Goal: Task Accomplishment & Management: Use online tool/utility

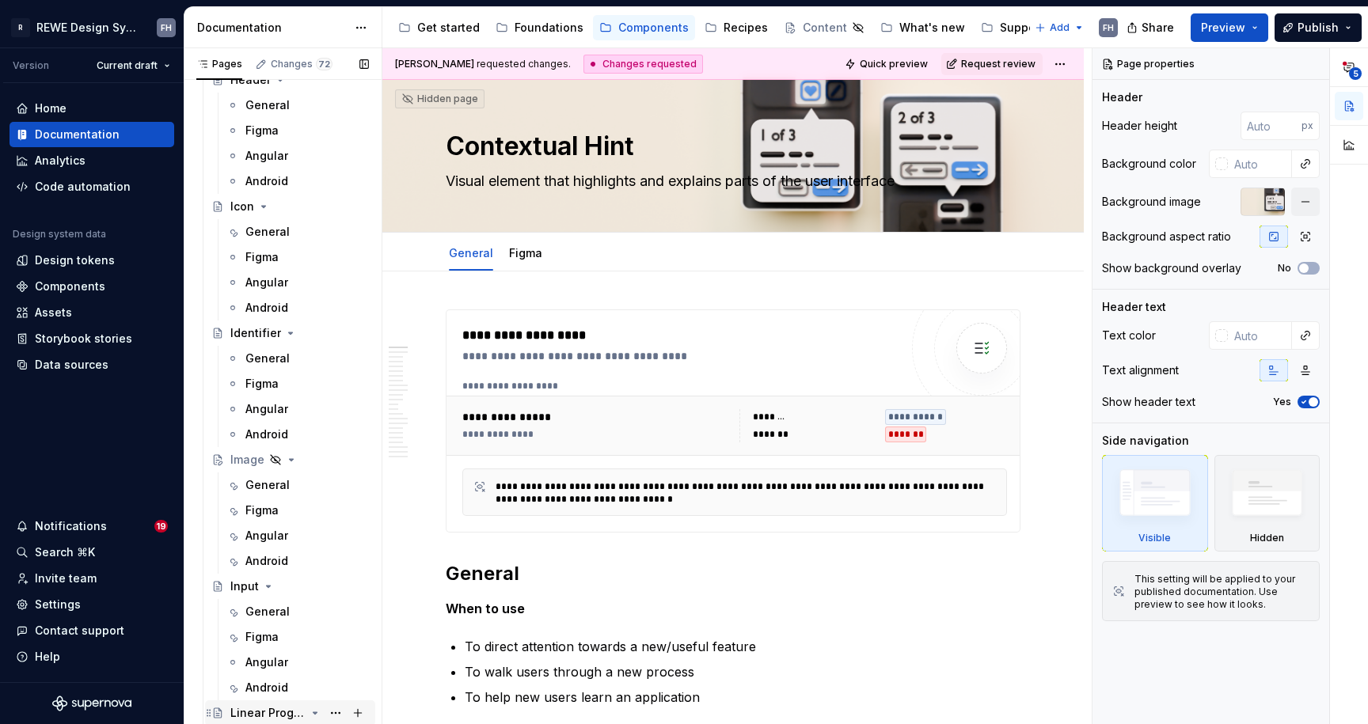
scroll to position [1796, 0]
click at [269, 355] on div "General" at bounding box center [267, 358] width 44 height 16
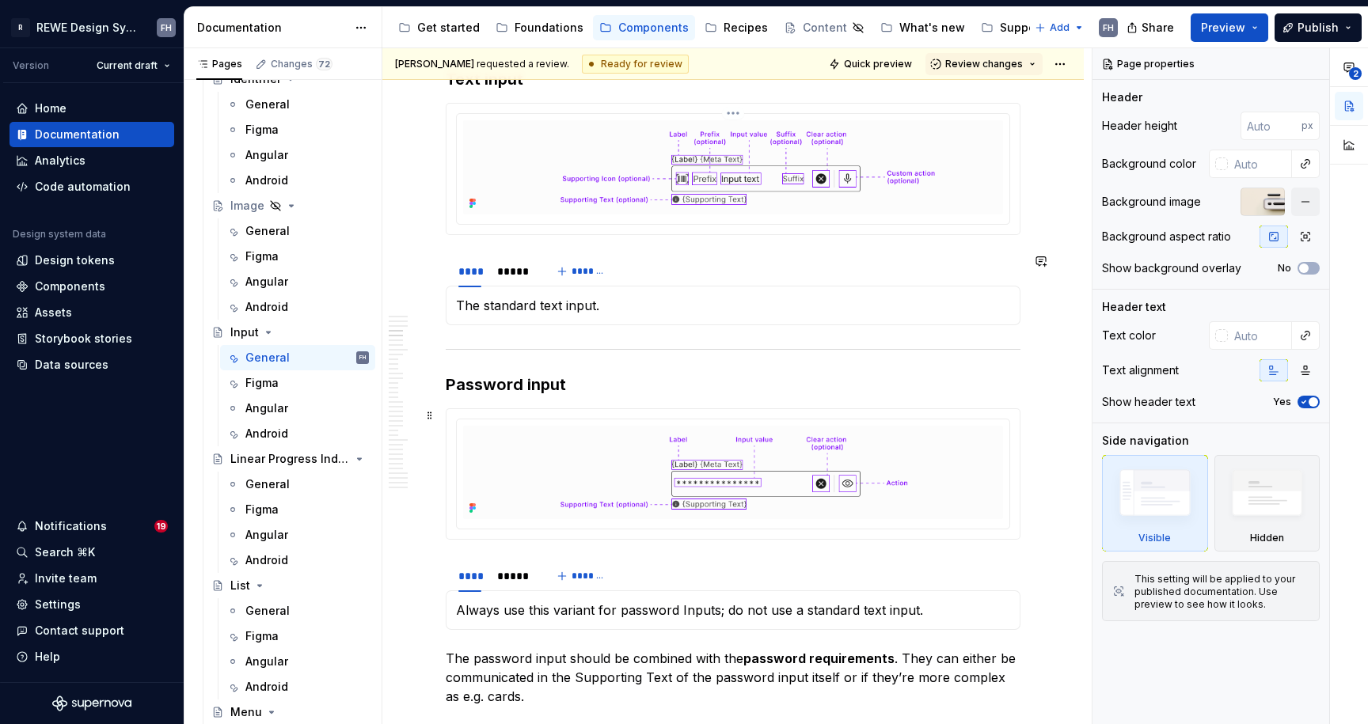
scroll to position [1092, 0]
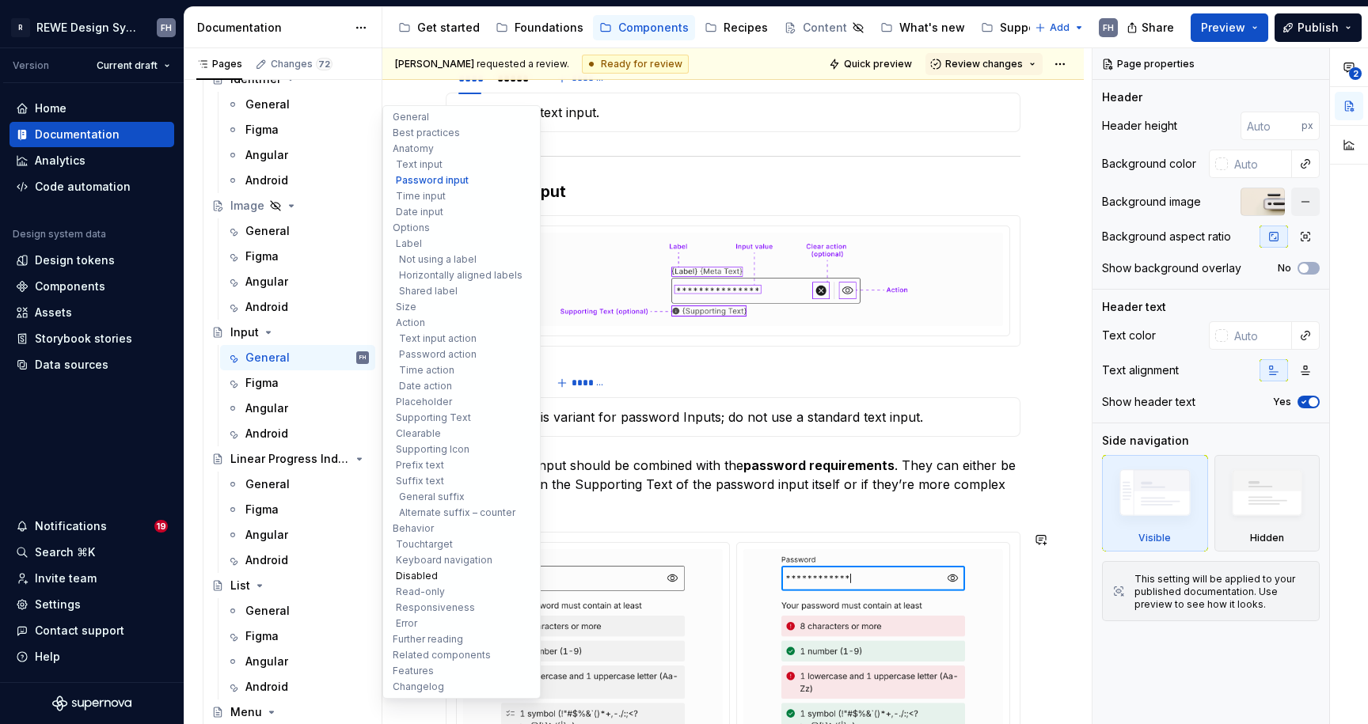
click at [426, 570] on button "Disabled" at bounding box center [461, 576] width 150 height 16
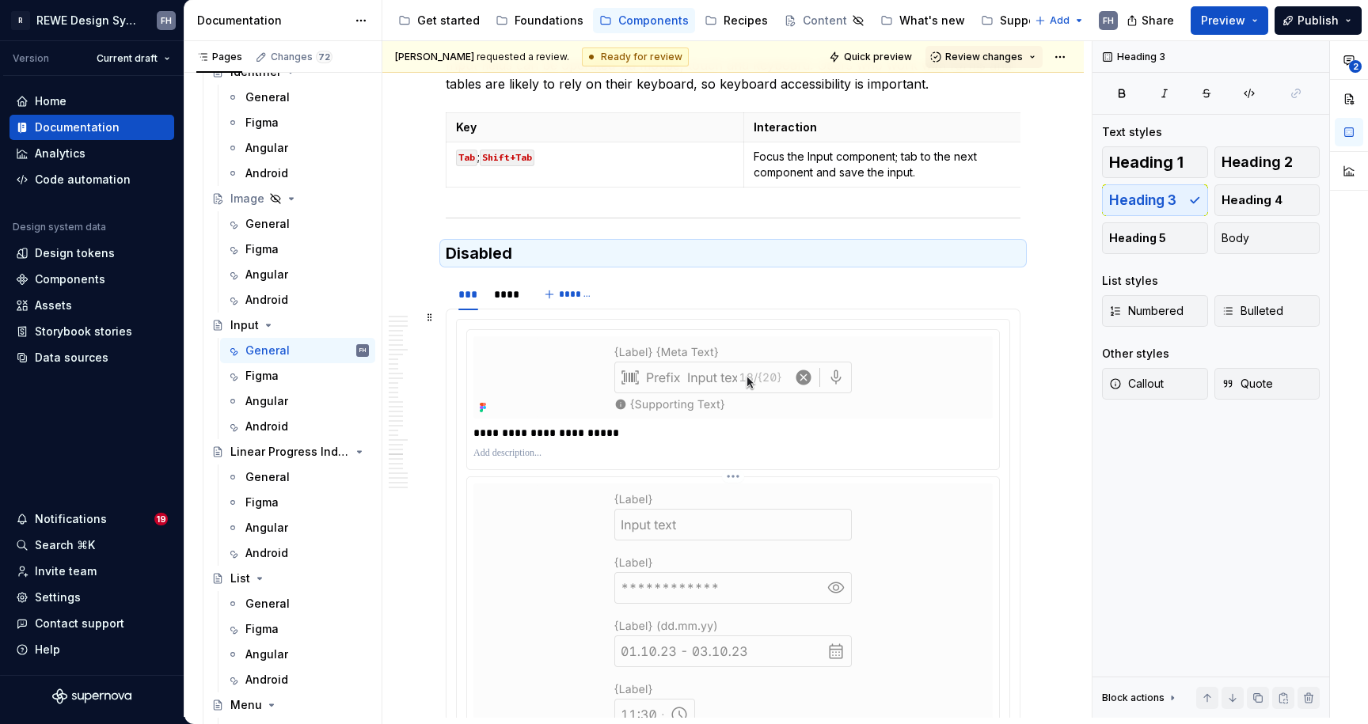
scroll to position [8894, 0]
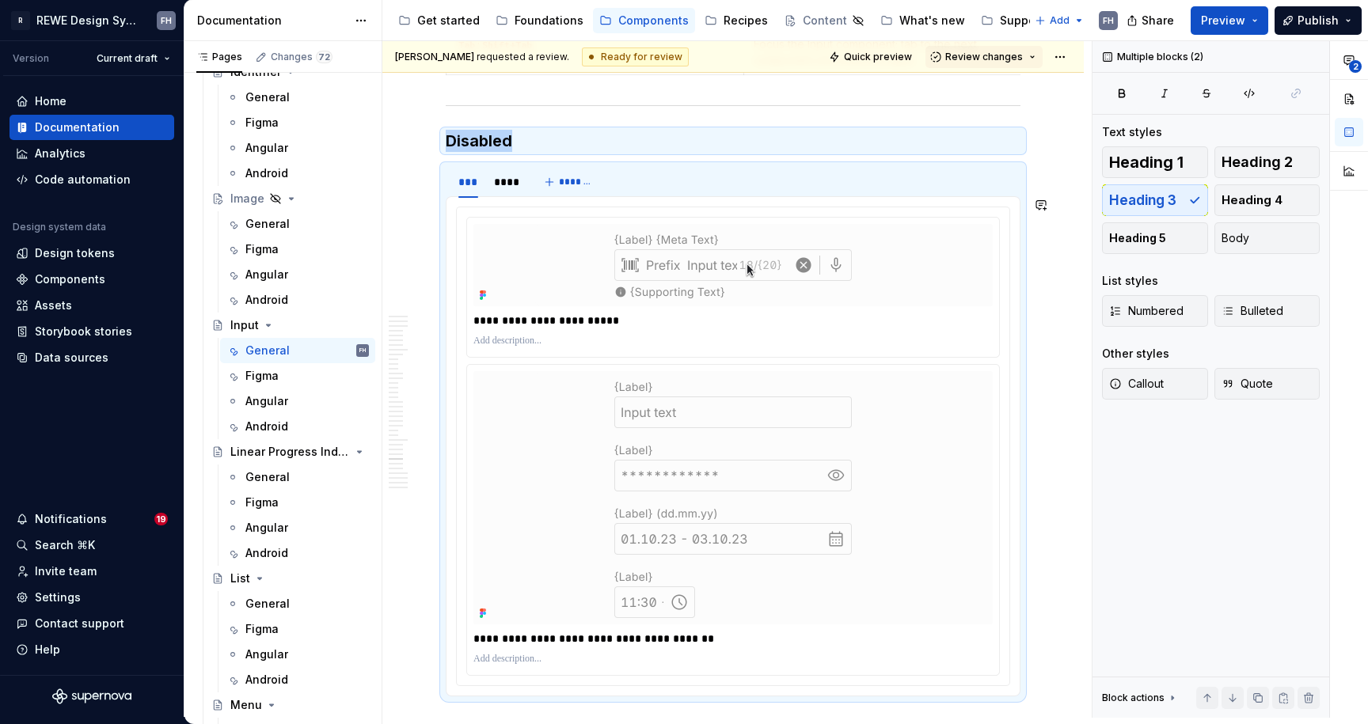
scroll to position [9614, 0]
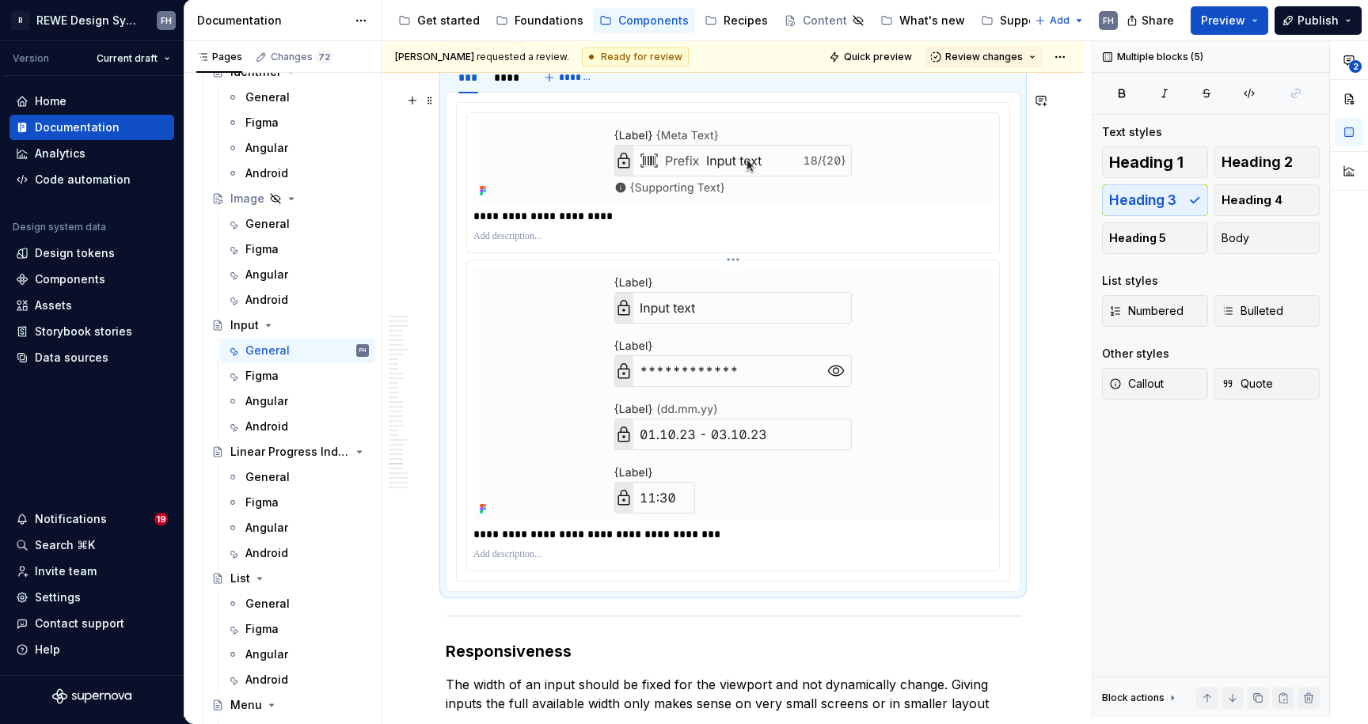
drag, startPoint x: 446, startPoint y: 123, endPoint x: 602, endPoint y: 468, distance: 378.4
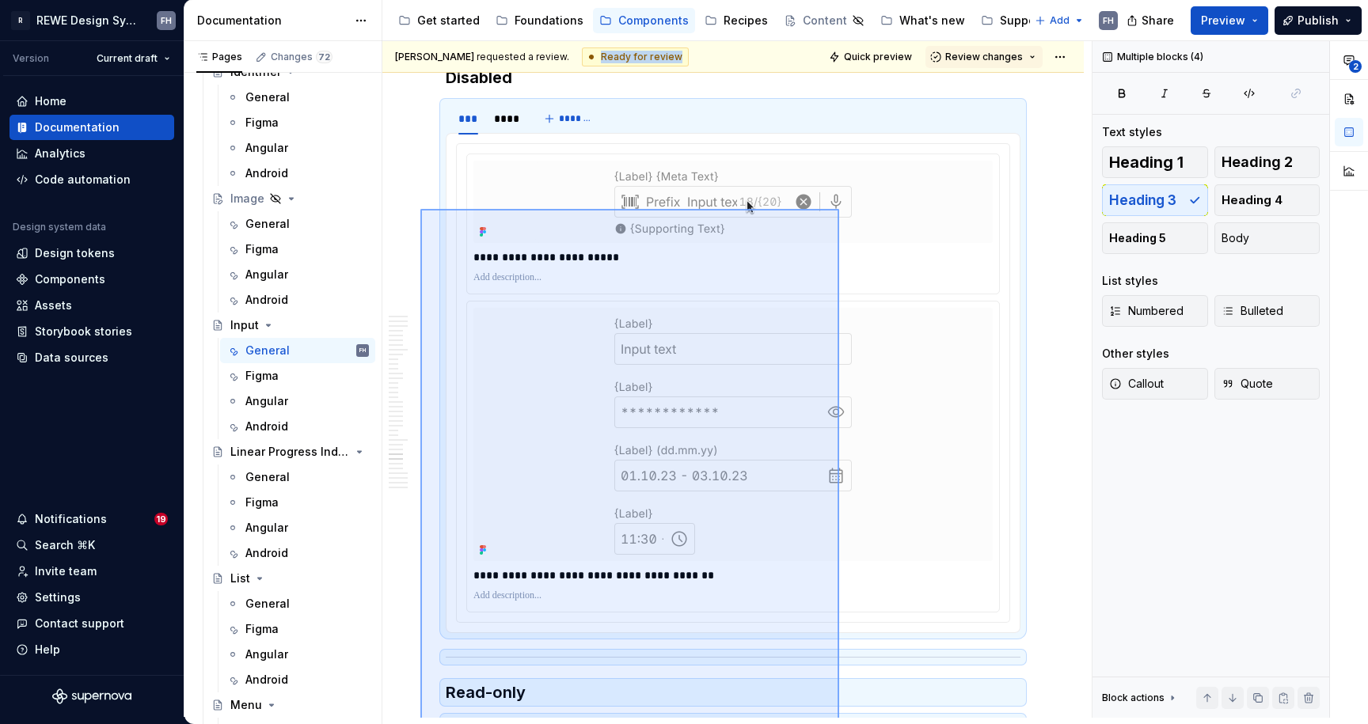
scroll to position [8839, 0]
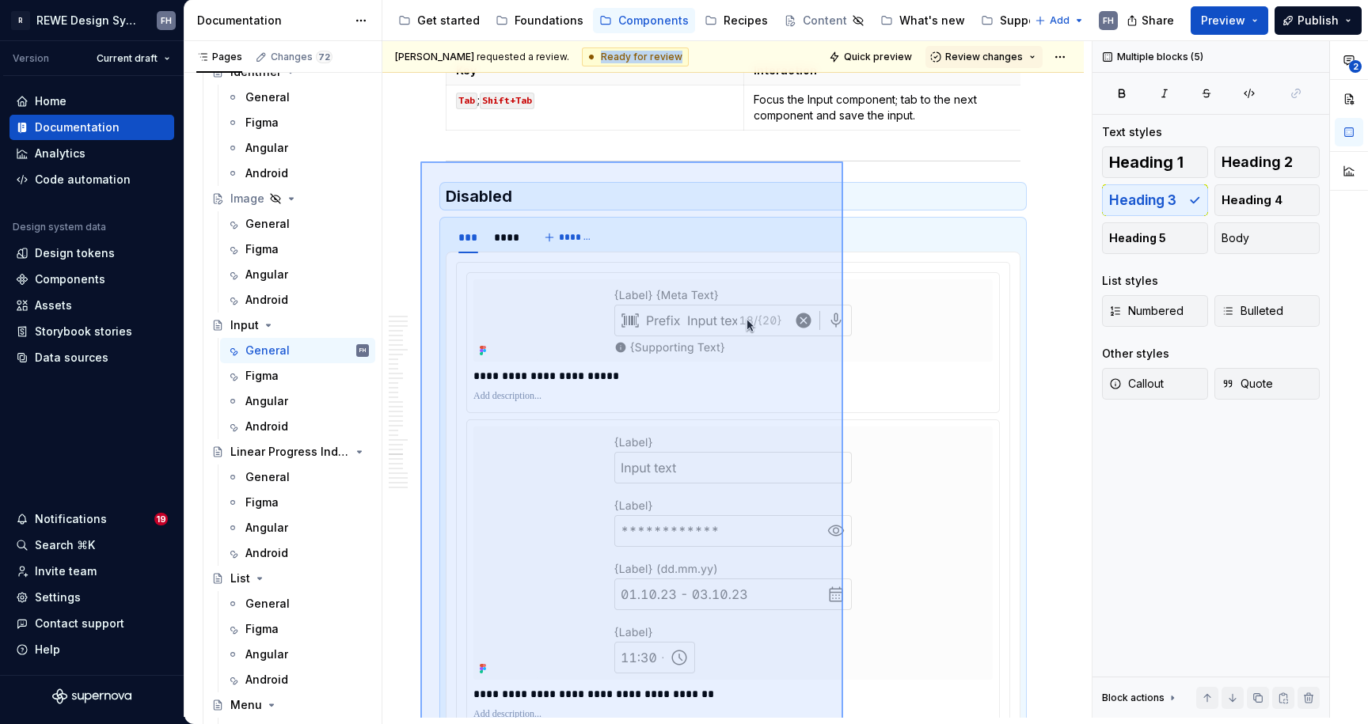
drag, startPoint x: 420, startPoint y: 583, endPoint x: 843, endPoint y: 161, distance: 596.7
click at [843, 161] on div "**********" at bounding box center [736, 379] width 709 height 677
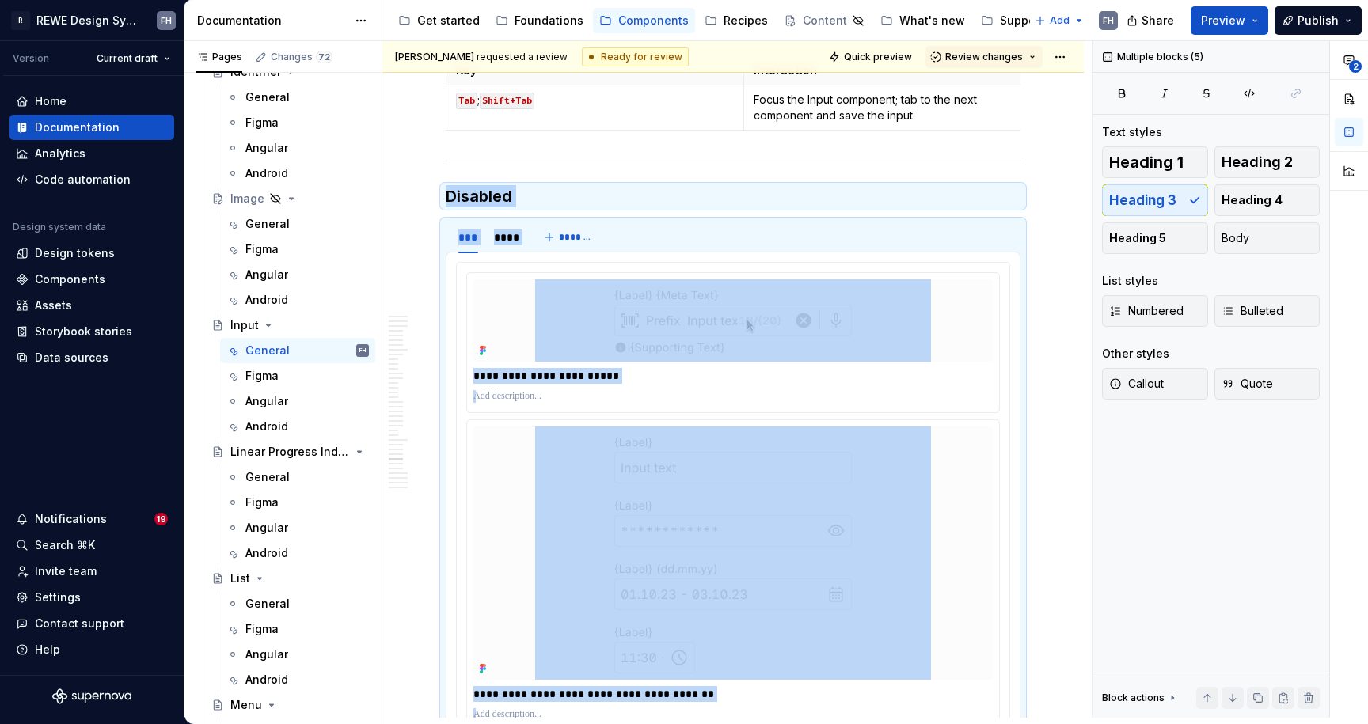
scroll to position [9478, 0]
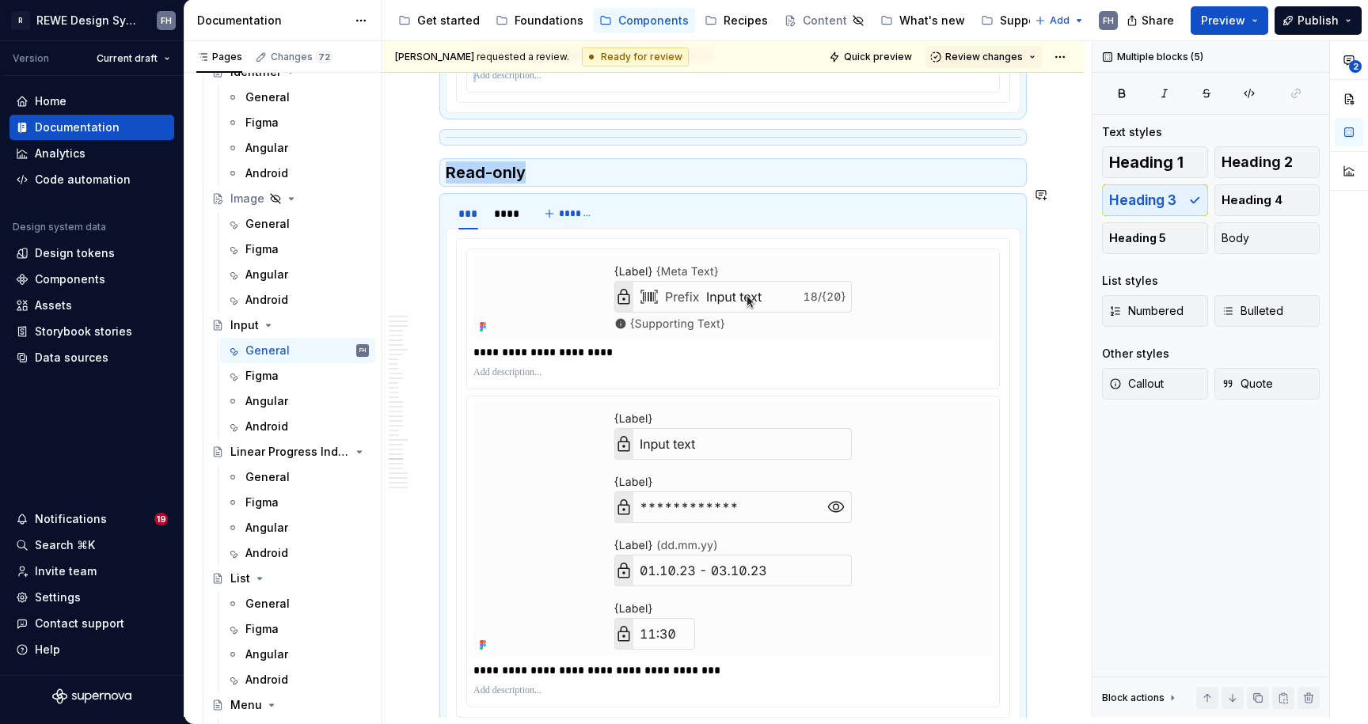
copy div "**********"
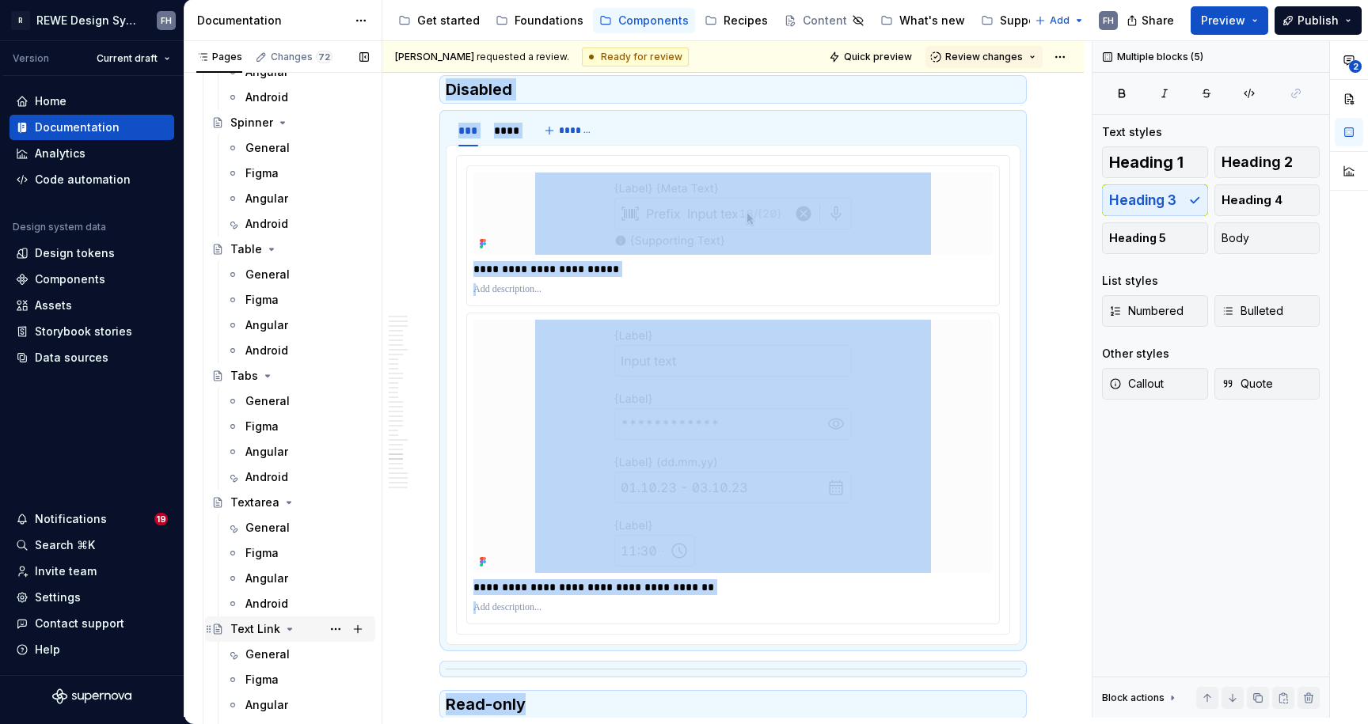
scroll to position [3522, 0]
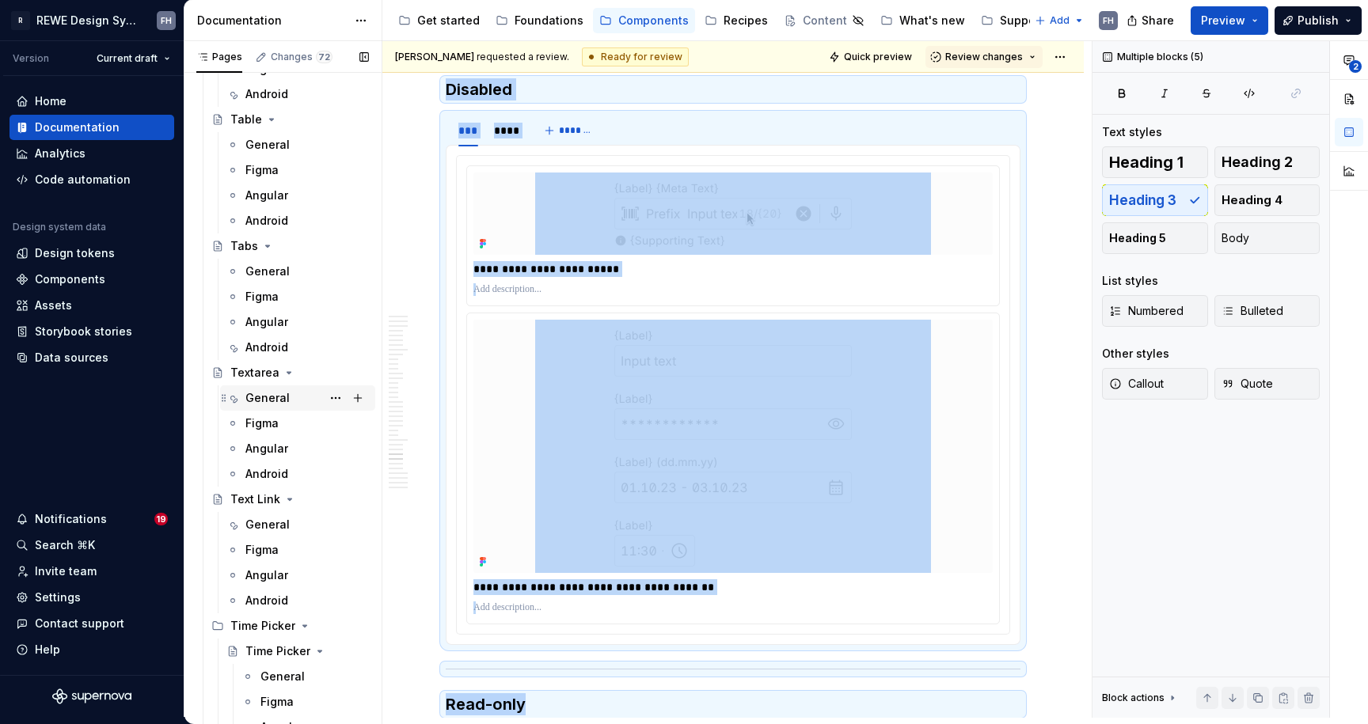
click at [260, 397] on div "General" at bounding box center [267, 398] width 44 height 16
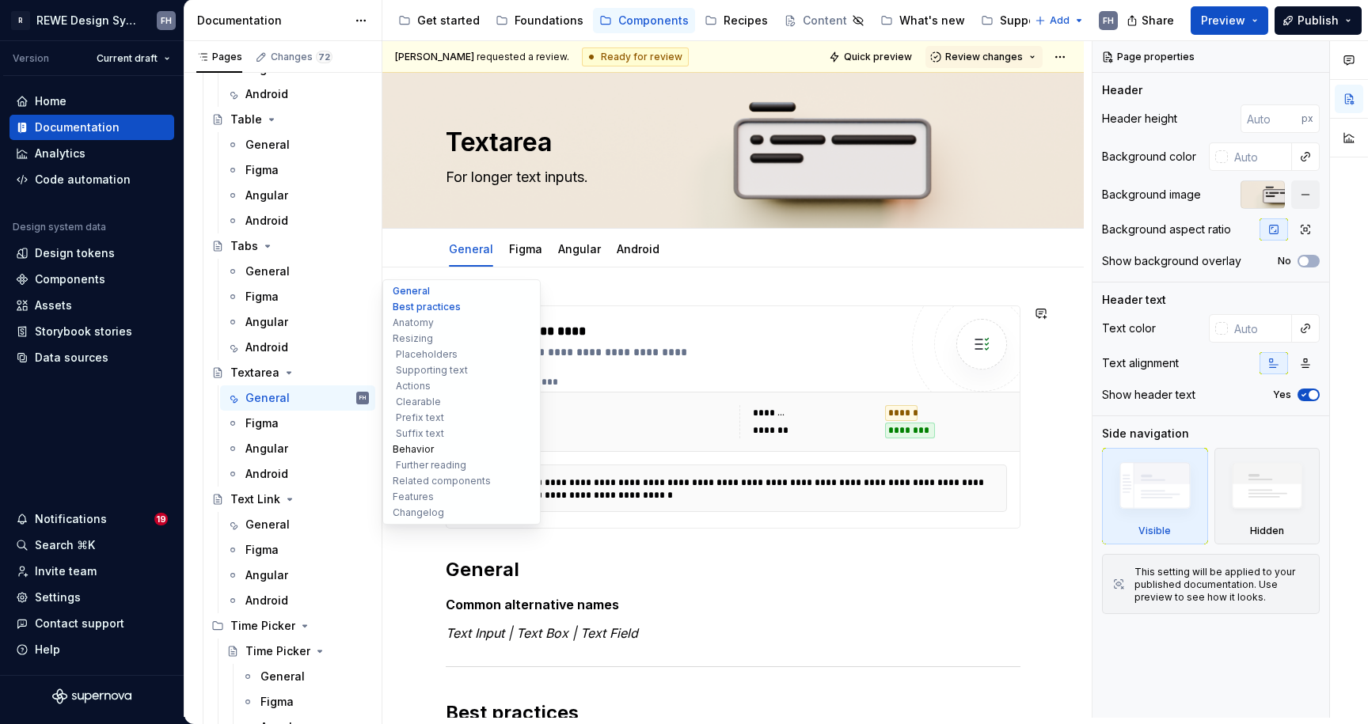
type textarea "*"
click at [420, 450] on button "Behavior" at bounding box center [461, 450] width 150 height 16
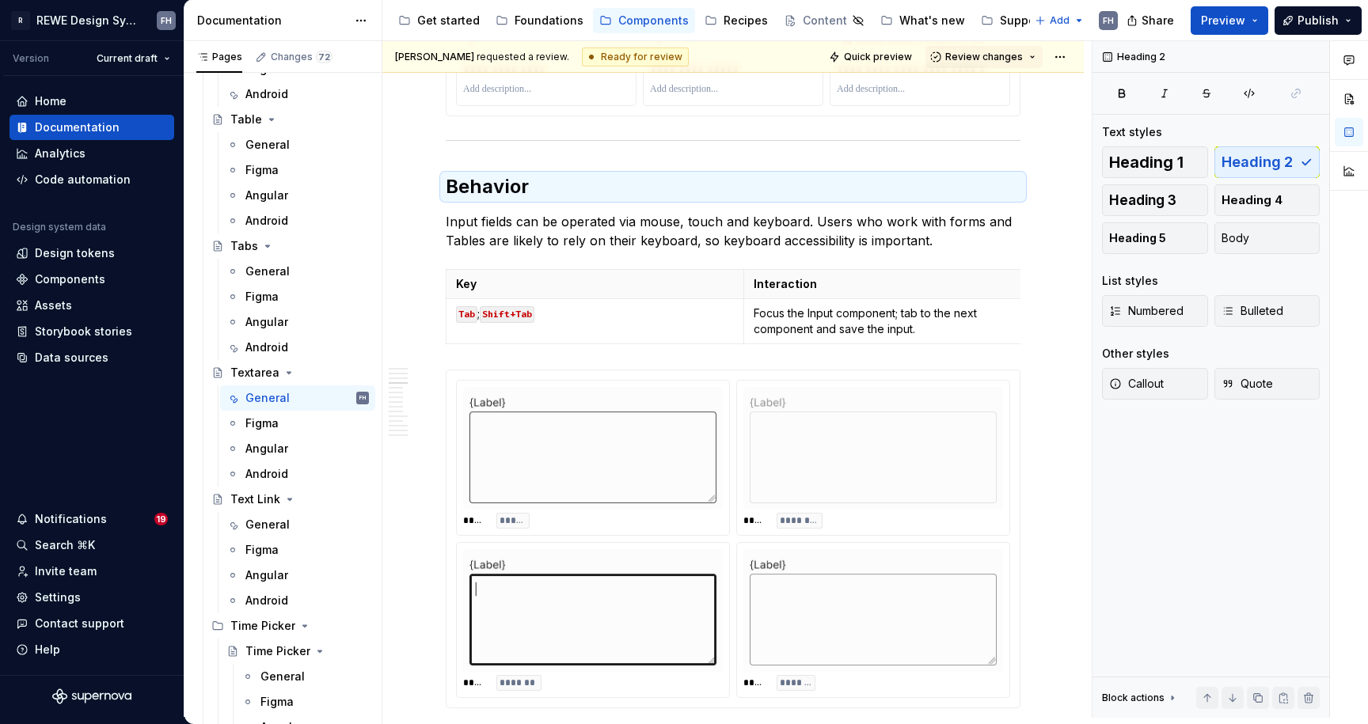
scroll to position [5600, 0]
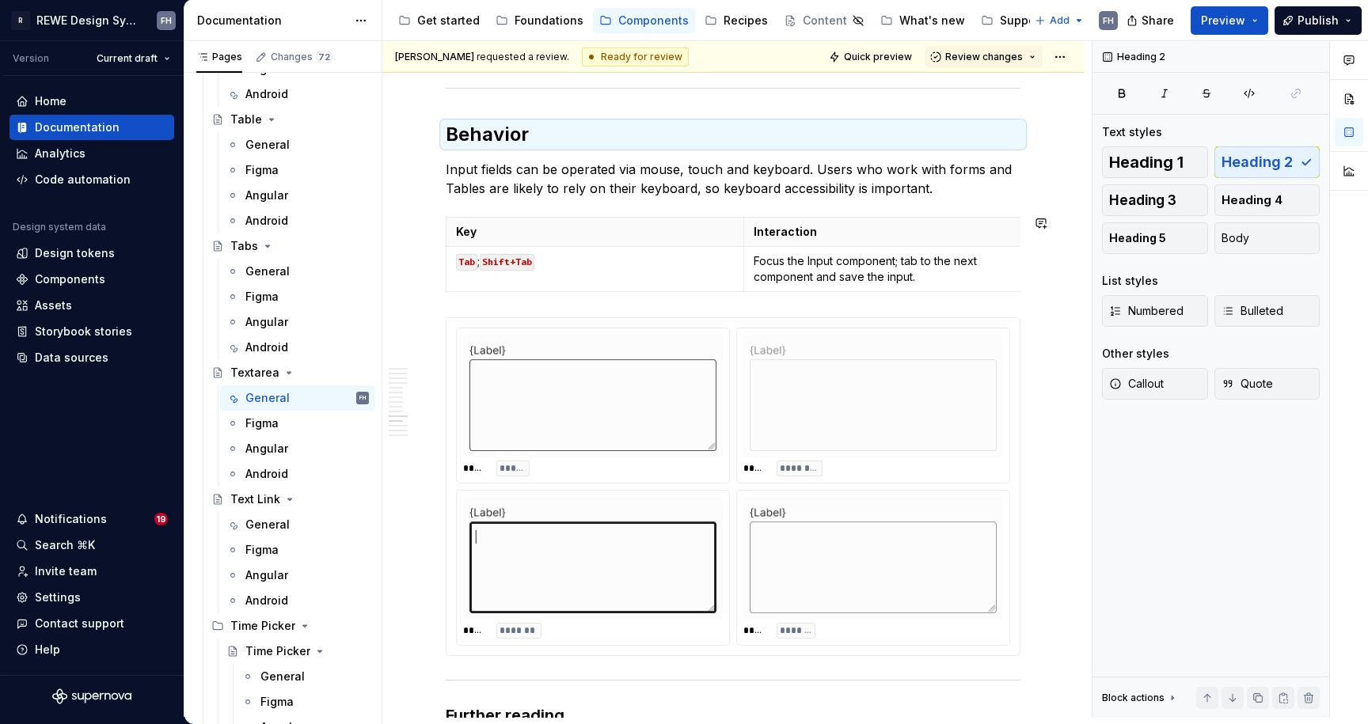
click at [658, 196] on p "Input fields can be operated via mouse, touch and keyboard. Users who work with…" at bounding box center [733, 179] width 575 height 38
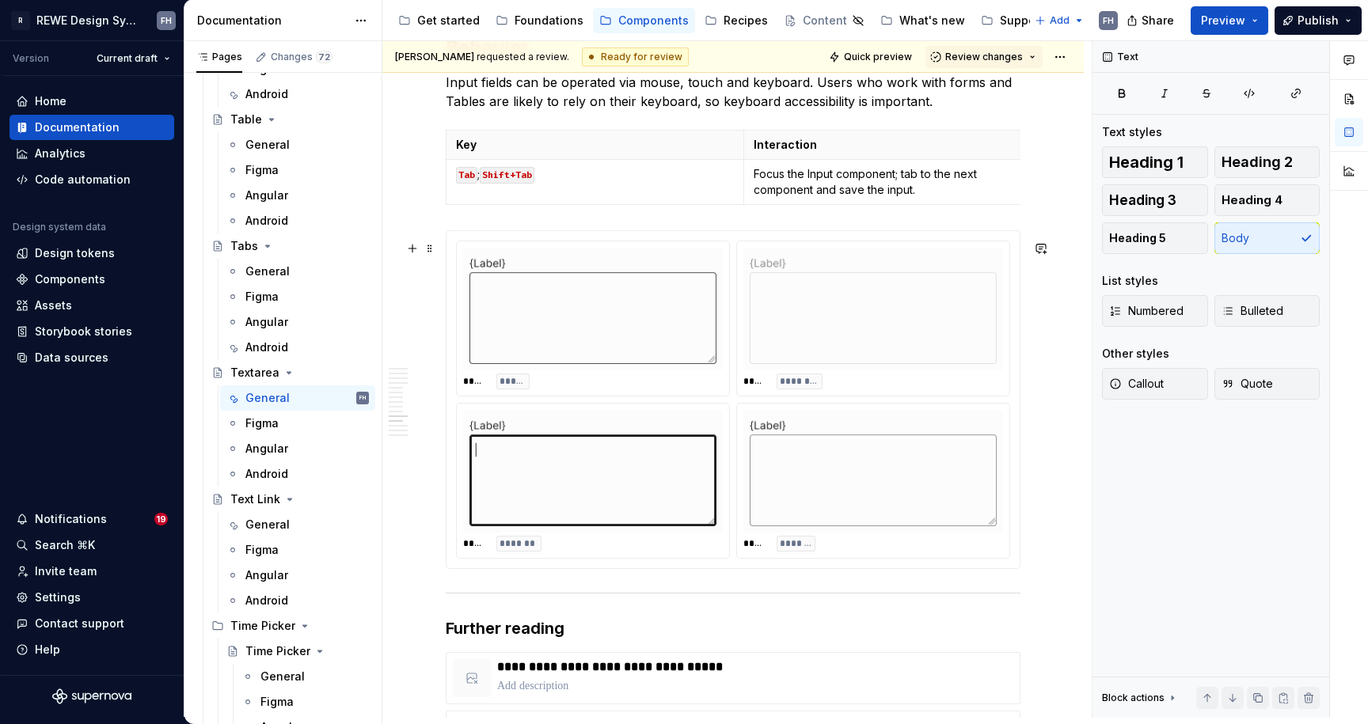
scroll to position [5822, 0]
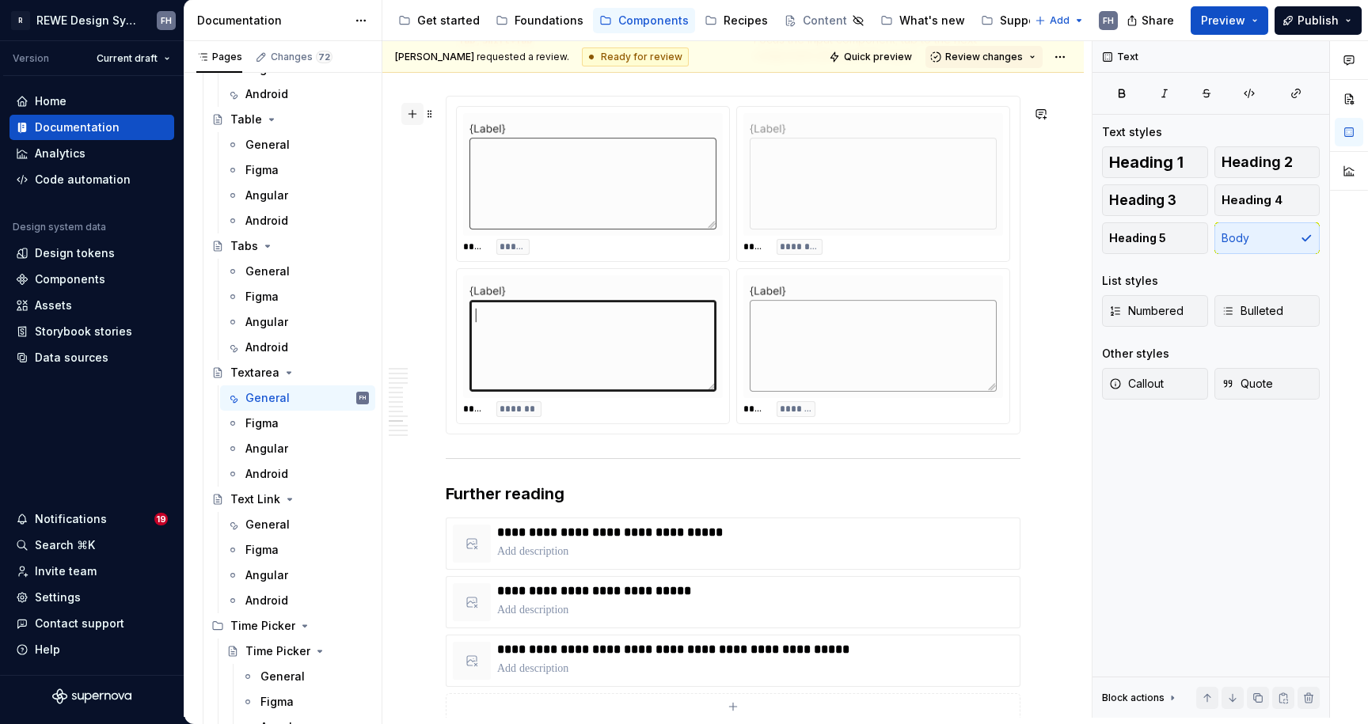
click at [415, 110] on button "button" at bounding box center [412, 114] width 22 height 22
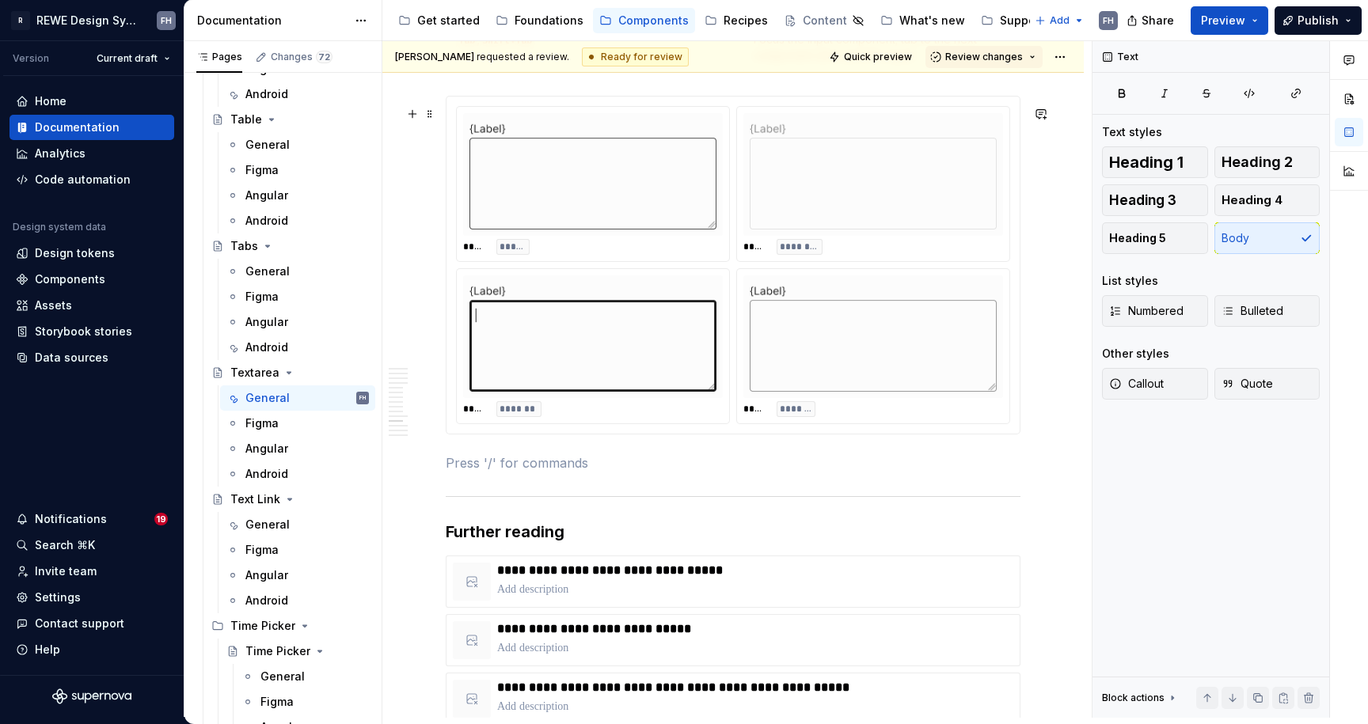
drag, startPoint x: 484, startPoint y: 473, endPoint x: 526, endPoint y: 469, distance: 41.4
click at [484, 473] on p at bounding box center [733, 463] width 575 height 19
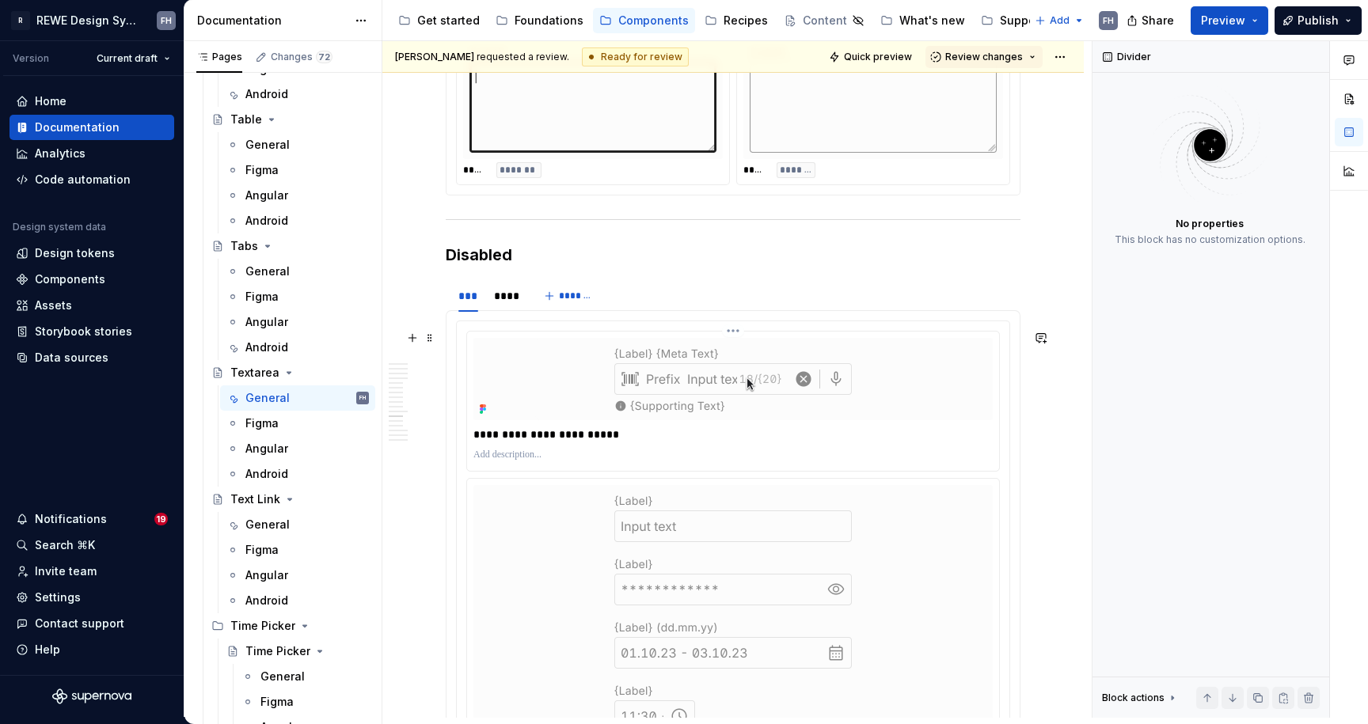
scroll to position [6064, 0]
click at [503, 301] on div "****" at bounding box center [505, 293] width 23 height 16
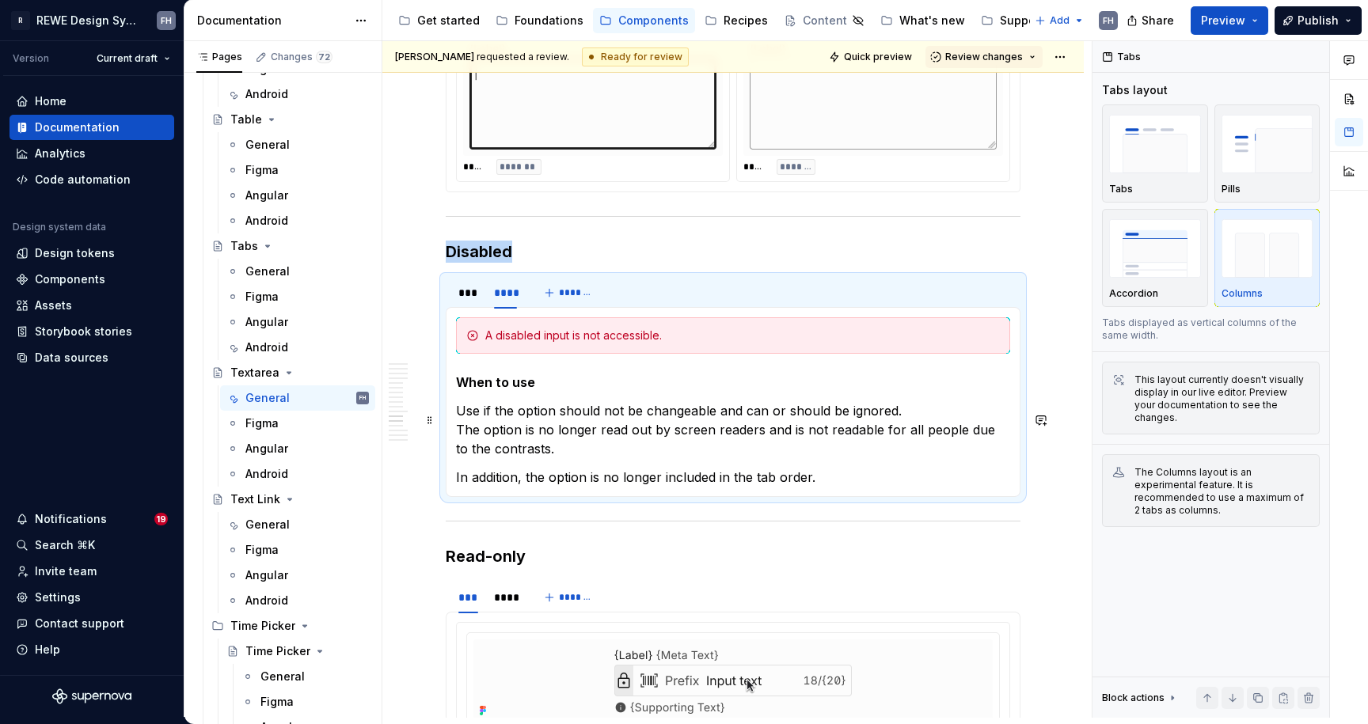
click at [569, 416] on p "Use if the option should not be changeable and can or should be ignored. The op…" at bounding box center [733, 429] width 554 height 57
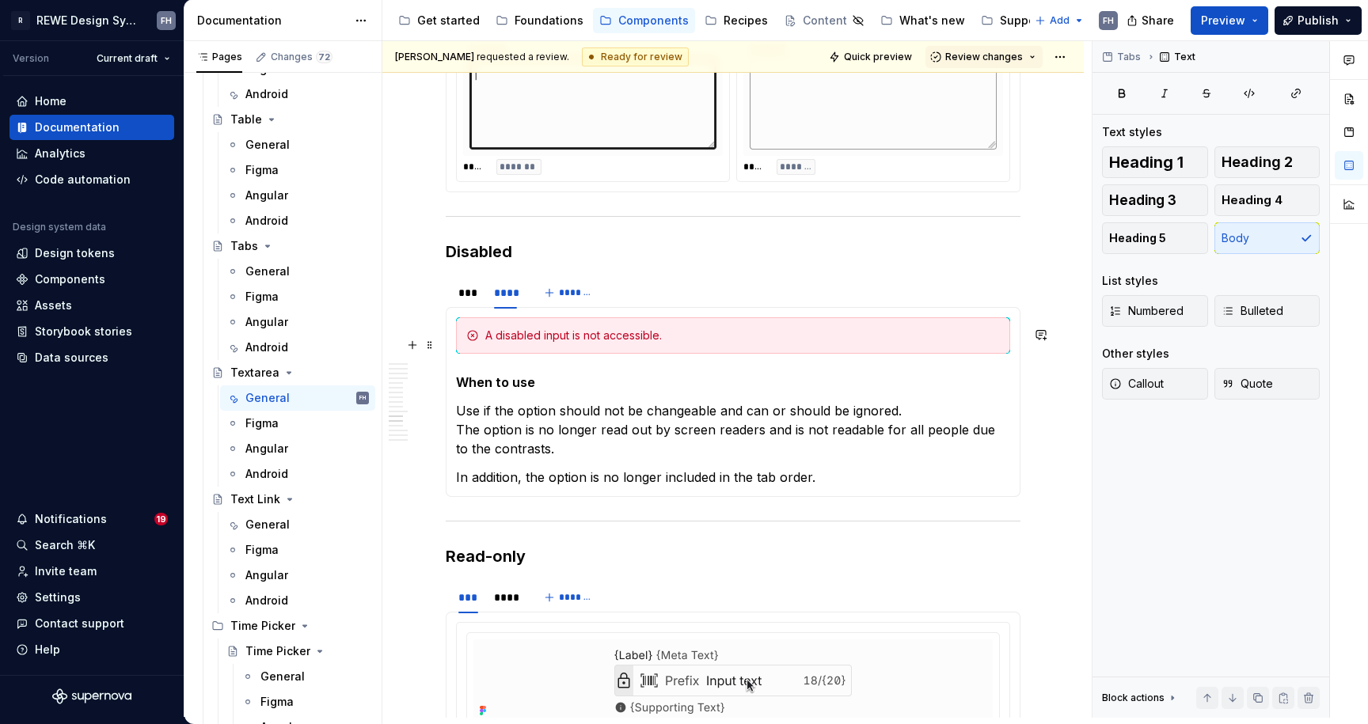
click at [563, 344] on div "A disabled input is not accessible." at bounding box center [742, 336] width 515 height 16
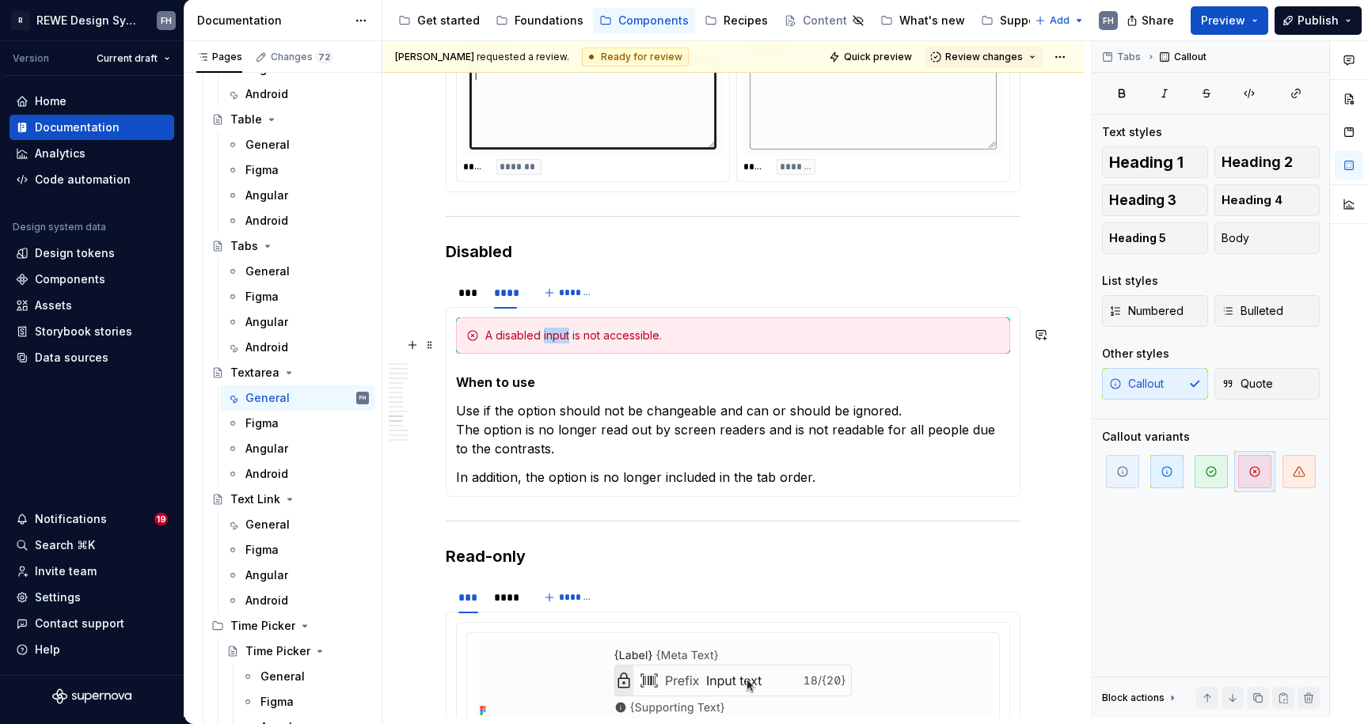
click at [563, 344] on div "A disabled input is not accessible." at bounding box center [742, 336] width 515 height 16
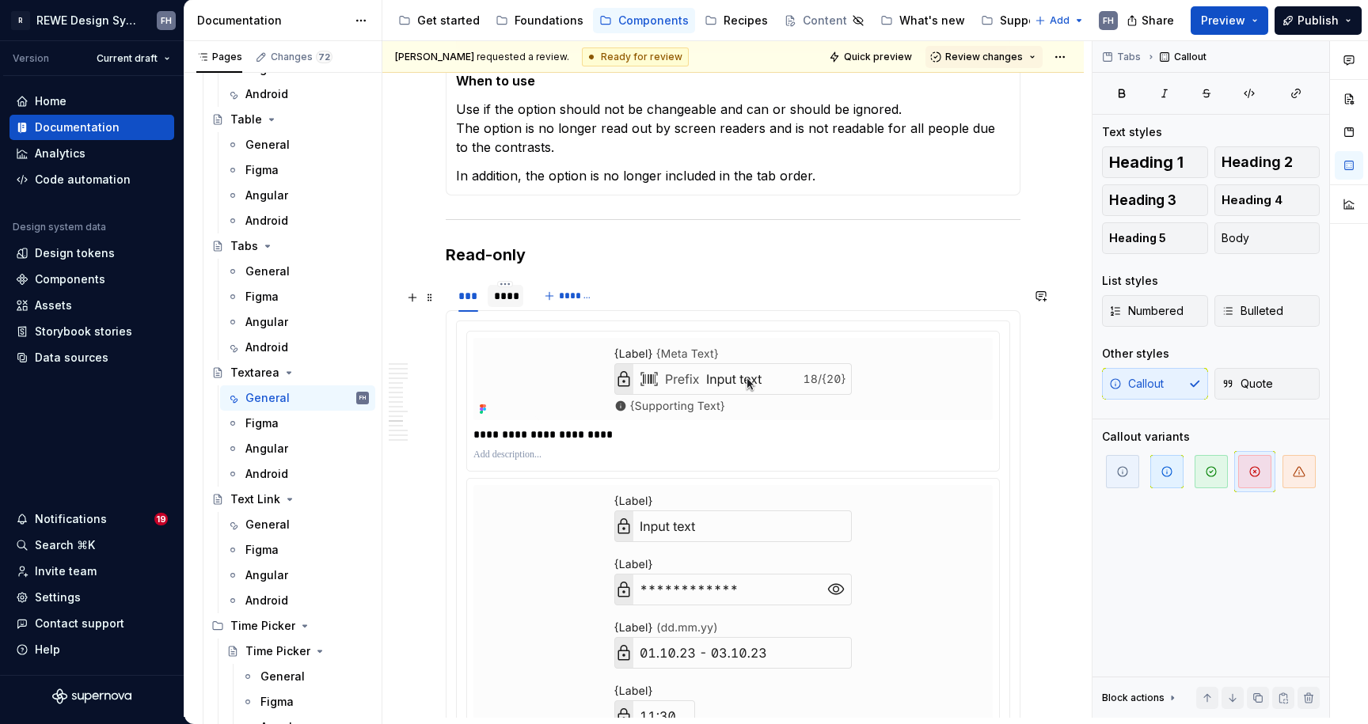
click at [513, 303] on div "****" at bounding box center [505, 296] width 23 height 16
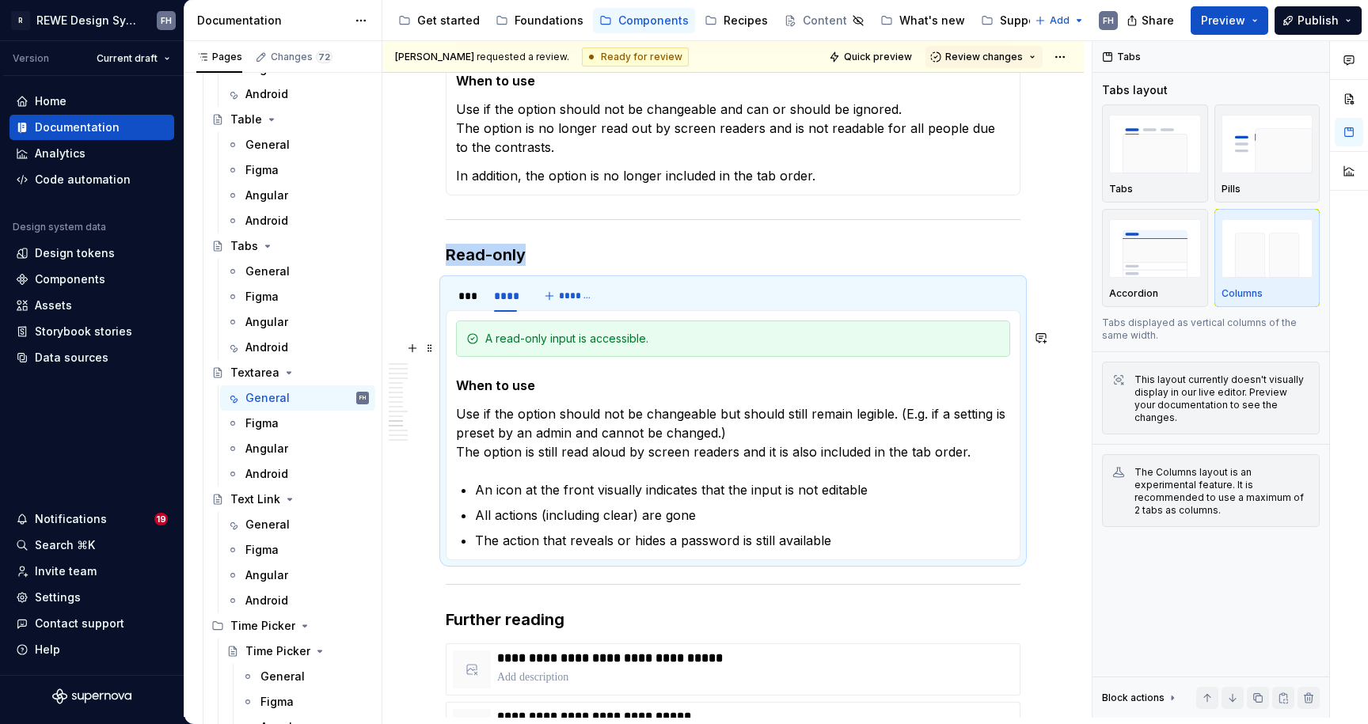
click at [546, 347] on div "A read-only input is accessible." at bounding box center [742, 339] width 515 height 16
click at [549, 346] on div "A read-only input is accessible." at bounding box center [742, 339] width 515 height 16
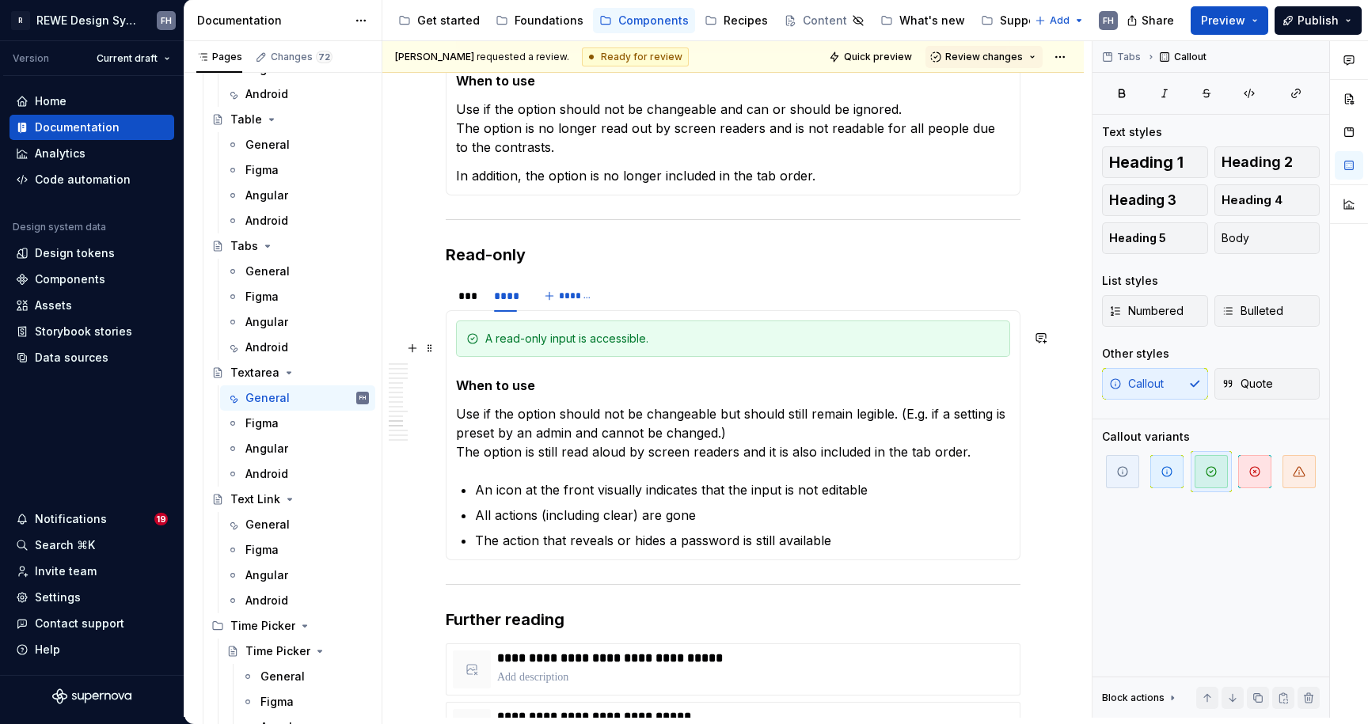
click at [554, 344] on div "A read-only input is accessible." at bounding box center [742, 339] width 515 height 16
click at [562, 345] on div "A read-only itenput is accessible." at bounding box center [742, 339] width 515 height 16
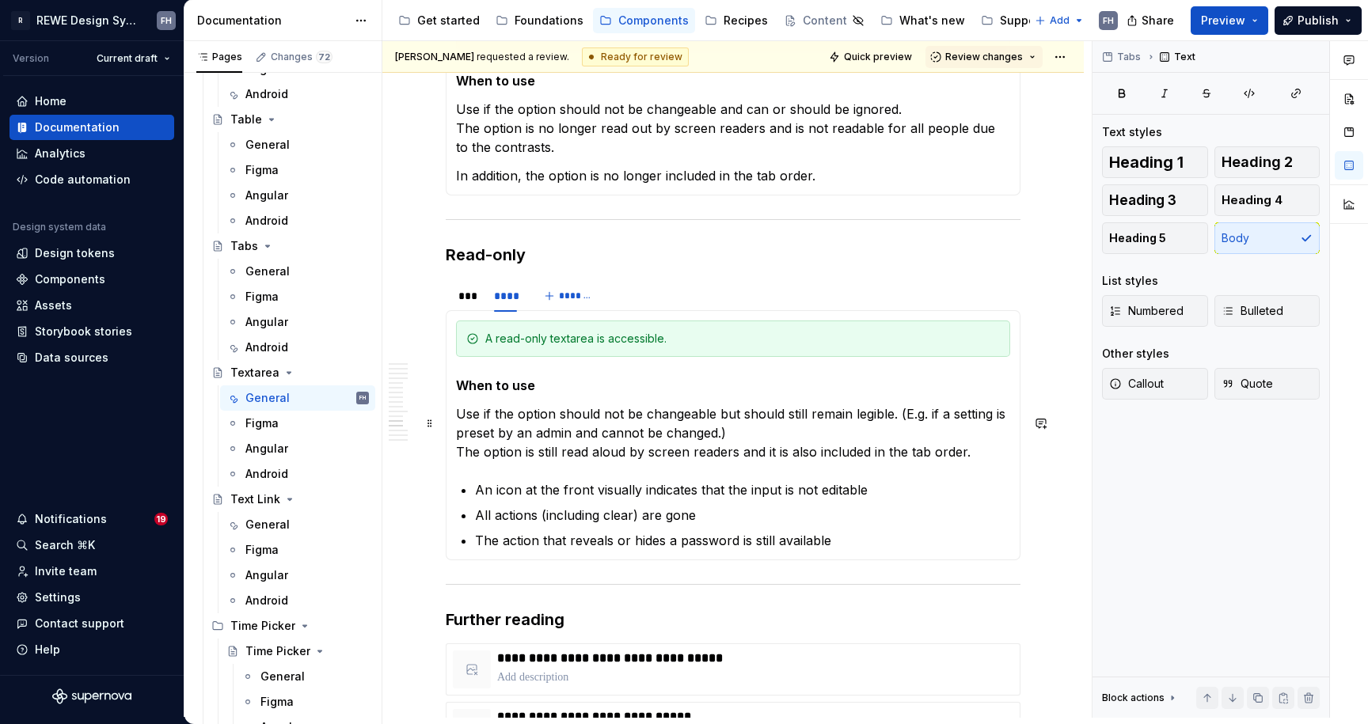
click at [686, 433] on p "Use if the option should not be changeable but should still remain legible. (E.…" at bounding box center [733, 433] width 554 height 57
click at [778, 433] on p "Use if the option should not be changeable but should still remain legible. (E.…" at bounding box center [733, 433] width 554 height 57
click at [758, 550] on p "The action that reveals or hides a password is still available" at bounding box center [742, 540] width 535 height 19
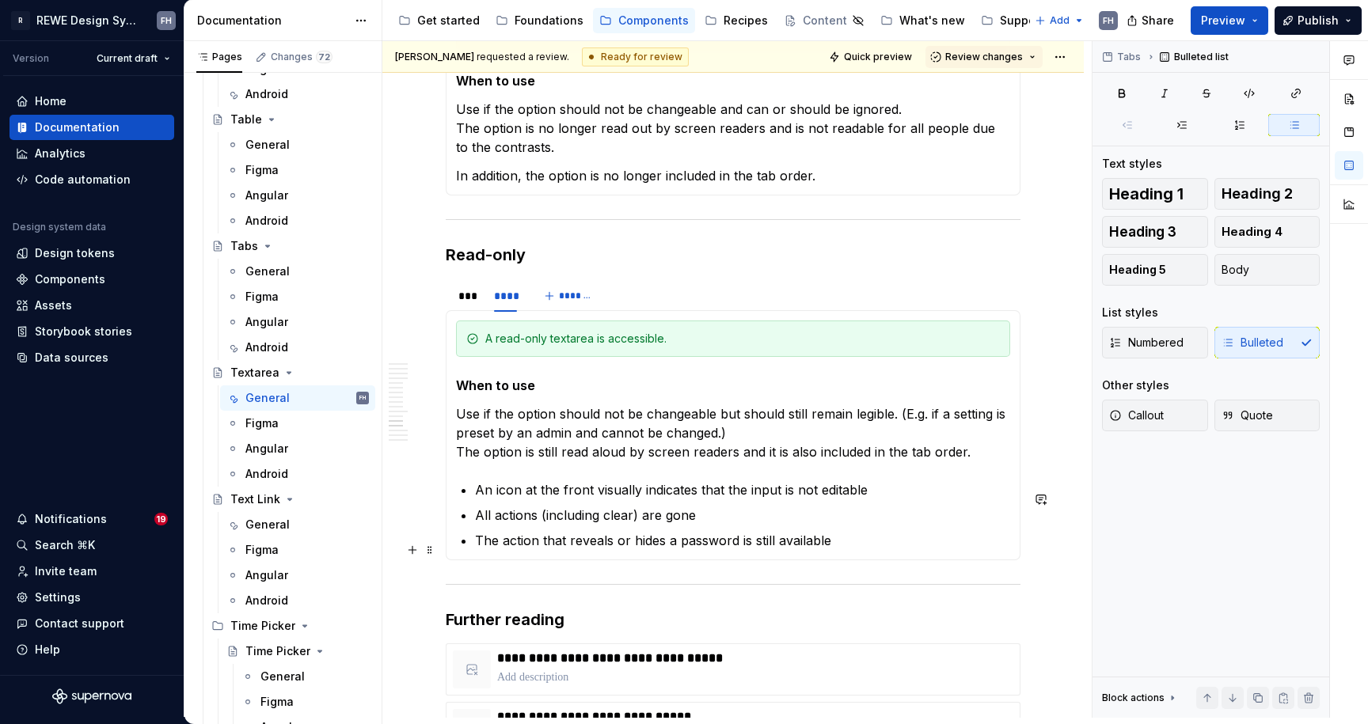
click at [758, 550] on p "The action that reveals or hides a password is still available" at bounding box center [742, 540] width 535 height 19
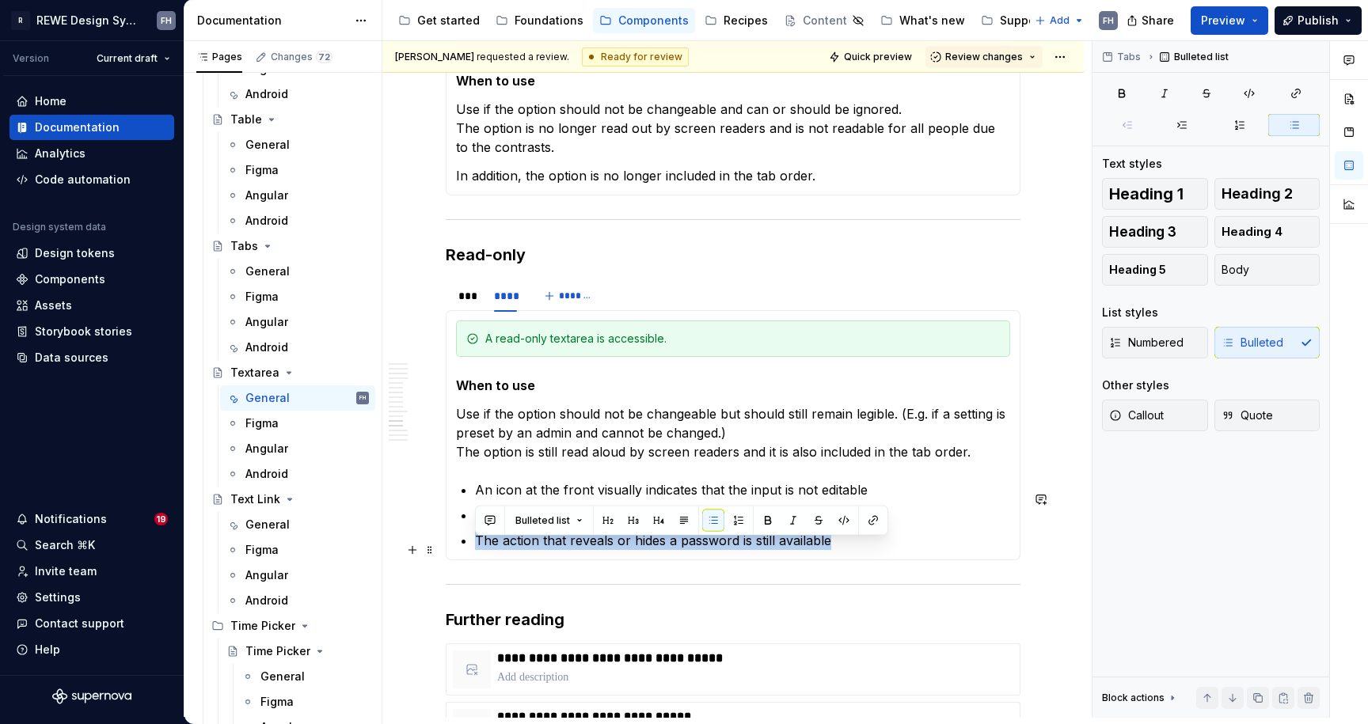
click at [758, 550] on p "The action that reveals or hides a password is still available" at bounding box center [742, 540] width 535 height 19
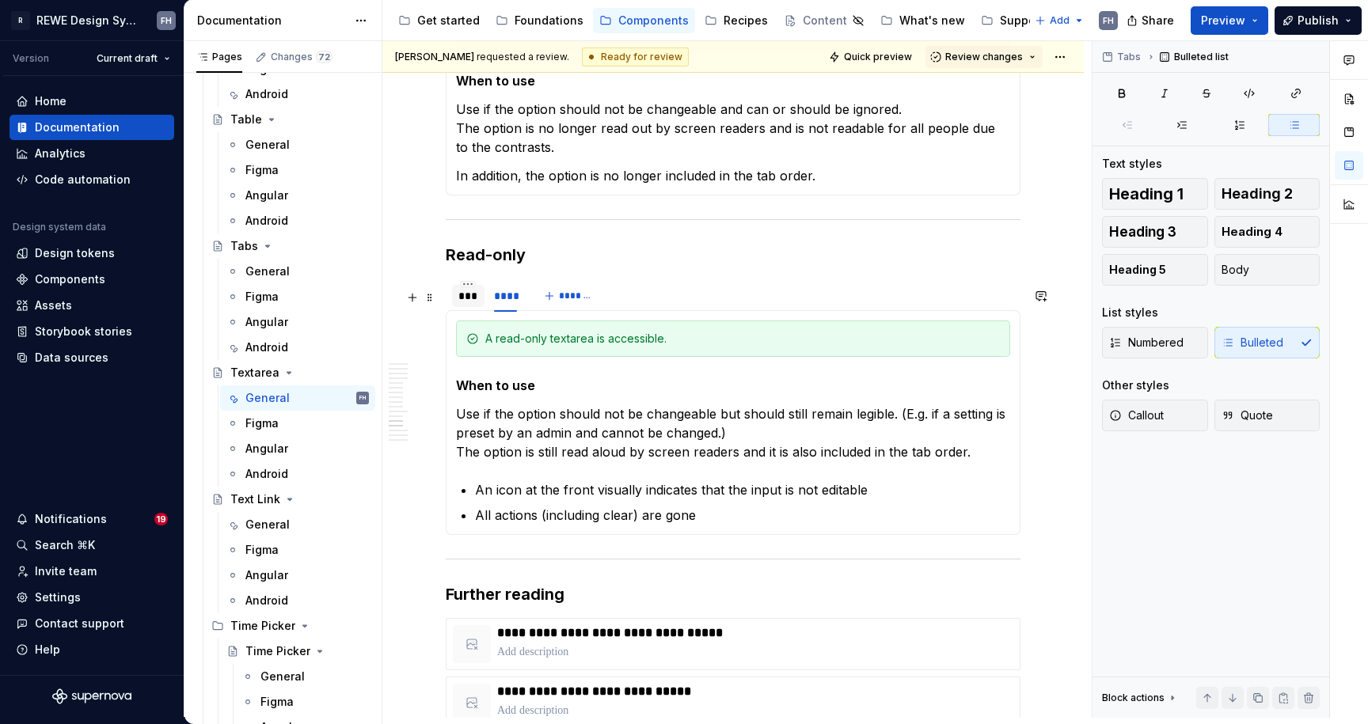
click at [469, 304] on div "***" at bounding box center [468, 296] width 20 height 16
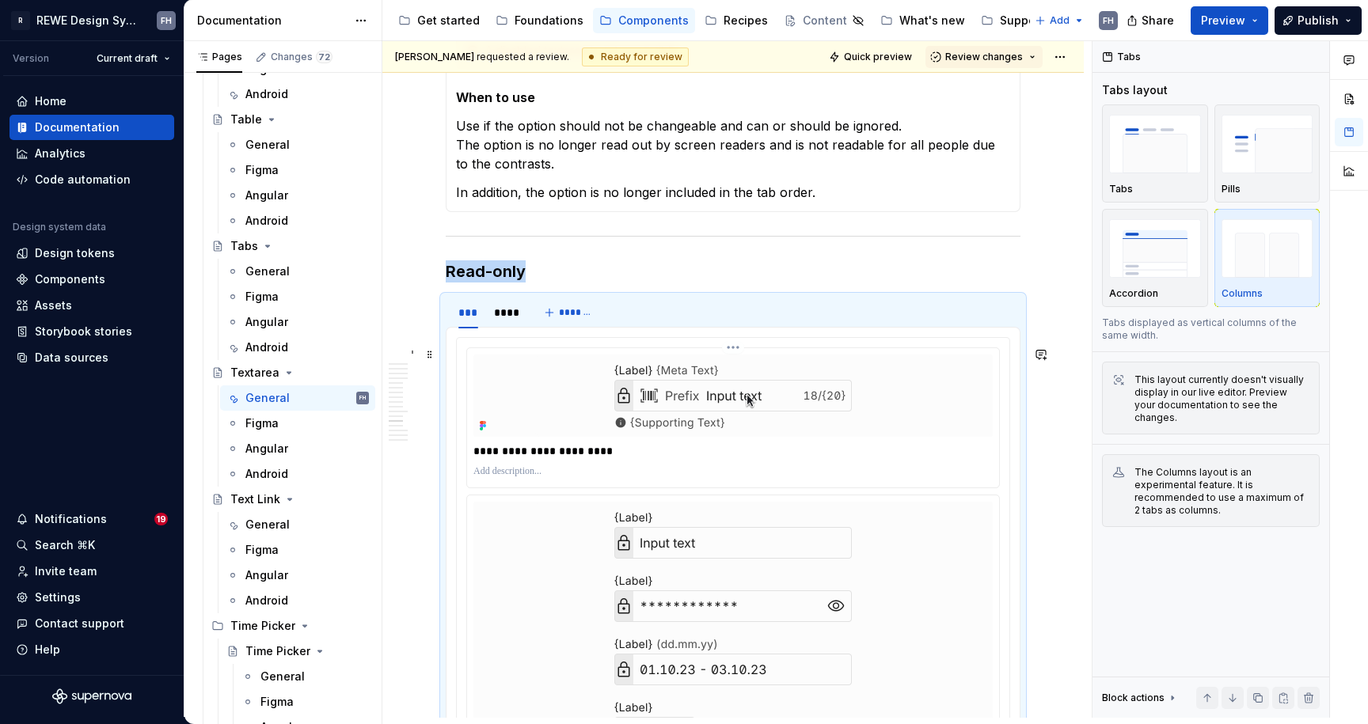
scroll to position [6028, 0]
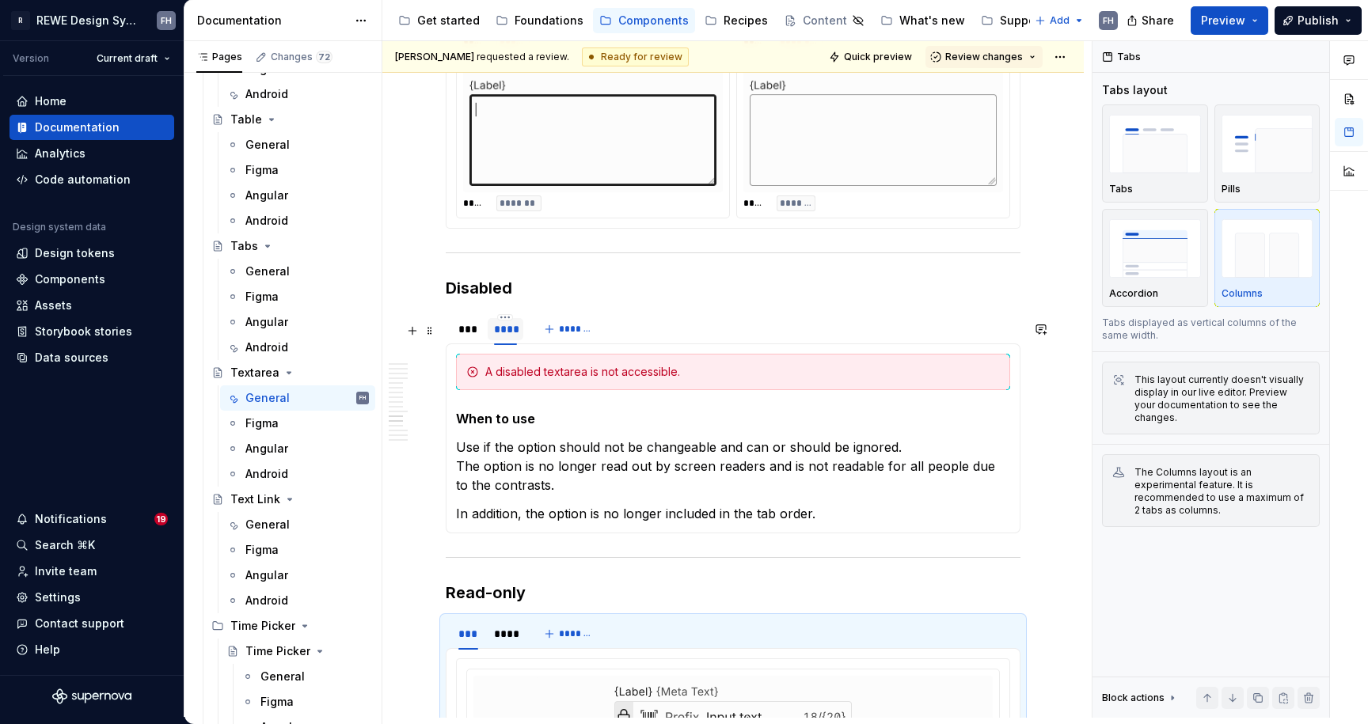
drag, startPoint x: 468, startPoint y: 343, endPoint x: 488, endPoint y: 352, distance: 22.7
click at [468, 337] on div "***" at bounding box center [468, 329] width 20 height 16
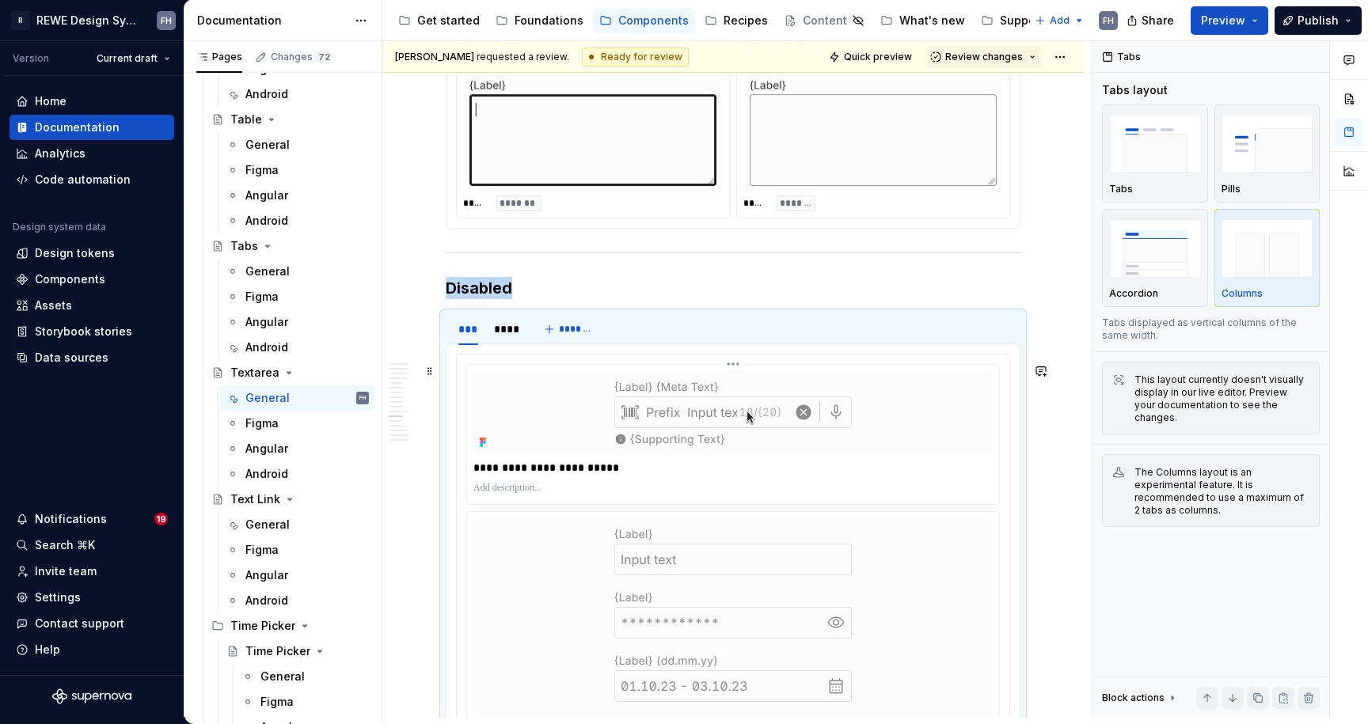
scroll to position [6031, 0]
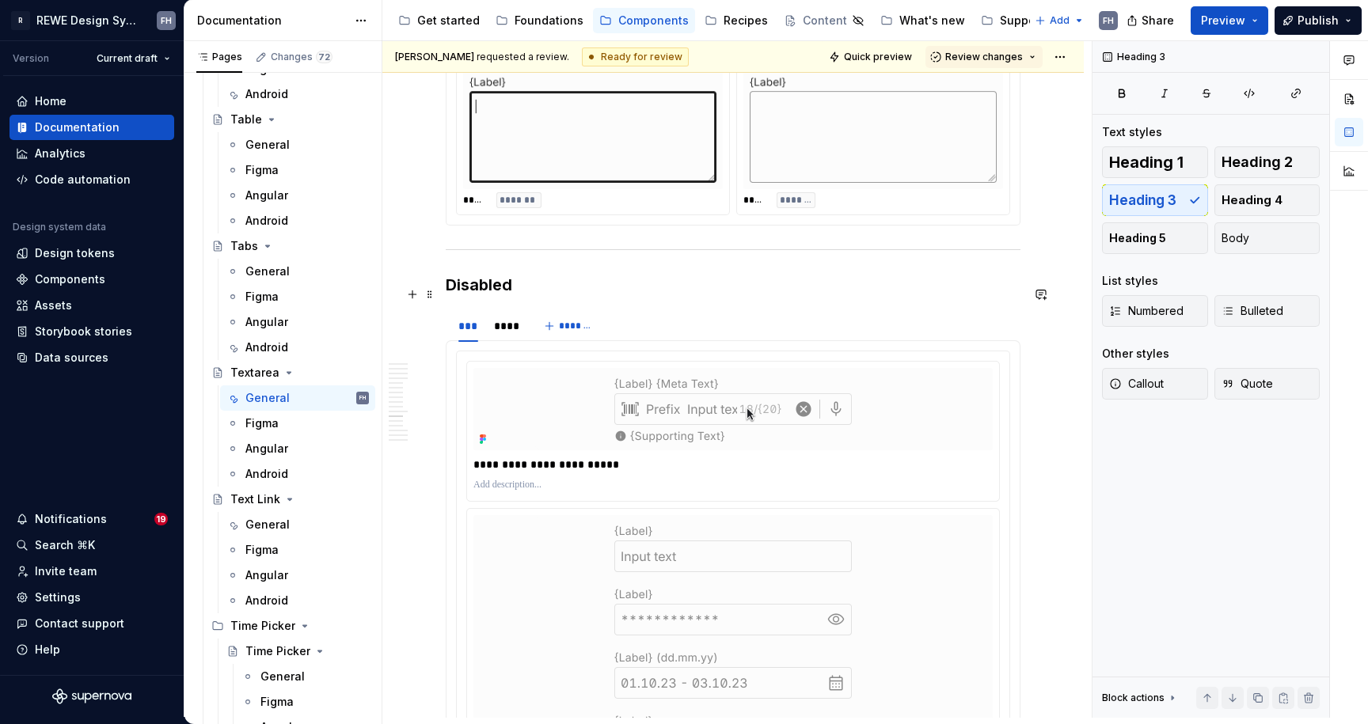
click at [574, 291] on h3 "Disabled" at bounding box center [733, 285] width 575 height 22
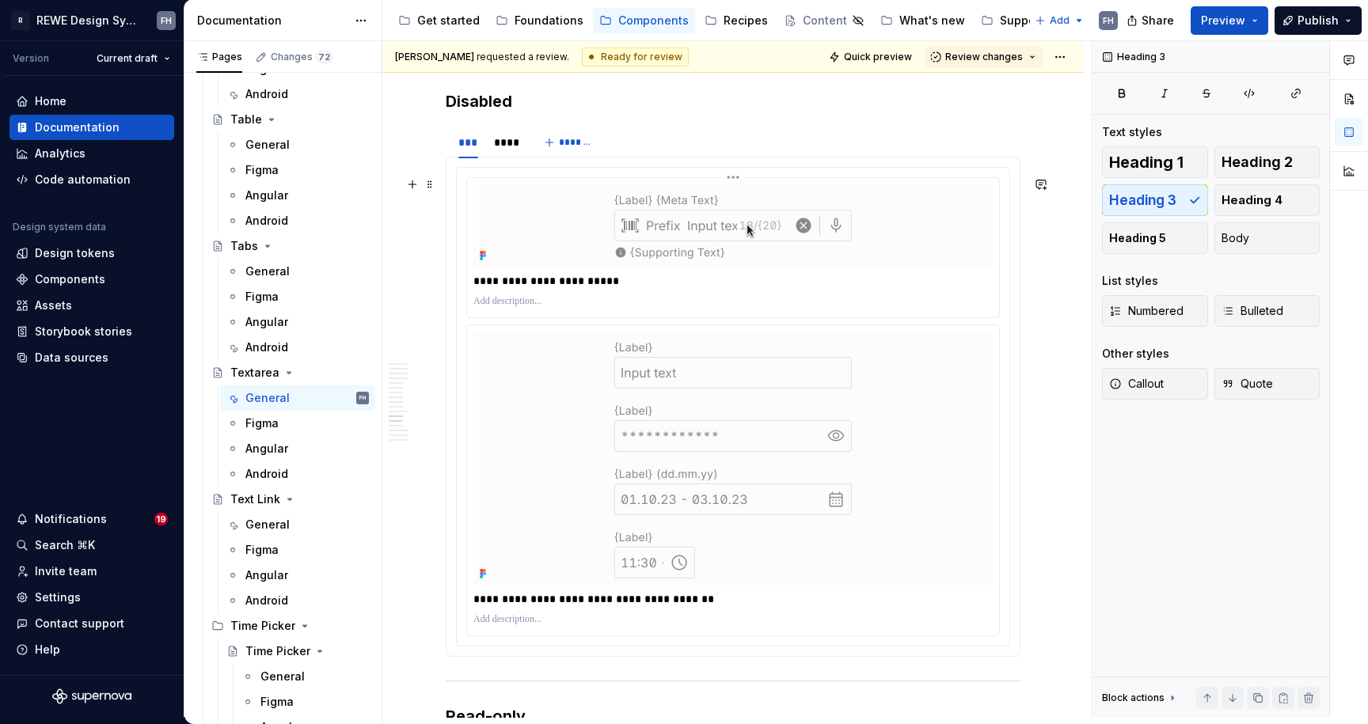
scroll to position [6211, 0]
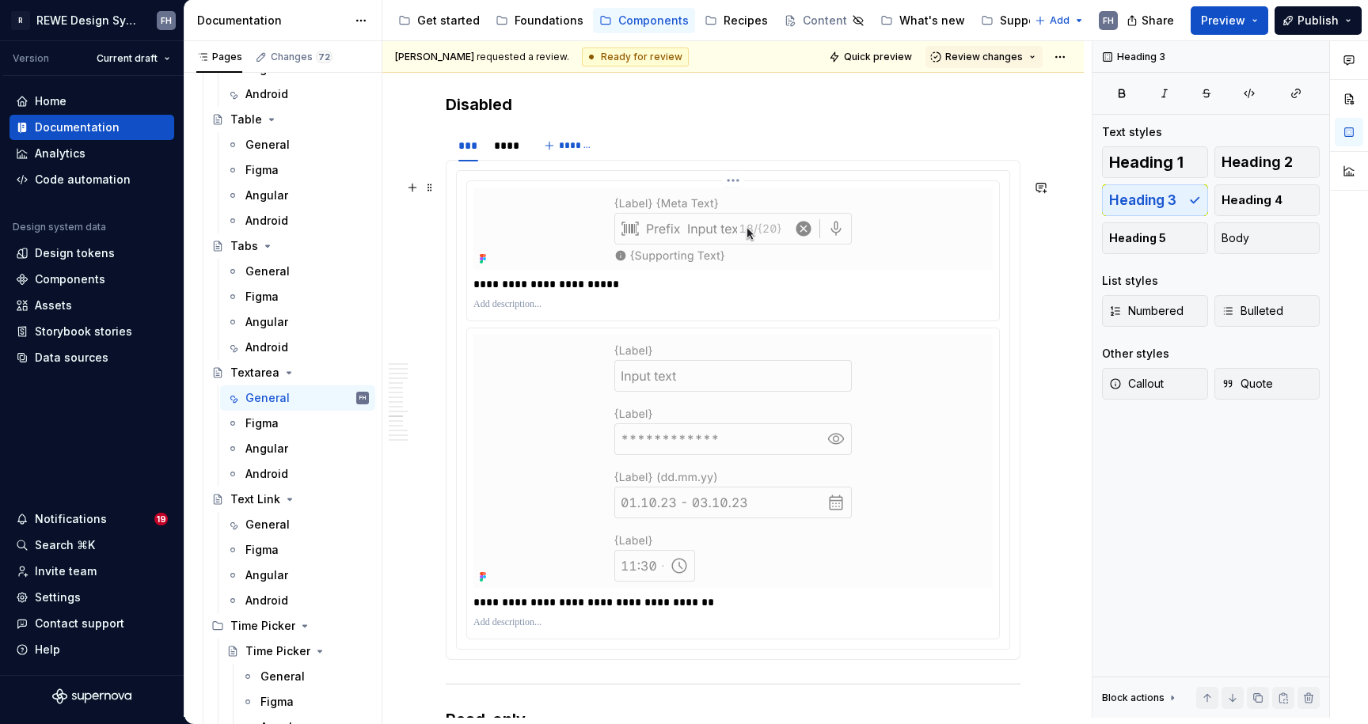
click at [696, 250] on img at bounding box center [733, 229] width 396 height 82
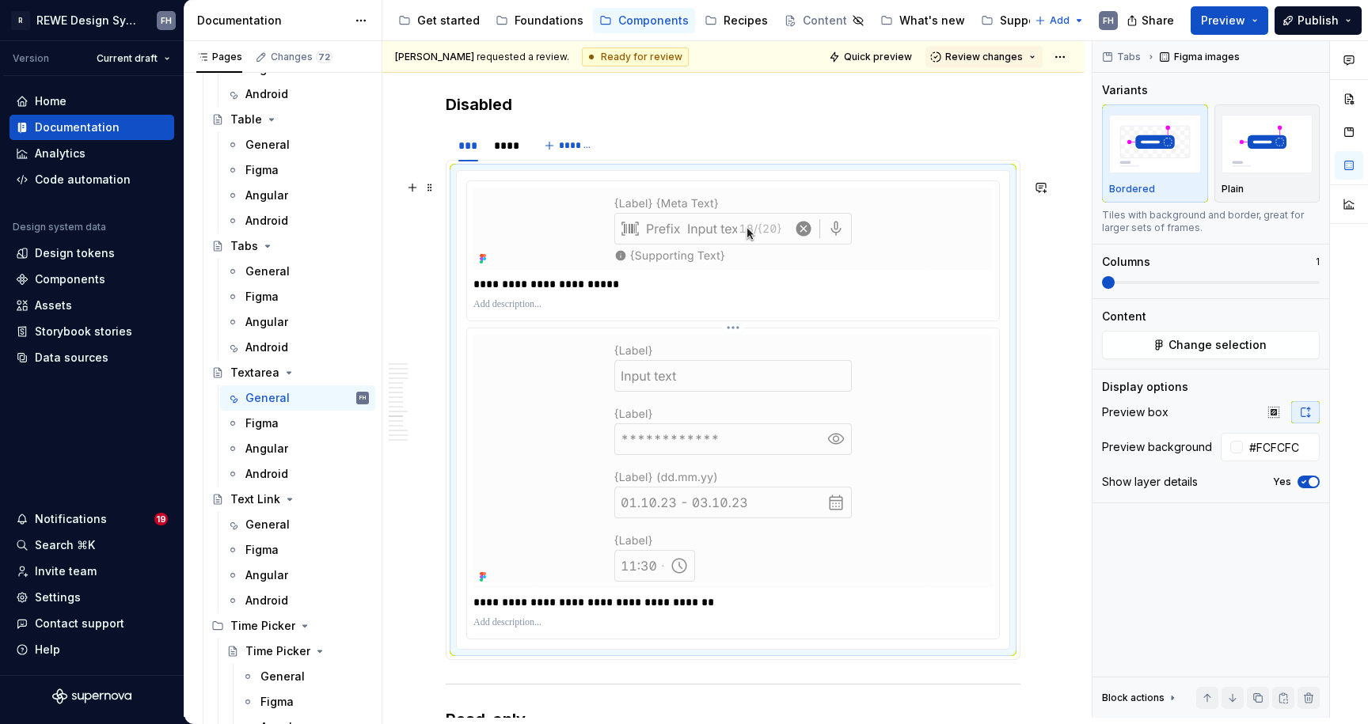
click at [742, 359] on img at bounding box center [733, 461] width 396 height 253
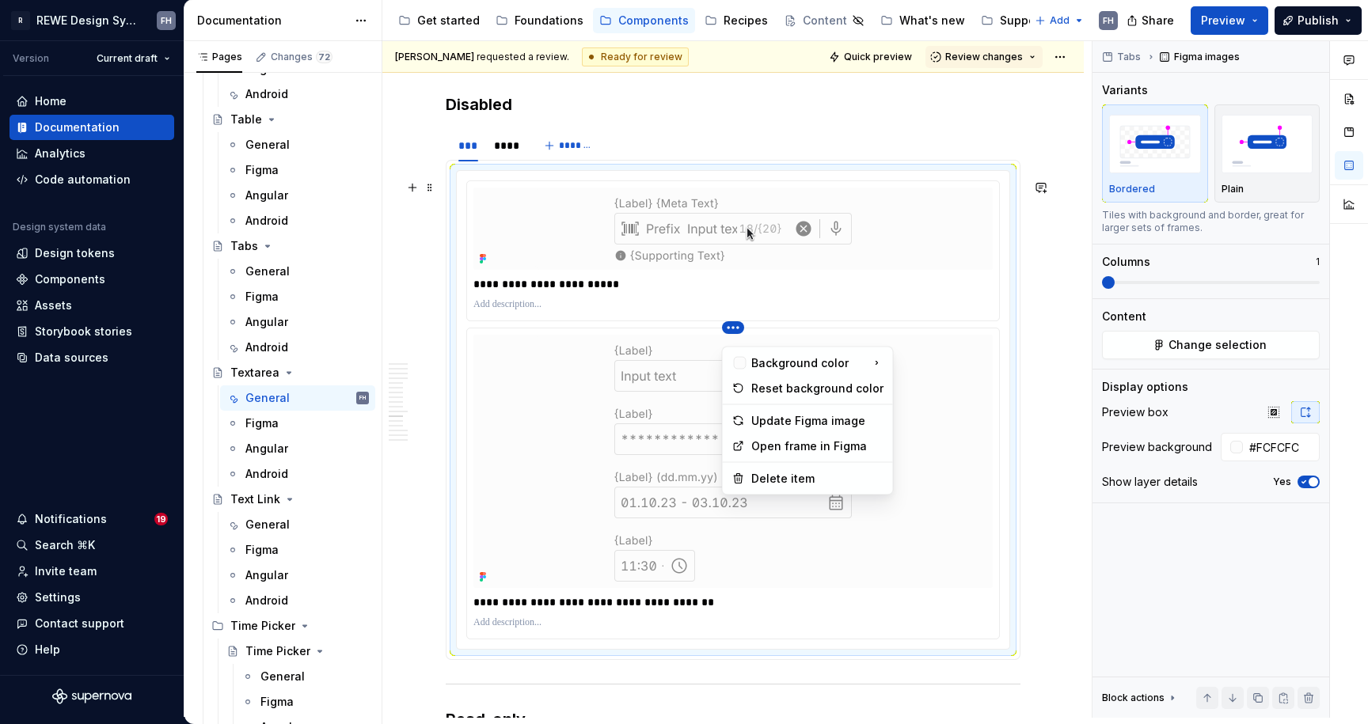
click at [731, 337] on html "R REWE Design System FH Version Current draft Home Documentation Analytics Code…" at bounding box center [684, 362] width 1368 height 724
drag, startPoint x: 776, startPoint y: 479, endPoint x: 639, endPoint y: 277, distance: 243.9
click at [776, 479] on div "Delete item" at bounding box center [817, 479] width 132 height 16
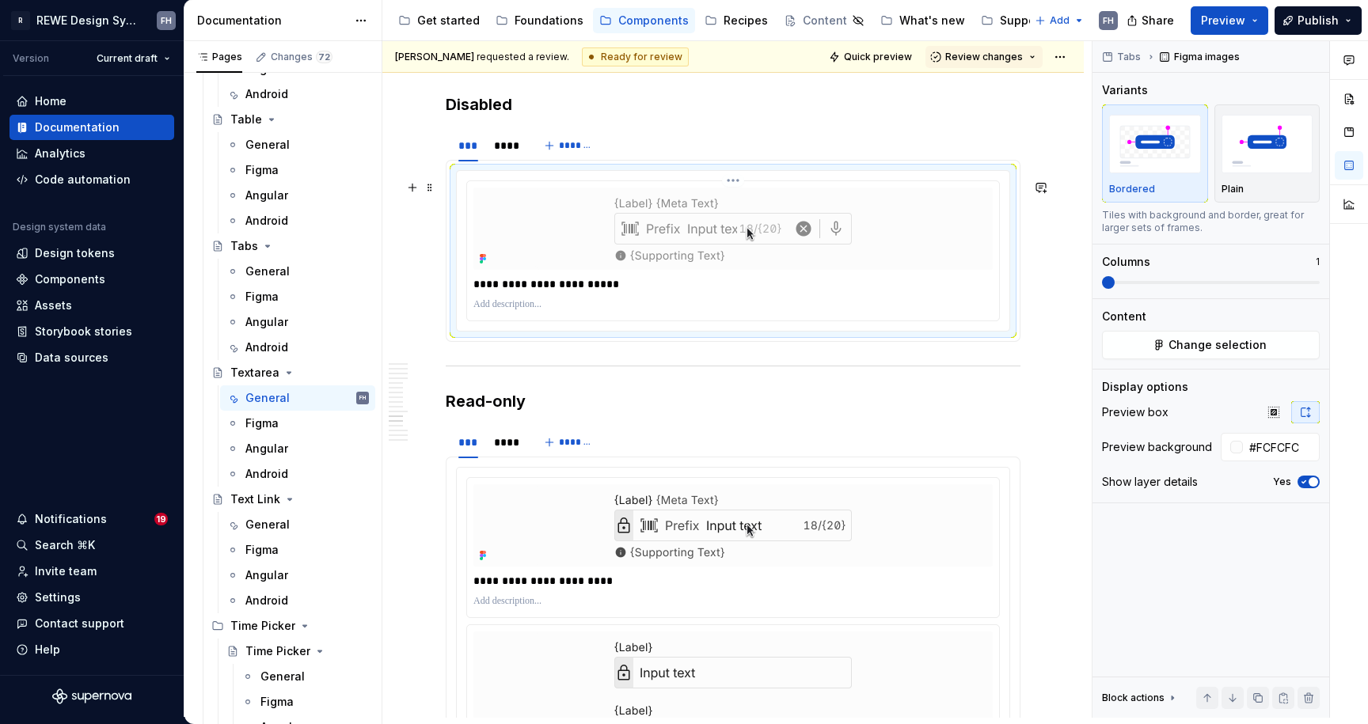
click at [669, 241] on img at bounding box center [733, 229] width 396 height 82
click at [1237, 348] on span "Change selection" at bounding box center [1217, 345] width 98 height 16
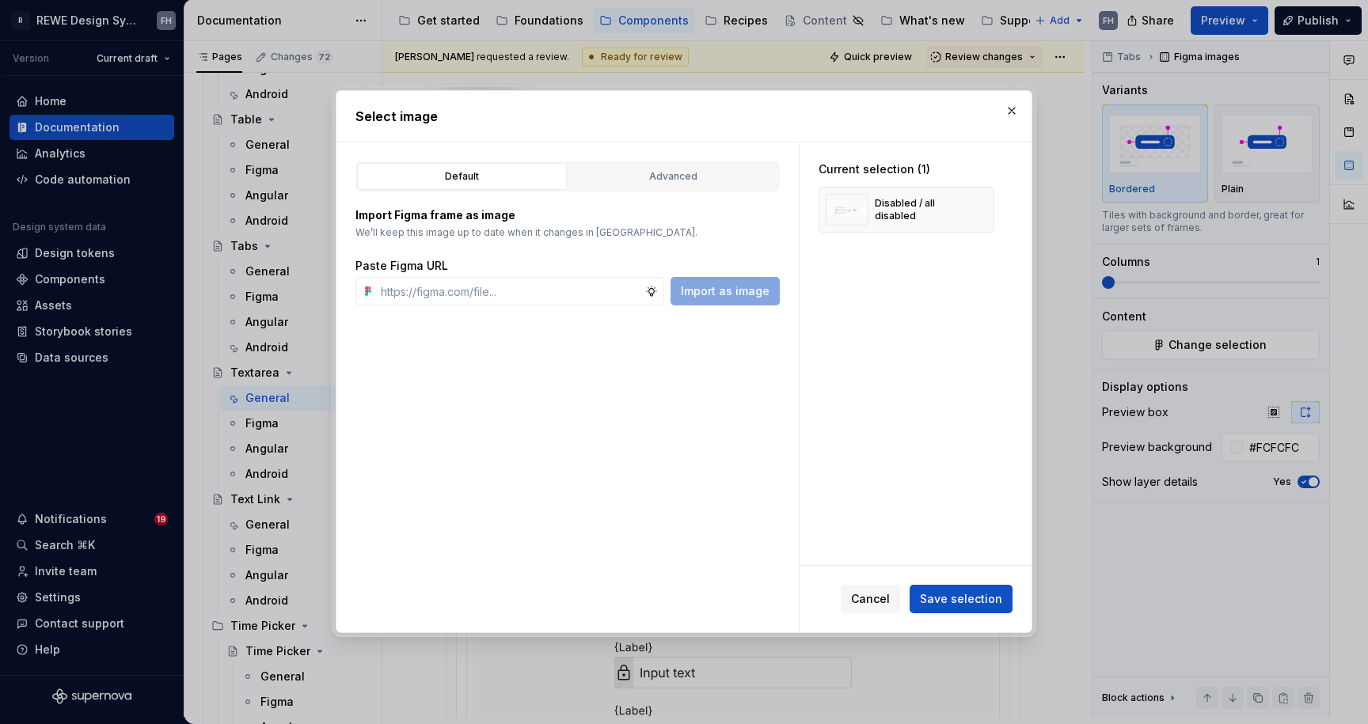
type textarea "*"
click at [1012, 102] on button "button" at bounding box center [1012, 111] width 22 height 22
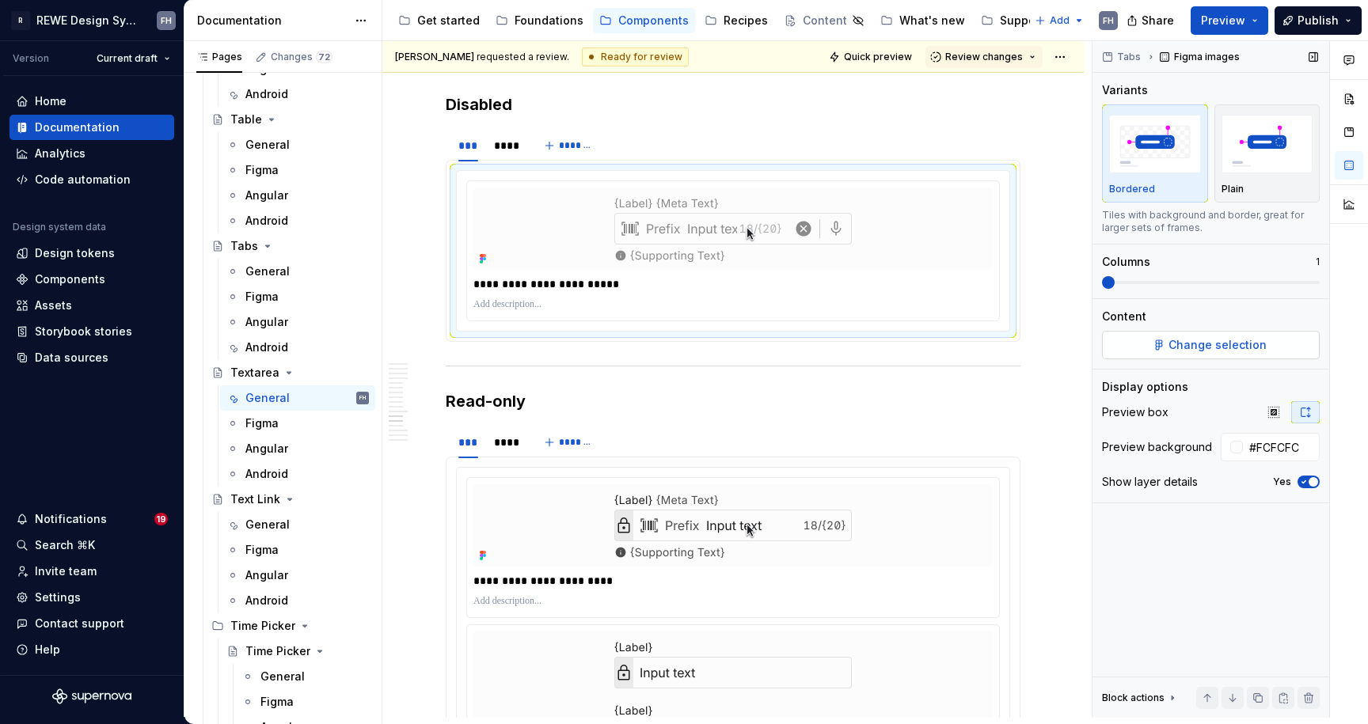
click at [1232, 348] on span "Change selection" at bounding box center [1217, 345] width 98 height 16
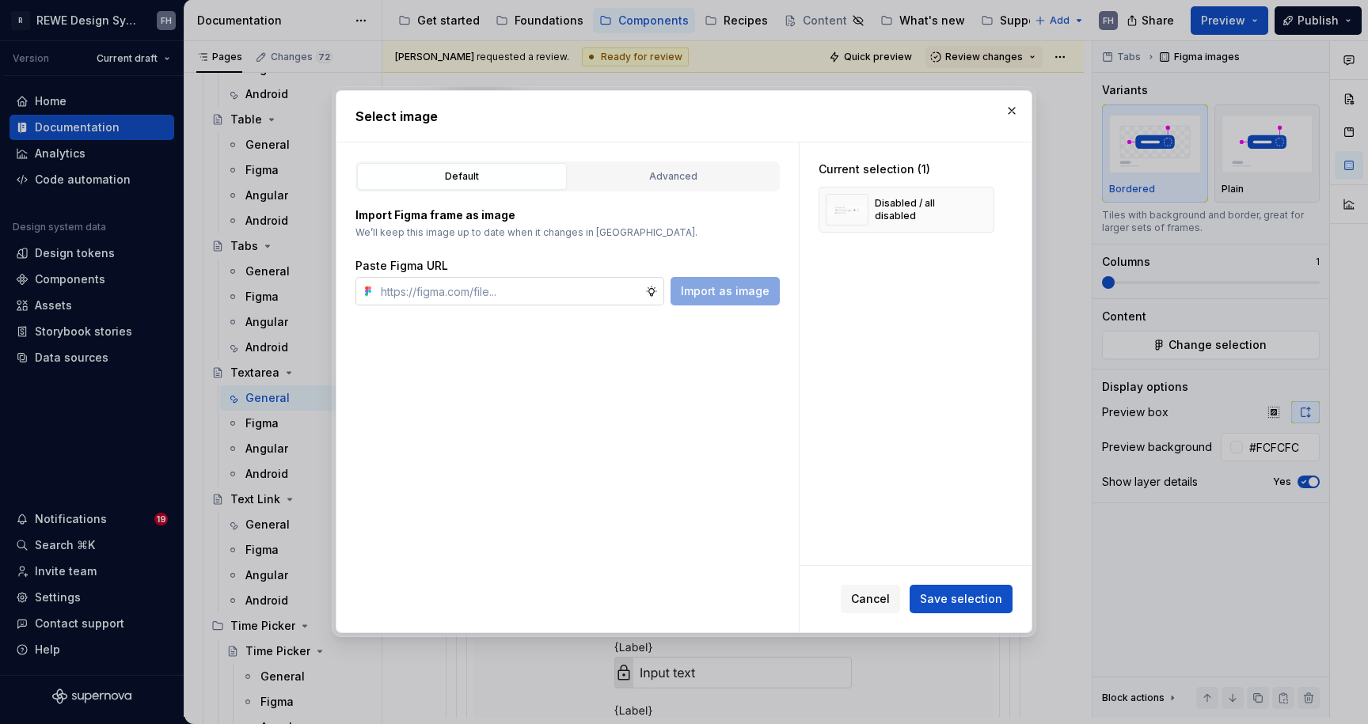
click at [446, 290] on input "text" at bounding box center [509, 291] width 271 height 28
type input "https://www.figma.com/design/kZ38tkrVdA1D1WQJA9YRKY/%F0%9F%A7%A0-Doc-%7C-Compon…"
click at [735, 287] on span "Import as image" at bounding box center [725, 291] width 89 height 16
click at [986, 601] on span "Save selection" at bounding box center [961, 600] width 82 height 16
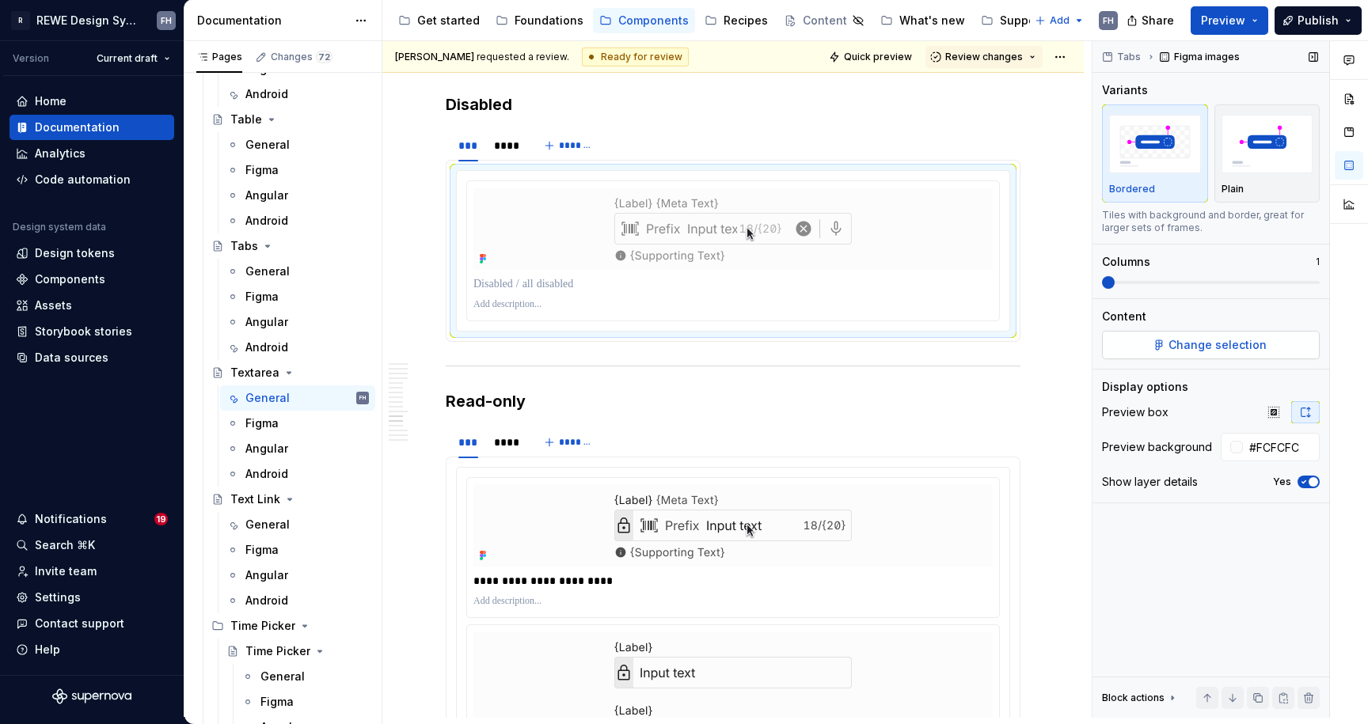
click at [1218, 344] on span "Change selection" at bounding box center [1217, 345] width 98 height 16
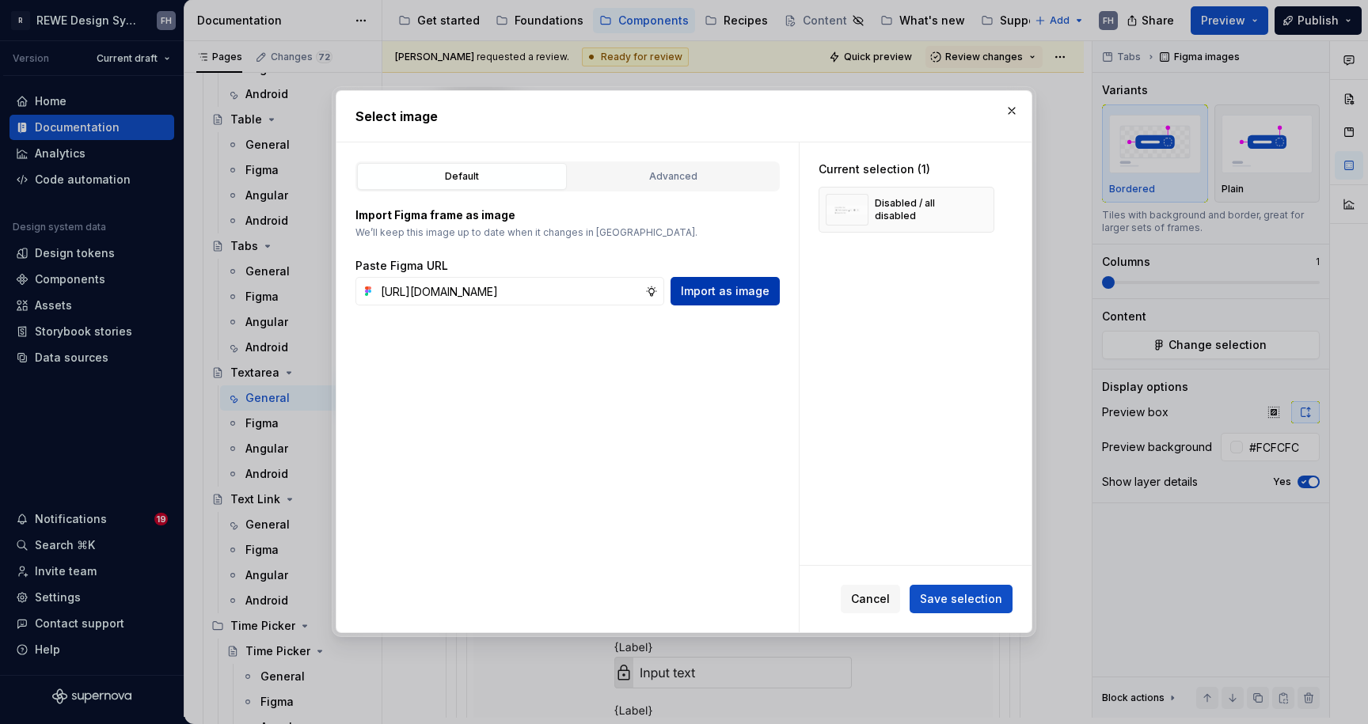
type input "https://www.figma.com/design/kZ38tkrVdA1D1WQJA9YRKY/%F0%9F%A7%A0-Doc-%7C-Compon…"
click at [749, 294] on span "Import as image" at bounding box center [725, 291] width 89 height 16
type textarea "*"
click at [956, 601] on span "Save selection" at bounding box center [961, 600] width 82 height 16
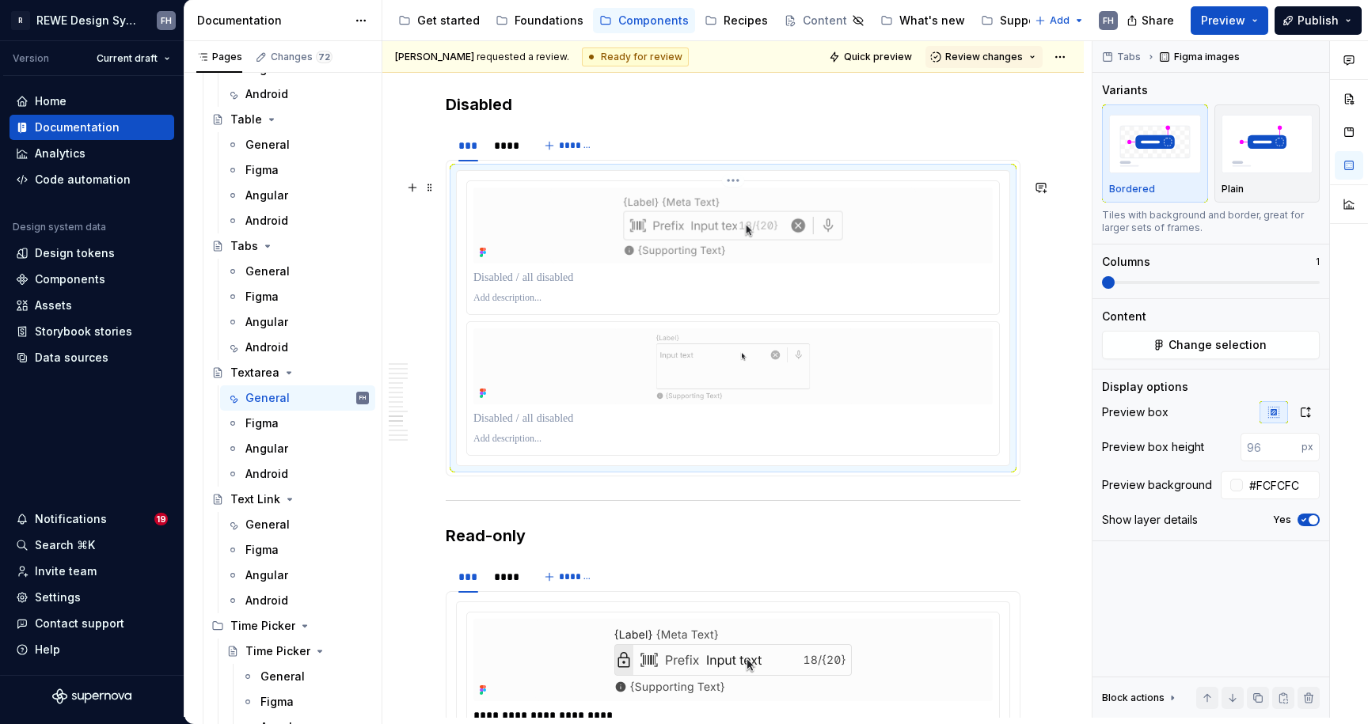
click at [560, 281] on p at bounding box center [732, 278] width 519 height 16
click at [724, 231] on img at bounding box center [733, 226] width 396 height 76
click at [804, 197] on img at bounding box center [733, 226] width 396 height 76
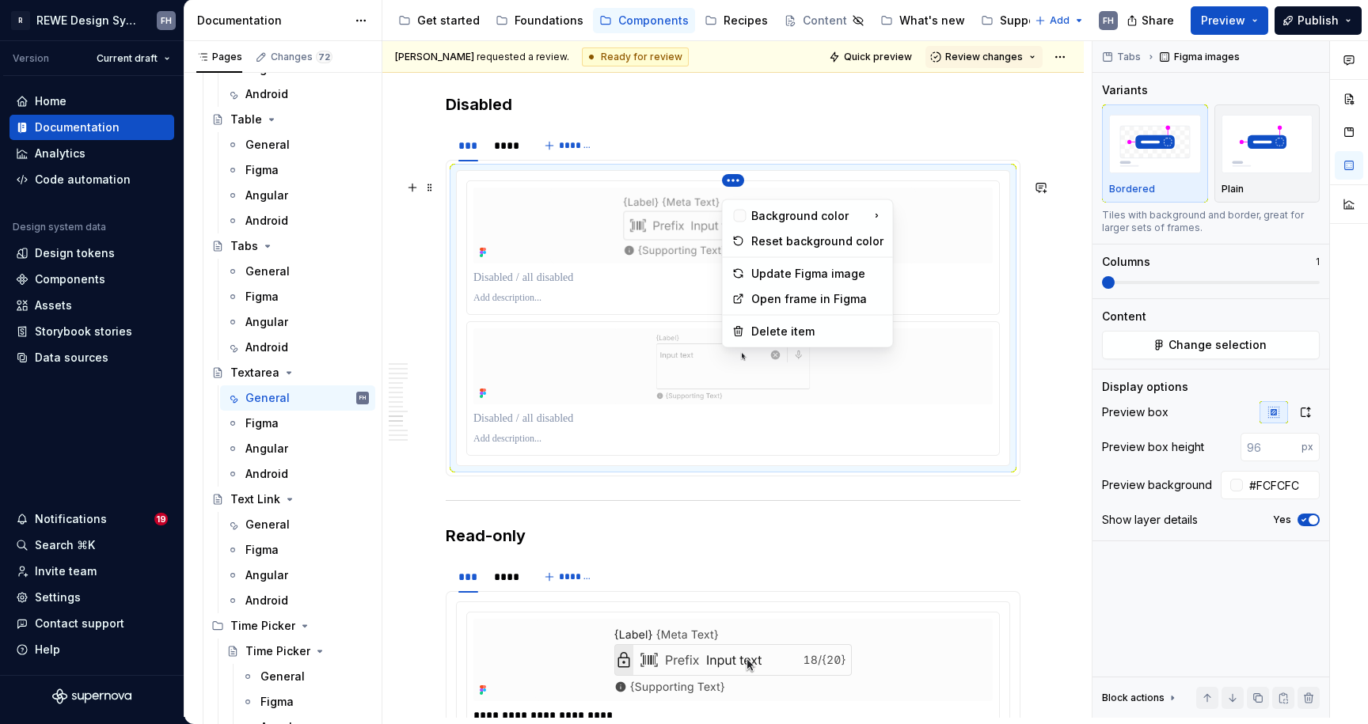
click at [731, 186] on html "R REWE Design System FH Version Current draft Home Documentation Analytics Code…" at bounding box center [684, 362] width 1368 height 724
click at [773, 324] on div "Delete item" at bounding box center [817, 332] width 132 height 16
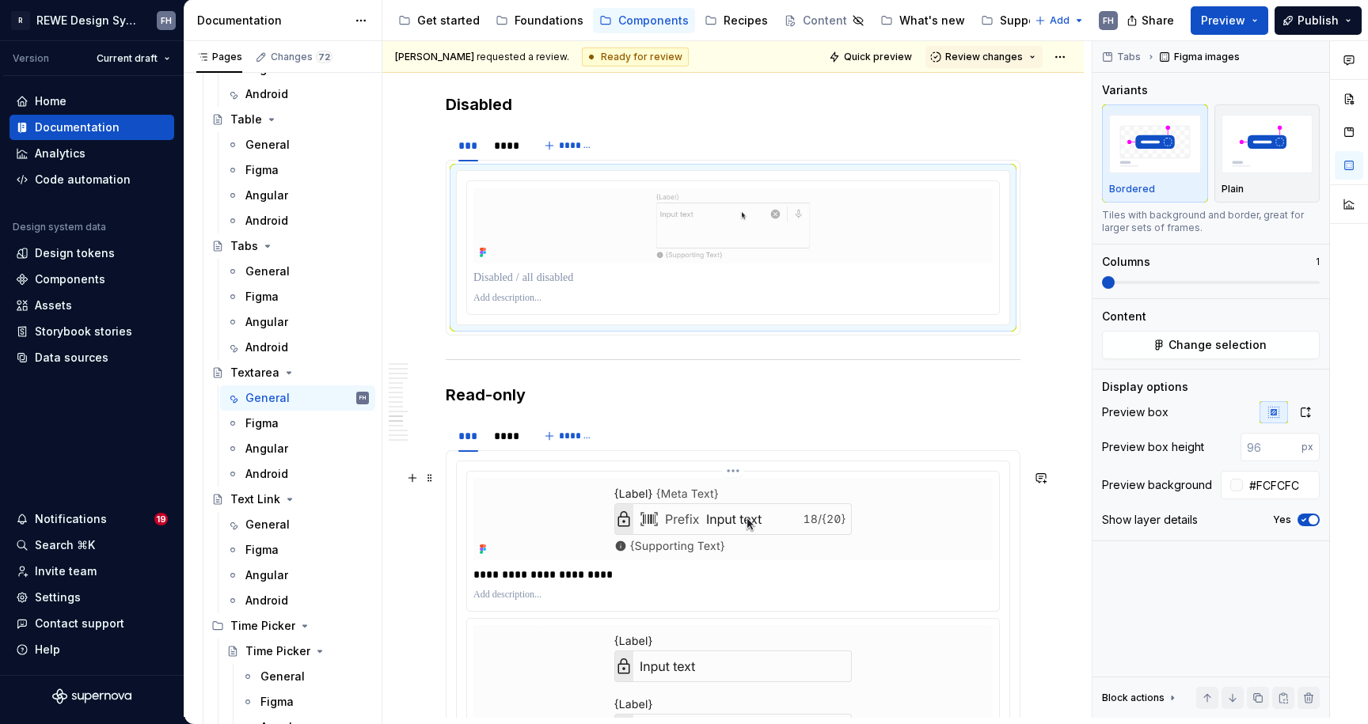
click at [576, 583] on p "**********" at bounding box center [732, 575] width 519 height 16
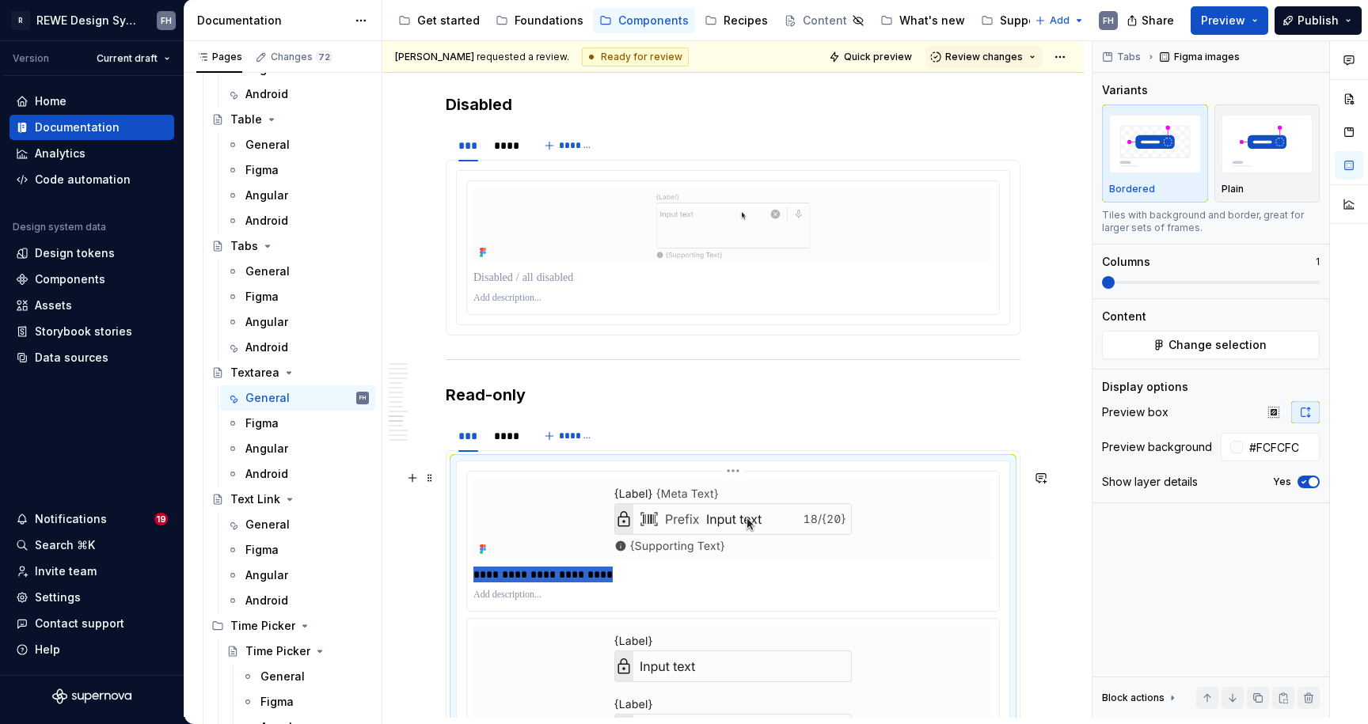
click at [576, 583] on p "**********" at bounding box center [732, 575] width 519 height 16
click at [543, 278] on div at bounding box center [732, 278] width 519 height 22
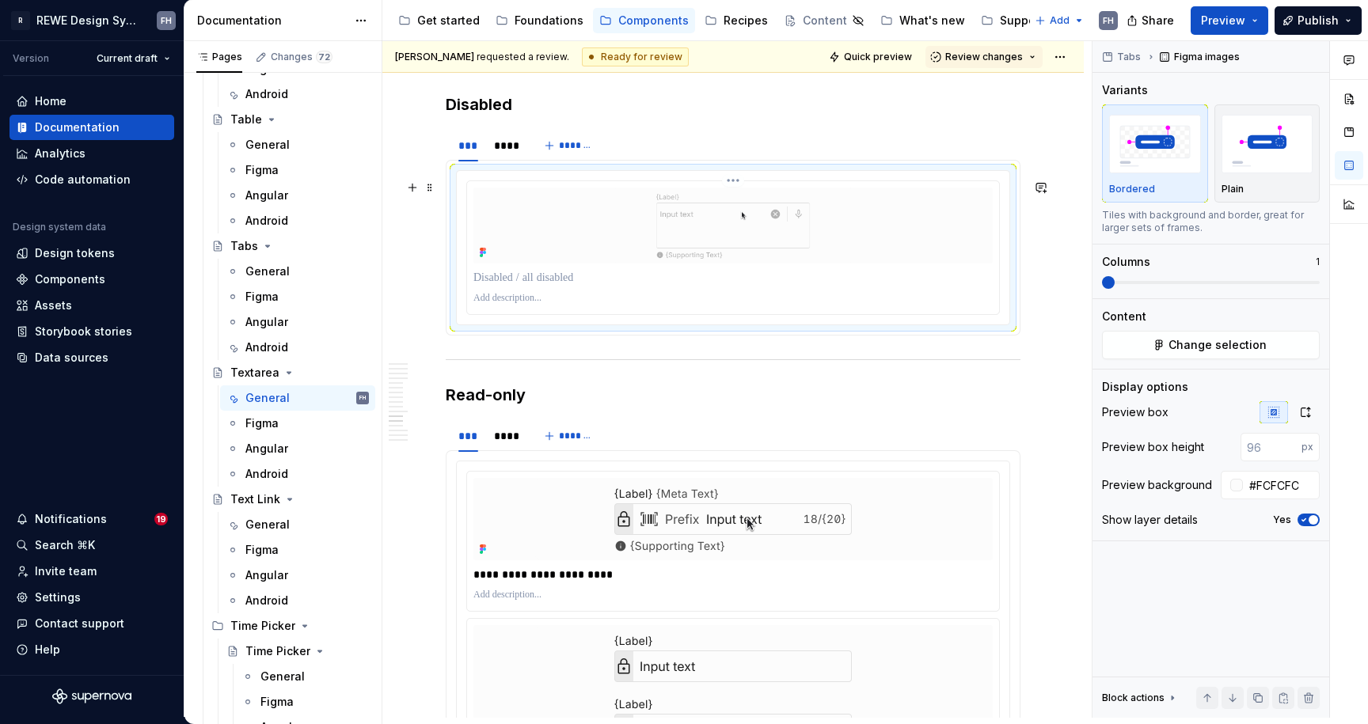
click at [547, 284] on p at bounding box center [732, 278] width 519 height 16
paste div
click at [583, 283] on p "**********" at bounding box center [732, 278] width 519 height 16
click at [508, 153] on div "****" at bounding box center [505, 146] width 23 height 16
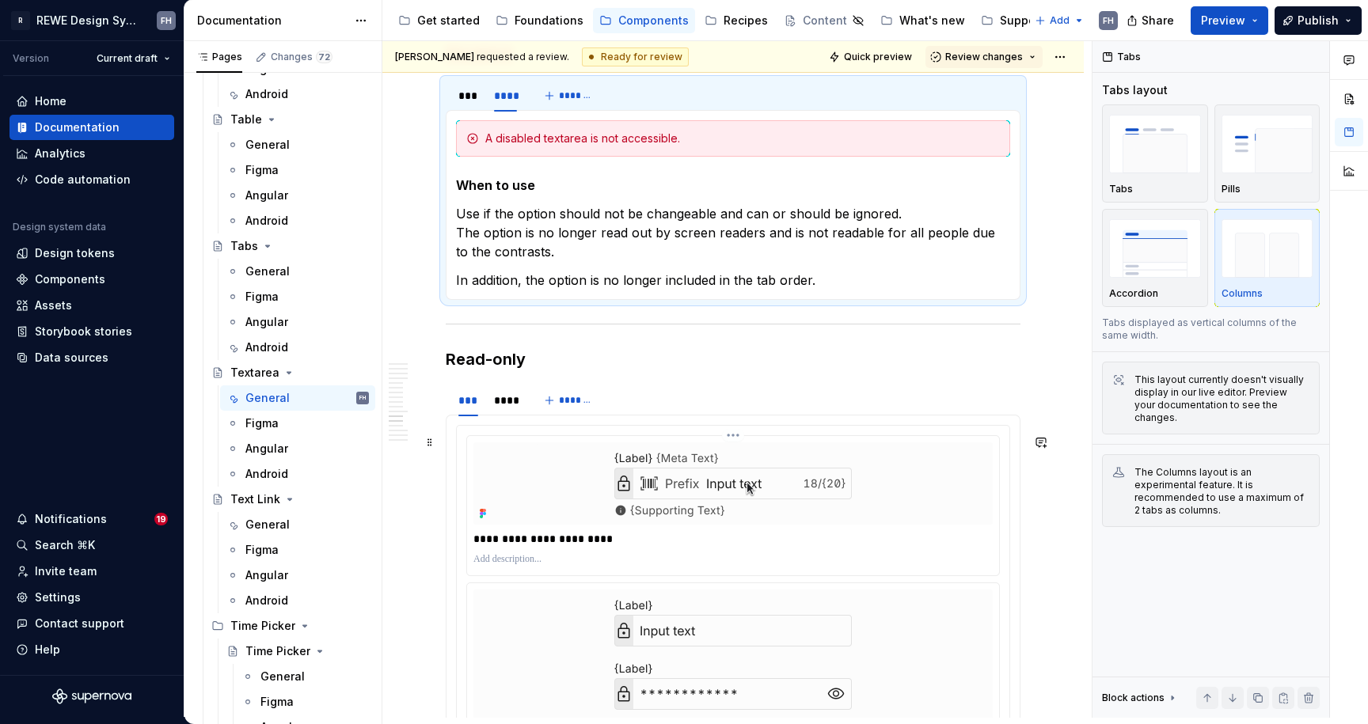
scroll to position [6291, 0]
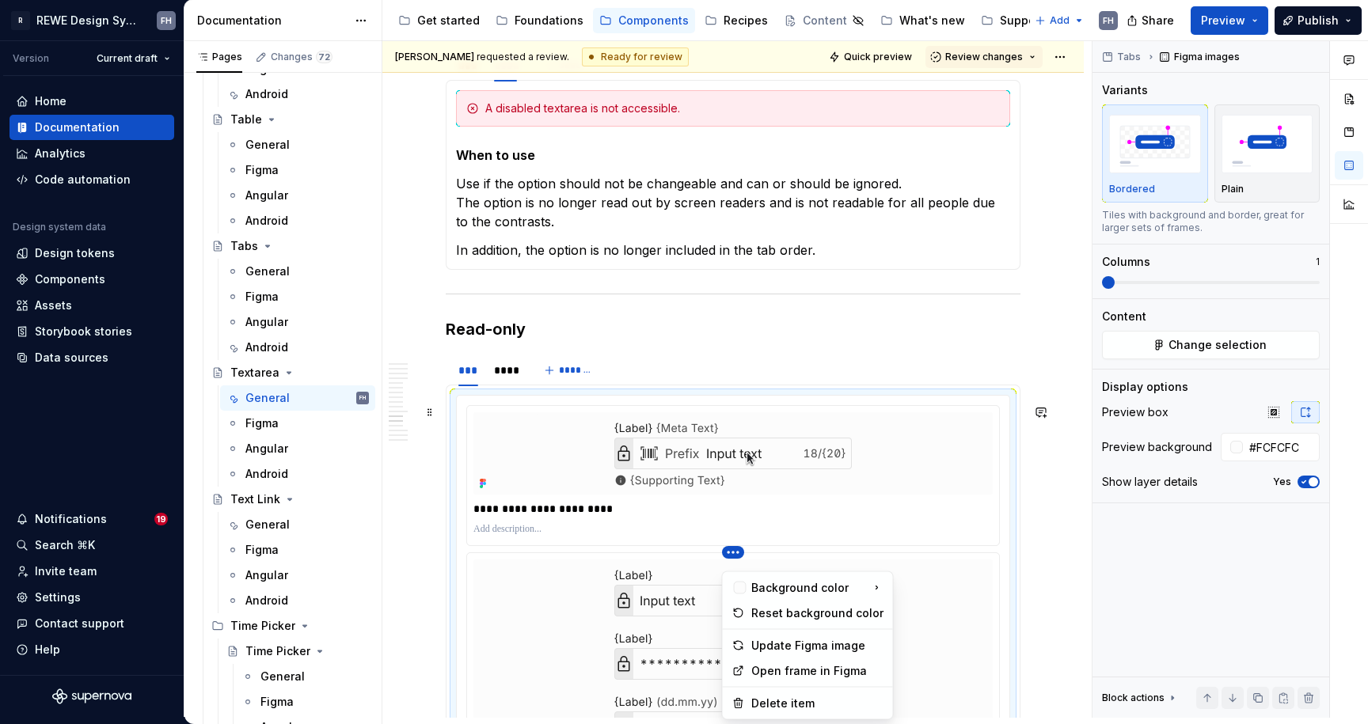
click at [735, 560] on html "R REWE Design System FH Version Current draft Home Documentation Analytics Code…" at bounding box center [684, 362] width 1368 height 724
click at [803, 702] on div "Delete item" at bounding box center [817, 704] width 132 height 16
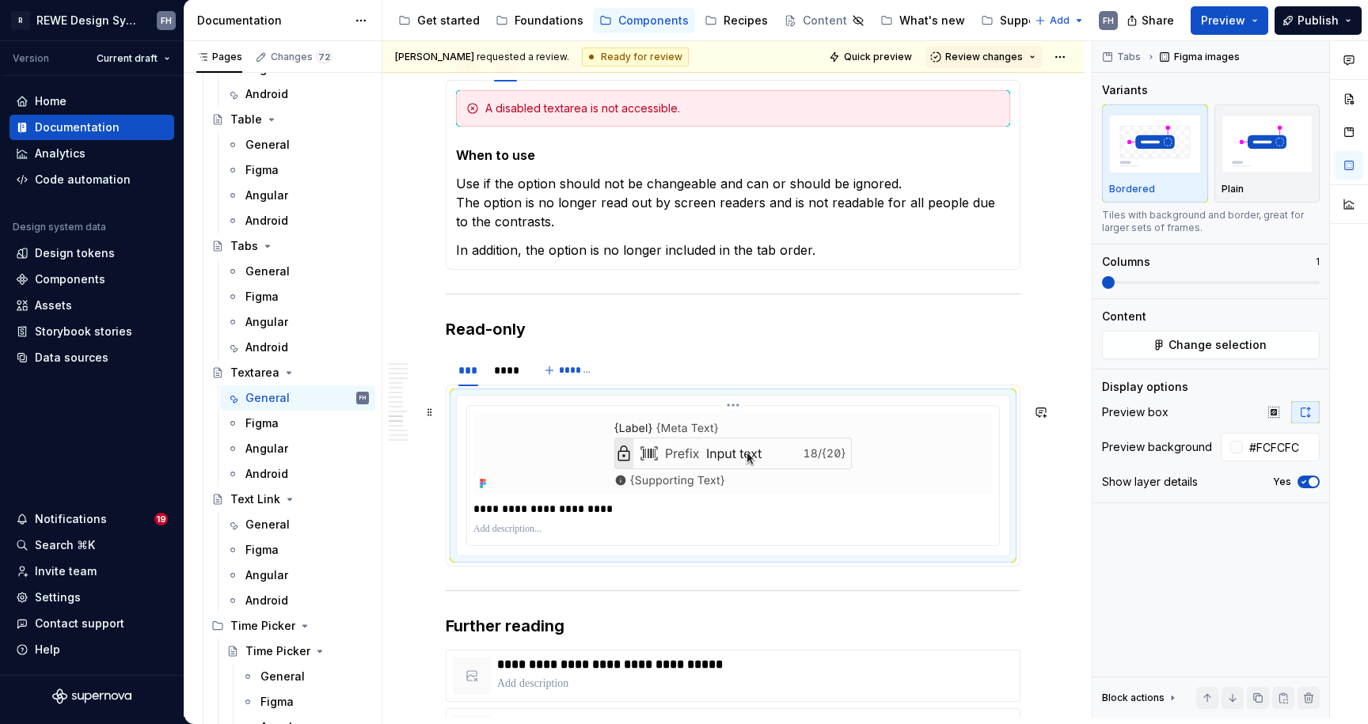
scroll to position [6313, 0]
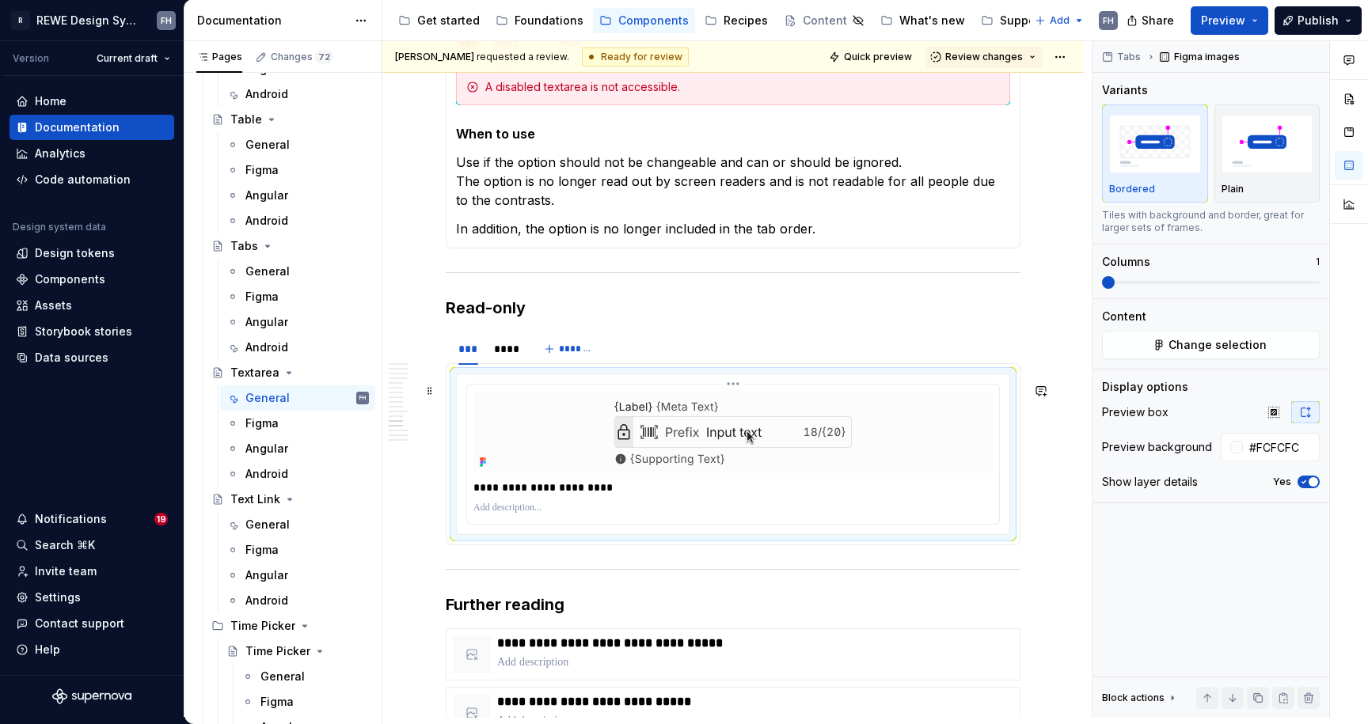
click at [573, 496] on p "**********" at bounding box center [732, 488] width 519 height 16
click at [701, 429] on img at bounding box center [733, 432] width 396 height 82
click at [552, 319] on h3 "Read-only" at bounding box center [733, 308] width 575 height 22
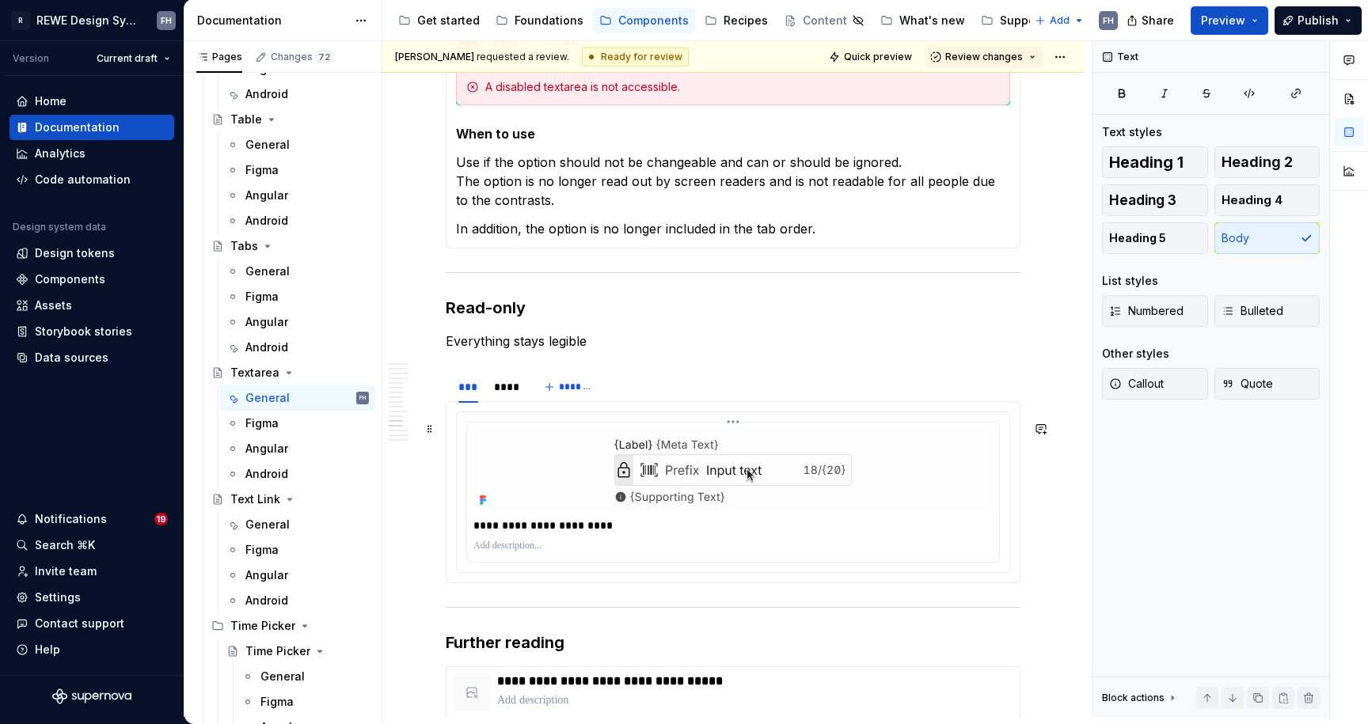
click at [667, 487] on img at bounding box center [733, 470] width 396 height 82
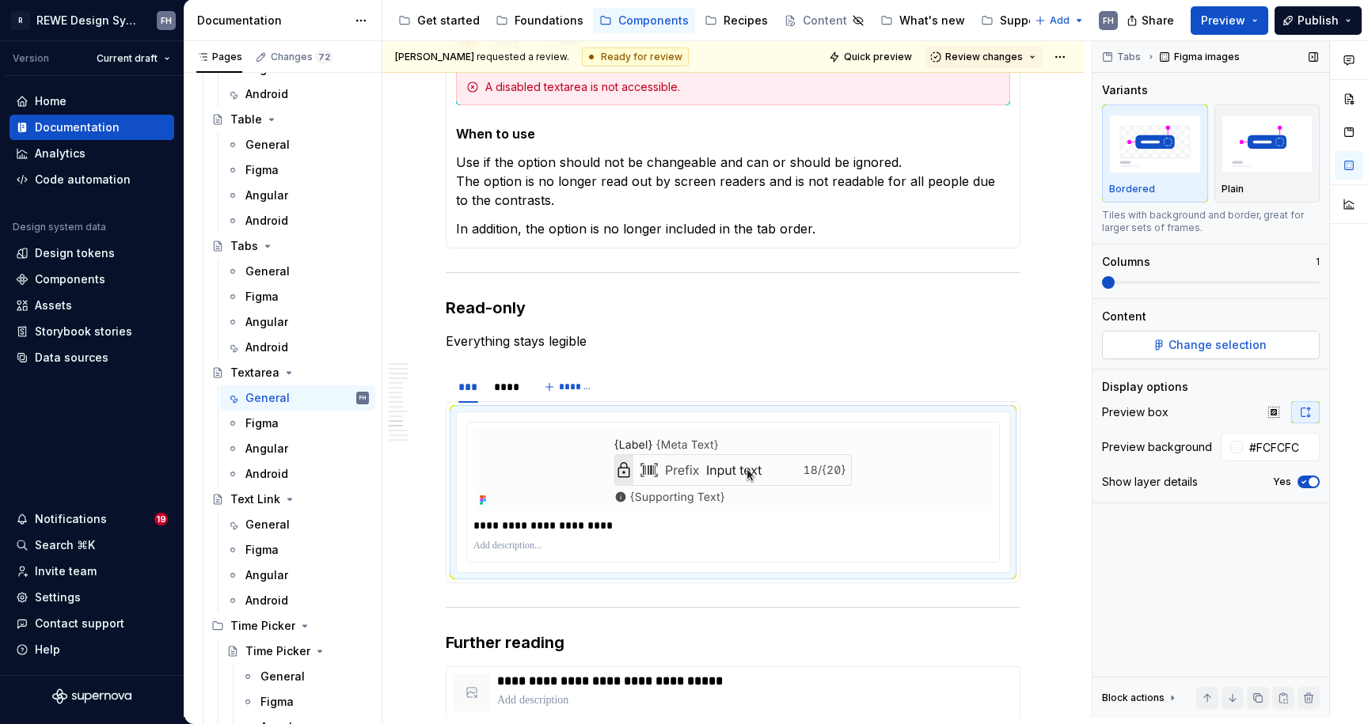
click at [1278, 343] on button "Change selection" at bounding box center [1211, 345] width 218 height 28
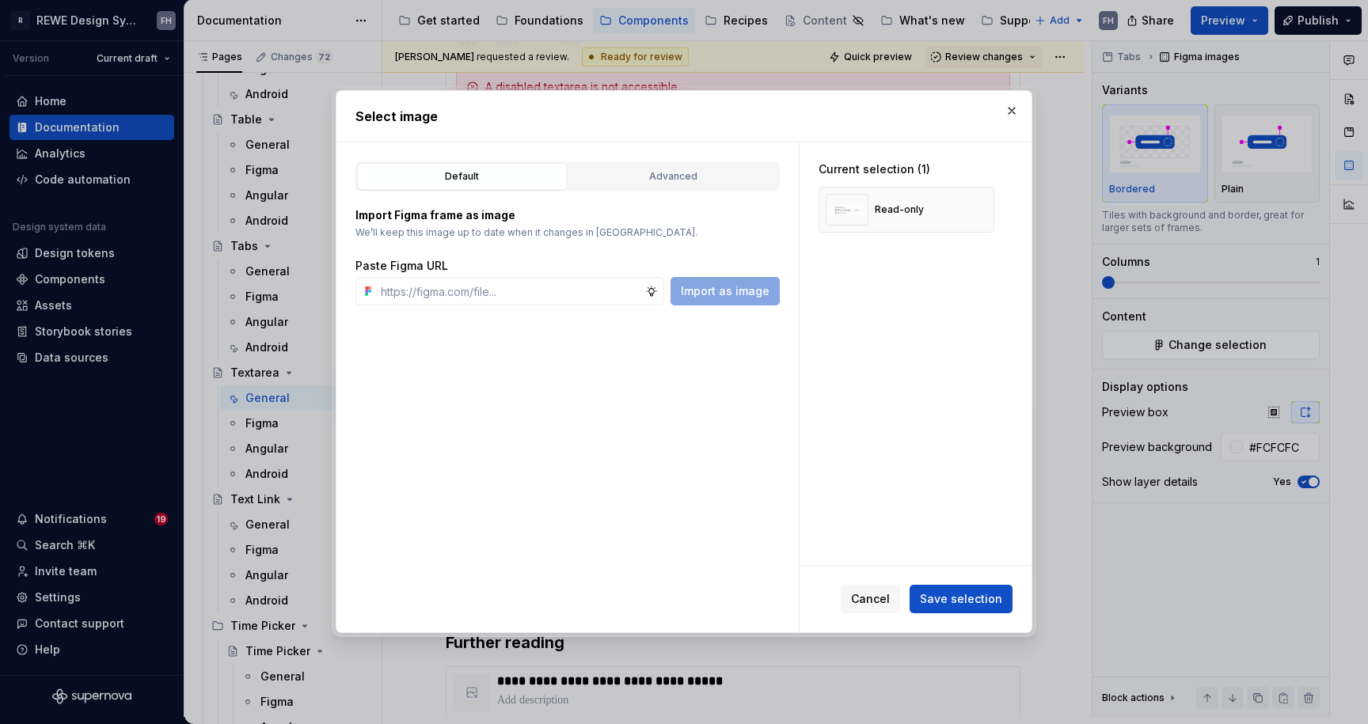
type textarea "*"
click at [975, 207] on button "button" at bounding box center [976, 210] width 22 height 22
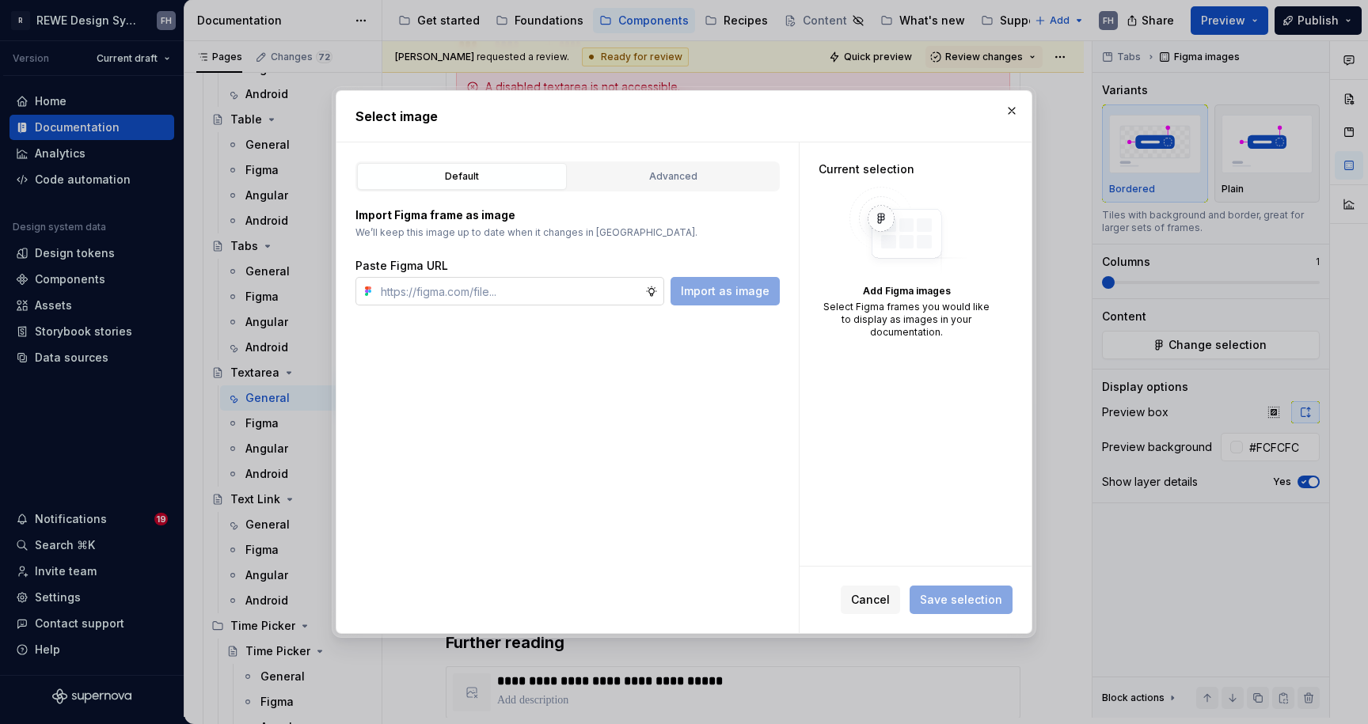
click at [500, 291] on input "text" at bounding box center [509, 291] width 271 height 28
paste input "https://www.figma.com/design/kZ38tkrVdA1D1WQJA9YRKY/%F0%9F%A7%A0-Doc-%7C-Compon…"
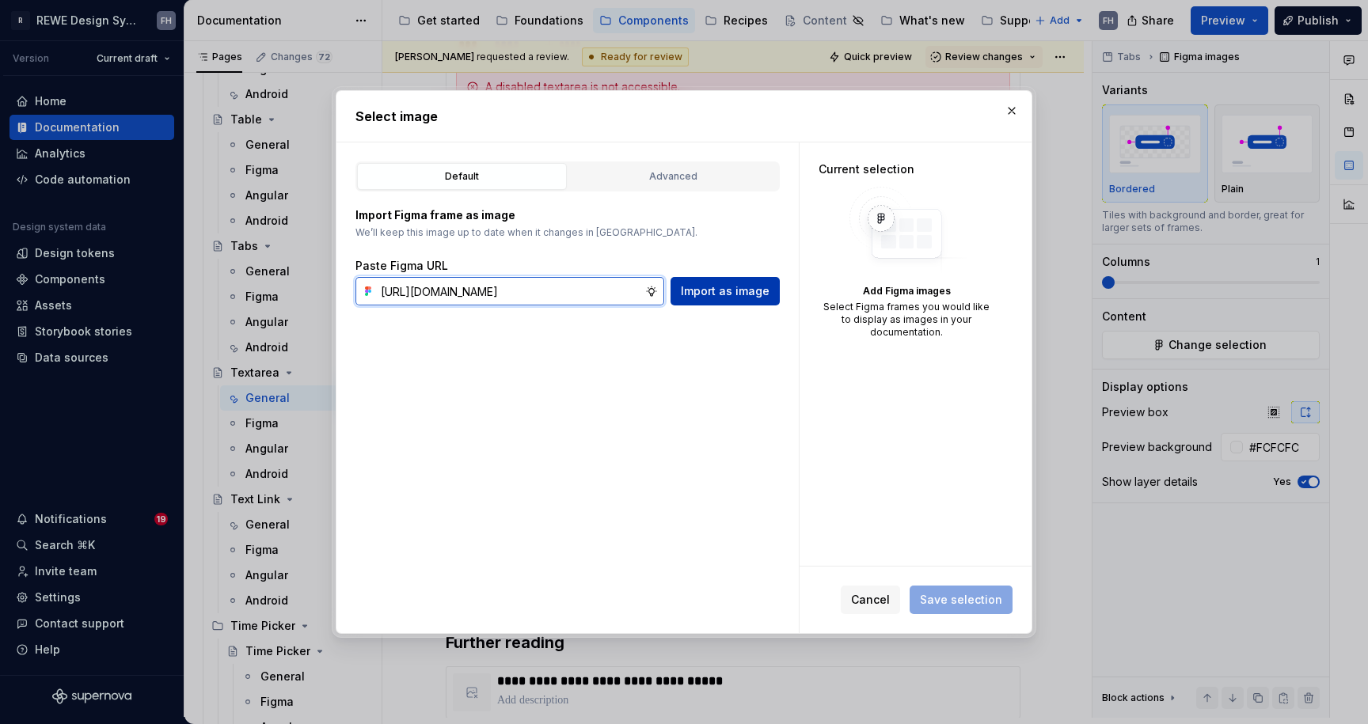
type input "https://www.figma.com/design/kZ38tkrVdA1D1WQJA9YRKY/%F0%9F%A7%A0-Doc-%7C-Compon…"
click at [720, 287] on span "Import as image" at bounding box center [725, 291] width 89 height 16
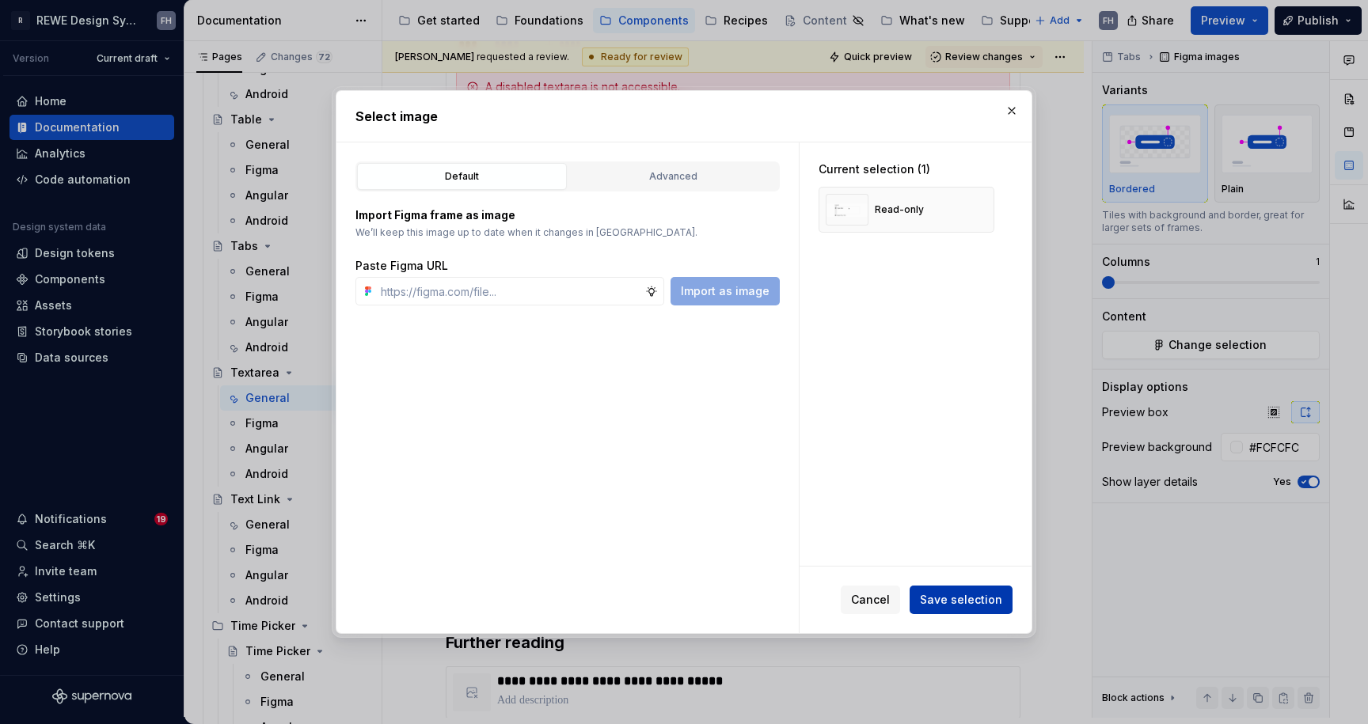
click at [967, 593] on span "Save selection" at bounding box center [961, 600] width 82 height 16
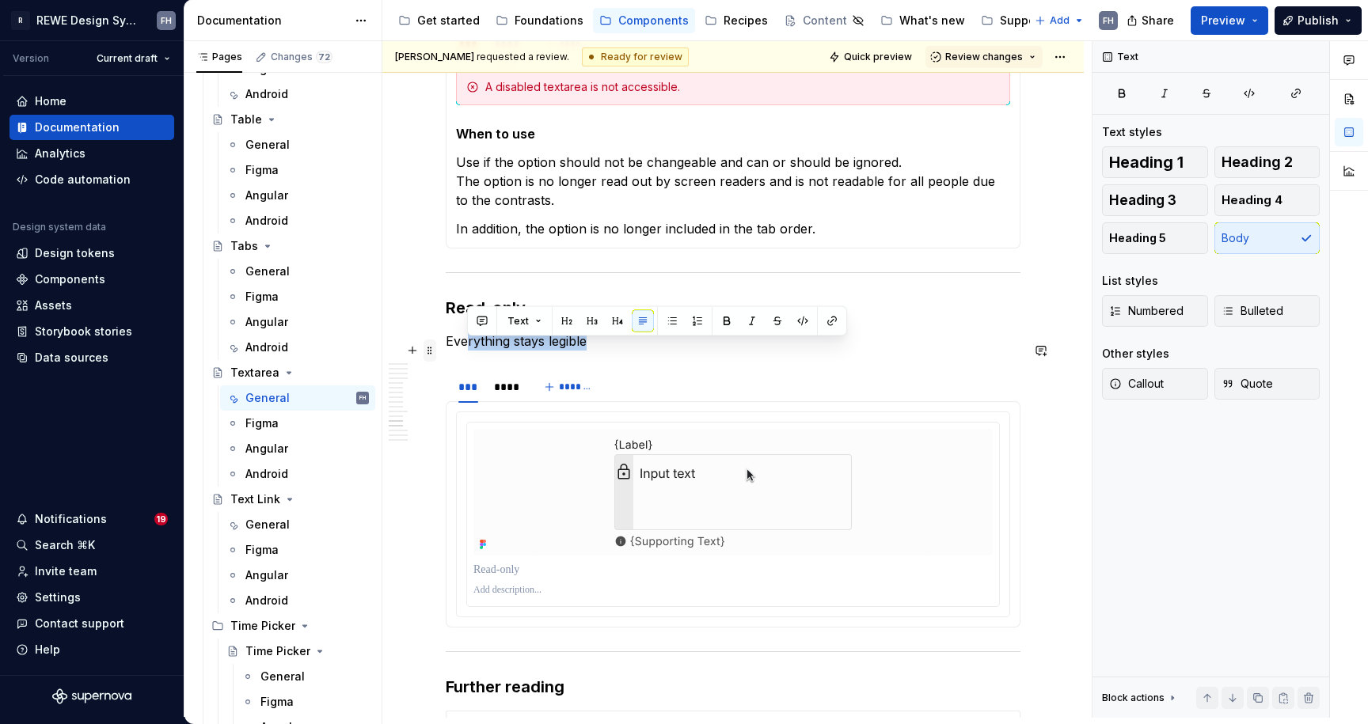
drag, startPoint x: 603, startPoint y: 348, endPoint x: 434, endPoint y: 355, distance: 169.5
click at [459, 351] on p "Everything stays legible" at bounding box center [733, 341] width 575 height 19
drag, startPoint x: 446, startPoint y: 351, endPoint x: 609, endPoint y: 348, distance: 163.1
click at [609, 348] on p "Everything stays legible" at bounding box center [733, 341] width 575 height 19
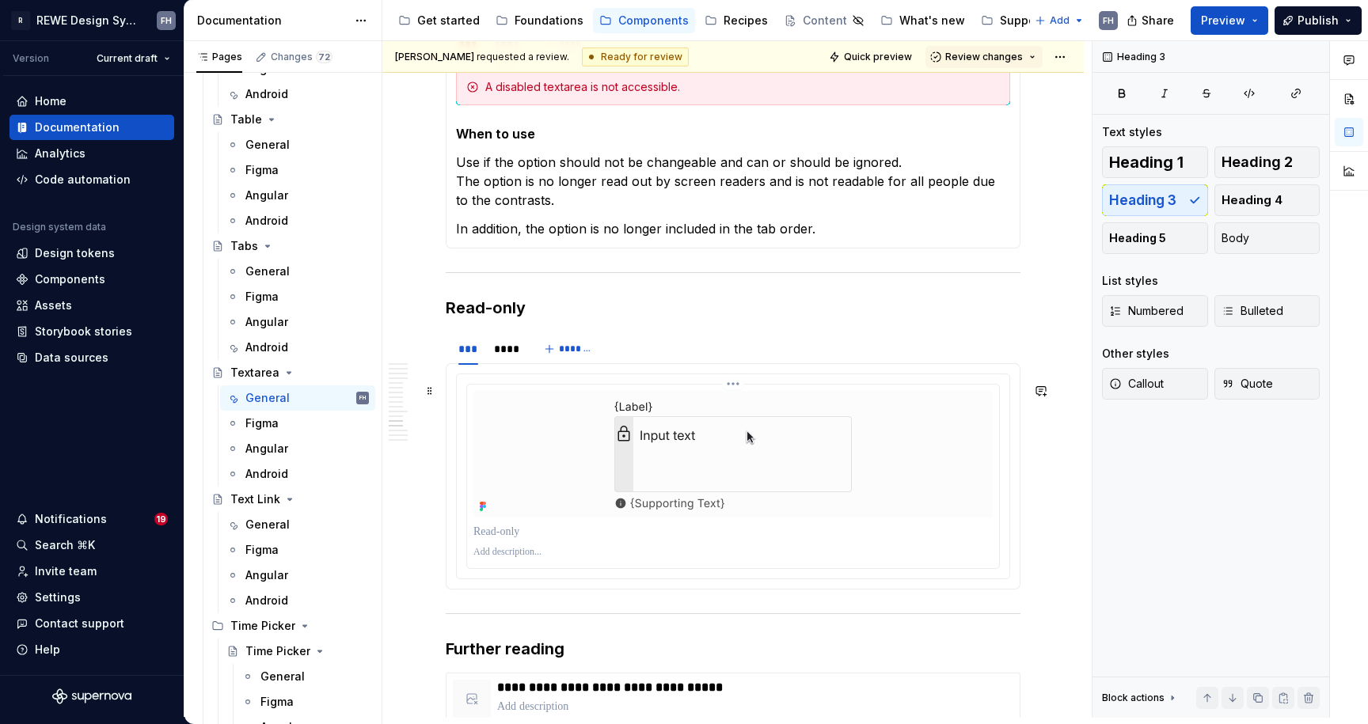
click at [544, 540] on p at bounding box center [732, 532] width 519 height 16
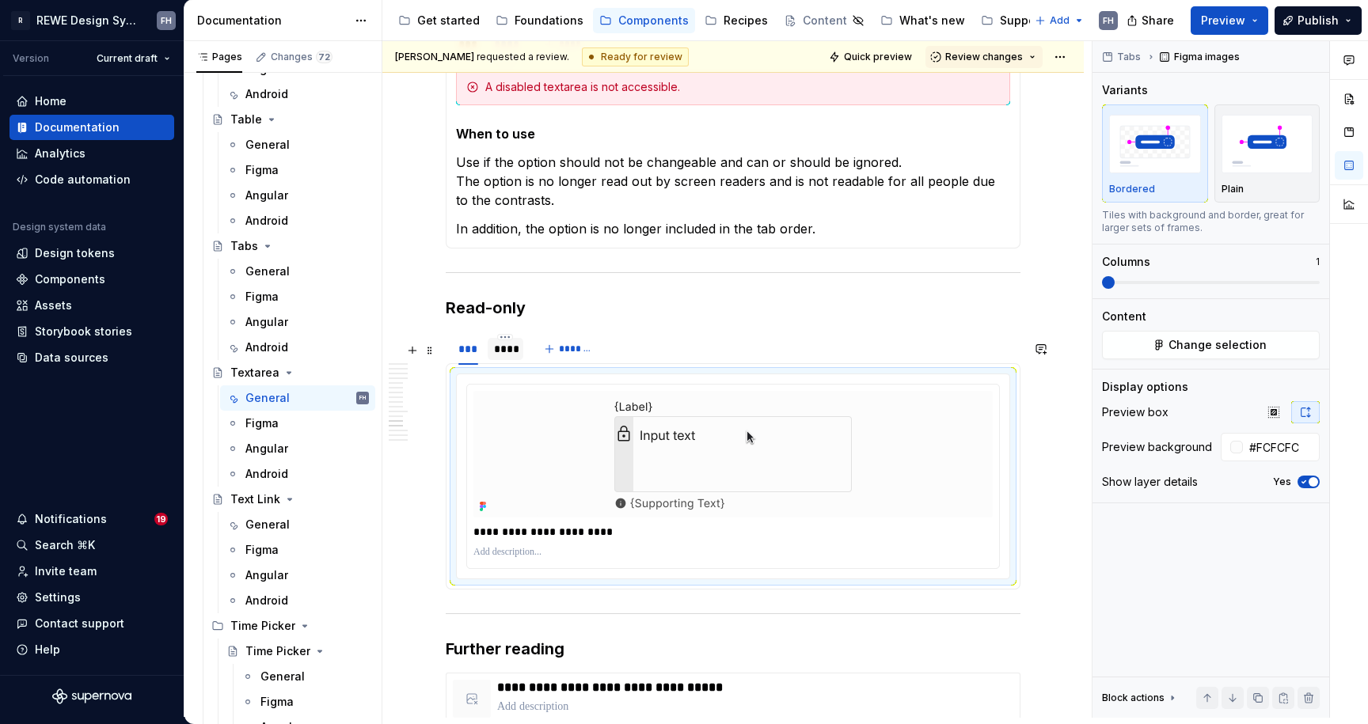
click at [504, 357] on div "****" at bounding box center [505, 349] width 23 height 16
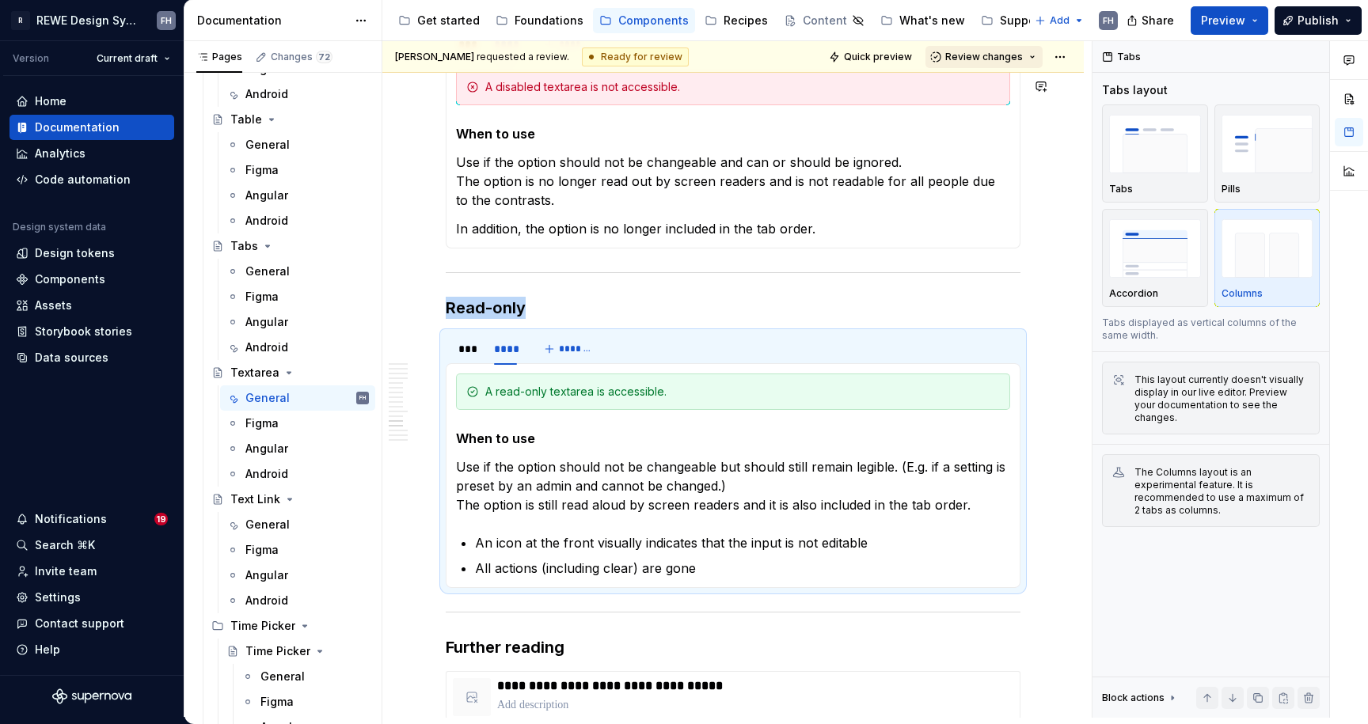
click at [1005, 57] on span "Review changes" at bounding box center [984, 57] width 78 height 13
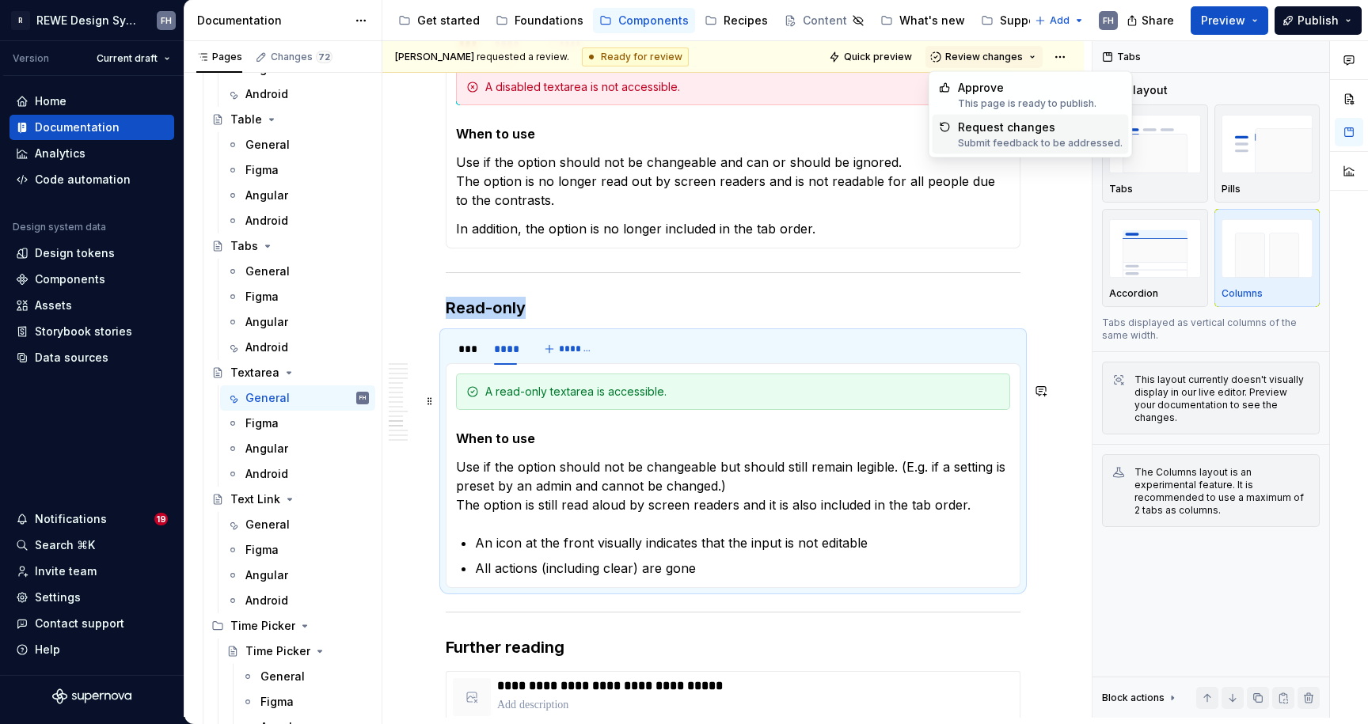
click at [908, 410] on div "A read-only textarea is accessible." at bounding box center [733, 392] width 554 height 36
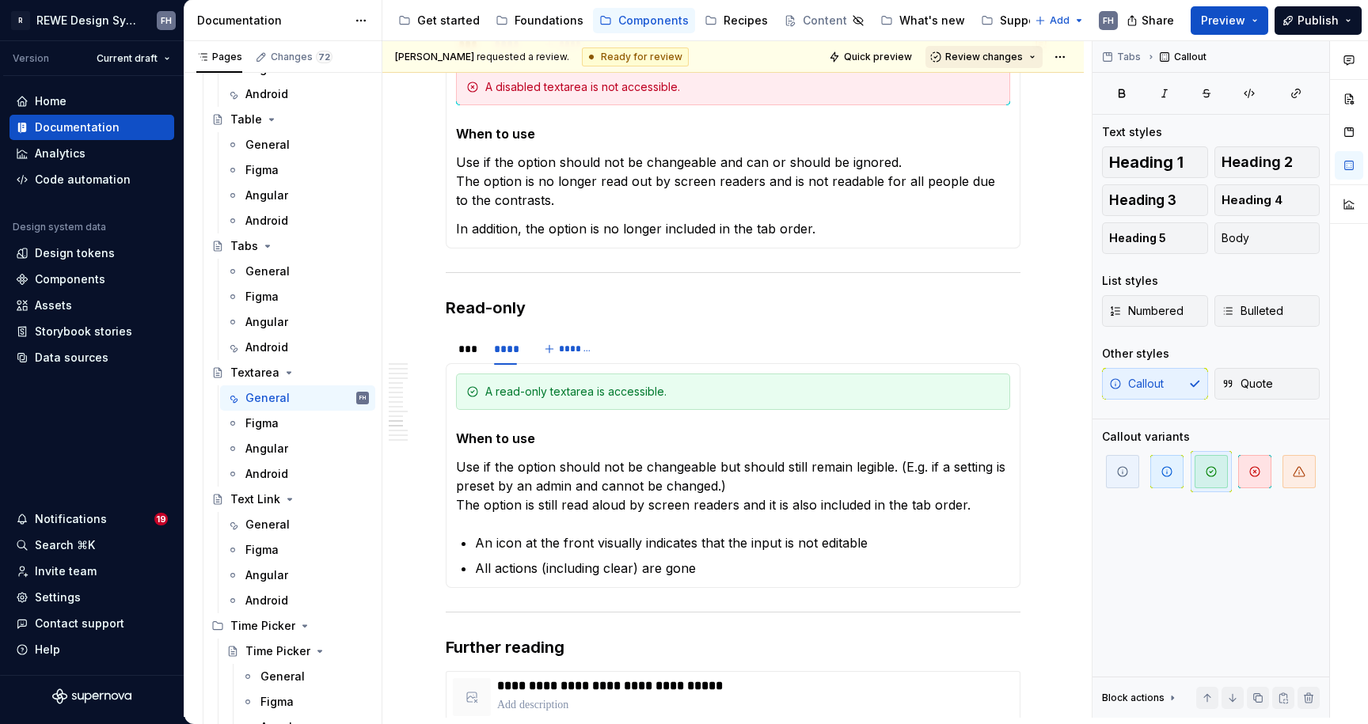
click at [999, 63] on button "Review changes" at bounding box center [983, 57] width 117 height 22
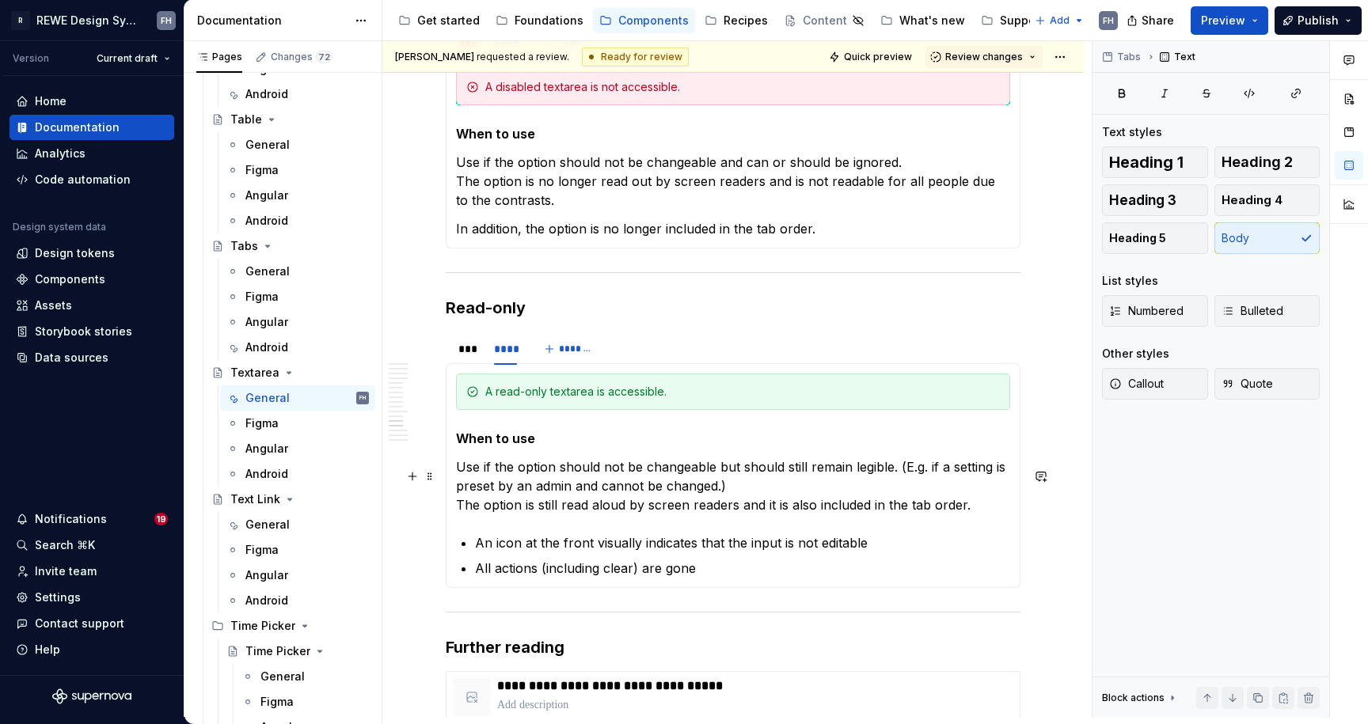
click at [873, 515] on p "Use if the option should not be changeable but should still remain legible. (E.…" at bounding box center [733, 486] width 554 height 57
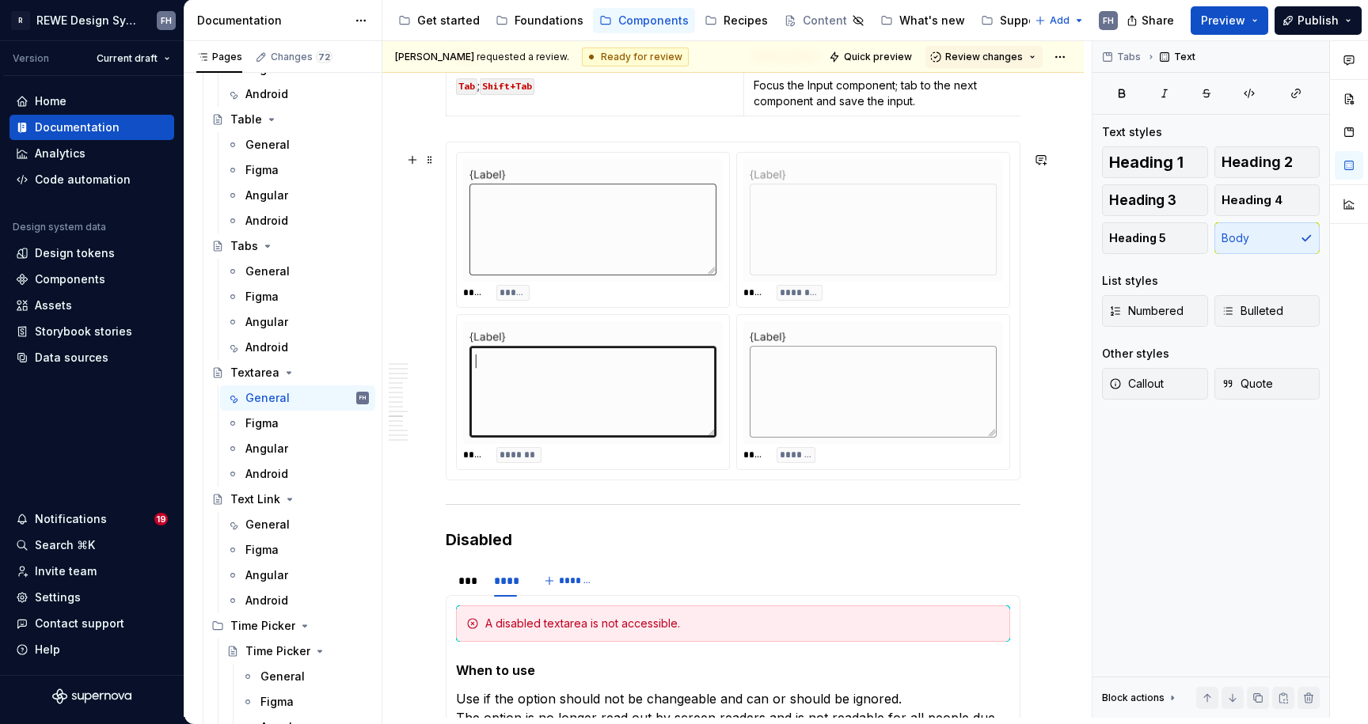
scroll to position [5743, 0]
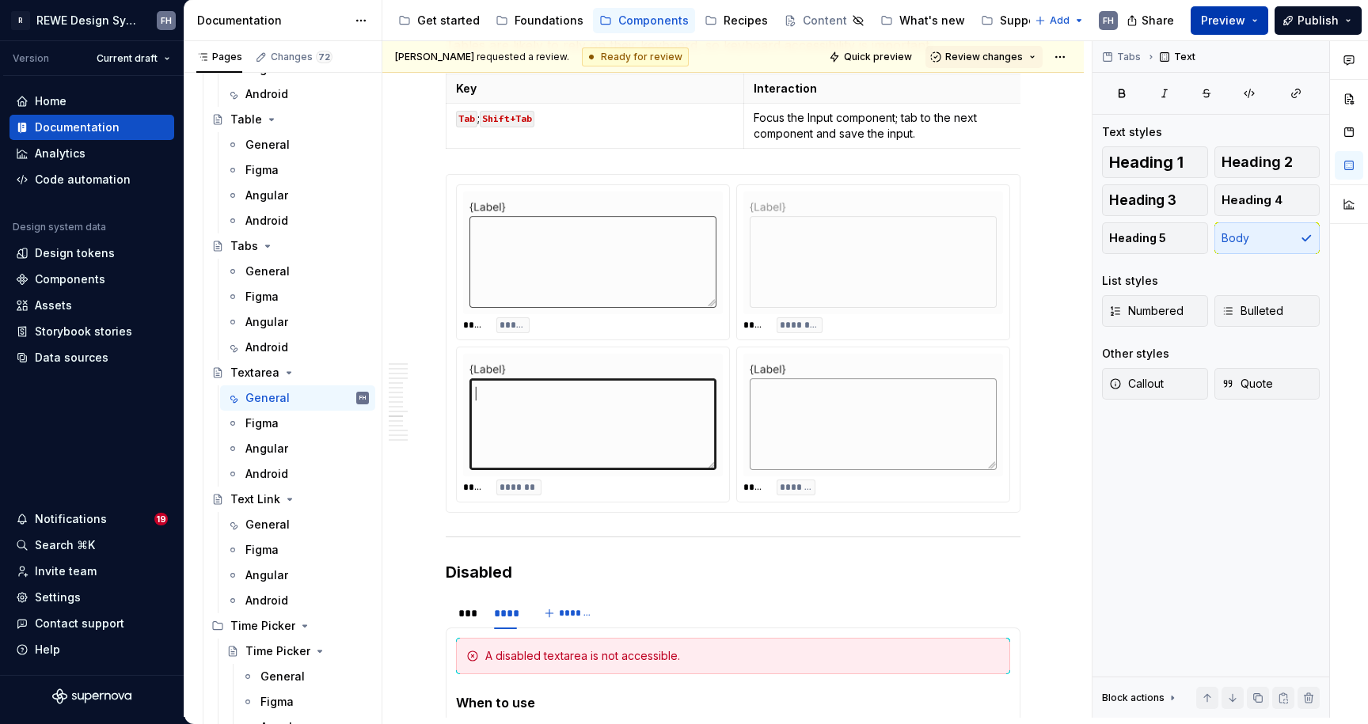
click at [1237, 18] on span "Preview" at bounding box center [1223, 21] width 44 height 16
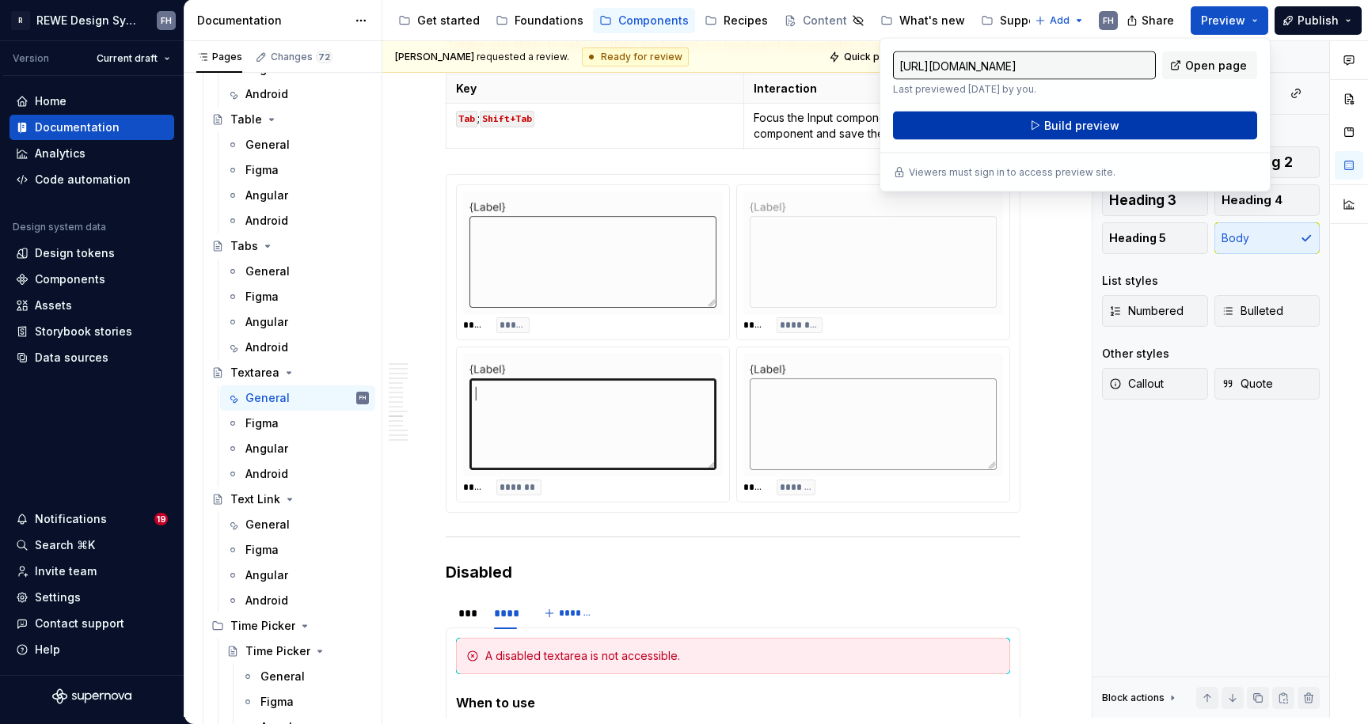
click at [1129, 131] on button "Build preview" at bounding box center [1075, 126] width 364 height 28
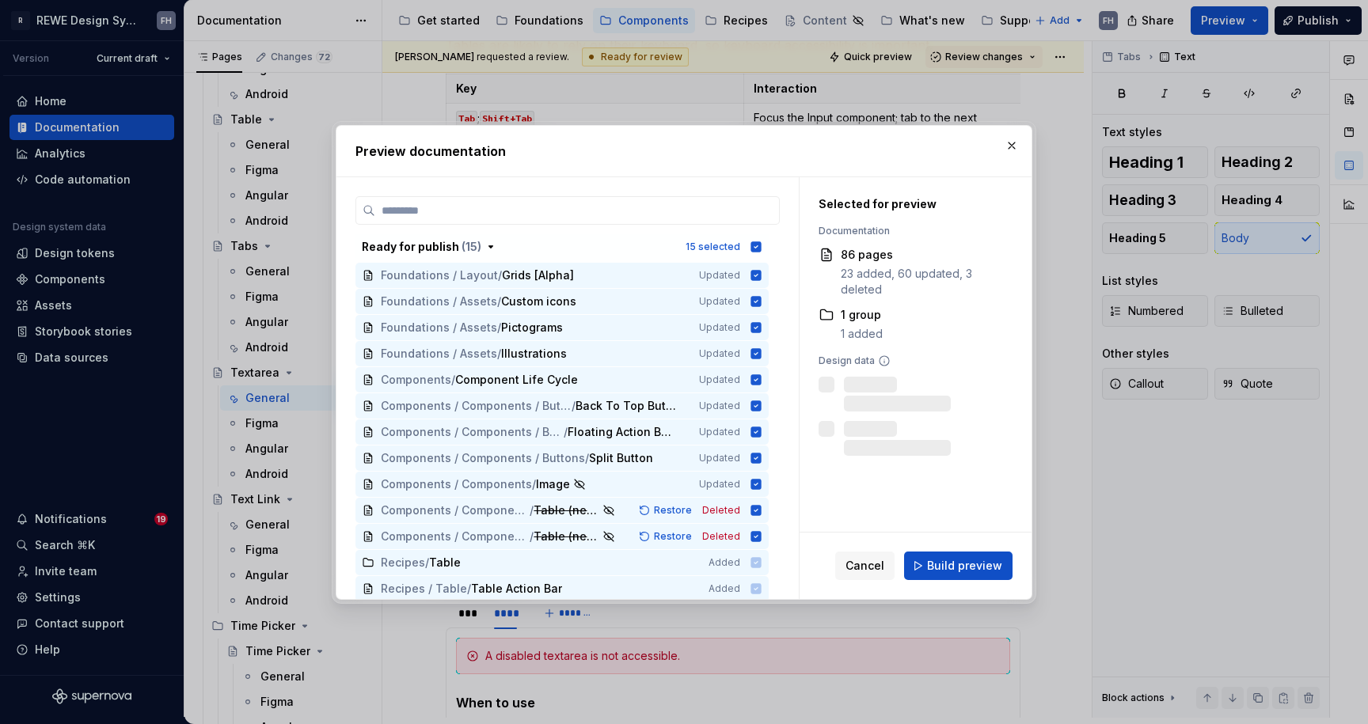
click at [1014, 137] on button "button" at bounding box center [1012, 146] width 22 height 22
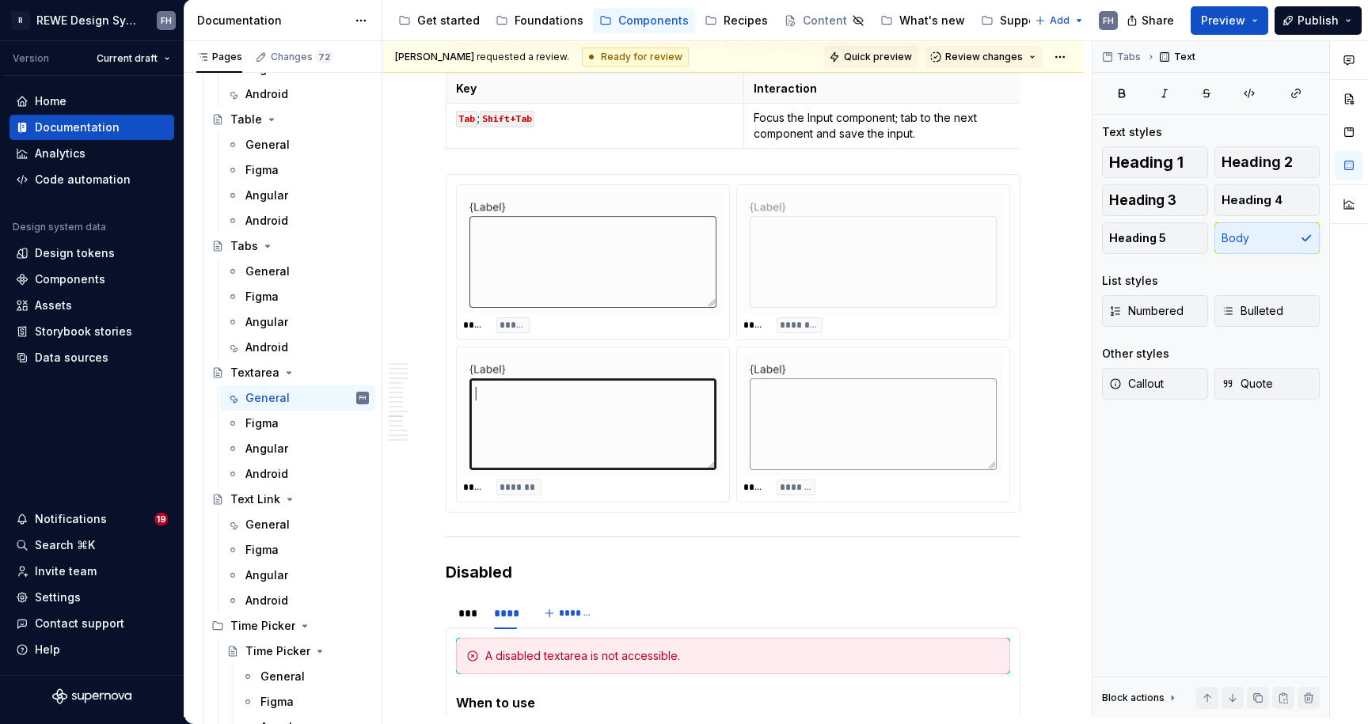
click at [867, 52] on span "Quick preview" at bounding box center [878, 57] width 68 height 13
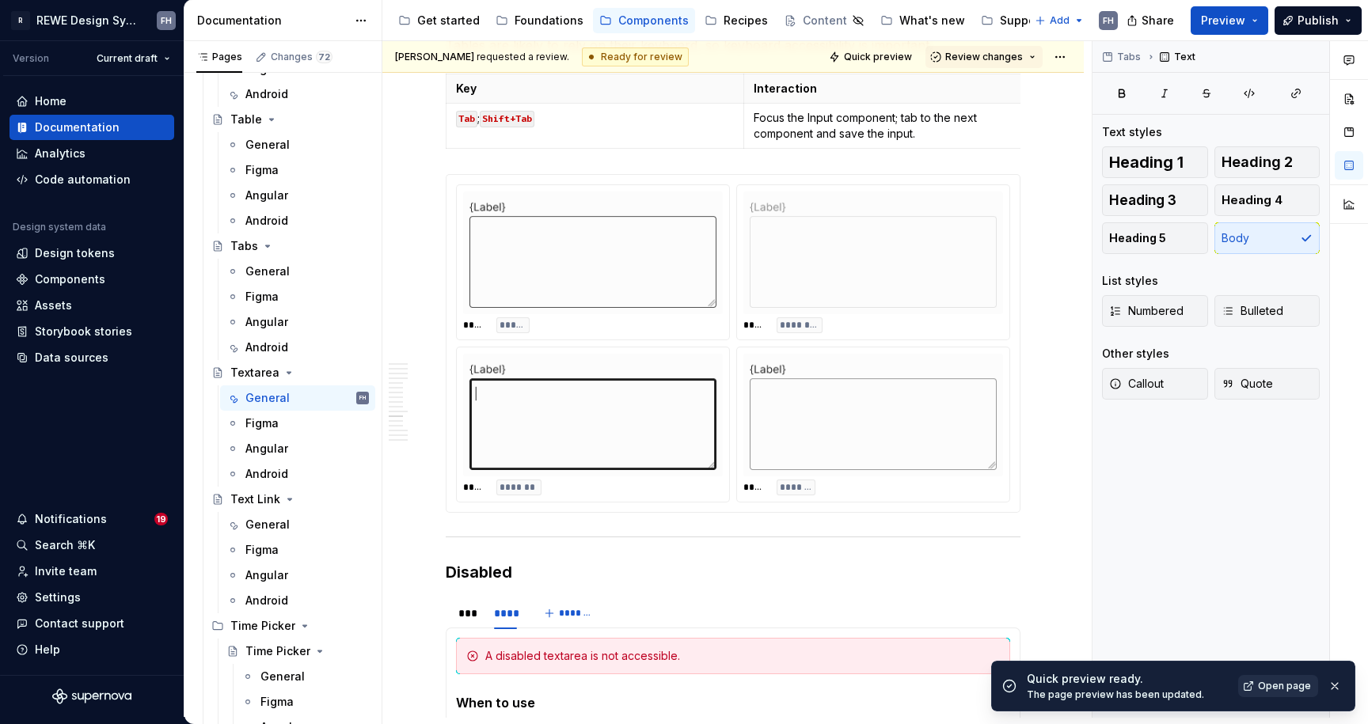
click at [1278, 681] on span "Open page" at bounding box center [1284, 686] width 53 height 13
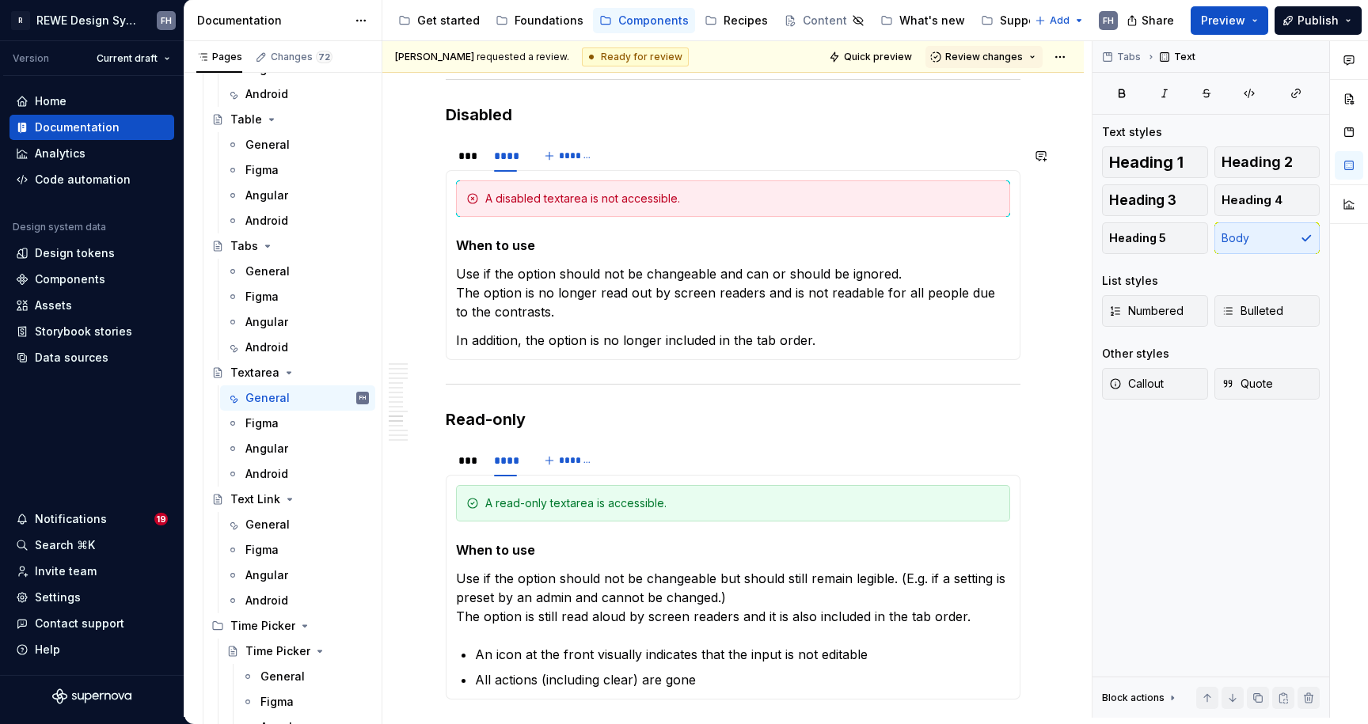
scroll to position [6133, 0]
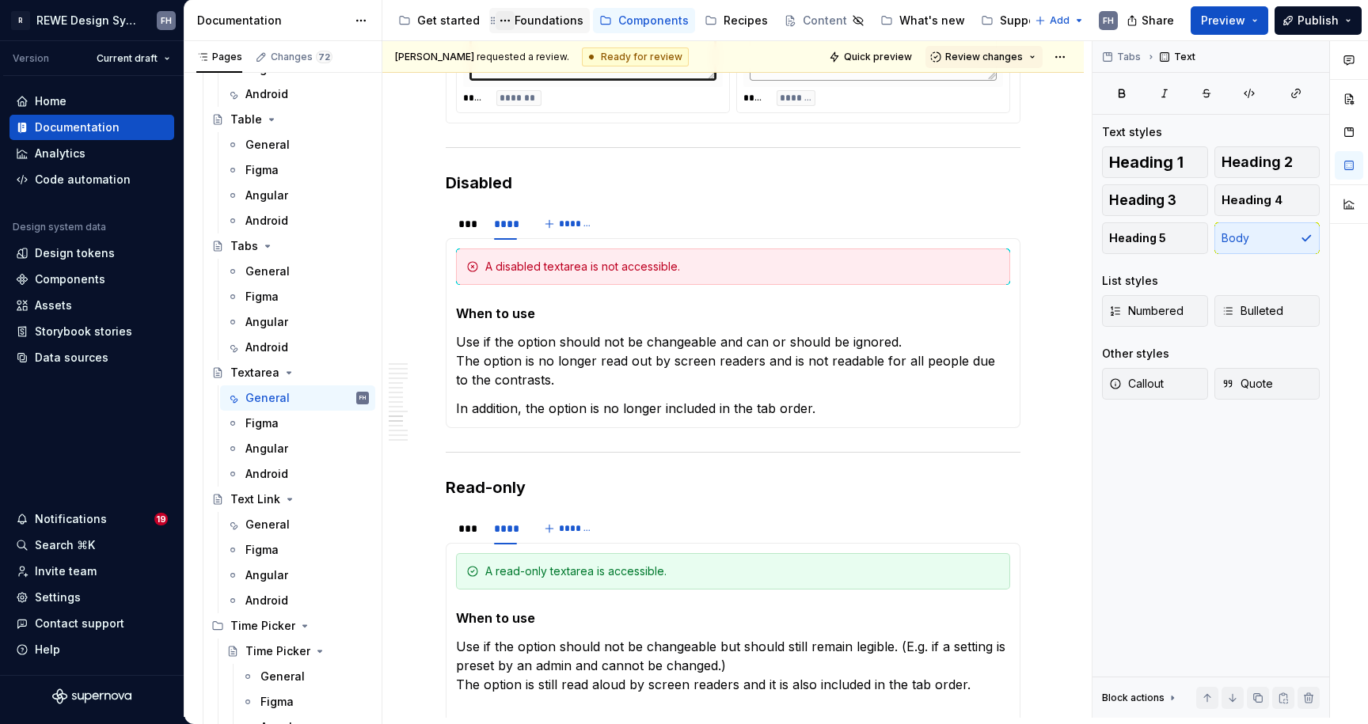
click at [505, 18] on button "Page tree" at bounding box center [505, 20] width 19 height 19
click at [496, 25] on html "R REWE Design System FH Version Current draft Home Documentation Analytics Code…" at bounding box center [684, 362] width 1368 height 724
click at [528, 17] on div "Foundations" at bounding box center [549, 21] width 69 height 16
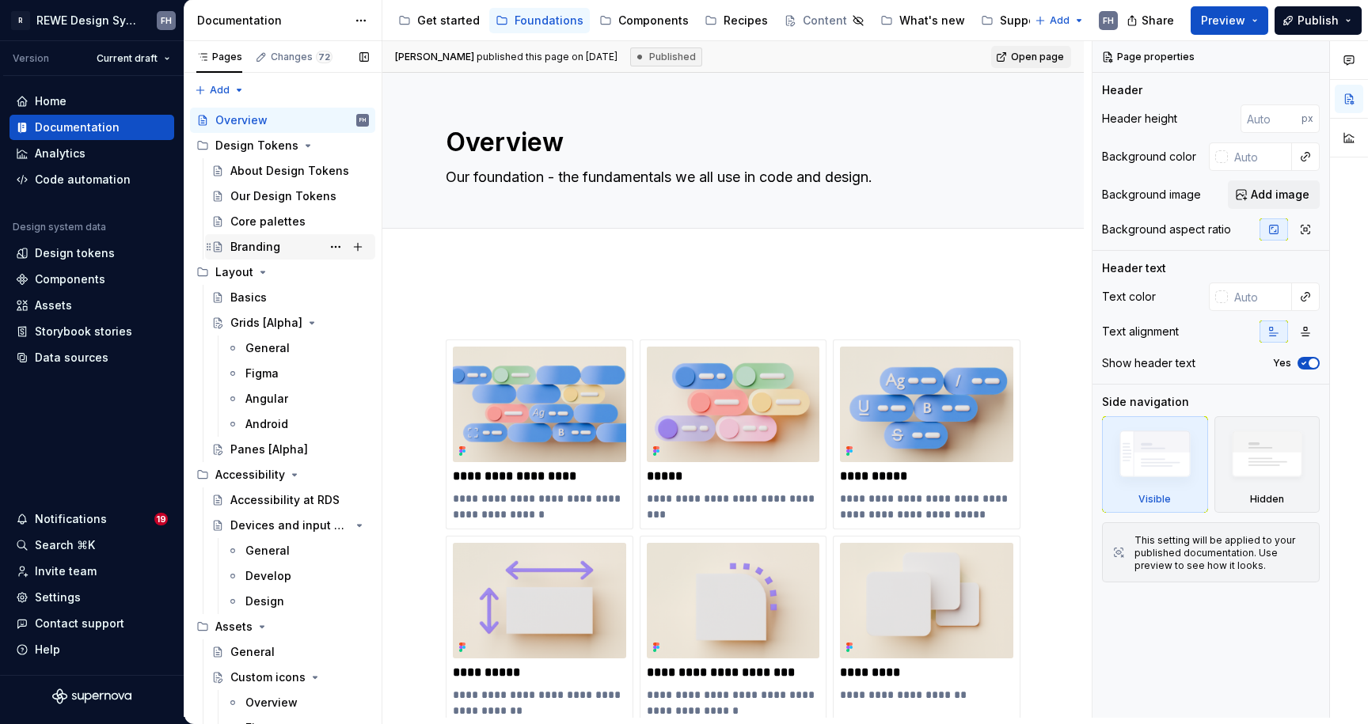
click at [271, 245] on div "Branding" at bounding box center [255, 247] width 50 height 16
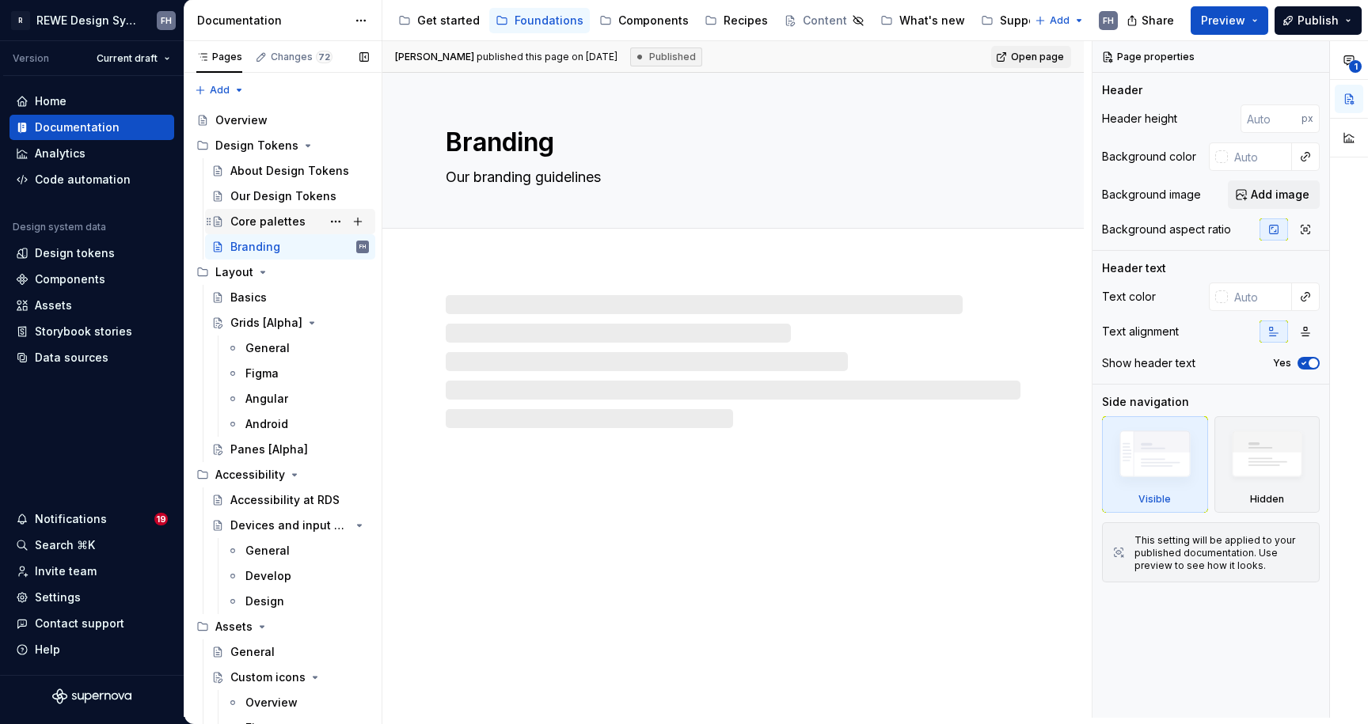
click at [272, 216] on div "Core palettes" at bounding box center [267, 222] width 75 height 16
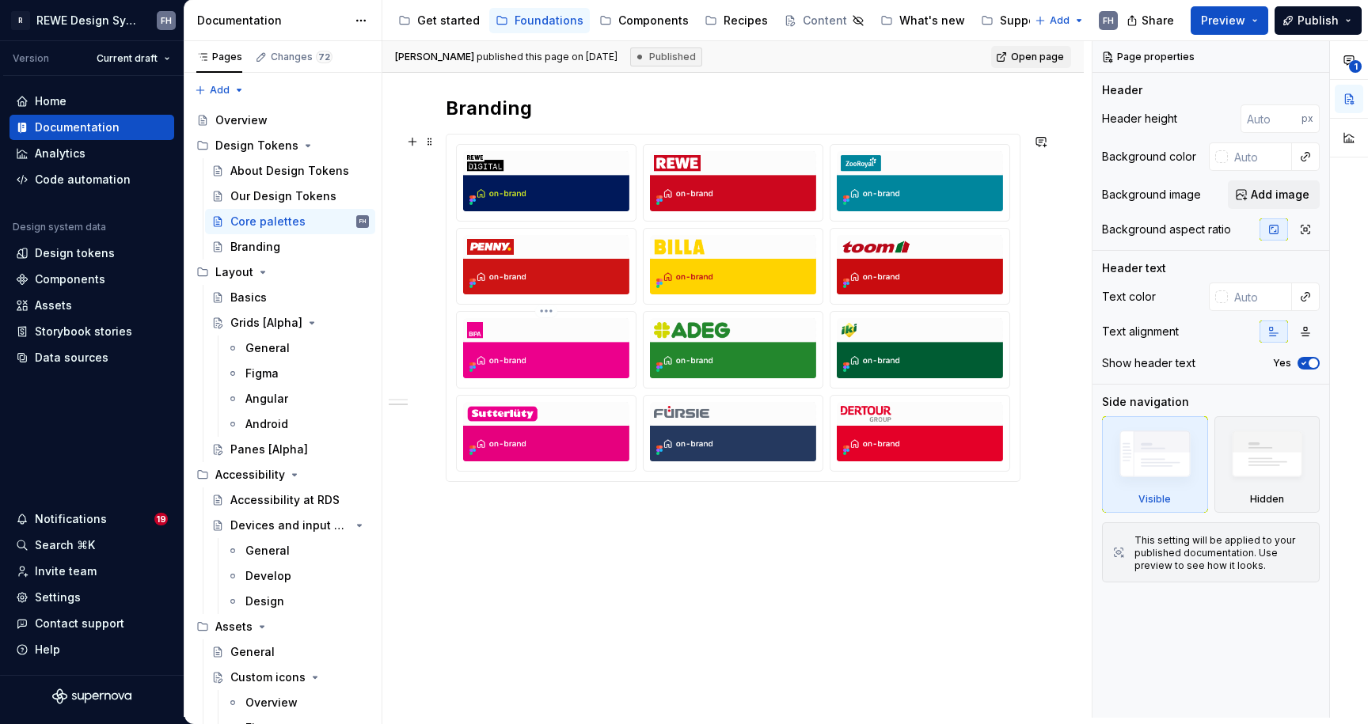
scroll to position [9331, 0]
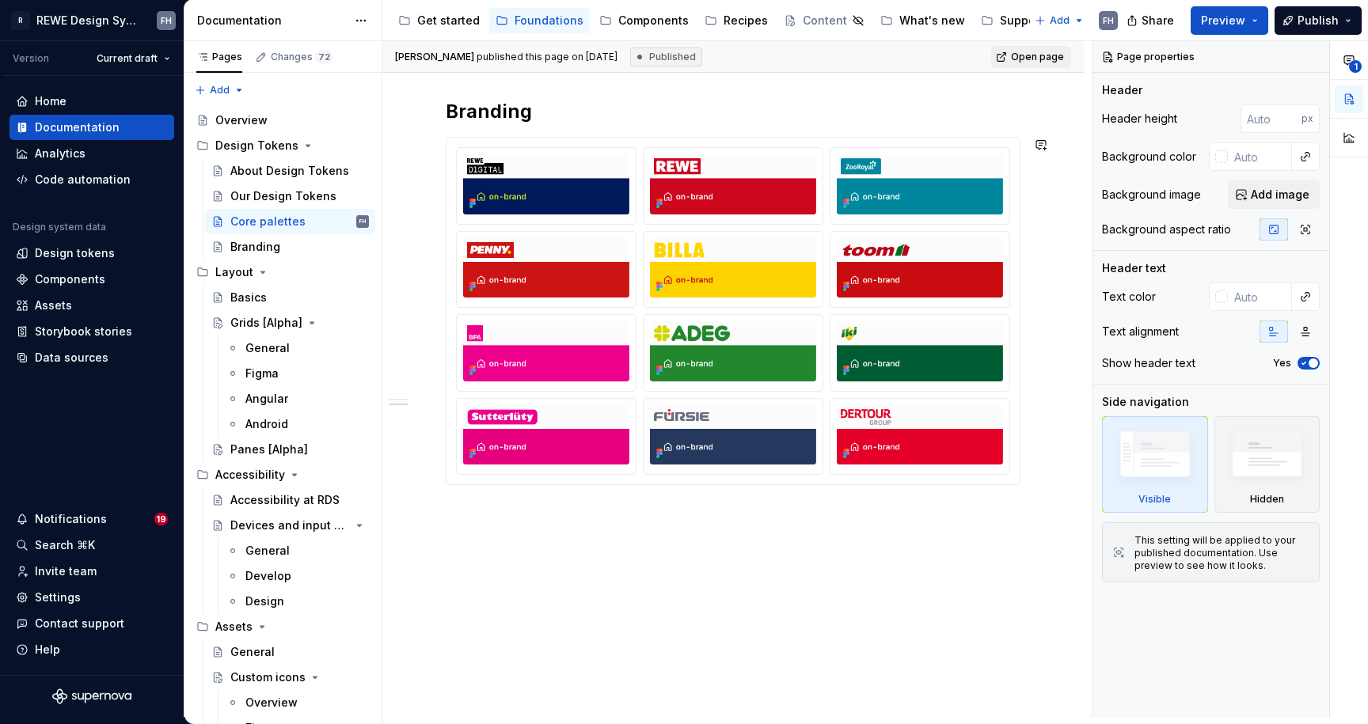
type textarea "*"
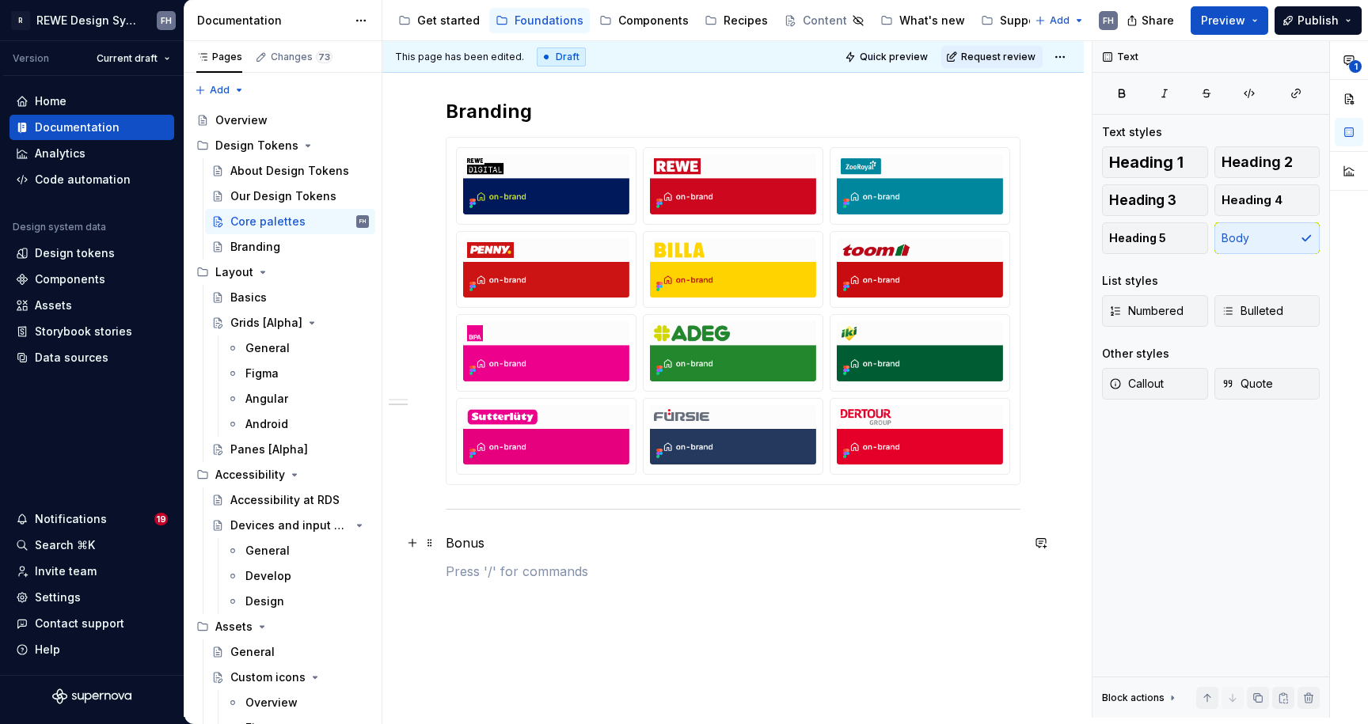
click at [469, 541] on p "Bonus" at bounding box center [733, 543] width 575 height 19
click at [705, 514] on button "button" at bounding box center [705, 514] width 22 height 22
click at [704, 513] on button "button" at bounding box center [705, 514] width 22 height 22
click at [481, 108] on h2 "Branding" at bounding box center [733, 111] width 575 height 25
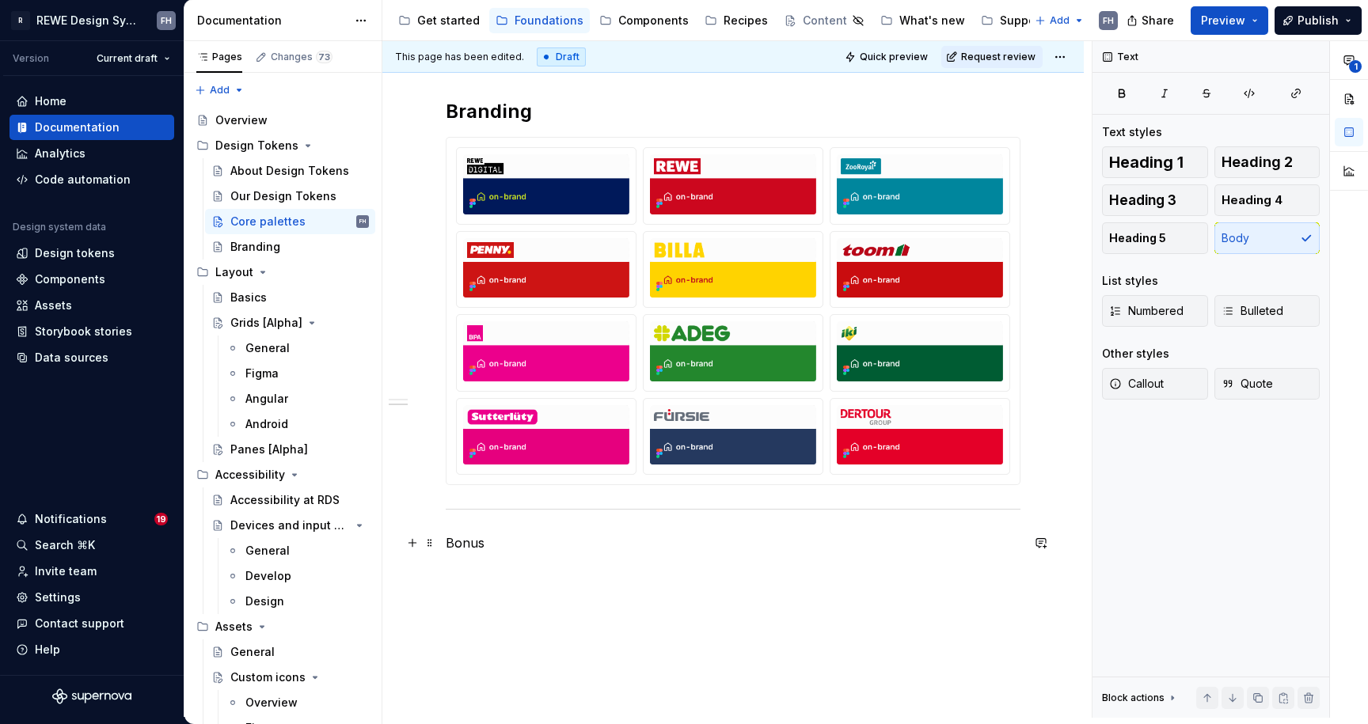
click at [470, 542] on p "Bonus" at bounding box center [733, 543] width 575 height 19
click at [1282, 158] on span "Heading 2" at bounding box center [1256, 162] width 71 height 16
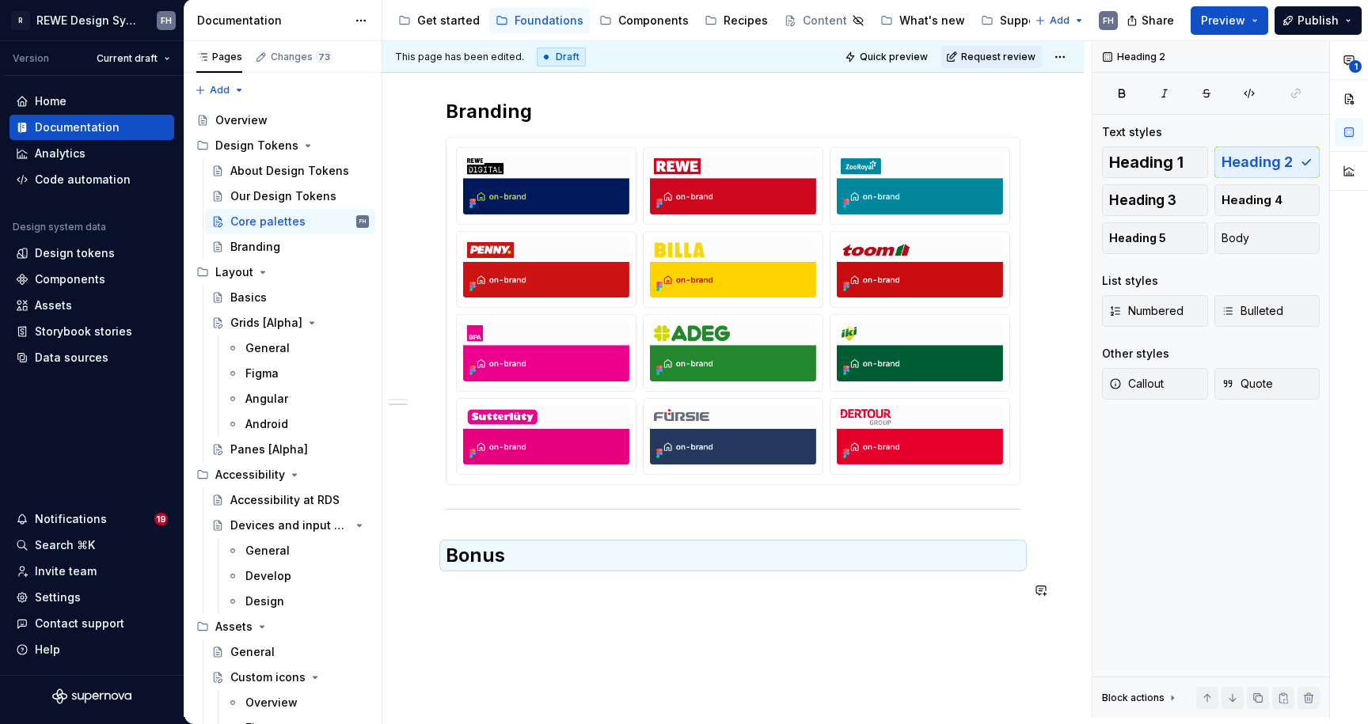
click at [508, 593] on p at bounding box center [733, 590] width 575 height 19
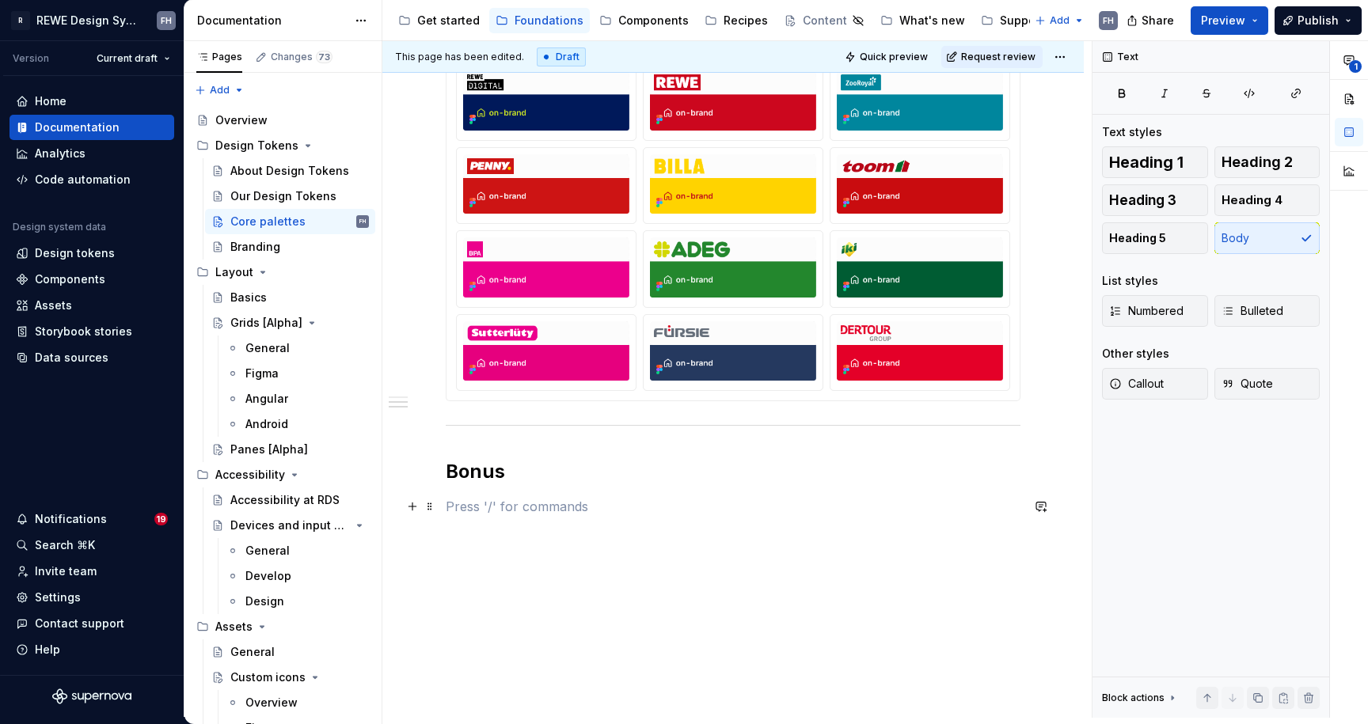
scroll to position [9343, 0]
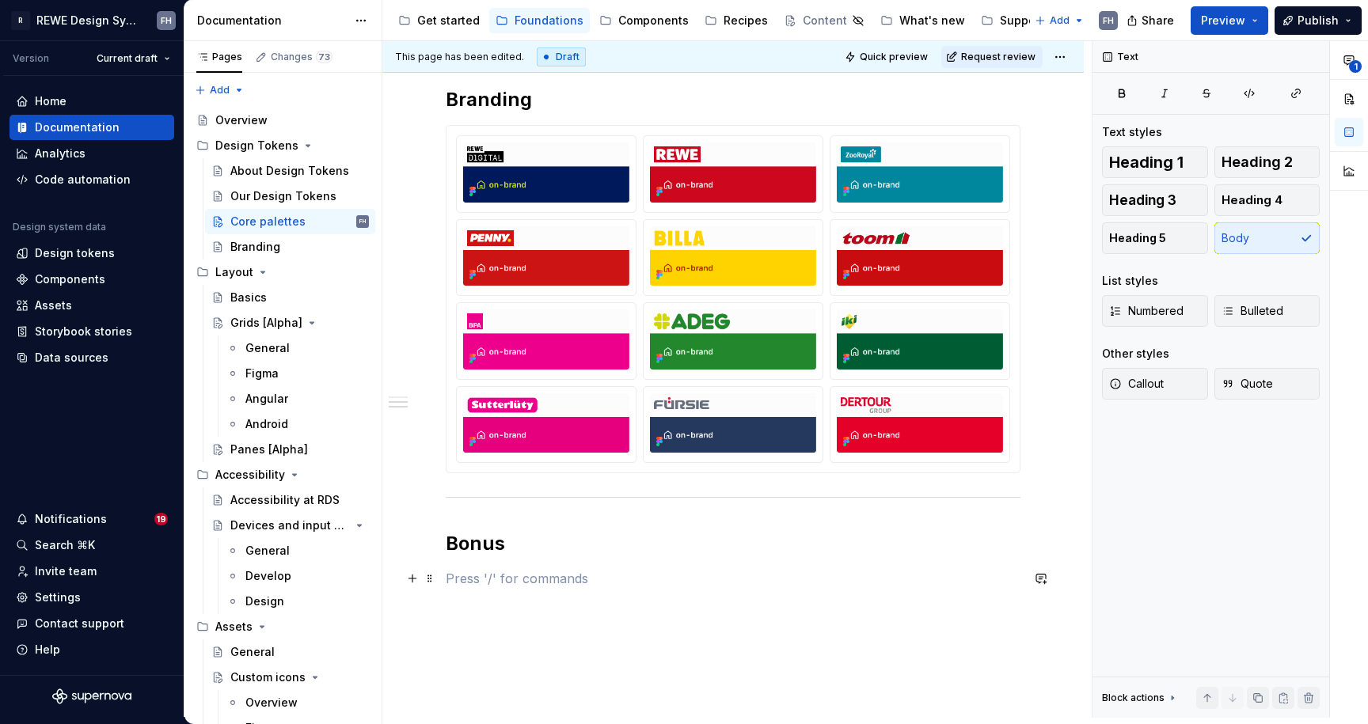
click at [491, 579] on p at bounding box center [733, 578] width 575 height 19
click at [586, 186] on img at bounding box center [546, 172] width 166 height 60
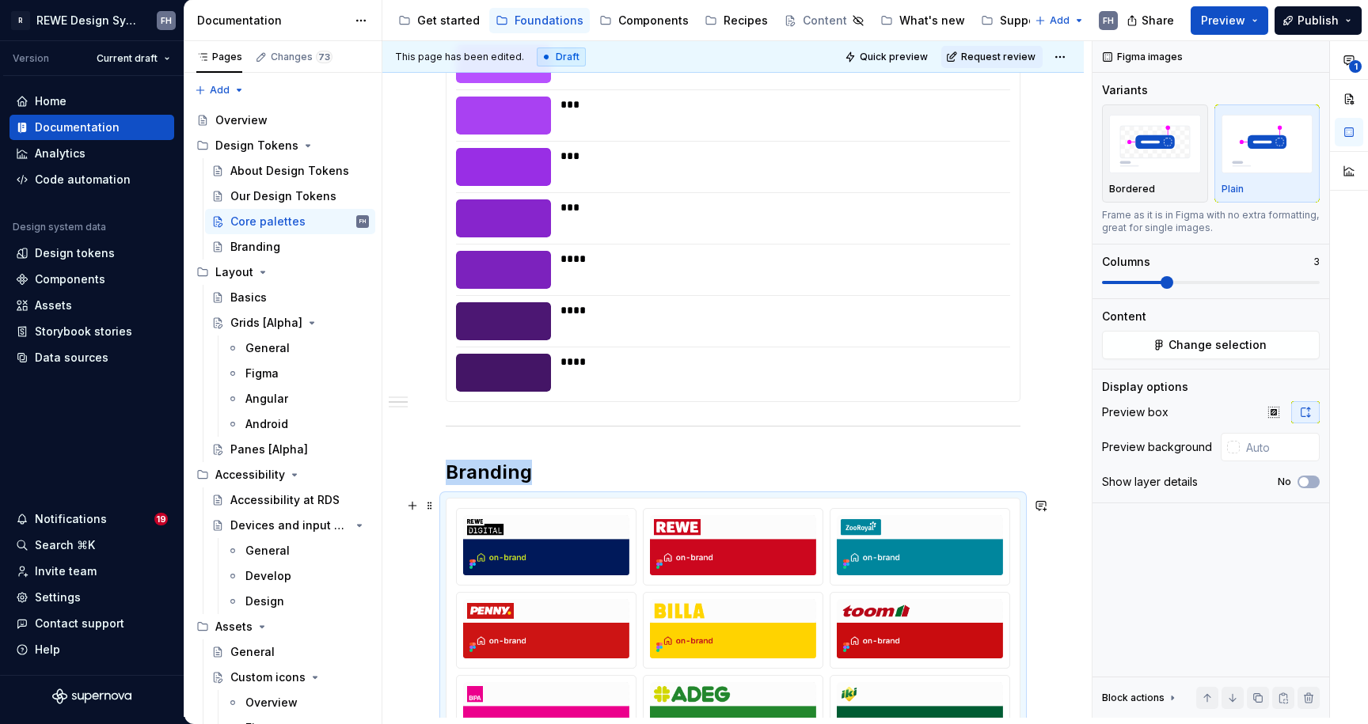
scroll to position [9110, 0]
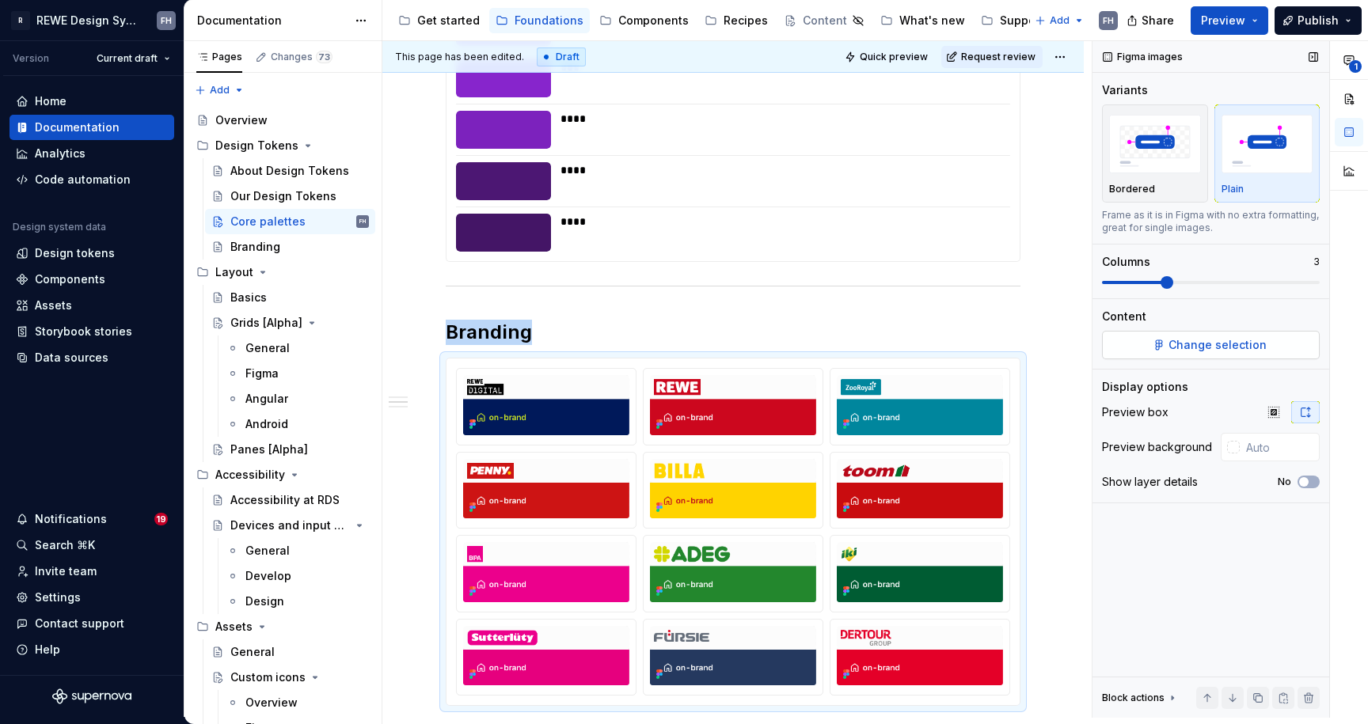
click at [1221, 340] on span "Change selection" at bounding box center [1217, 345] width 98 height 16
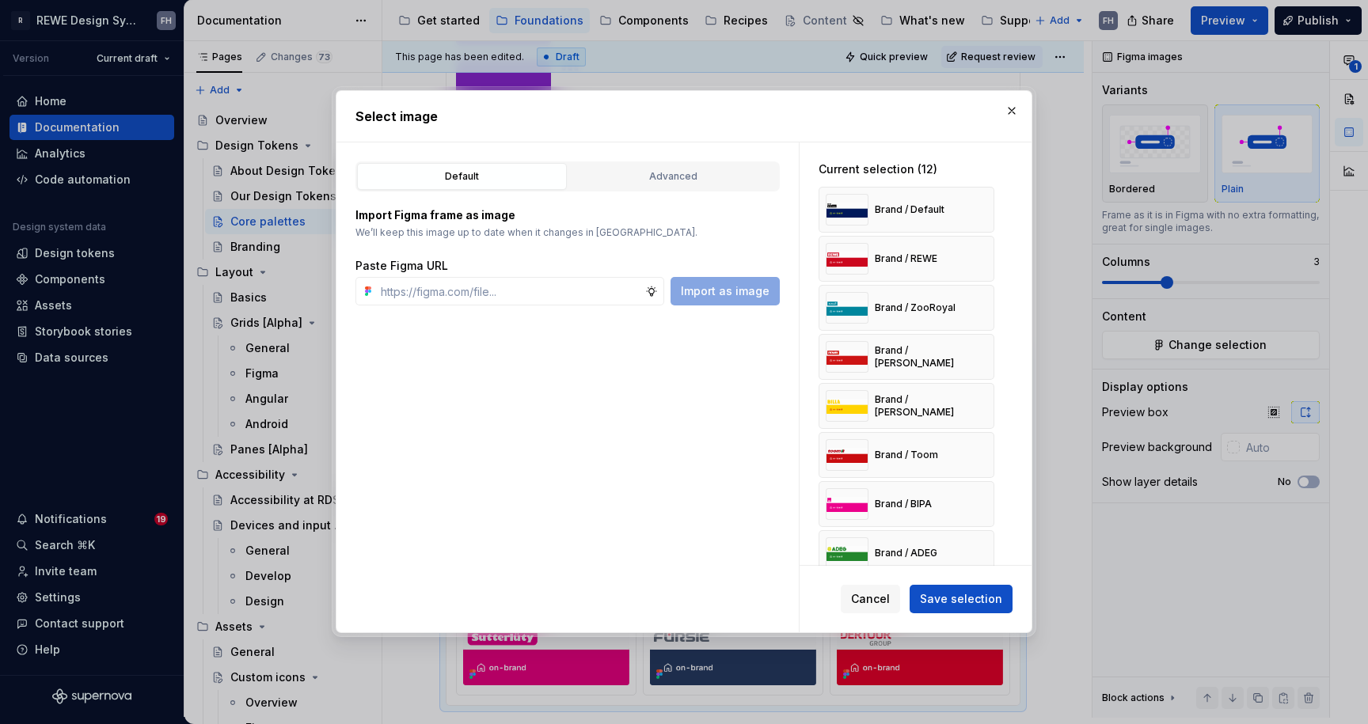
type textarea "*"
type input "https://www.figma.com/design/9vZlxZARWqzDsce16FNbo9/%F0%9F%A7%A0-Doc-%7C-Founda…"
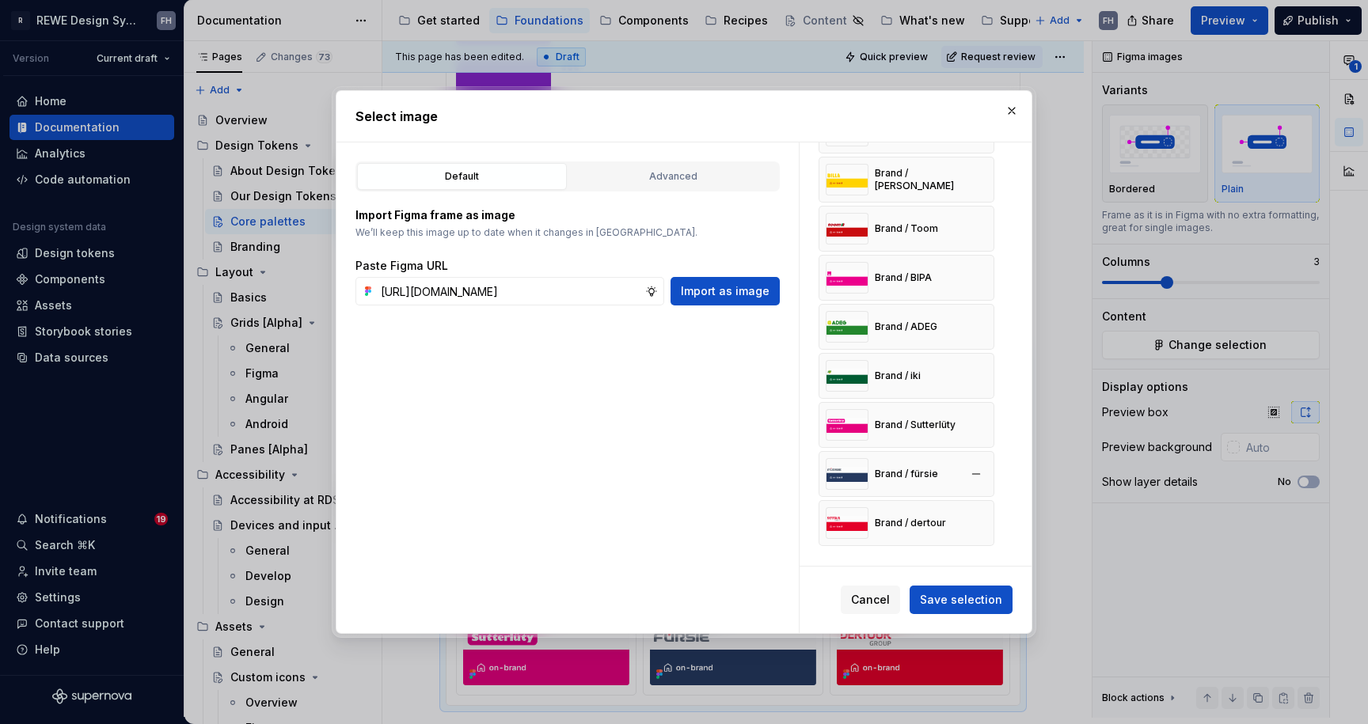
scroll to position [0, 0]
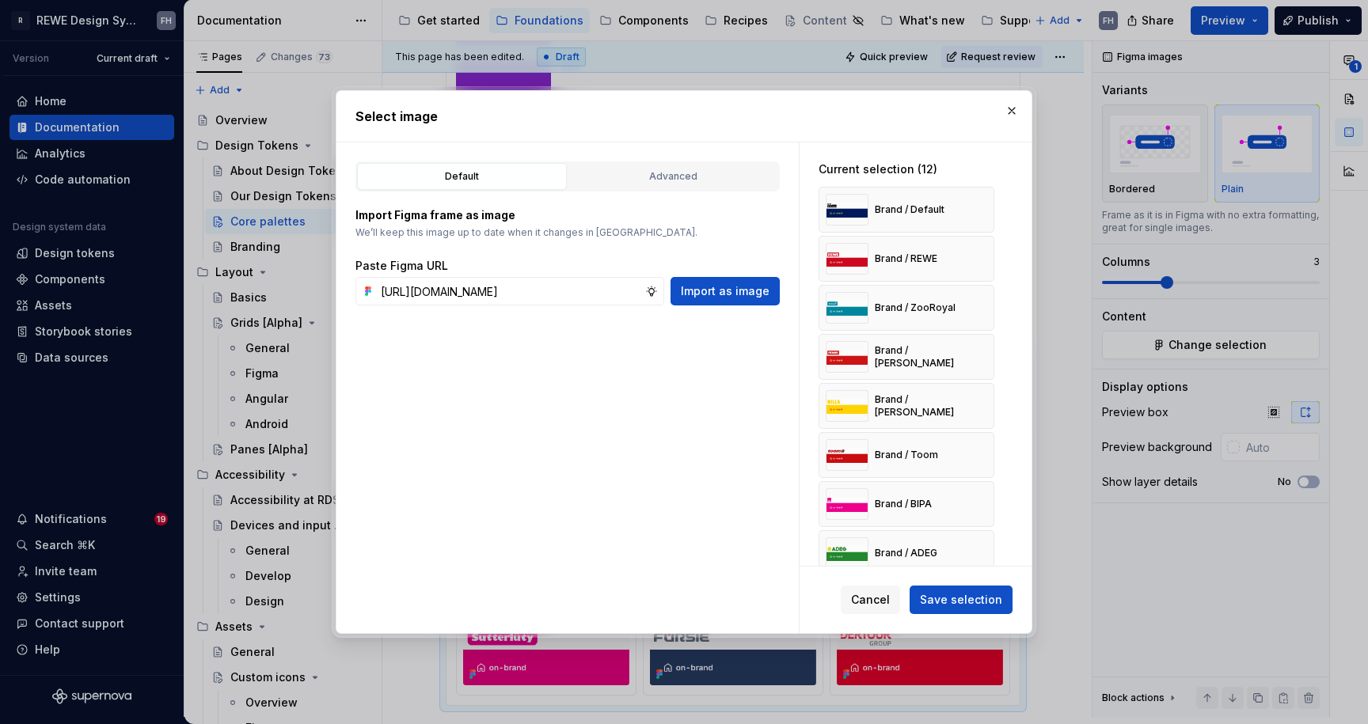
type textarea "*"
click at [599, 294] on input "https://www.figma.com/design/9vZlxZARWqzDsce16FNbo9/%F0%9F%A7%A0-Doc-%7C-Founda…" at bounding box center [509, 291] width 271 height 28
type input "https://www.figma.com/design/9vZlxZARWqzDsce16FNbo9/%F0%9F%A7%A0-Doc-%7C-Founda…"
click at [690, 173] on div "Advanced" at bounding box center [673, 177] width 199 height 16
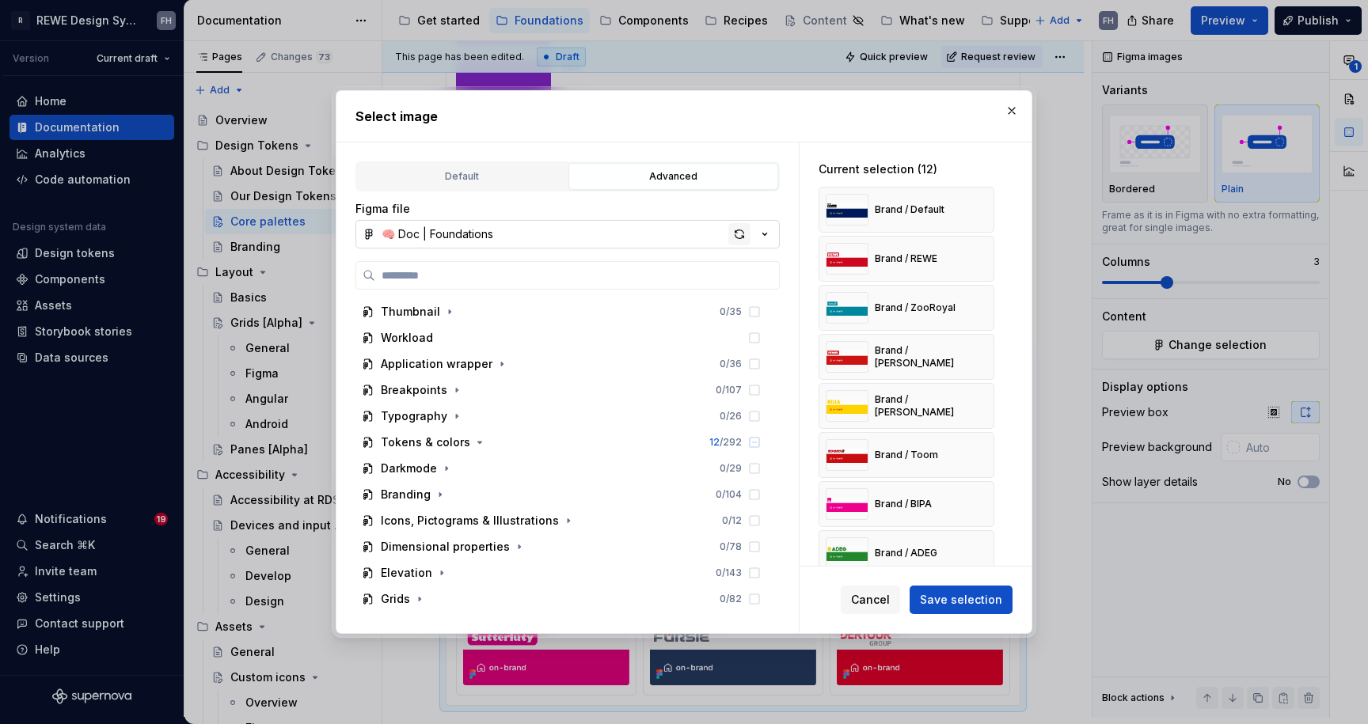
click at [738, 234] on div "button" at bounding box center [739, 234] width 22 height 22
click at [458, 273] on input "search" at bounding box center [577, 276] width 404 height 16
type textarea "*"
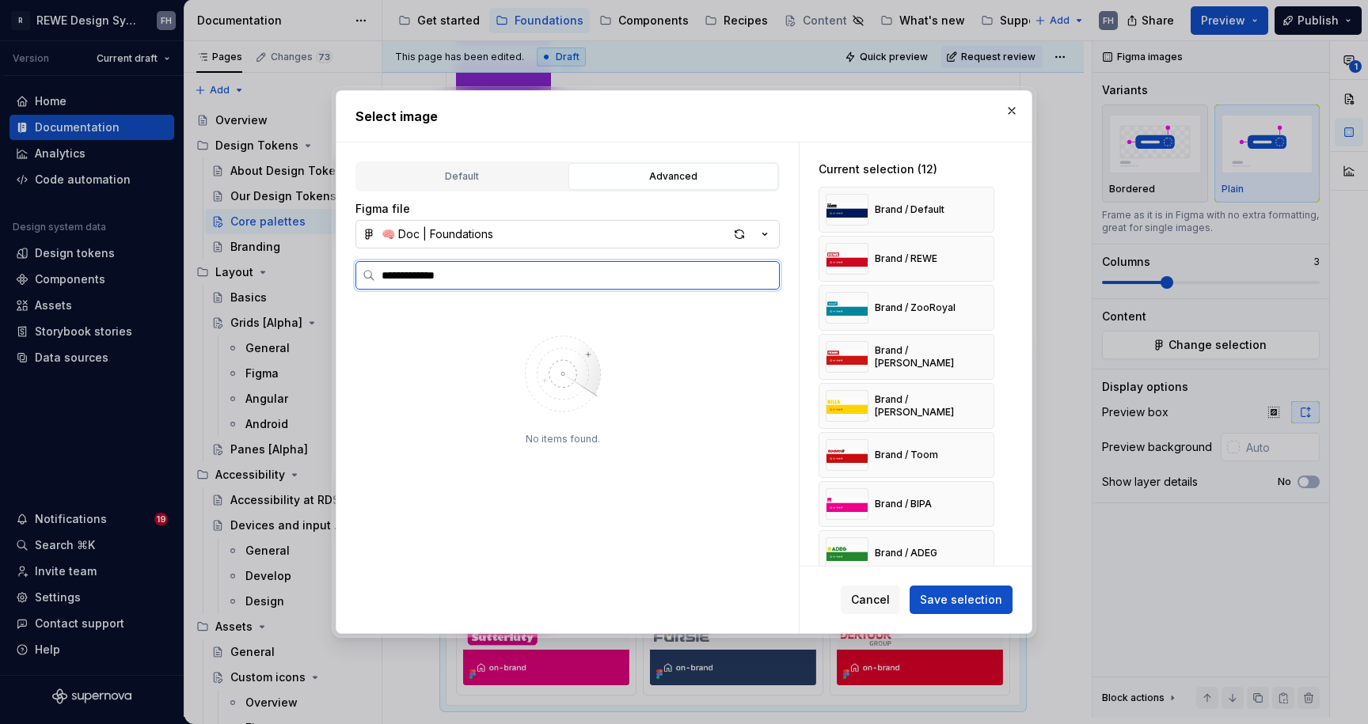
type input "**********"
click at [764, 281] on input "**********" at bounding box center [577, 276] width 404 height 16
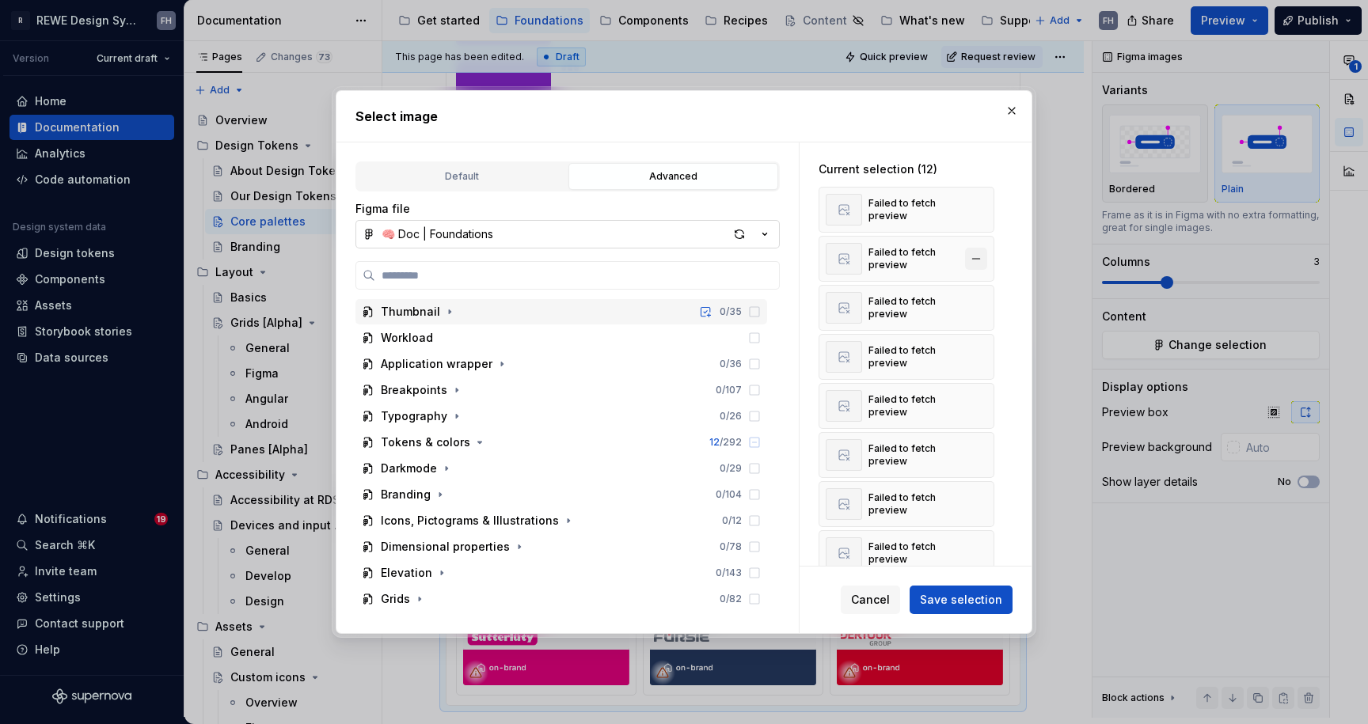
click at [981, 207] on button "button" at bounding box center [976, 210] width 22 height 22
click at [977, 209] on button "button" at bounding box center [976, 210] width 22 height 22
click at [977, 248] on button "button" at bounding box center [976, 259] width 22 height 22
click at [976, 209] on button "button" at bounding box center [976, 210] width 22 height 22
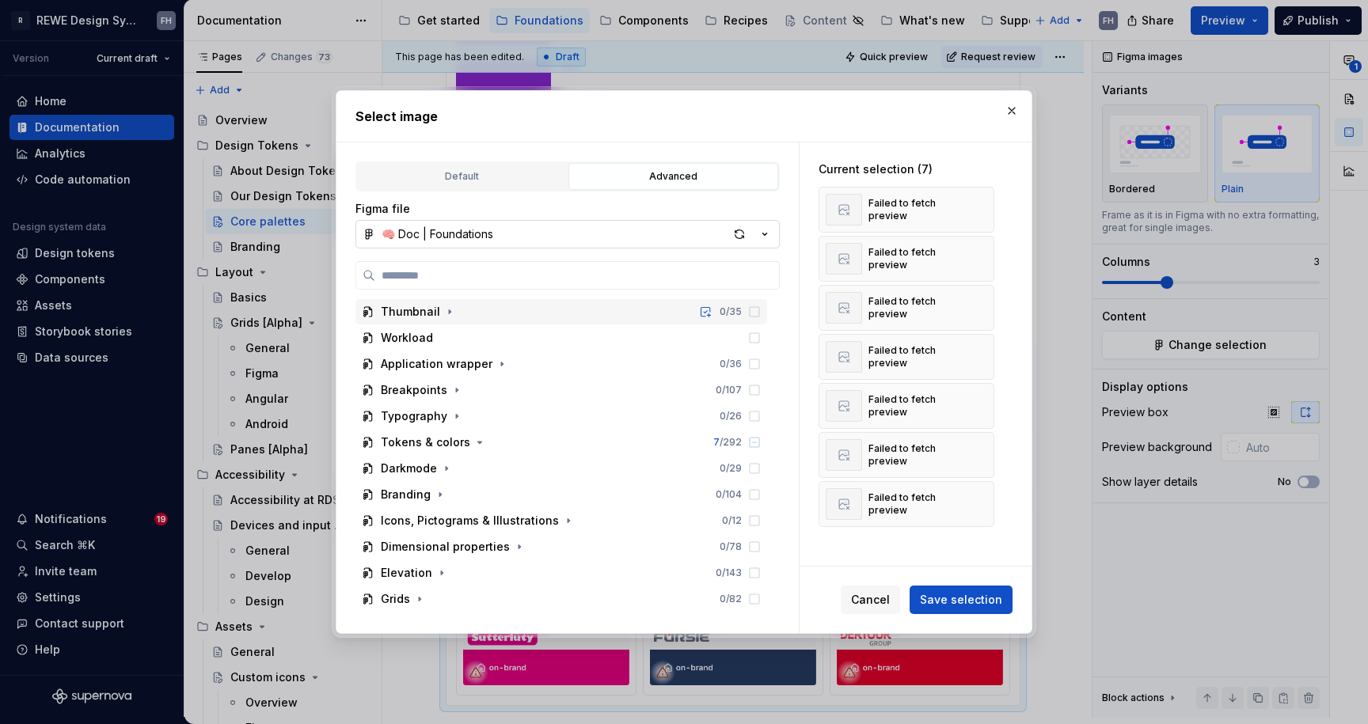
click at [976, 209] on button "button" at bounding box center [976, 210] width 22 height 22
click at [976, 248] on button "button" at bounding box center [976, 259] width 22 height 22
click at [976, 209] on button "button" at bounding box center [976, 210] width 22 height 22
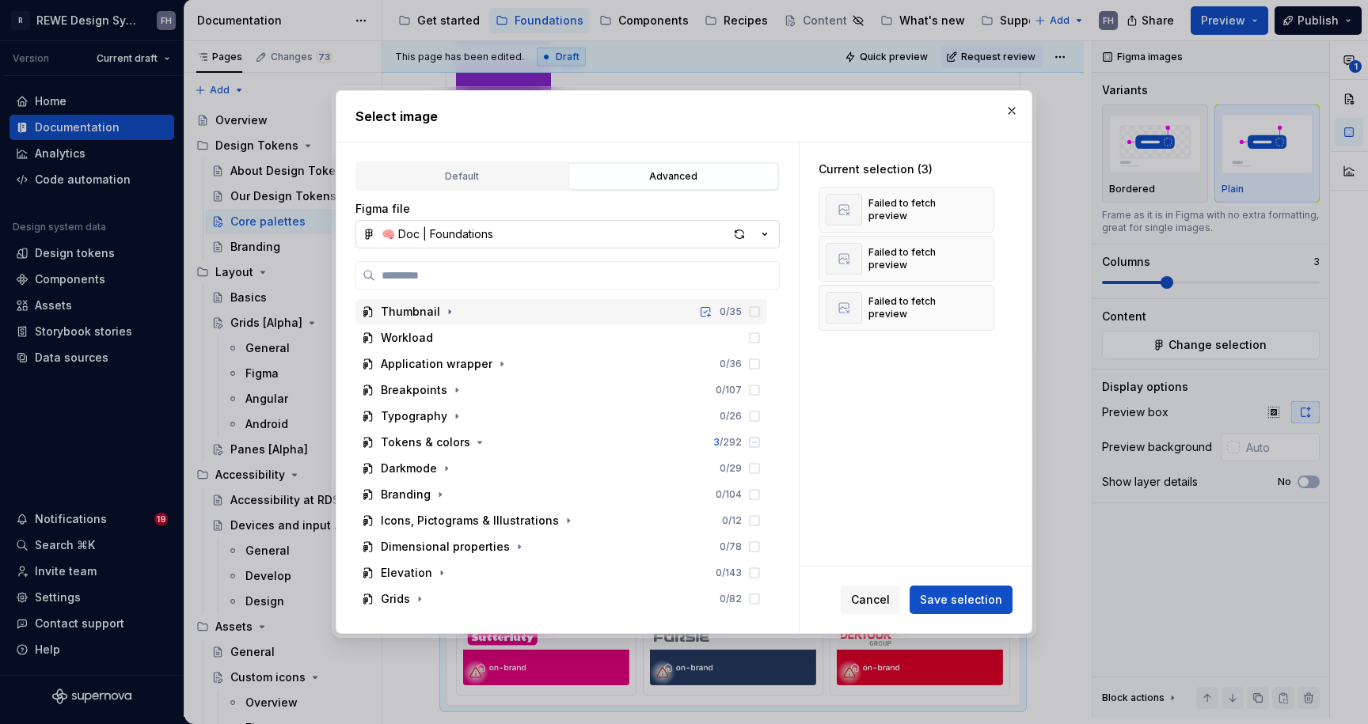
click at [976, 209] on button "button" at bounding box center [976, 210] width 22 height 22
click at [975, 209] on button "button" at bounding box center [976, 210] width 22 height 22
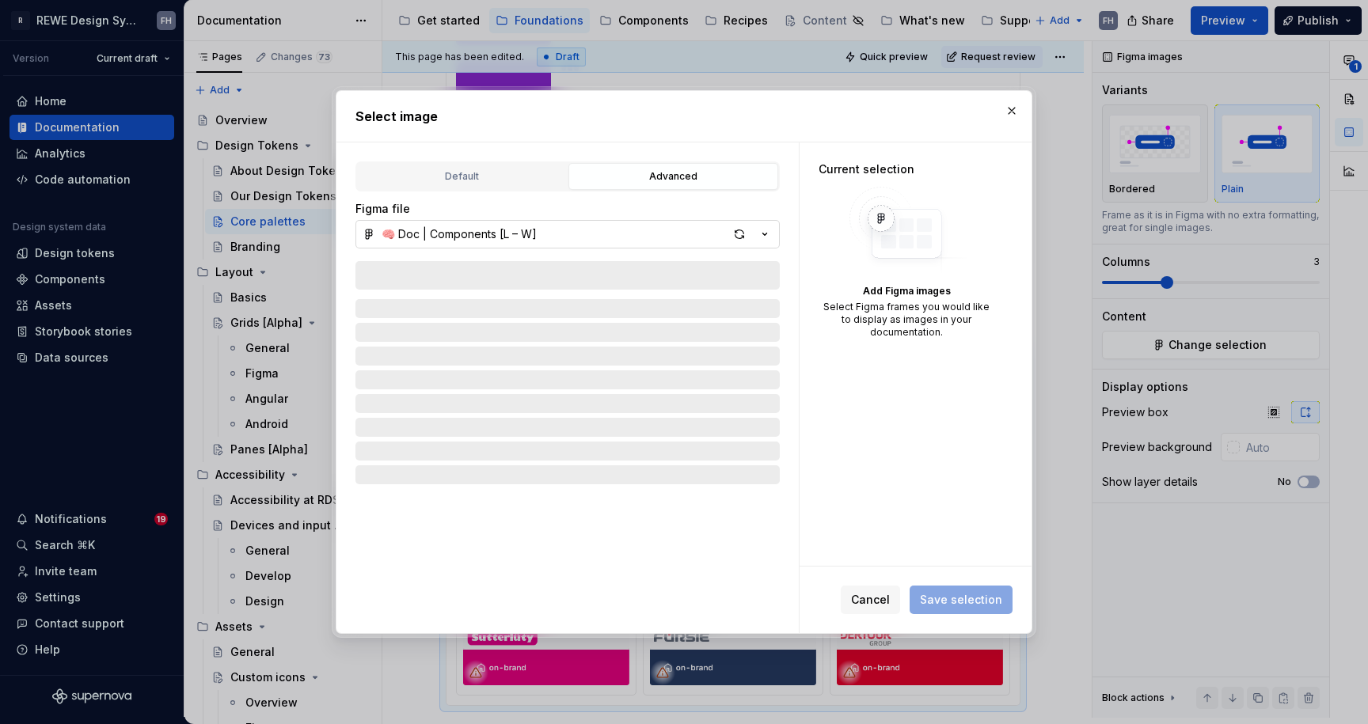
type textarea "*"
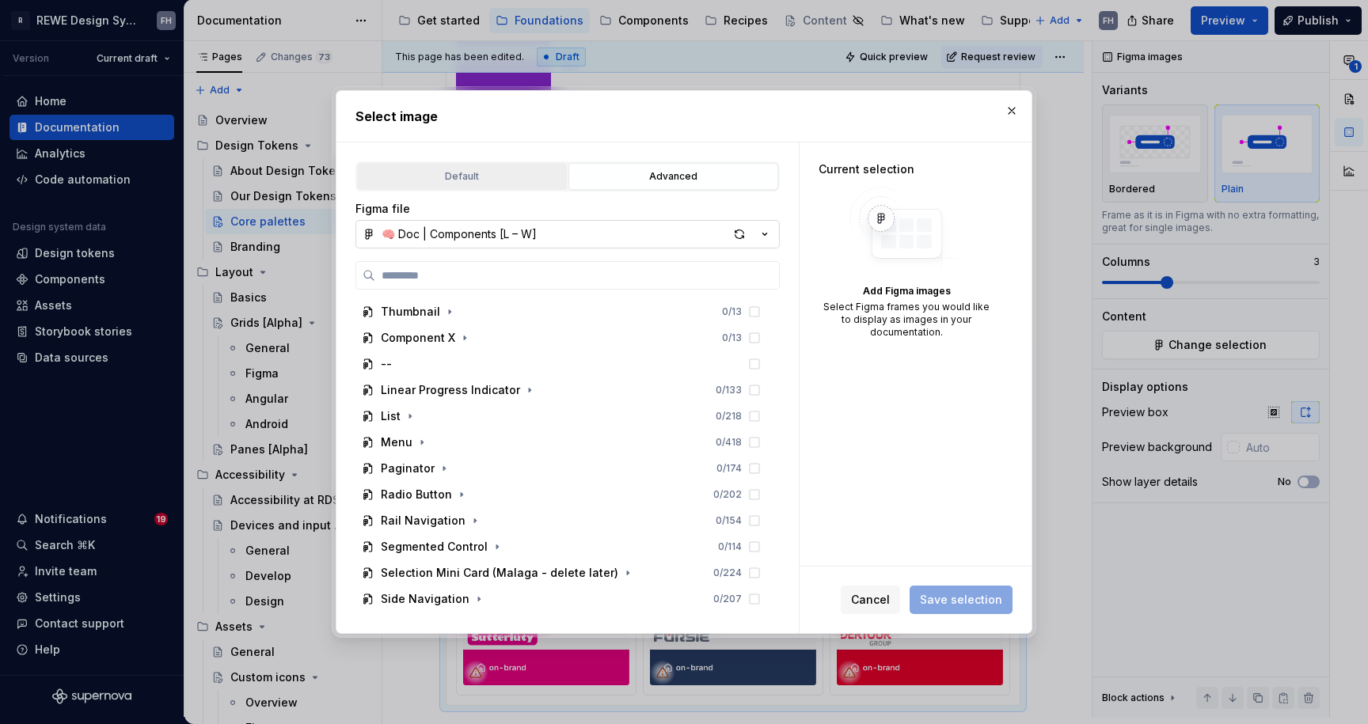
click at [468, 177] on div "Default" at bounding box center [462, 177] width 199 height 16
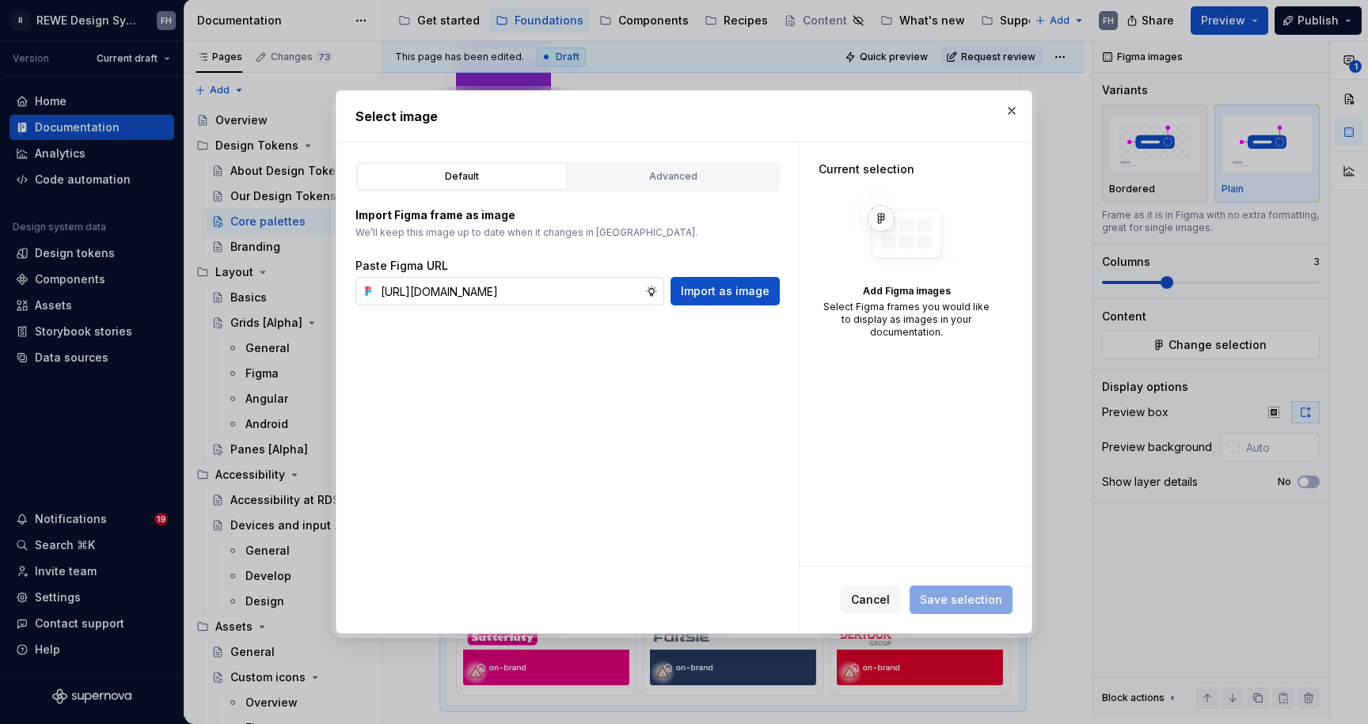
click at [518, 283] on input "https://www.figma.com/design/9vZlxZARWqzDsce16FNbo9/%F0%9F%A7%A0-Doc-%7C-Founda…" at bounding box center [509, 291] width 271 height 28
paste input "95"
type input "https://www.figma.com/design/9vZlxZARWqzDsce16FNbo9/%F0%9F%A7%A0-Doc-%7C-Founda…"
click at [750, 292] on span "Import as image" at bounding box center [725, 291] width 89 height 16
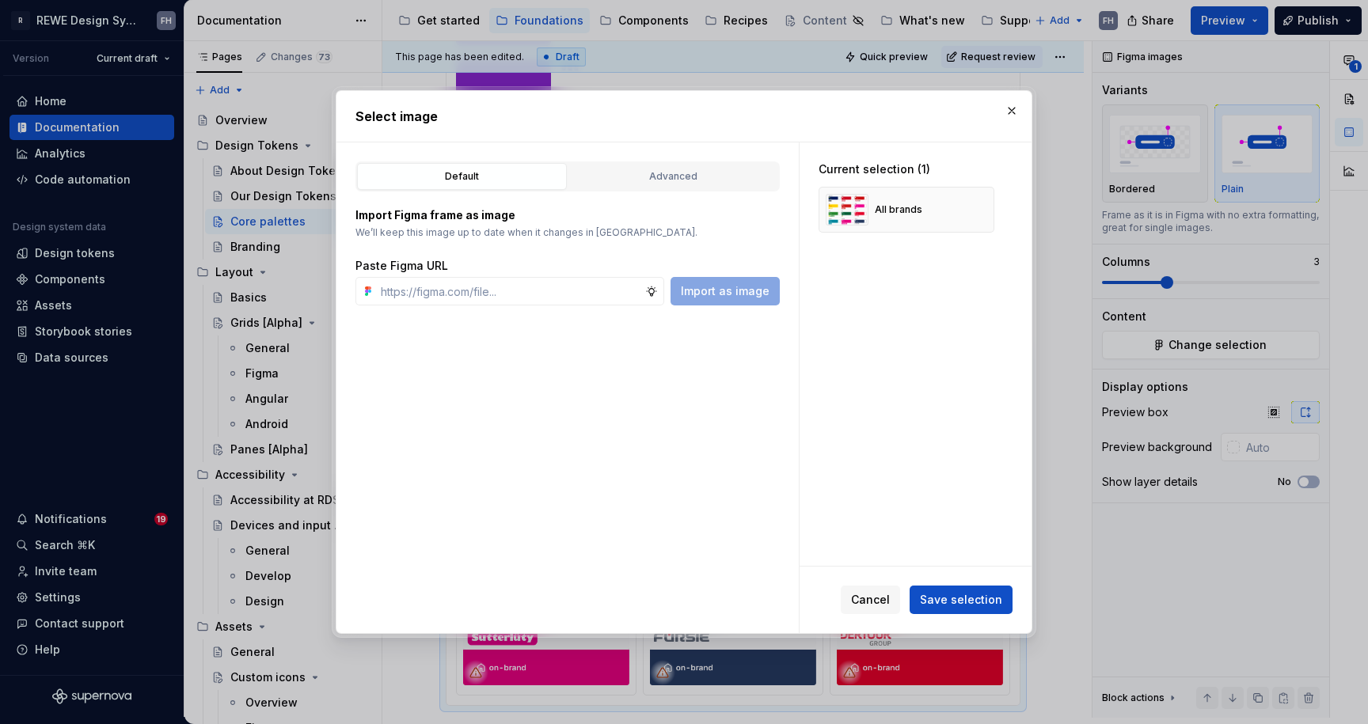
click at [971, 598] on span "Save selection" at bounding box center [961, 600] width 82 height 16
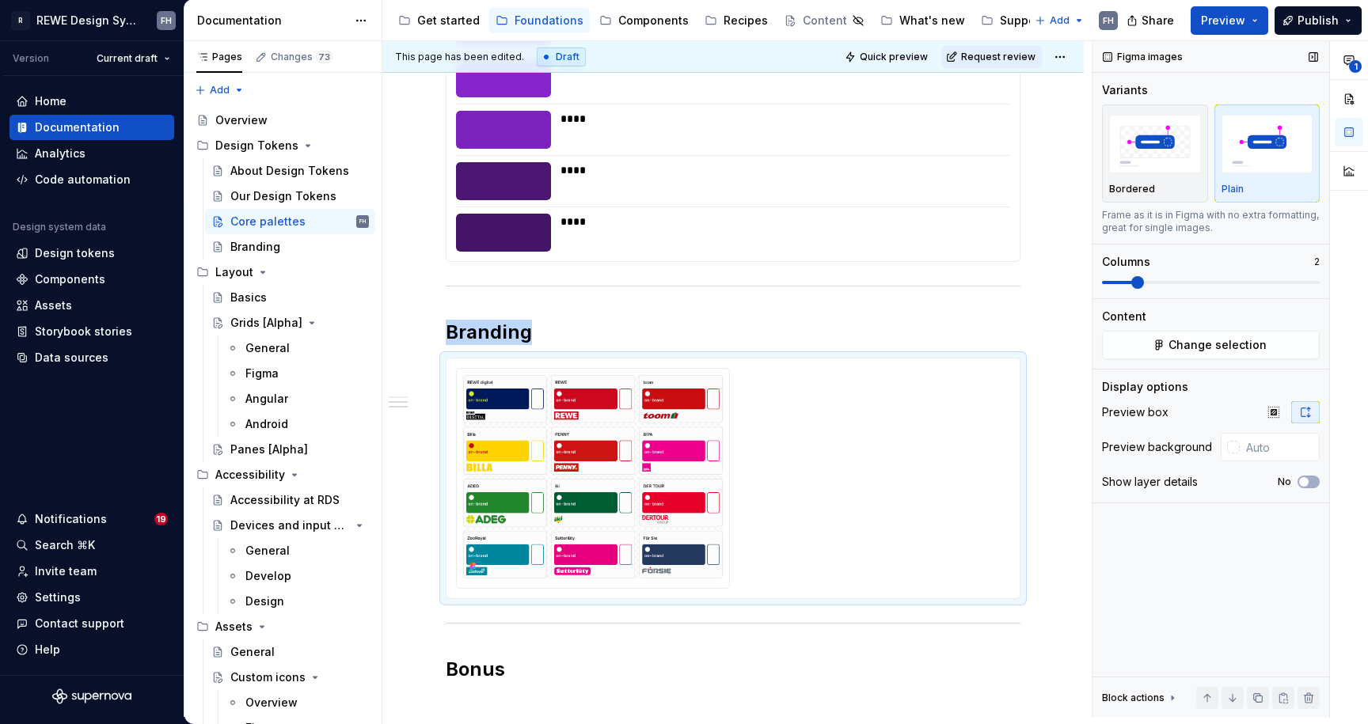
scroll to position [9210, 0]
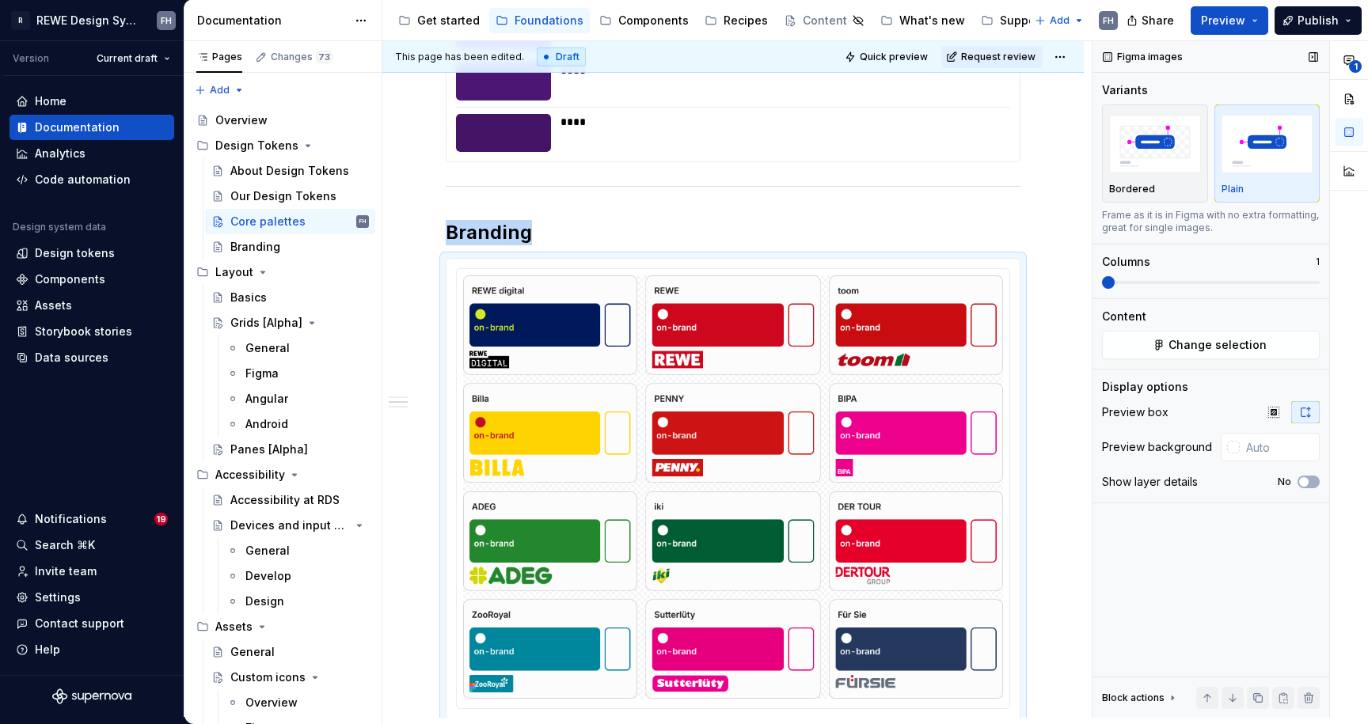
click at [1104, 281] on span at bounding box center [1108, 282] width 13 height 13
click at [1267, 448] on input "text" at bounding box center [1280, 447] width 80 height 28
type input "#FCFCFC"
click at [1207, 538] on div "Figma images Variants Bordered Plain Frame as it is in Figma with no extra form…" at bounding box center [1210, 379] width 237 height 677
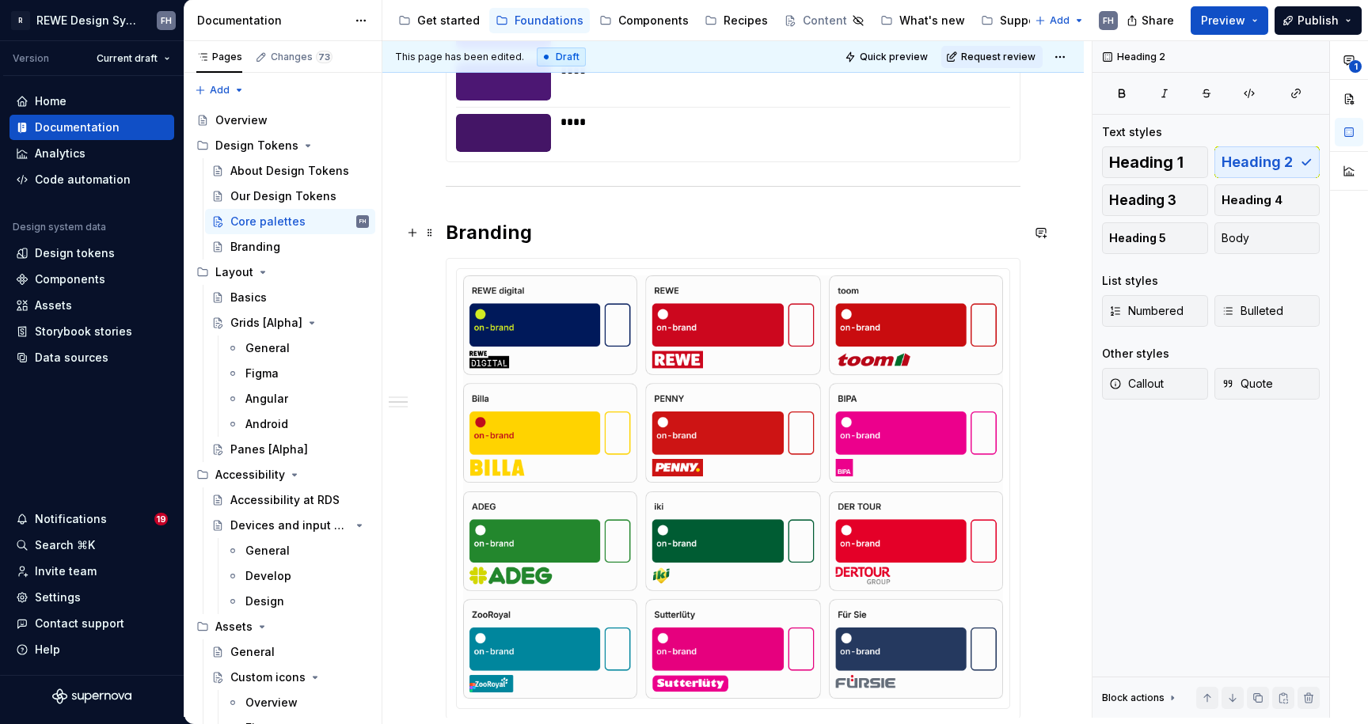
click at [566, 226] on h2 "Branding" at bounding box center [733, 232] width 575 height 25
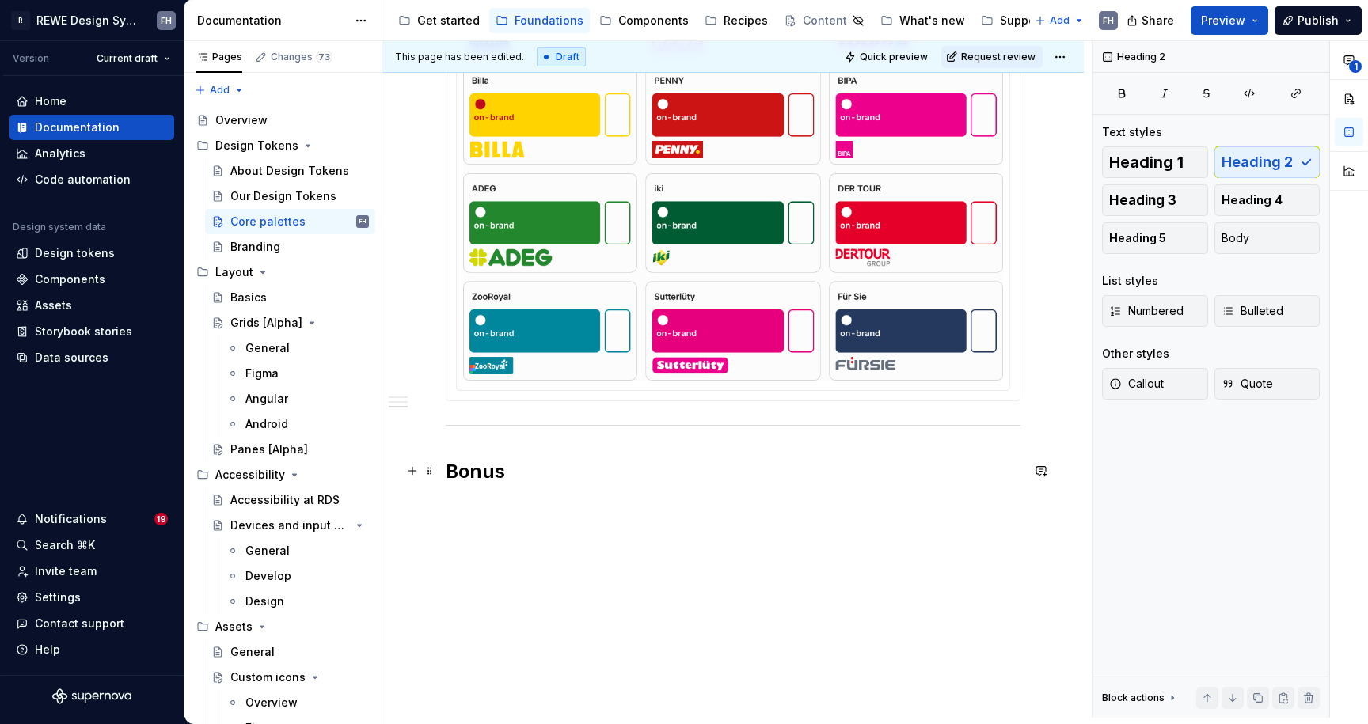
click at [552, 483] on h2 "Bonus" at bounding box center [733, 471] width 575 height 25
click at [508, 507] on p at bounding box center [733, 506] width 575 height 19
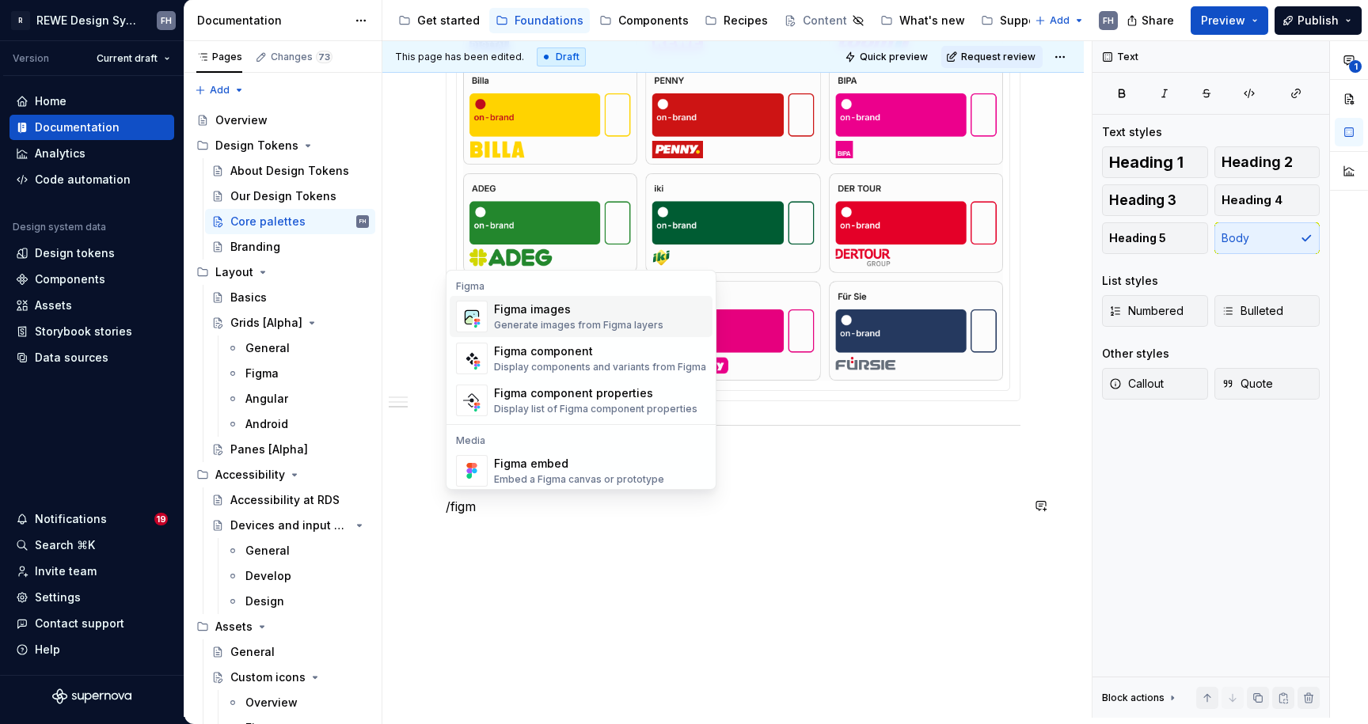
click at [546, 306] on div "Figma images" at bounding box center [578, 310] width 169 height 16
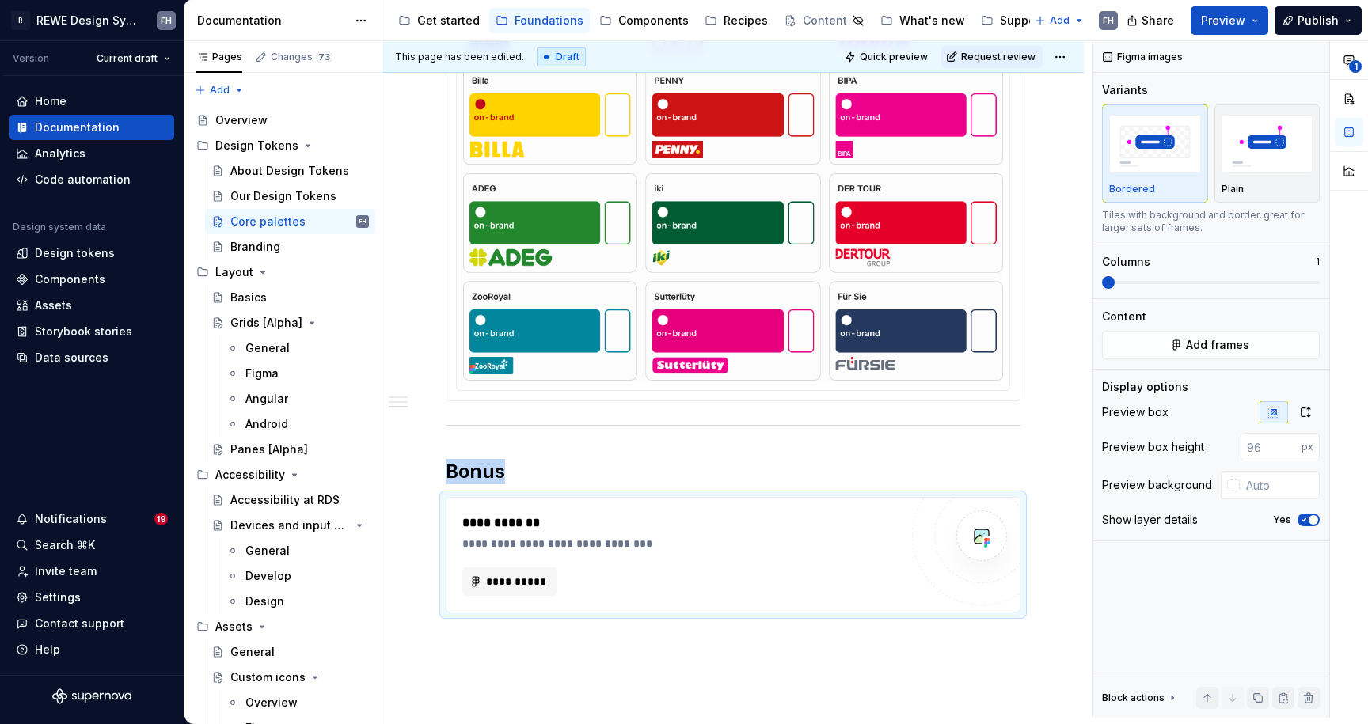
type textarea "*"
drag, startPoint x: 630, startPoint y: 641, endPoint x: 621, endPoint y: 551, distance: 90.7
click at [621, 551] on div "**********" at bounding box center [680, 555] width 437 height 82
click at [1255, 349] on button "Add frames" at bounding box center [1211, 345] width 218 height 28
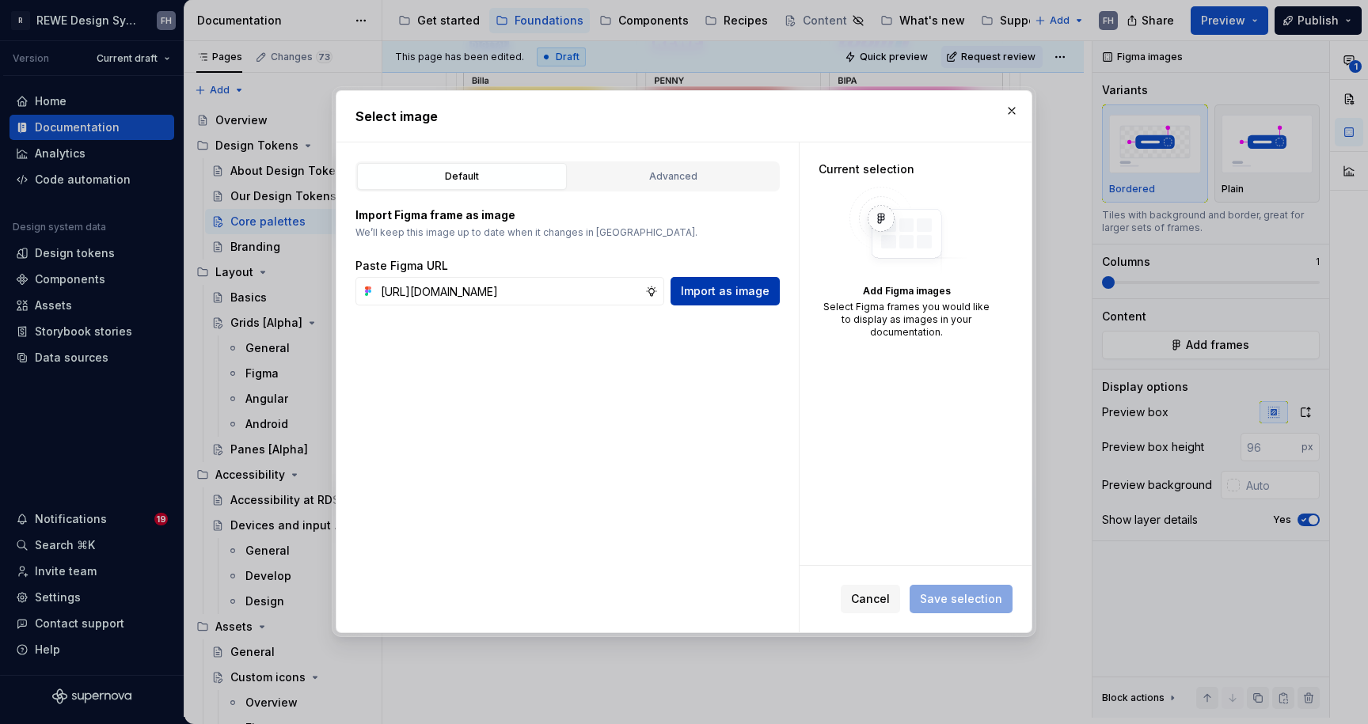
type input "https://www.figma.com/design/9vZlxZARWqzDsce16FNbo9/%F0%9F%A7%A0-Doc-%7C-Founda…"
click at [736, 290] on span "Import as image" at bounding box center [725, 291] width 89 height 16
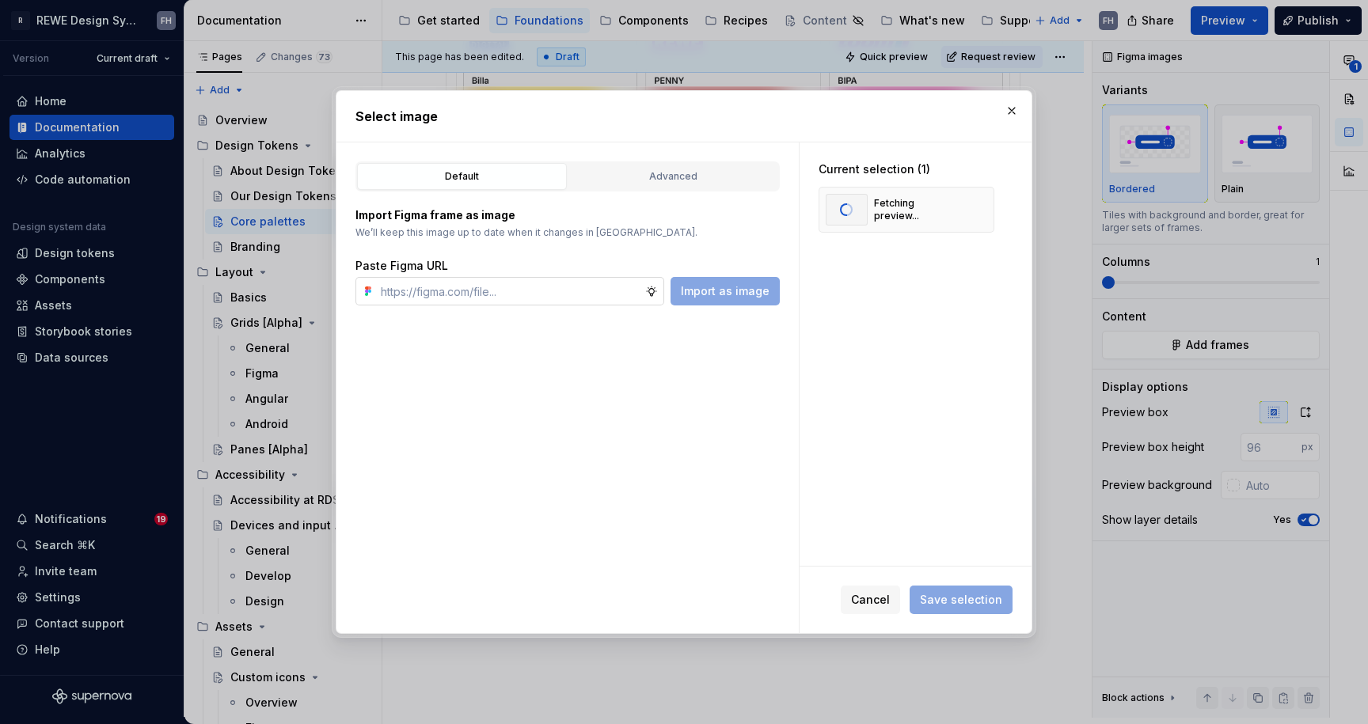
click at [498, 290] on input "text" at bounding box center [509, 291] width 271 height 28
paste input "https://www.figma.com/design/9vZlxZARWqzDsce16FNbo9/%F0%9F%A7%A0-Doc-%7C-Founda…"
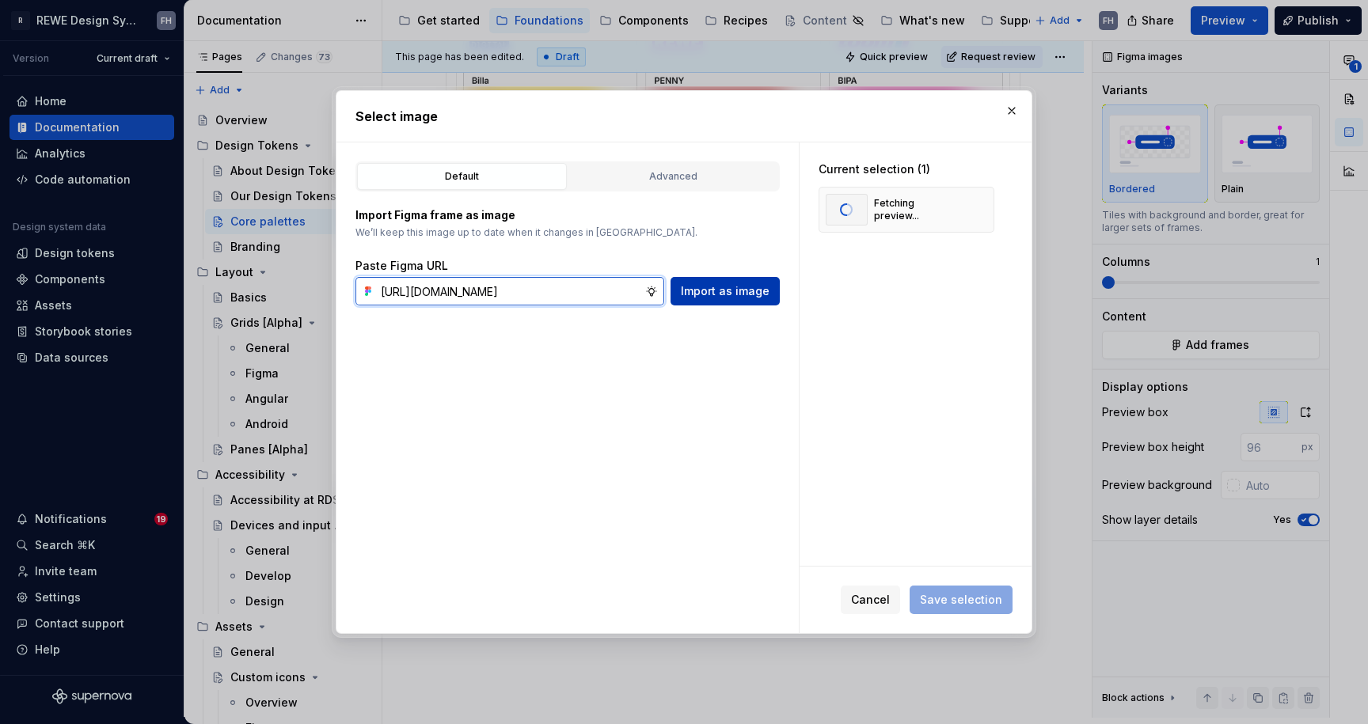
type input "https://www.figma.com/design/9vZlxZARWqzDsce16FNbo9/%F0%9F%A7%A0-Doc-%7C-Founda…"
click at [726, 290] on span "Import as image" at bounding box center [725, 291] width 89 height 16
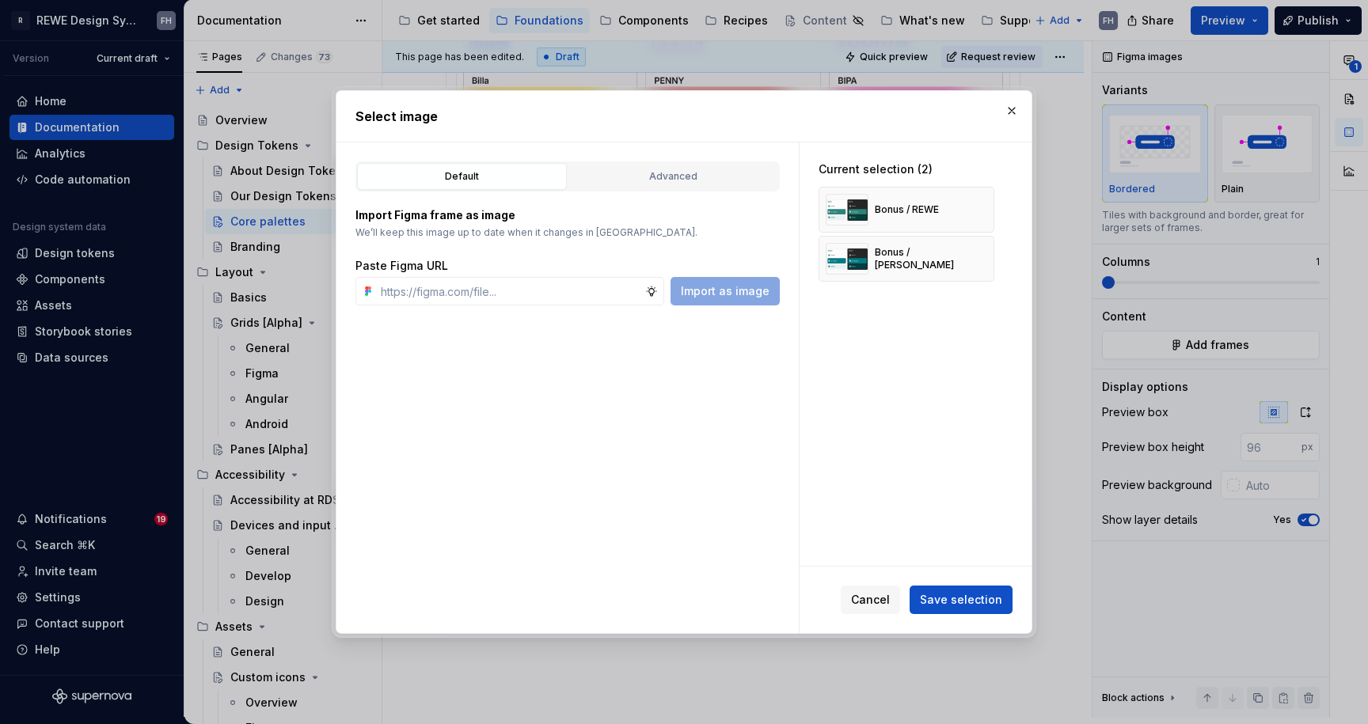
type textarea "*"
click at [964, 602] on span "Save selection" at bounding box center [961, 600] width 82 height 16
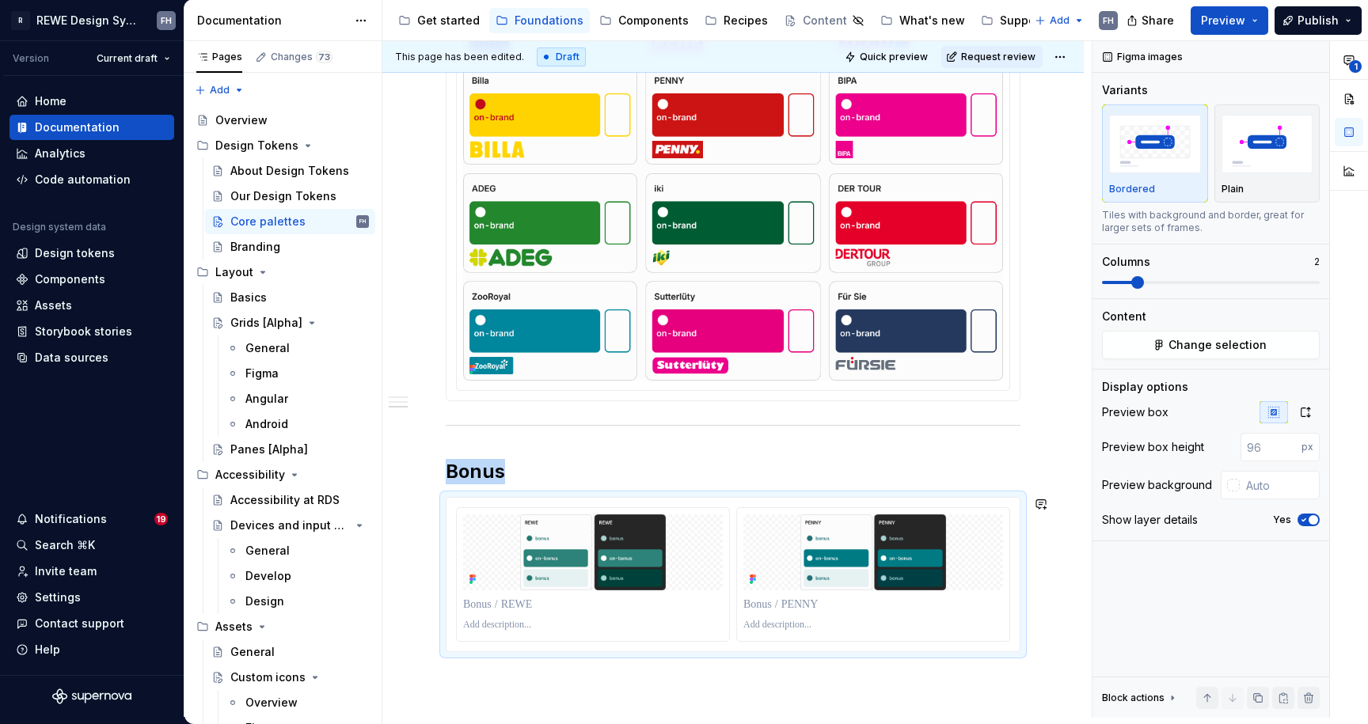
click at [700, 568] on img at bounding box center [593, 553] width 260 height 76
click at [659, 557] on img at bounding box center [593, 553] width 260 height 76
click at [1302, 410] on icon "button" at bounding box center [1305, 412] width 13 height 13
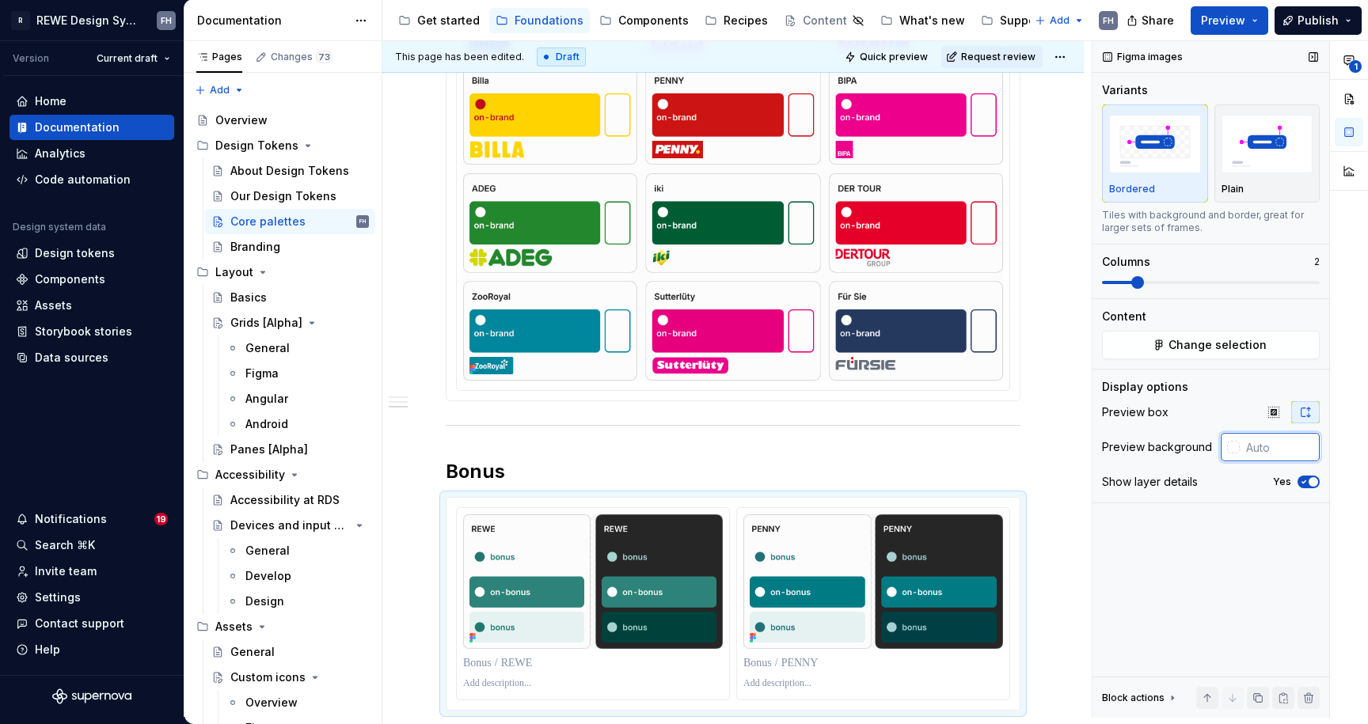
click at [1259, 446] on input "text" at bounding box center [1280, 447] width 80 height 28
type input "#FCFCFC"
drag, startPoint x: 1217, startPoint y: 533, endPoint x: 1105, endPoint y: 519, distance: 112.5
click at [1216, 533] on div "Figma images Variants Bordered Plain Tiles with background and border, great fo…" at bounding box center [1210, 379] width 237 height 677
click at [1306, 484] on icon "button" at bounding box center [1303, 481] width 13 height 9
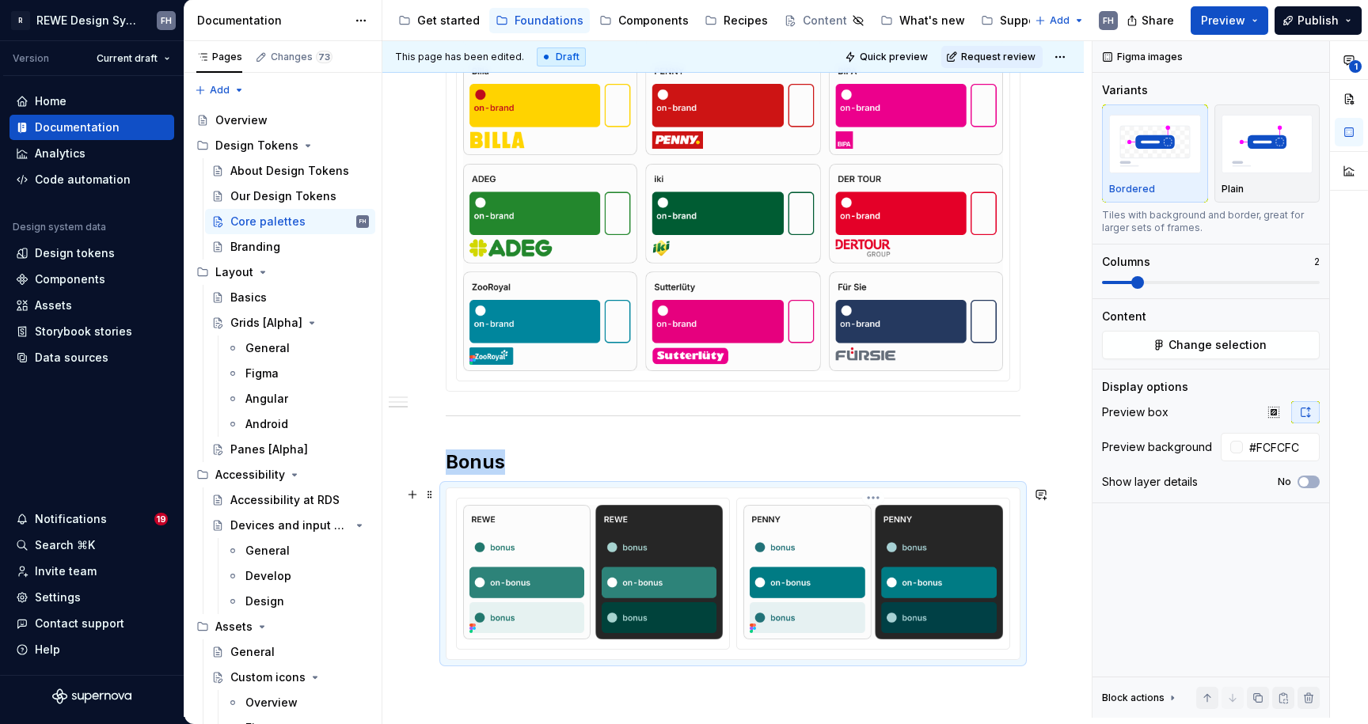
scroll to position [9541, 0]
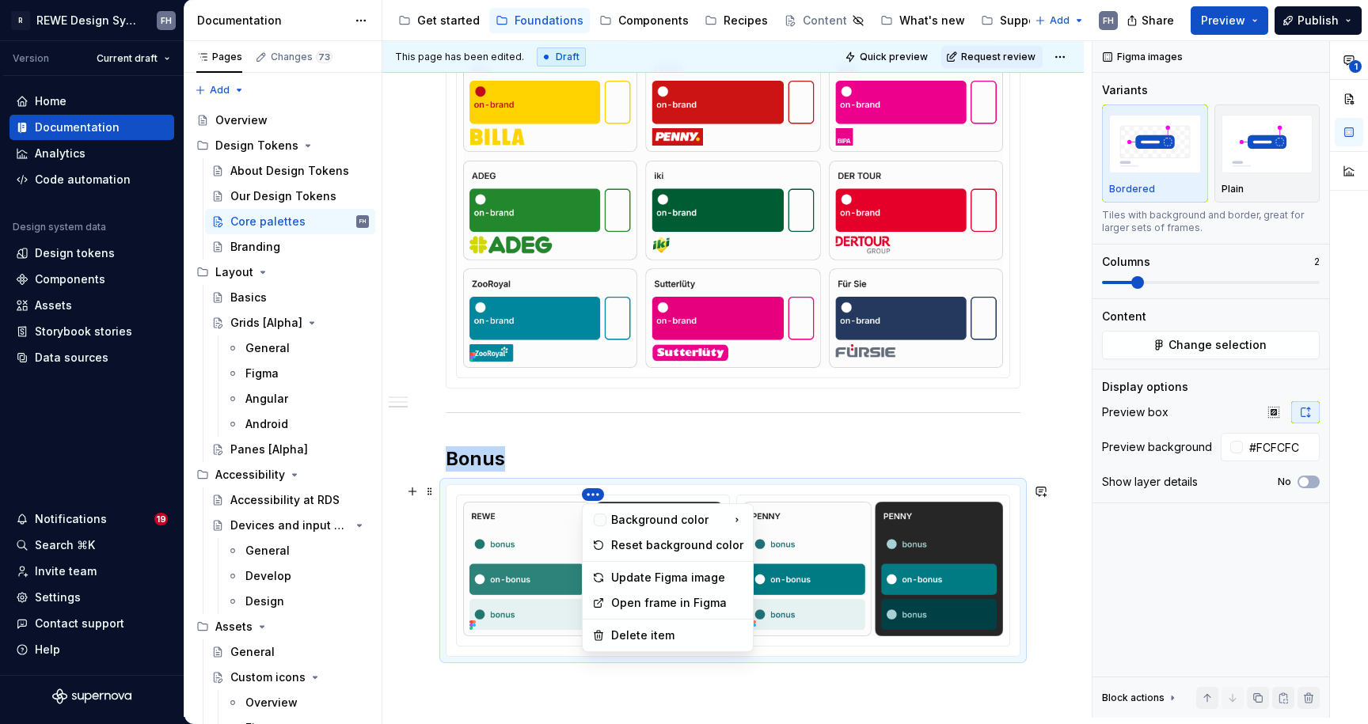
click at [591, 494] on html "R REWE Design System FH Version Current draft Home Documentation Analytics Code…" at bounding box center [684, 362] width 1368 height 724
click at [642, 579] on div "Update Figma image" at bounding box center [677, 578] width 132 height 16
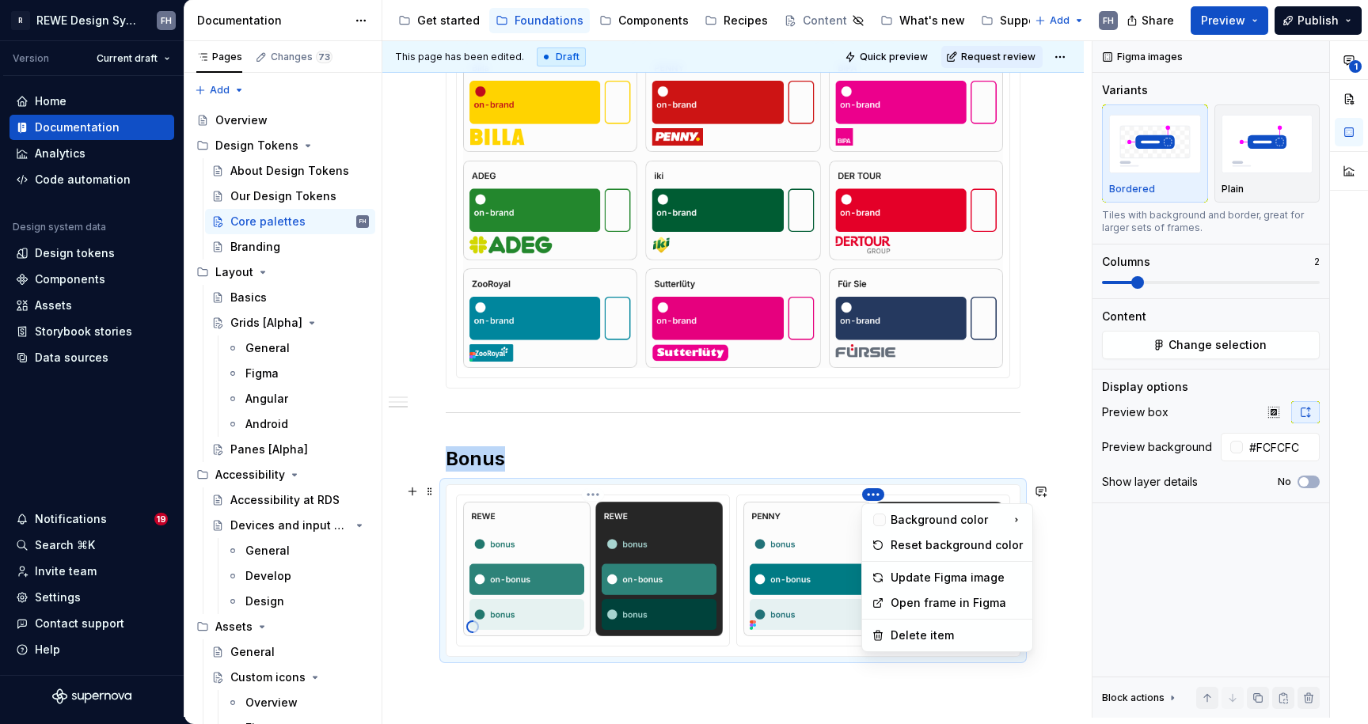
click at [866, 494] on html "R REWE Design System FH Version Current draft Home Documentation Analytics Code…" at bounding box center [684, 362] width 1368 height 724
click at [921, 576] on div "Update Figma image" at bounding box center [957, 578] width 132 height 16
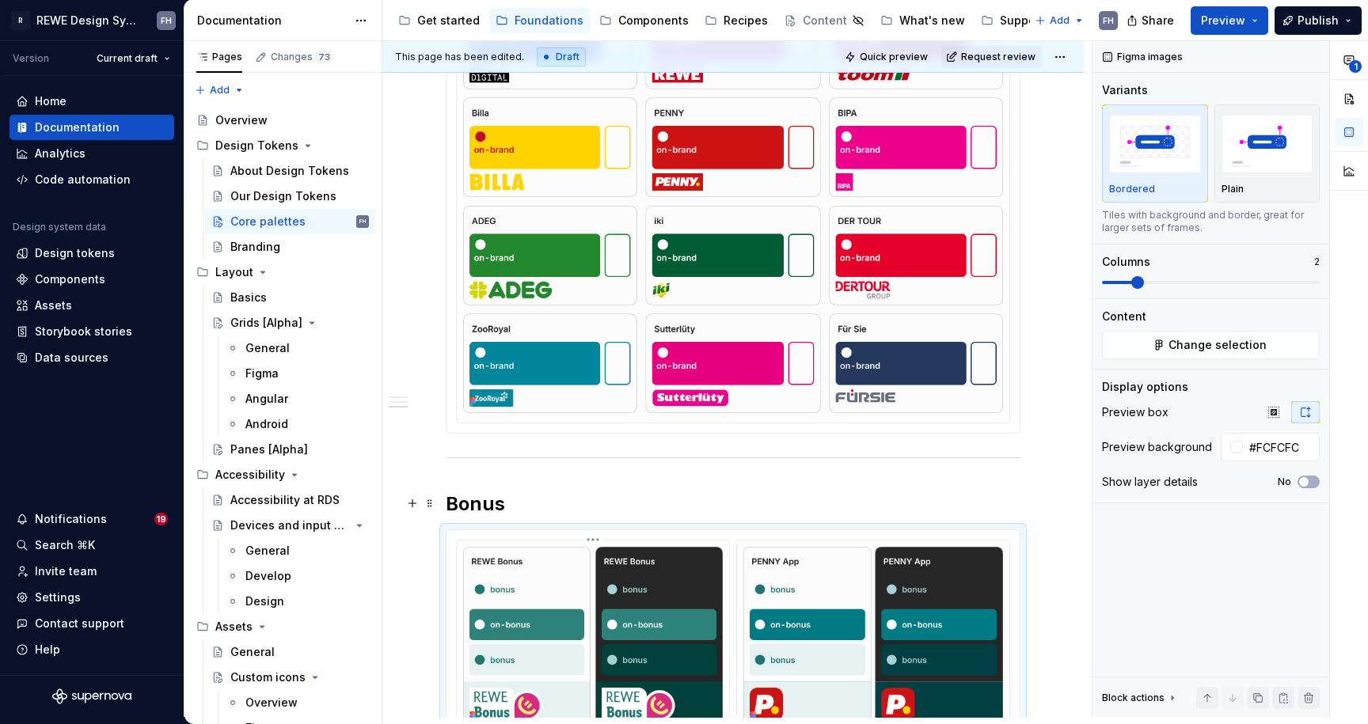
scroll to position [9620, 0]
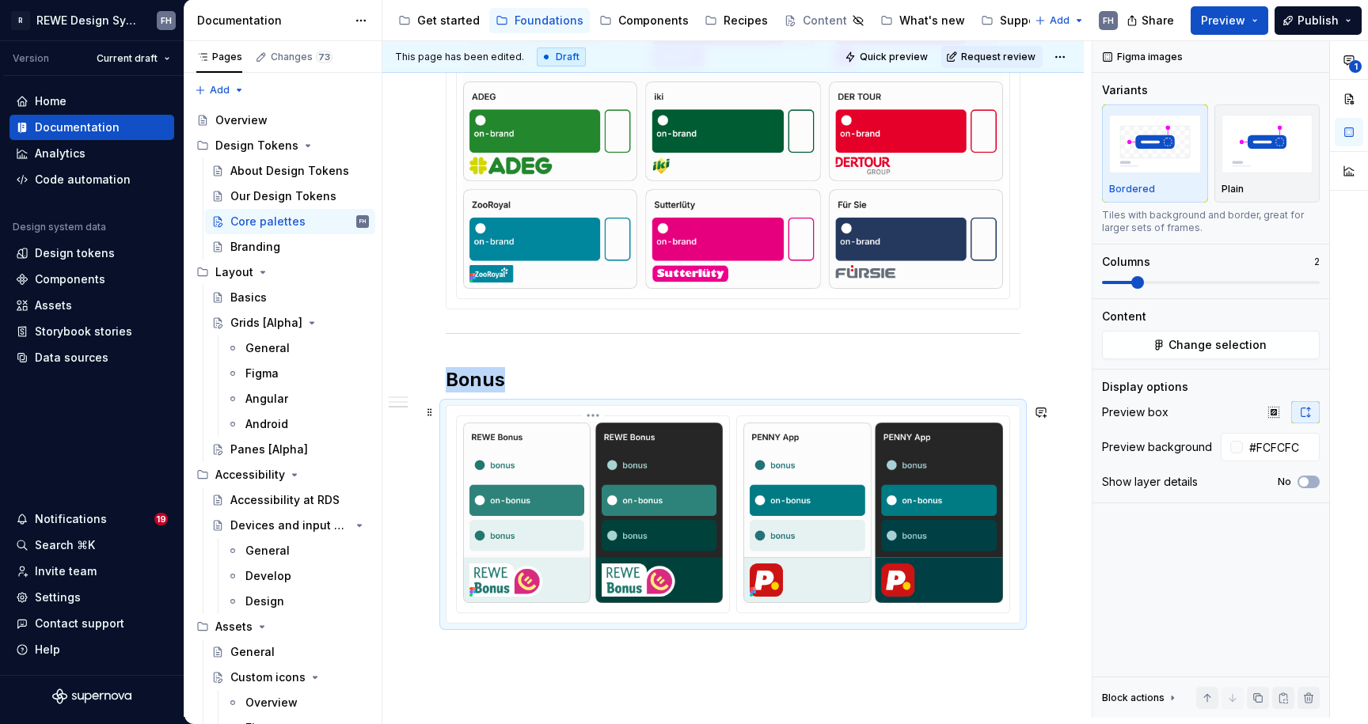
click at [571, 385] on h2 "Bonus" at bounding box center [733, 379] width 575 height 25
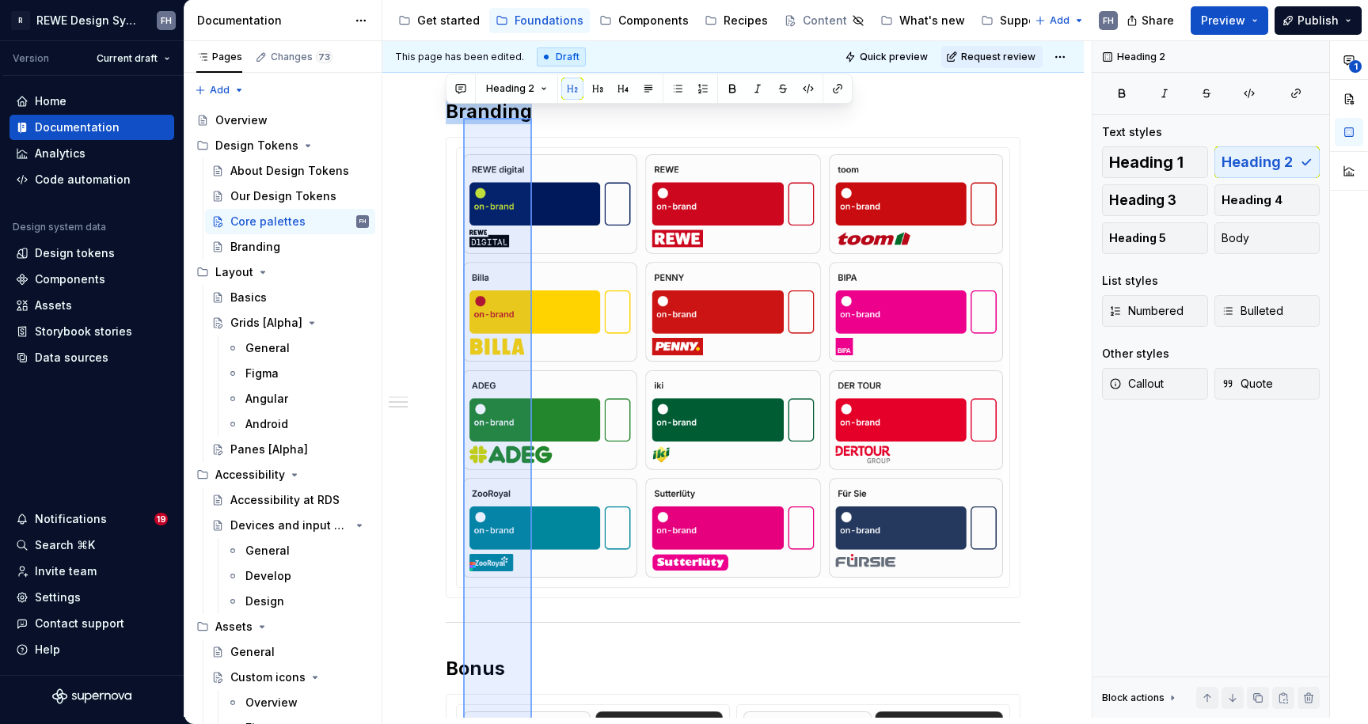
drag, startPoint x: 532, startPoint y: 679, endPoint x: 462, endPoint y: 112, distance: 572.0
click at [462, 112] on div "**********" at bounding box center [736, 379] width 709 height 677
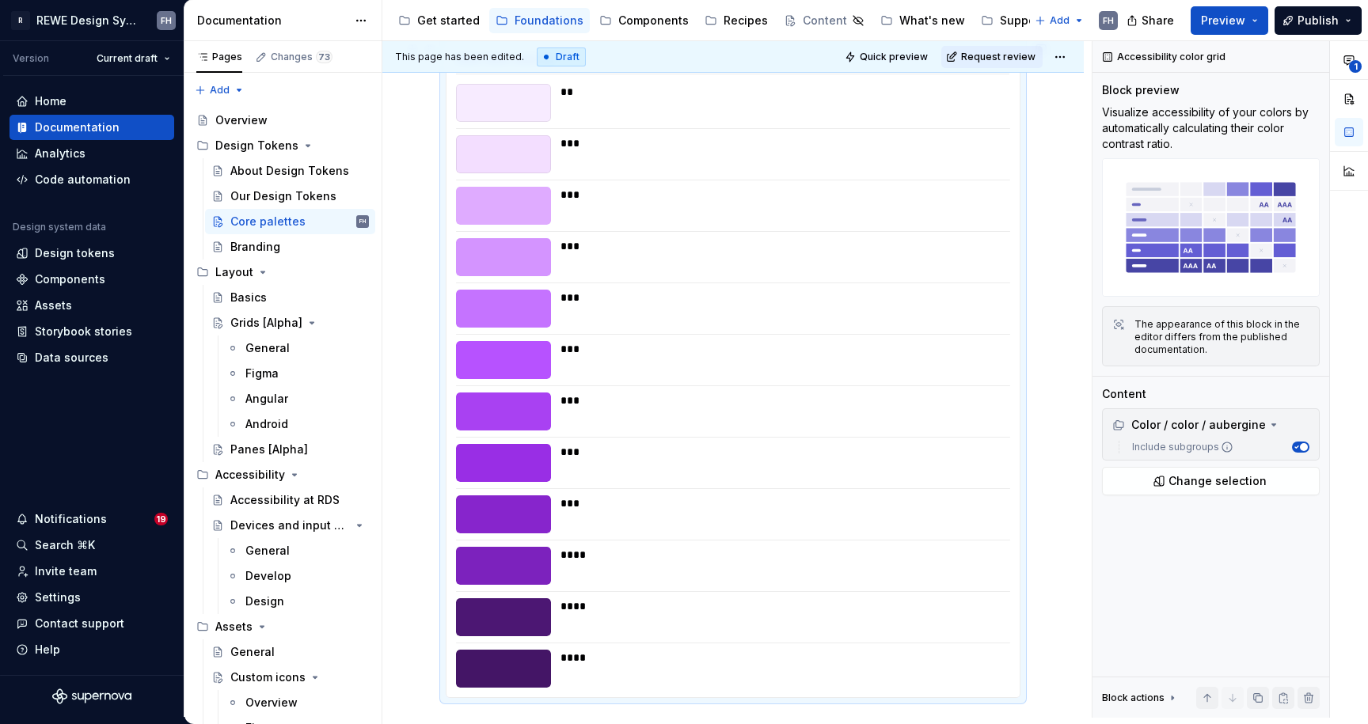
scroll to position [8810, 0]
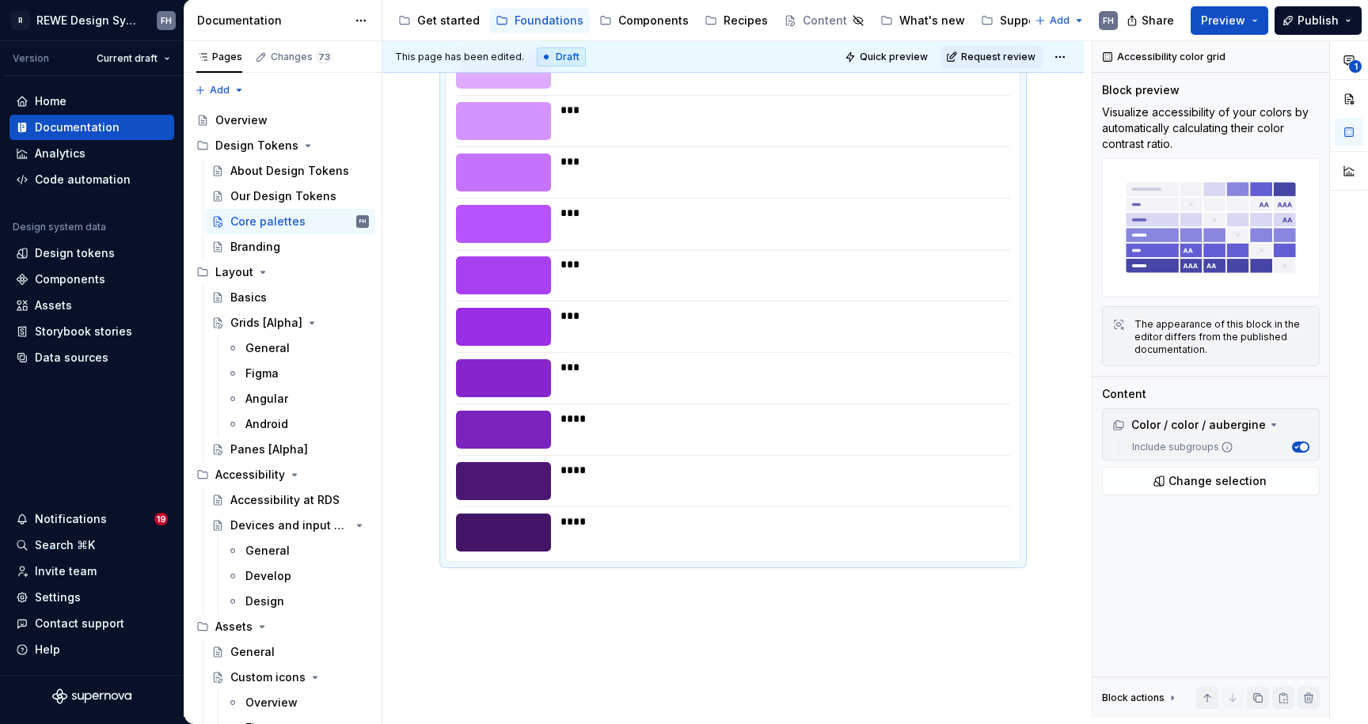
click at [541, 612] on div "**********" at bounding box center [736, 379] width 709 height 677
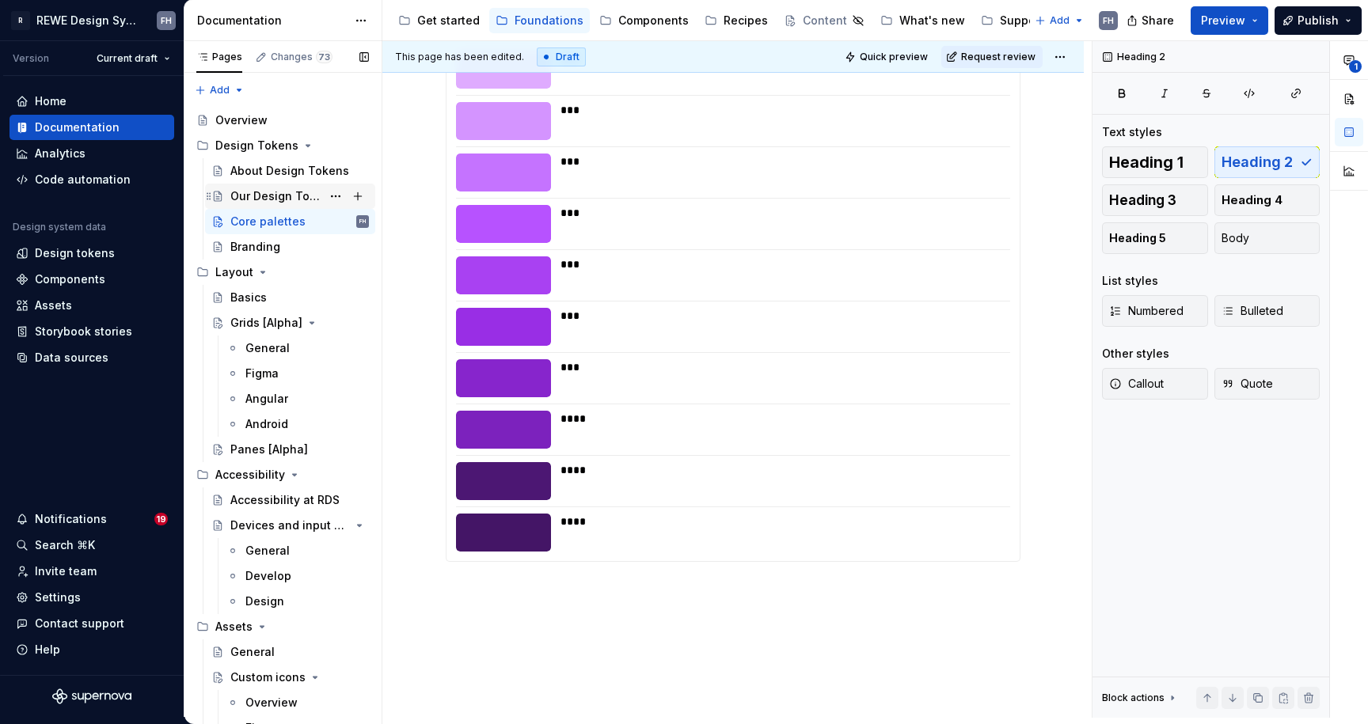
click at [302, 194] on div "Our Design Tokens" at bounding box center [275, 196] width 91 height 16
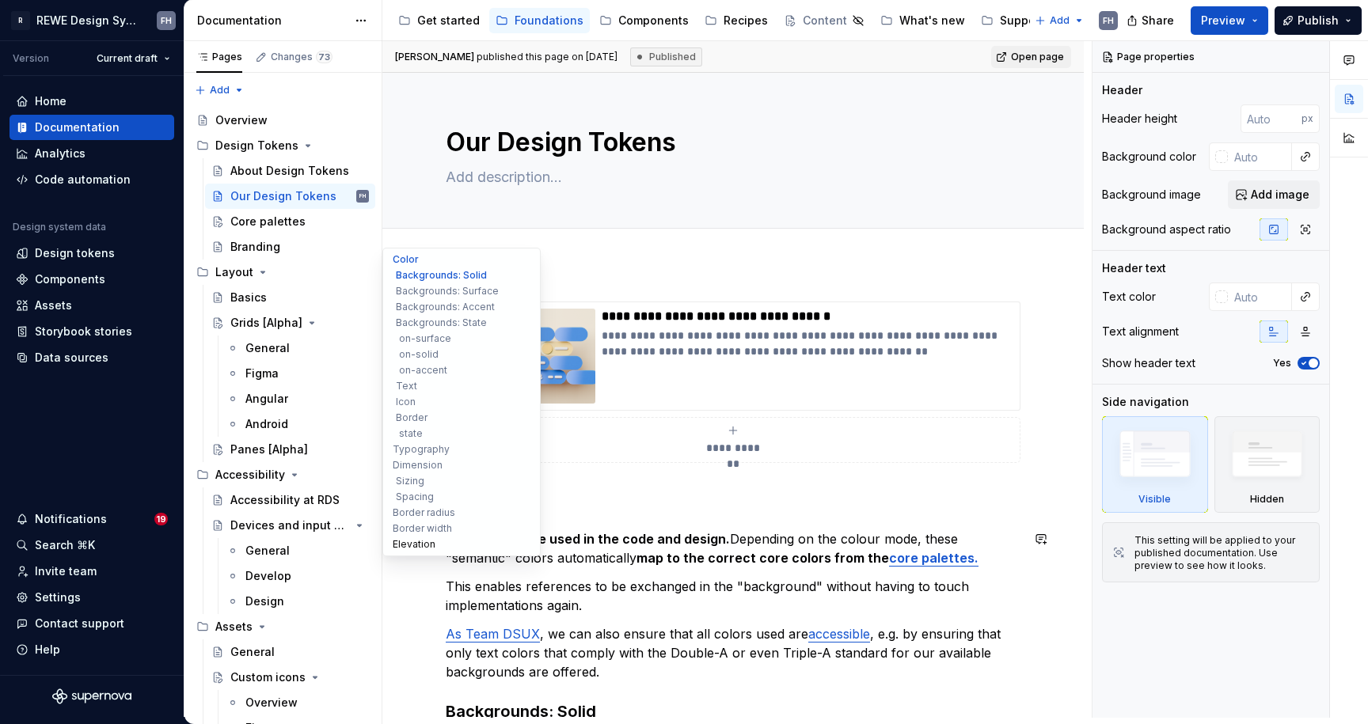
type textarea "*"
click at [423, 547] on button "Elevation" at bounding box center [461, 545] width 150 height 16
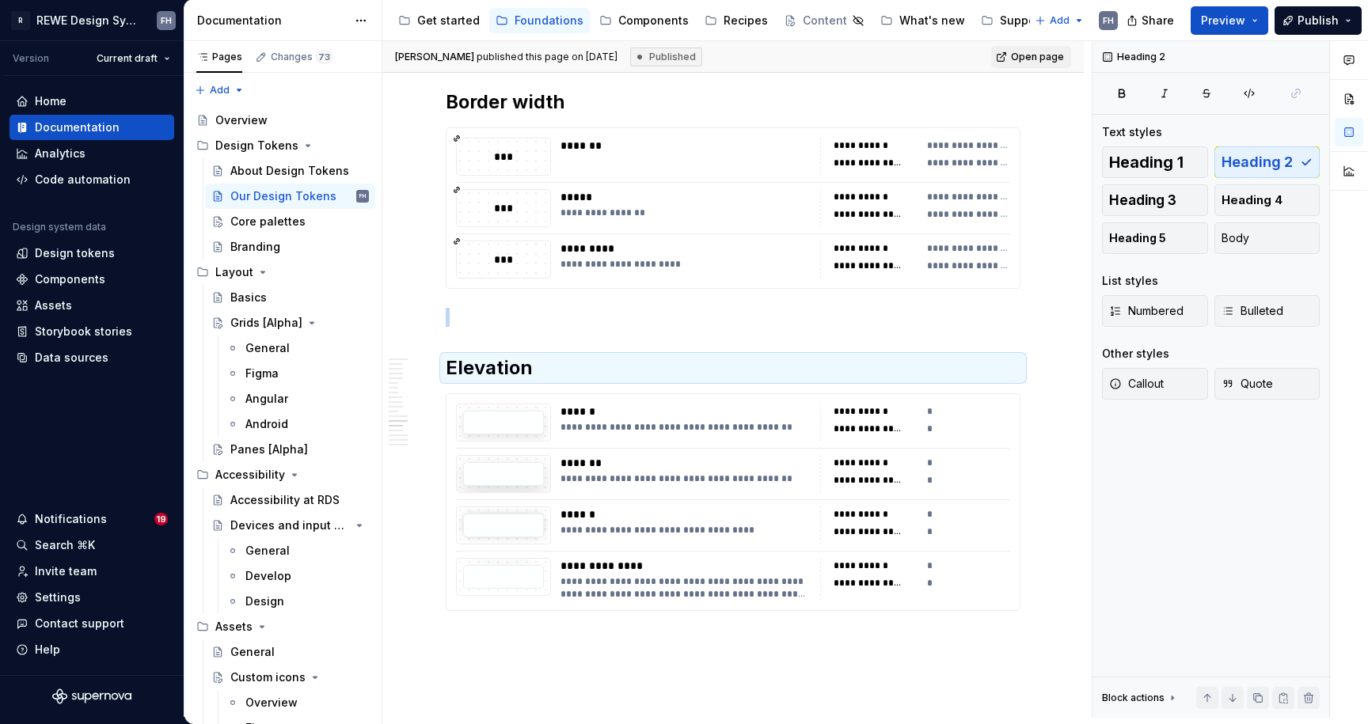
scroll to position [11237, 0]
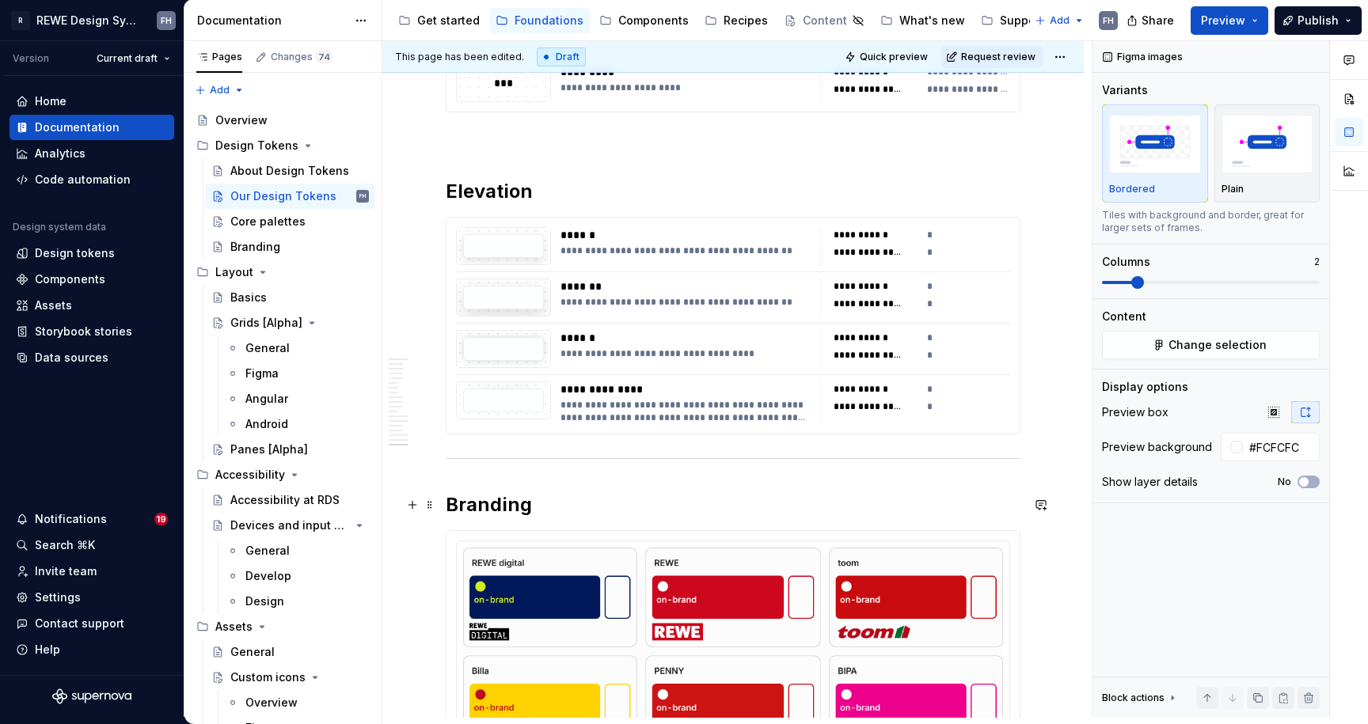
scroll to position [11269, 0]
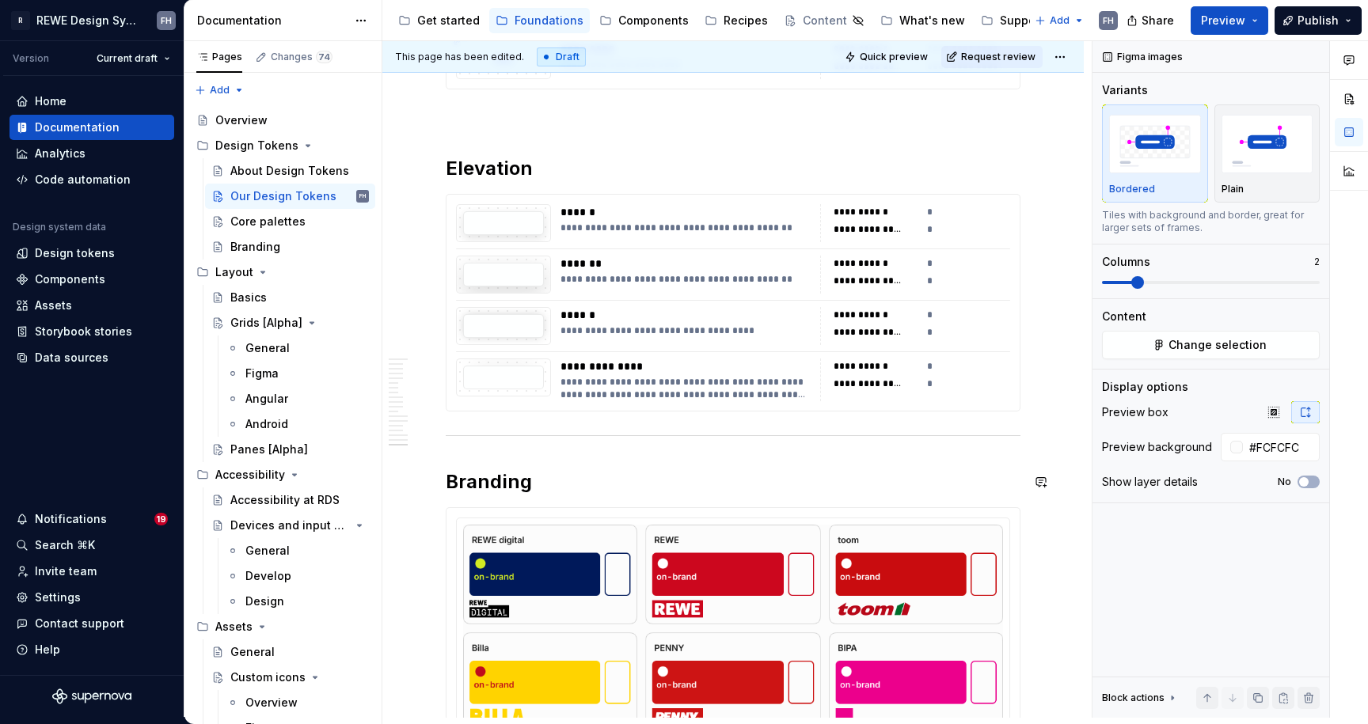
click at [507, 484] on h2 "Branding" at bounding box center [733, 481] width 575 height 25
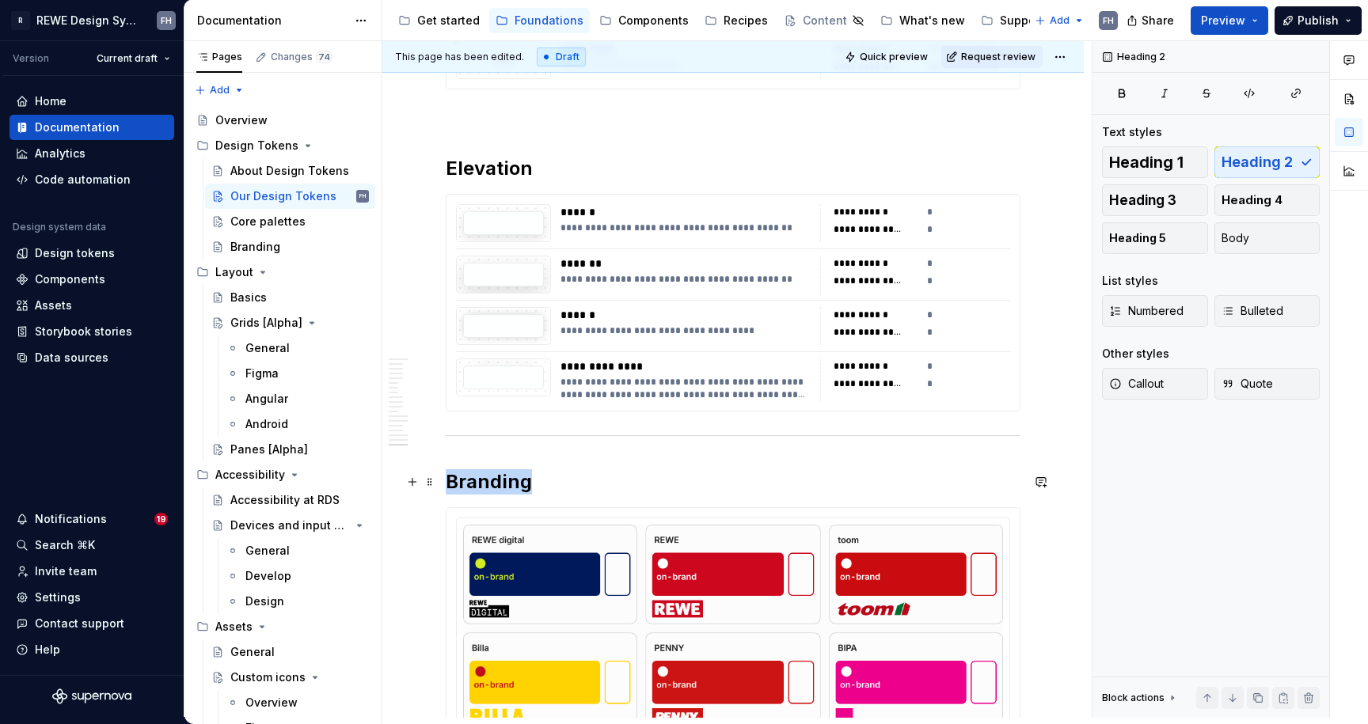
click at [507, 484] on h2 "Branding" at bounding box center [733, 481] width 575 height 25
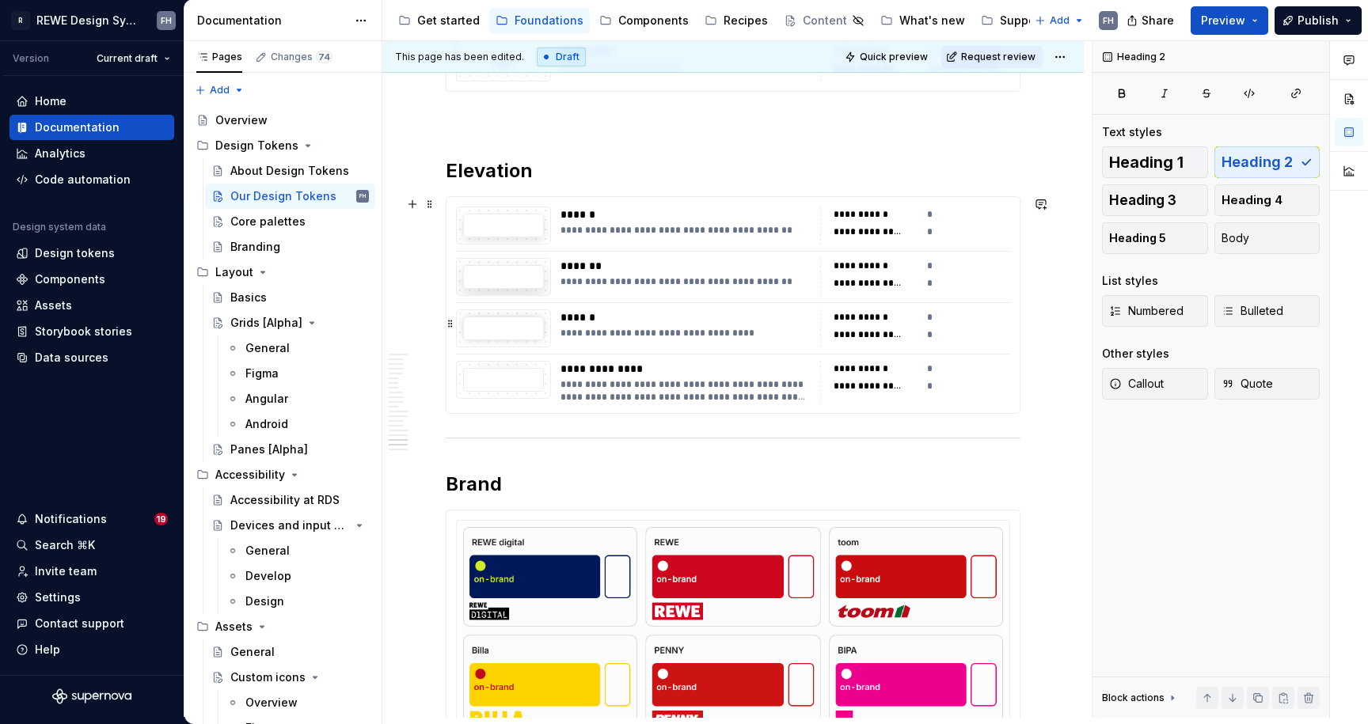
scroll to position [11595, 0]
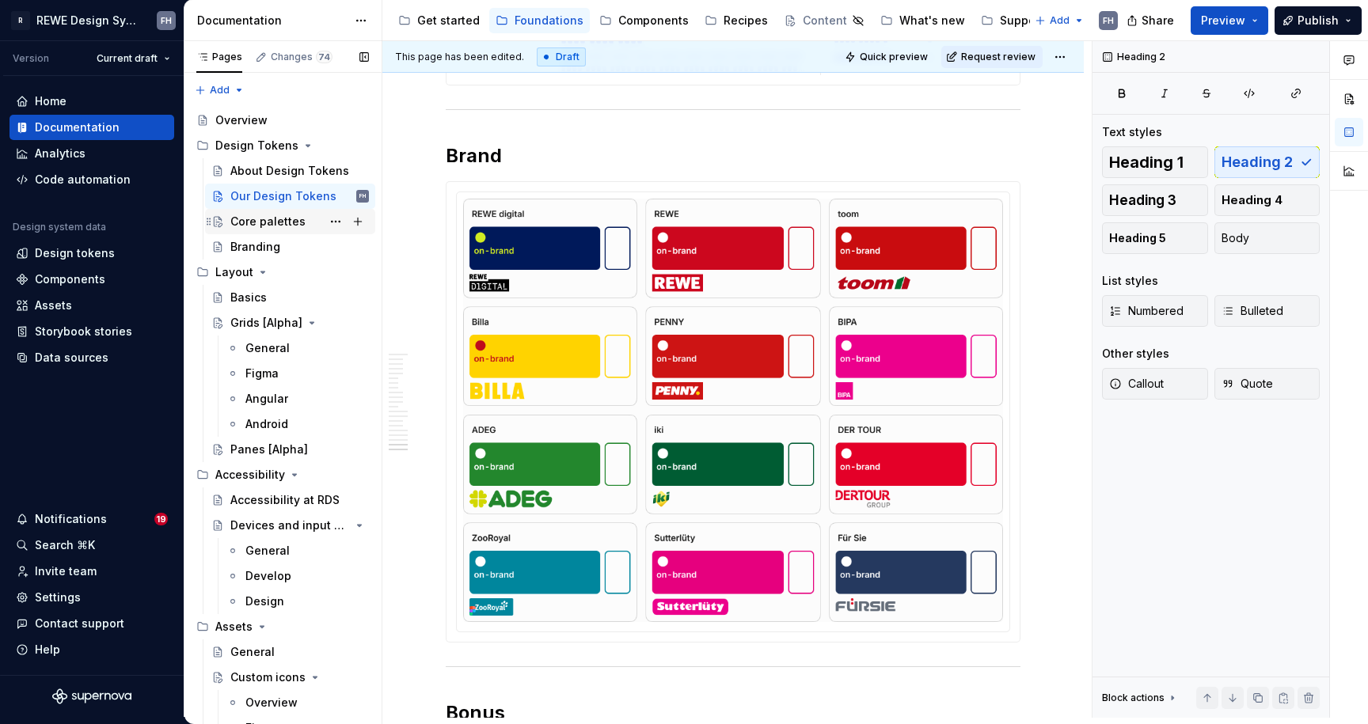
click at [260, 213] on div "Core palettes" at bounding box center [299, 222] width 139 height 22
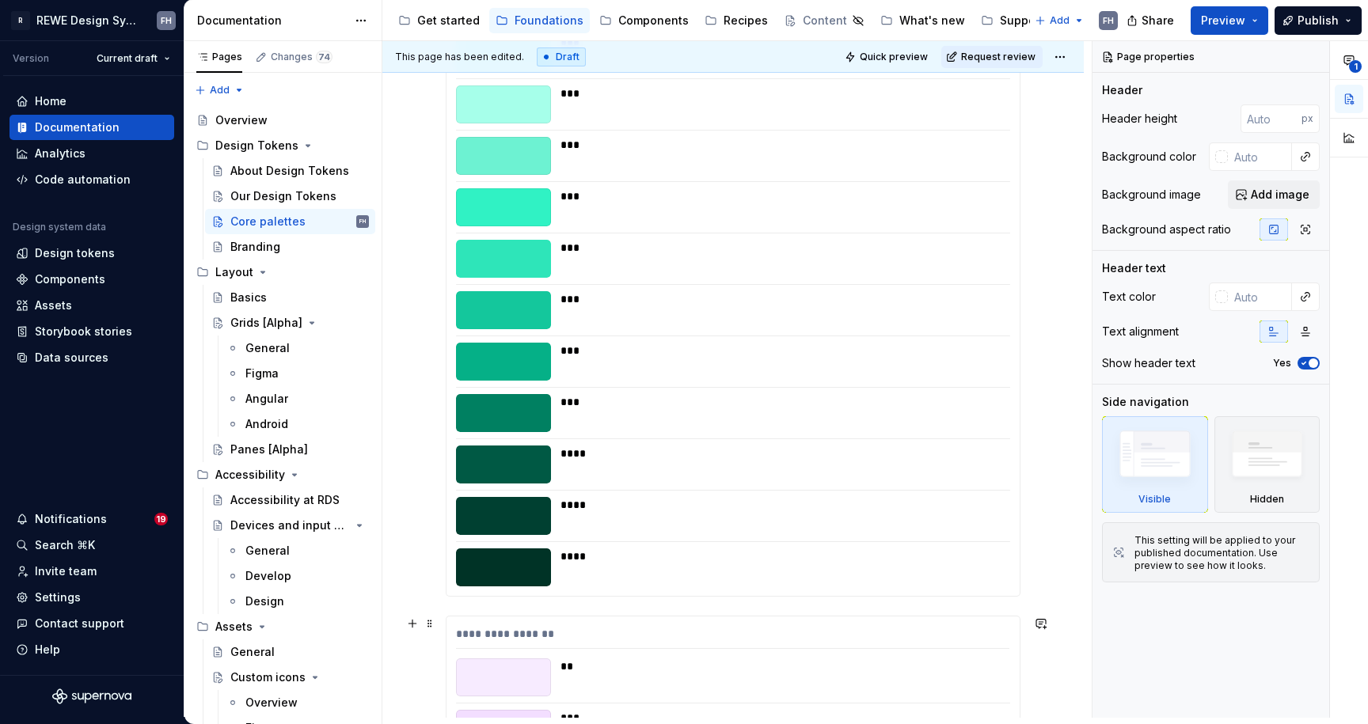
scroll to position [8891, 0]
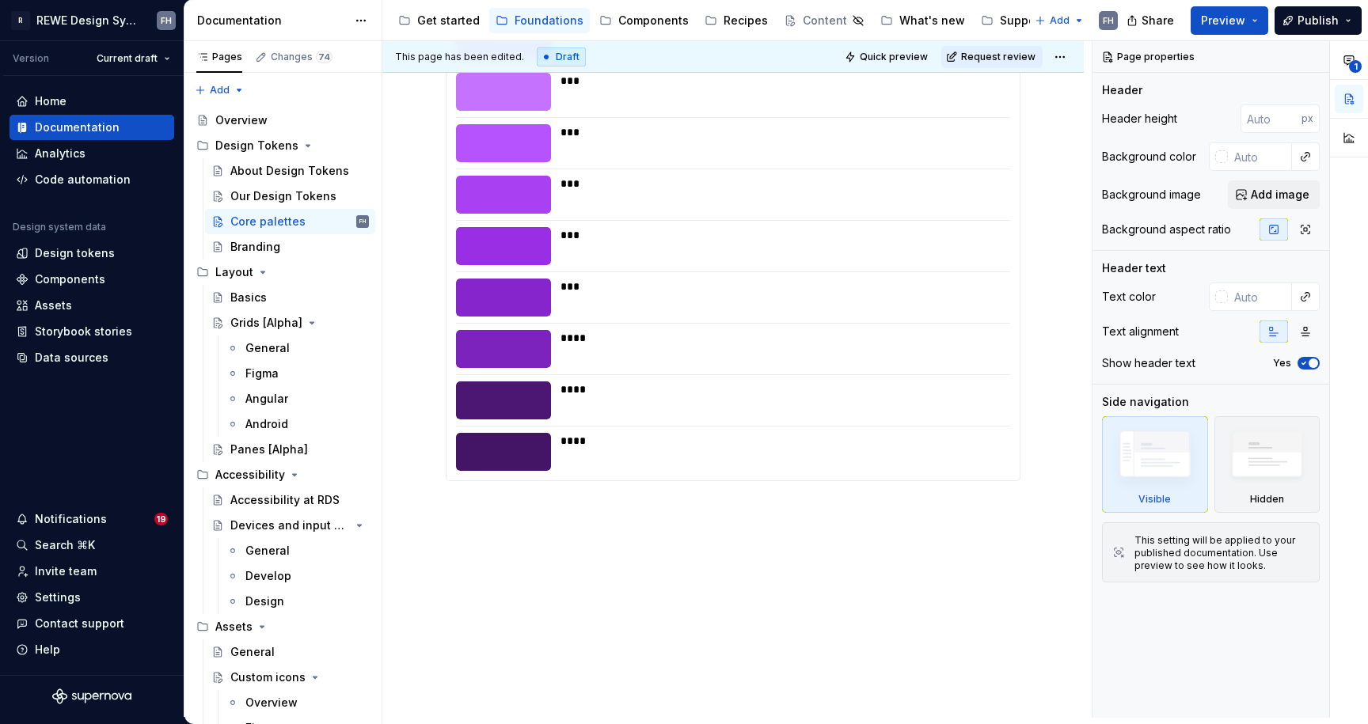
type textarea "*"
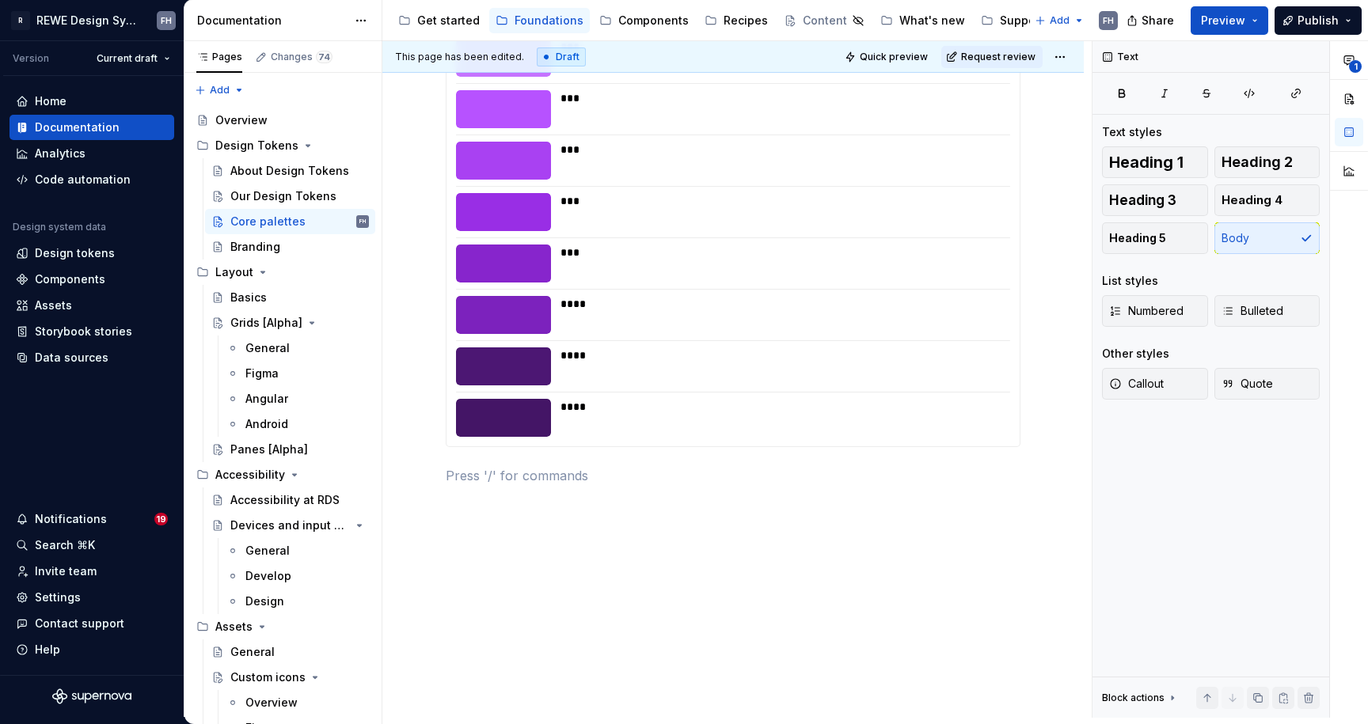
scroll to position [8910, 0]
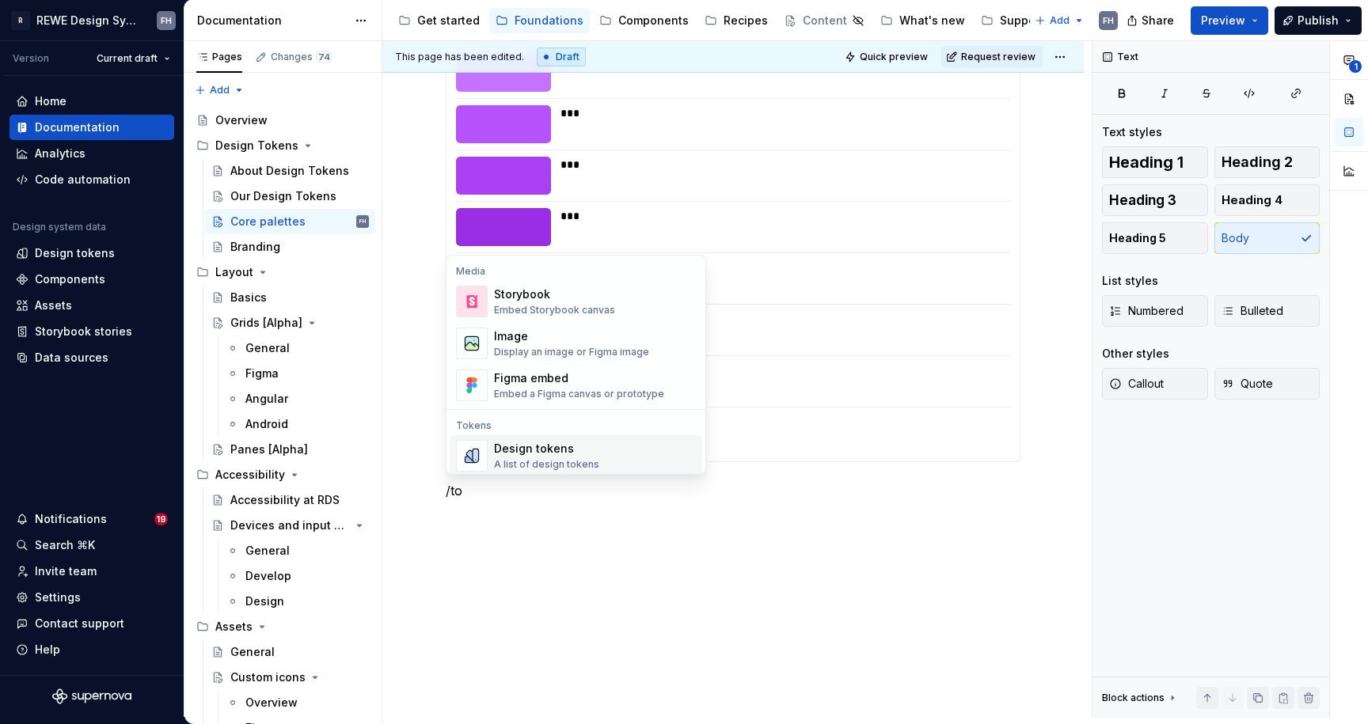
click at [547, 462] on div "A list of design tokens" at bounding box center [546, 464] width 105 height 13
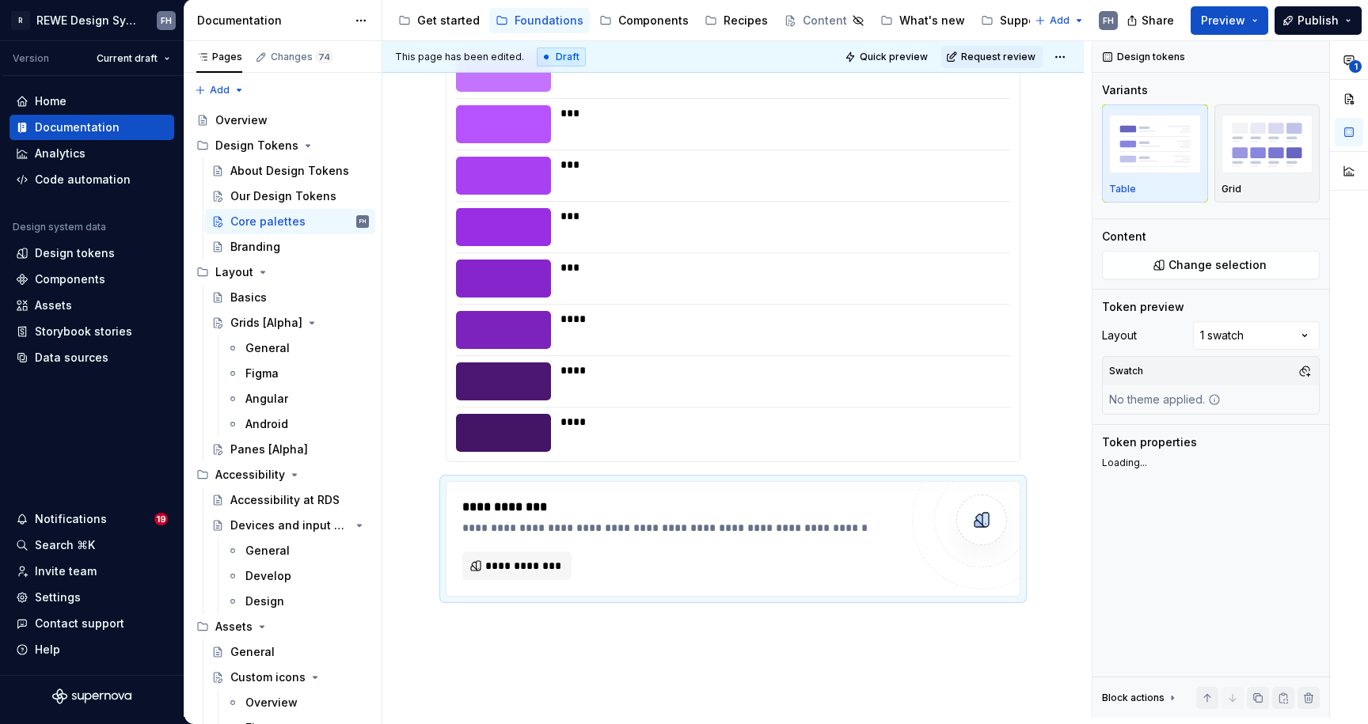
scroll to position [8929, 0]
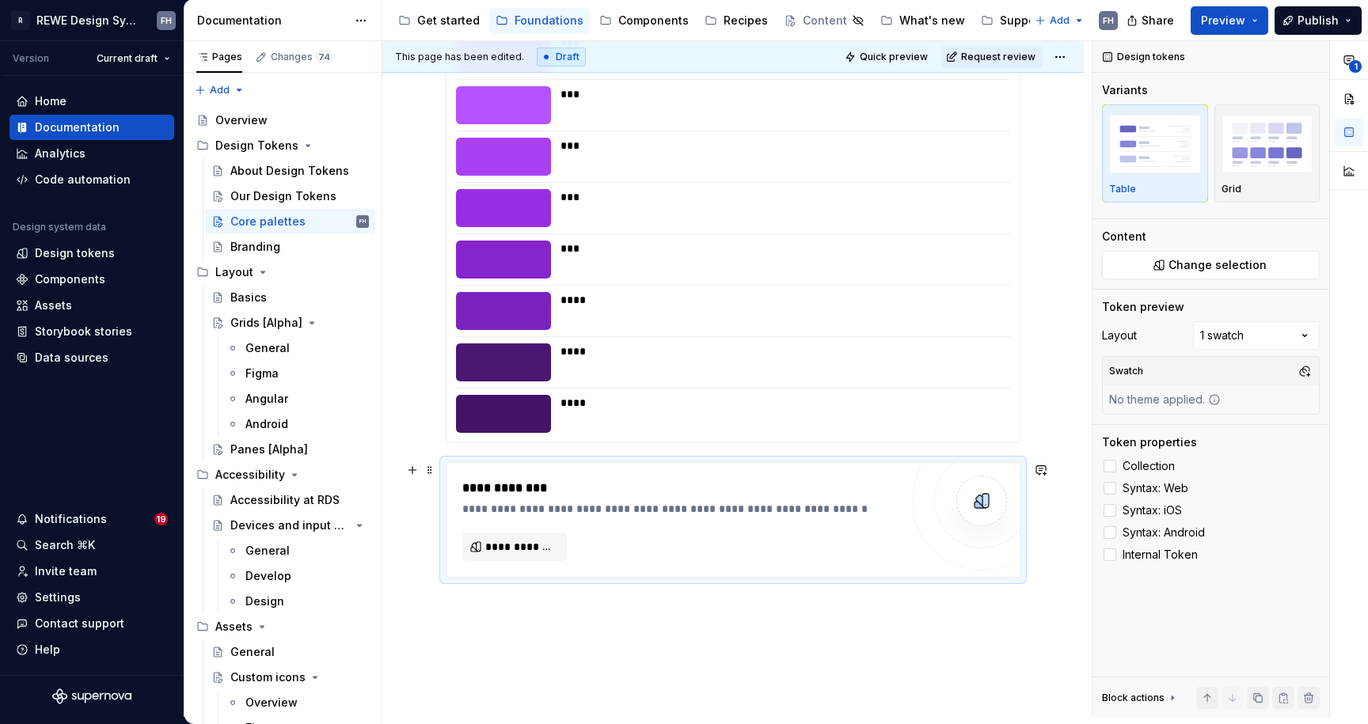
click at [559, 531] on div "**********" at bounding box center [680, 520] width 437 height 82
click at [542, 557] on button "**********" at bounding box center [514, 547] width 104 height 28
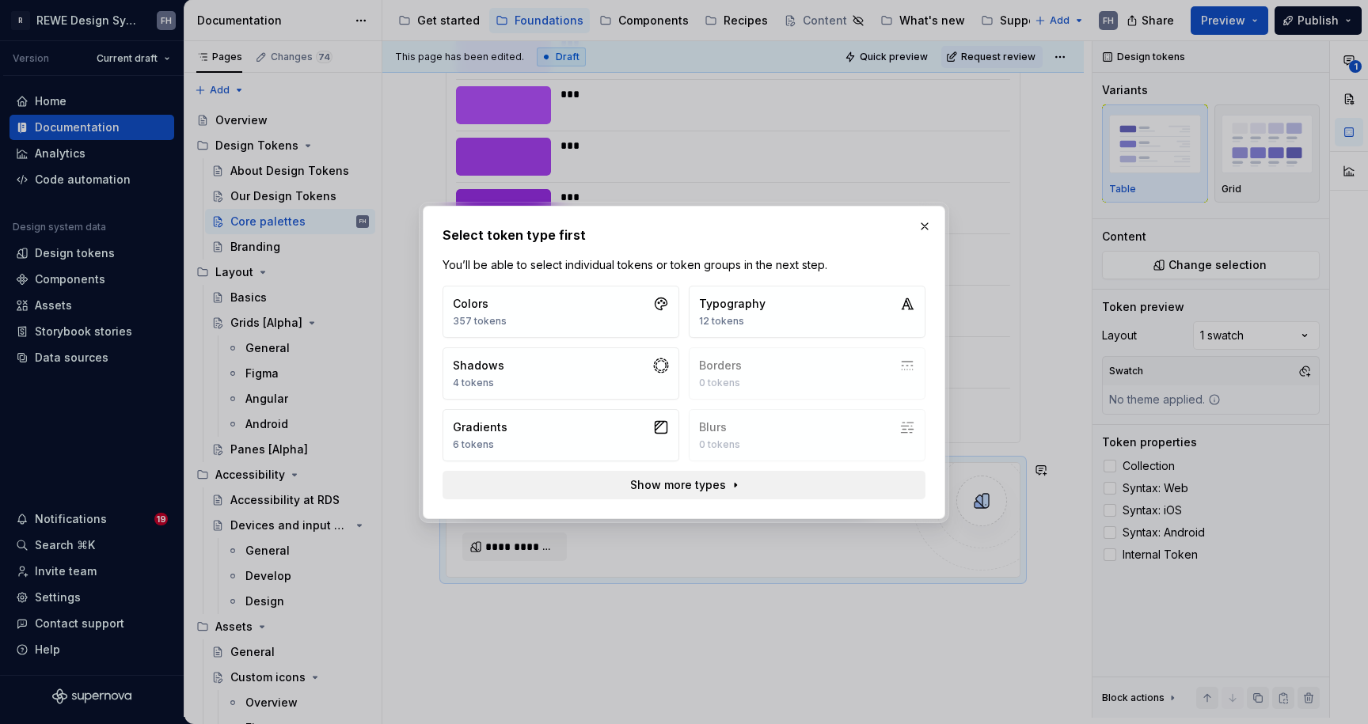
click at [716, 488] on span "Show more types" at bounding box center [678, 485] width 96 height 16
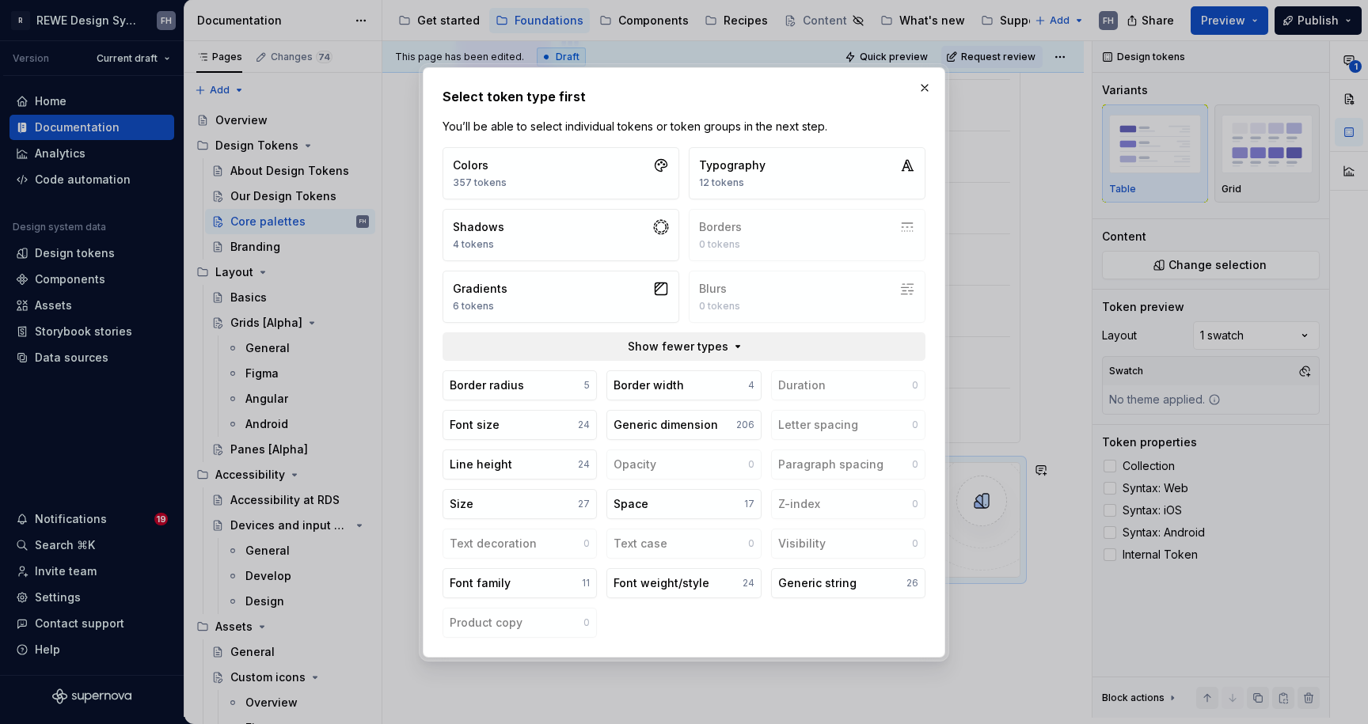
click at [758, 341] on button "Show fewer types" at bounding box center [684, 346] width 483 height 28
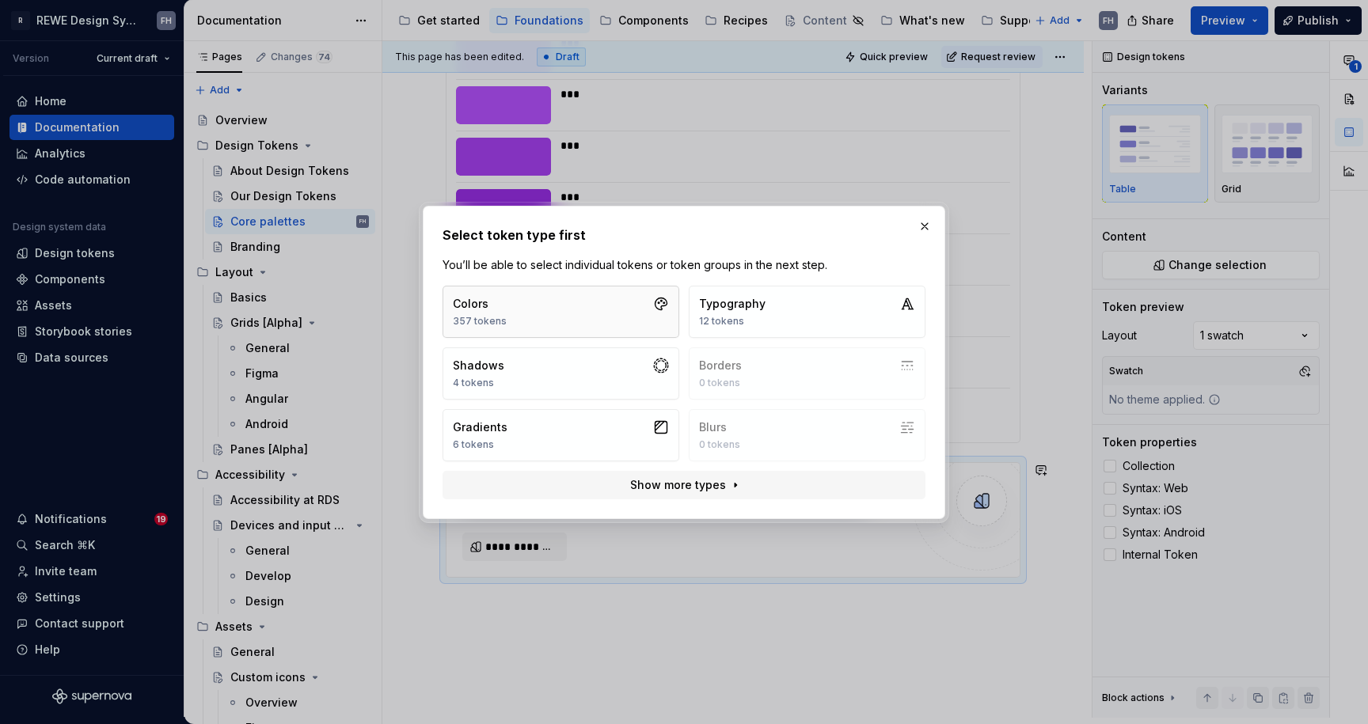
click at [587, 305] on button "Colors 357 tokens" at bounding box center [561, 312] width 237 height 52
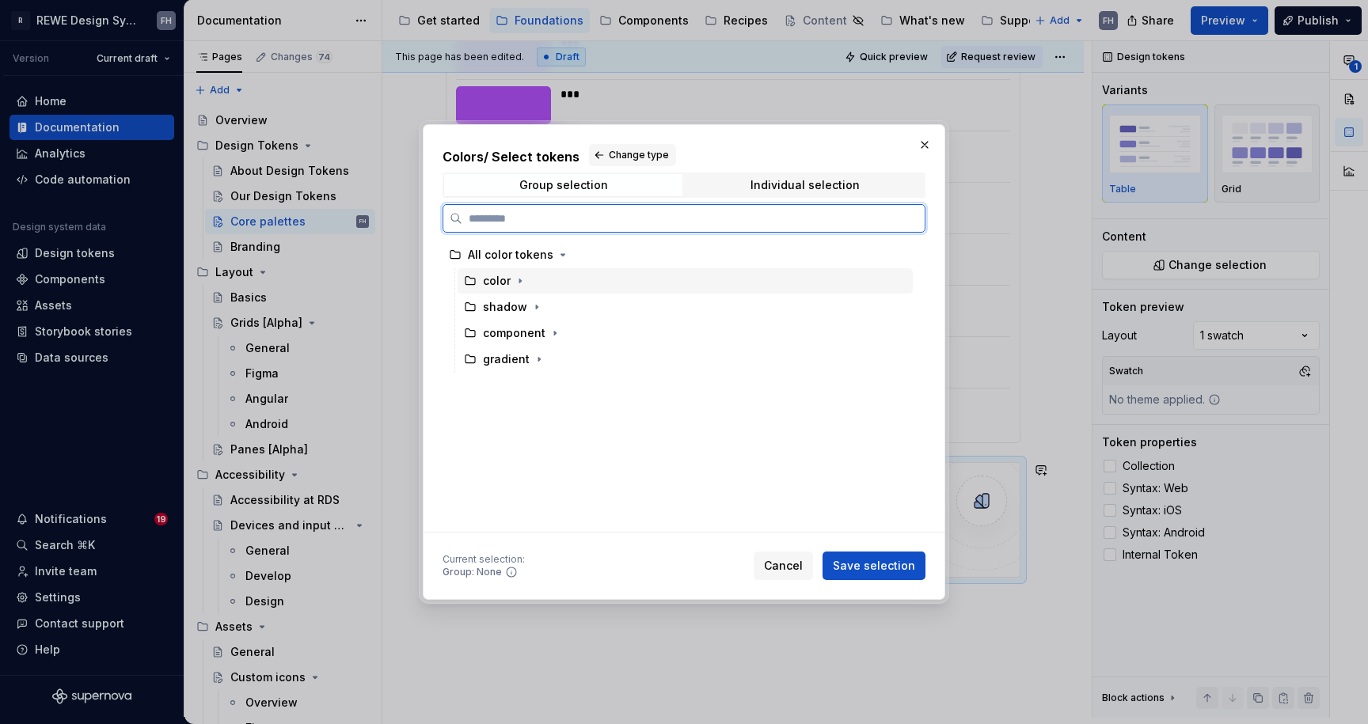
click at [510, 284] on div "color" at bounding box center [505, 281] width 45 height 16
click at [519, 280] on icon "button" at bounding box center [520, 281] width 2 height 4
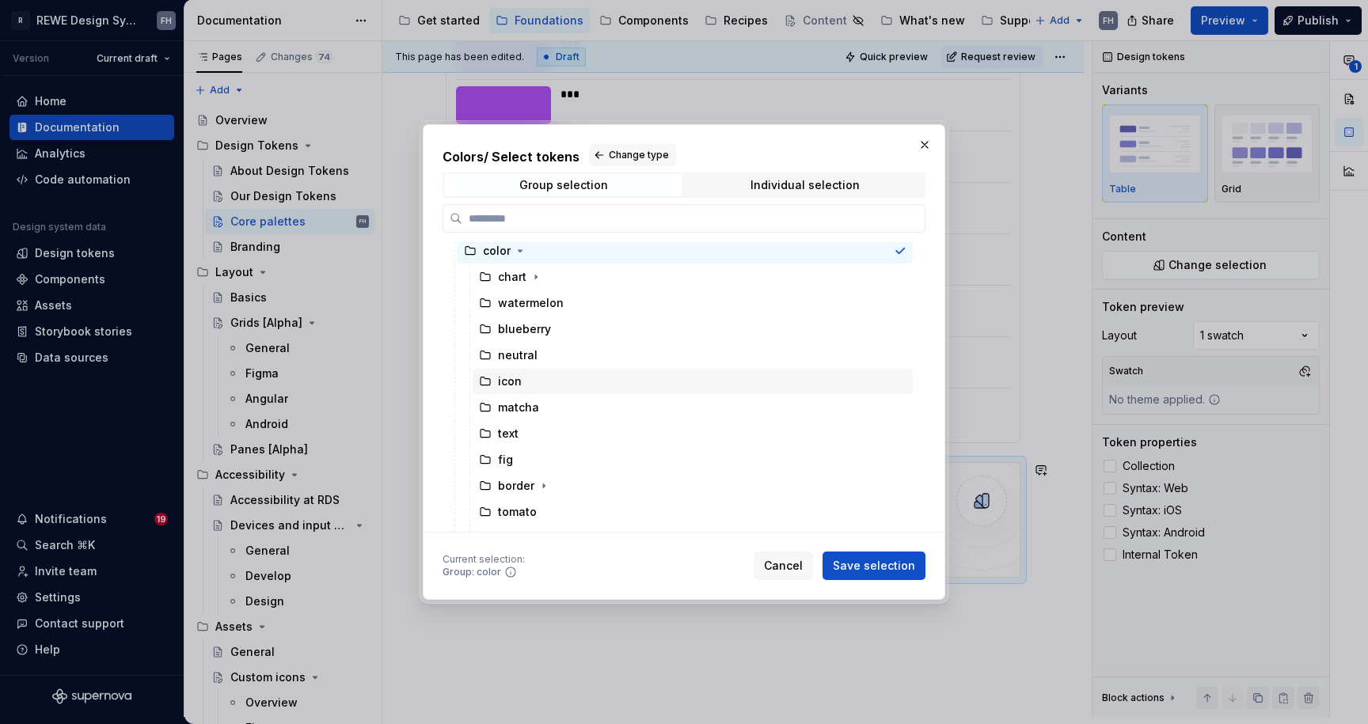
scroll to position [27, 0]
click at [857, 141] on div "Colors / Select tokens Change type Group selection Individual selection All col…" at bounding box center [684, 362] width 522 height 476
click at [778, 568] on span "Cancel" at bounding box center [783, 566] width 39 height 16
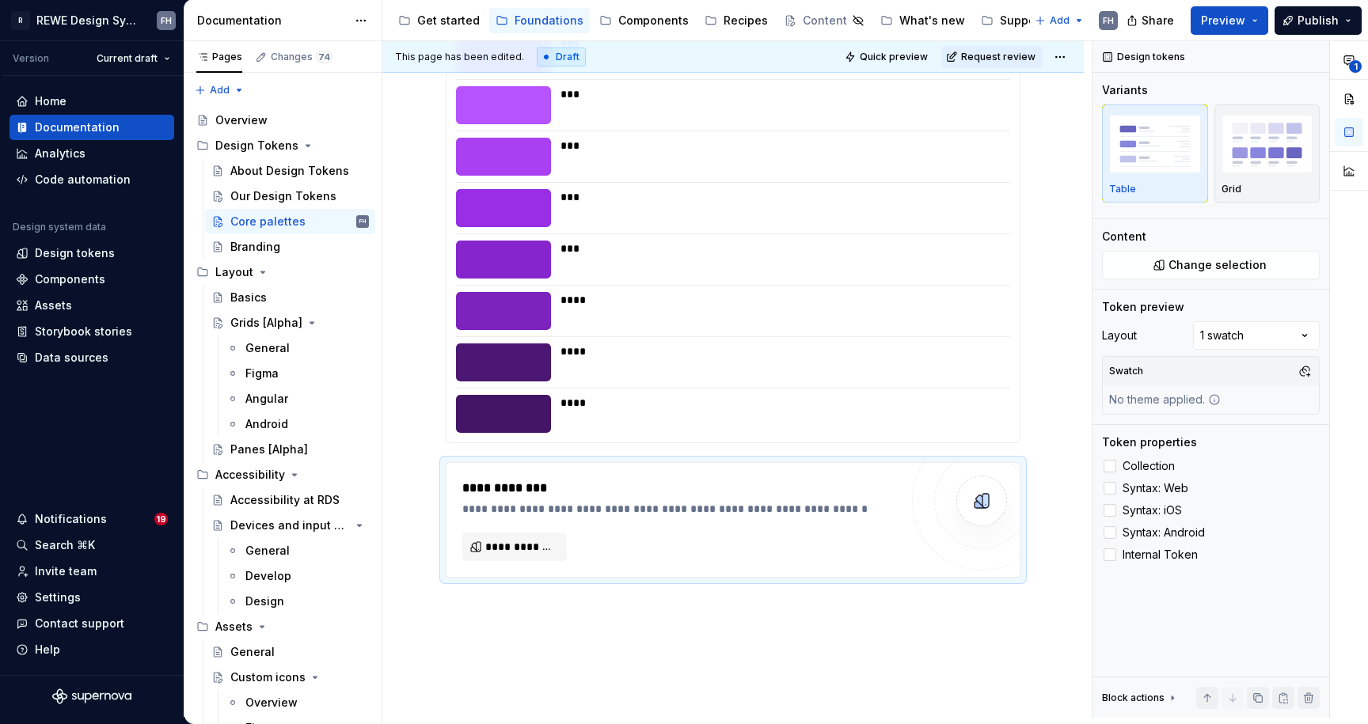
drag, startPoint x: 95, startPoint y: 250, endPoint x: 933, endPoint y: 40, distance: 863.4
type textarea "*"
click at [532, 545] on span "**********" at bounding box center [520, 547] width 71 height 16
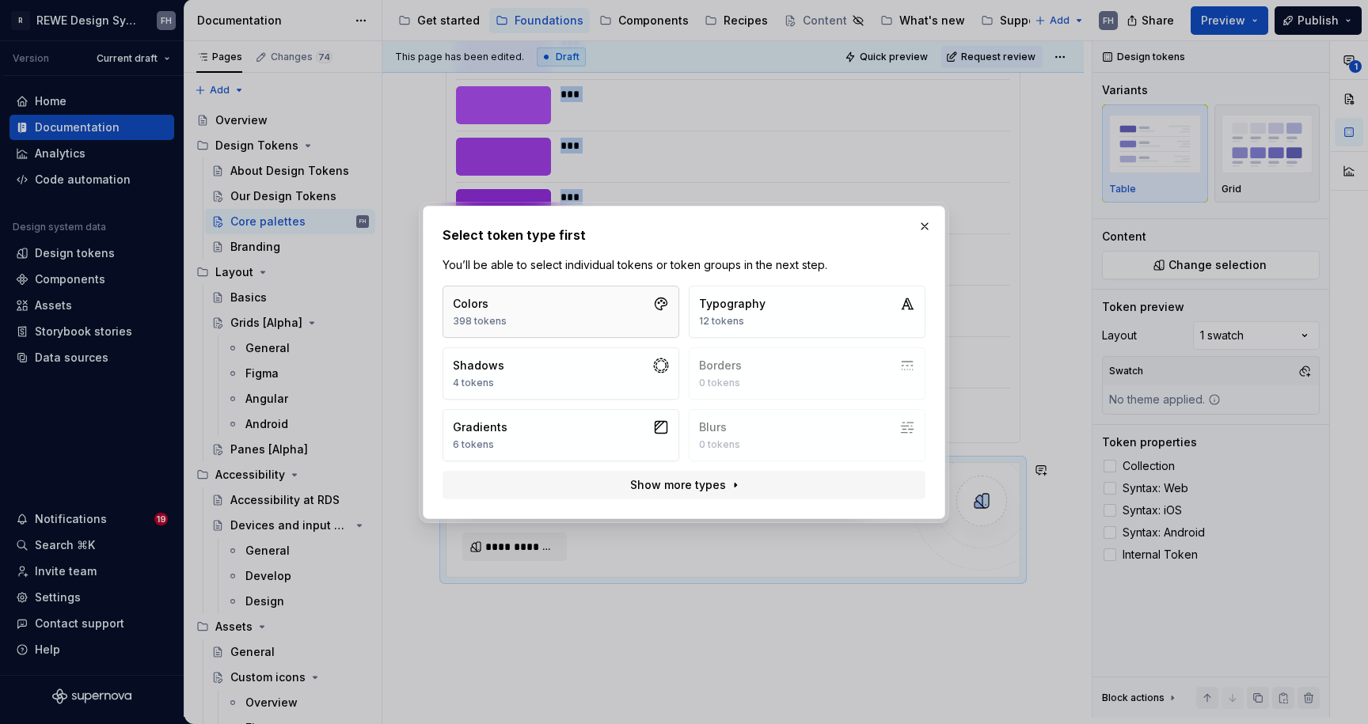
click at [505, 325] on button "Colors 398 tokens" at bounding box center [561, 312] width 237 height 52
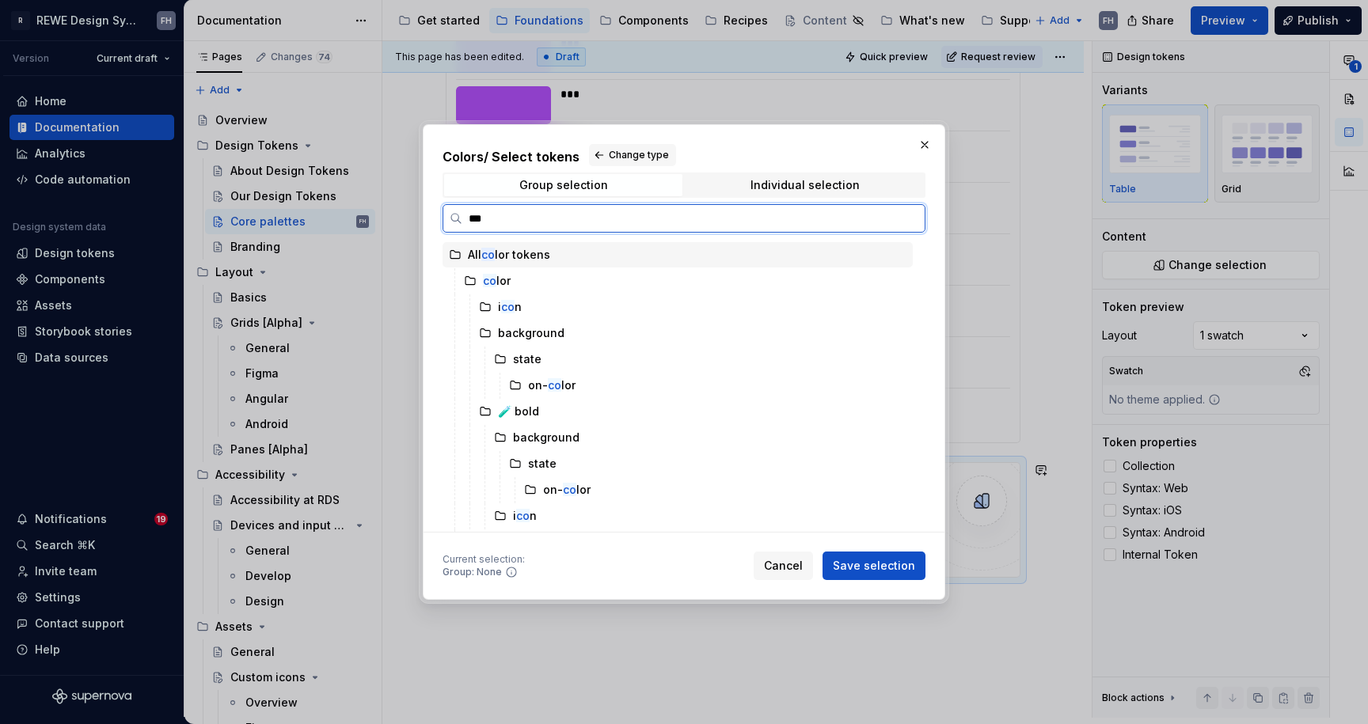
type input "****"
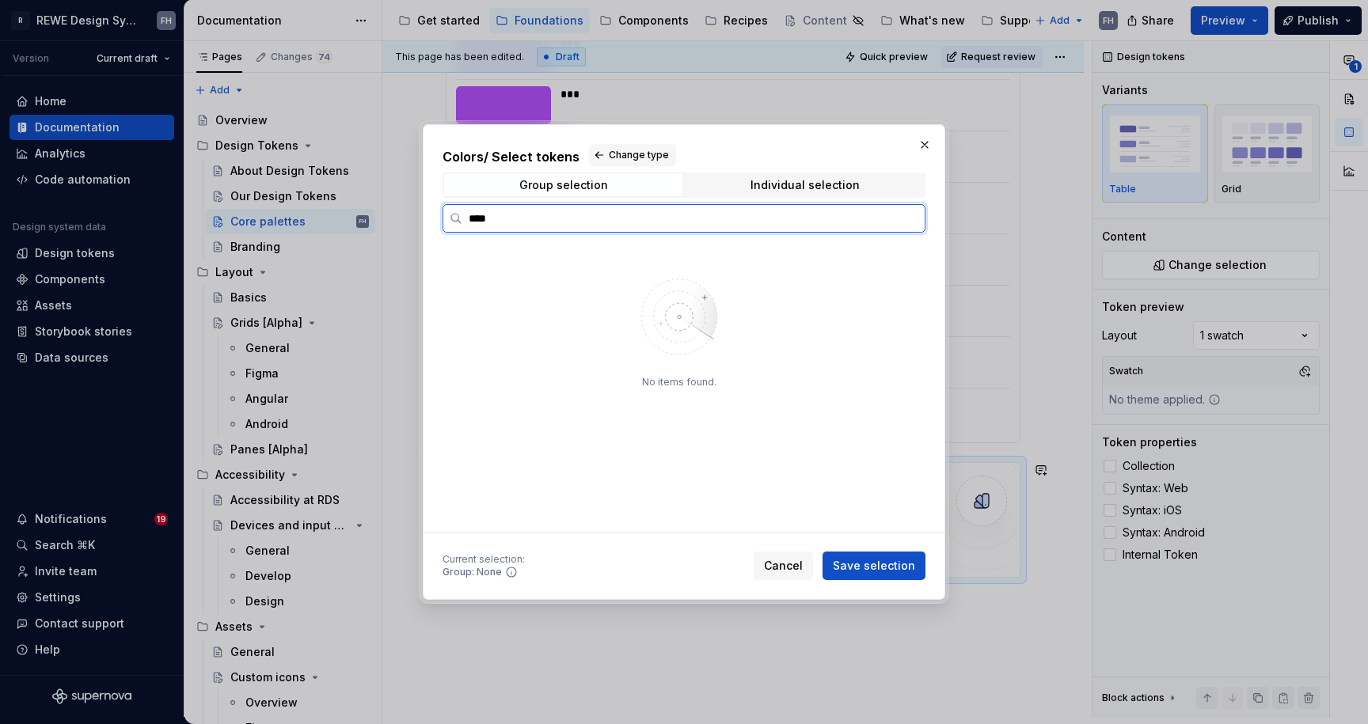
type input "*****"
click at [522, 279] on icon "button" at bounding box center [520, 281] width 13 height 13
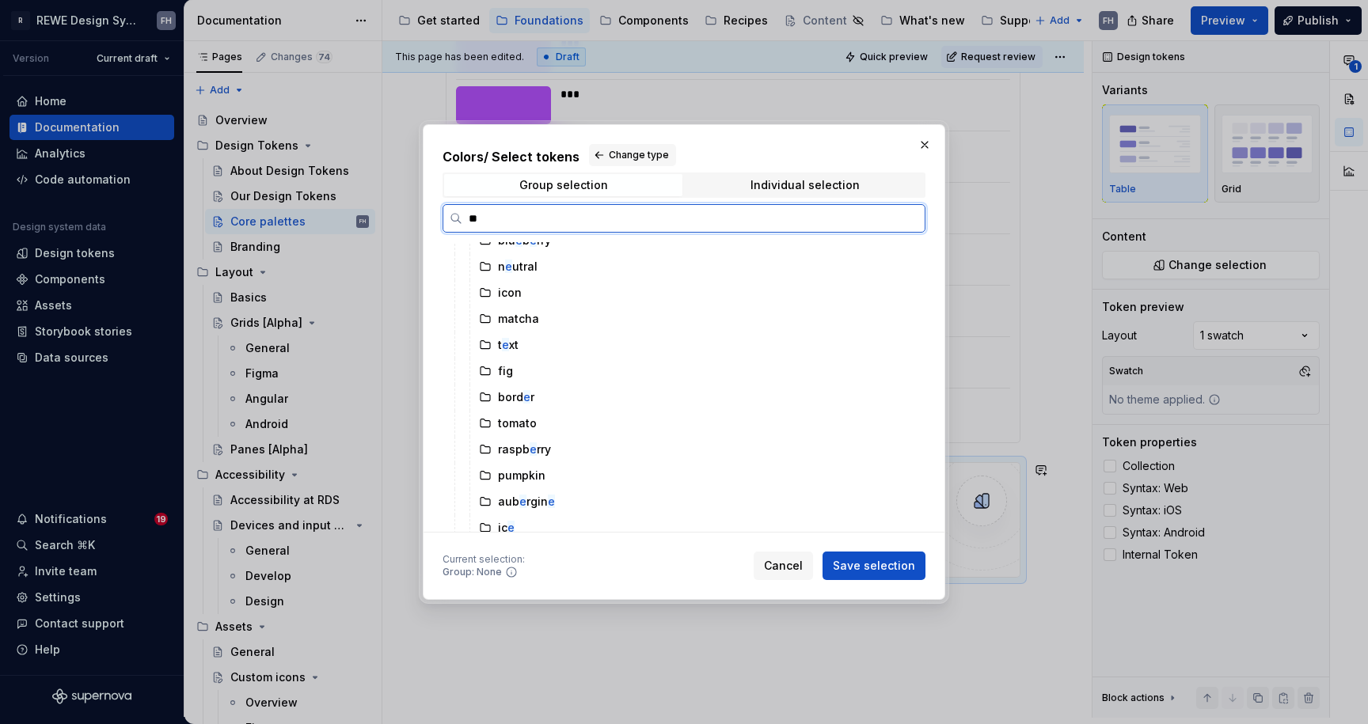
scroll to position [0, 0]
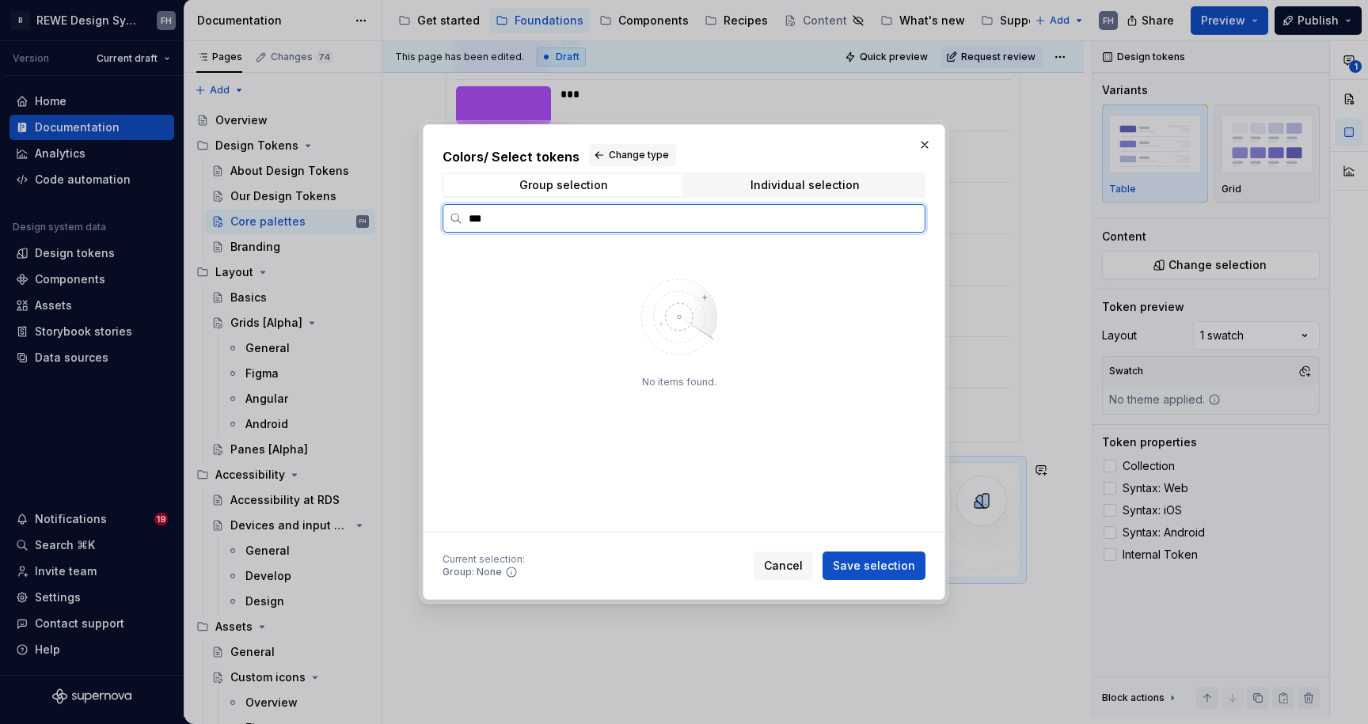
type input "****"
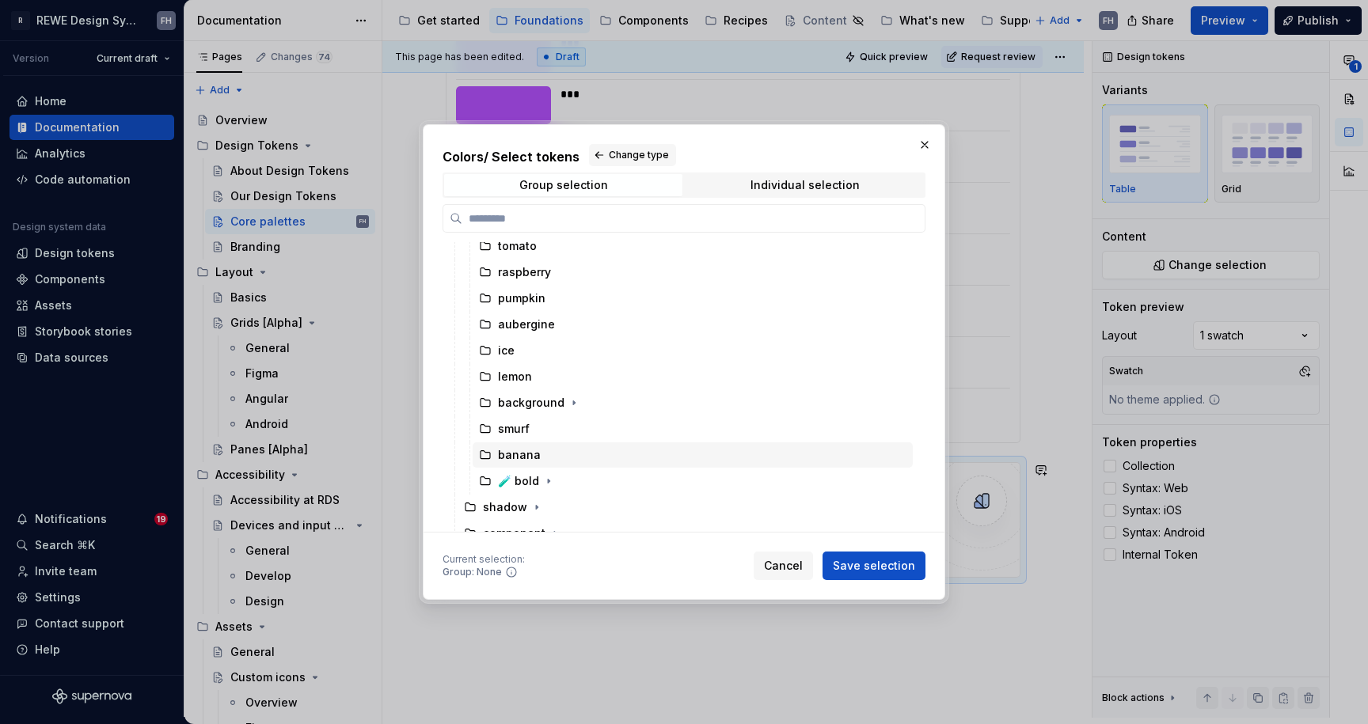
scroll to position [346, 0]
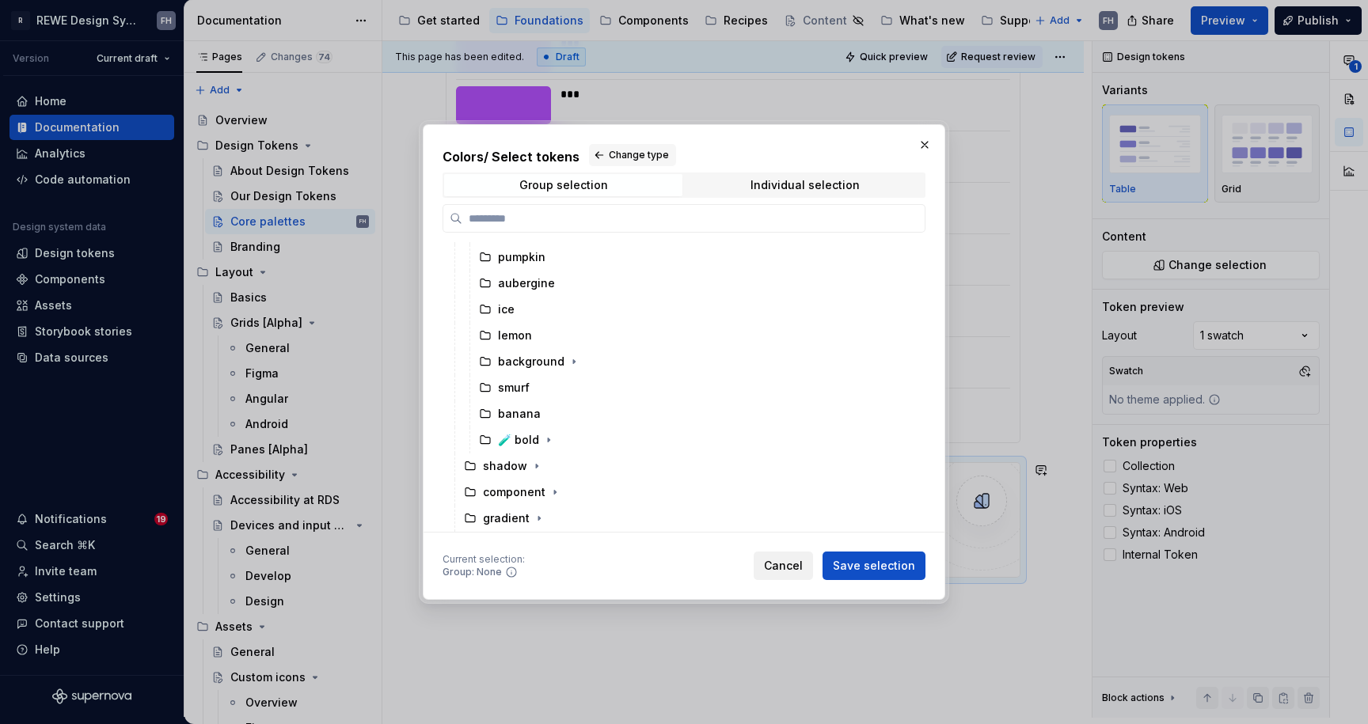
click at [794, 561] on span "Cancel" at bounding box center [783, 566] width 39 height 16
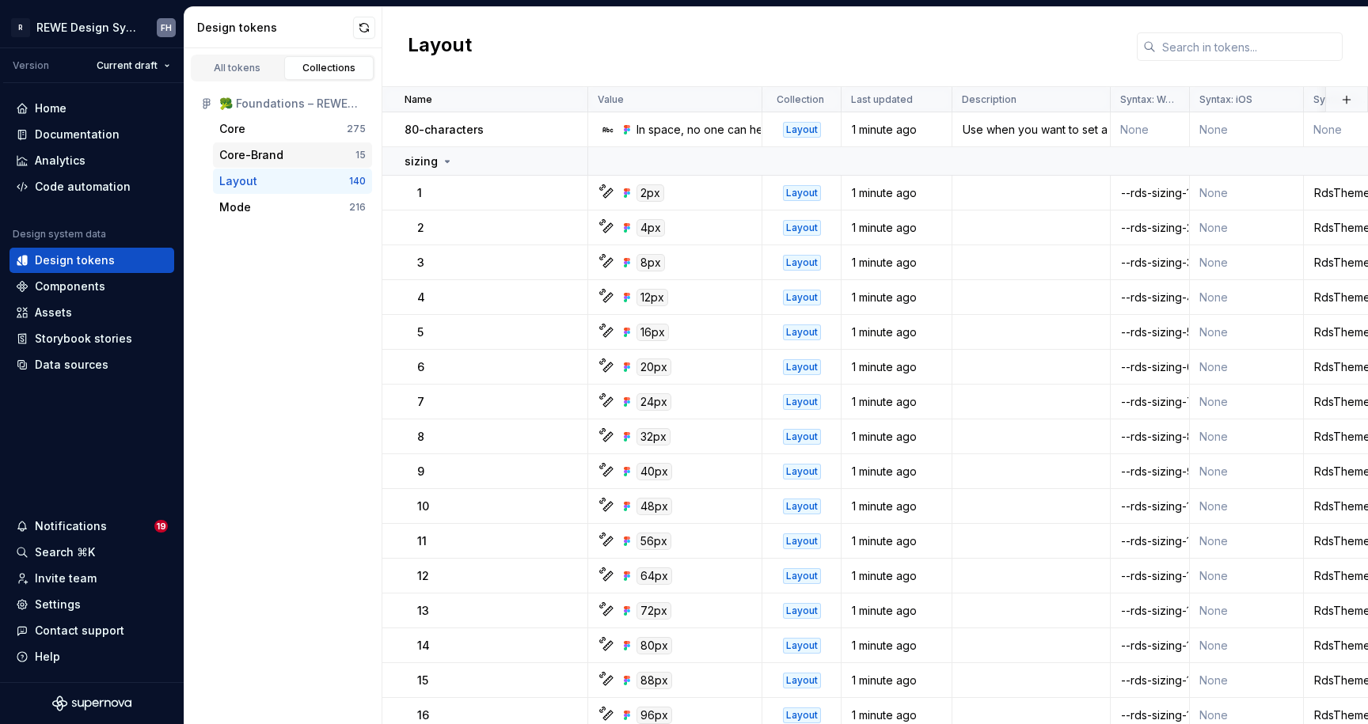
click at [298, 152] on div "Core-Brand" at bounding box center [287, 155] width 136 height 16
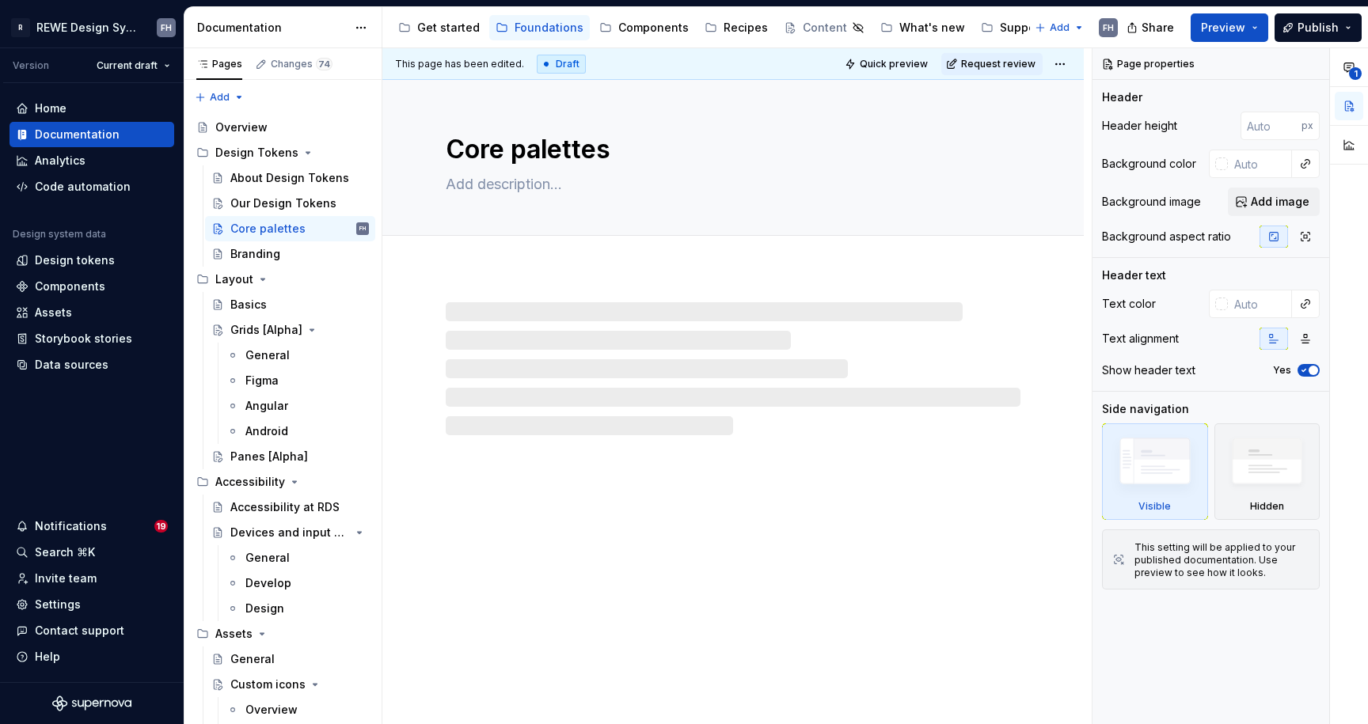
type textarea "*"
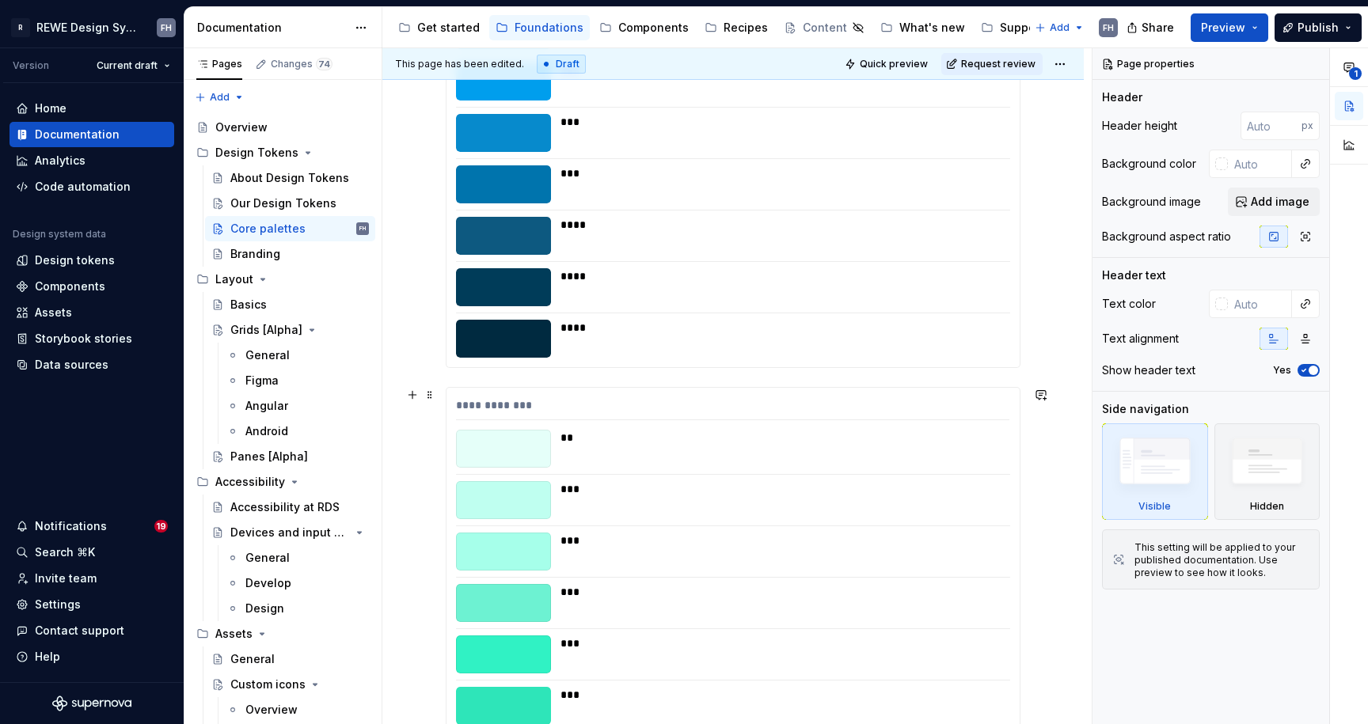
scroll to position [9025, 0]
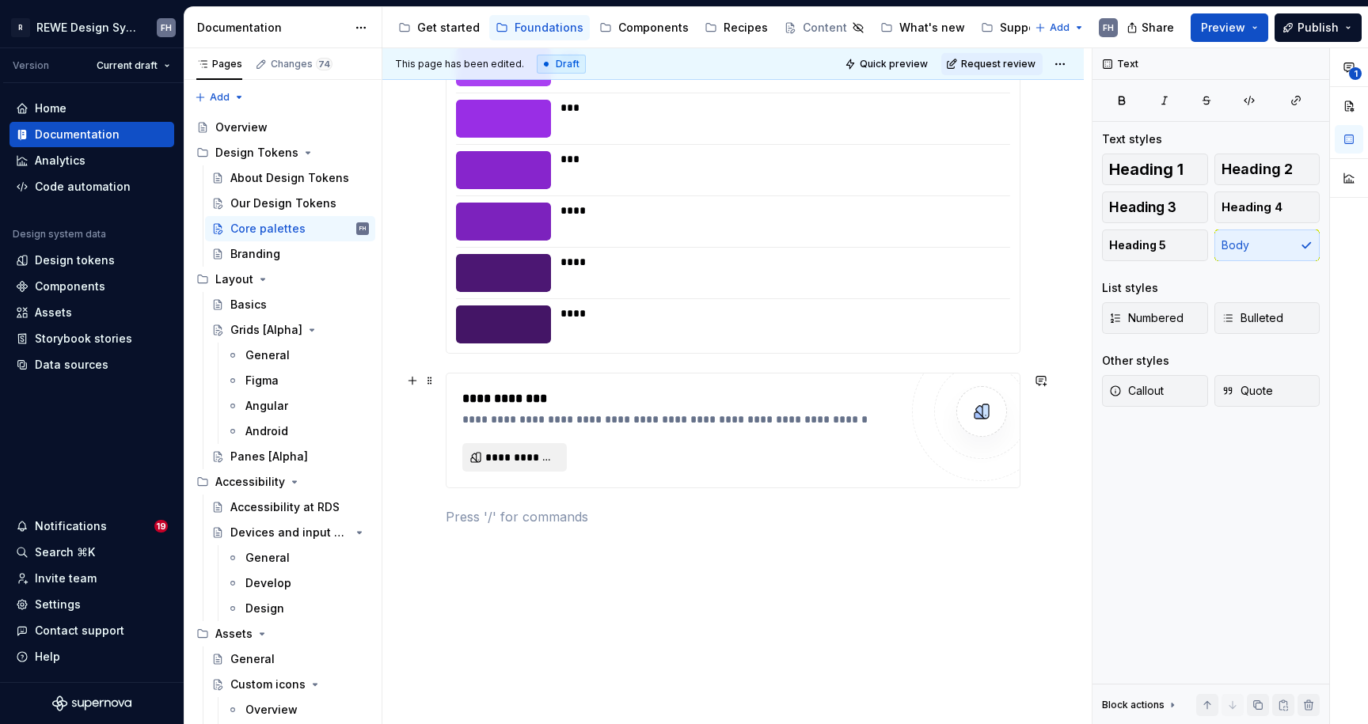
click at [531, 454] on span "**********" at bounding box center [520, 458] width 71 height 16
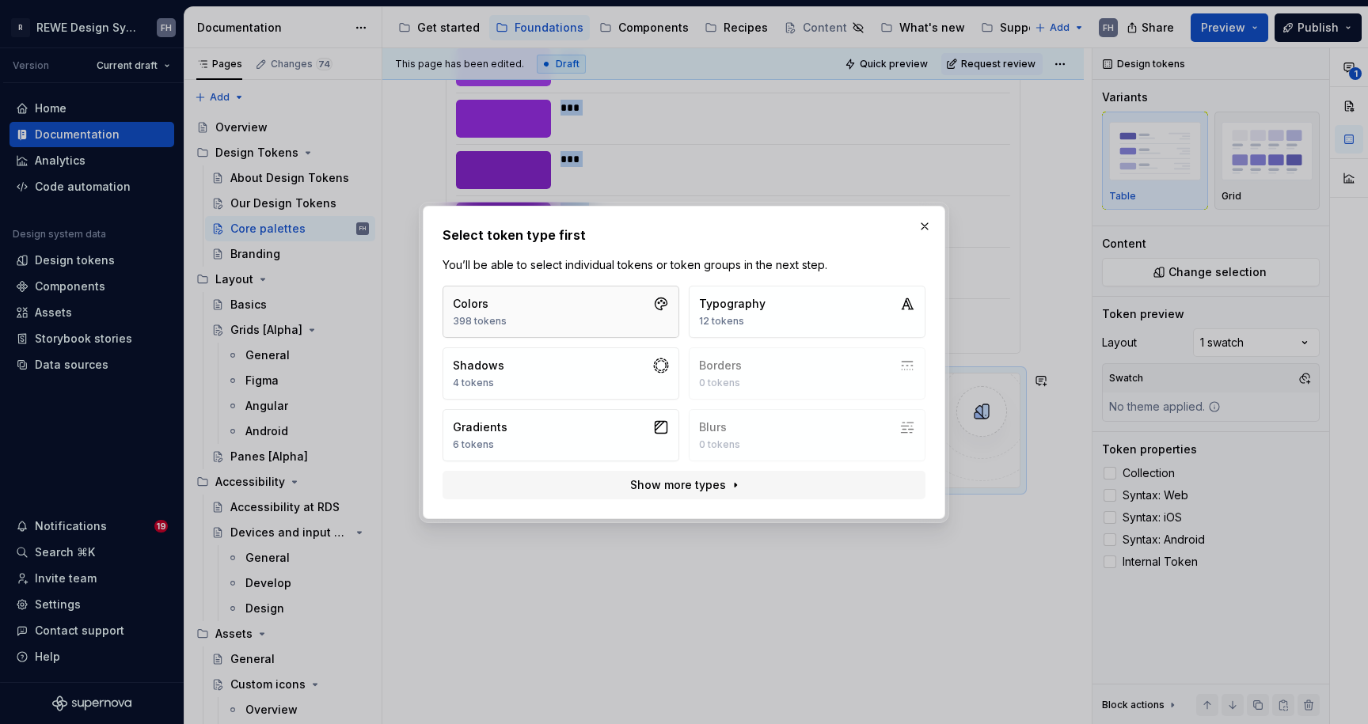
click at [615, 309] on button "Colors 398 tokens" at bounding box center [561, 312] width 237 height 52
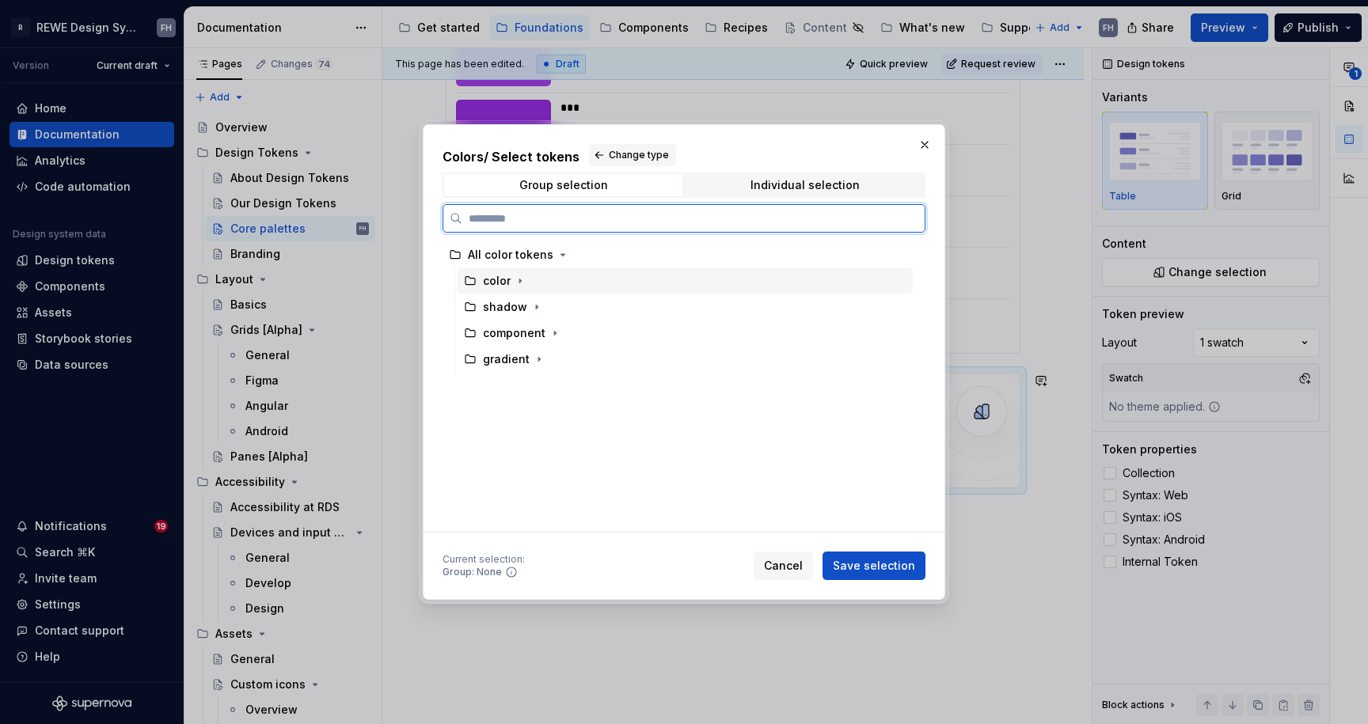
click at [497, 287] on div "color" at bounding box center [497, 281] width 28 height 16
click at [509, 280] on div "color" at bounding box center [497, 281] width 28 height 16
click at [519, 282] on icon "button" at bounding box center [520, 281] width 2 height 4
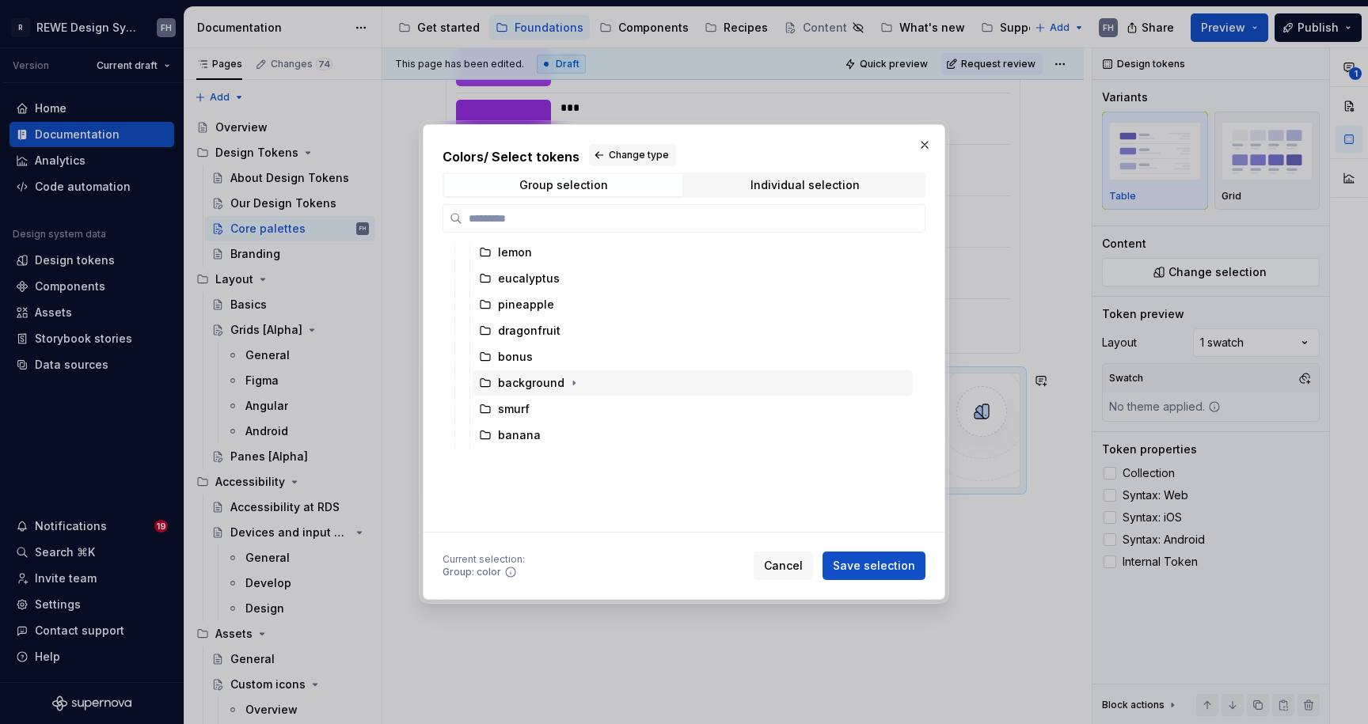
scroll to position [0, 0]
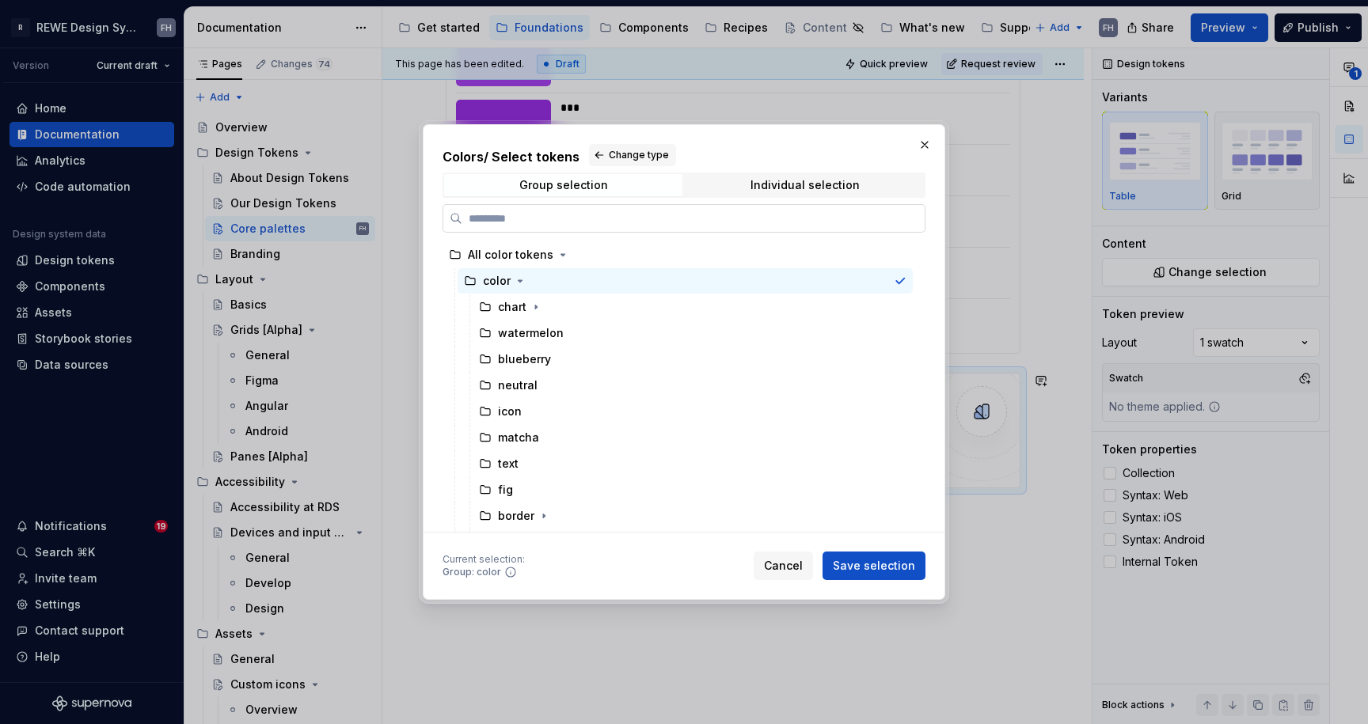
click at [549, 216] on input "search" at bounding box center [693, 219] width 462 height 16
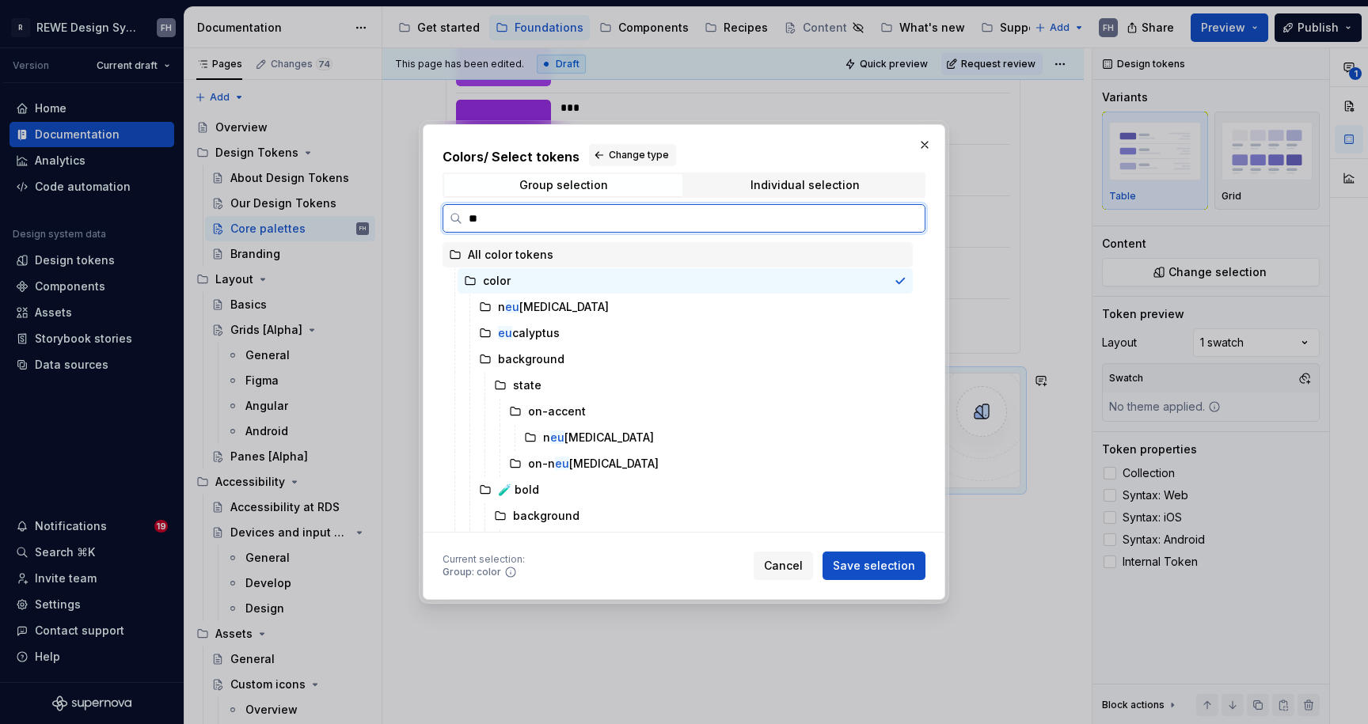
type input "***"
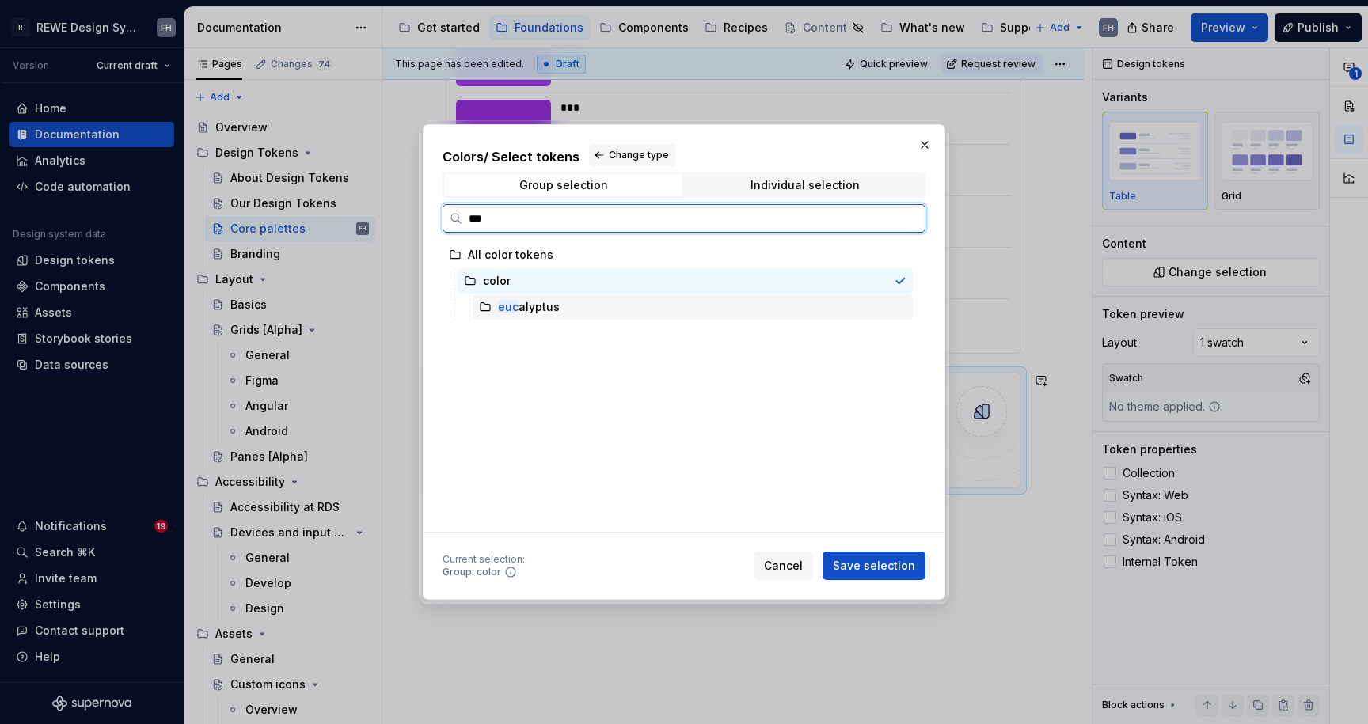
click at [602, 302] on div "euc alyptus" at bounding box center [693, 306] width 440 height 25
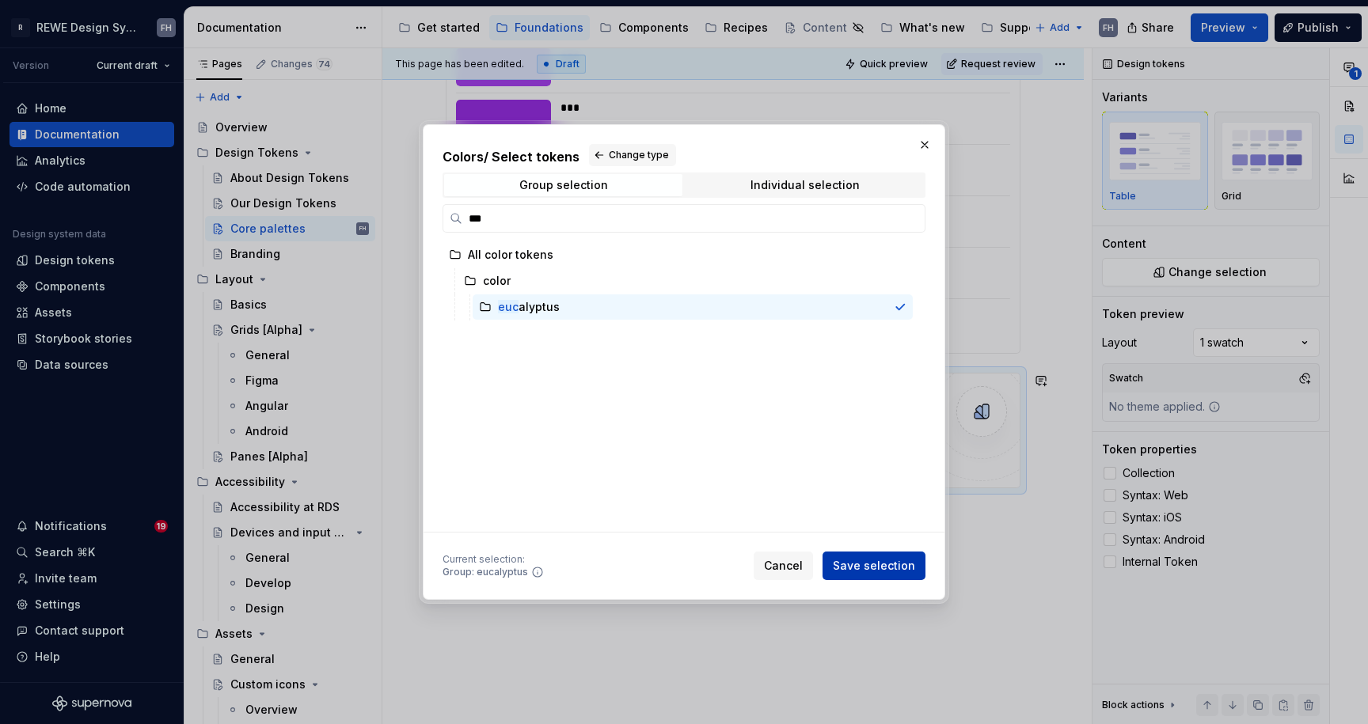
click at [895, 567] on span "Save selection" at bounding box center [874, 566] width 82 height 16
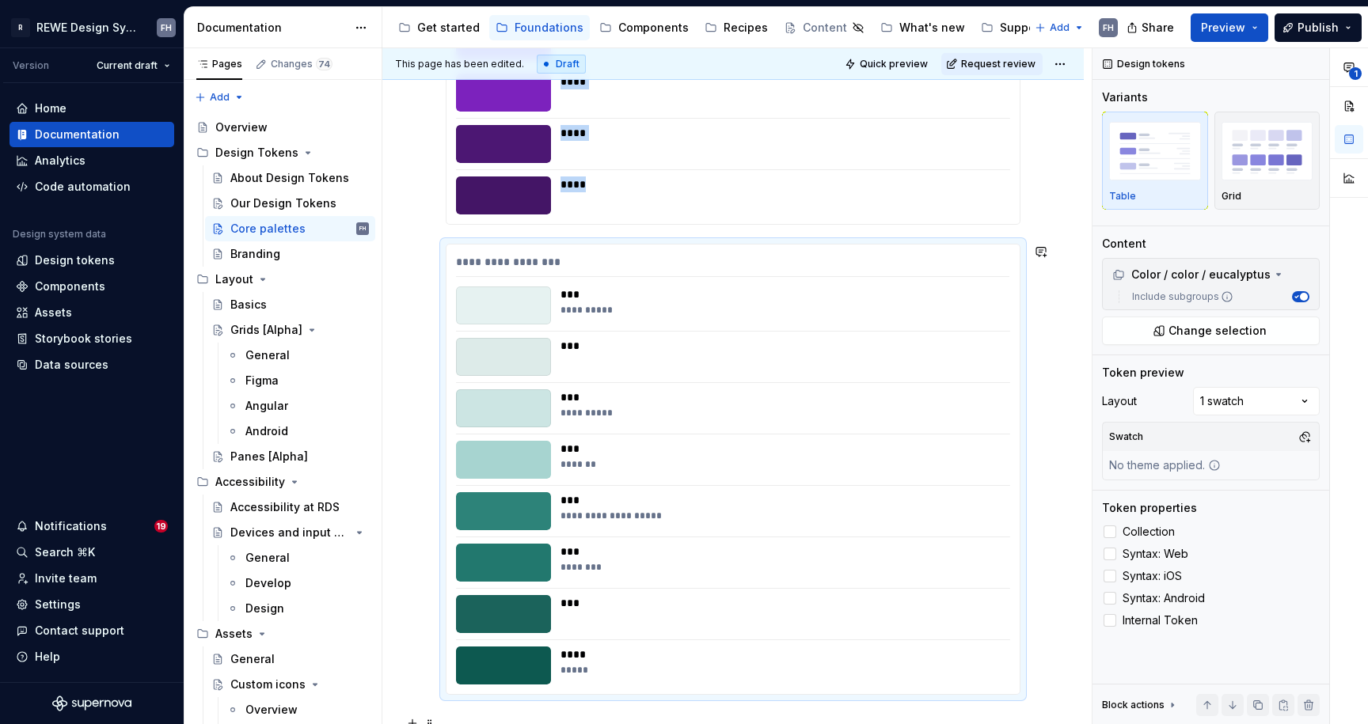
scroll to position [9399, 0]
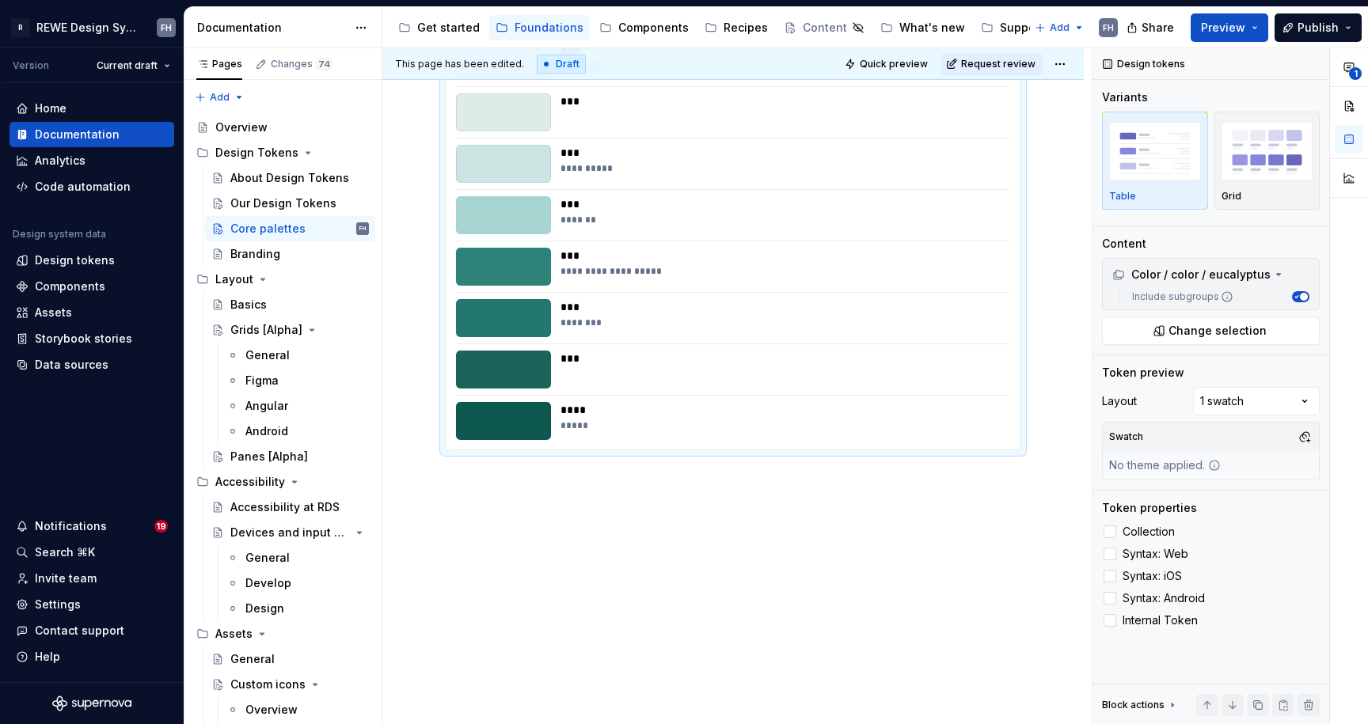
click at [640, 251] on div "***" at bounding box center [779, 256] width 439 height 16
click at [641, 272] on div "**********" at bounding box center [779, 271] width 439 height 13
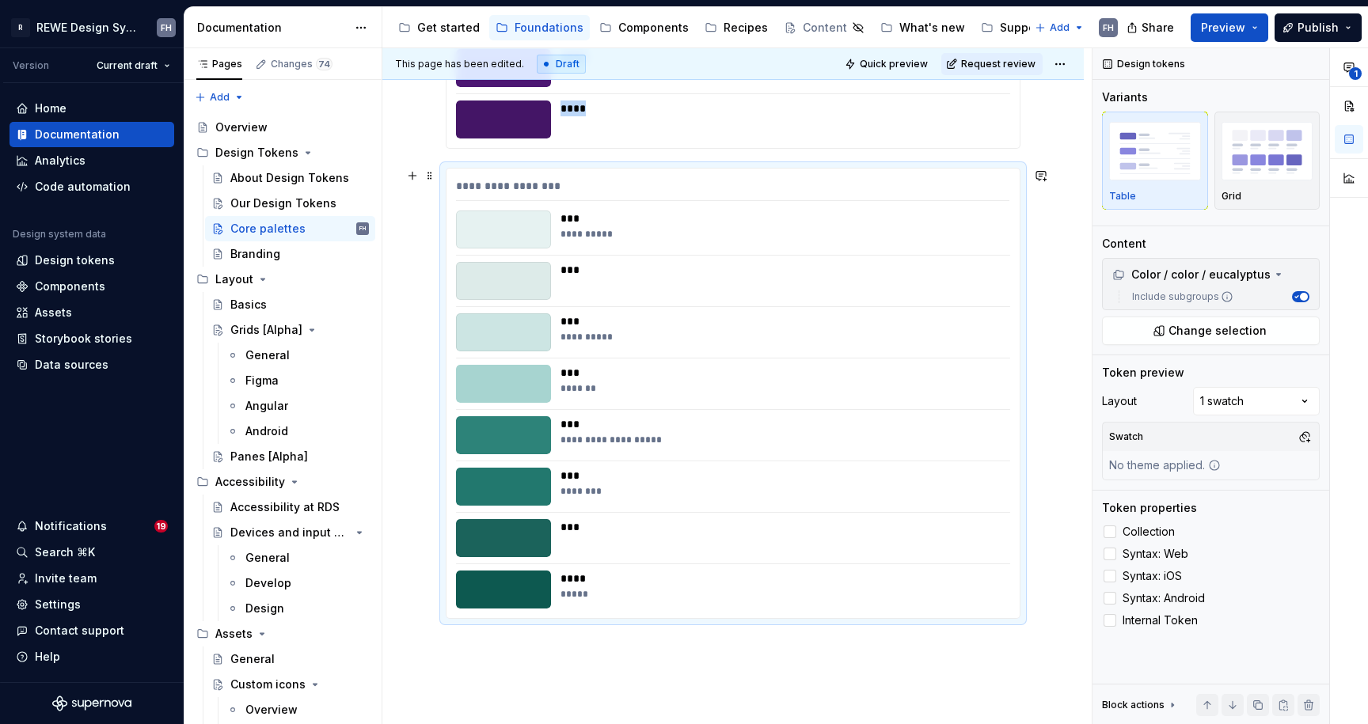
scroll to position [9227, 0]
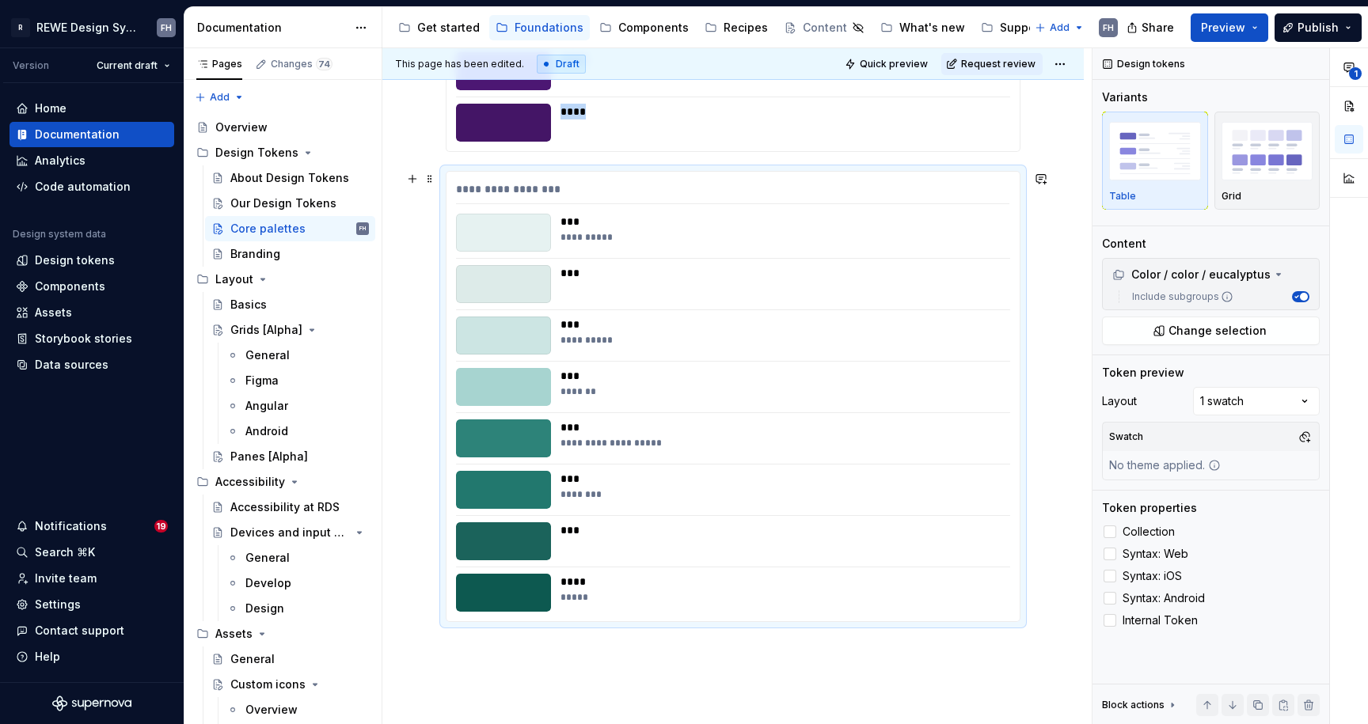
click at [684, 484] on div "***" at bounding box center [779, 479] width 439 height 16
click at [565, 486] on div "***" at bounding box center [779, 479] width 439 height 16
click at [663, 539] on div "***" at bounding box center [780, 541] width 440 height 38
click at [657, 586] on div "****" at bounding box center [779, 582] width 439 height 16
click at [498, 618] on div "**********" at bounding box center [732, 397] width 573 height 450
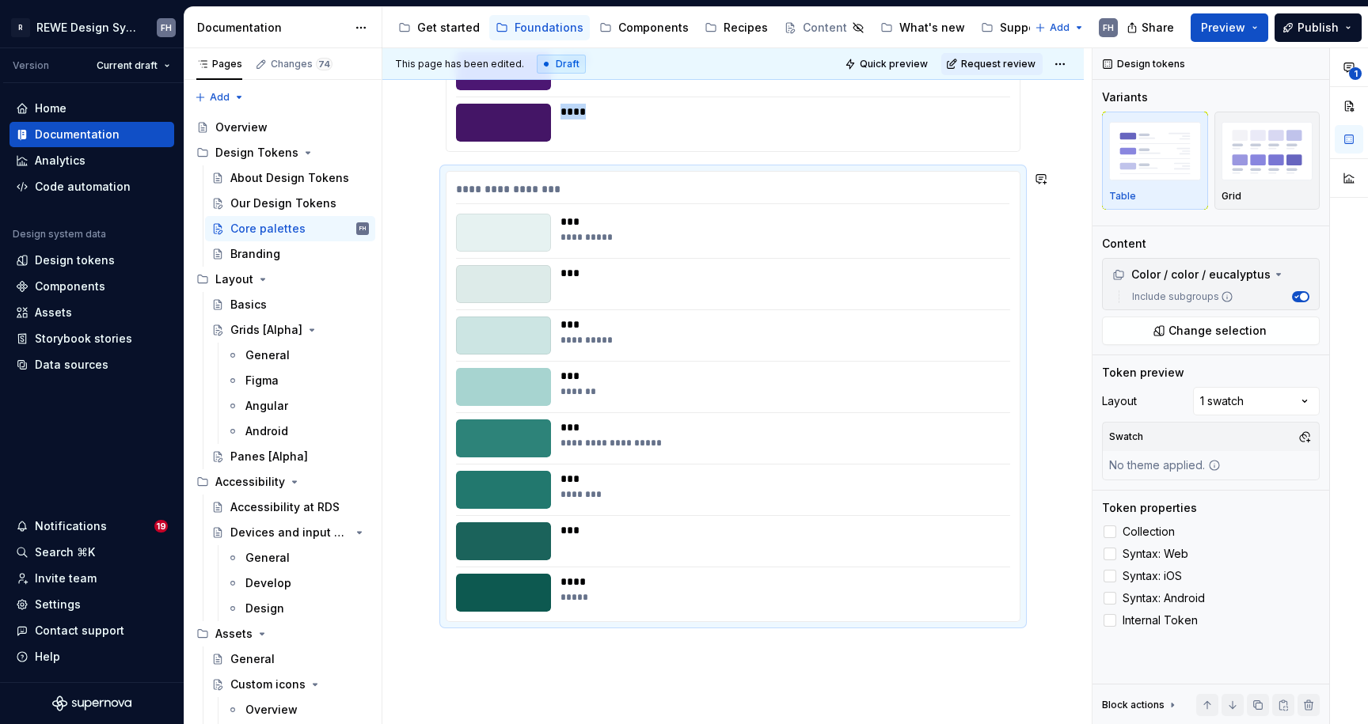
click at [471, 653] on p at bounding box center [733, 650] width 575 height 19
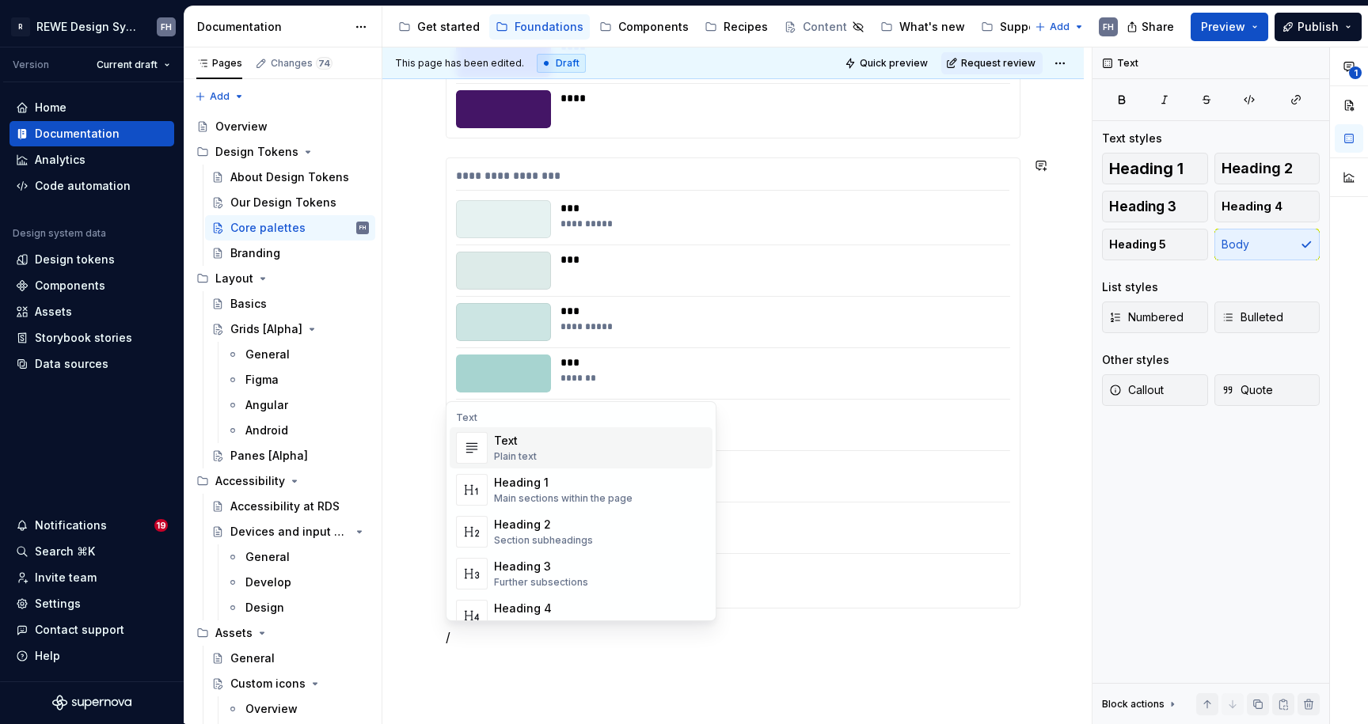
scroll to position [0, 0]
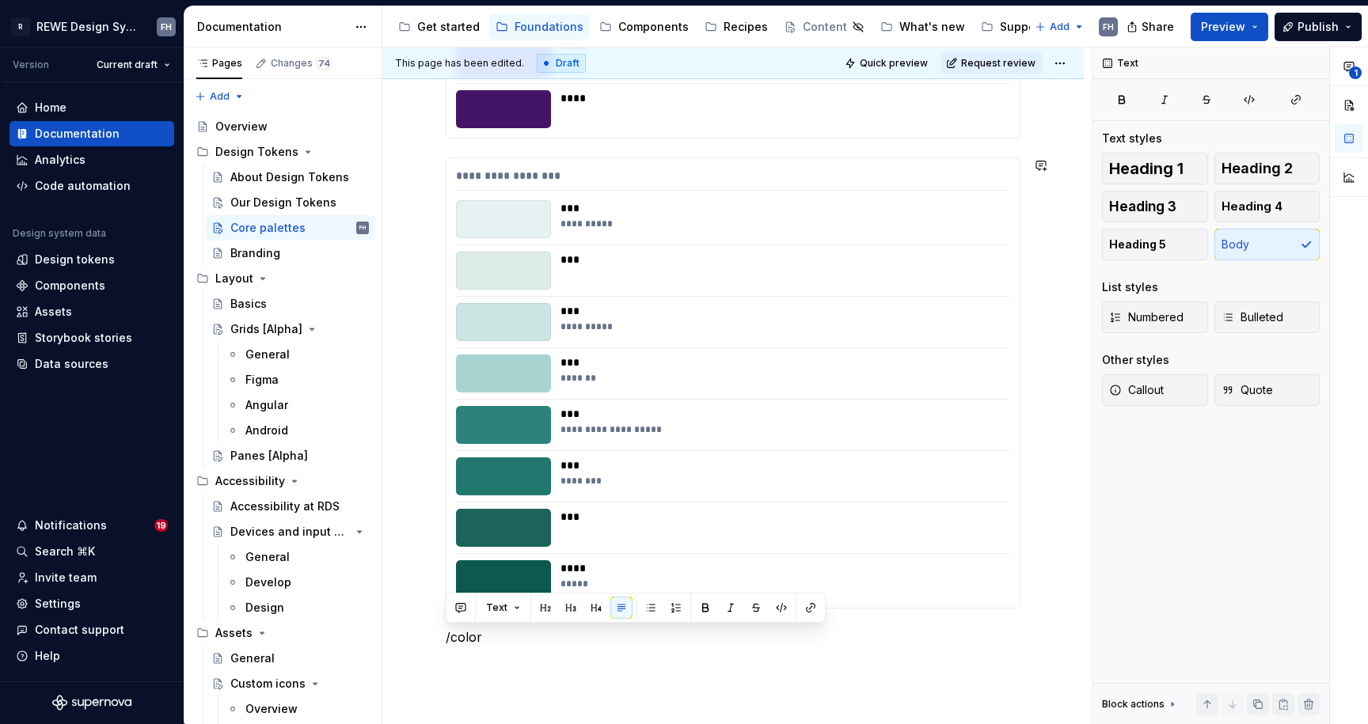
click at [520, 634] on p "/color" at bounding box center [733, 637] width 575 height 19
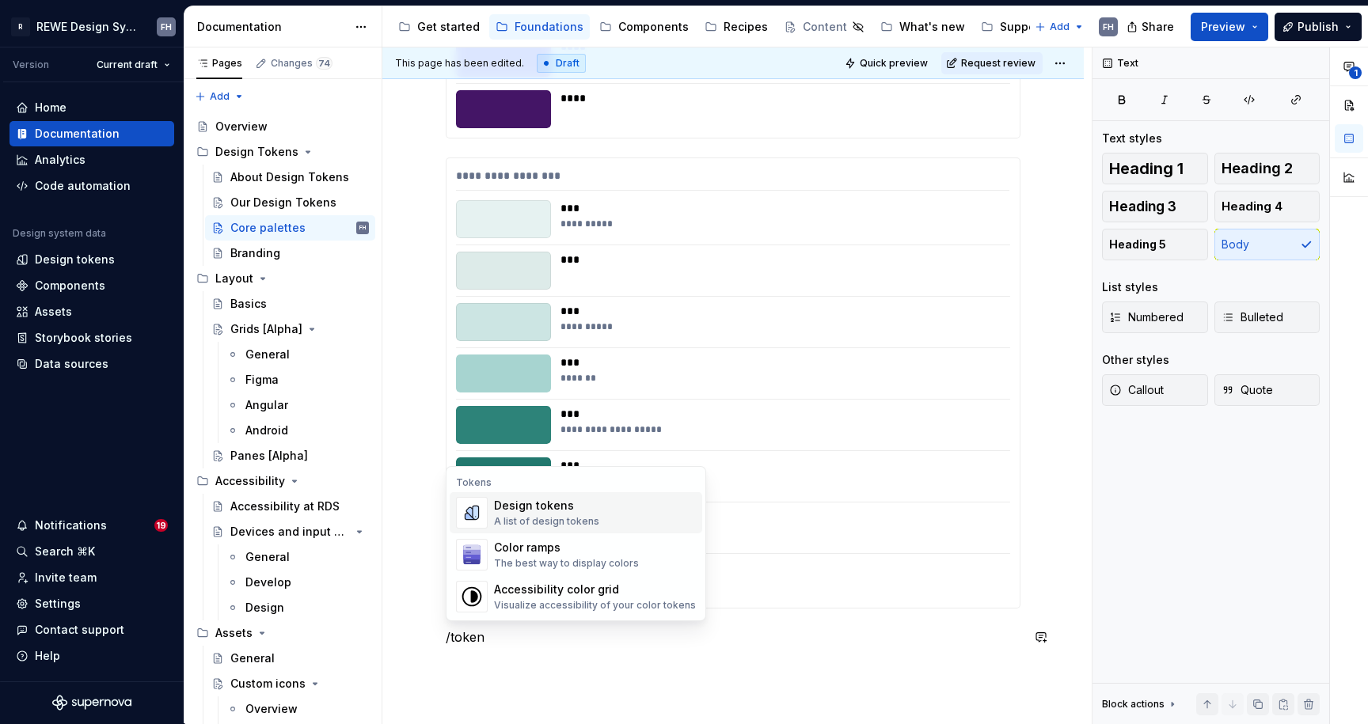
click at [589, 507] on div "Design tokens" at bounding box center [546, 506] width 105 height 16
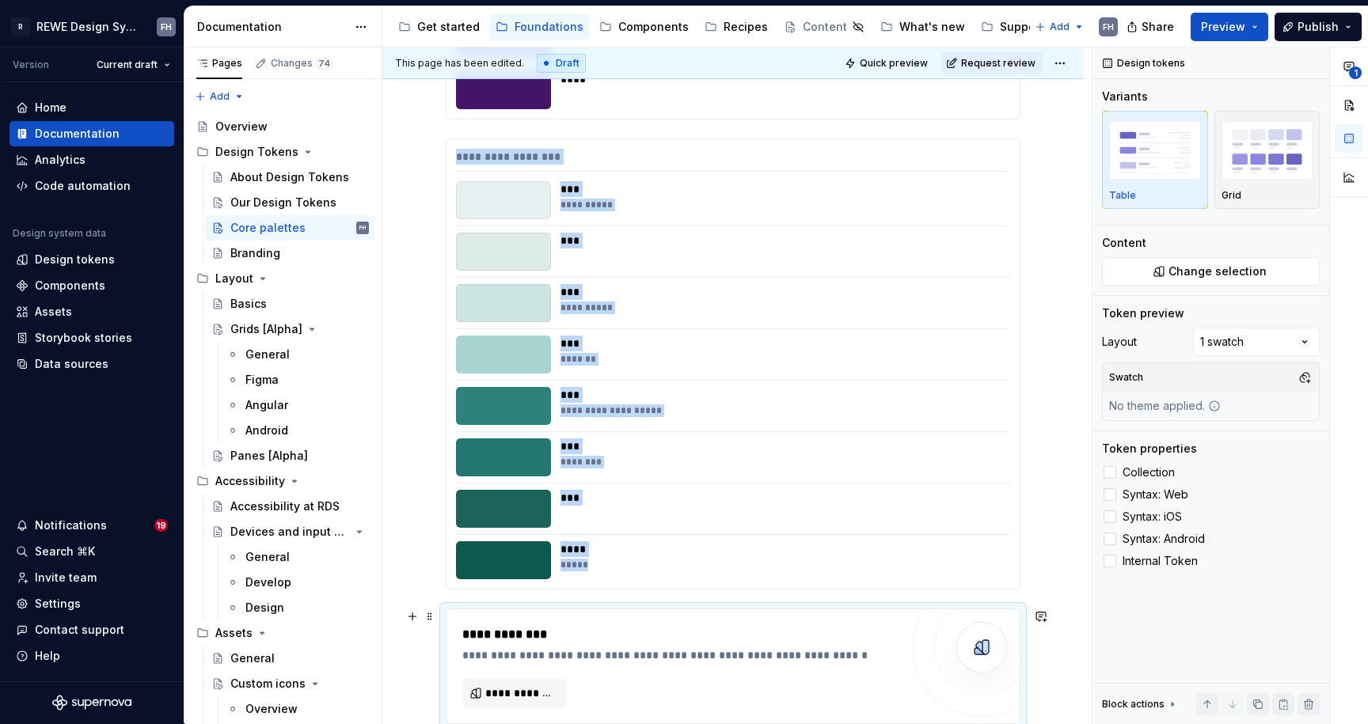
scroll to position [9404, 0]
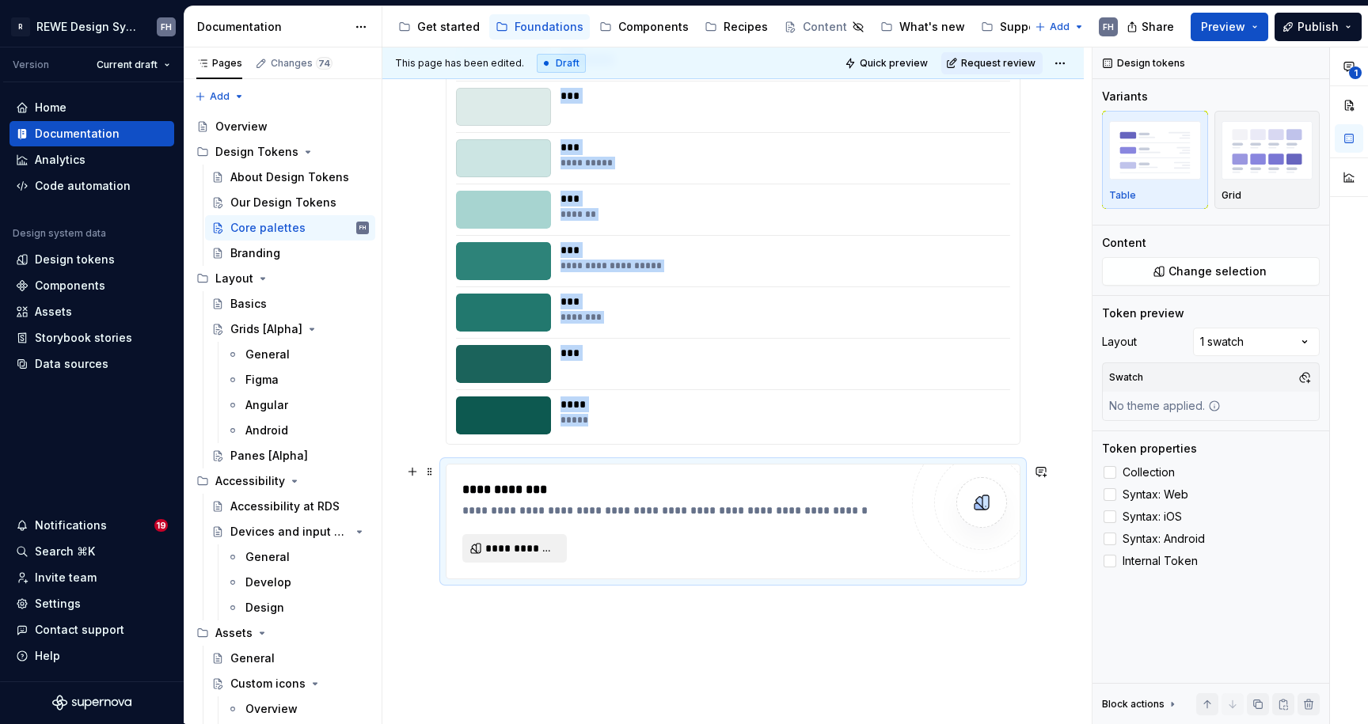
click at [534, 549] on span "**********" at bounding box center [520, 549] width 71 height 16
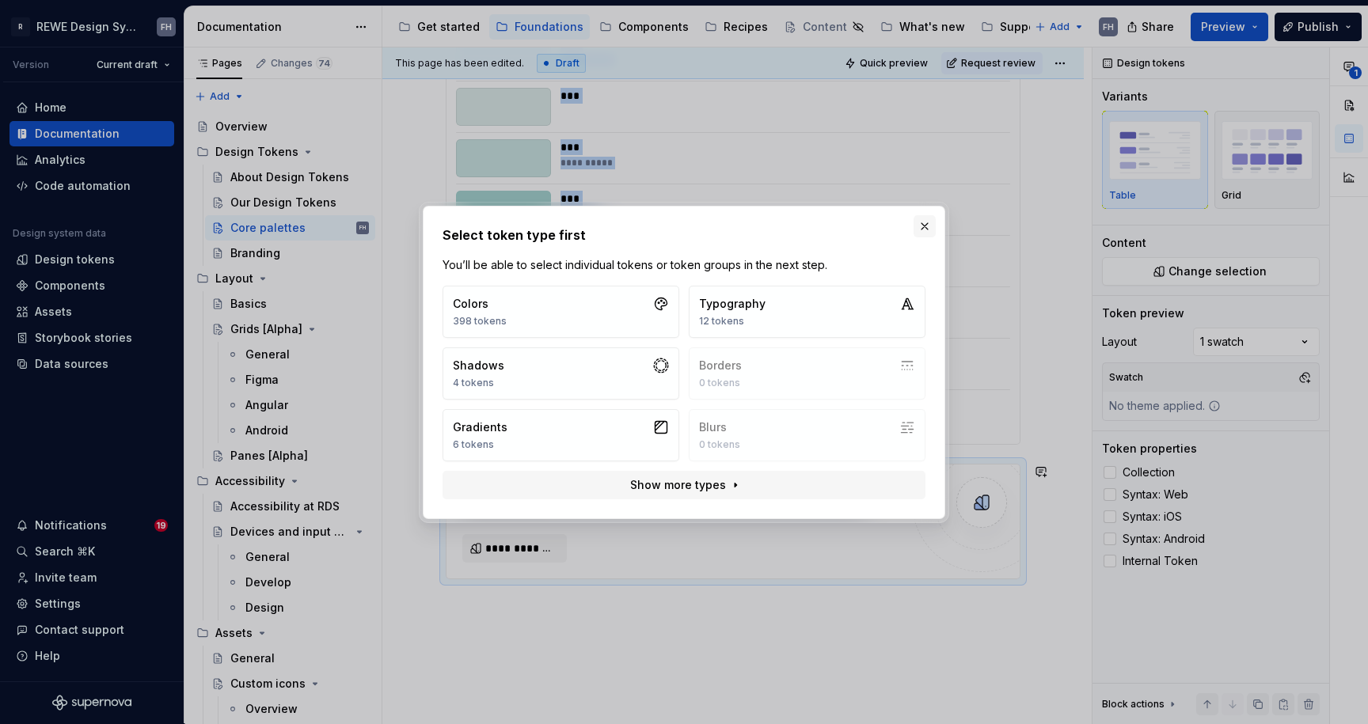
click at [929, 226] on button "button" at bounding box center [925, 226] width 22 height 22
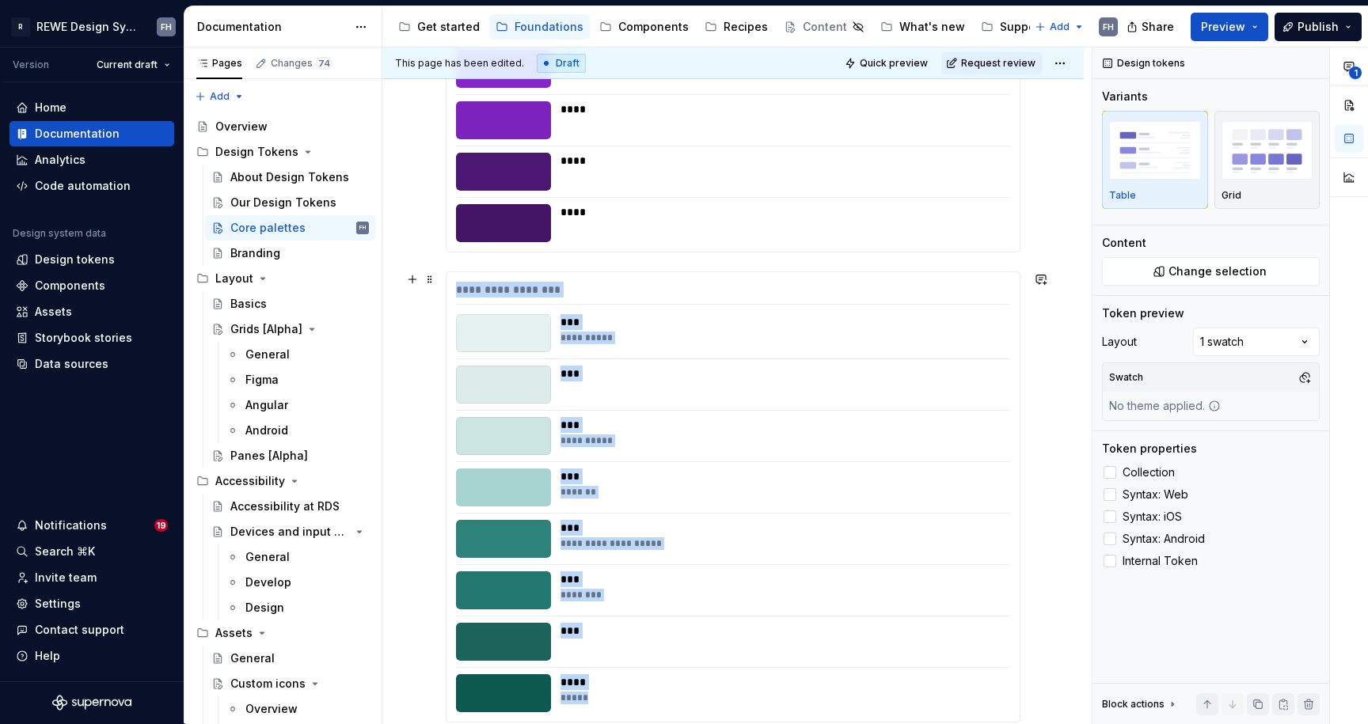
scroll to position [9496, 0]
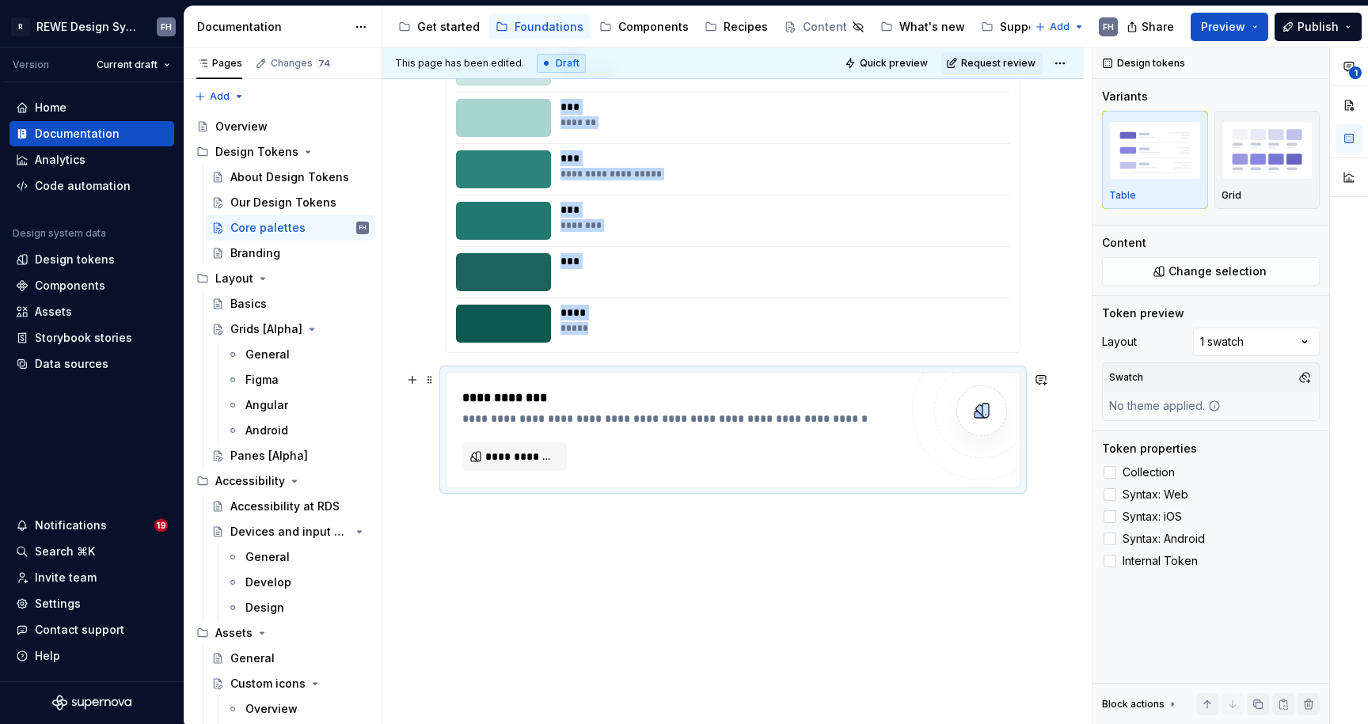
drag, startPoint x: 589, startPoint y: 370, endPoint x: 579, endPoint y: 399, distance: 30.0
click at [589, 372] on div "**********" at bounding box center [733, 430] width 575 height 116
click at [529, 462] on span "**********" at bounding box center [520, 457] width 71 height 16
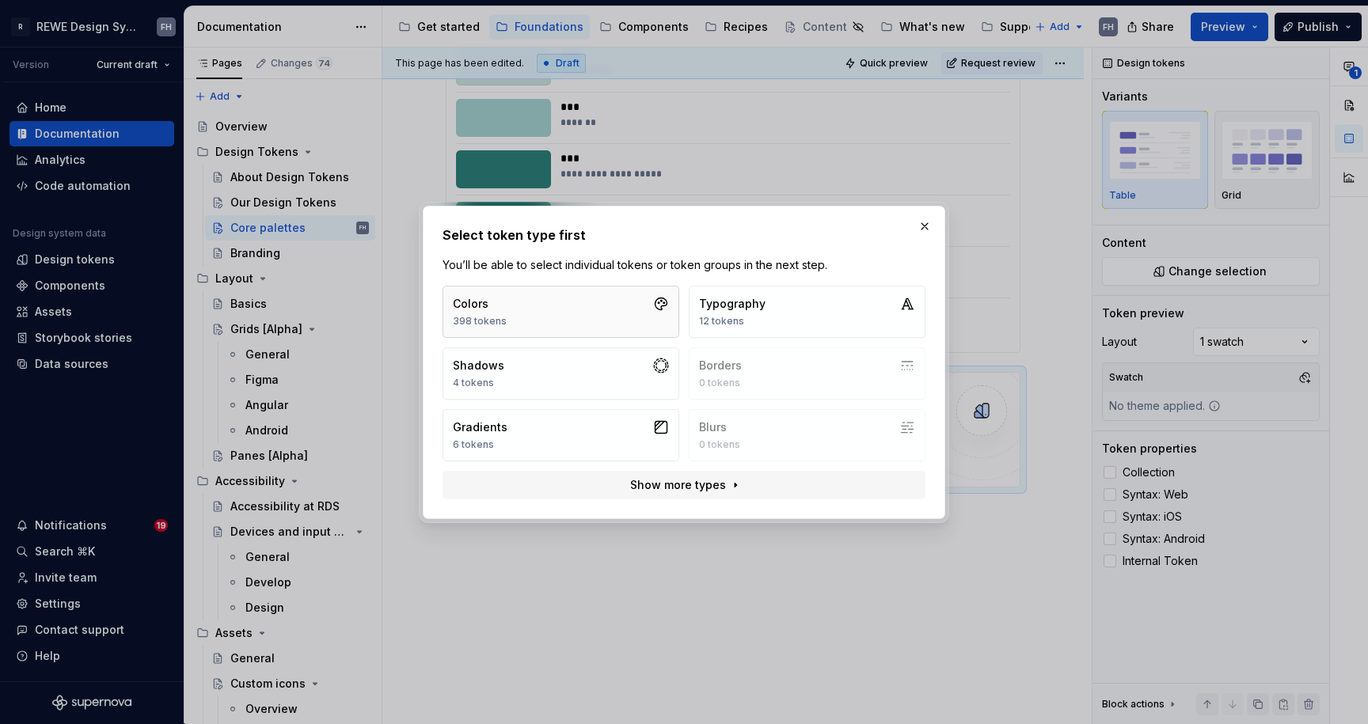
click at [567, 317] on button "Colors 398 tokens" at bounding box center [561, 312] width 237 height 52
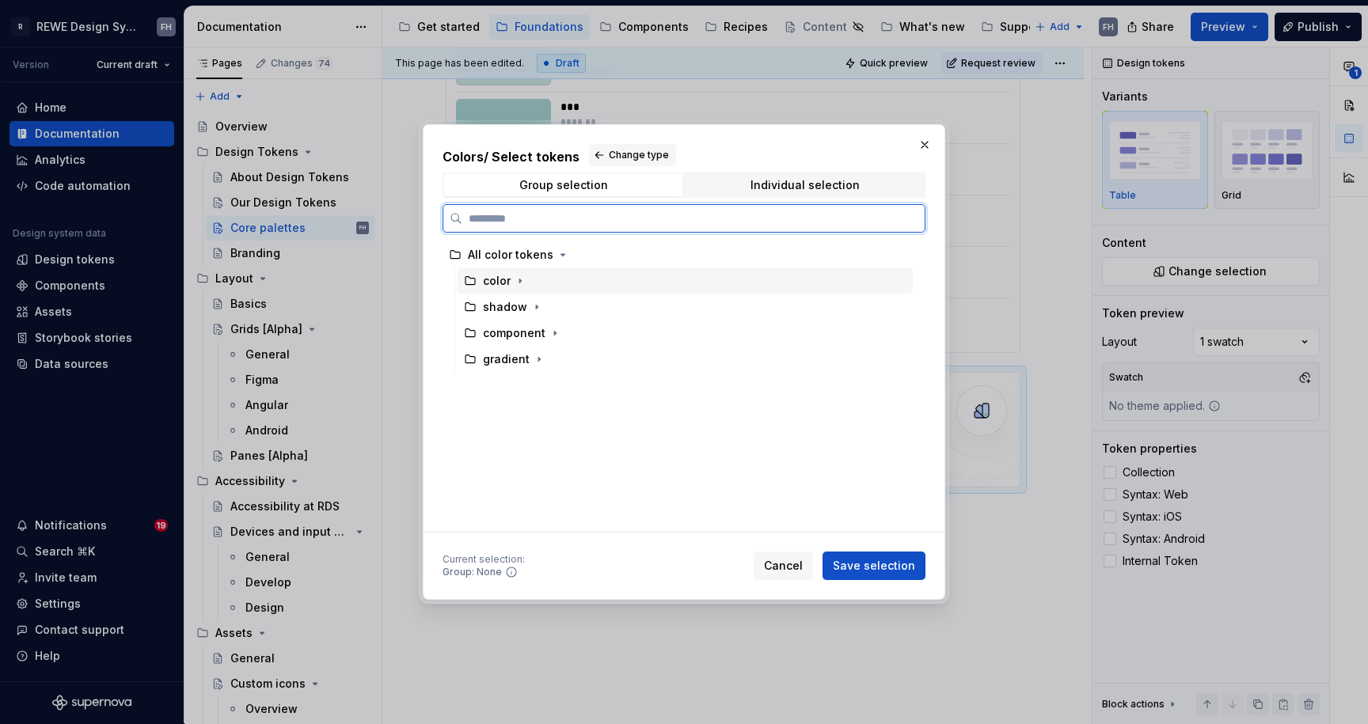
click at [510, 279] on div "color" at bounding box center [505, 281] width 45 height 16
click at [521, 275] on icon "button" at bounding box center [520, 281] width 13 height 13
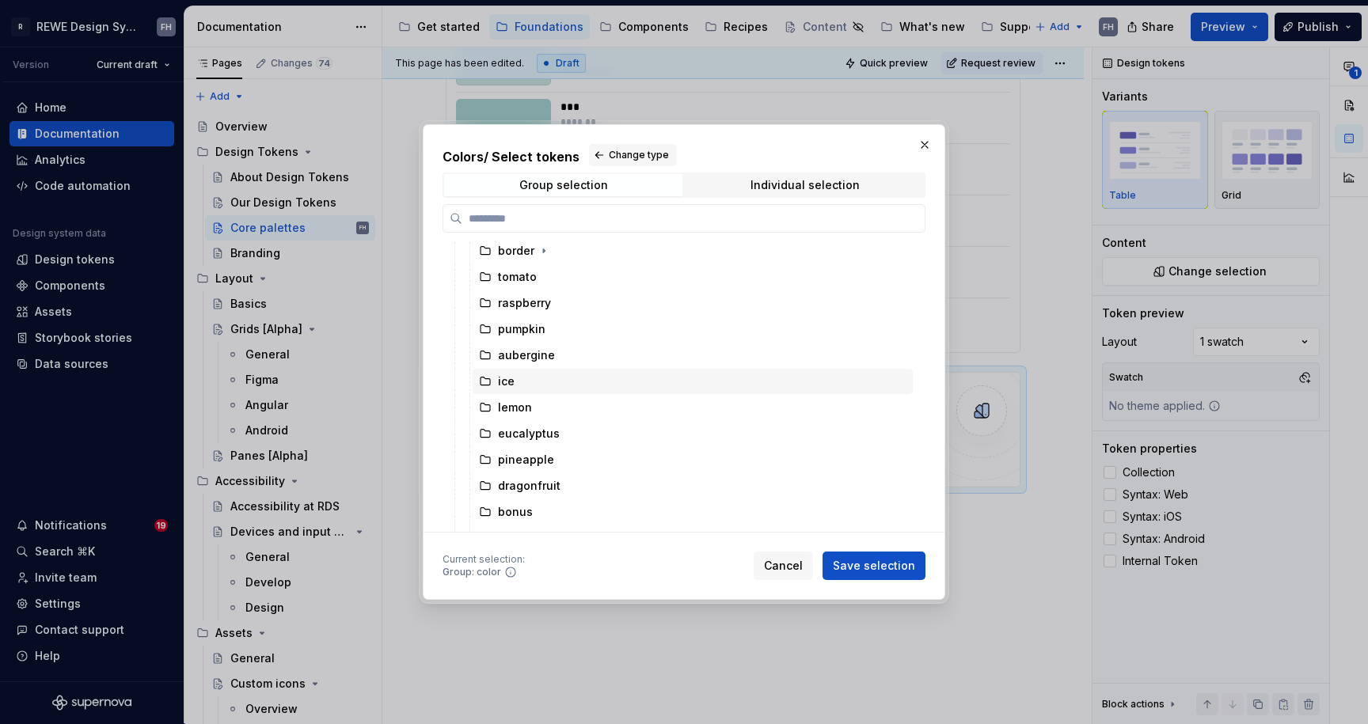
scroll to position [268, 0]
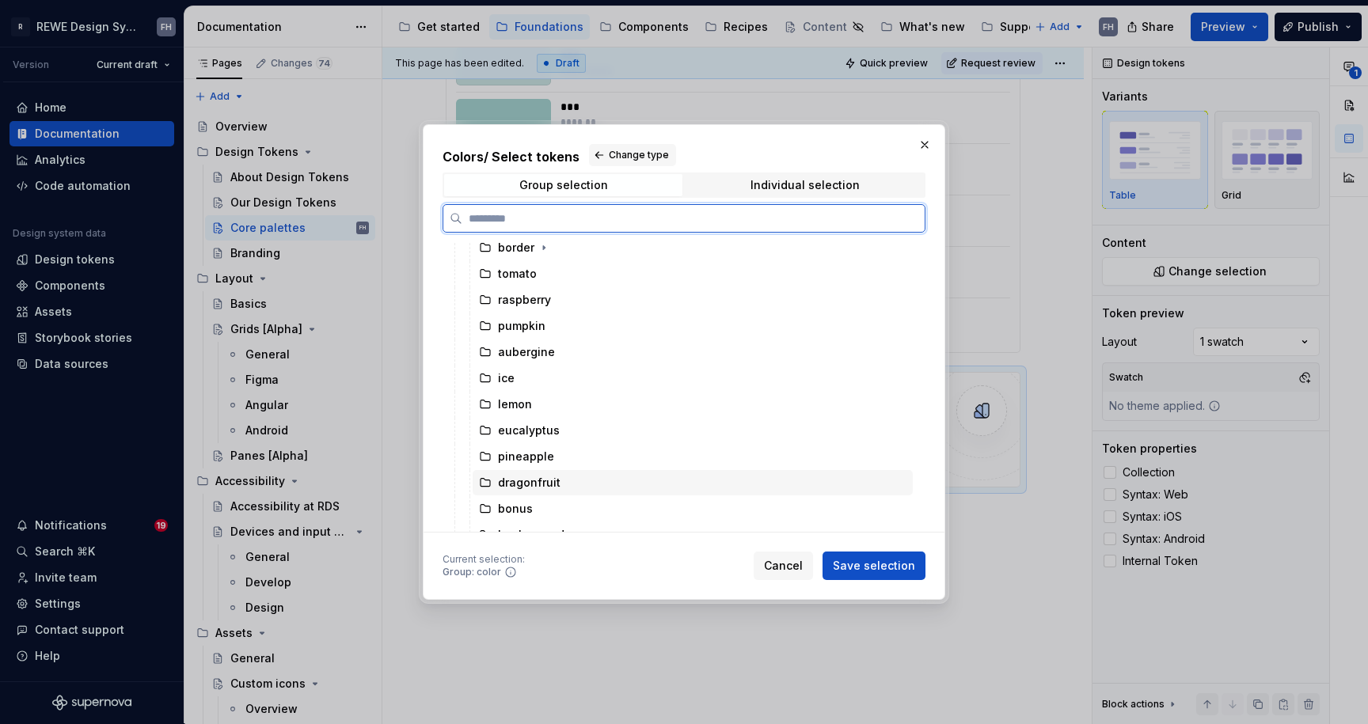
click at [547, 476] on div "dragonfruit" at bounding box center [529, 483] width 63 height 16
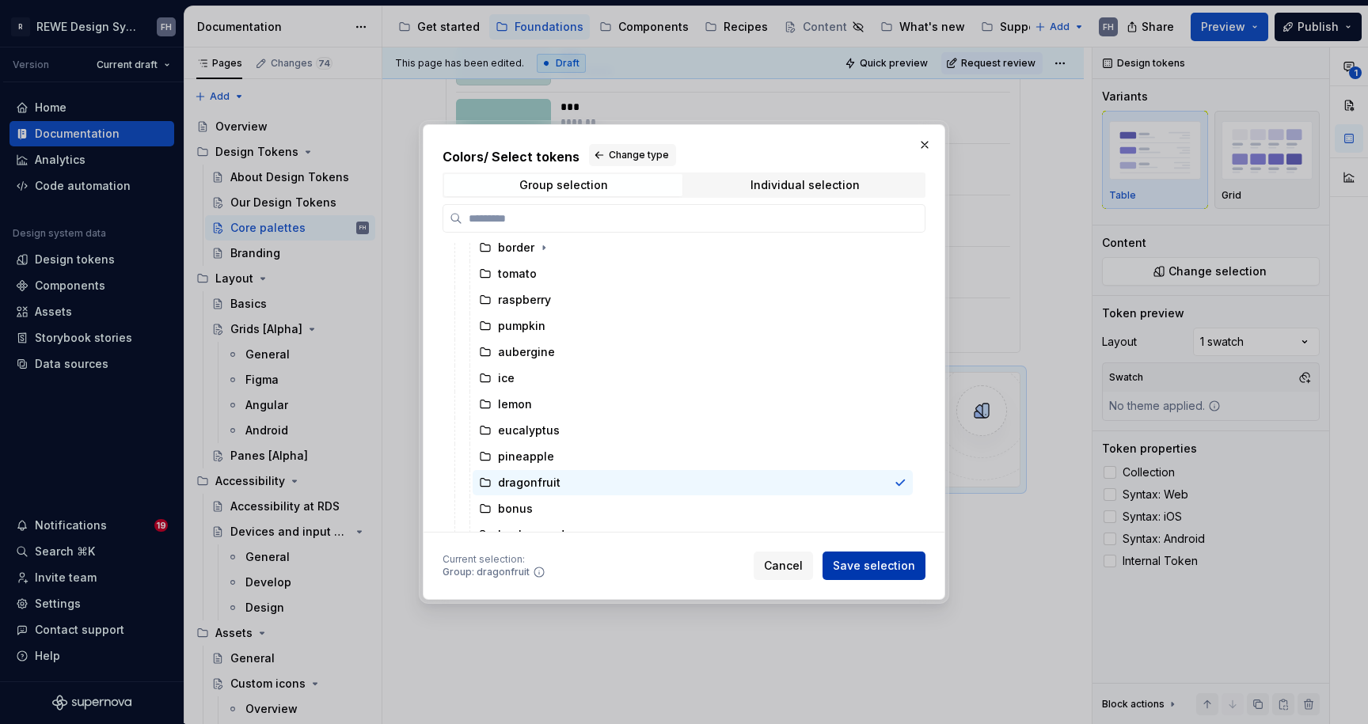
click at [893, 564] on span "Save selection" at bounding box center [874, 566] width 82 height 16
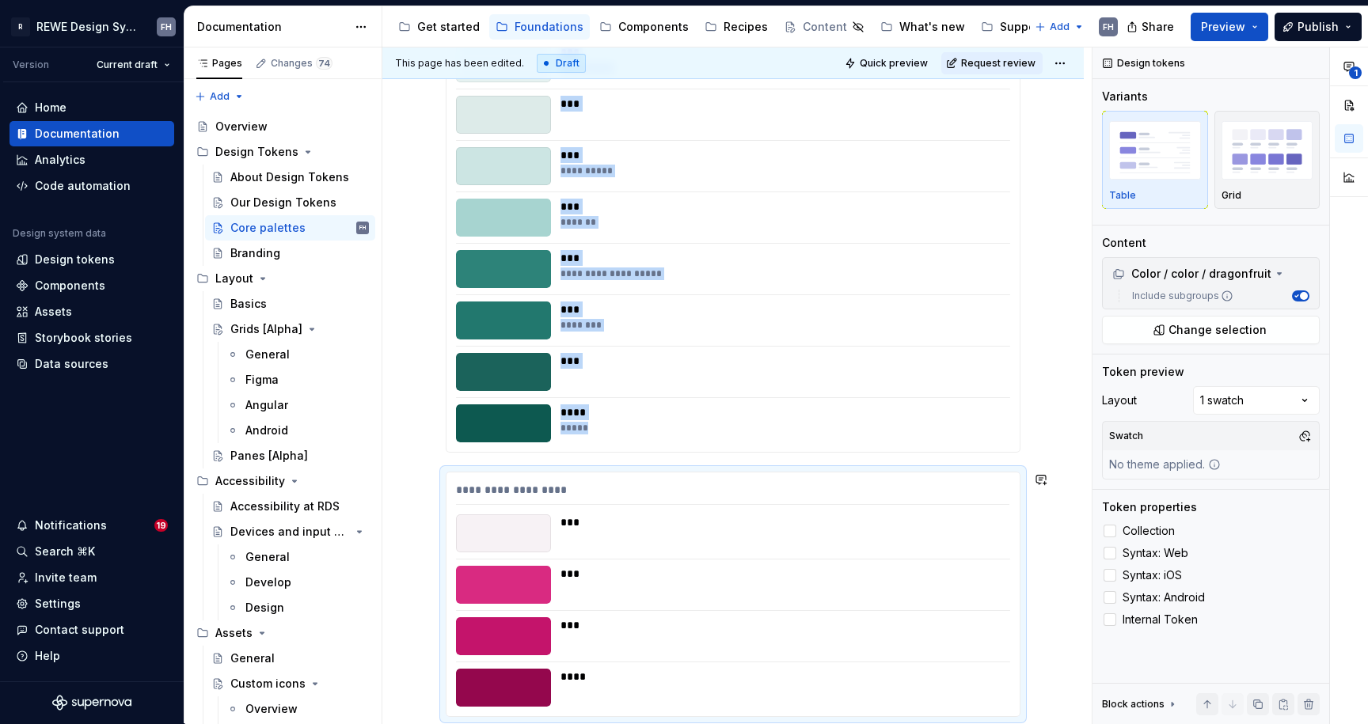
scroll to position [9626, 0]
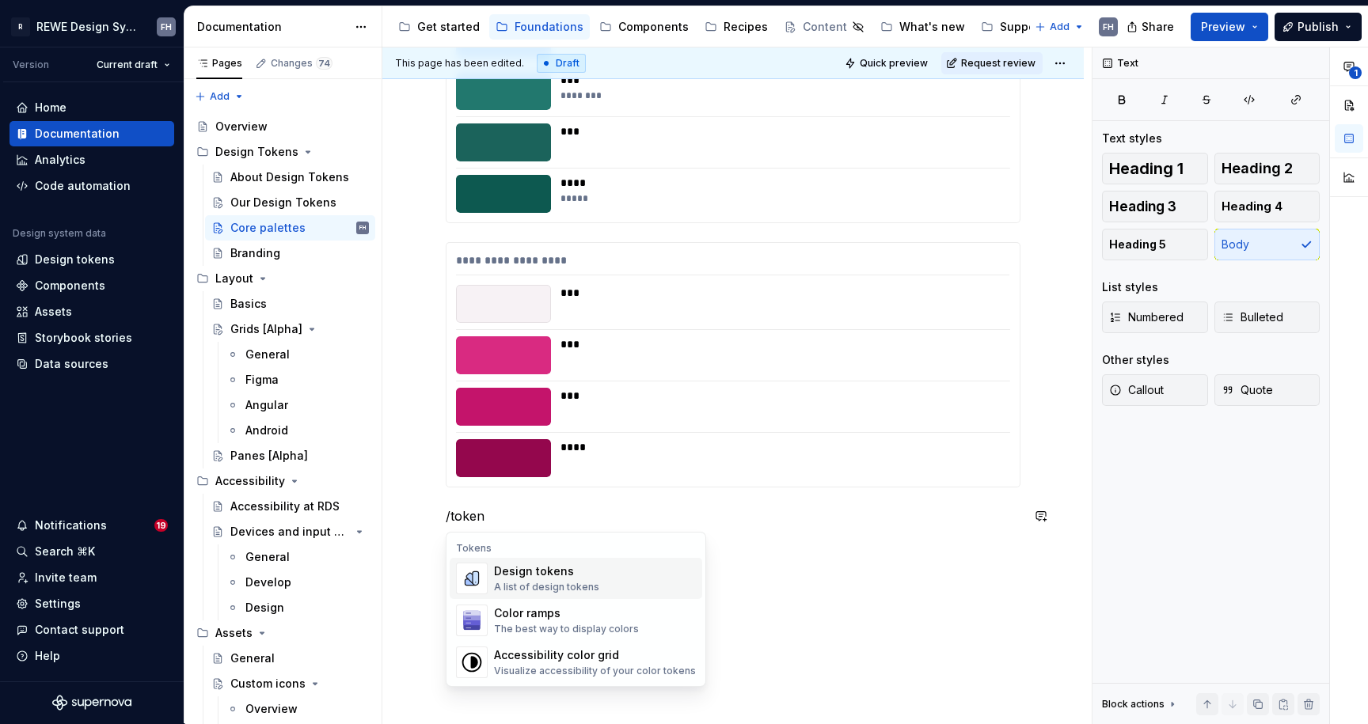
click at [532, 576] on div "Design tokens" at bounding box center [546, 572] width 105 height 16
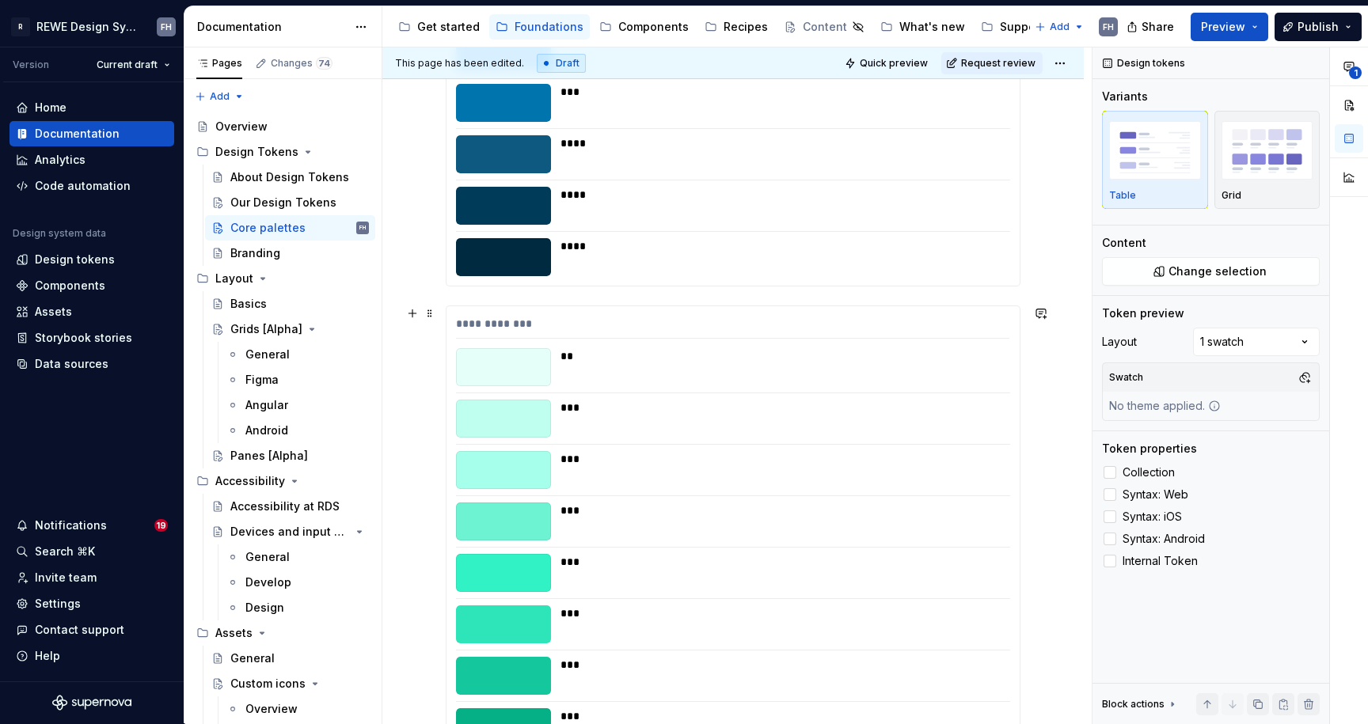
scroll to position [7737, 0]
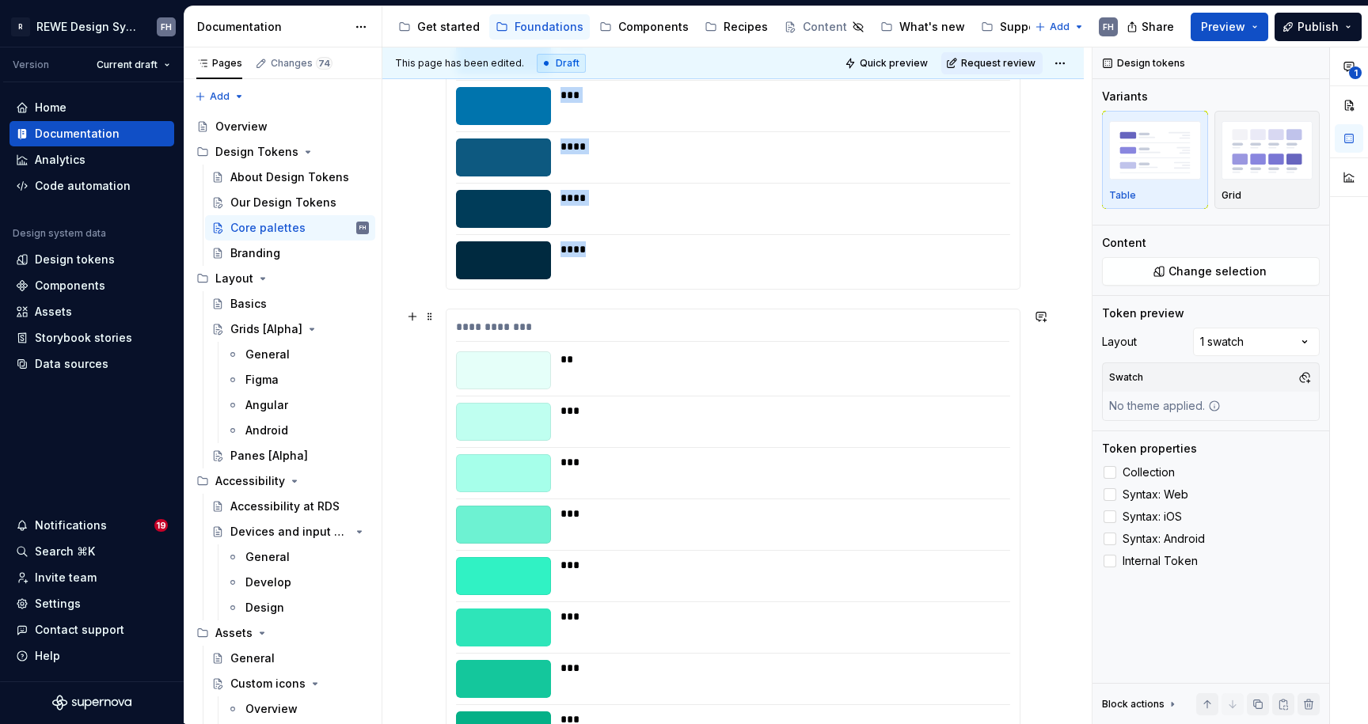
click at [526, 328] on div "**********" at bounding box center [732, 330] width 553 height 23
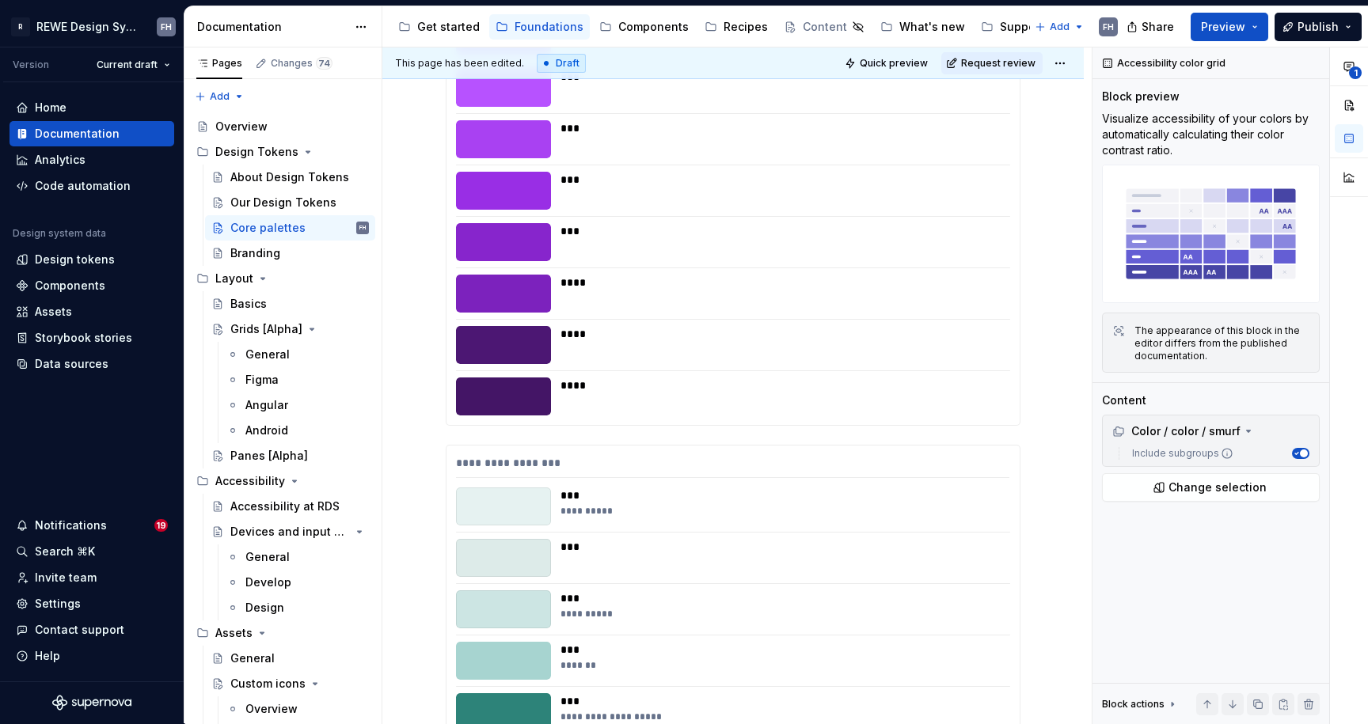
scroll to position [9090, 0]
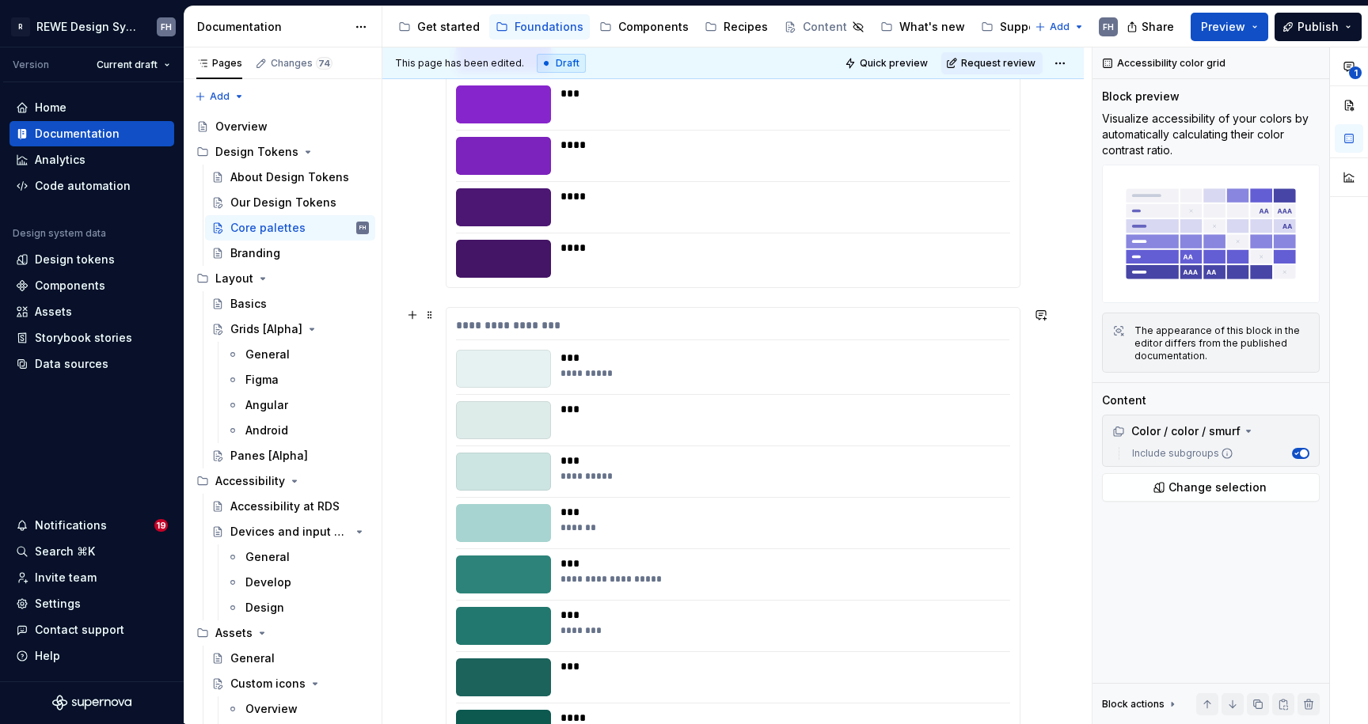
click at [572, 325] on div "**********" at bounding box center [732, 328] width 553 height 23
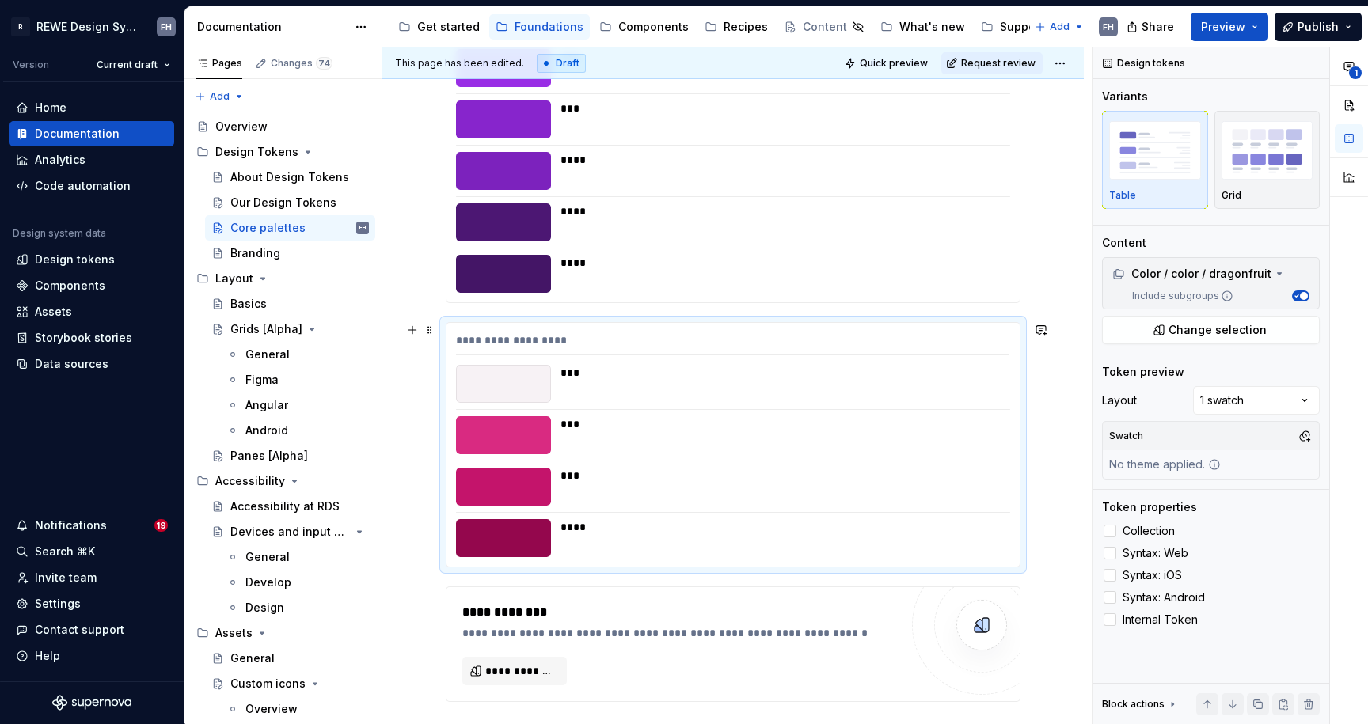
click at [559, 329] on div "**********" at bounding box center [732, 445] width 573 height 244
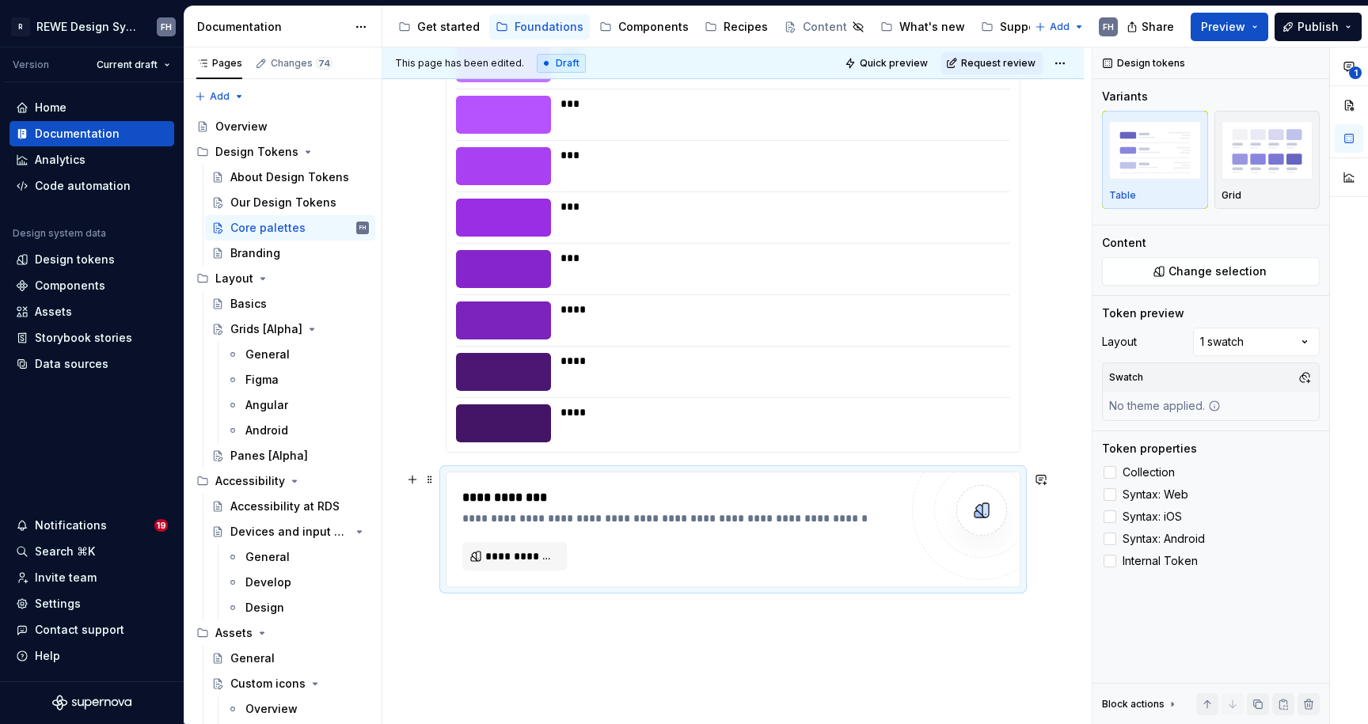
click at [563, 496] on div "**********" at bounding box center [680, 497] width 436 height 19
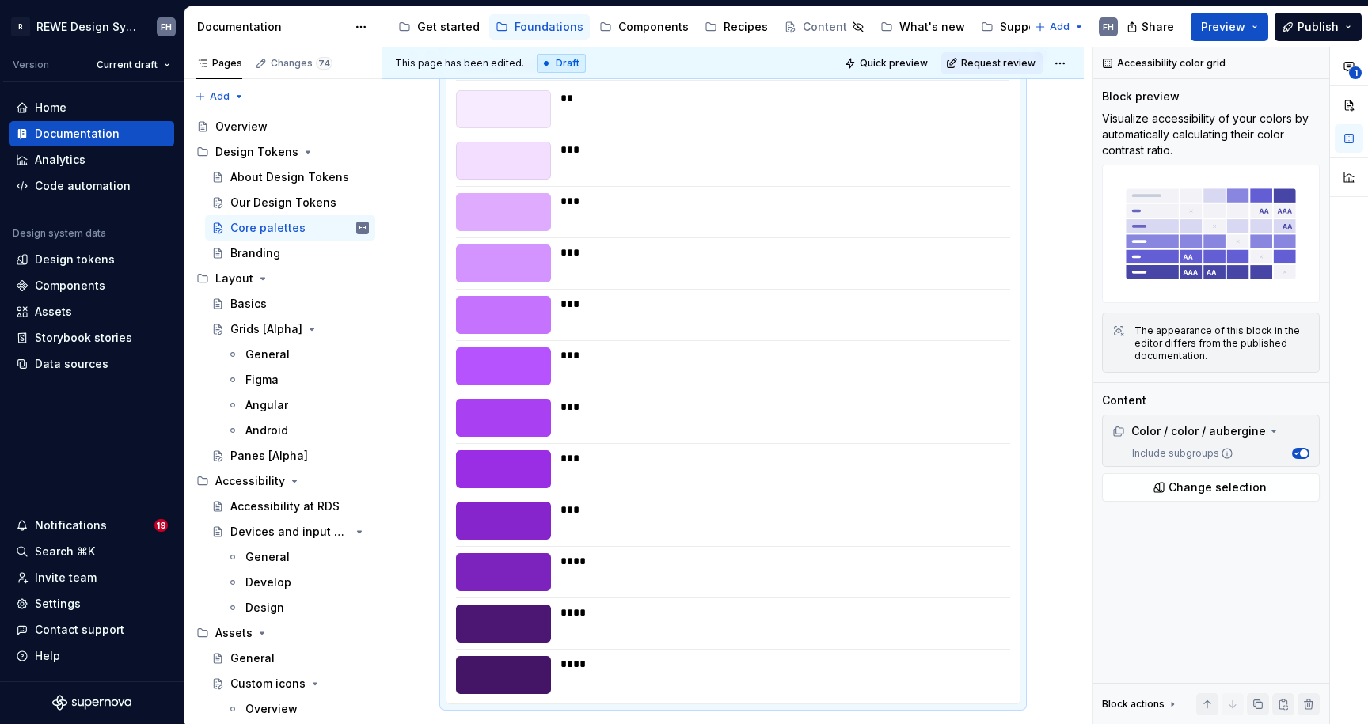
click at [548, 574] on div at bounding box center [503, 572] width 95 height 38
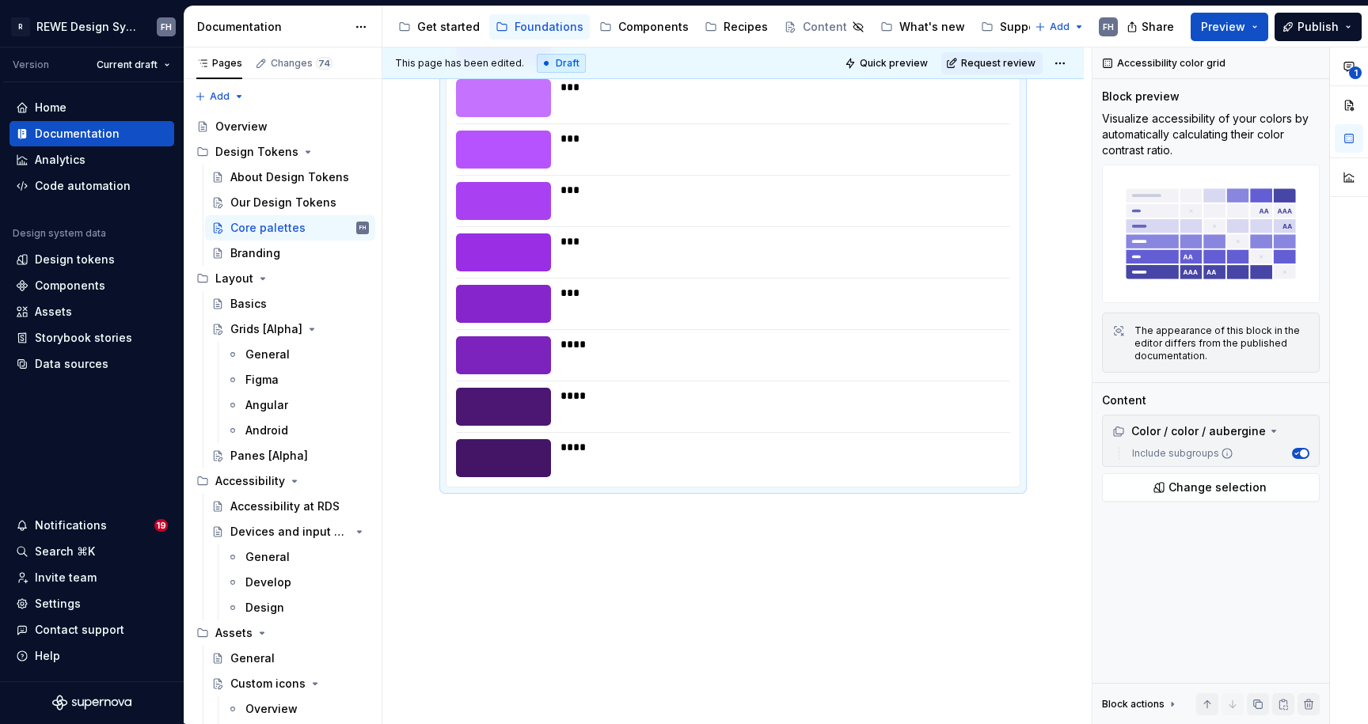
drag, startPoint x: 499, startPoint y: 539, endPoint x: 467, endPoint y: 522, distance: 35.8
click at [498, 538] on div "**********" at bounding box center [736, 385] width 709 height 677
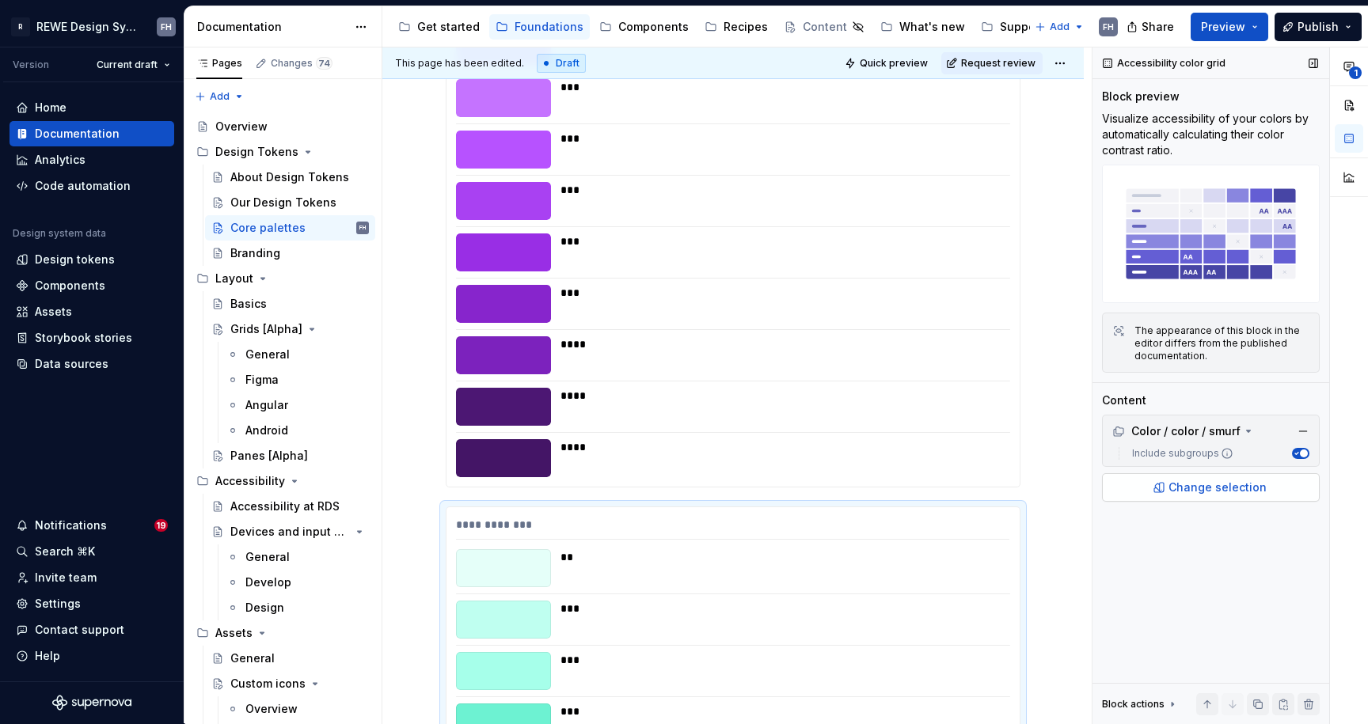
click at [1216, 484] on span "Change selection" at bounding box center [1217, 488] width 98 height 16
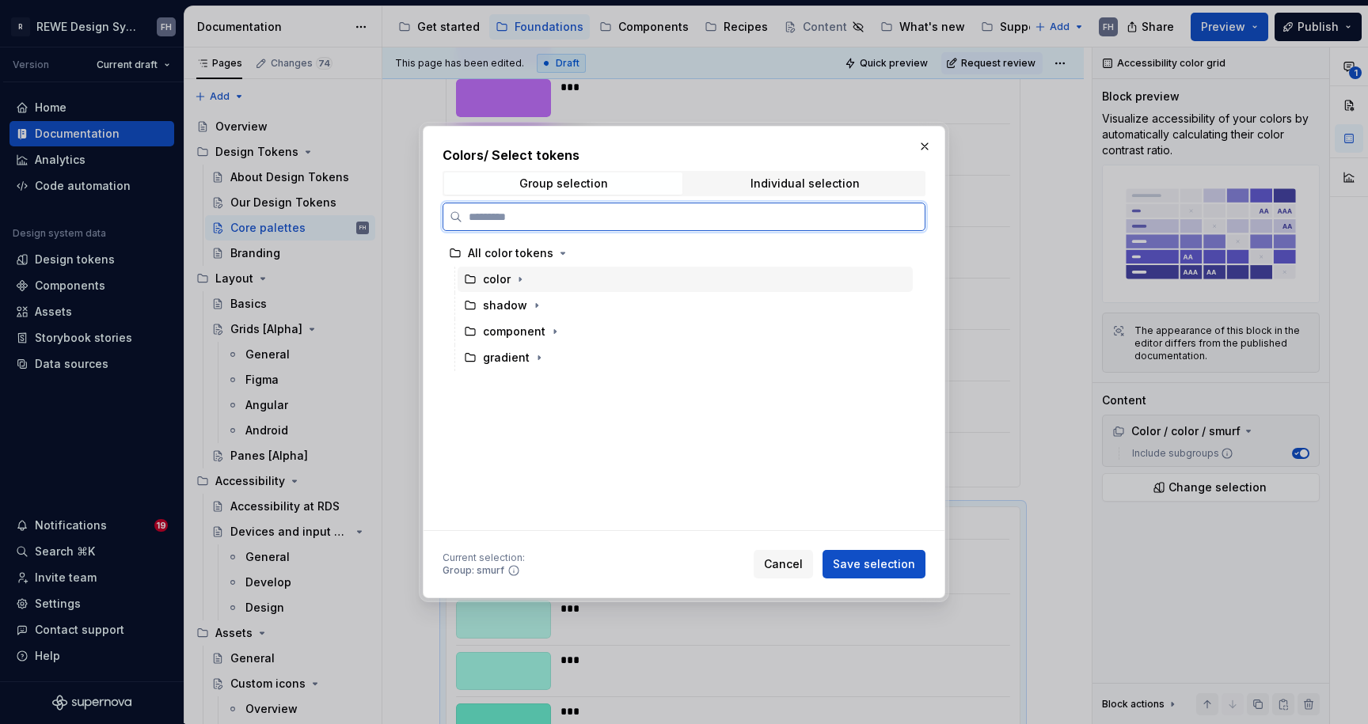
click at [507, 281] on div "color" at bounding box center [497, 280] width 28 height 16
click at [517, 275] on icon "button" at bounding box center [520, 279] width 13 height 13
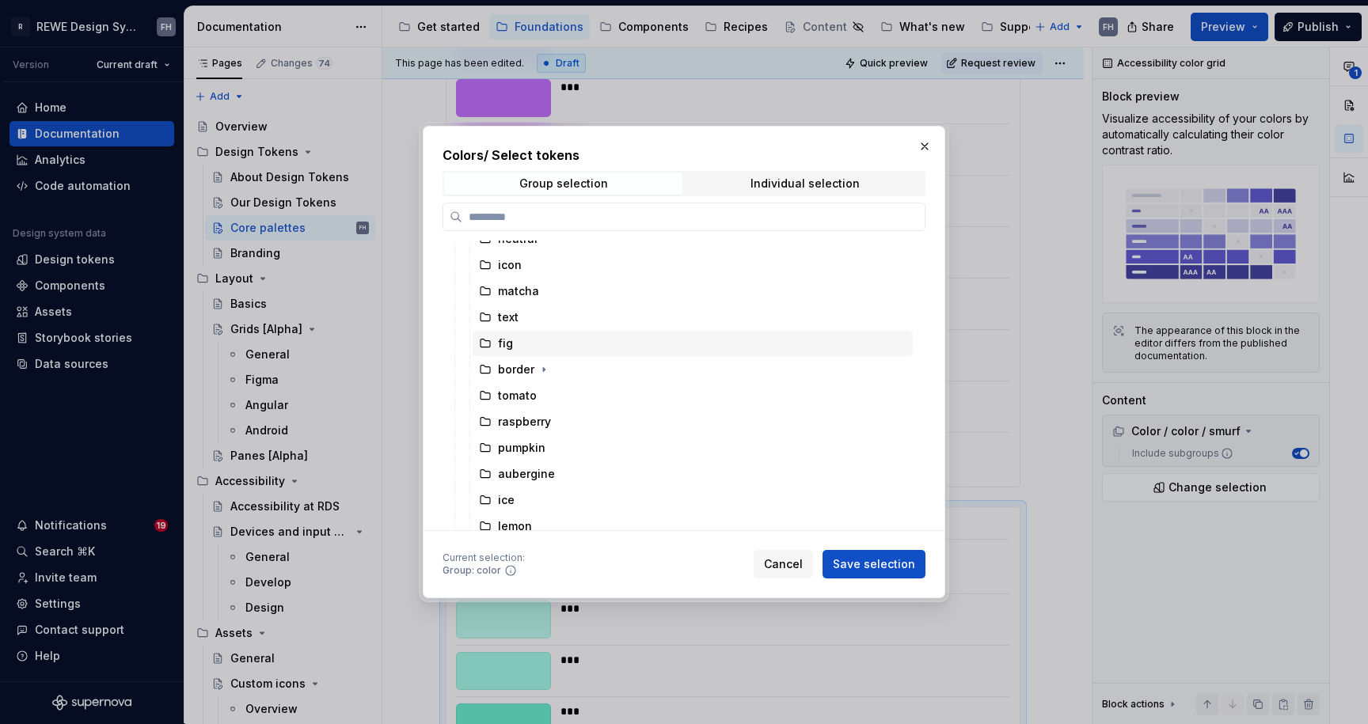
scroll to position [243, 0]
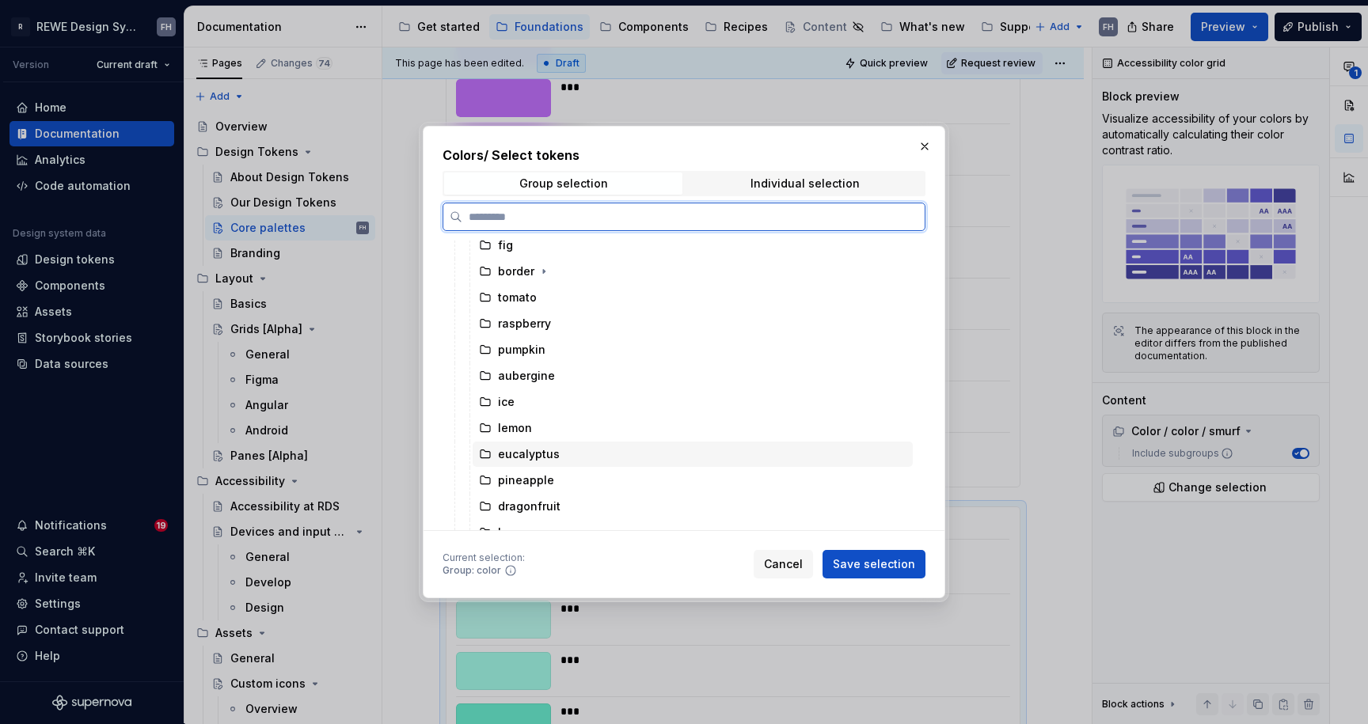
click at [551, 451] on div "eucalyptus" at bounding box center [529, 454] width 62 height 16
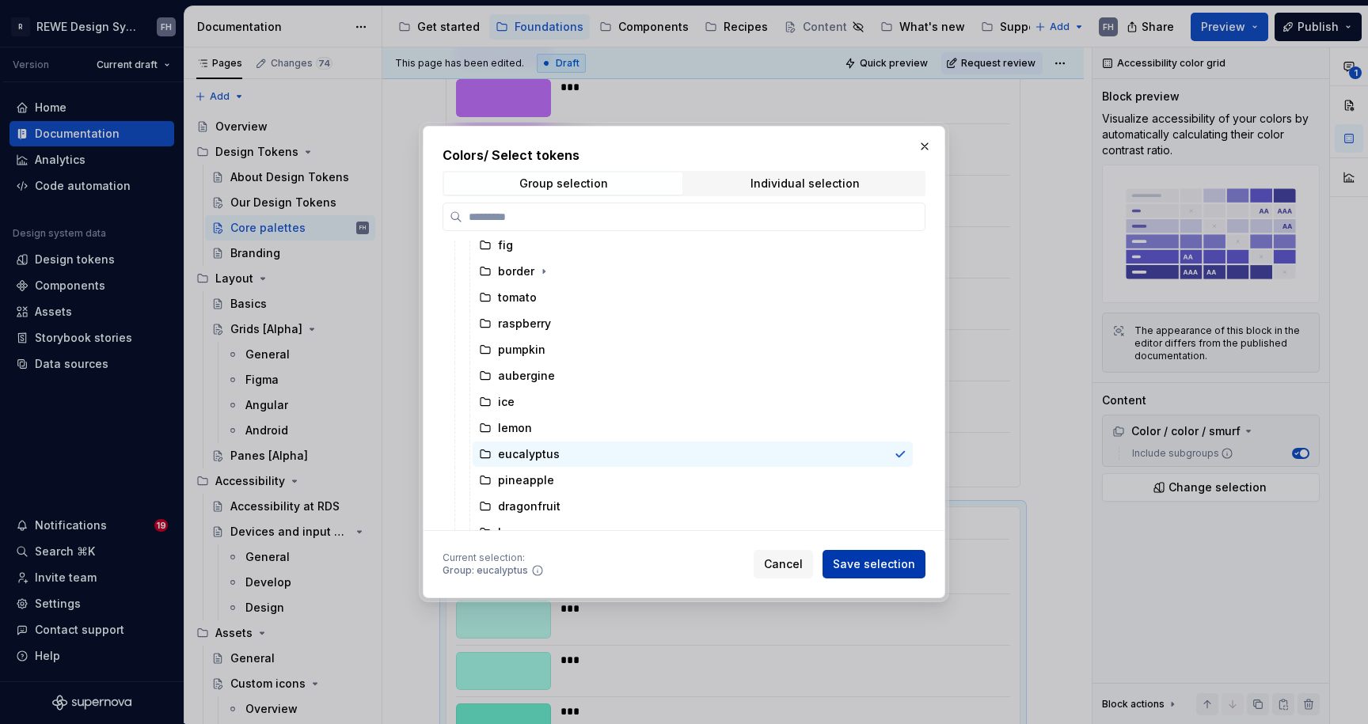
click at [890, 566] on span "Save selection" at bounding box center [874, 565] width 82 height 16
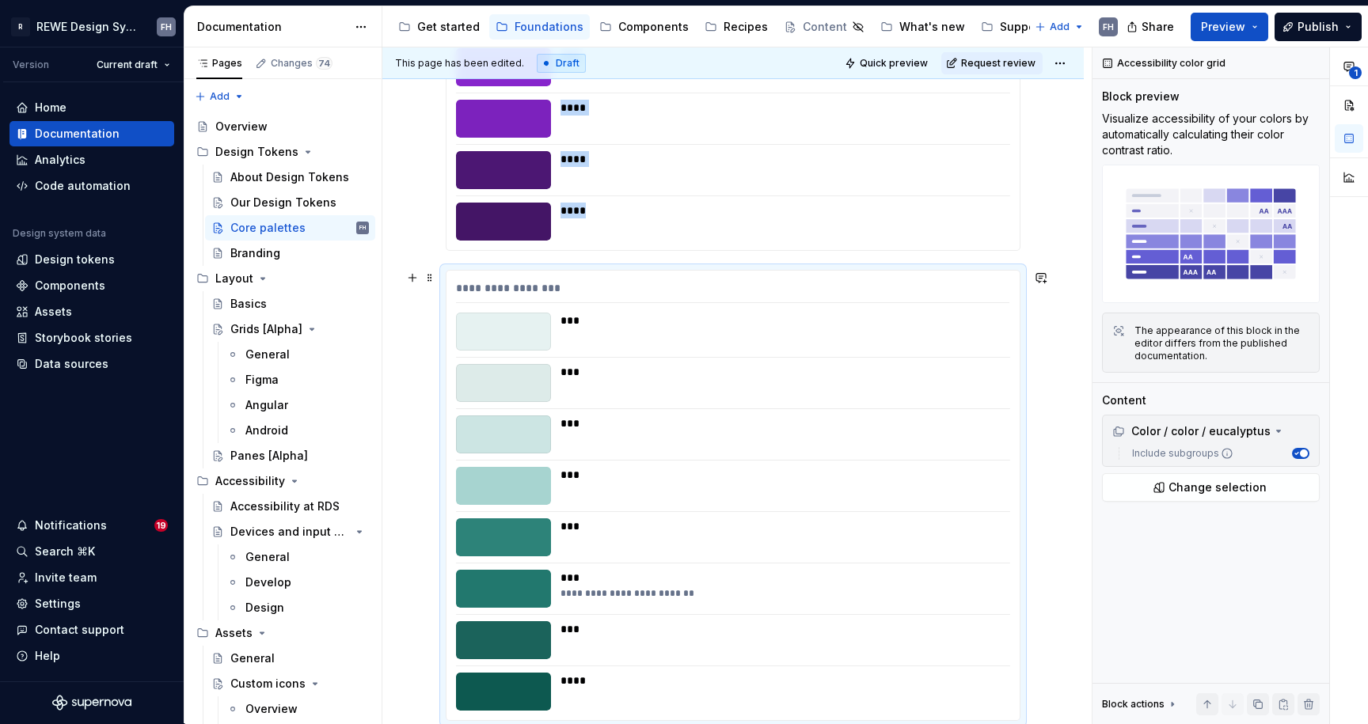
scroll to position [9274, 0]
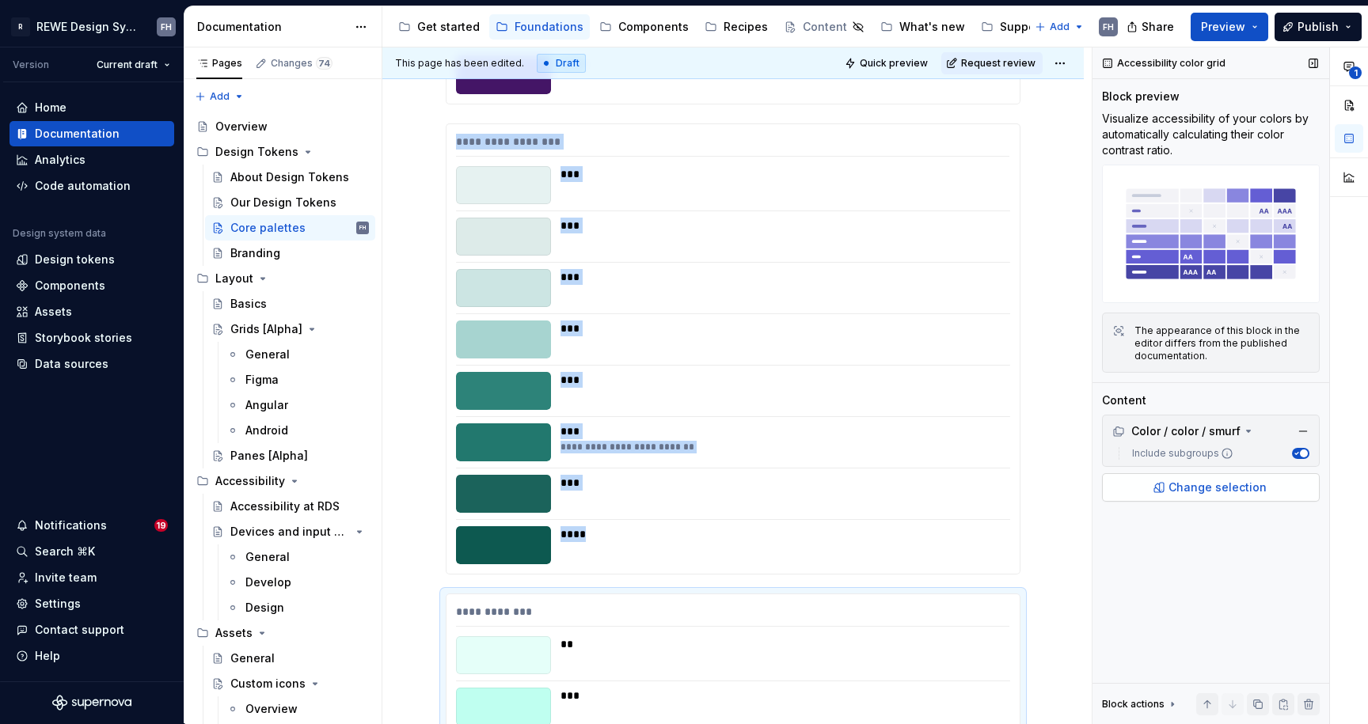
click at [1240, 492] on span "Change selection" at bounding box center [1217, 488] width 98 height 16
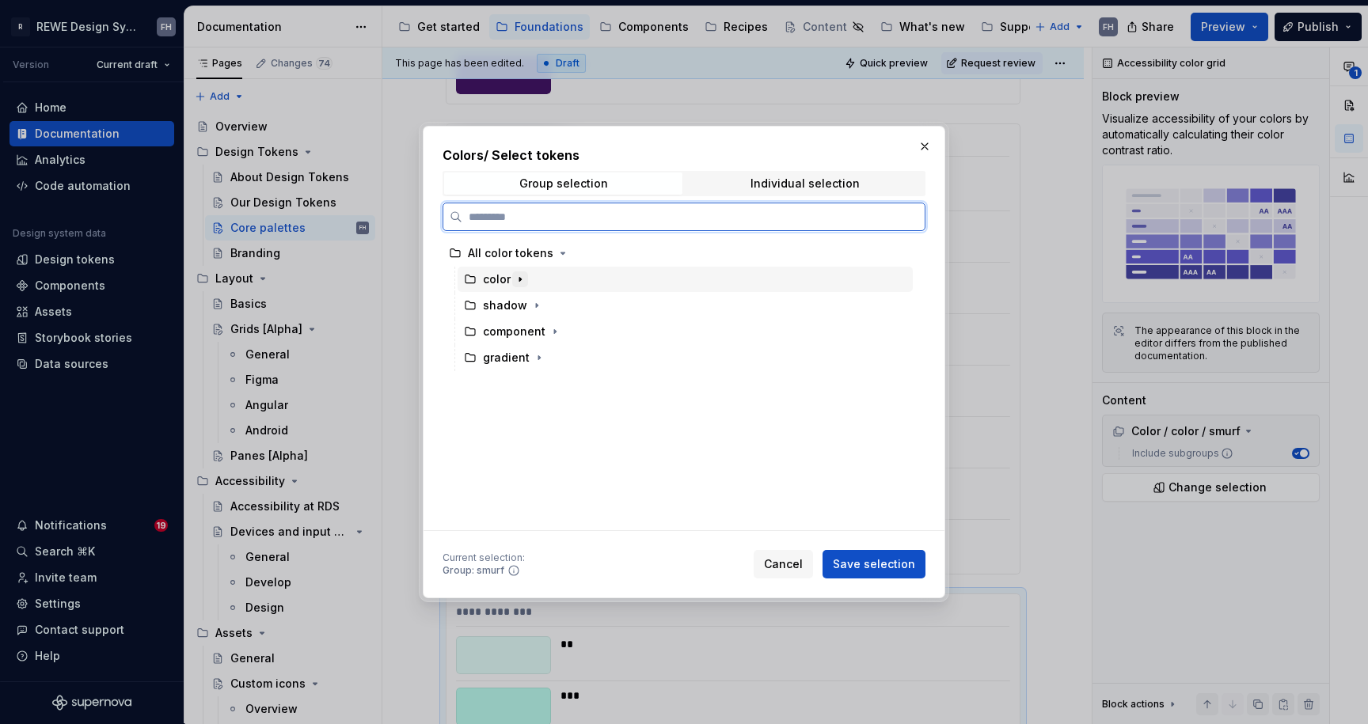
click at [514, 274] on icon "button" at bounding box center [520, 279] width 13 height 13
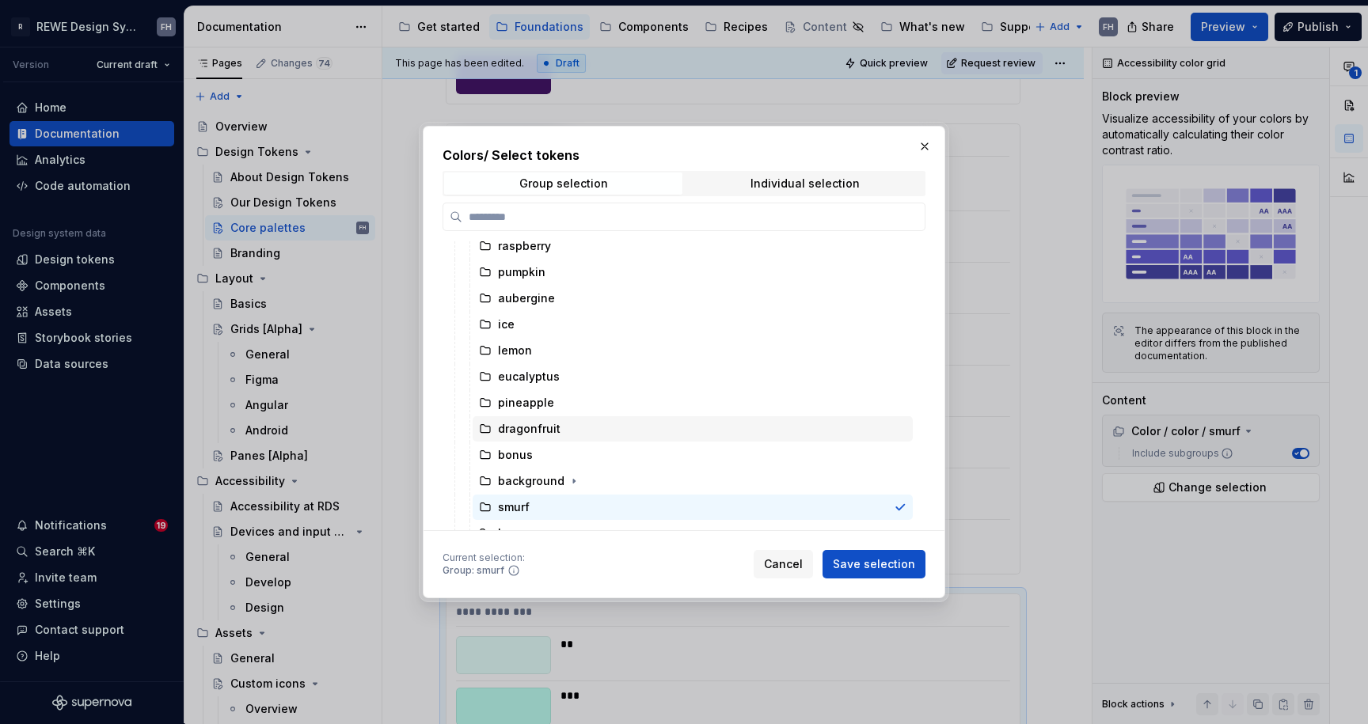
scroll to position [324, 0]
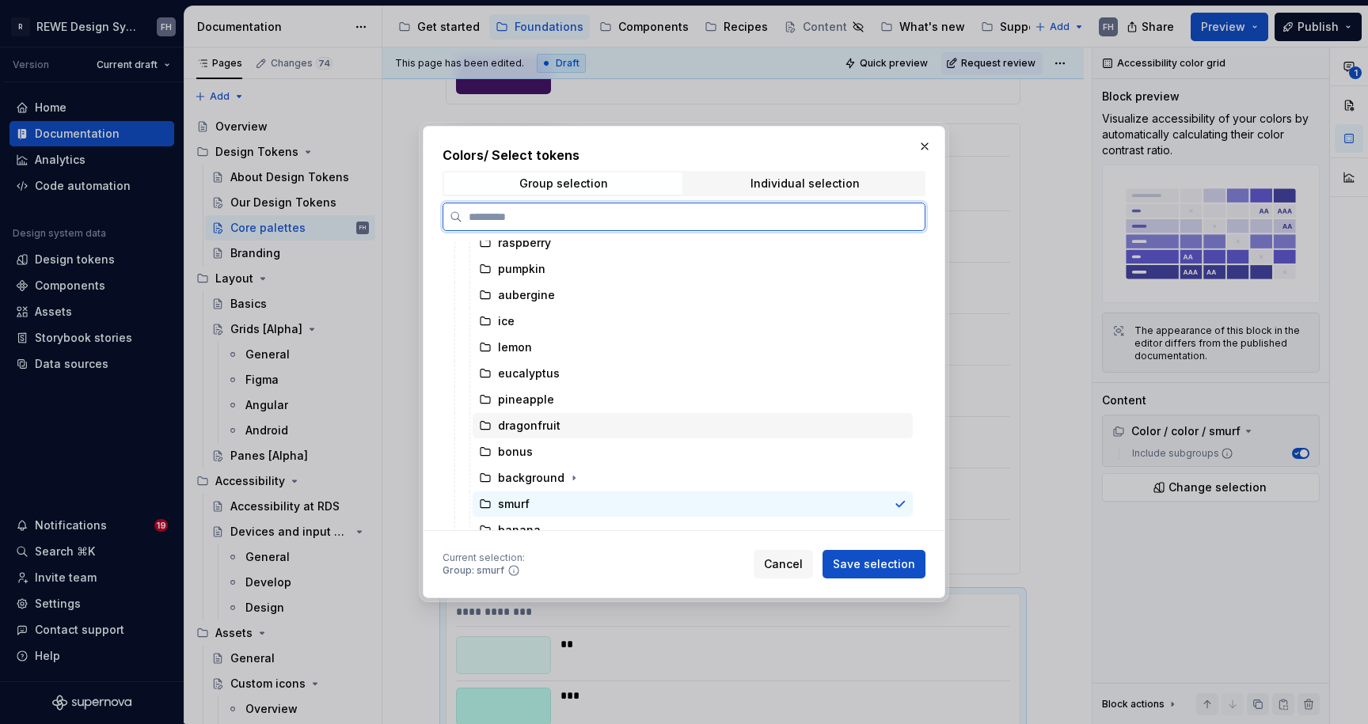
click at [549, 424] on div "dragonfruit" at bounding box center [529, 426] width 63 height 16
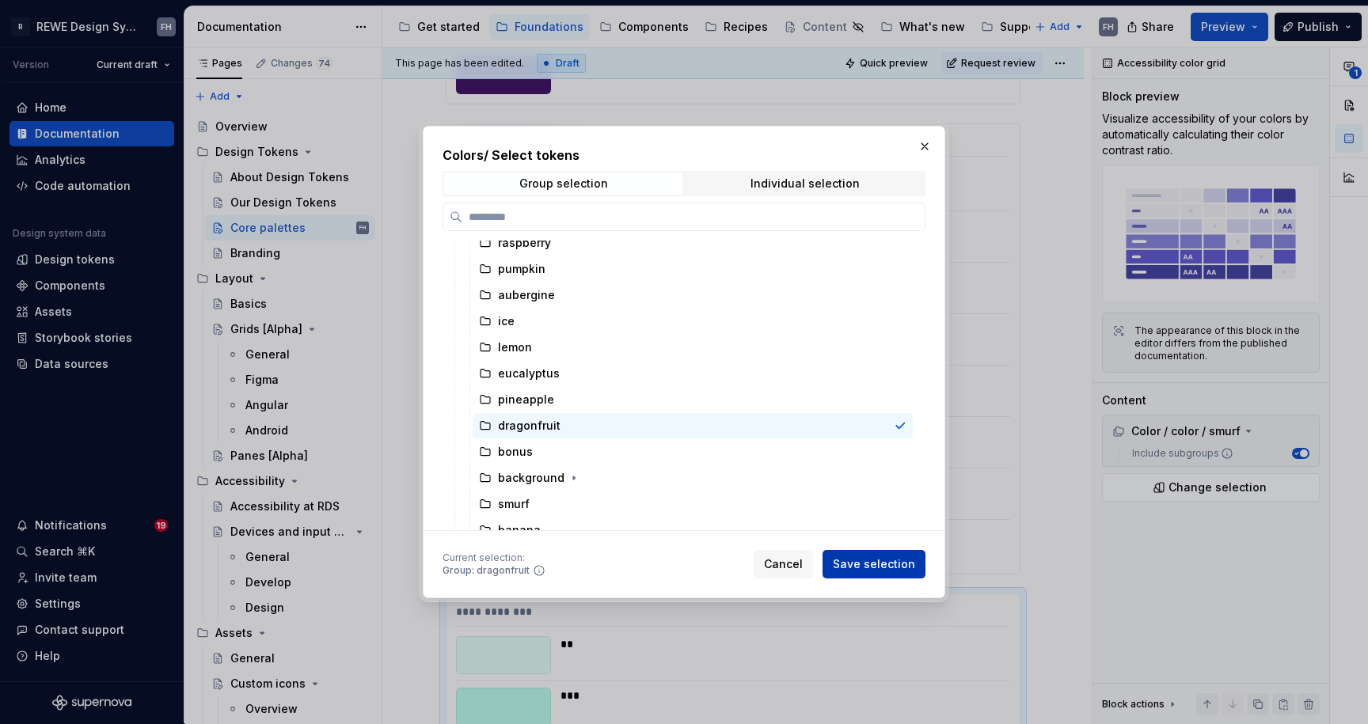
click at [868, 564] on span "Save selection" at bounding box center [874, 565] width 82 height 16
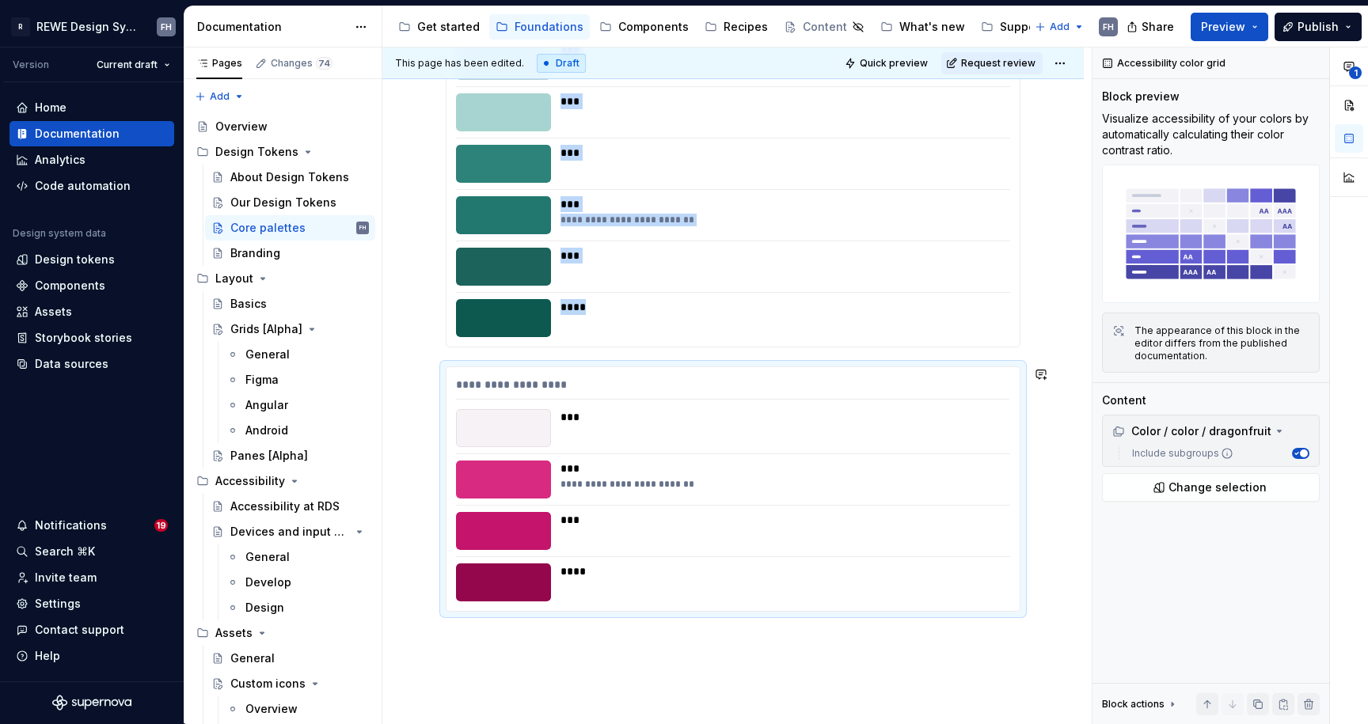
scroll to position [9626, 0]
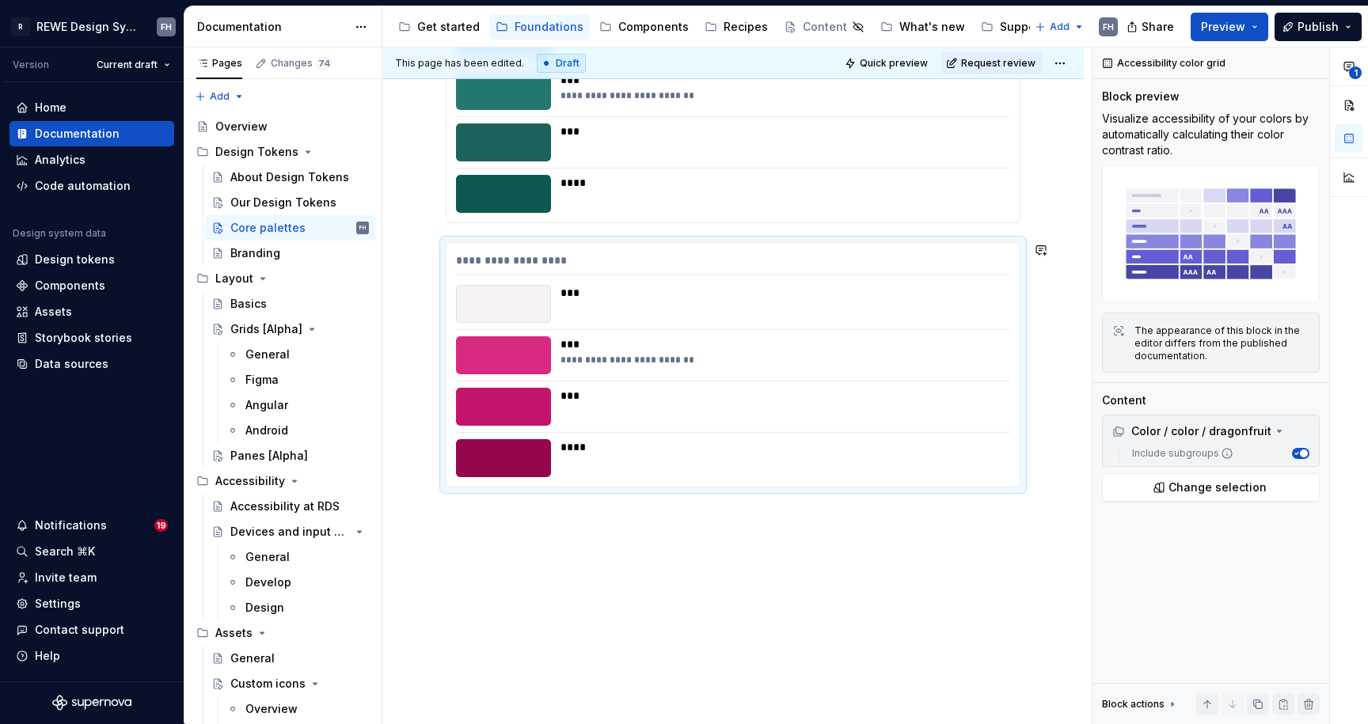
click at [574, 549] on div "**********" at bounding box center [736, 385] width 709 height 677
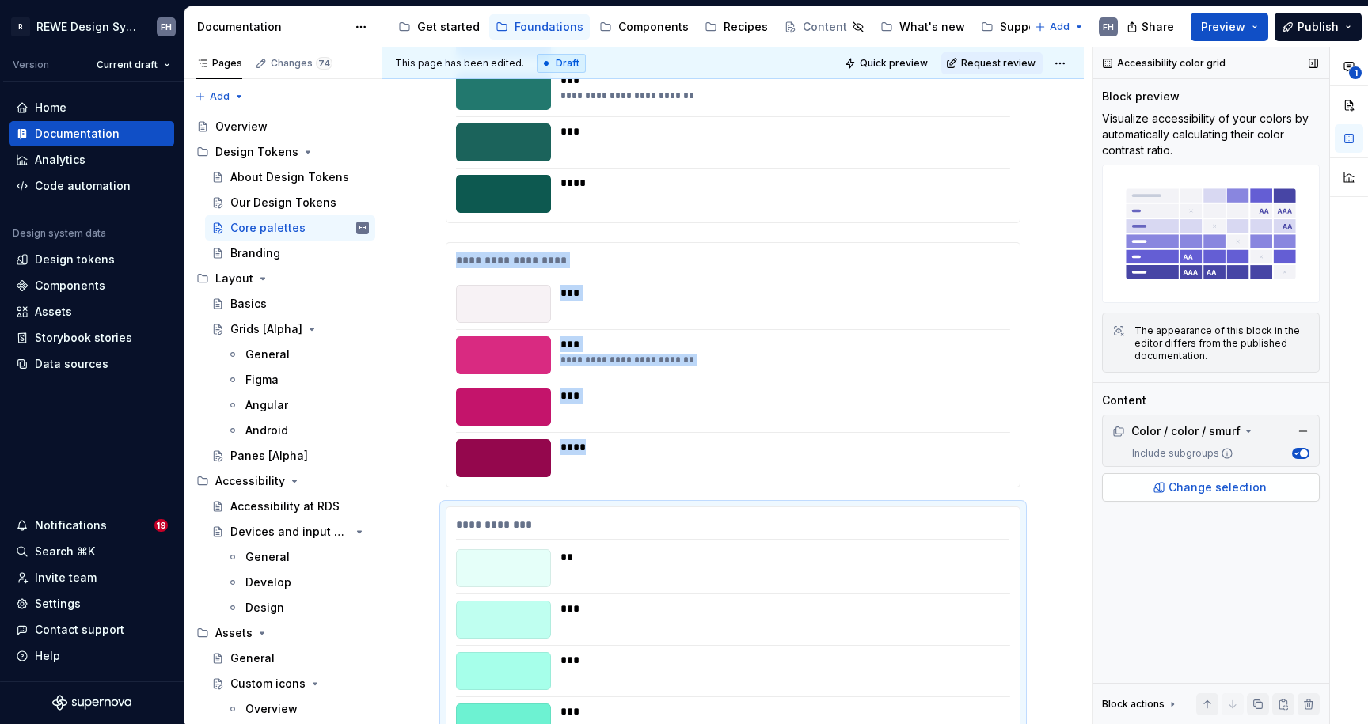
click at [1242, 489] on span "Change selection" at bounding box center [1217, 488] width 98 height 16
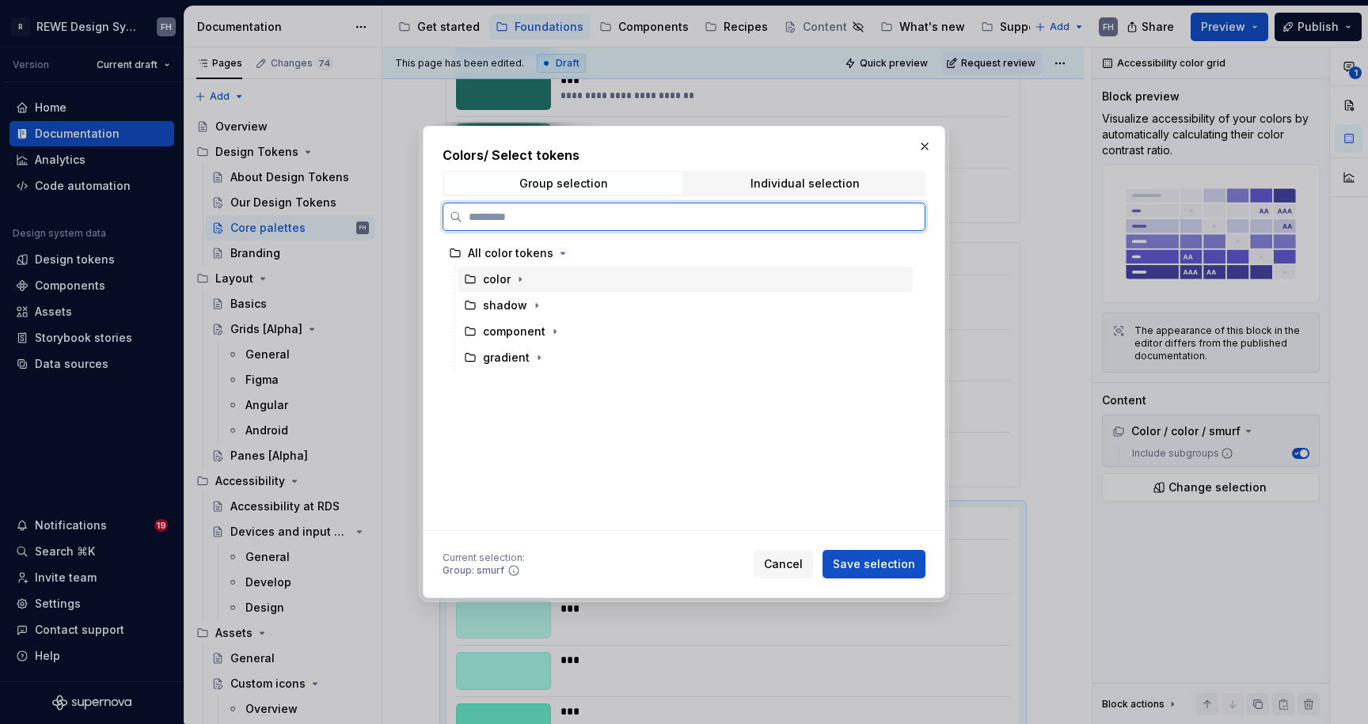
click at [507, 278] on div "color" at bounding box center [497, 280] width 28 height 16
click at [512, 276] on button "button" at bounding box center [520, 280] width 16 height 16
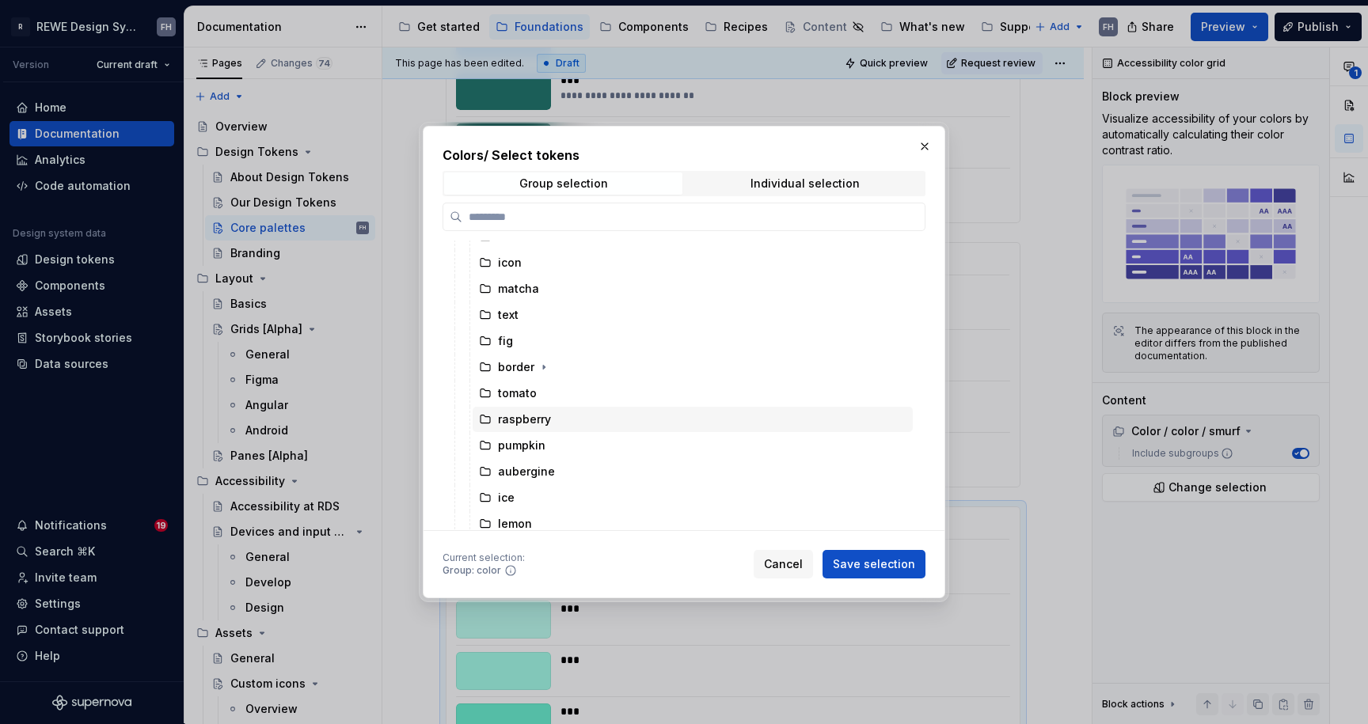
scroll to position [265, 0]
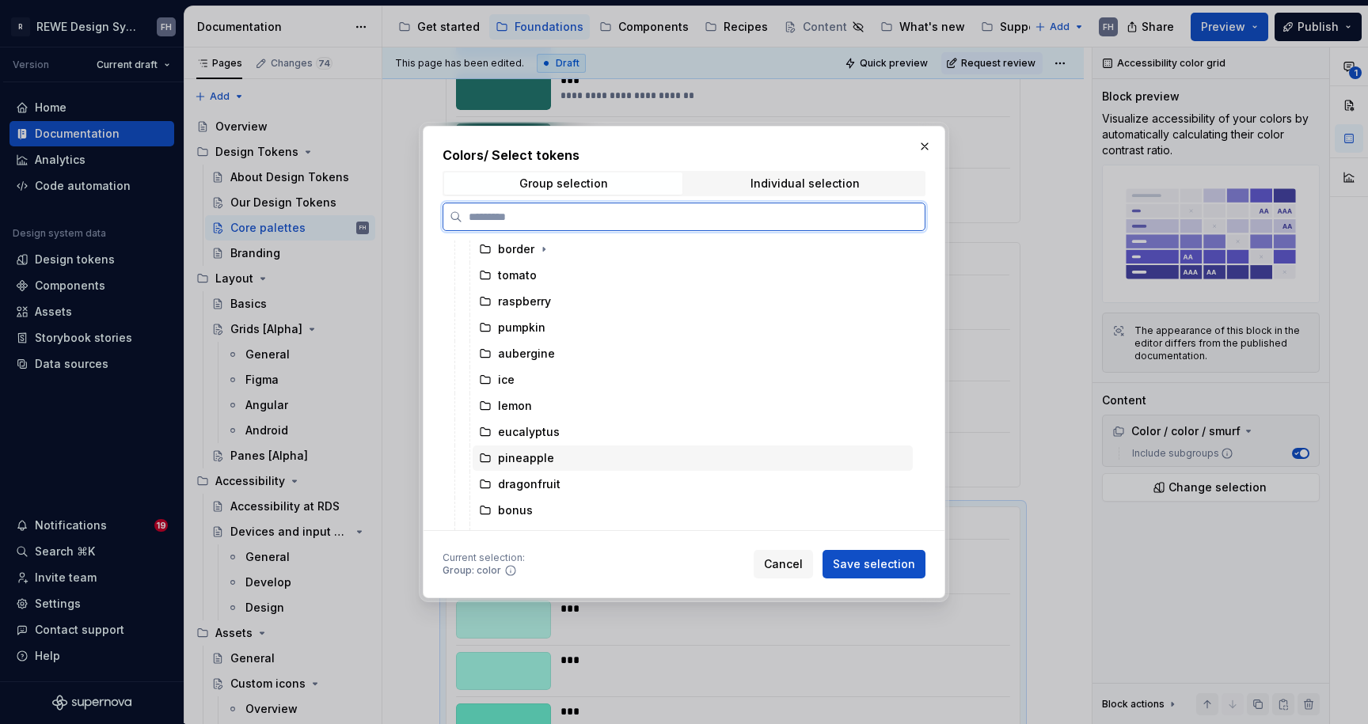
click at [563, 461] on div "pineapple" at bounding box center [693, 458] width 440 height 25
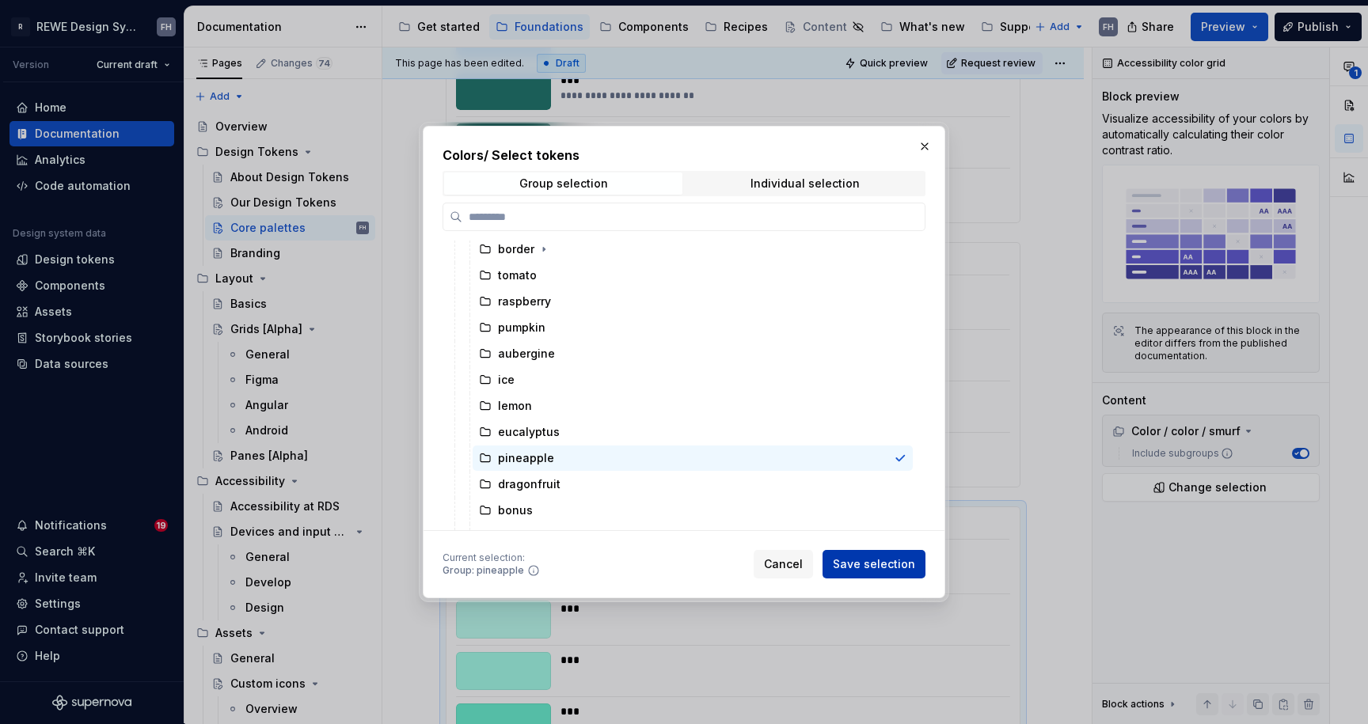
click at [874, 564] on span "Save selection" at bounding box center [874, 565] width 82 height 16
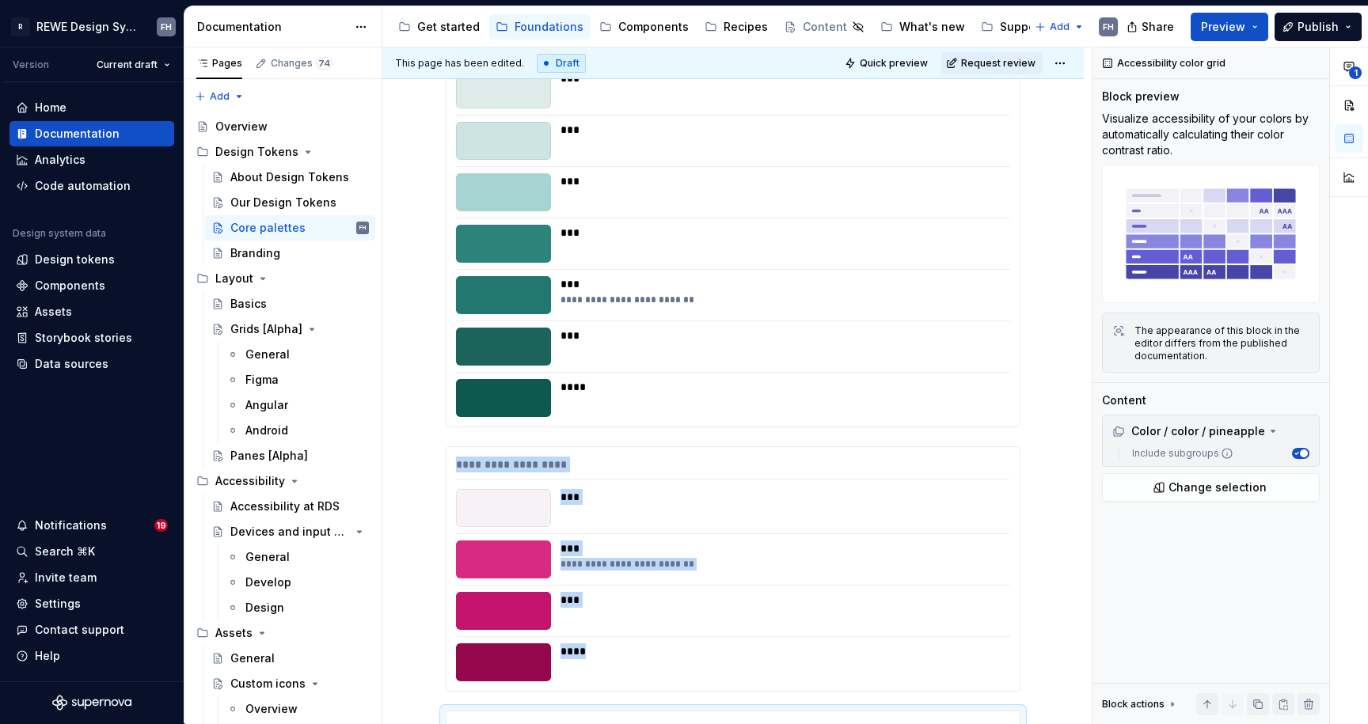
scroll to position [9890, 0]
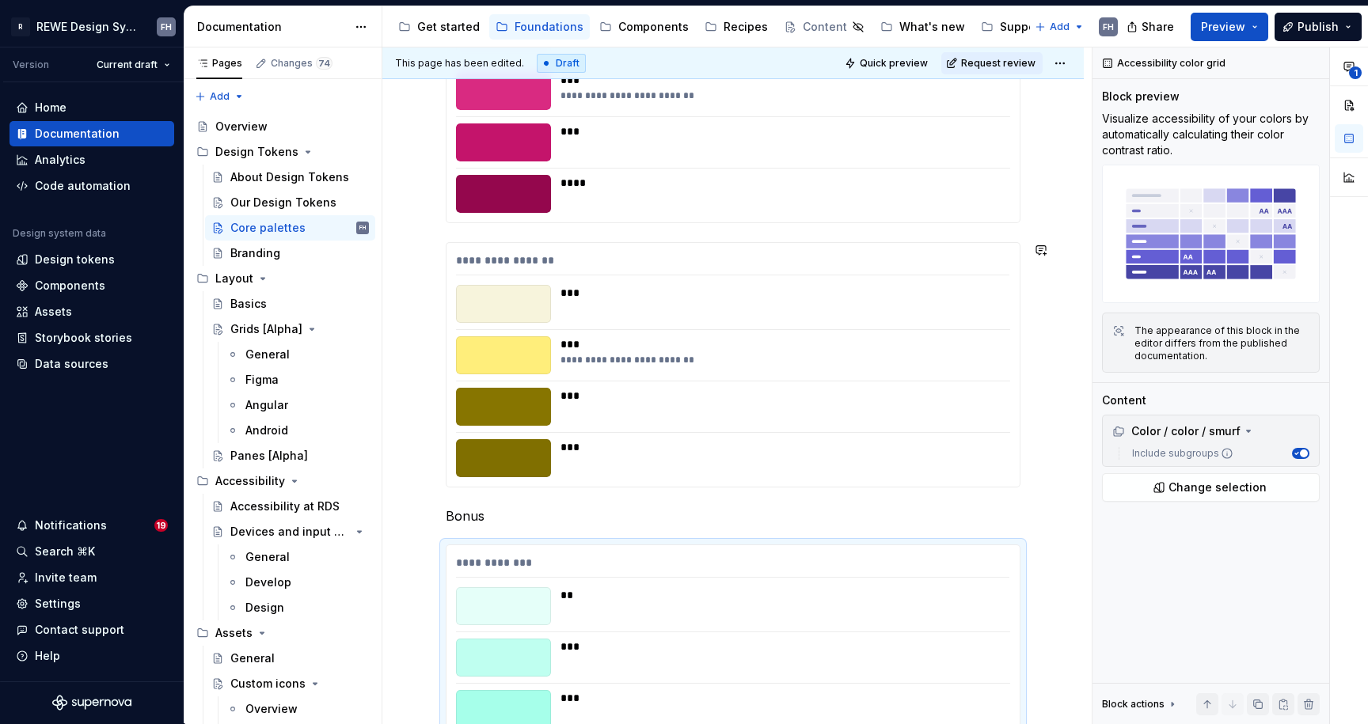
scroll to position [10028, 0]
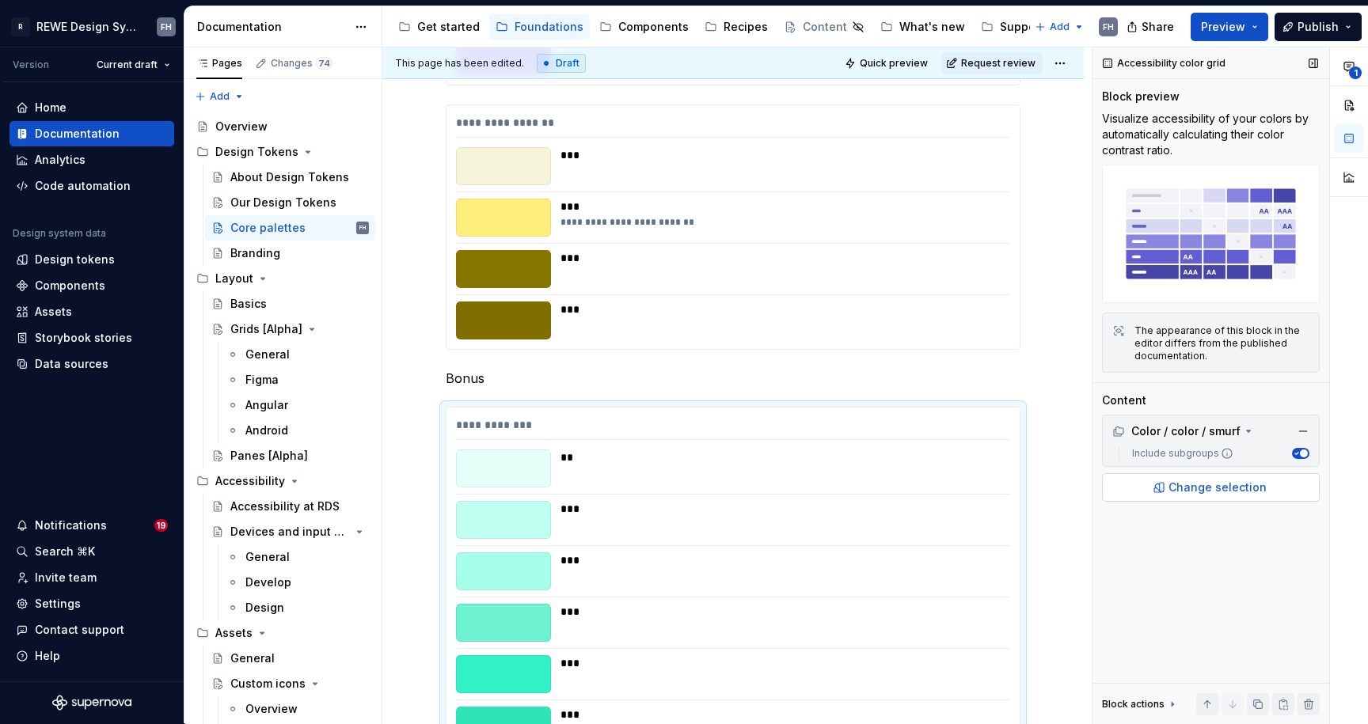
click at [1219, 492] on span "Change selection" at bounding box center [1217, 488] width 98 height 16
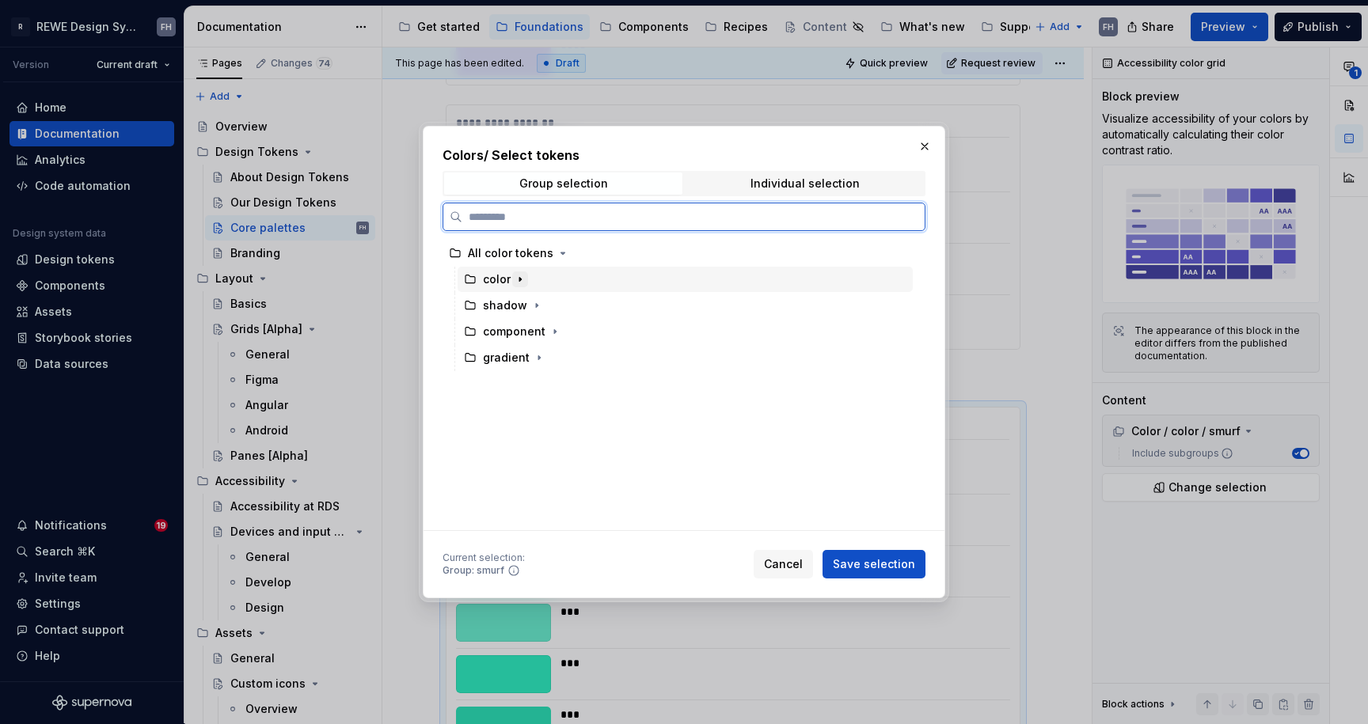
click at [522, 283] on icon "button" at bounding box center [520, 279] width 13 height 13
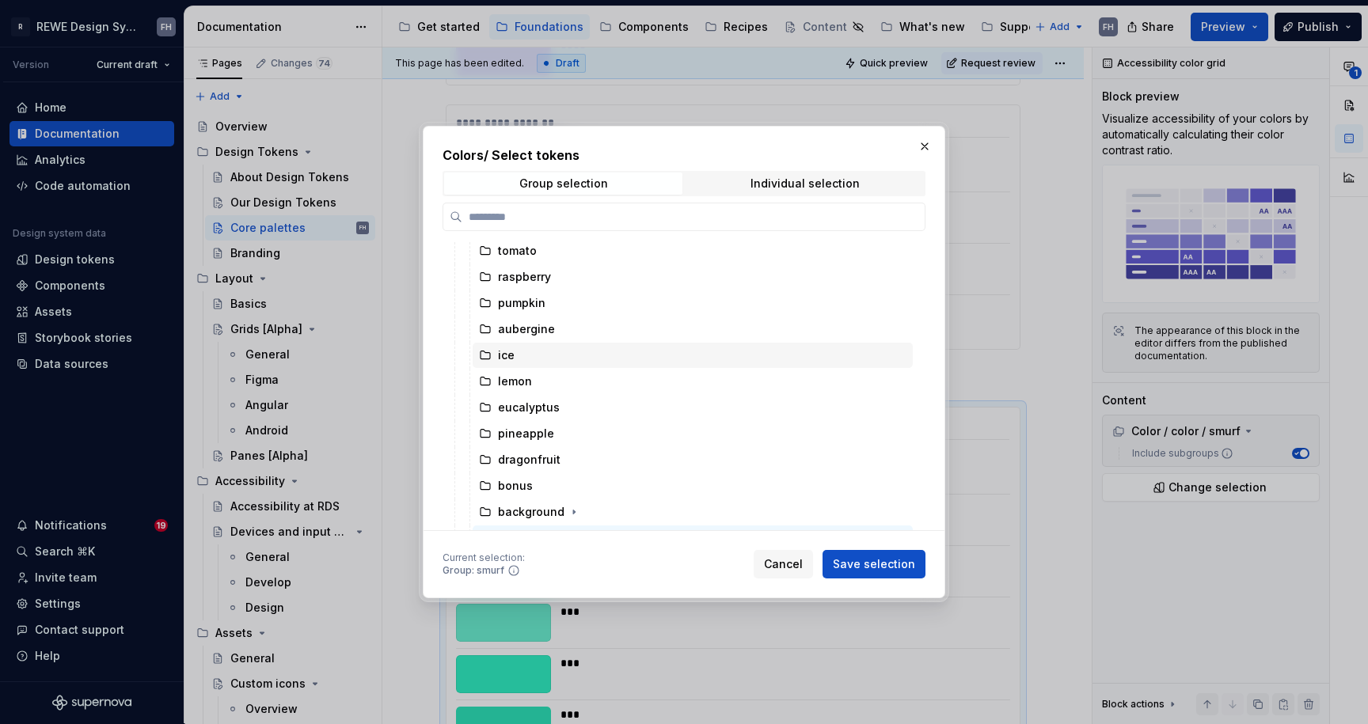
scroll to position [418, 0]
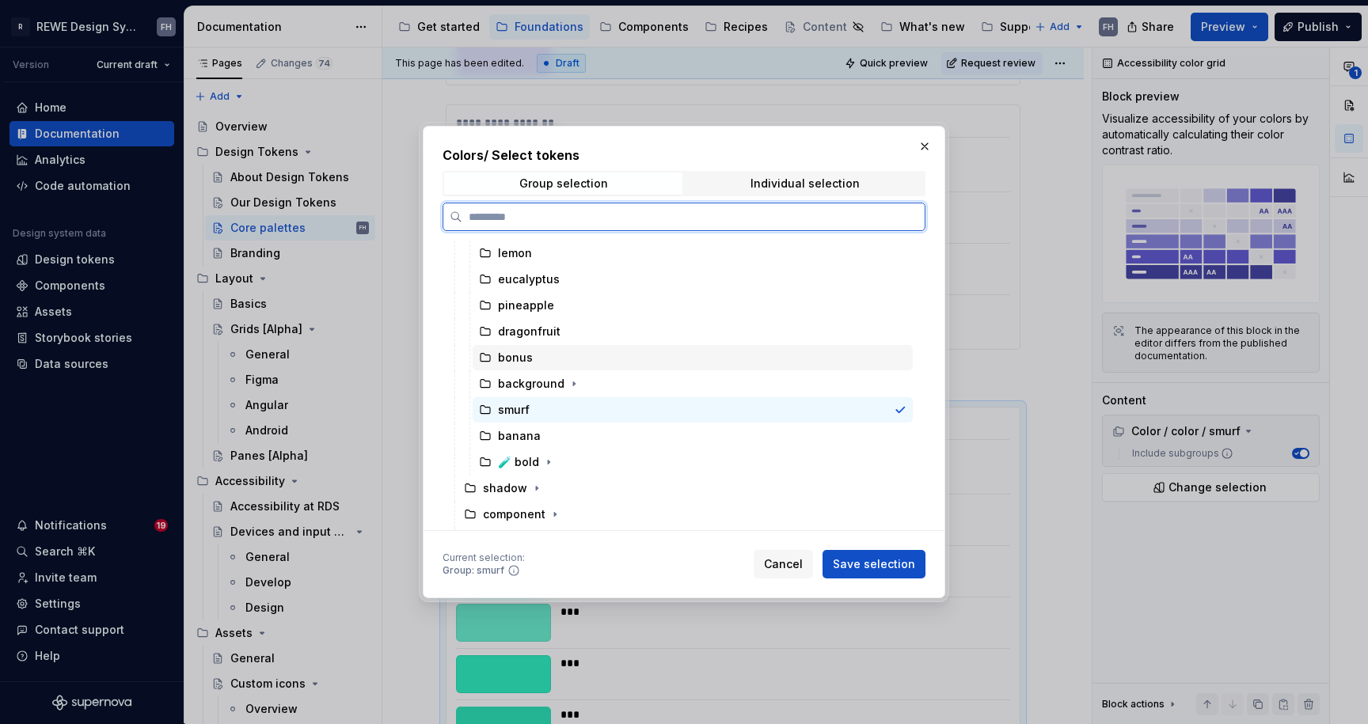
click at [521, 355] on div "bonus" at bounding box center [515, 358] width 35 height 16
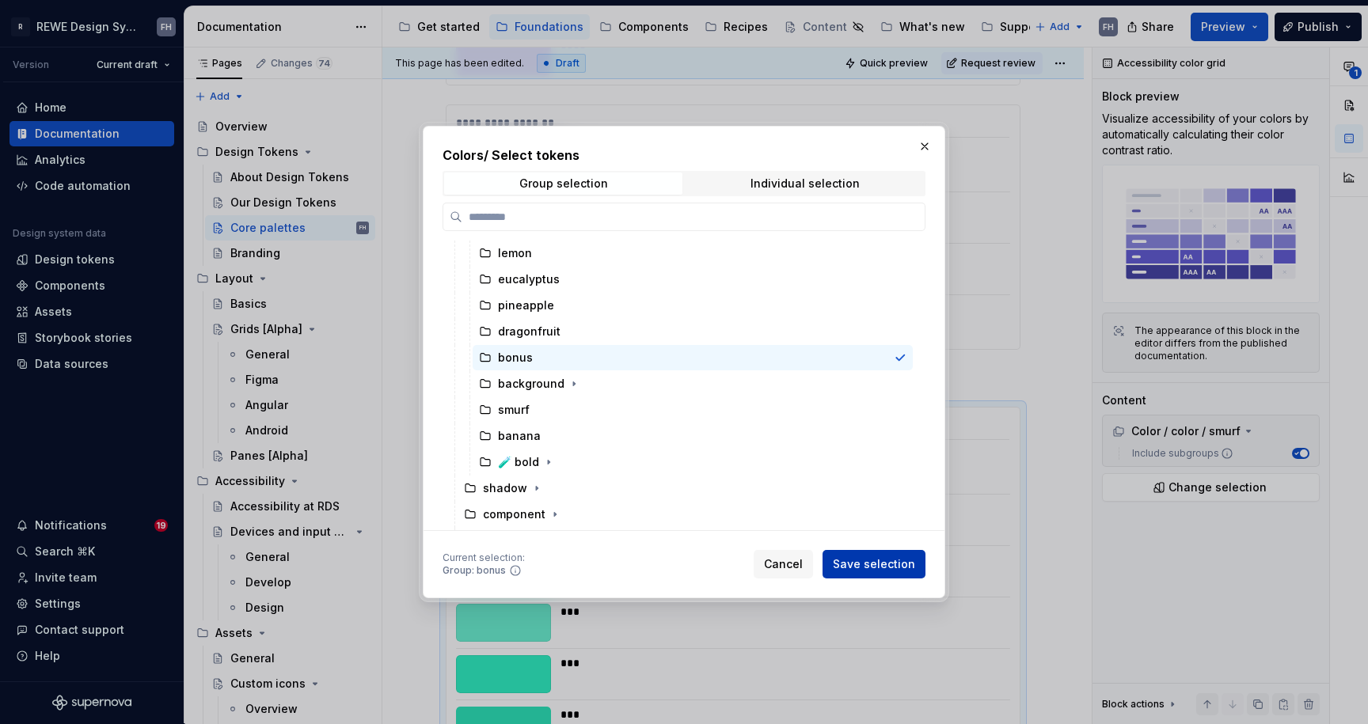
click at [894, 564] on span "Save selection" at bounding box center [874, 565] width 82 height 16
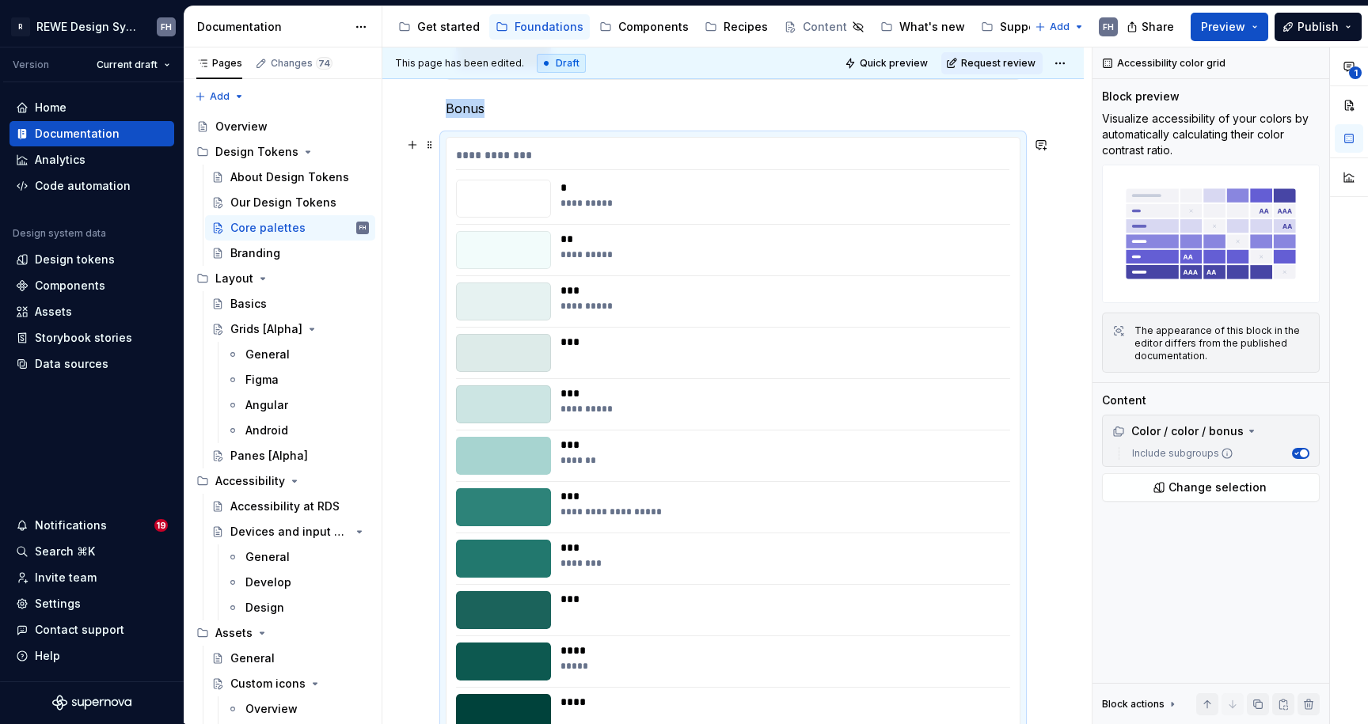
scroll to position [10276, 0]
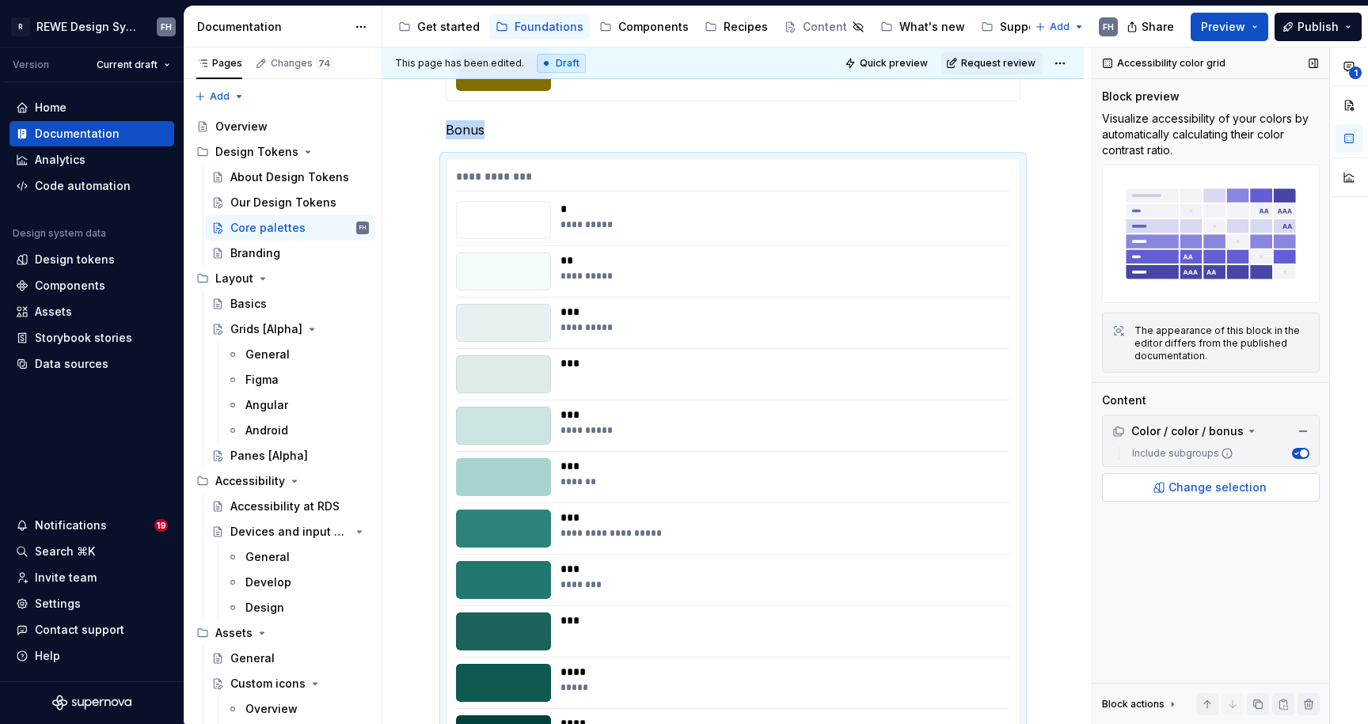
click at [1221, 484] on span "Change selection" at bounding box center [1217, 488] width 98 height 16
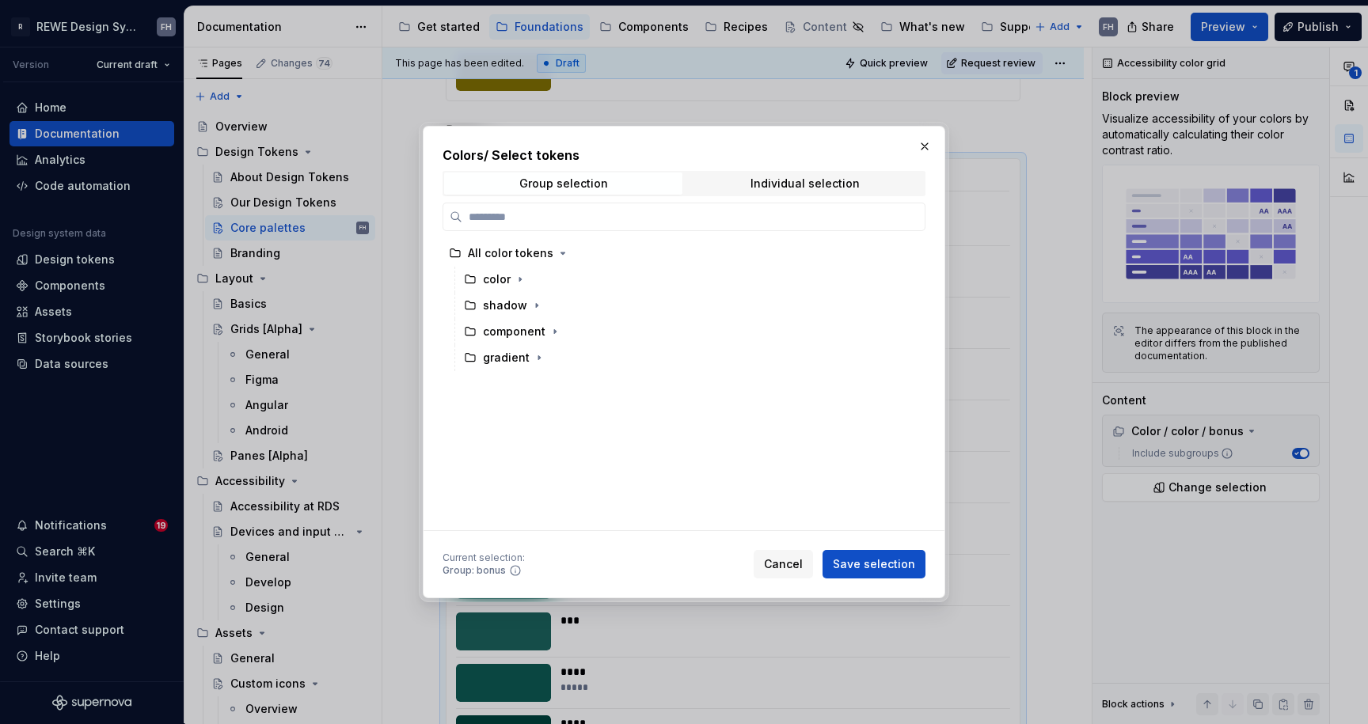
click at [924, 150] on button "button" at bounding box center [925, 146] width 22 height 22
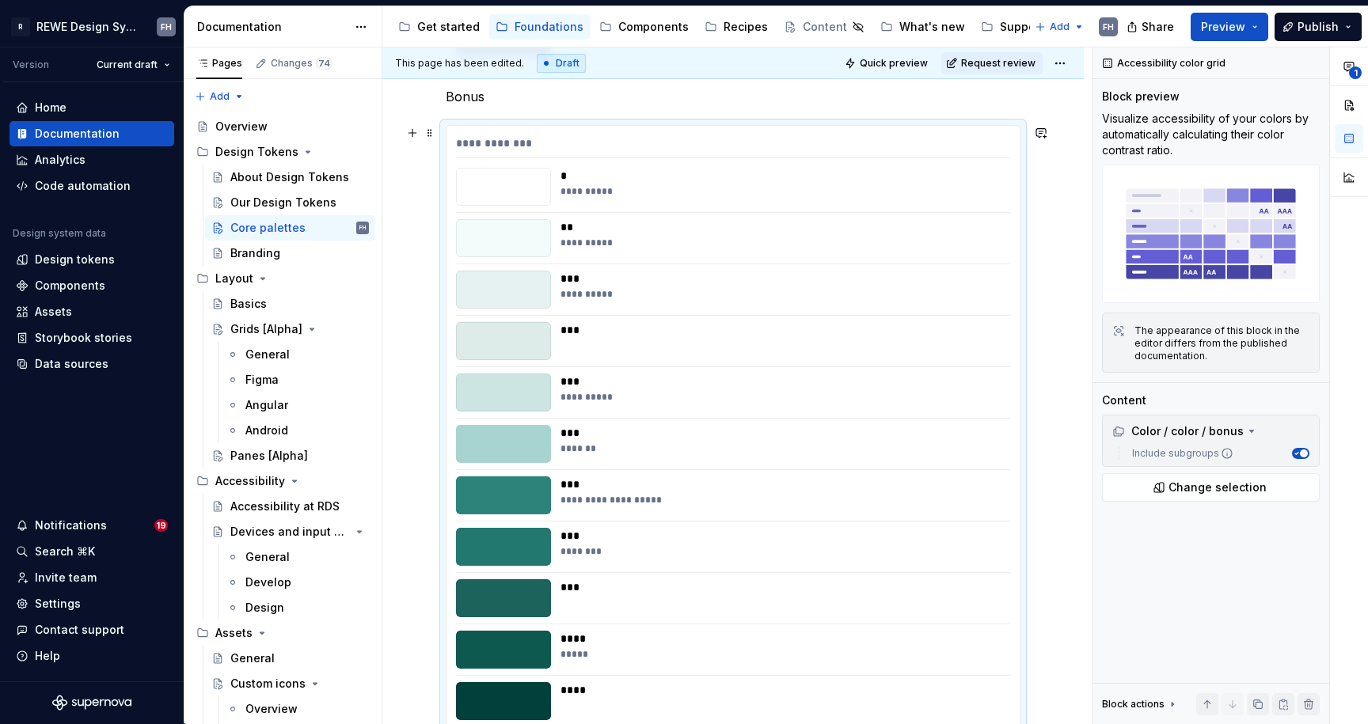
scroll to position [10278, 0]
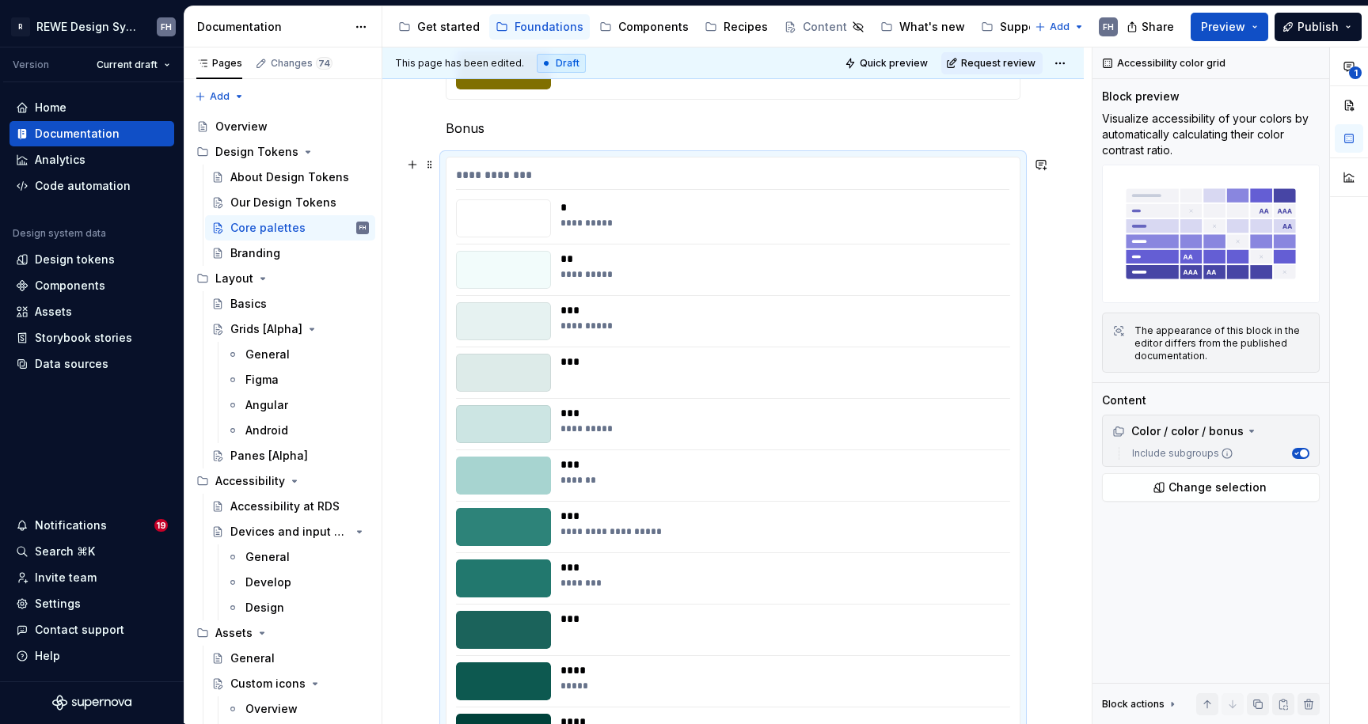
click at [631, 178] on div "**********" at bounding box center [732, 178] width 553 height 23
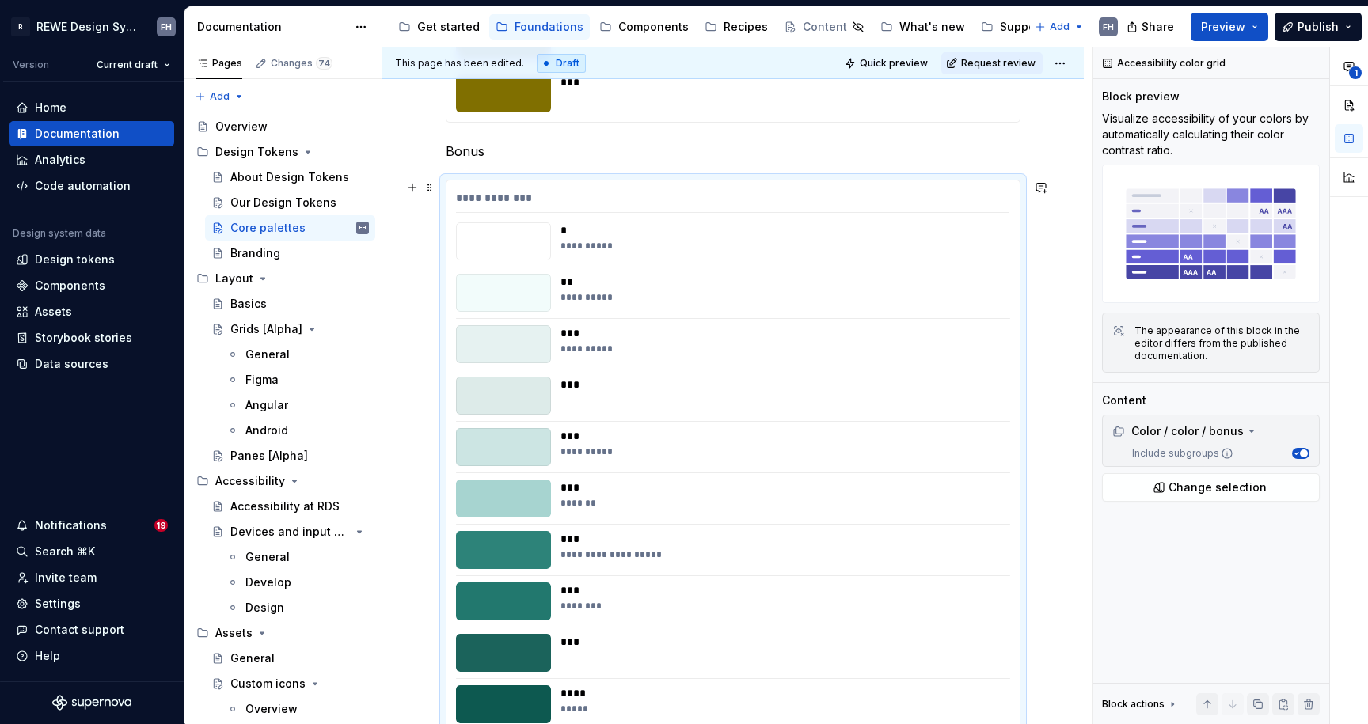
scroll to position [10241, 0]
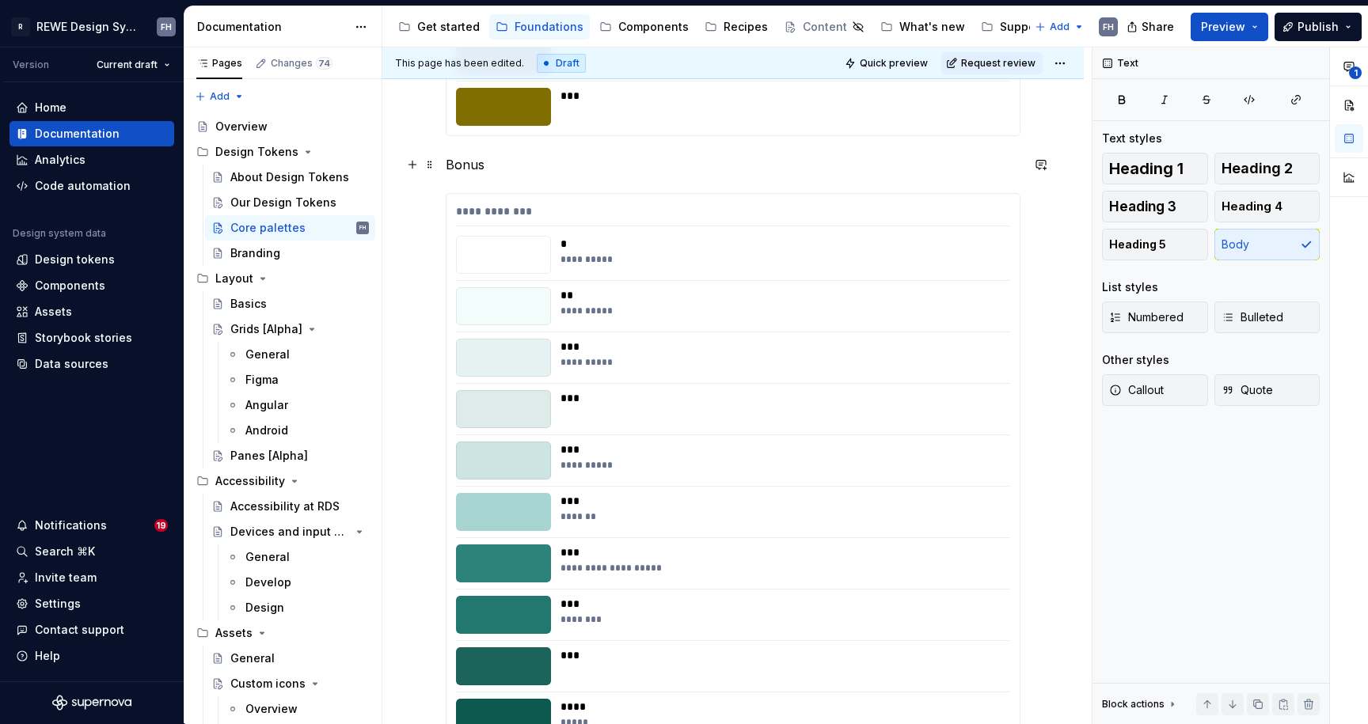
click at [509, 162] on p "Bonus" at bounding box center [733, 164] width 575 height 19
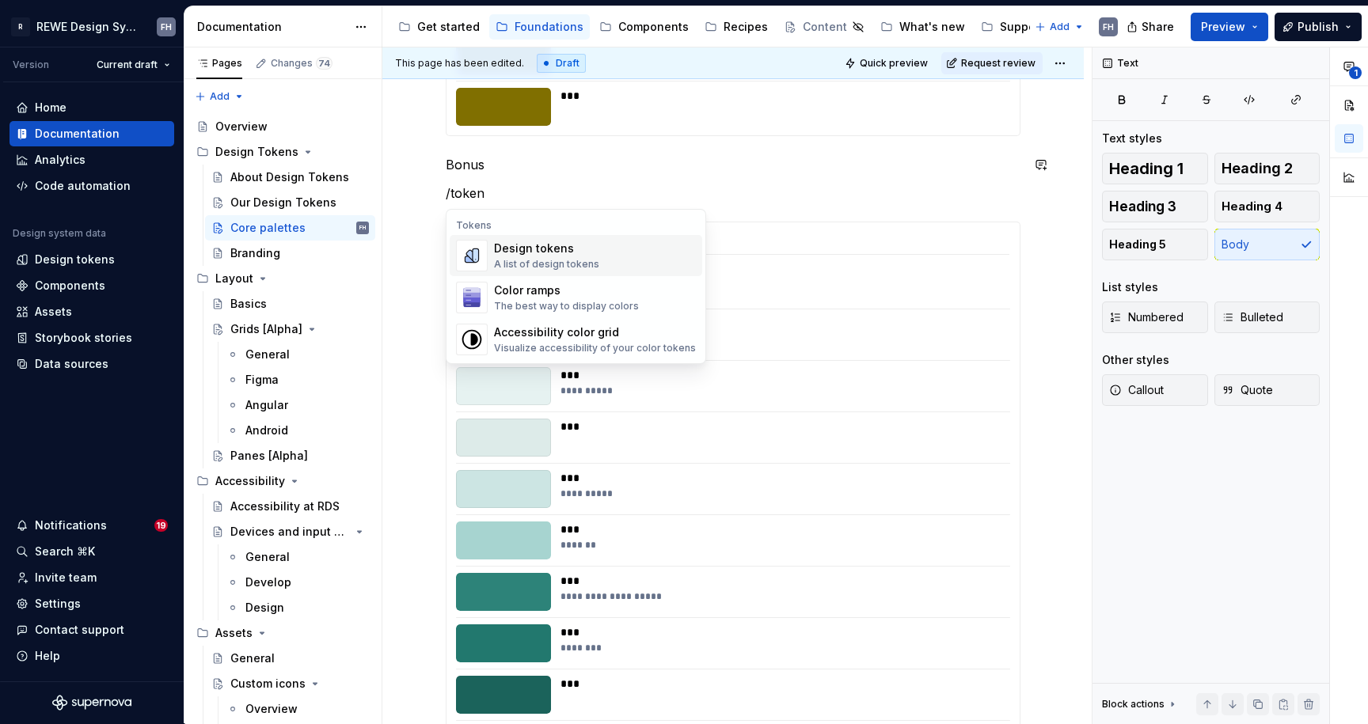
click at [573, 255] on div "Design tokens" at bounding box center [546, 249] width 105 height 16
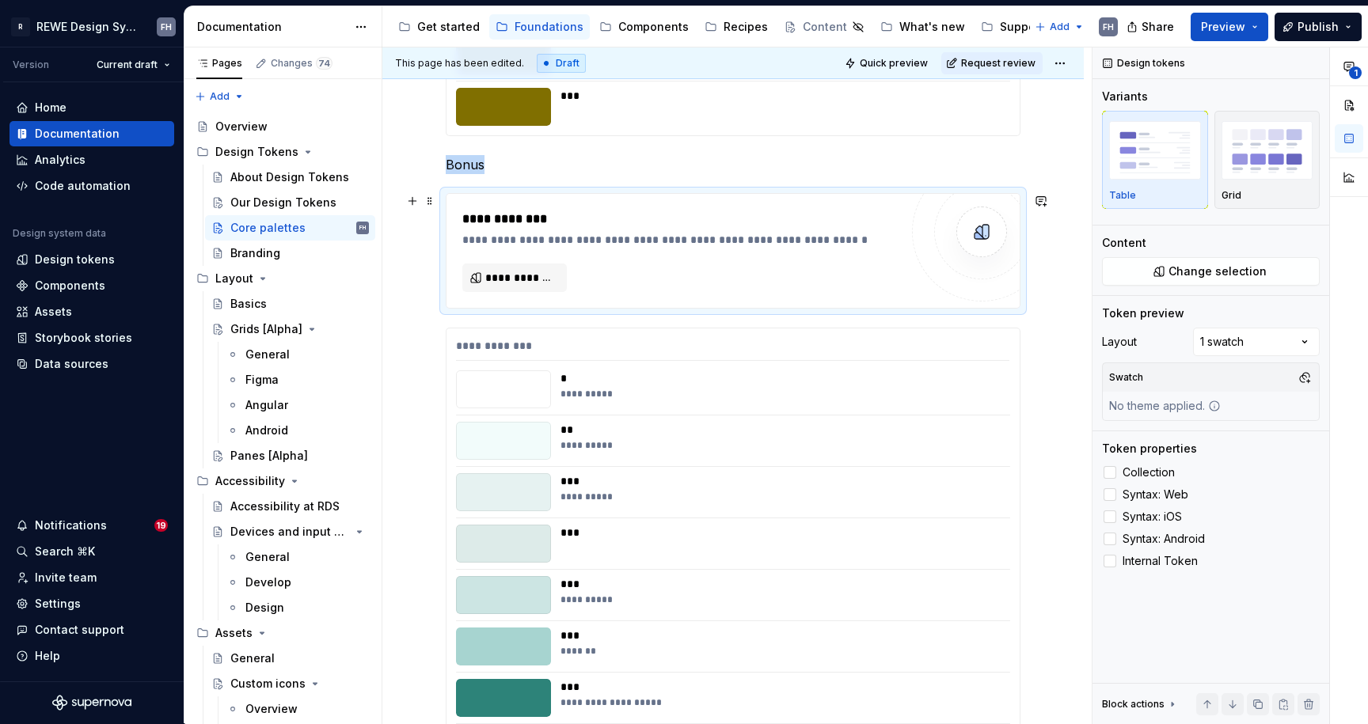
click at [615, 255] on div "**********" at bounding box center [680, 251] width 437 height 82
click at [531, 275] on span "**********" at bounding box center [520, 278] width 71 height 16
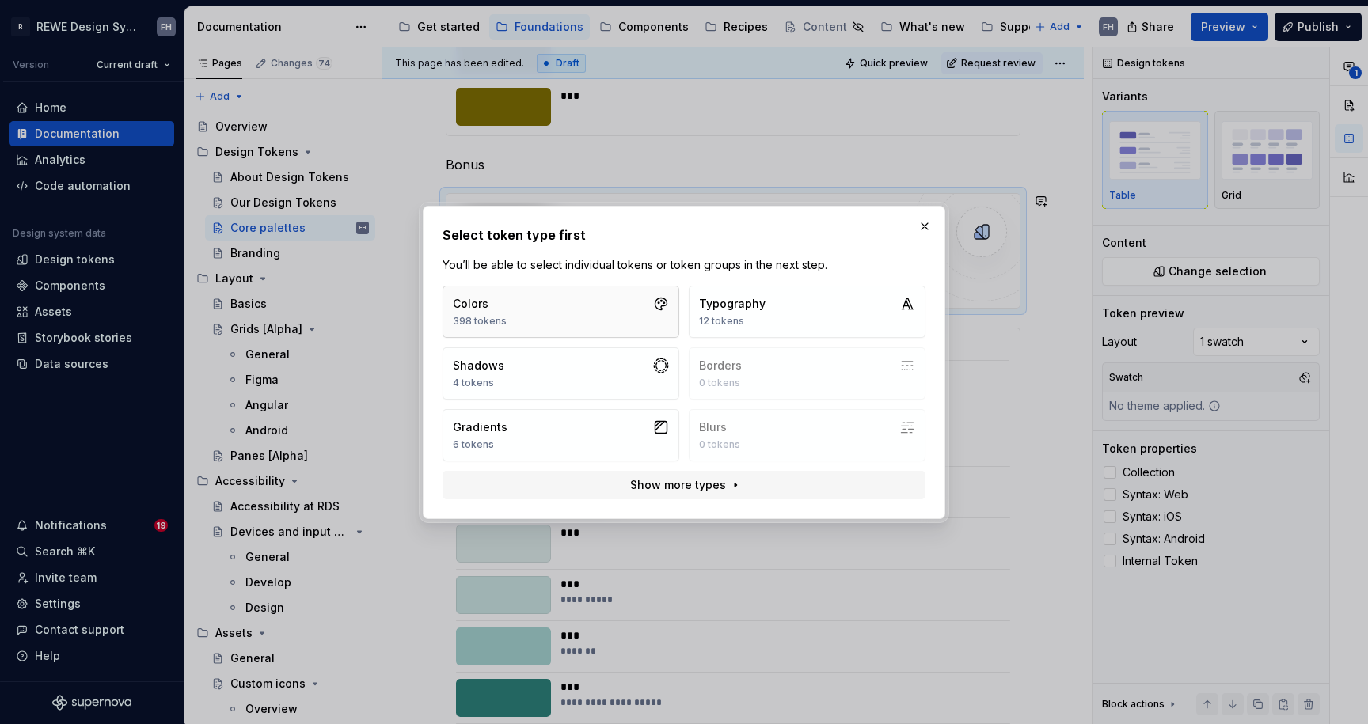
click at [506, 306] on button "Colors 398 tokens" at bounding box center [561, 312] width 237 height 52
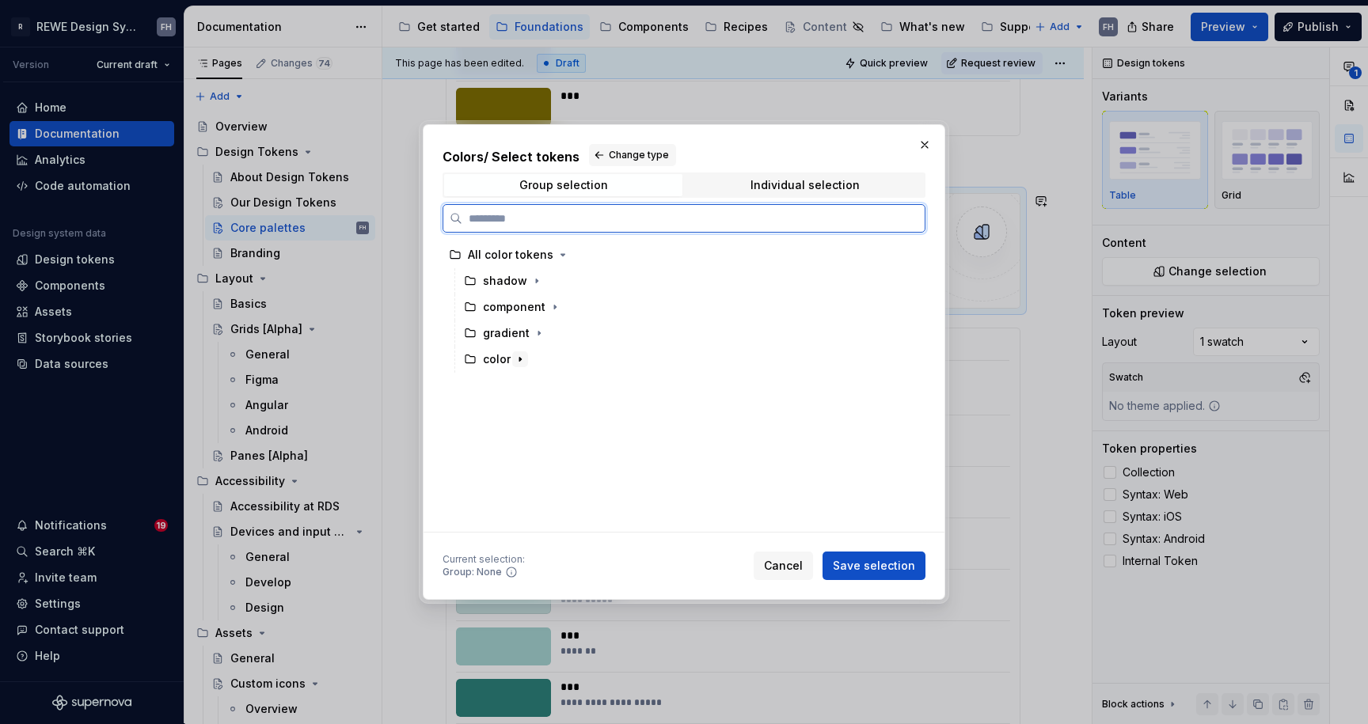
click at [525, 358] on icon "button" at bounding box center [520, 359] width 13 height 13
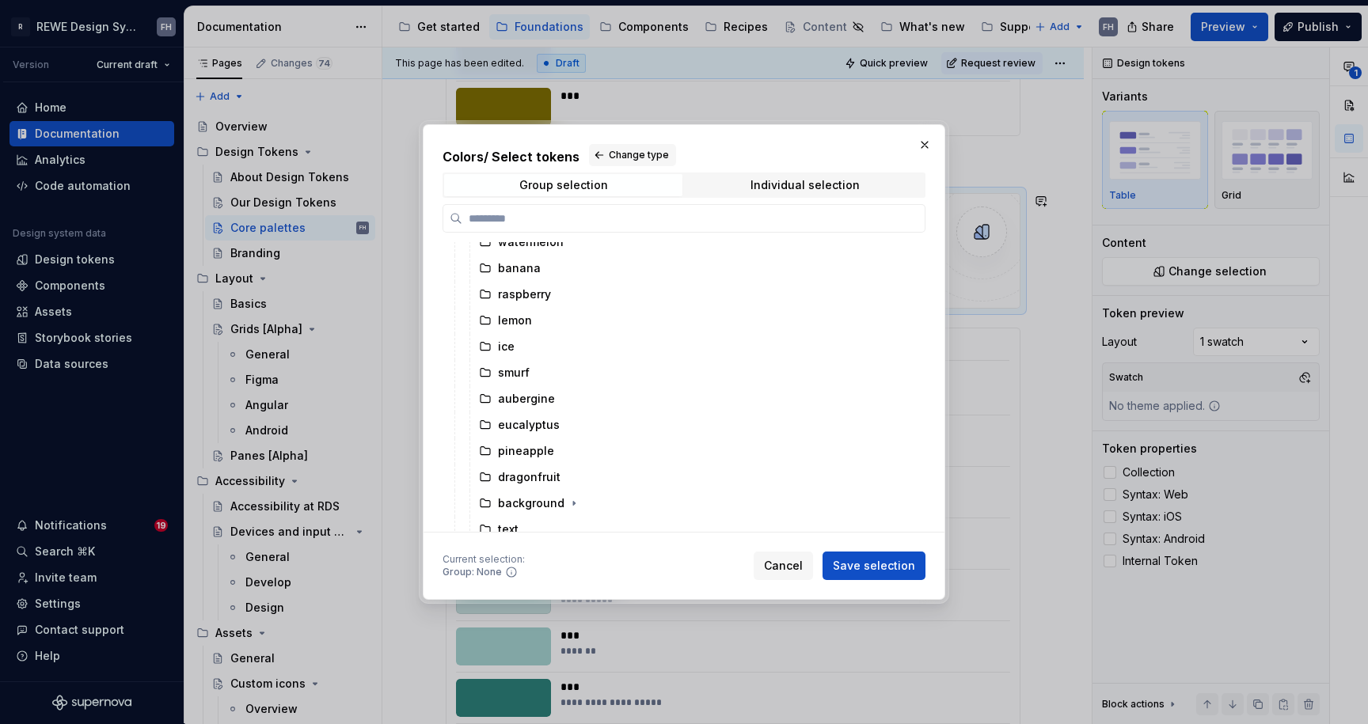
scroll to position [450, 0]
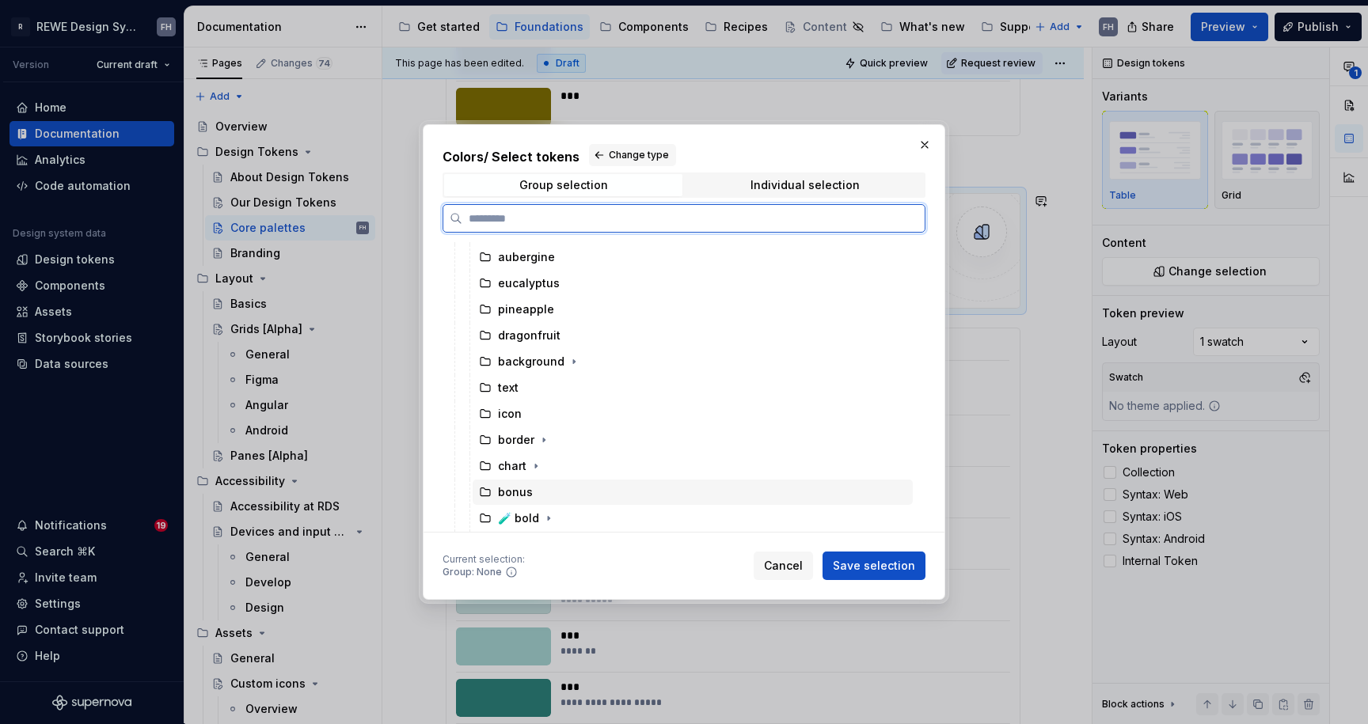
drag, startPoint x: 526, startPoint y: 481, endPoint x: 536, endPoint y: 478, distance: 9.8
click at [526, 484] on div "bonus" at bounding box center [515, 492] width 35 height 16
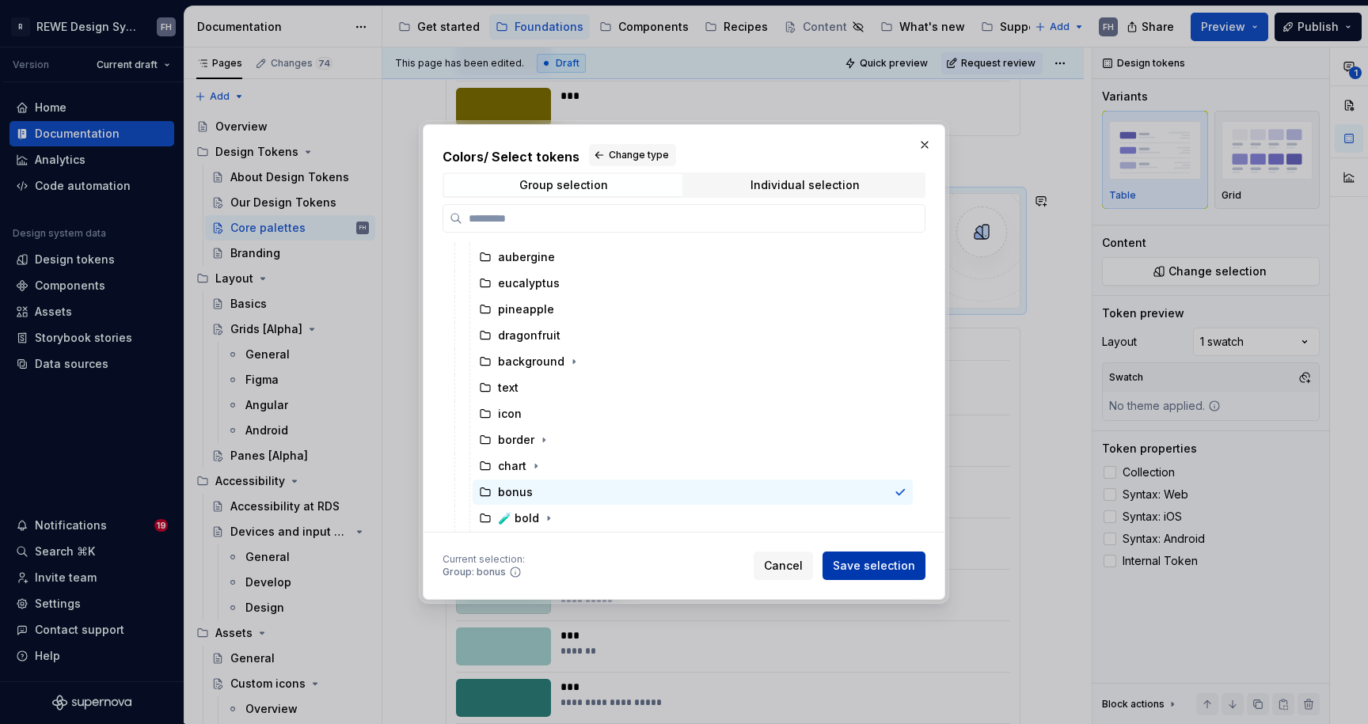
click at [860, 568] on span "Save selection" at bounding box center [874, 566] width 82 height 16
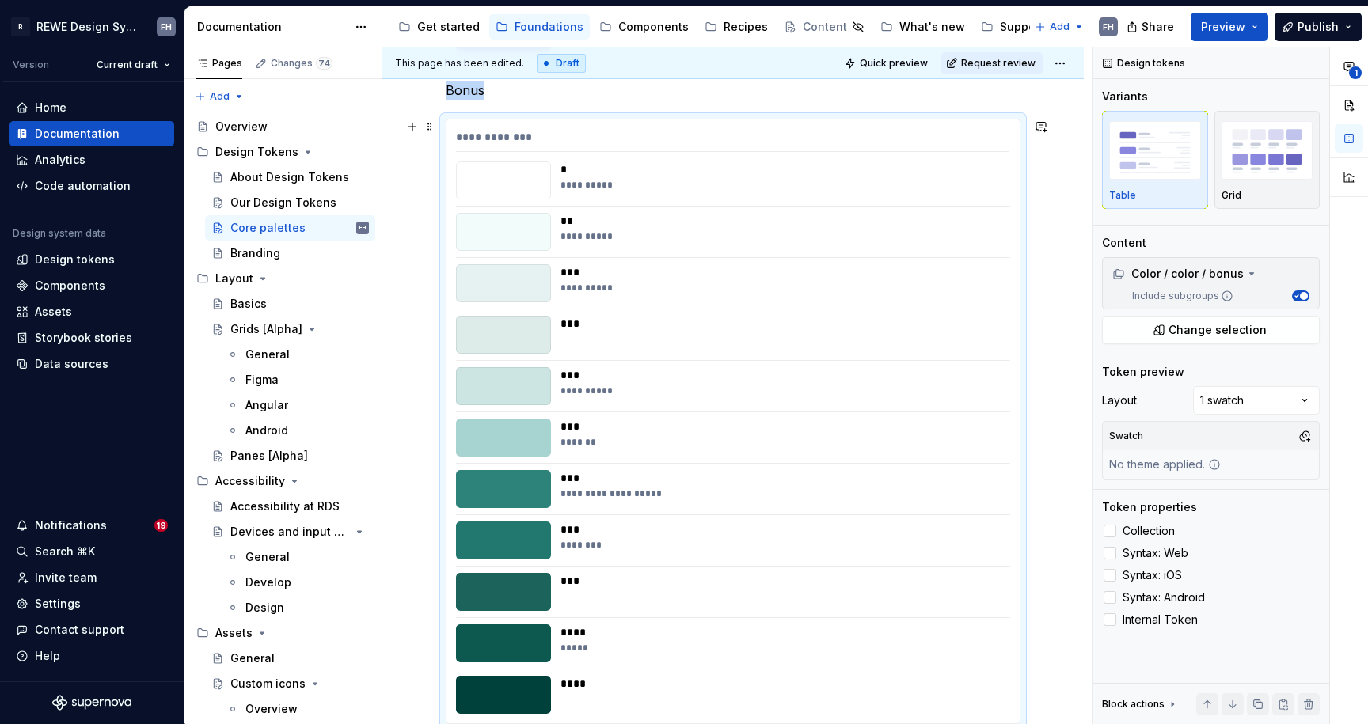
scroll to position [10286, 0]
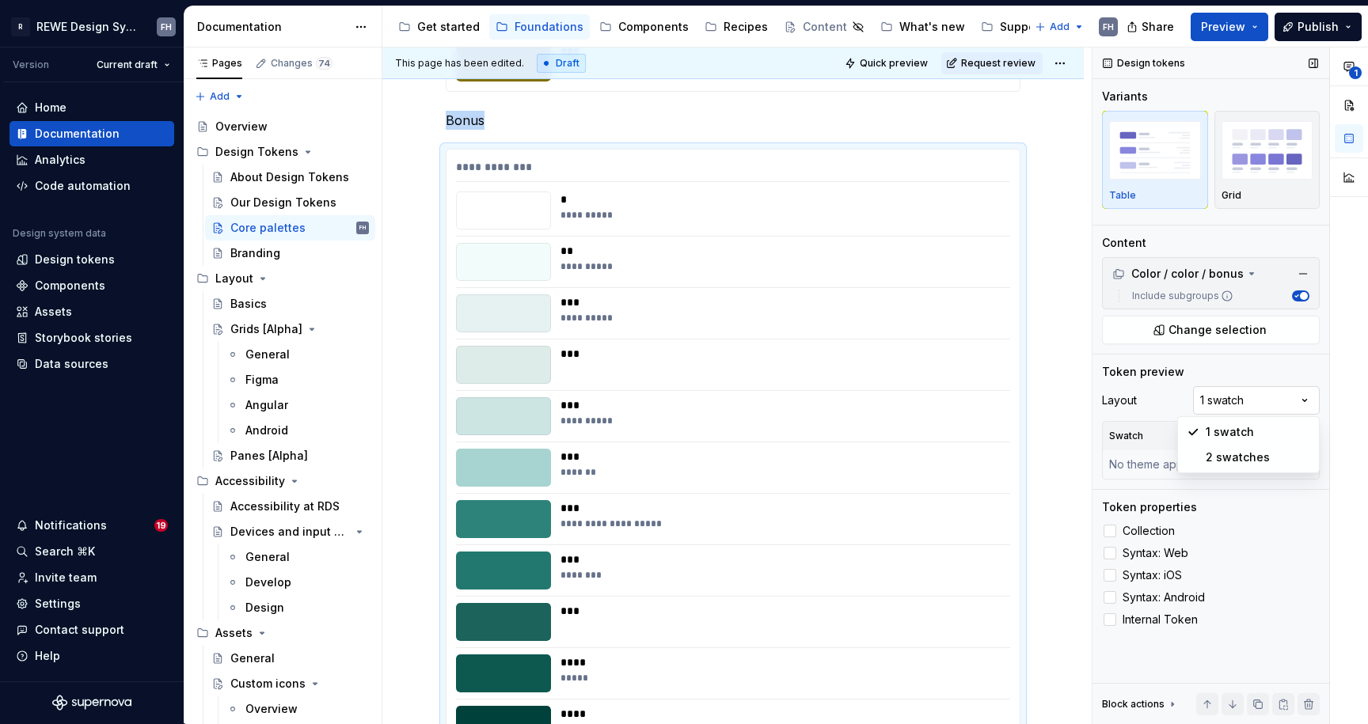
click at [1283, 398] on div "**********" at bounding box center [1229, 385] width 275 height 677
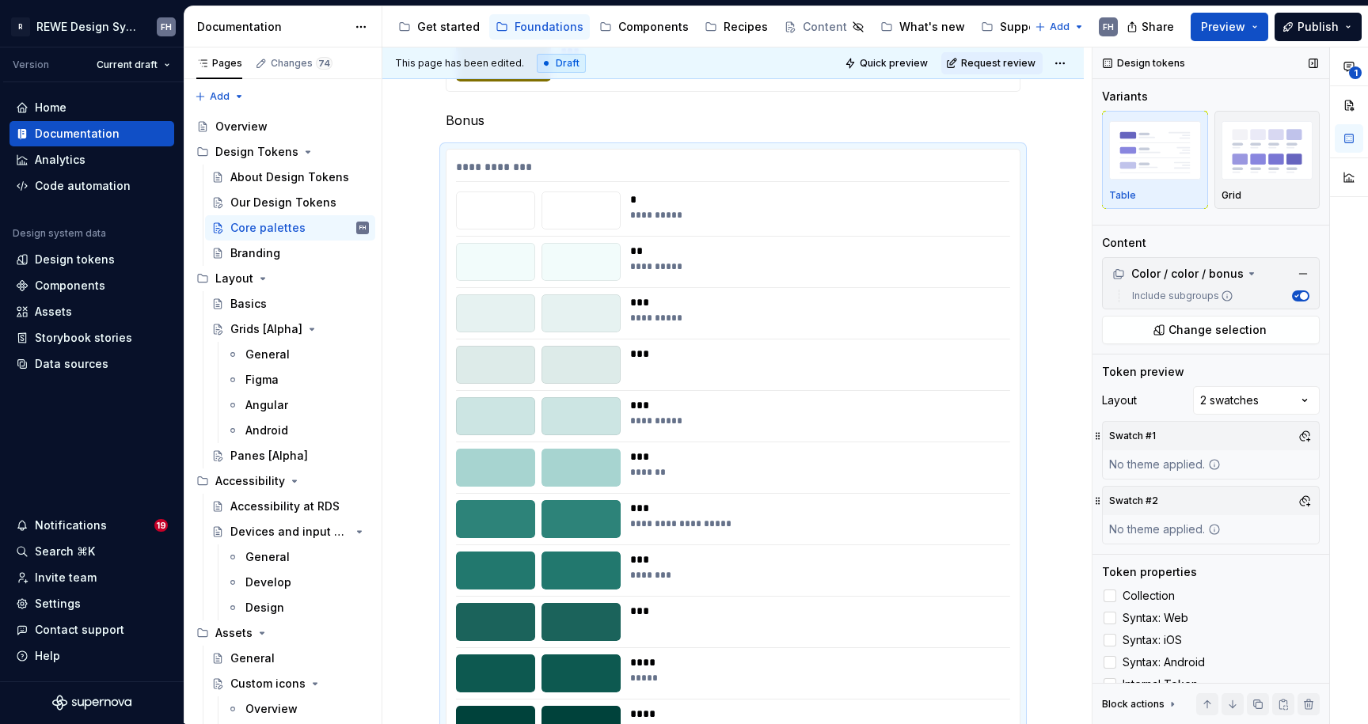
click at [1175, 458] on div "No theme applied." at bounding box center [1165, 464] width 124 height 28
click at [1297, 435] on button "button" at bounding box center [1305, 436] width 22 height 22
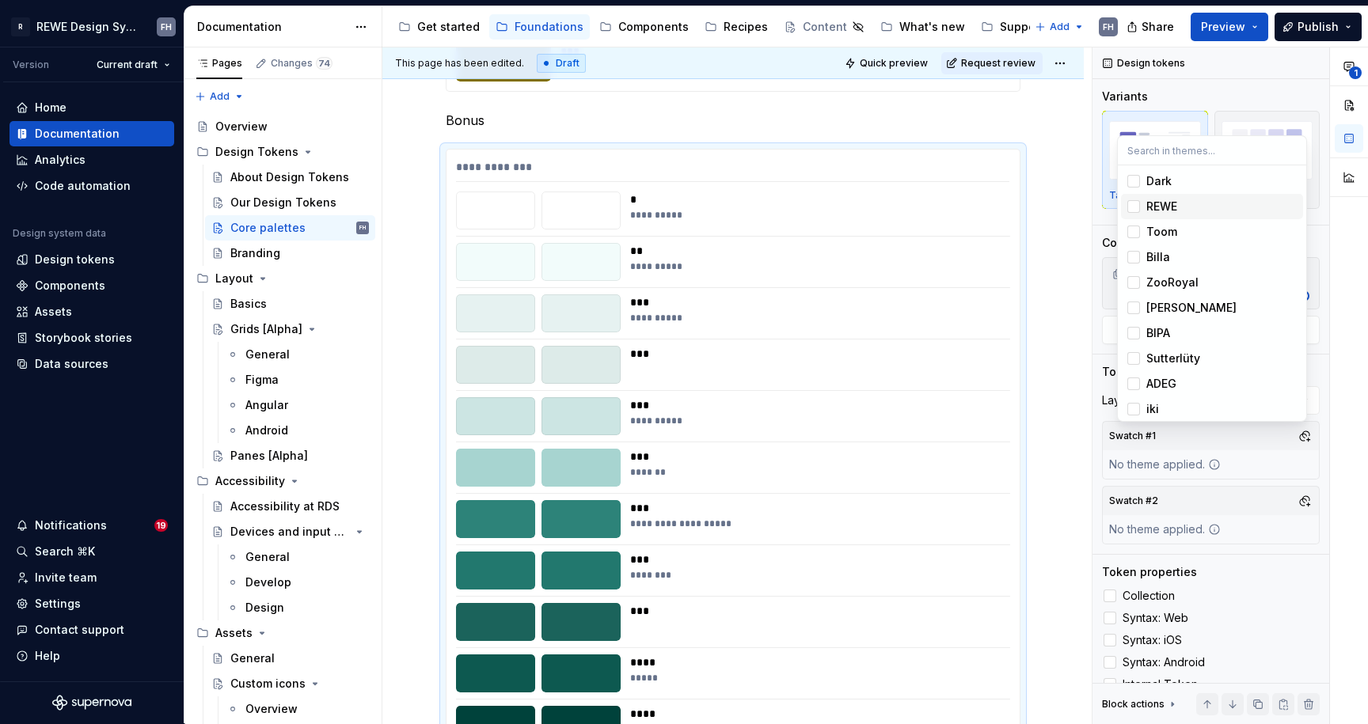
click at [1177, 206] on div "REWE" at bounding box center [1161, 207] width 31 height 16
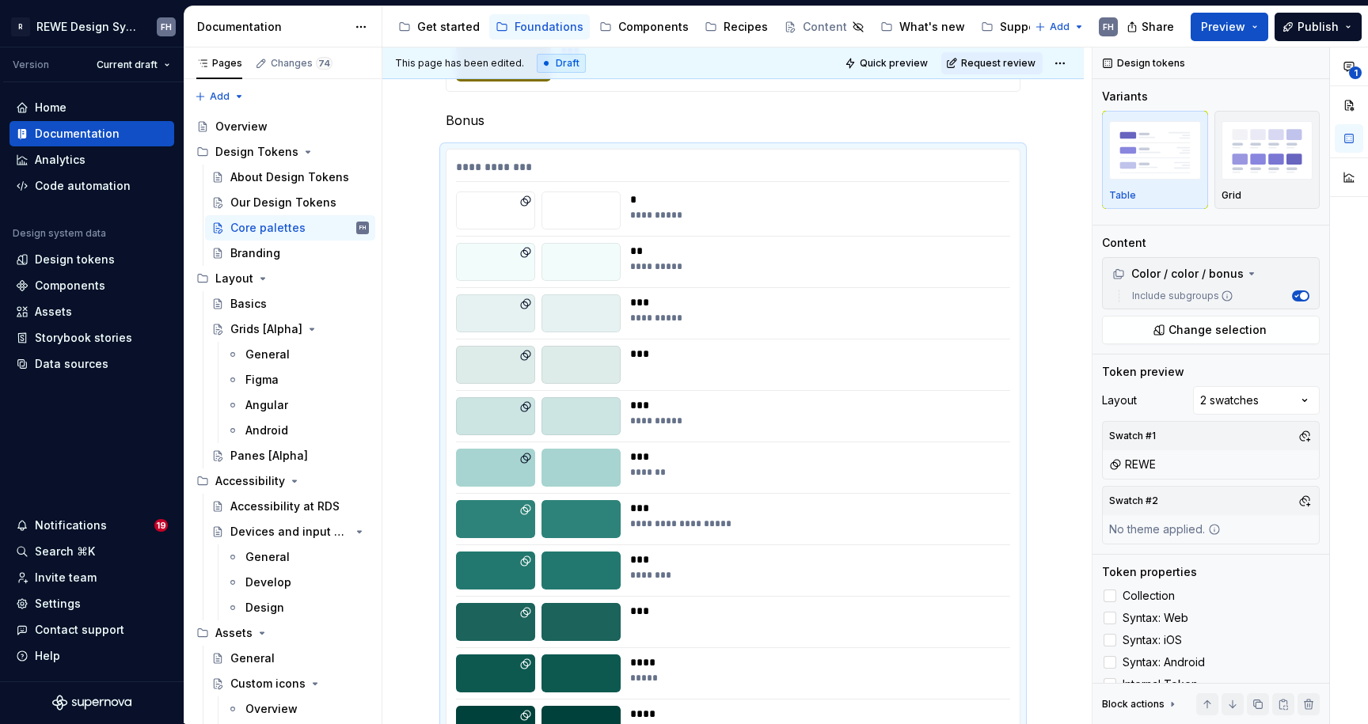
click at [1299, 500] on div "**********" at bounding box center [1229, 385] width 275 height 677
click at [1299, 500] on button "button" at bounding box center [1305, 501] width 22 height 22
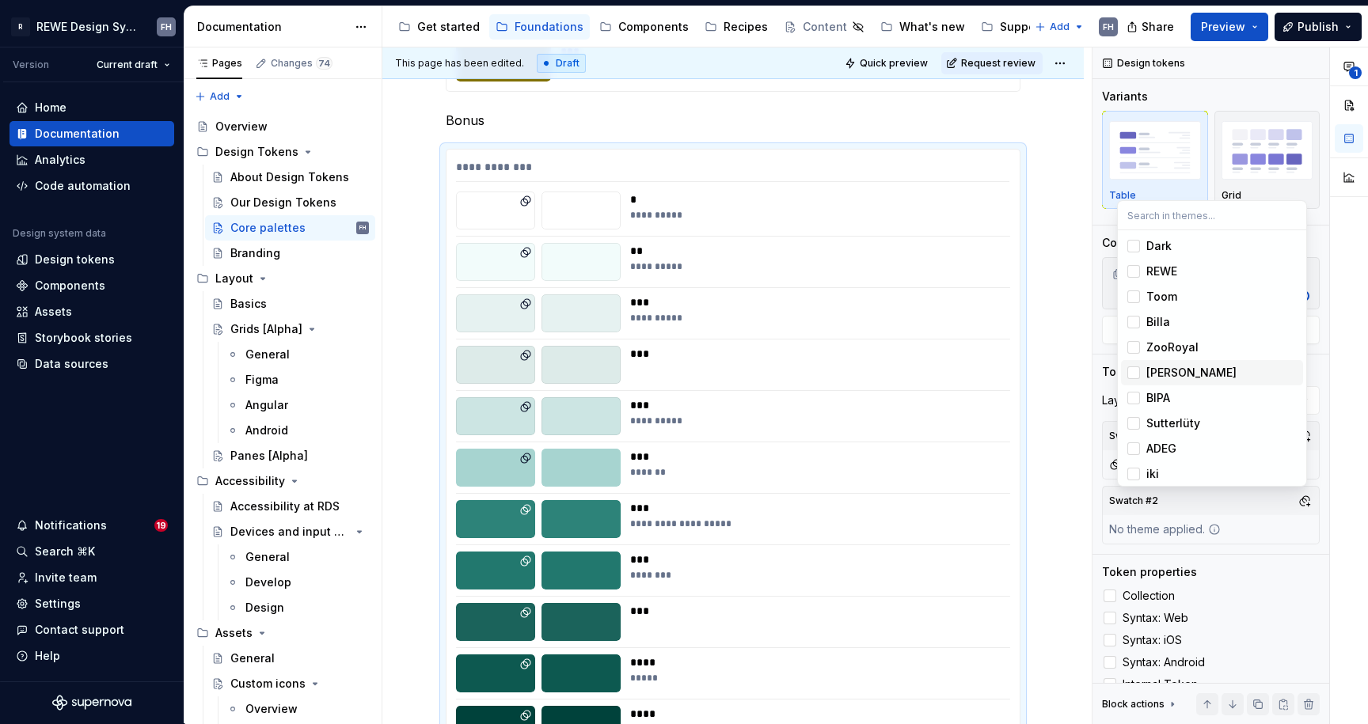
click at [1192, 373] on div "PENNY" at bounding box center [1221, 373] width 150 height 16
click at [1049, 522] on html "R REWE Design System FH Version Current draft Home Documentation Analytics Code…" at bounding box center [684, 362] width 1368 height 724
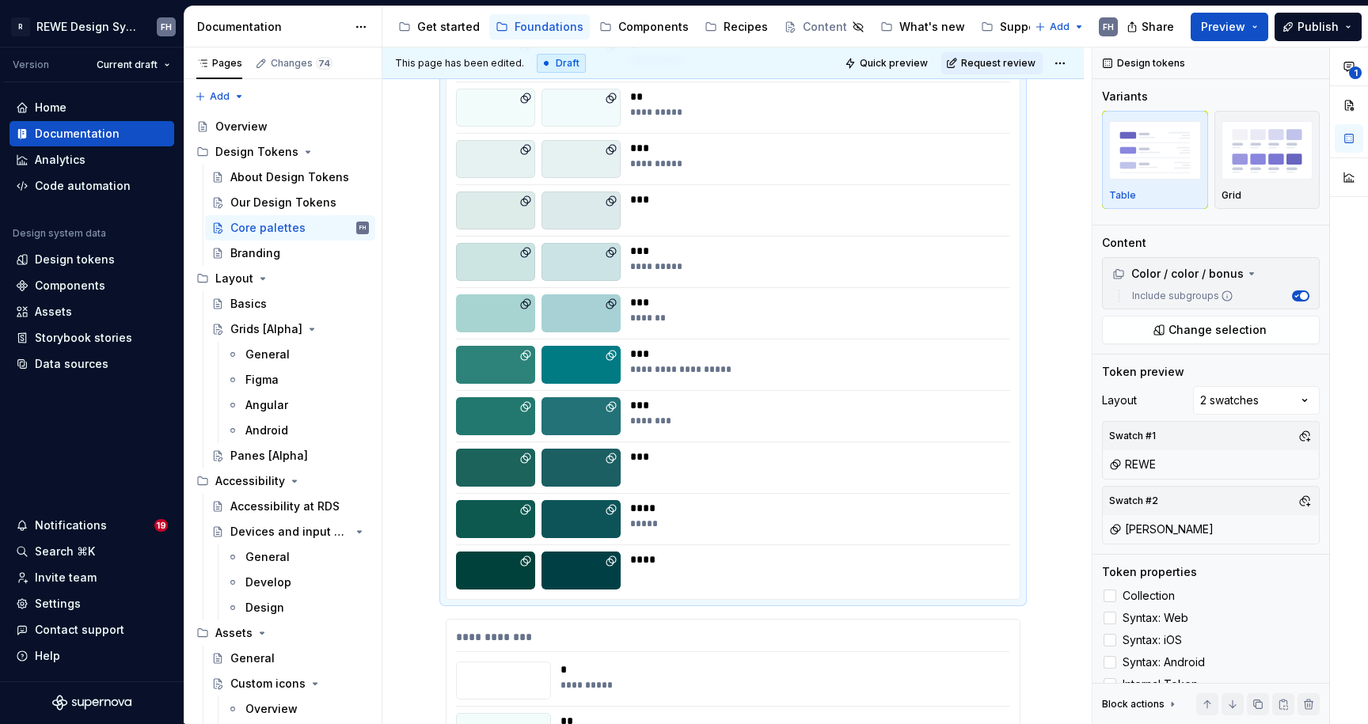
scroll to position [10604, 0]
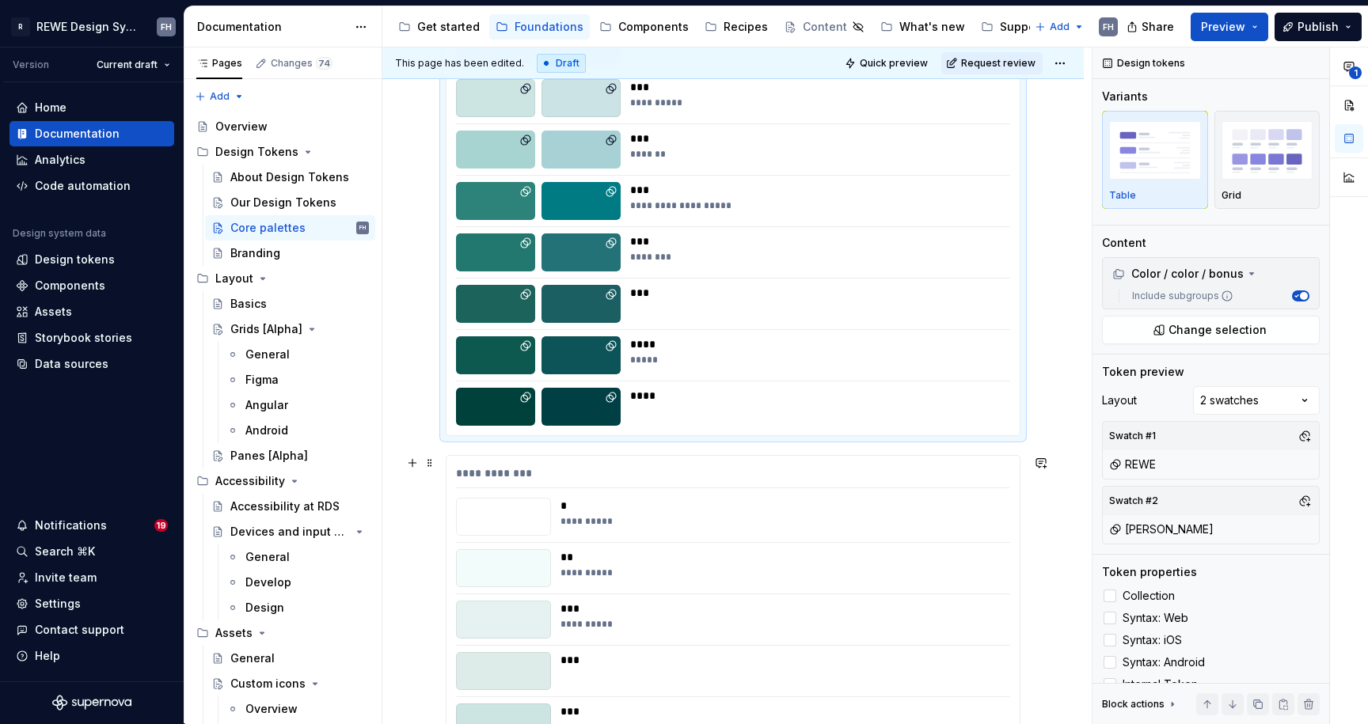
click at [670, 528] on div "**********" at bounding box center [780, 517] width 440 height 38
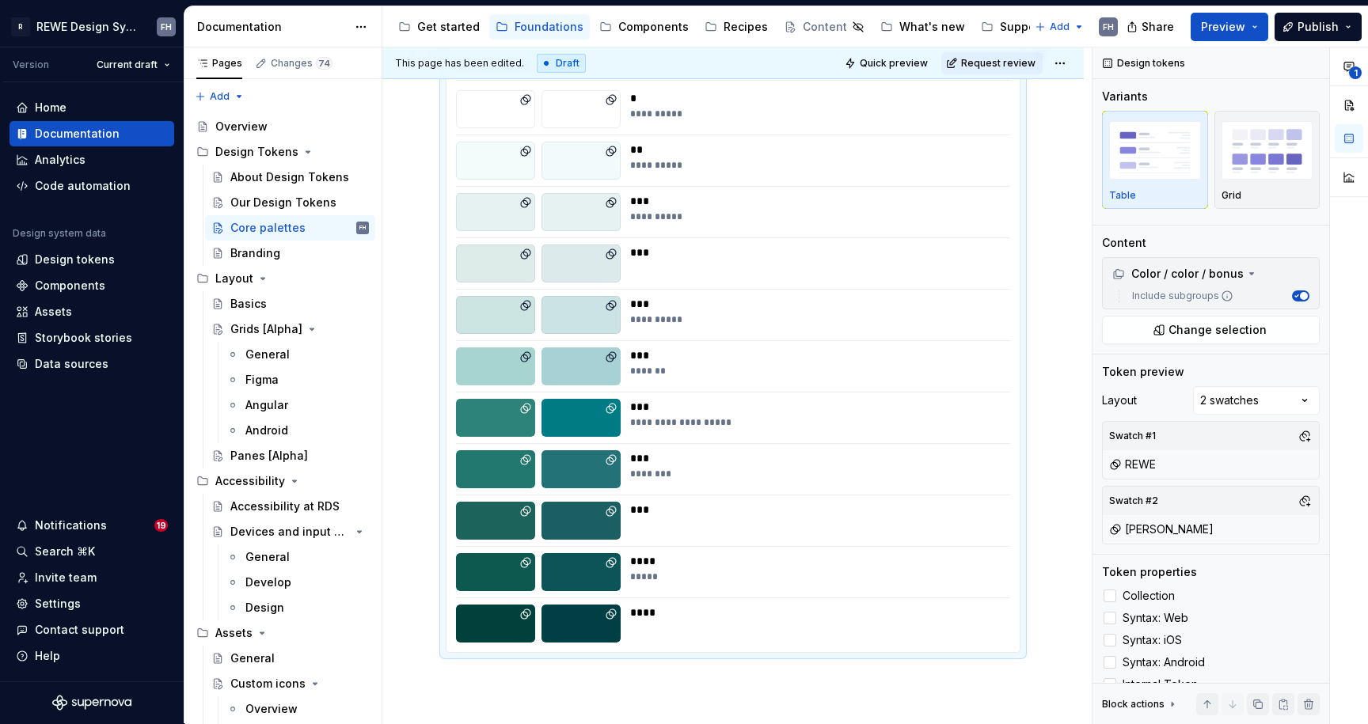
scroll to position [10285, 0]
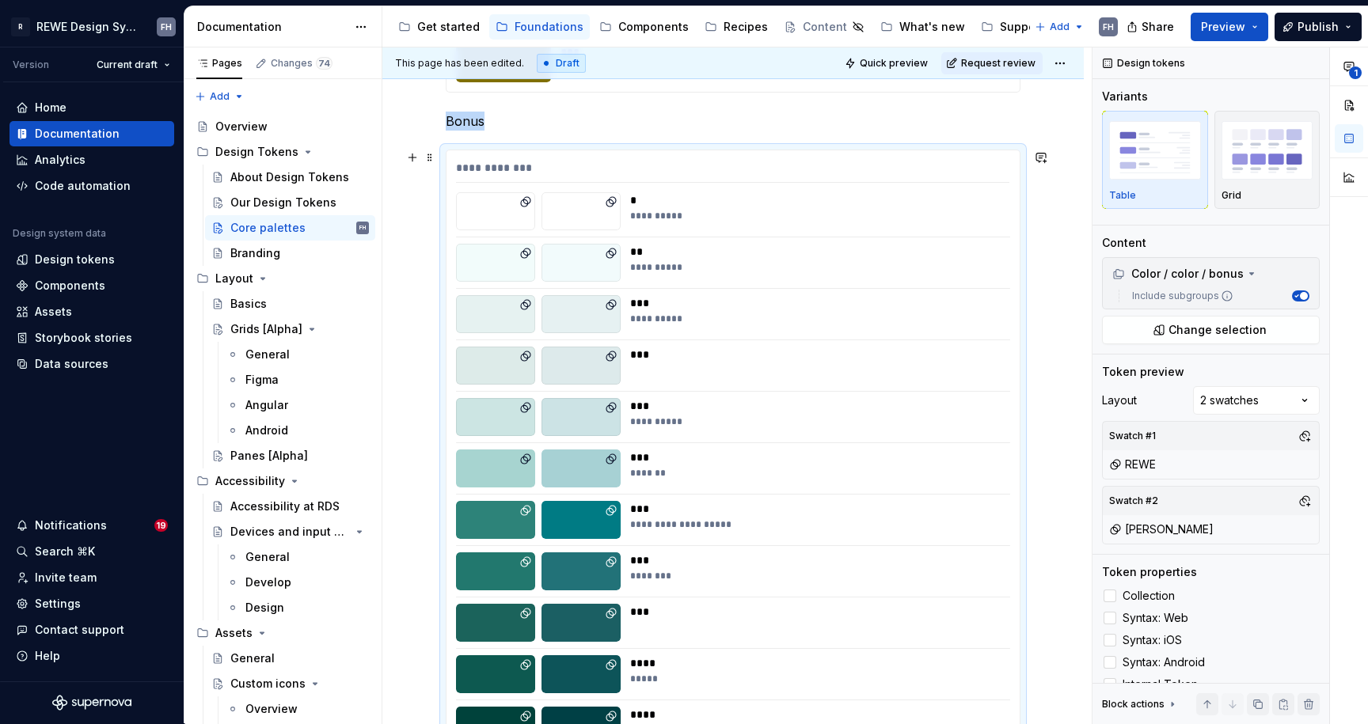
click at [812, 186] on div "**********" at bounding box center [732, 452] width 573 height 604
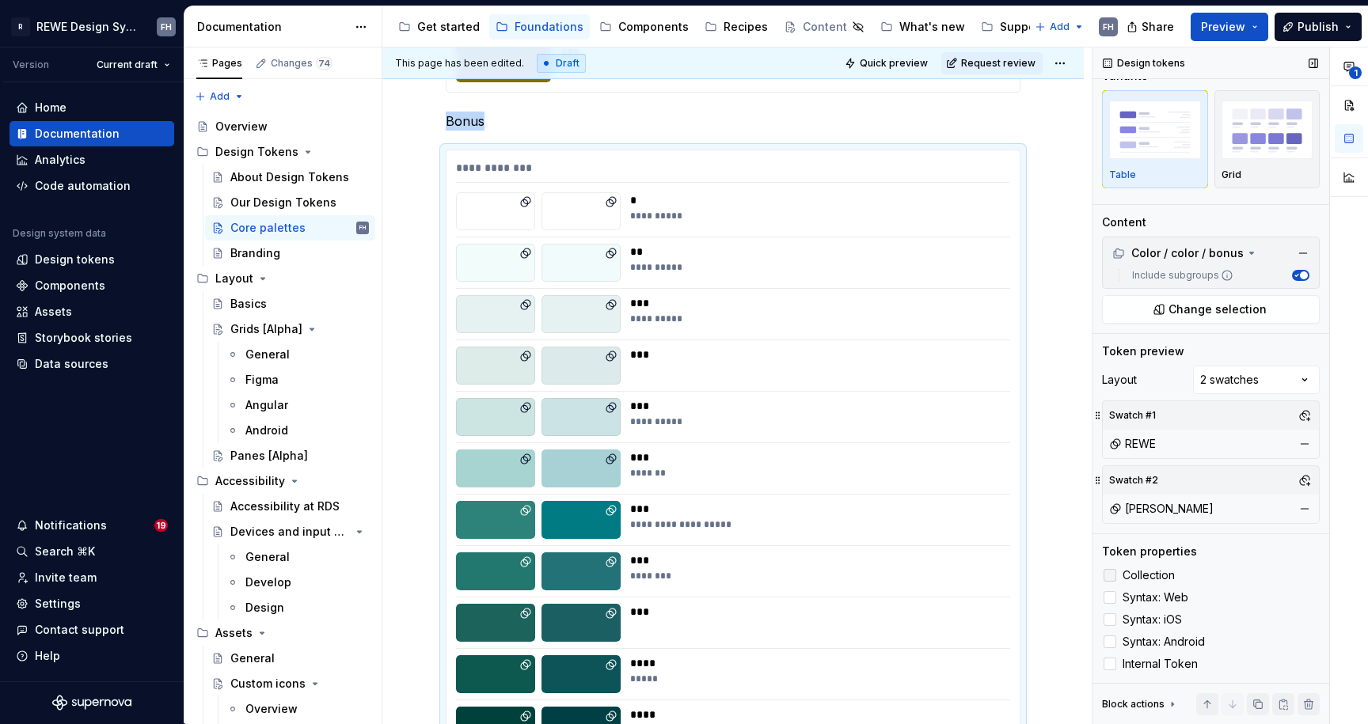
click at [1161, 574] on span "Collection" at bounding box center [1149, 575] width 52 height 13
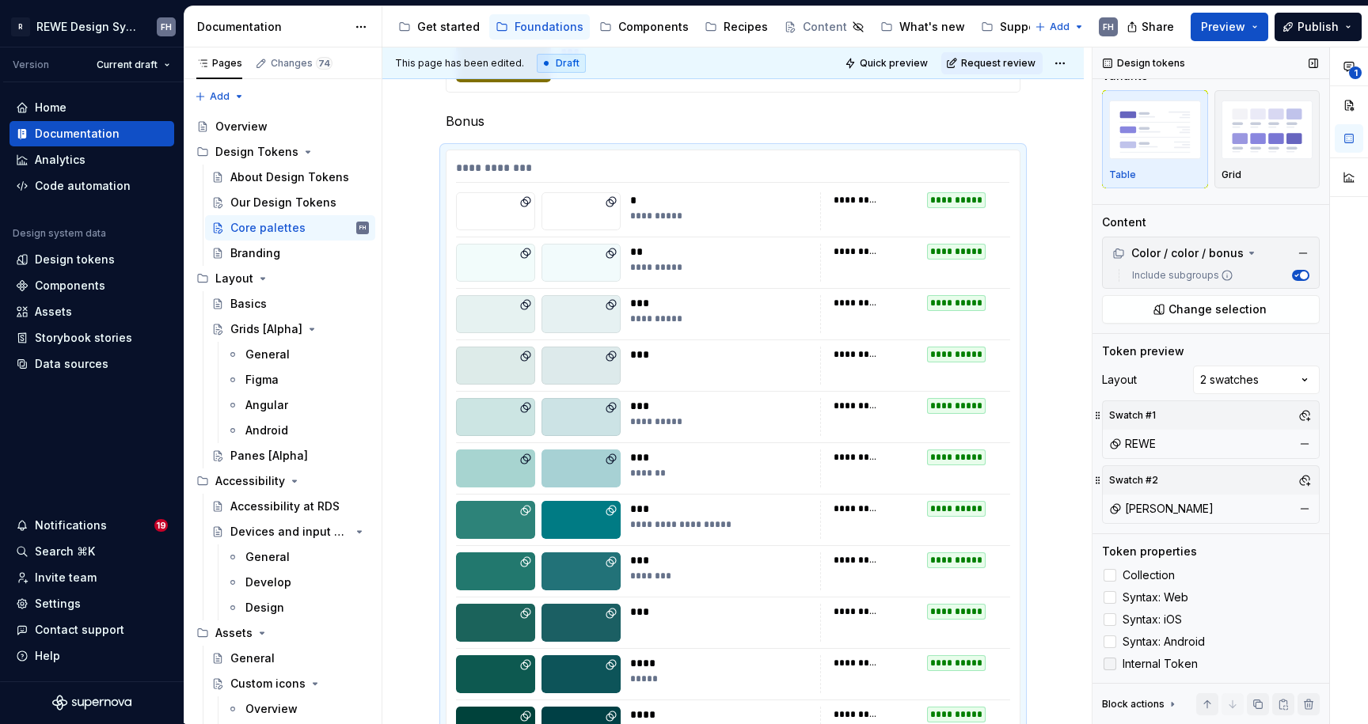
click at [1168, 661] on span "Internal Token" at bounding box center [1160, 664] width 75 height 13
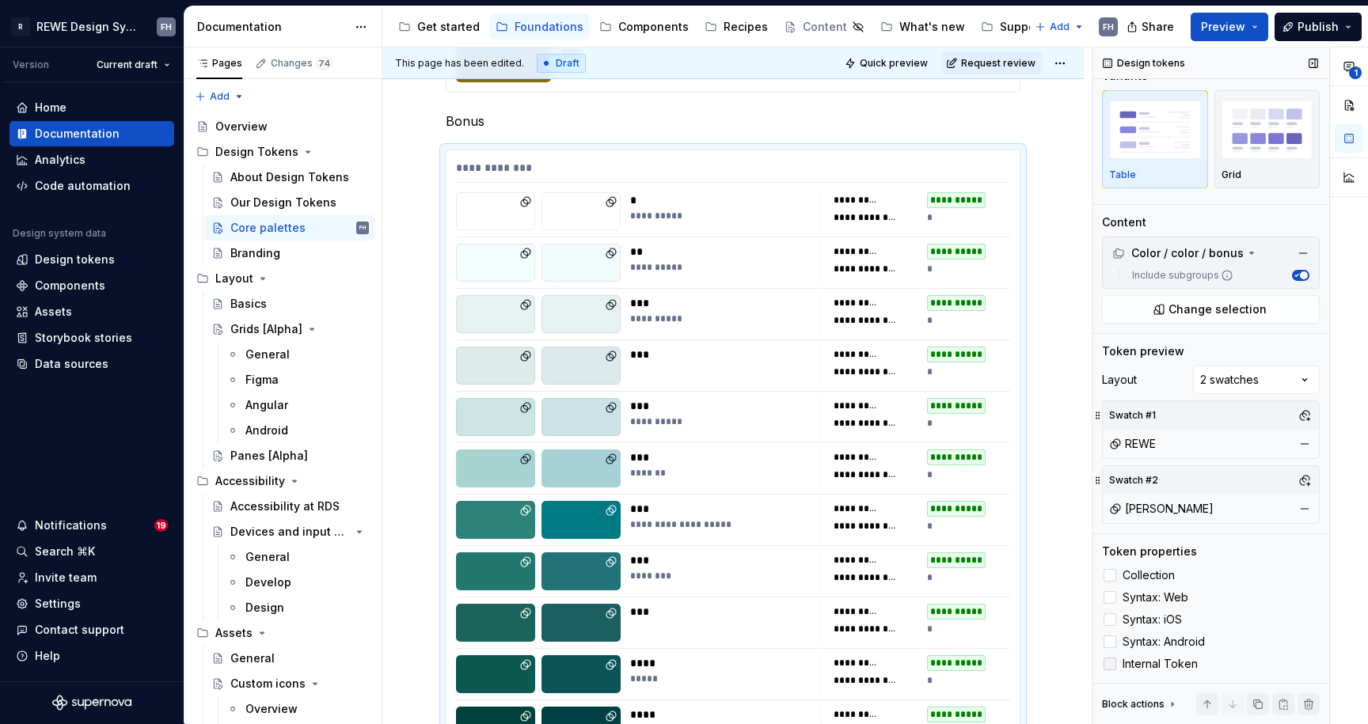
click at [1168, 665] on span "Internal Token" at bounding box center [1160, 664] width 75 height 13
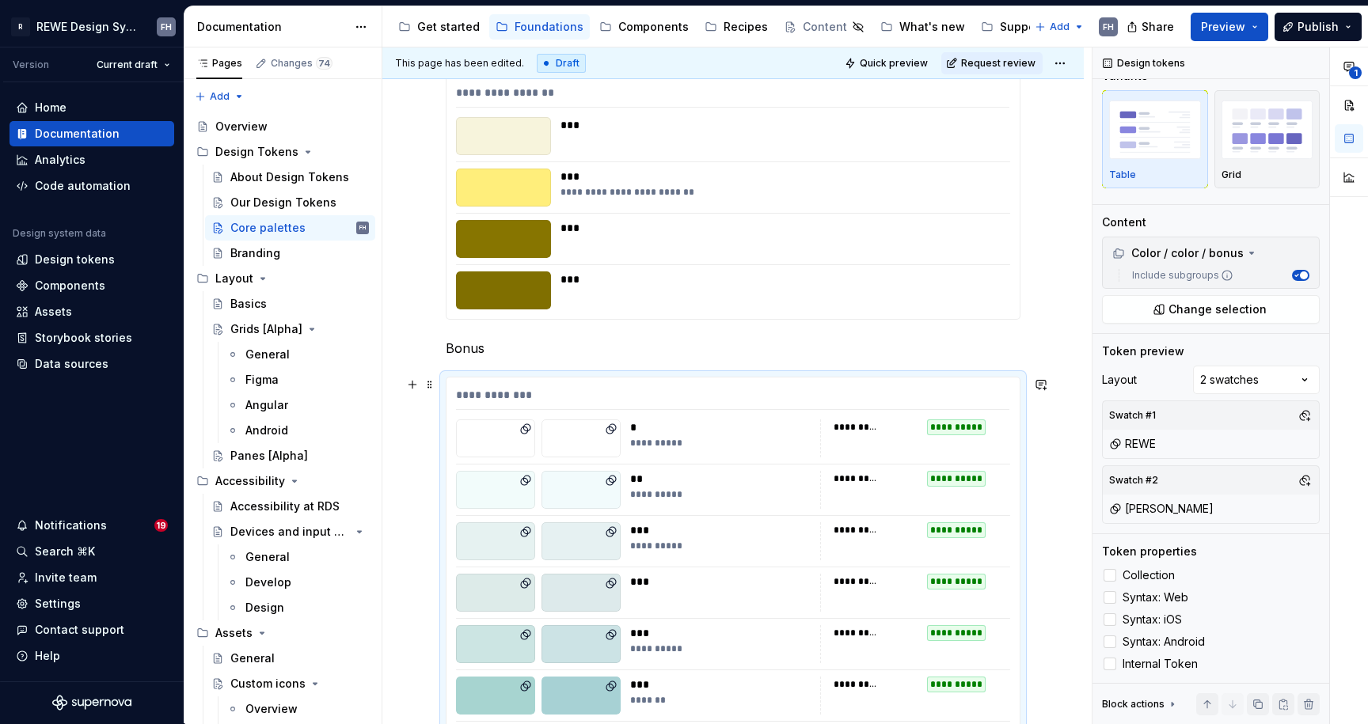
scroll to position [10061, 0]
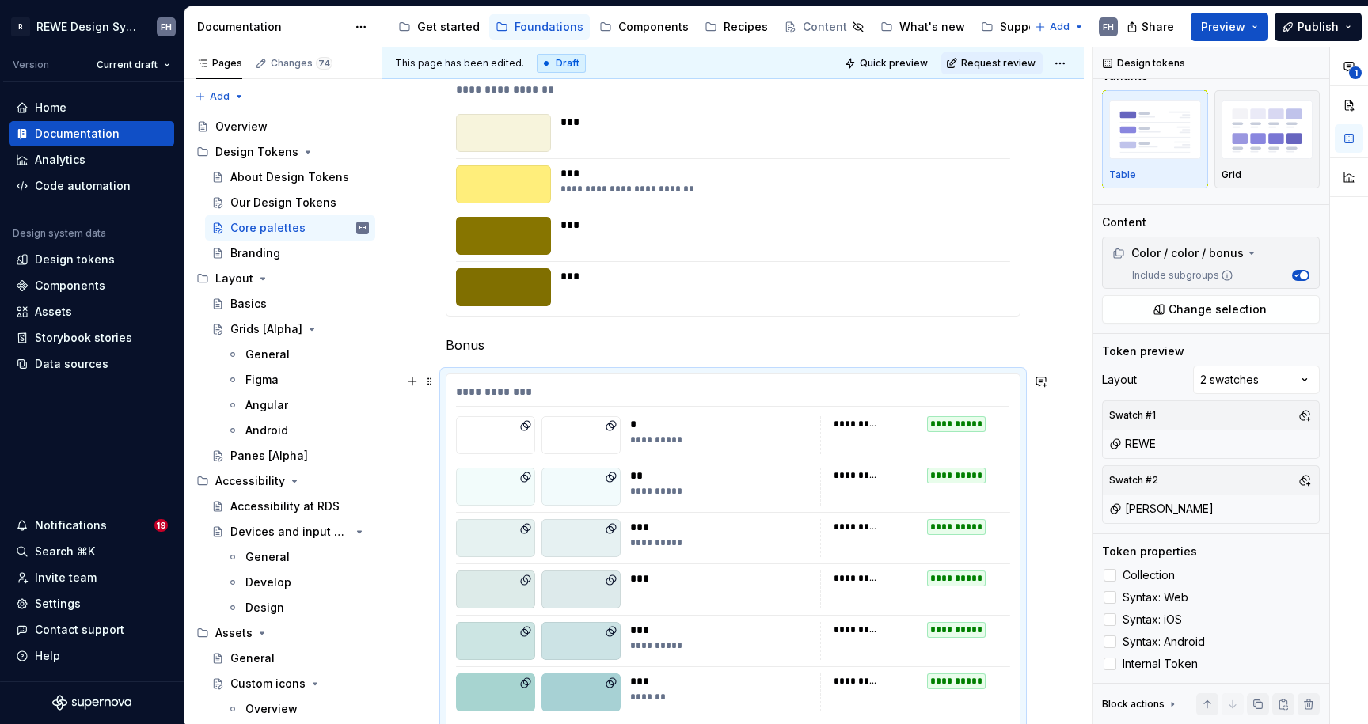
click at [900, 389] on div "**********" at bounding box center [732, 395] width 553 height 23
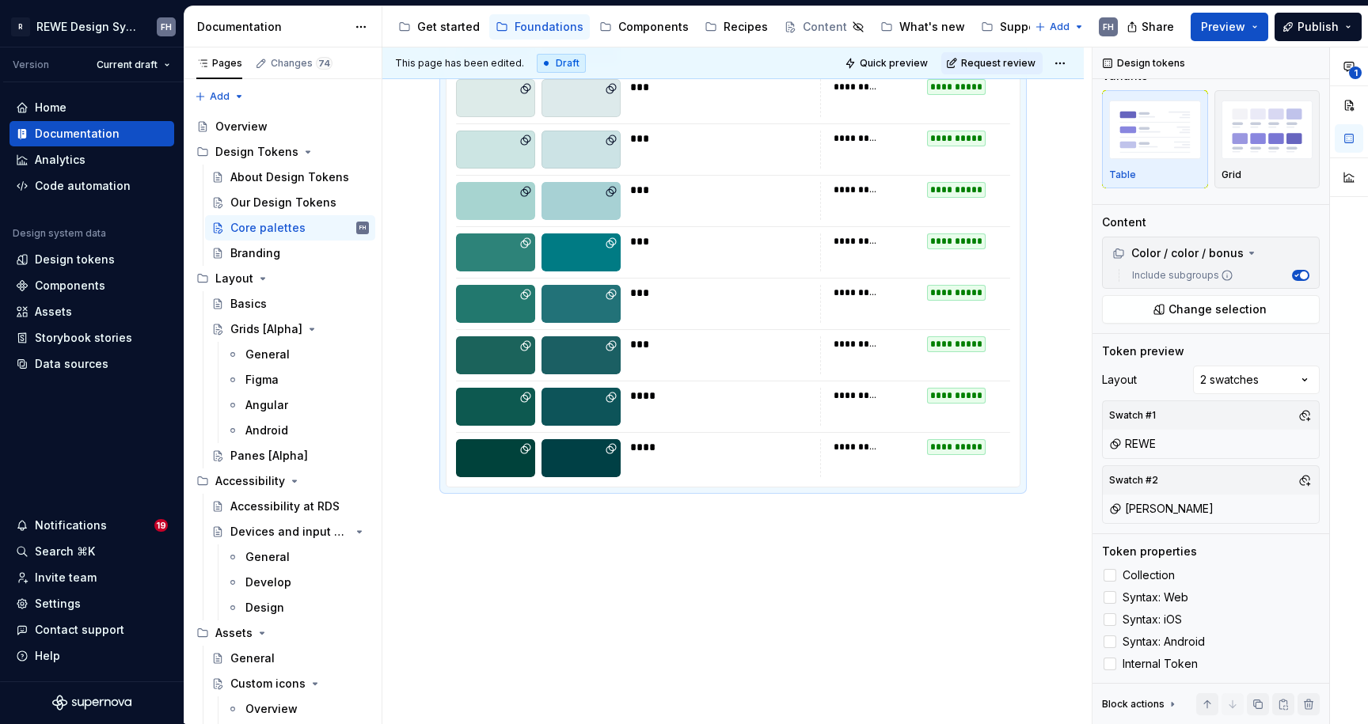
scroll to position [10260, 0]
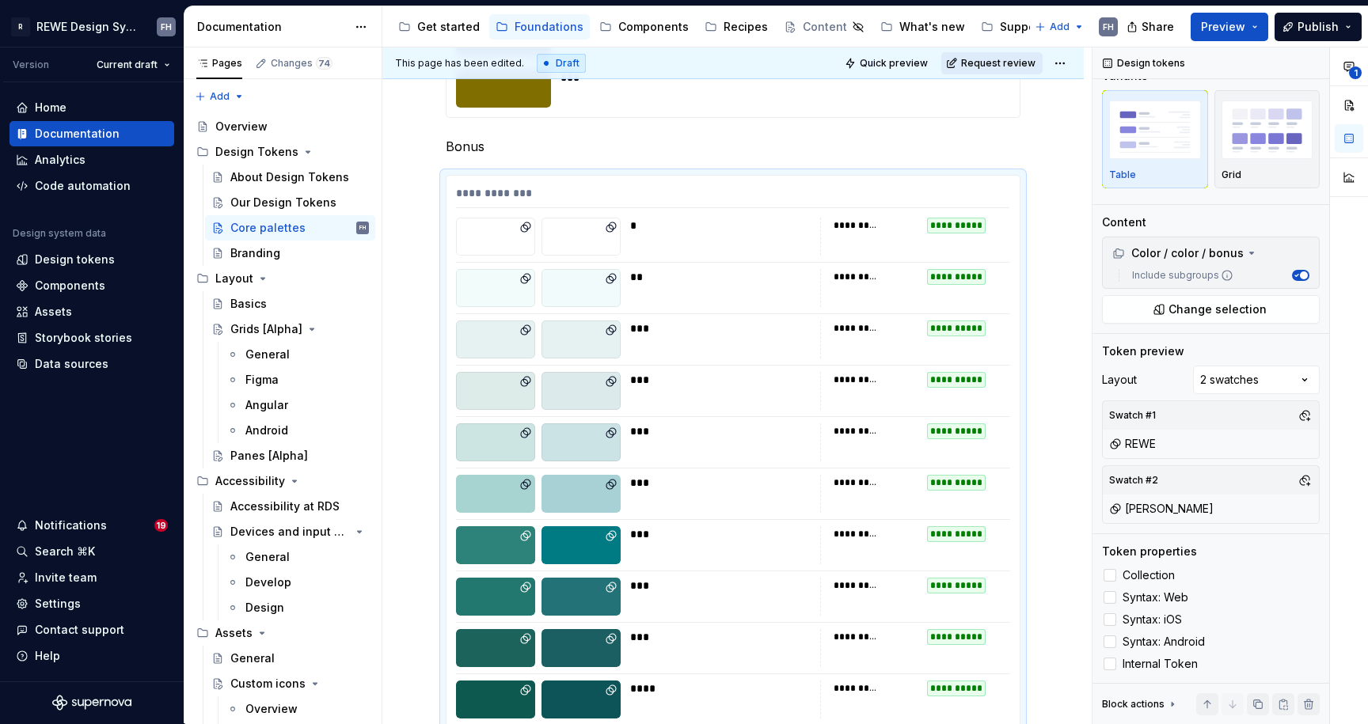
click at [1016, 52] on div "Quick preview Request review" at bounding box center [955, 63] width 231 height 22
click at [914, 63] on span "Quick preview" at bounding box center [894, 63] width 68 height 13
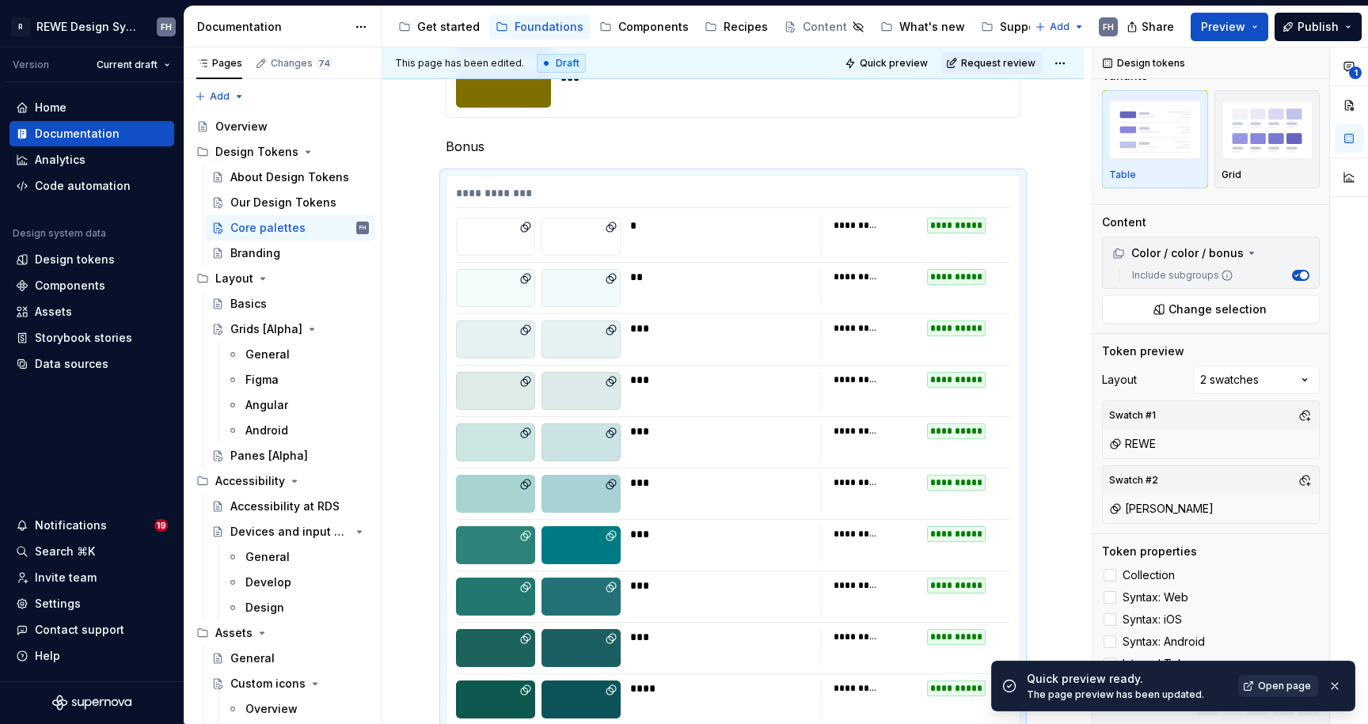
click at [1282, 685] on span "Open page" at bounding box center [1284, 686] width 53 height 13
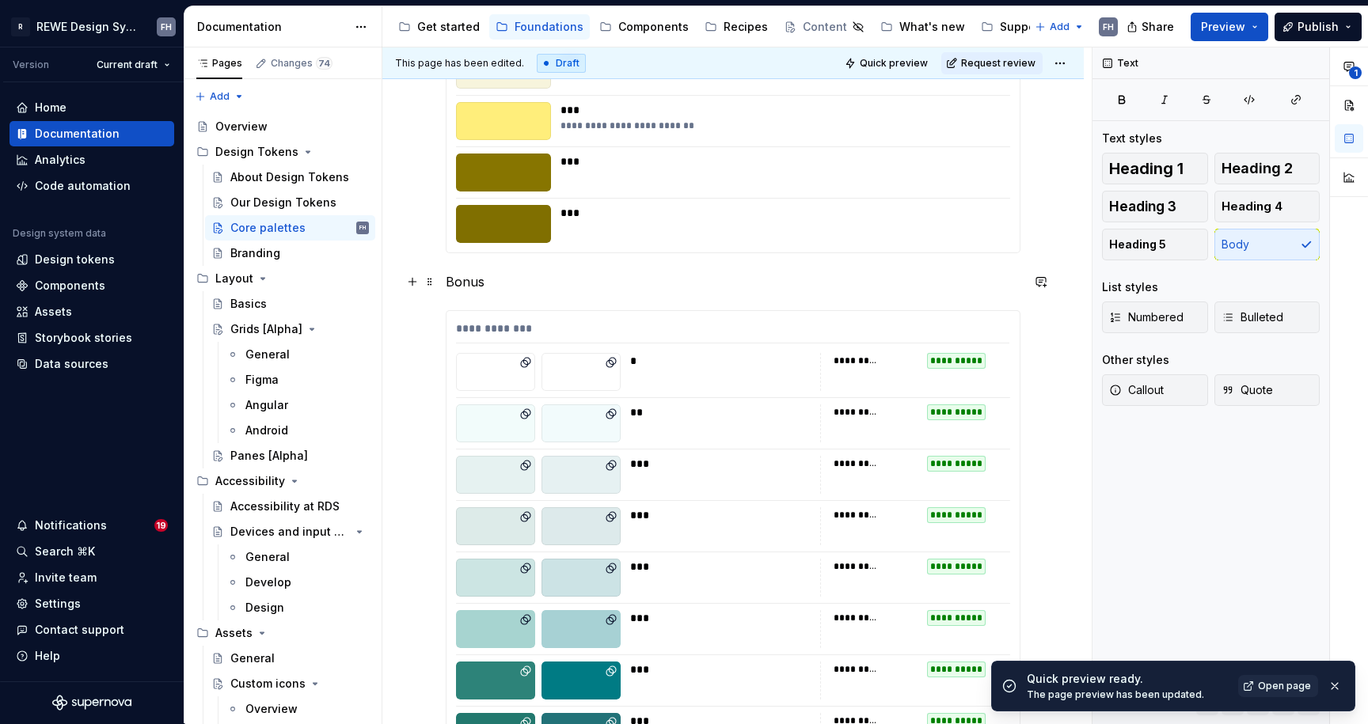
click at [472, 284] on p "Bonus" at bounding box center [733, 281] width 575 height 19
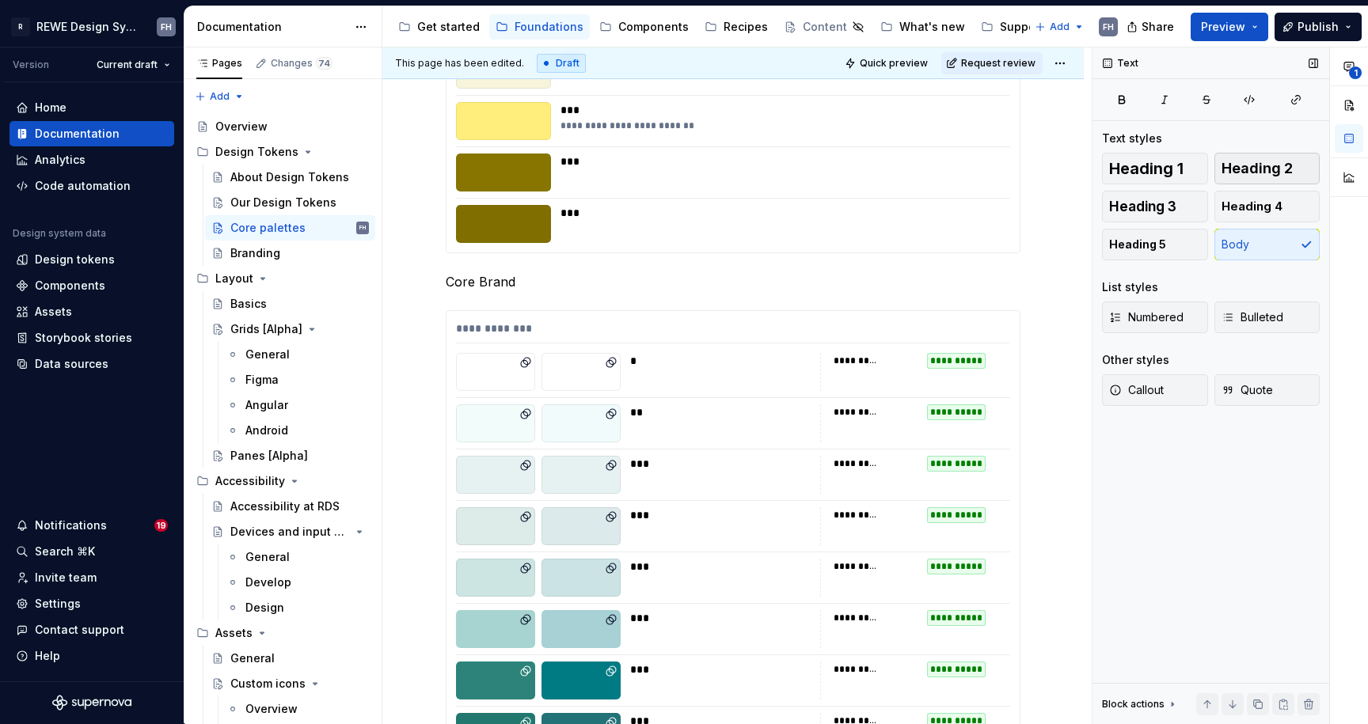
click at [1262, 173] on span "Heading 2" at bounding box center [1256, 169] width 71 height 16
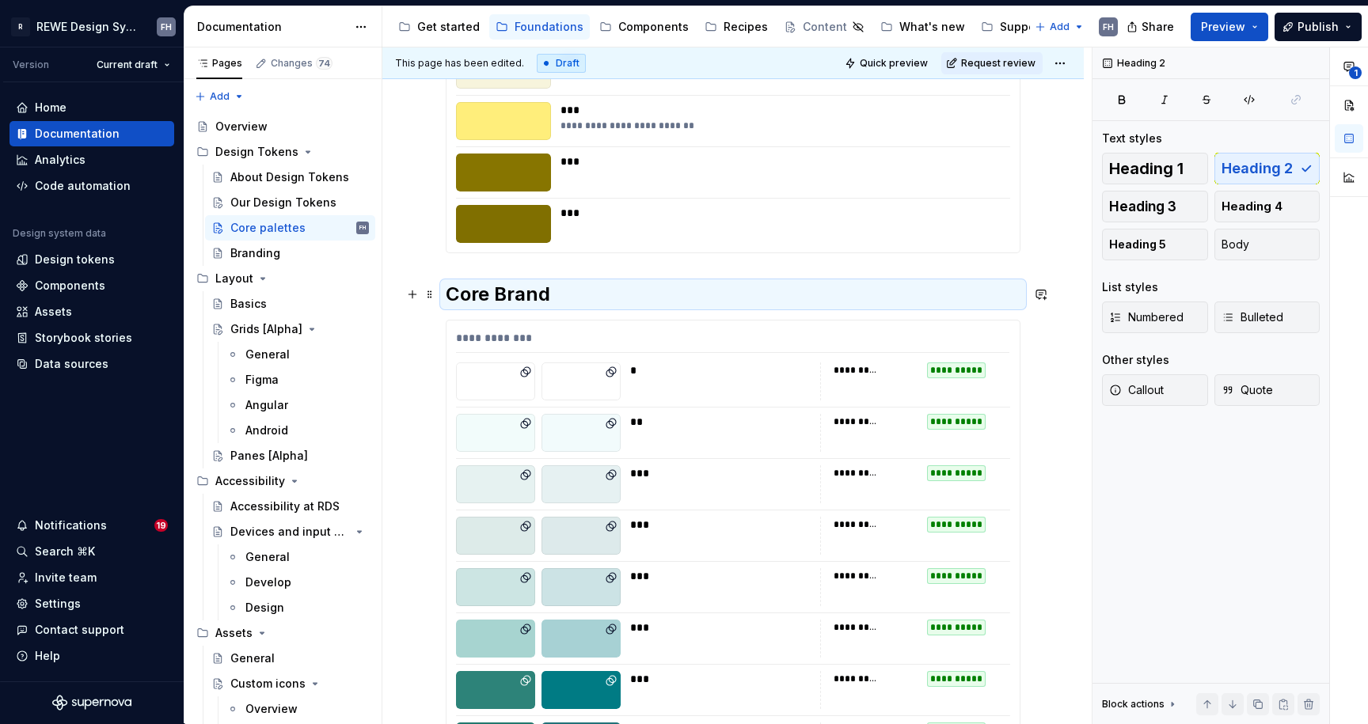
click at [446, 288] on h2 "Core Brand" at bounding box center [733, 294] width 575 height 25
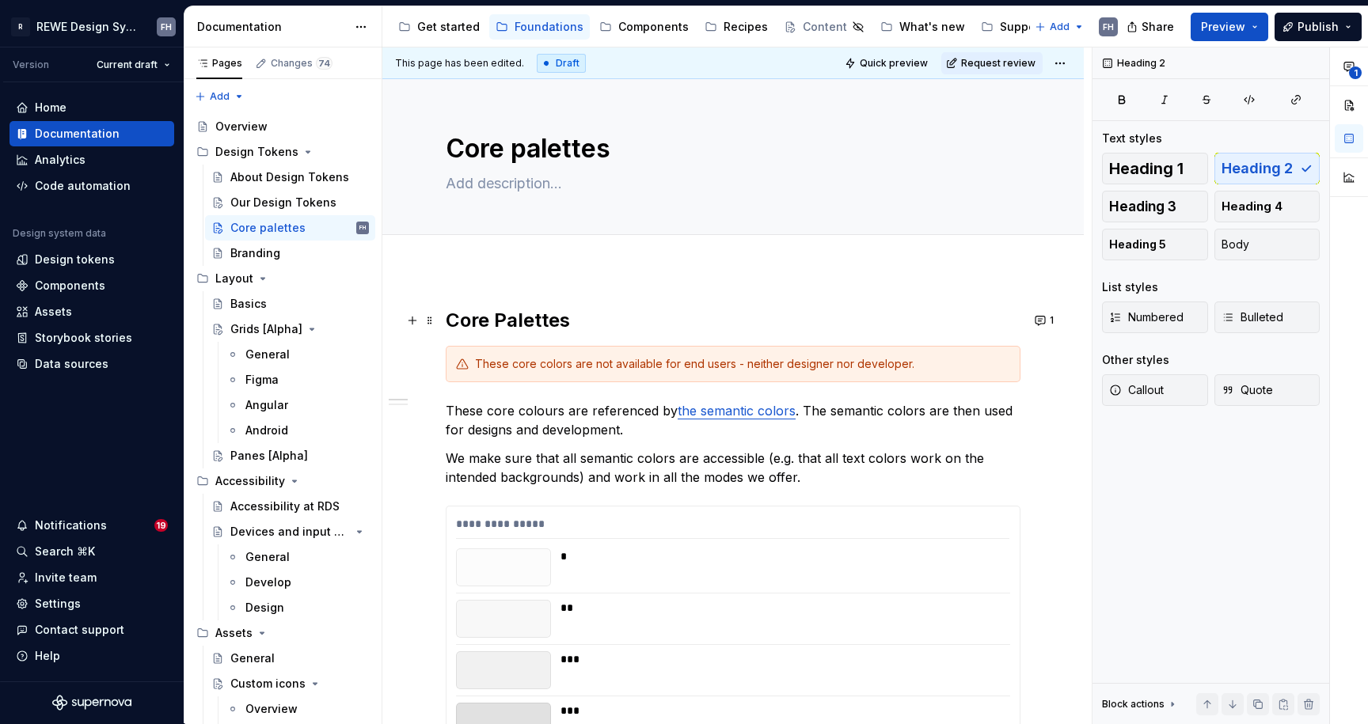
click at [544, 327] on h2 "Core Palettes" at bounding box center [733, 320] width 575 height 25
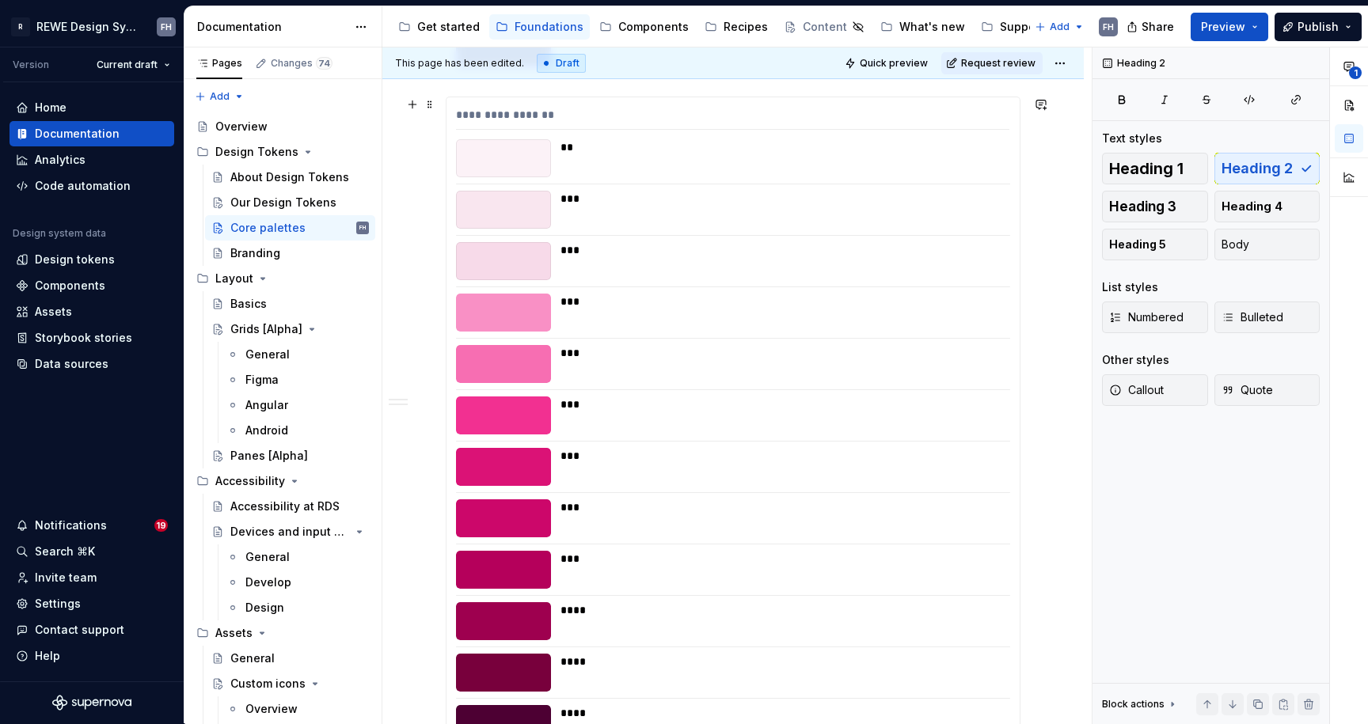
scroll to position [6456, 0]
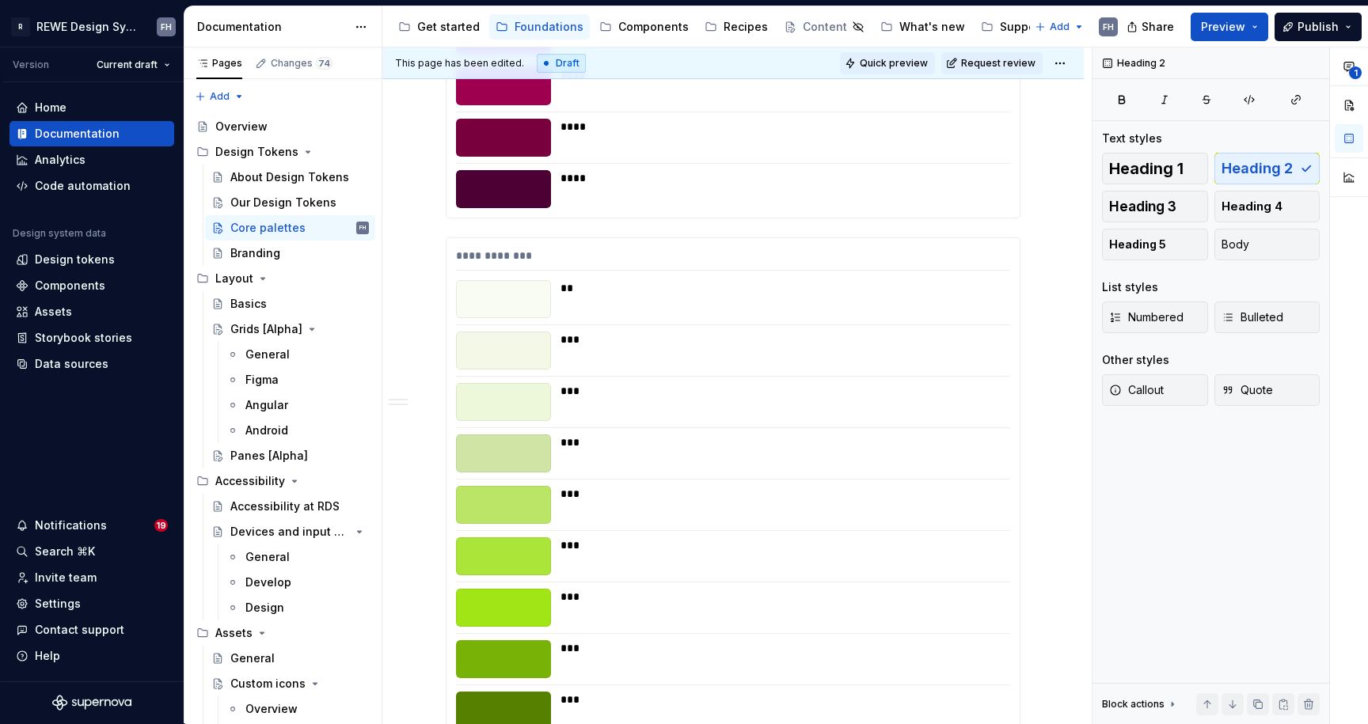
click at [915, 63] on span "Quick preview" at bounding box center [894, 63] width 68 height 13
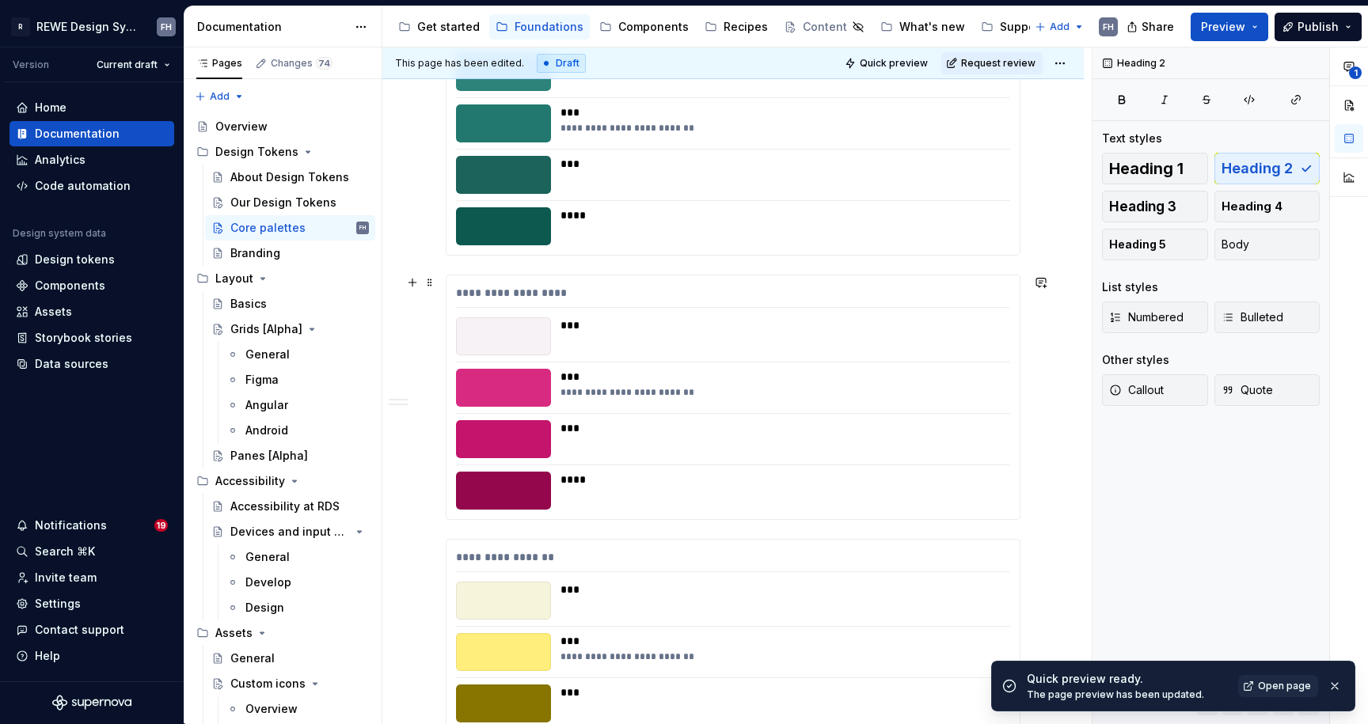
scroll to position [10562, 0]
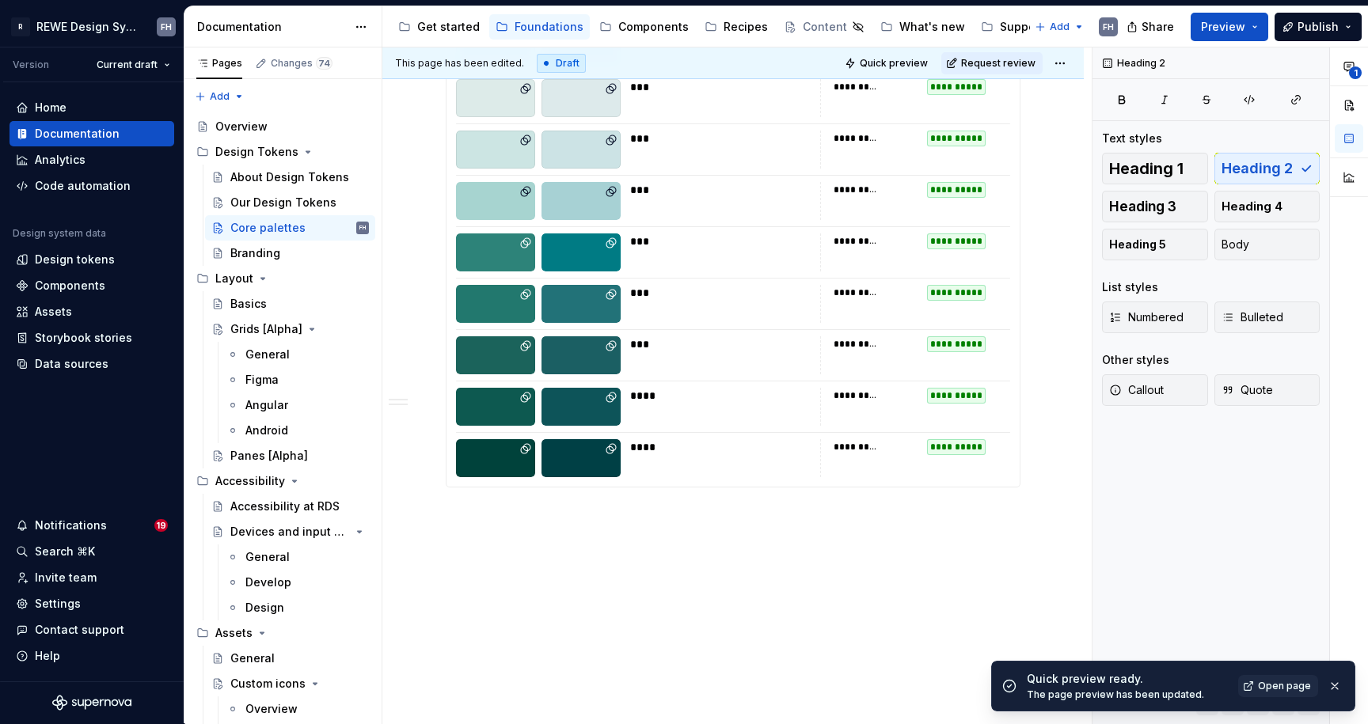
click at [830, 367] on div "**********" at bounding box center [915, 355] width 190 height 38
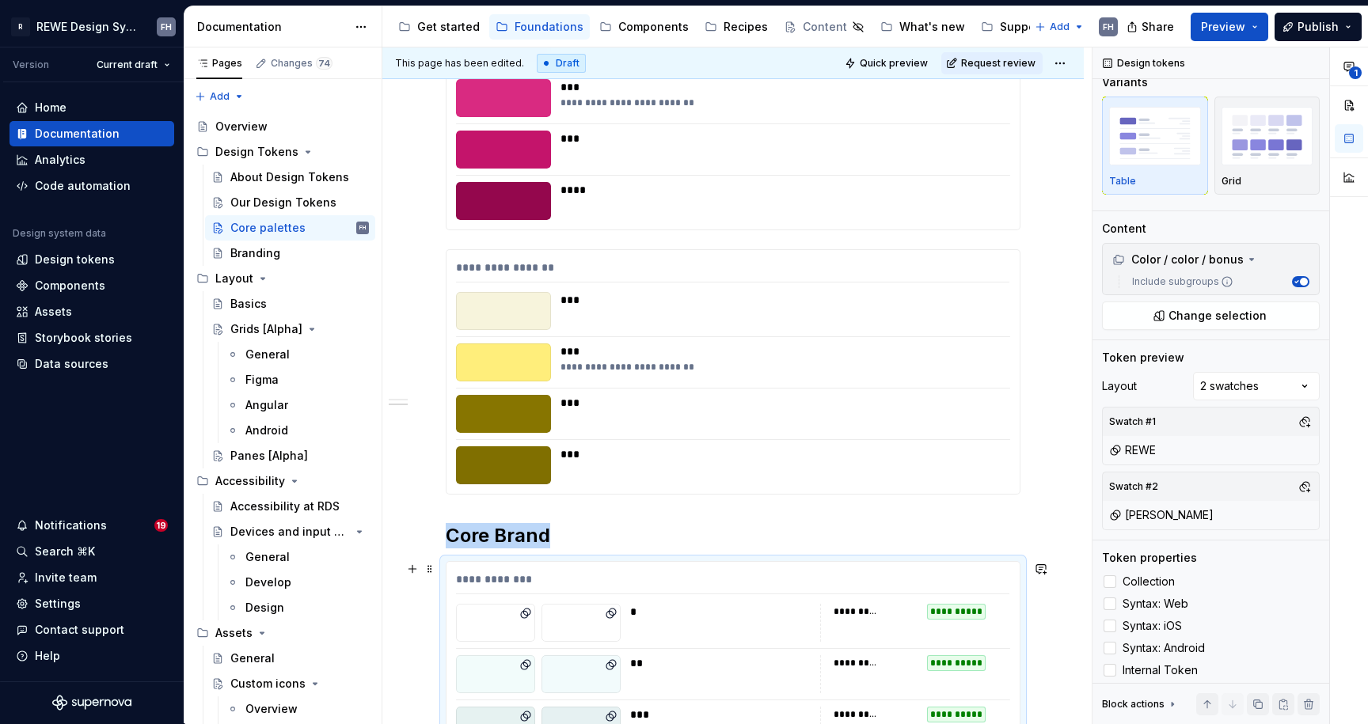
scroll to position [10215, 0]
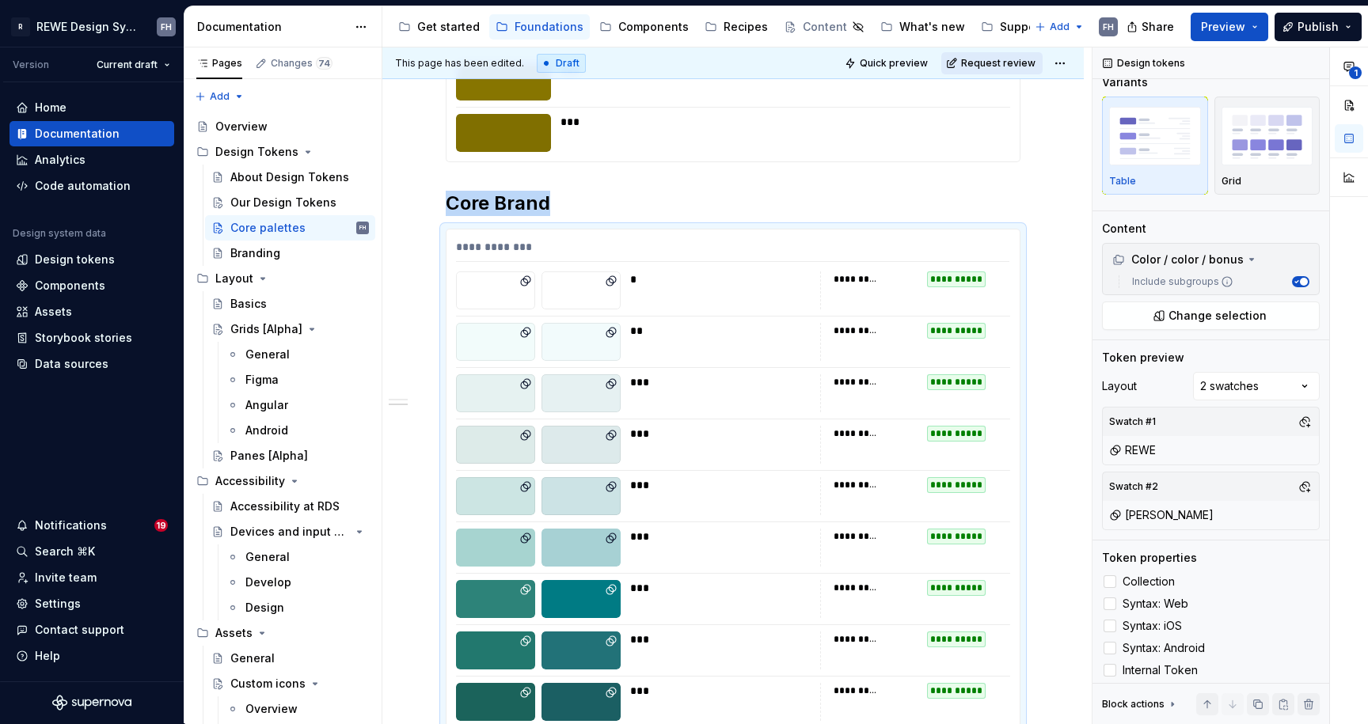
click at [992, 58] on span "Request review" at bounding box center [998, 63] width 74 height 13
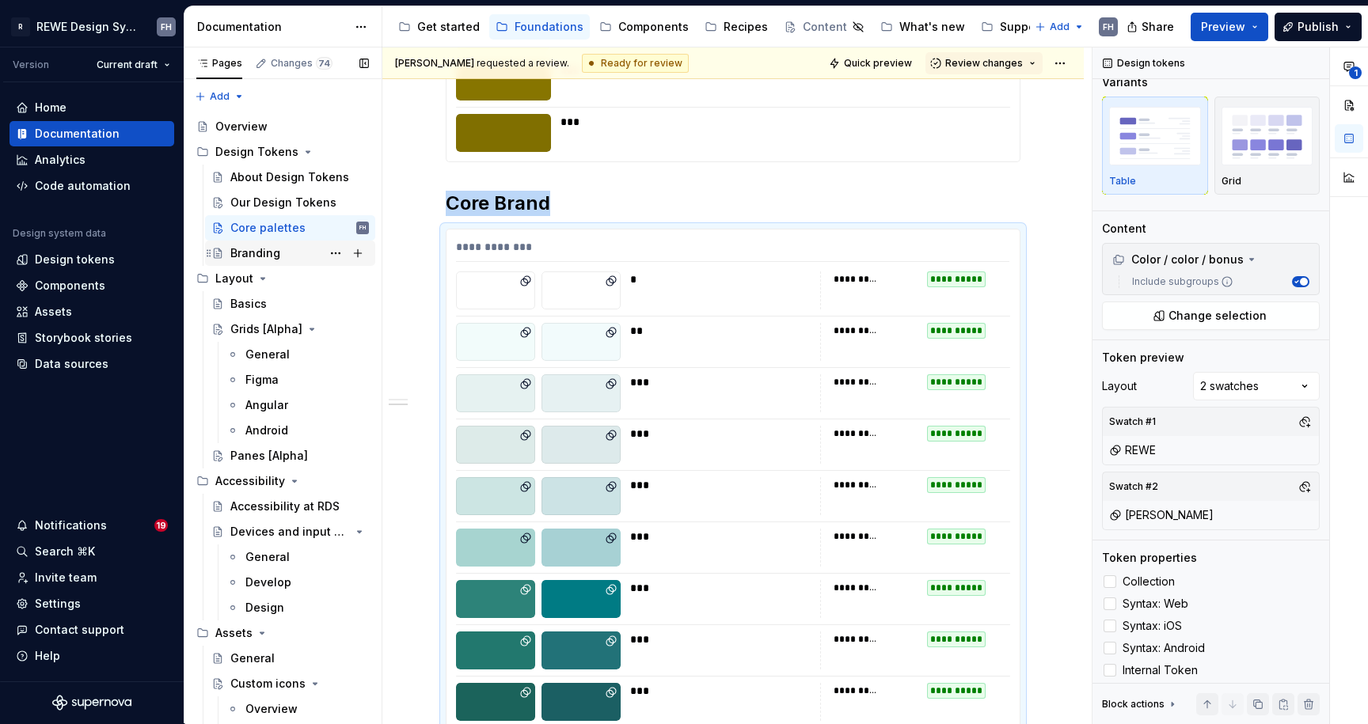
click at [255, 244] on div "Branding" at bounding box center [299, 253] width 139 height 22
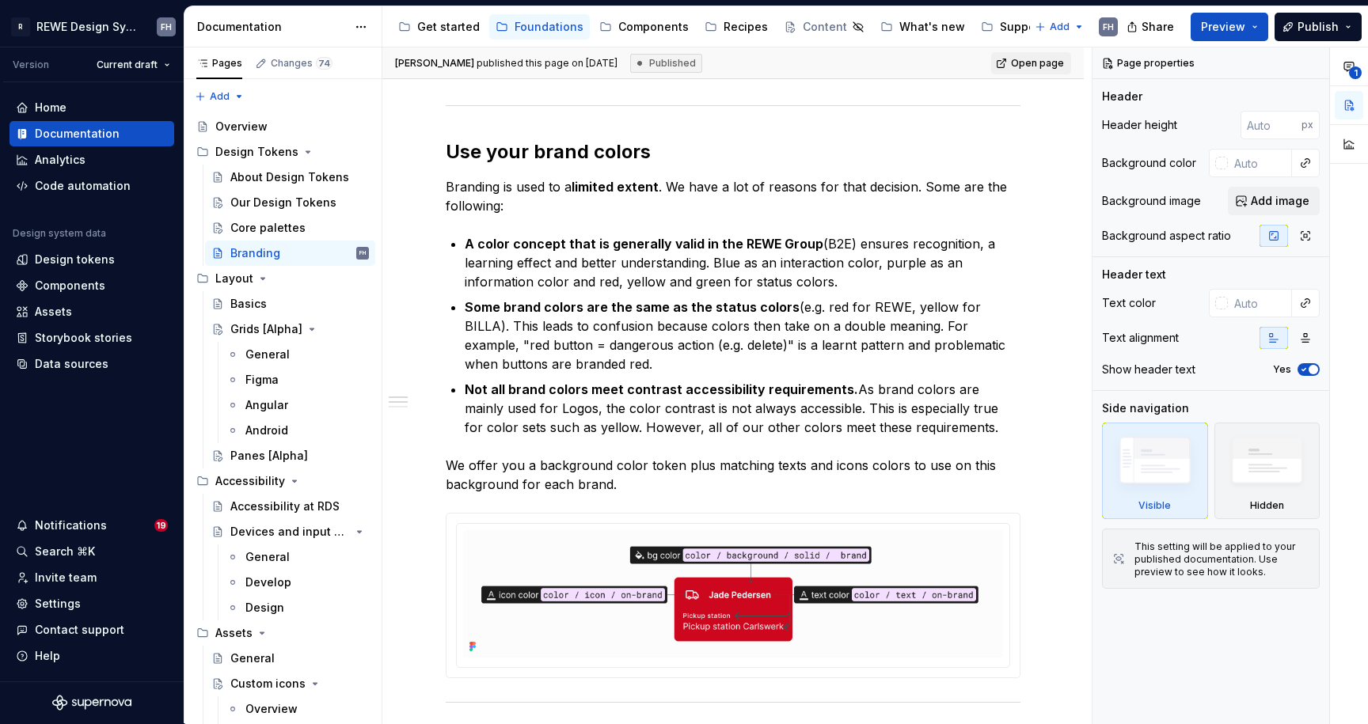
scroll to position [868, 0]
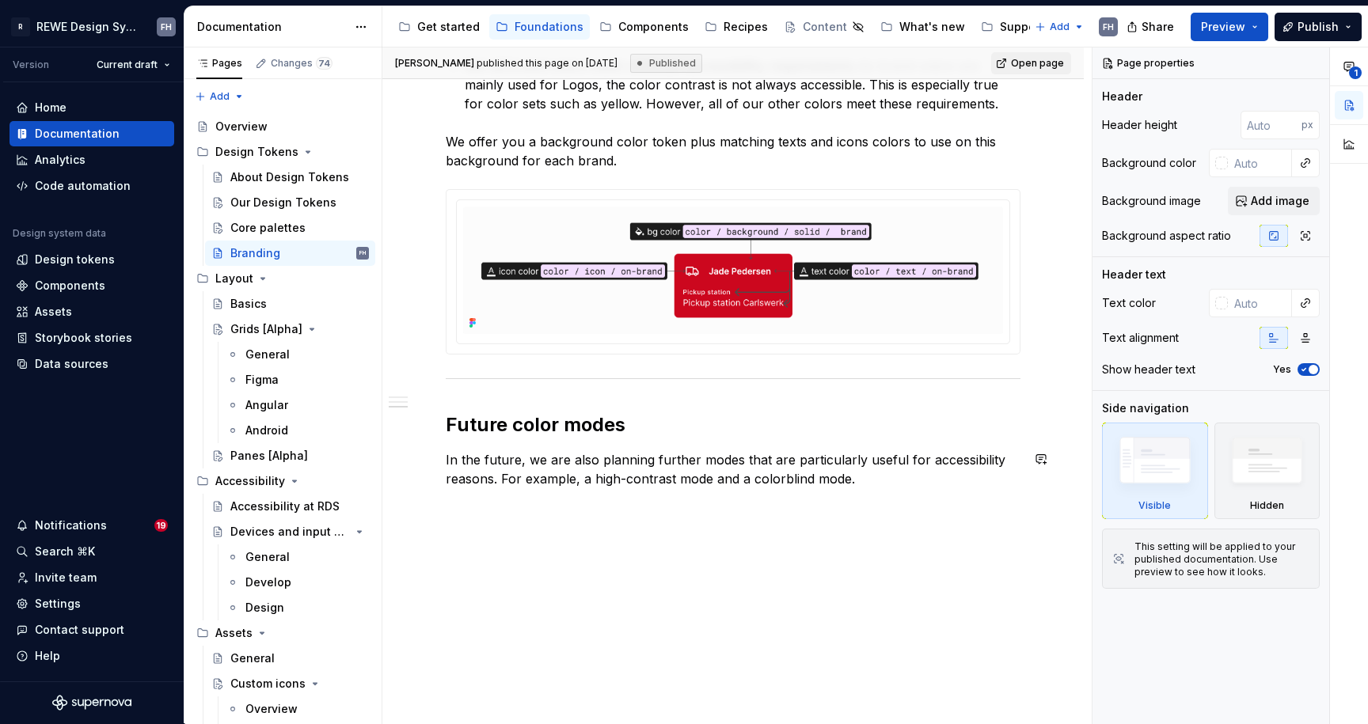
click at [516, 578] on div "Branding colors We generally adhere to the brand colors of the various brands, …" at bounding box center [732, 63] width 701 height 1322
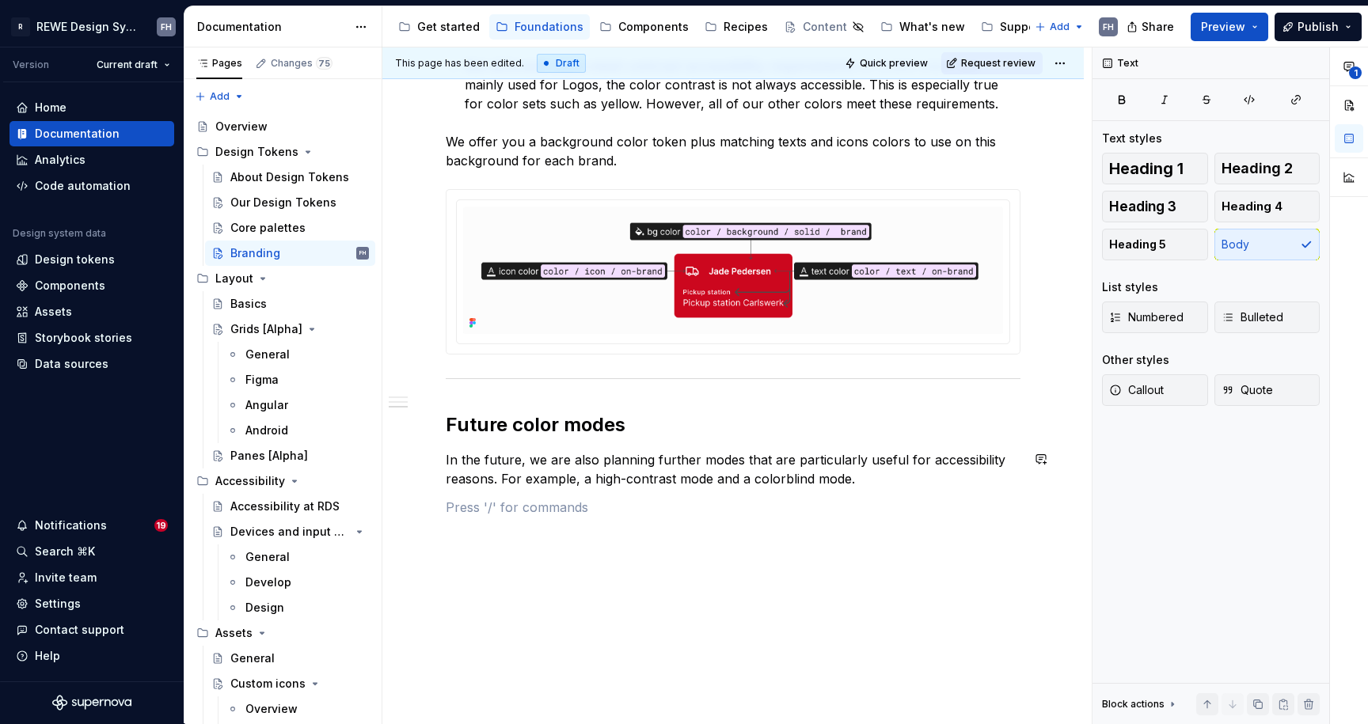
type textarea "*"
click at [461, 544] on p "Bonus" at bounding box center [733, 546] width 575 height 19
click at [544, 418] on h2 "Future color modes" at bounding box center [733, 424] width 575 height 25
click at [466, 549] on p "Bonus" at bounding box center [733, 546] width 575 height 19
drag, startPoint x: 1277, startPoint y: 163, endPoint x: 996, endPoint y: 286, distance: 306.7
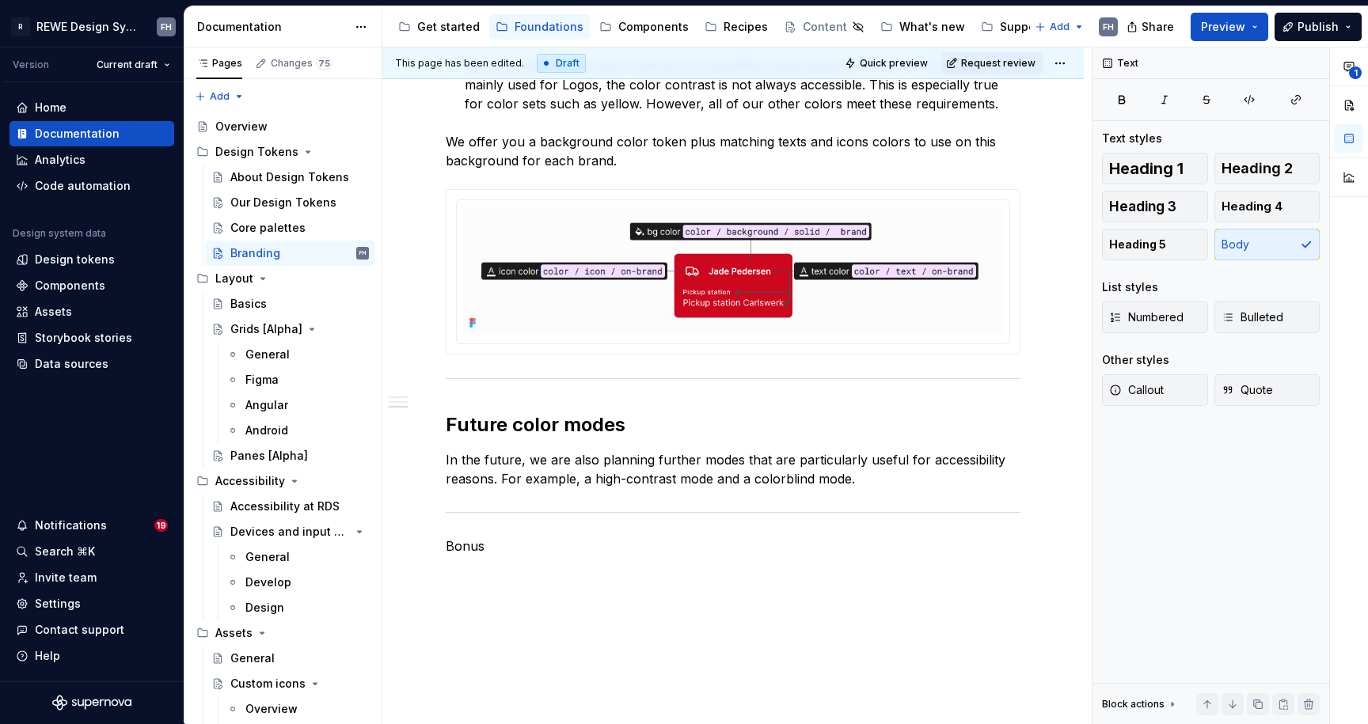
click at [1276, 164] on span "Heading 2" at bounding box center [1256, 169] width 71 height 16
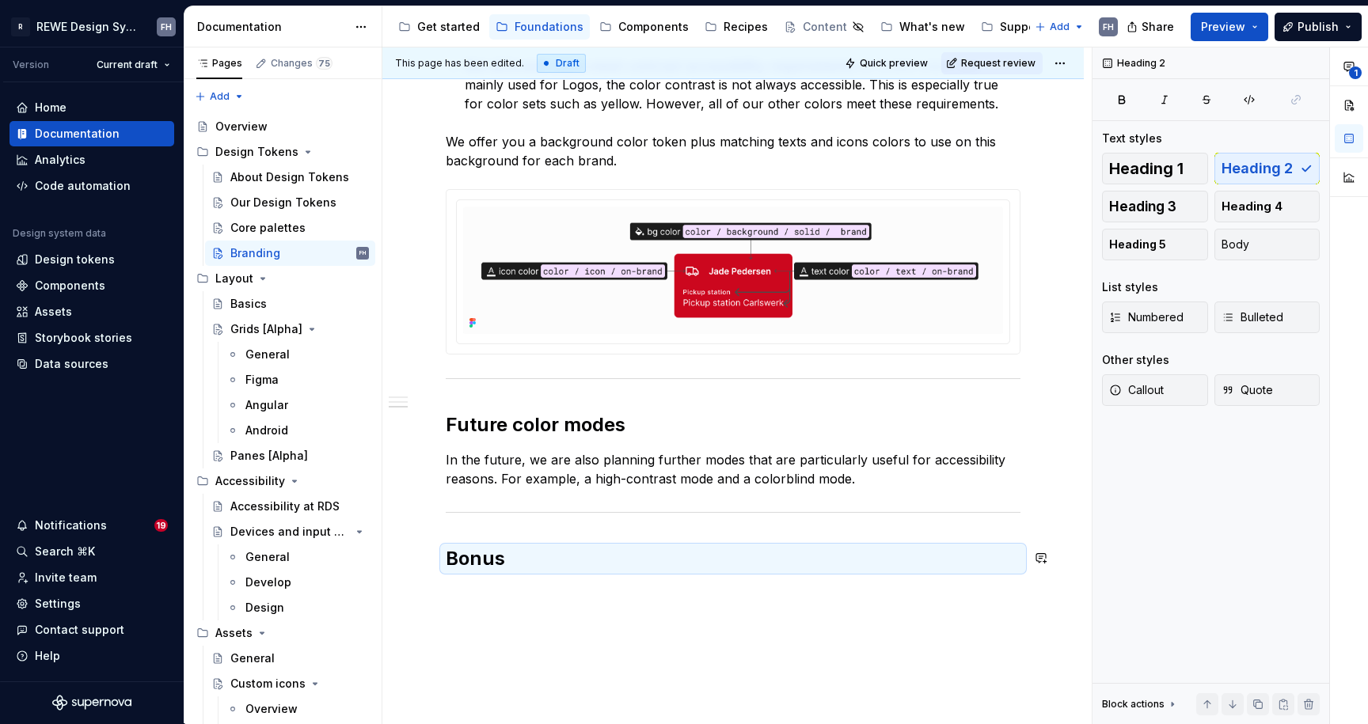
click at [492, 599] on p at bounding box center [733, 593] width 575 height 19
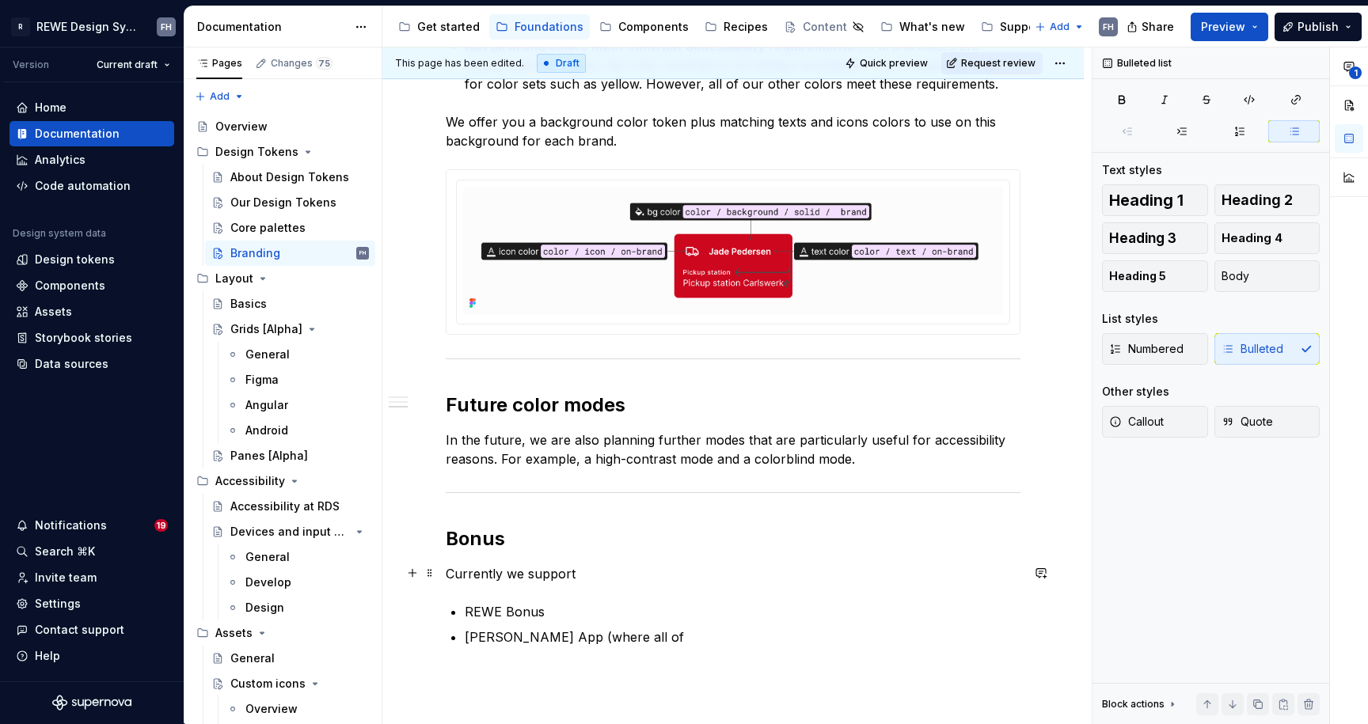
scroll to position [994, 0]
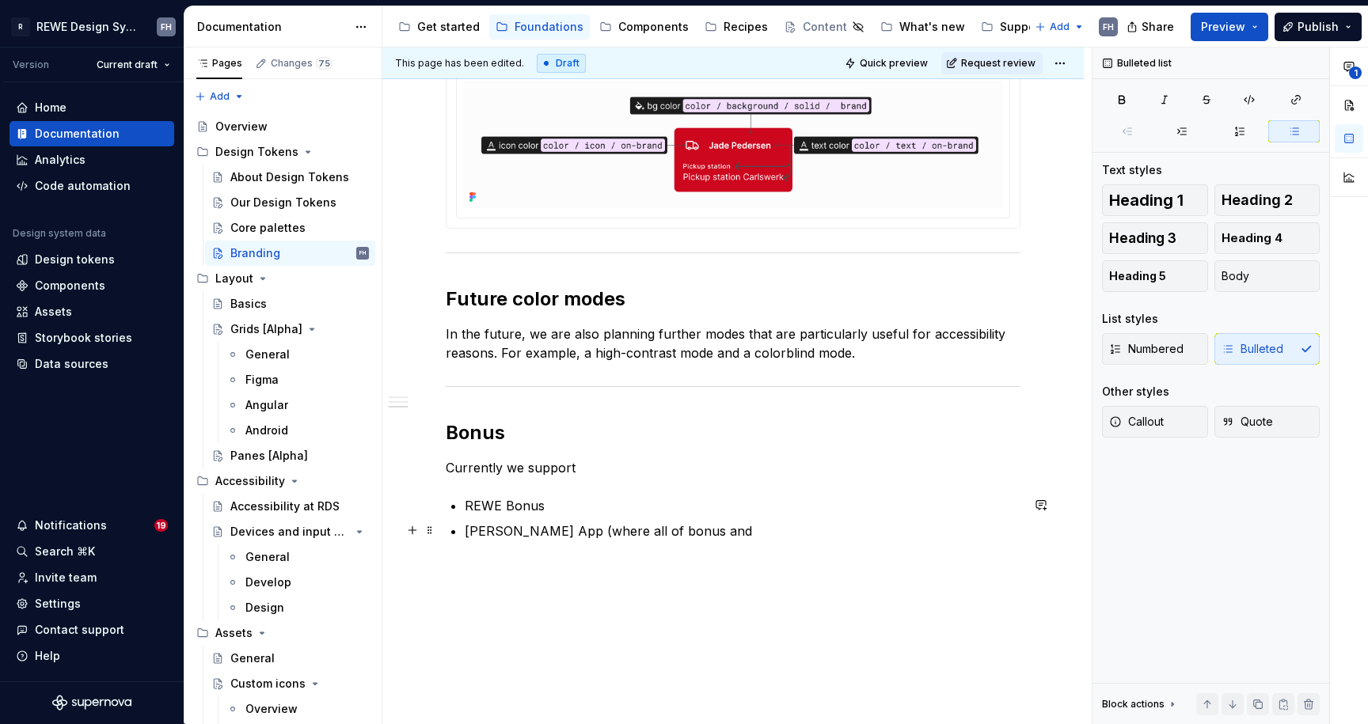
click at [609, 529] on p "PENNY App (where all of bonus and" at bounding box center [743, 531] width 556 height 19
click at [605, 527] on p "PENNY App (where all bonus and discount for PENNY happens)" at bounding box center [743, 531] width 556 height 19
click at [853, 527] on p "PENNY App (where all digital bonus and discount for PENNY happens)" at bounding box center [743, 541] width 556 height 38
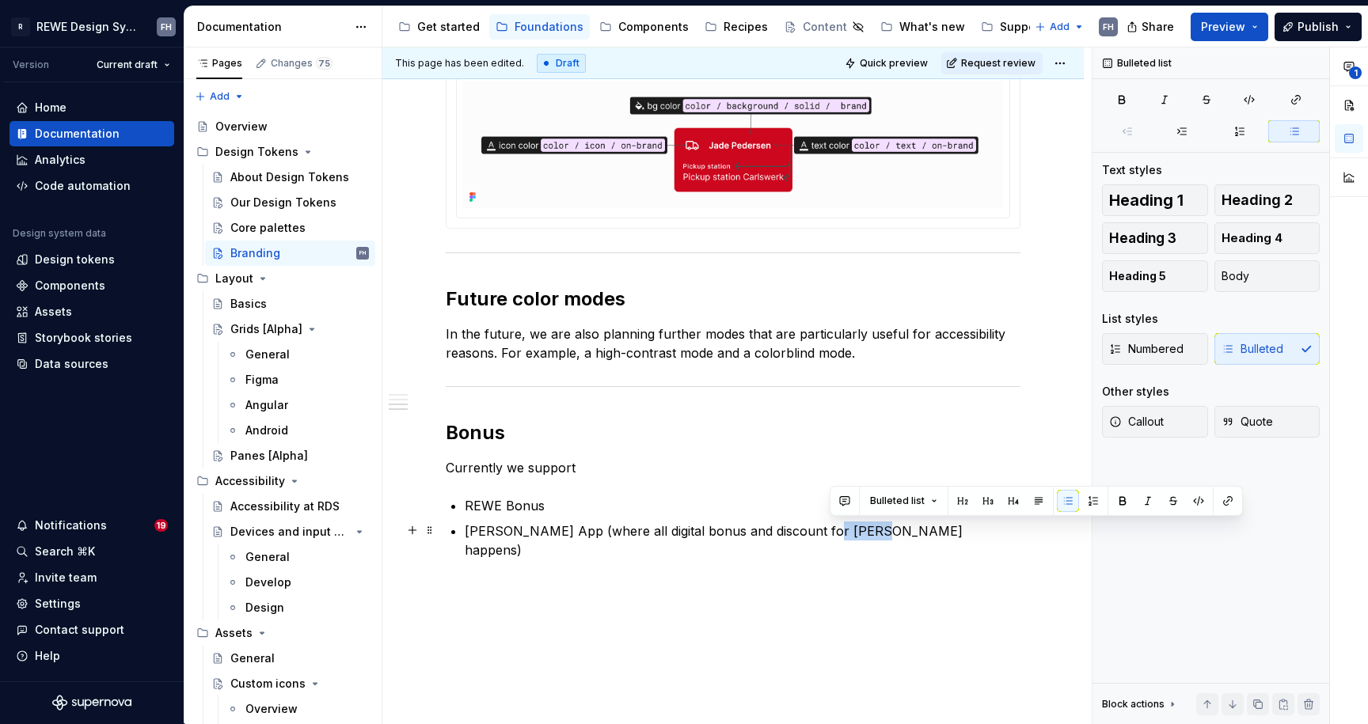
click at [853, 527] on p "PENNY App (where all digital bonus and discount for PENNY happens)" at bounding box center [743, 541] width 556 height 38
click at [636, 529] on p "PENNY App (where all digital bonus and discount for PENNY is located)" at bounding box center [743, 541] width 556 height 38
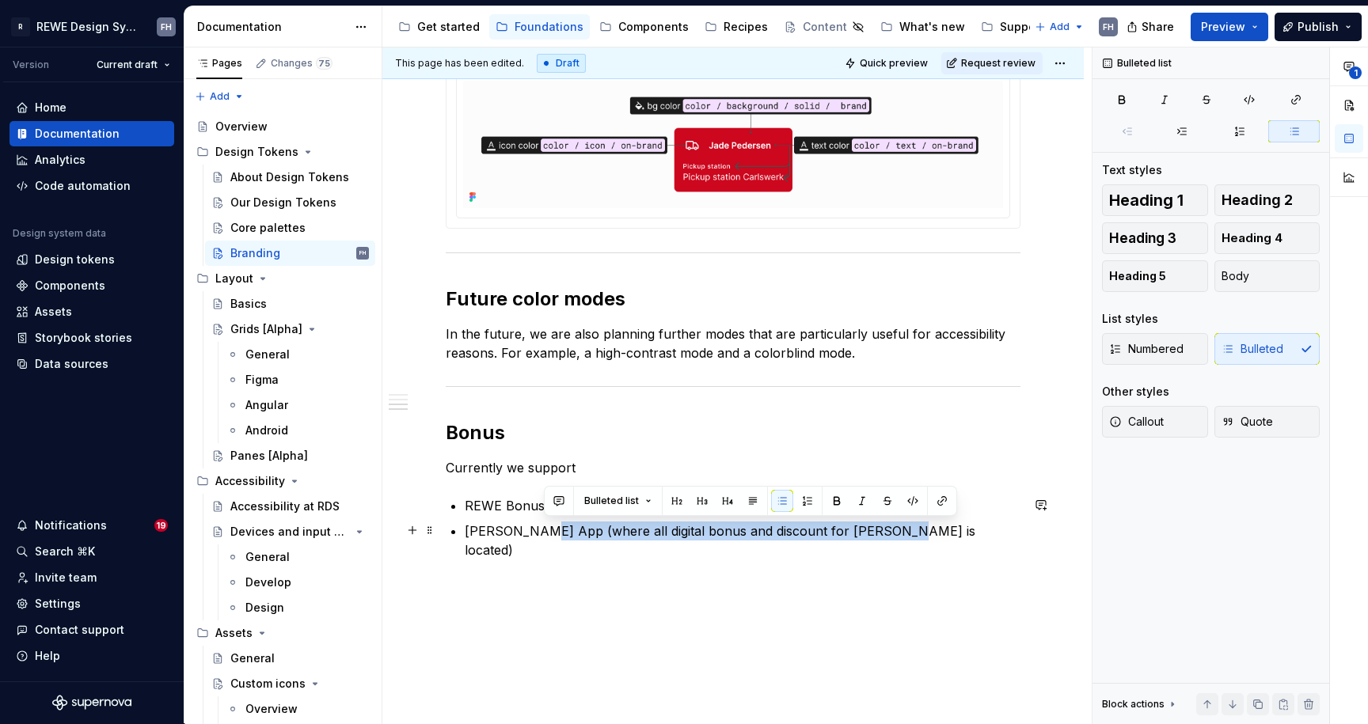
drag, startPoint x: 546, startPoint y: 529, endPoint x: 888, endPoint y: 526, distance: 342.0
click at [891, 526] on p "PENNY App (where all digital bonus and discount for PENNY is located)" at bounding box center [743, 541] width 556 height 38
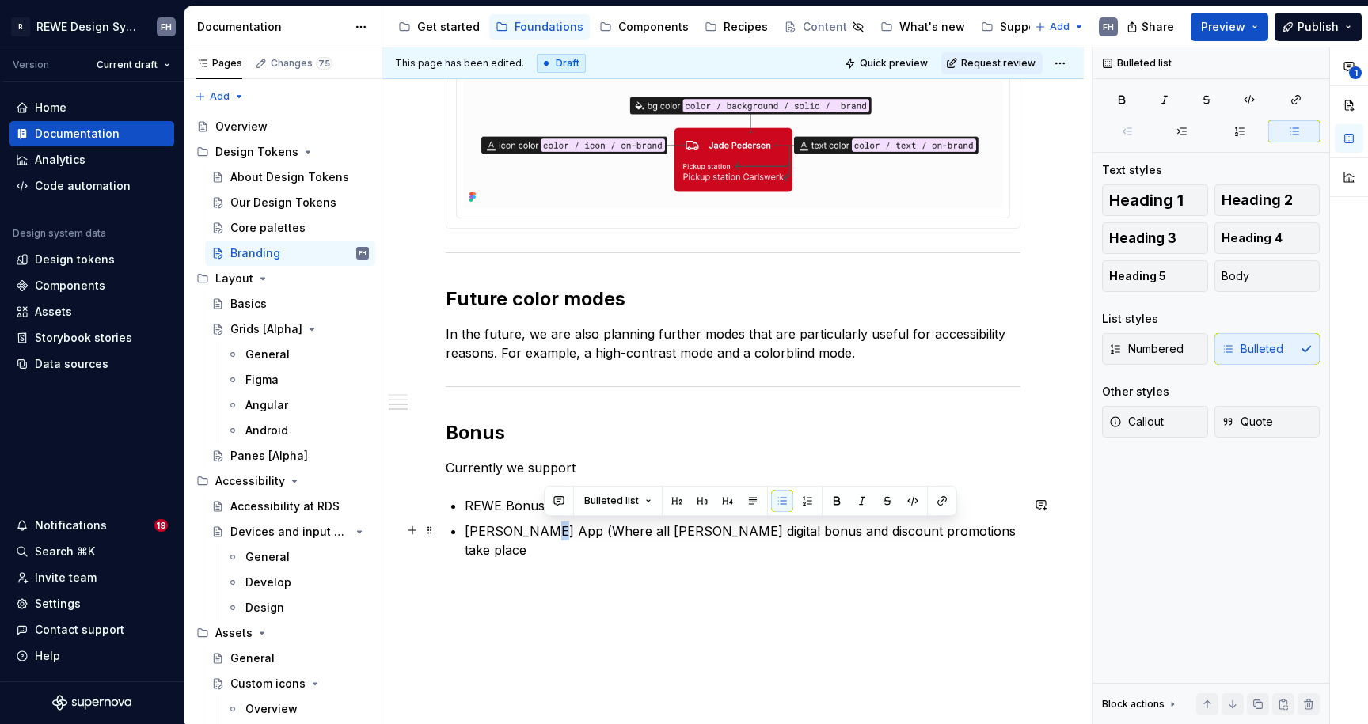
drag, startPoint x: 554, startPoint y: 526, endPoint x: 545, endPoint y: 529, distance: 9.0
click at [545, 529] on p "PENNY App (Where all PENNY digital bonus and discount promotions take place" at bounding box center [743, 541] width 556 height 38
click at [957, 527] on p "PENNY App (where all PENNY digital bonus and discount promotions take place" at bounding box center [743, 541] width 556 height 38
click at [570, 507] on p "REWE Bonus" at bounding box center [743, 505] width 556 height 19
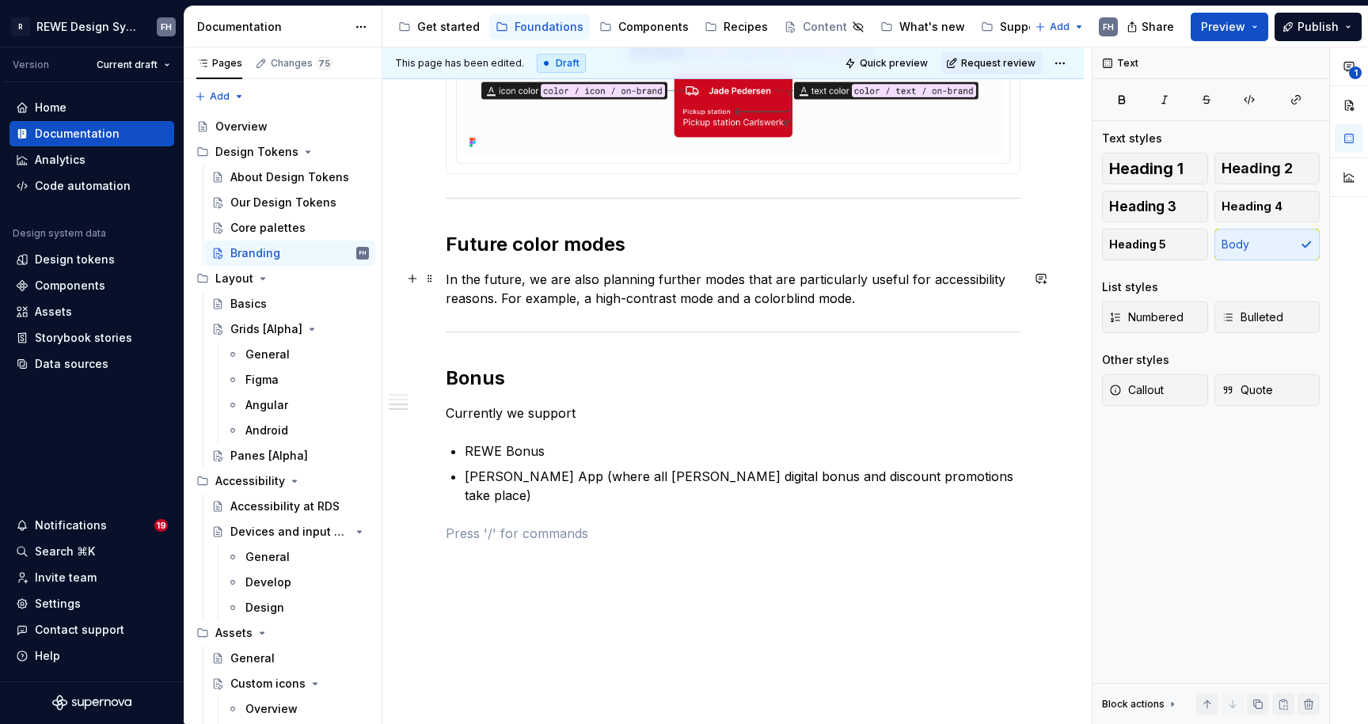
scroll to position [1048, 0]
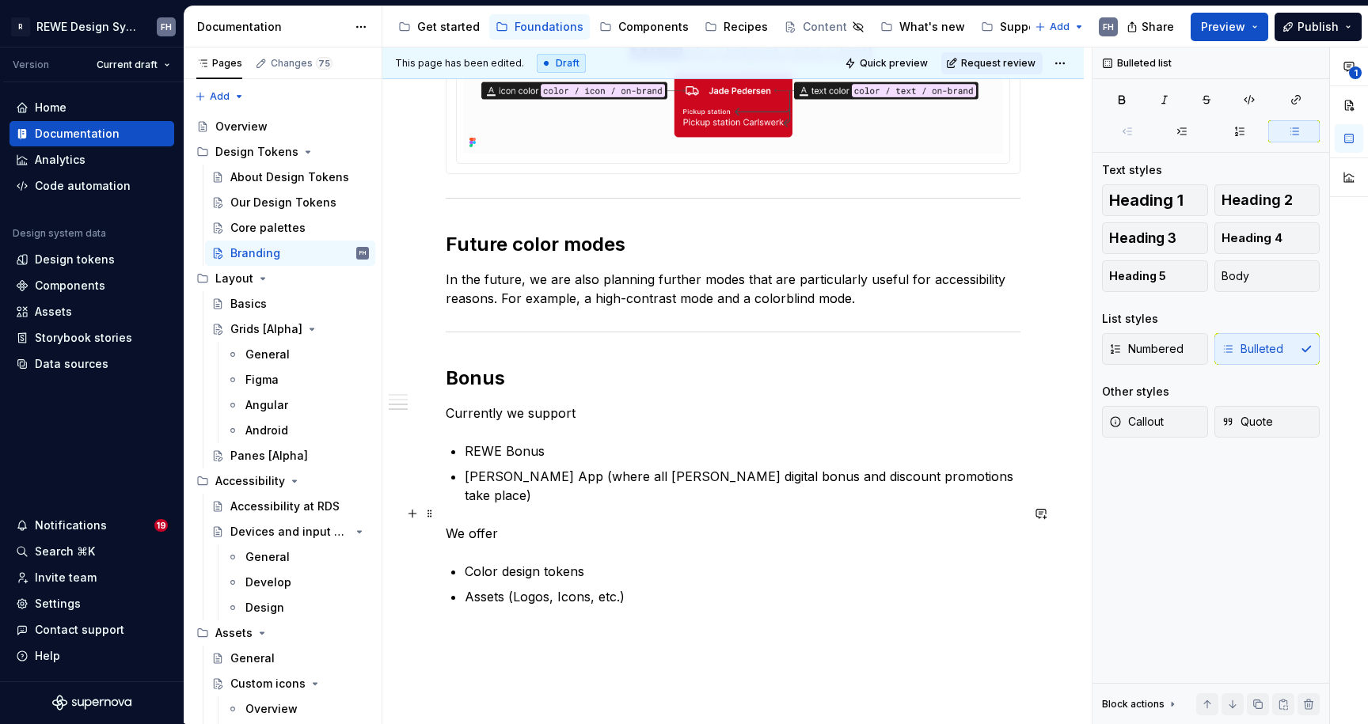
click at [534, 524] on p "We offer" at bounding box center [733, 533] width 575 height 19
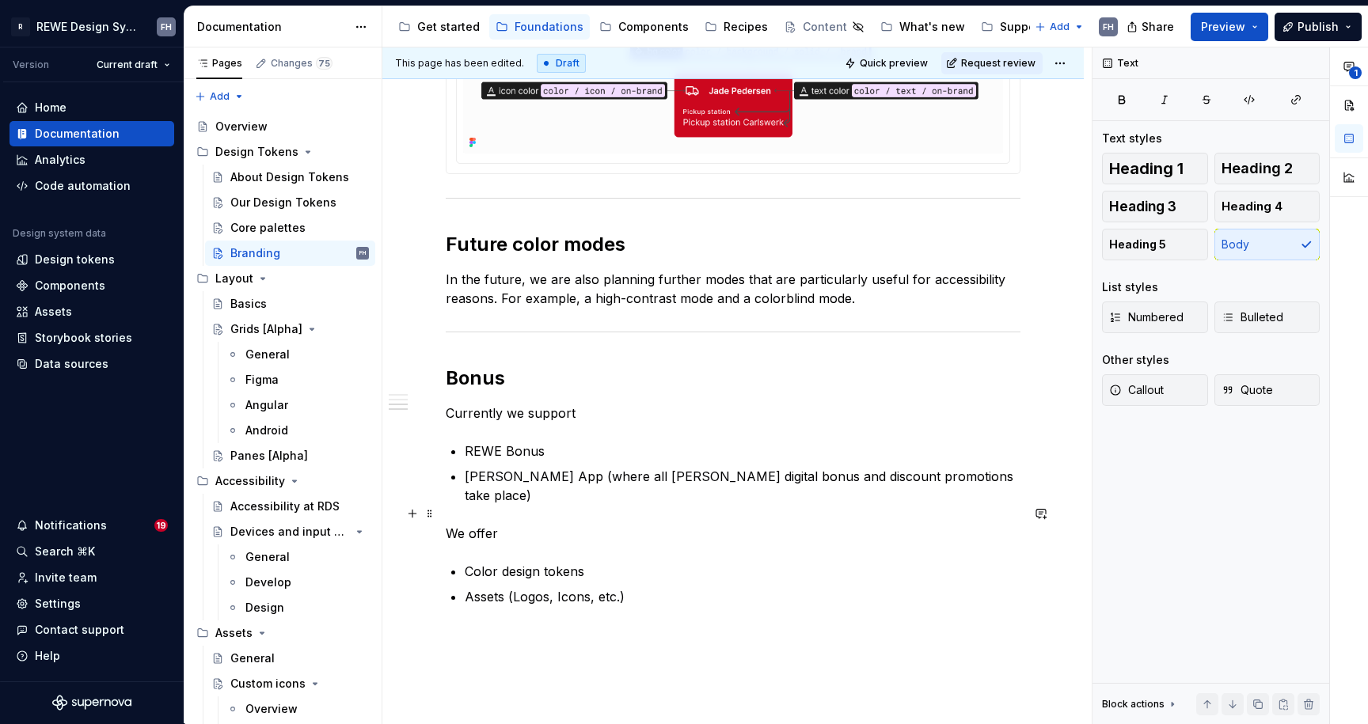
click at [444, 514] on div "Branding colors We generally adhere to the brand colors of the various brands, …" at bounding box center [732, 32] width 701 height 1620
click at [624, 562] on p "Color design tokens" at bounding box center [743, 571] width 556 height 19
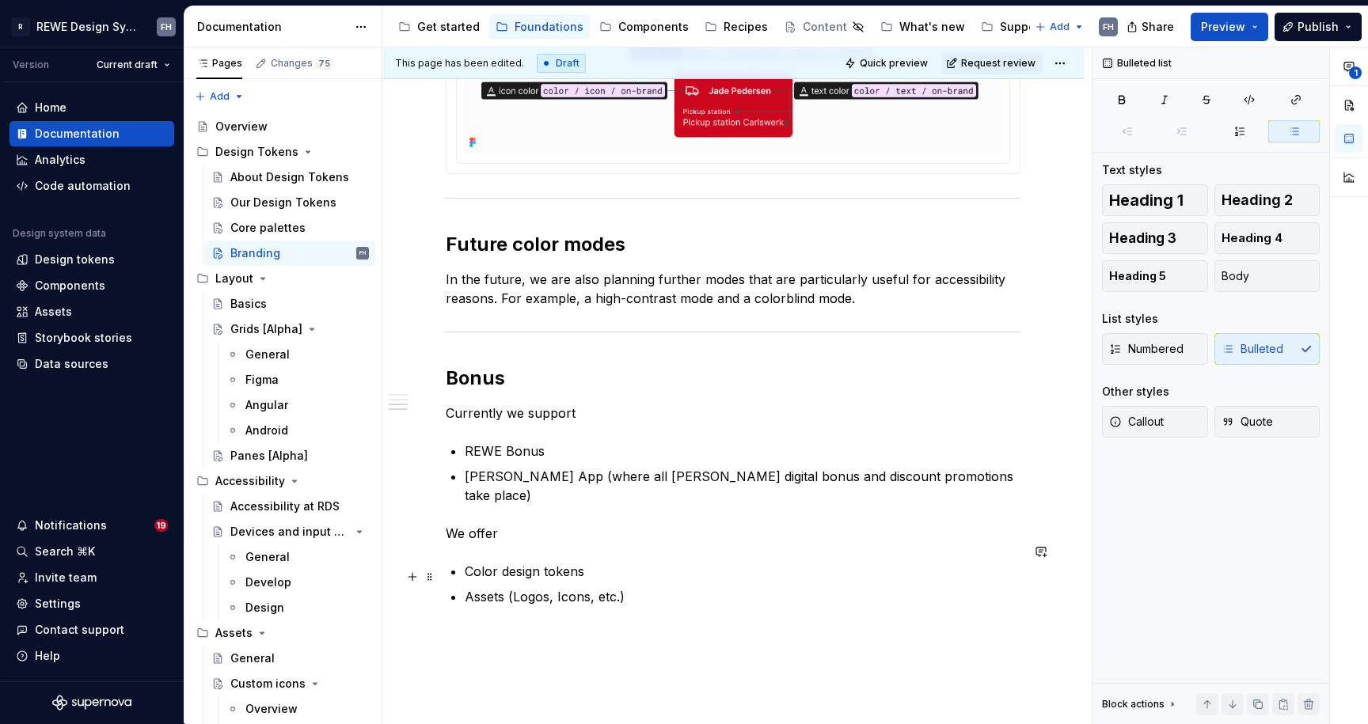
click at [669, 587] on p "Assets (Logos, Icons, etc.)" at bounding box center [743, 596] width 556 height 19
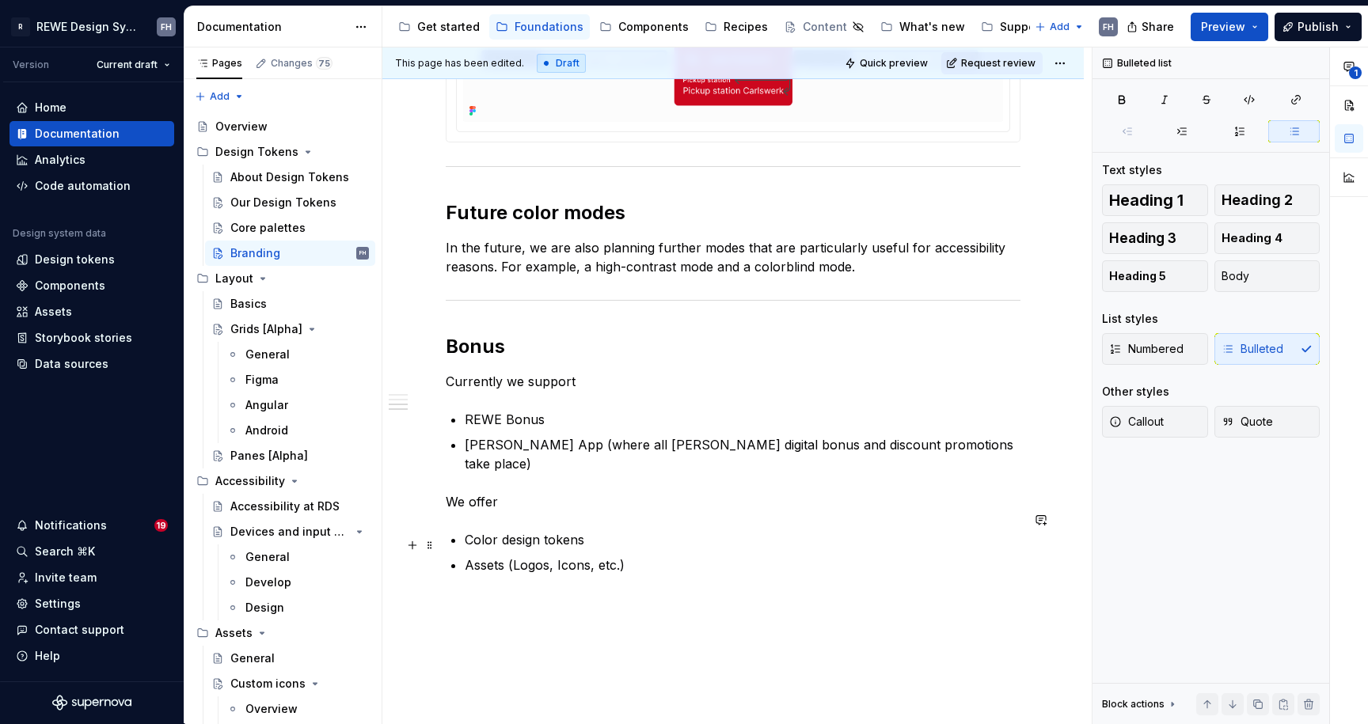
scroll to position [1077, 0]
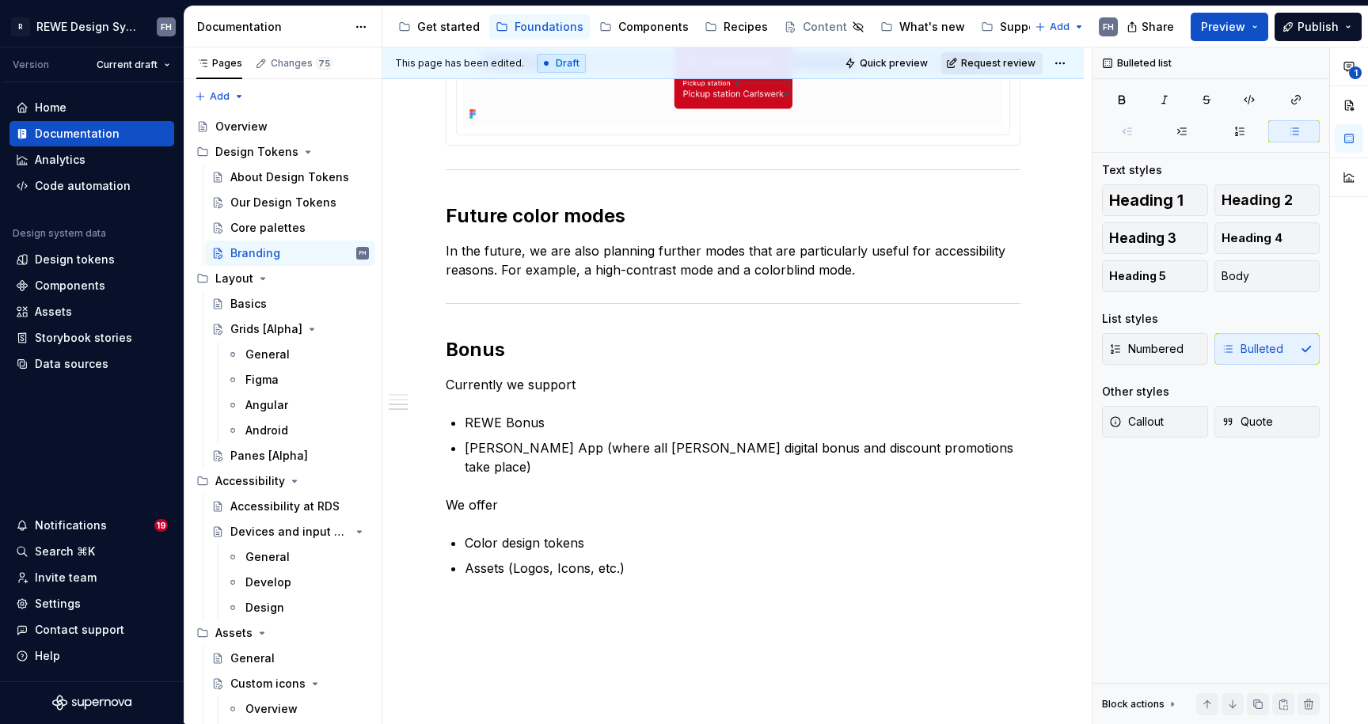
click at [984, 66] on span "Request review" at bounding box center [998, 63] width 74 height 13
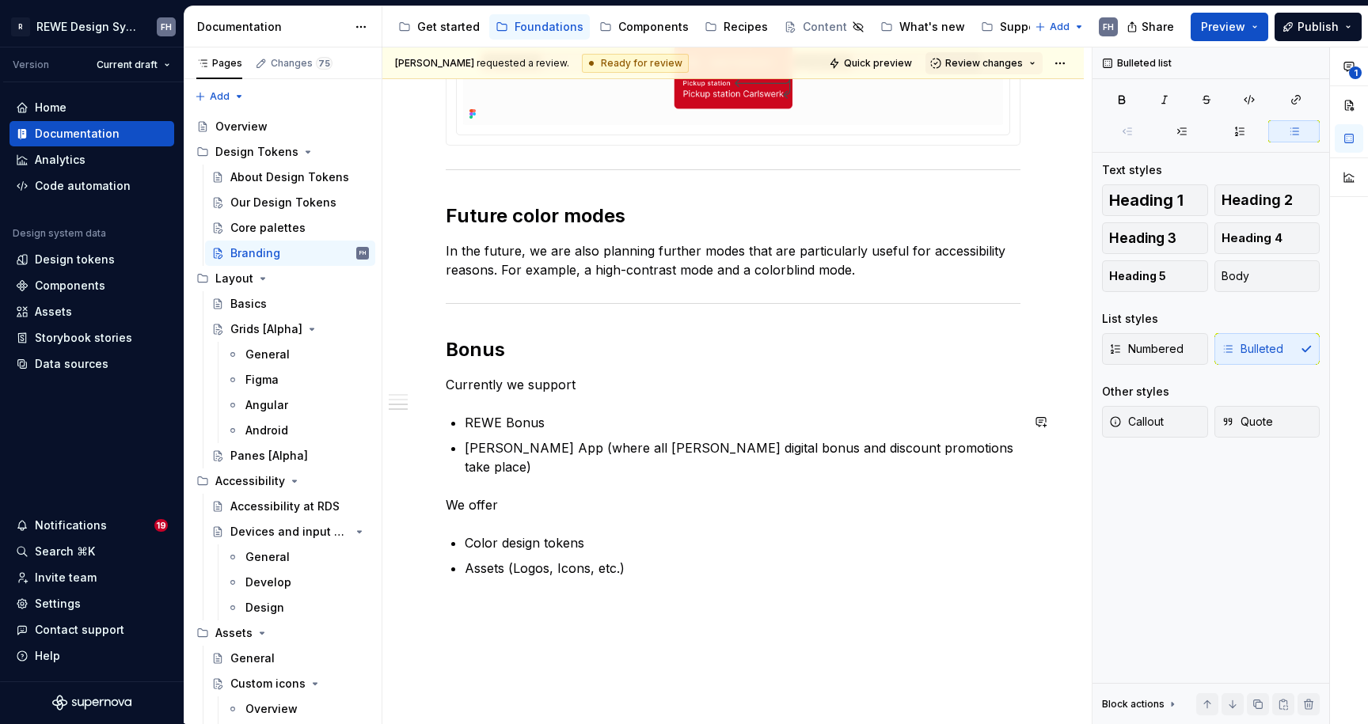
scroll to position [1073, 0]
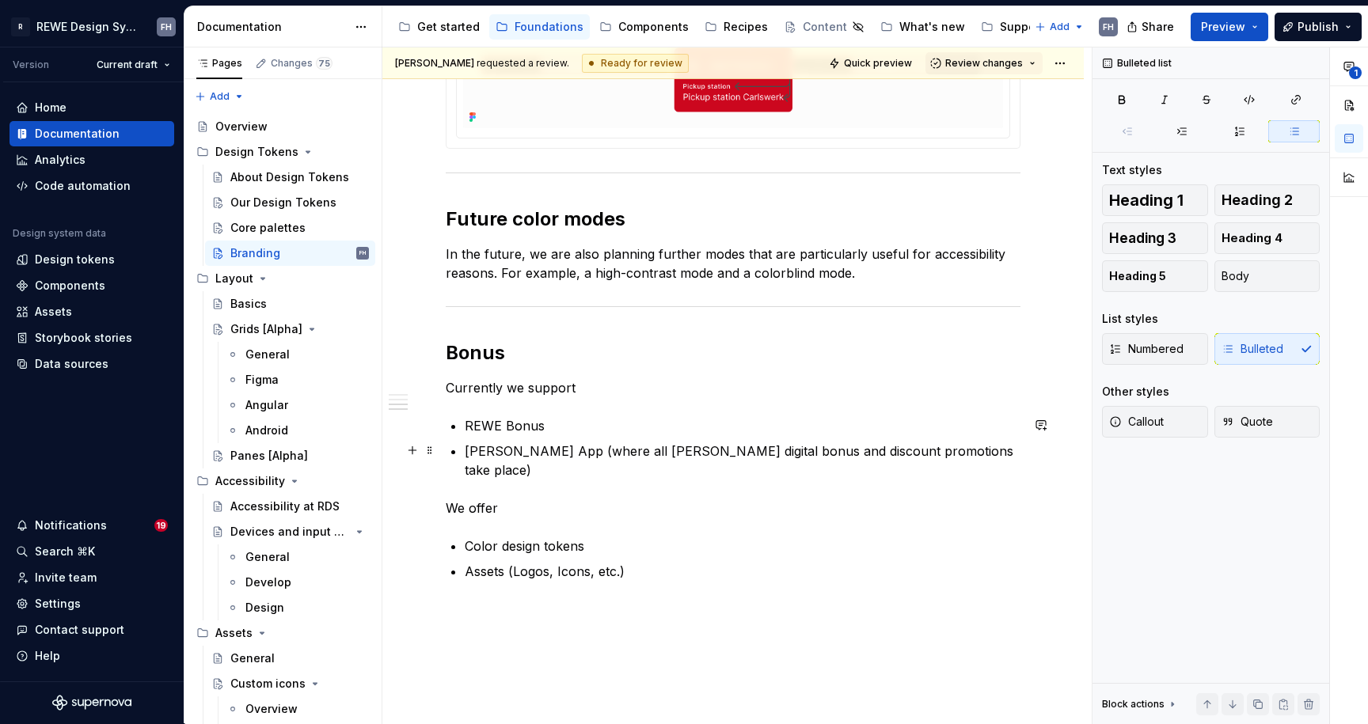
click at [596, 454] on p "PENNY App (where all PENNY digital bonus and discount promotions take place)" at bounding box center [743, 461] width 556 height 38
click at [988, 450] on p "PENNY App (where all PENNY digital bonus and discount promotions take place)" at bounding box center [743, 461] width 556 height 38
click at [635, 594] on div "Branding colors We generally adhere to the brand colors of the various brands, …" at bounding box center [732, 6] width 701 height 1620
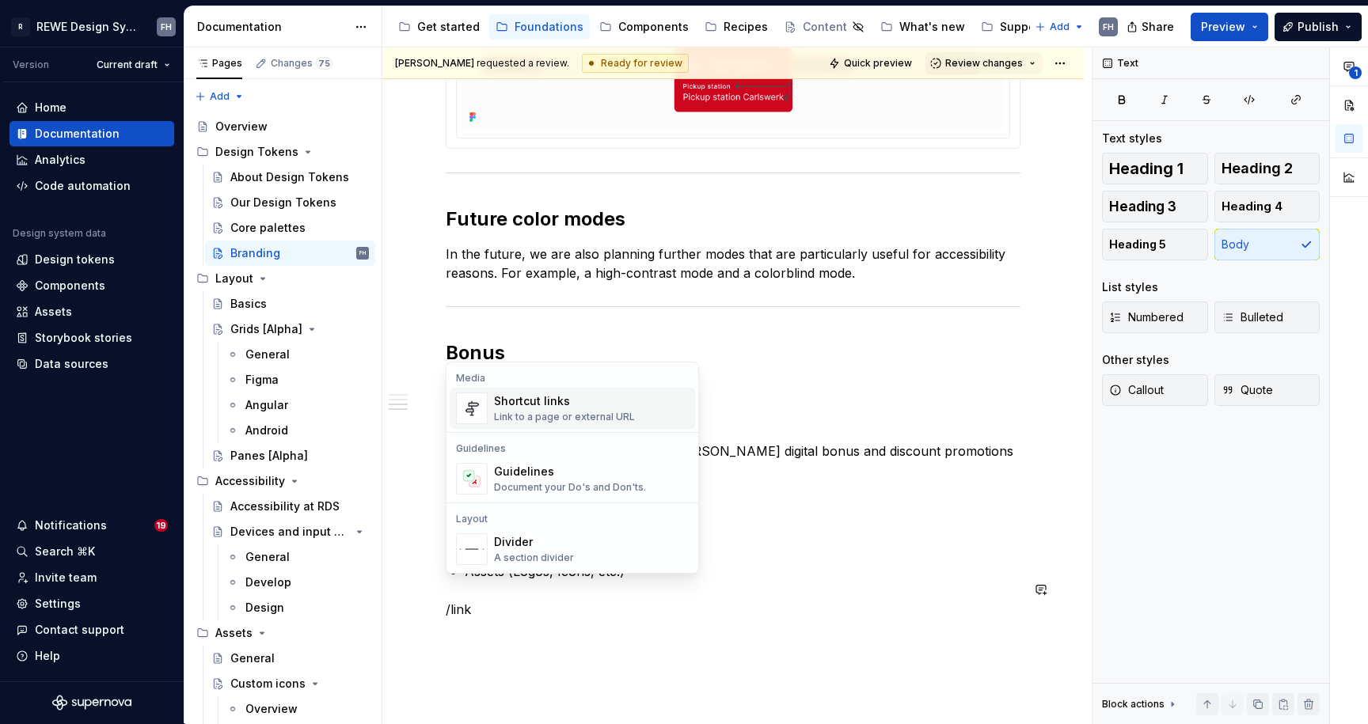
click at [557, 412] on div "Link to a page or external URL" at bounding box center [564, 417] width 141 height 13
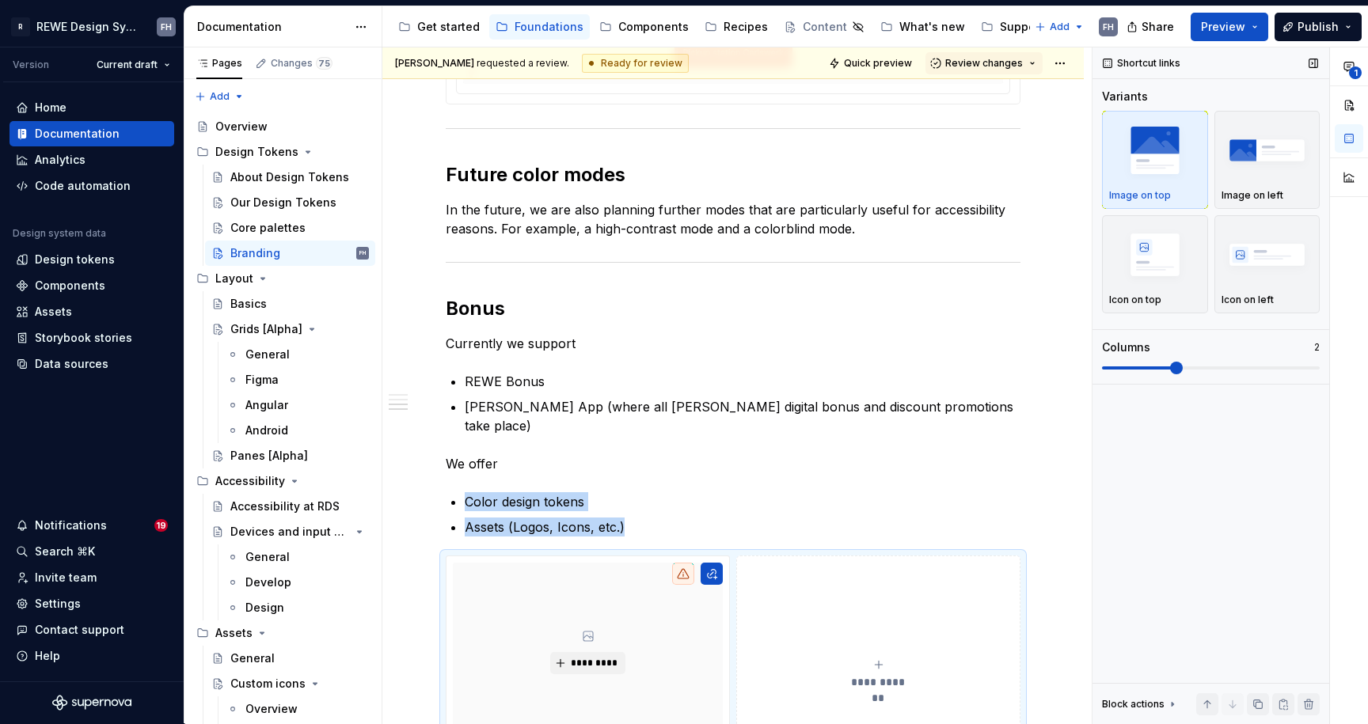
scroll to position [1168, 0]
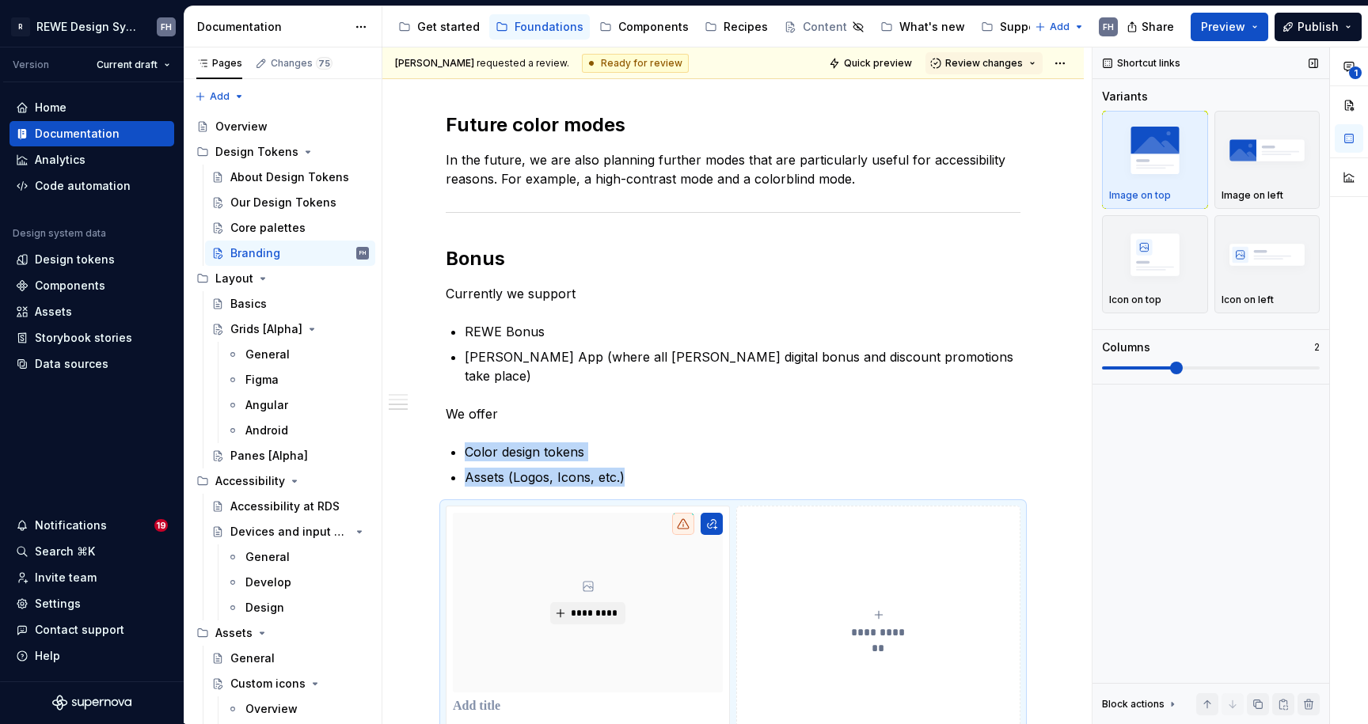
click at [1163, 369] on span at bounding box center [1211, 368] width 218 height 13
click at [1250, 178] on img "button" at bounding box center [1267, 150] width 92 height 58
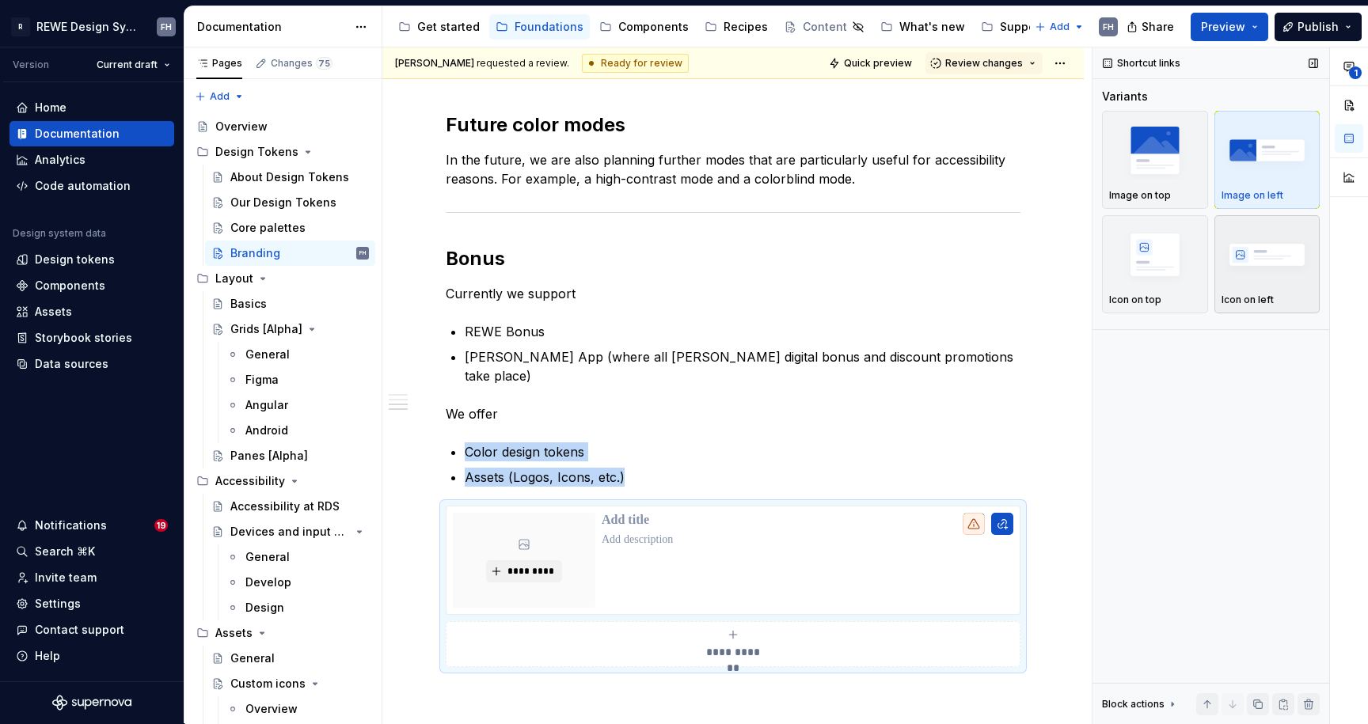
click at [1248, 252] on img "button" at bounding box center [1267, 255] width 92 height 58
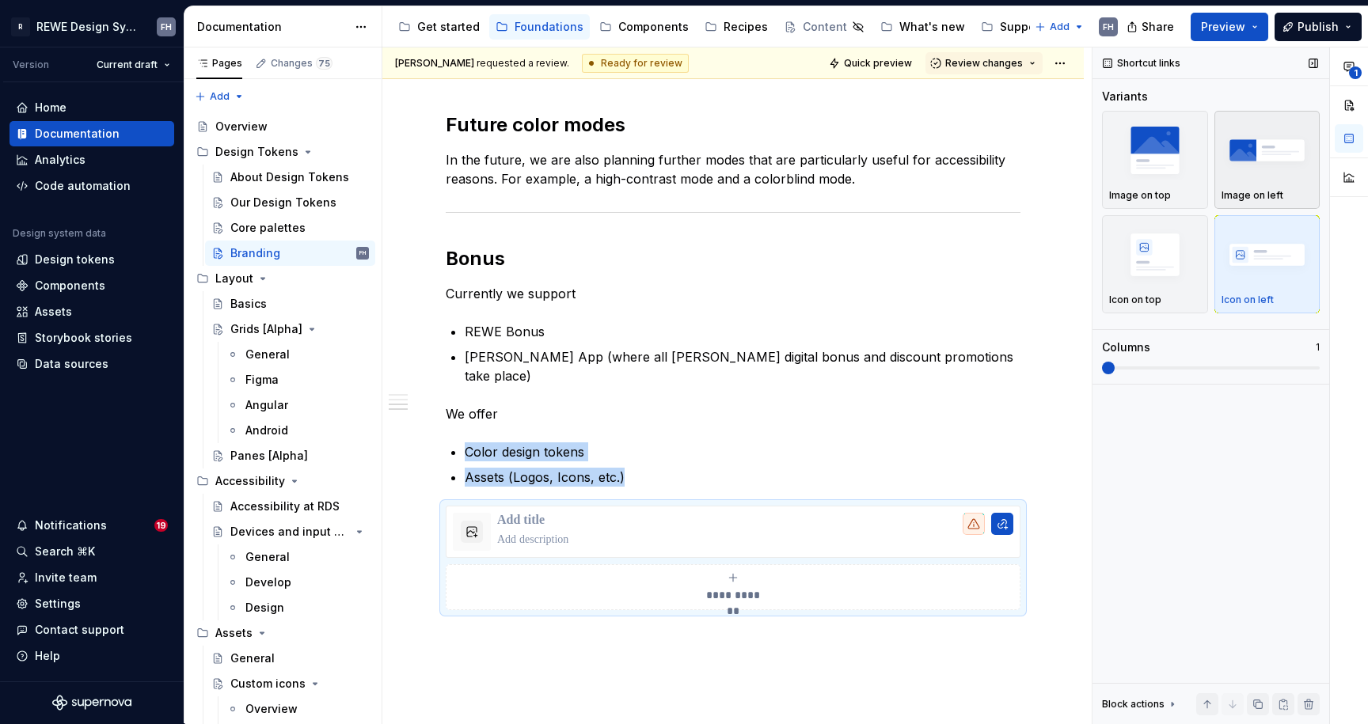
click at [1266, 158] on img "button" at bounding box center [1267, 150] width 92 height 58
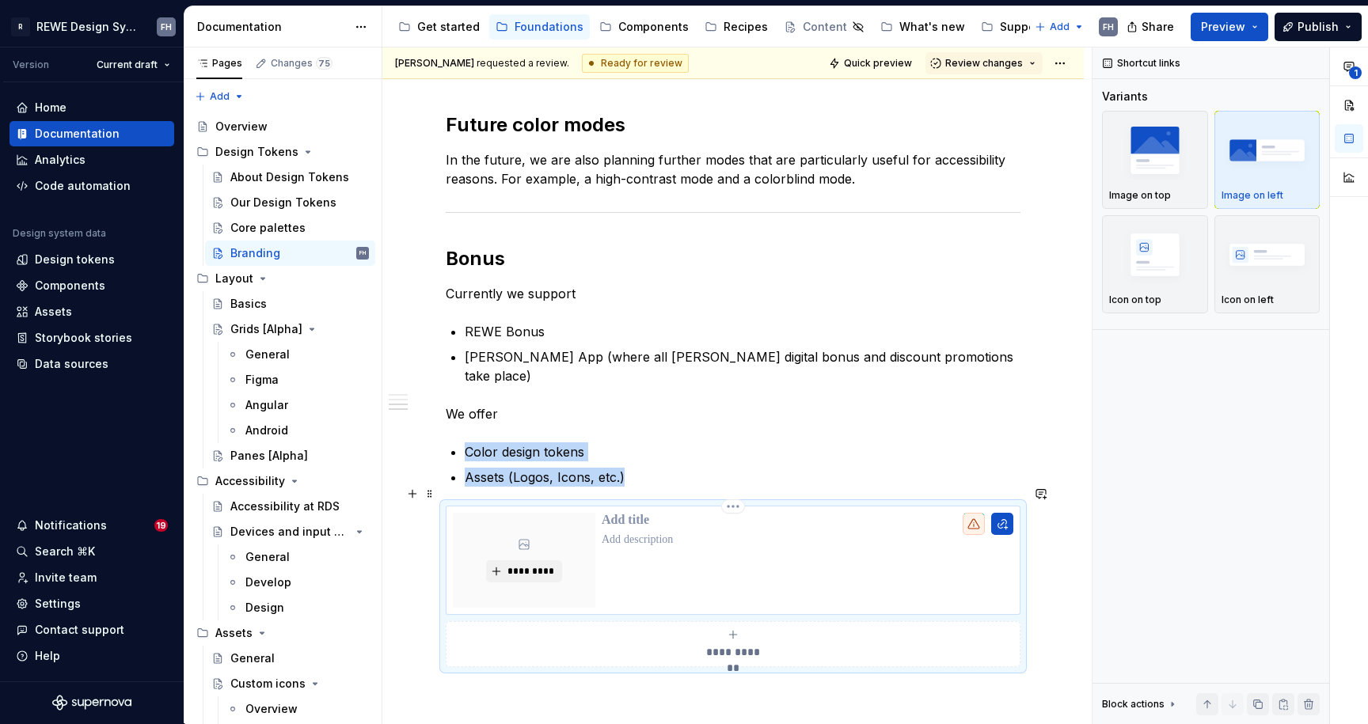
click at [693, 532] on p at bounding box center [808, 540] width 412 height 16
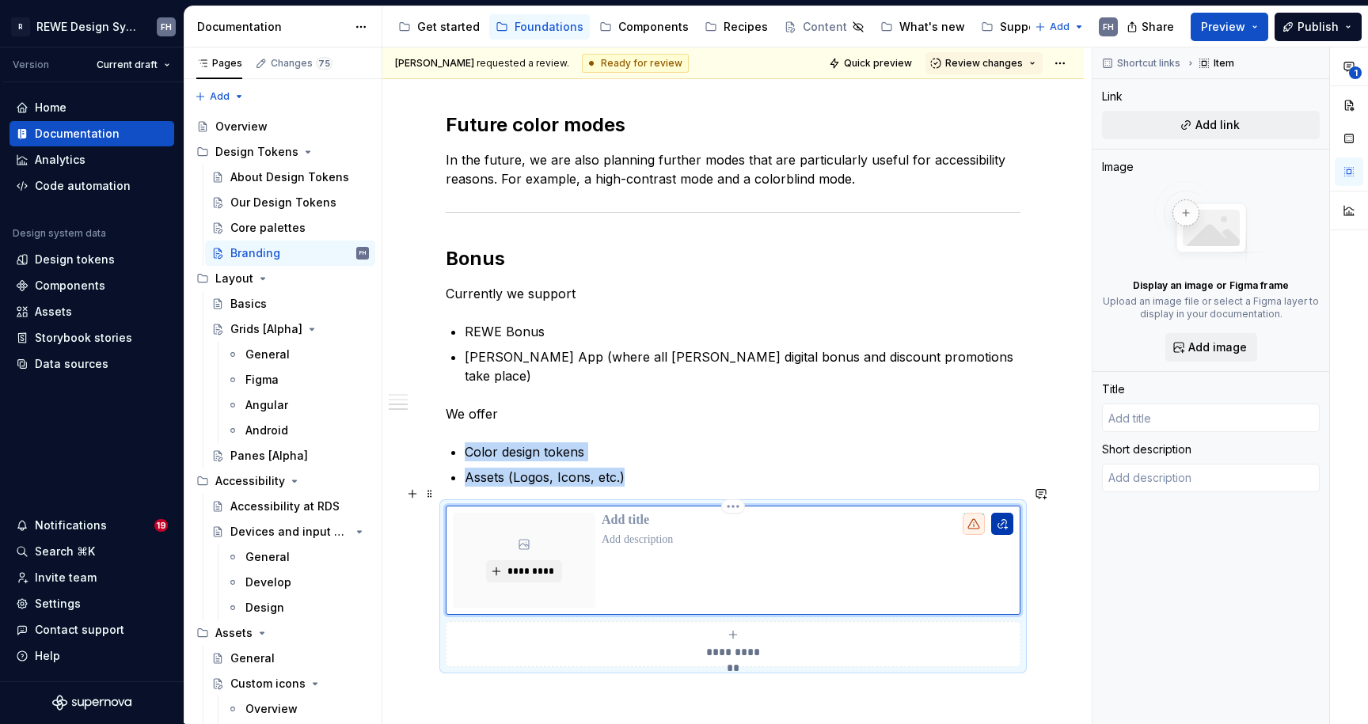
click at [999, 513] on button "button" at bounding box center [1002, 524] width 22 height 22
type textarea "*"
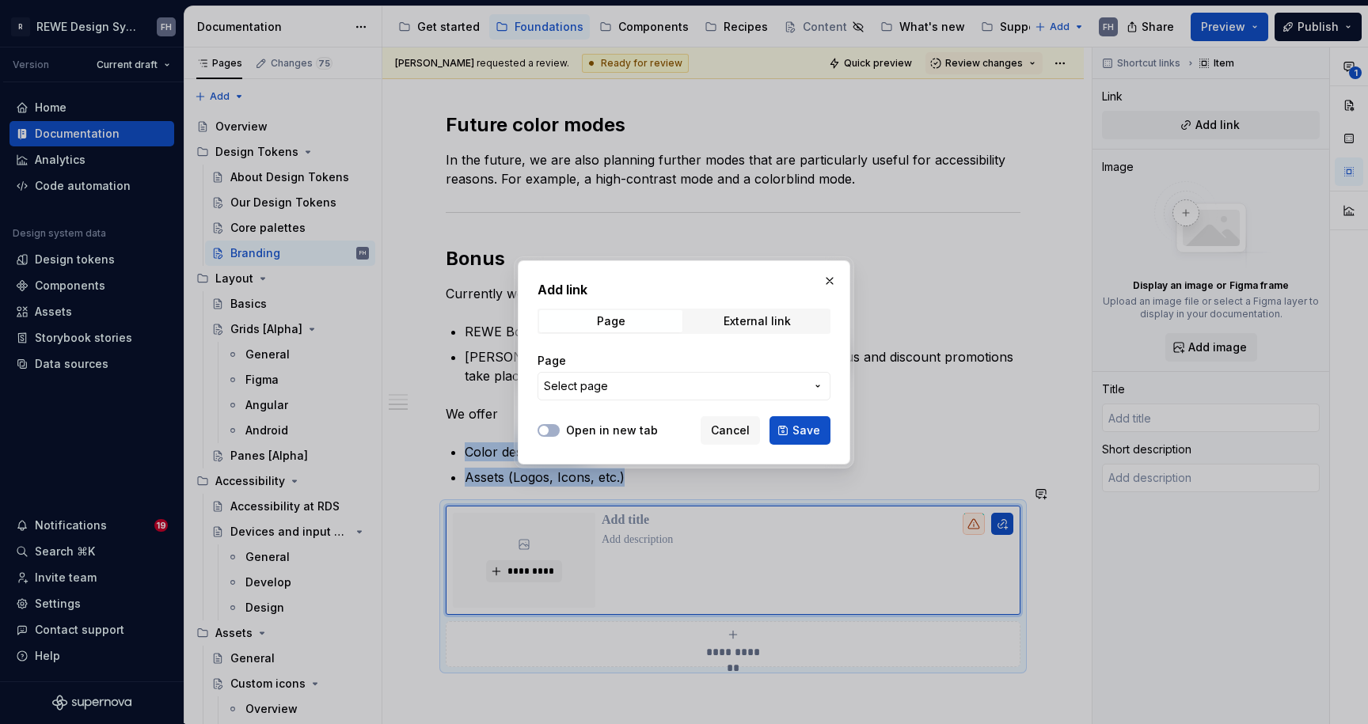
click at [629, 375] on button "Select page" at bounding box center [684, 386] width 293 height 28
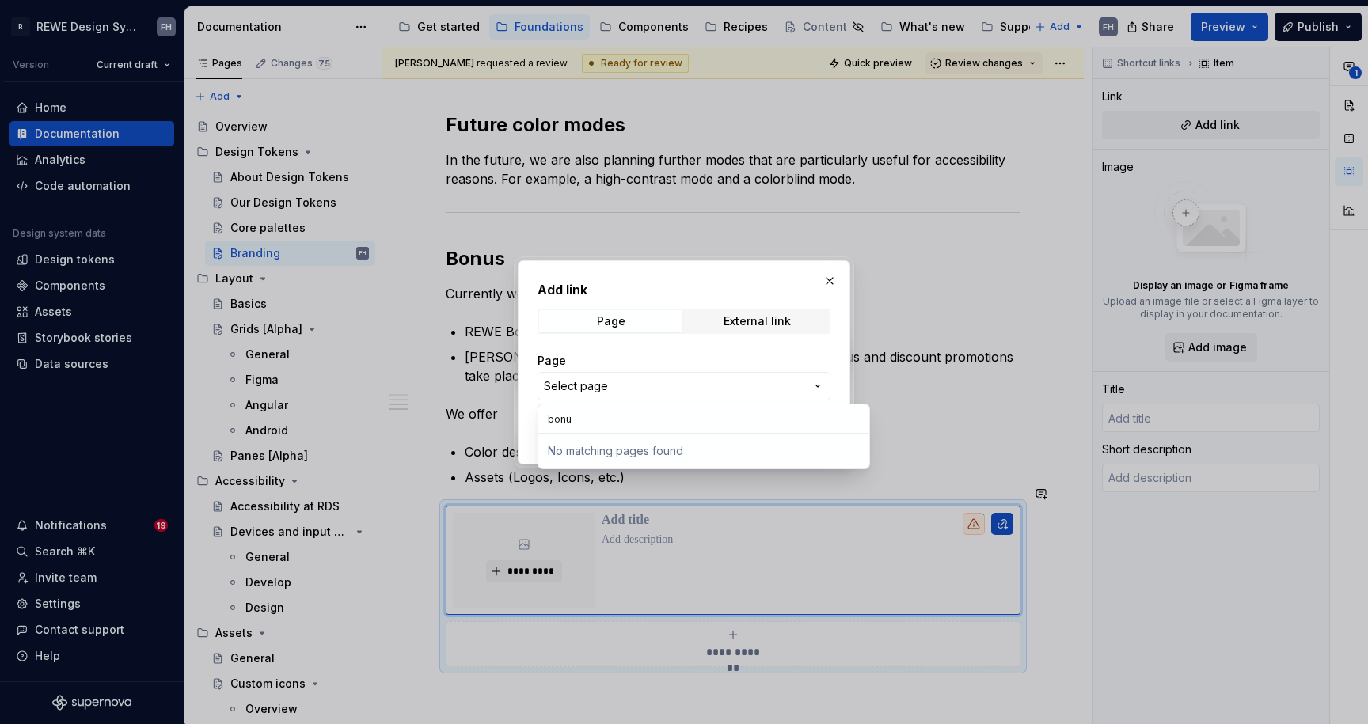
type input "bonus"
click at [583, 380] on div "Add link Page External link Page Select page Open in new tab Cancel Save" at bounding box center [684, 362] width 1368 height 724
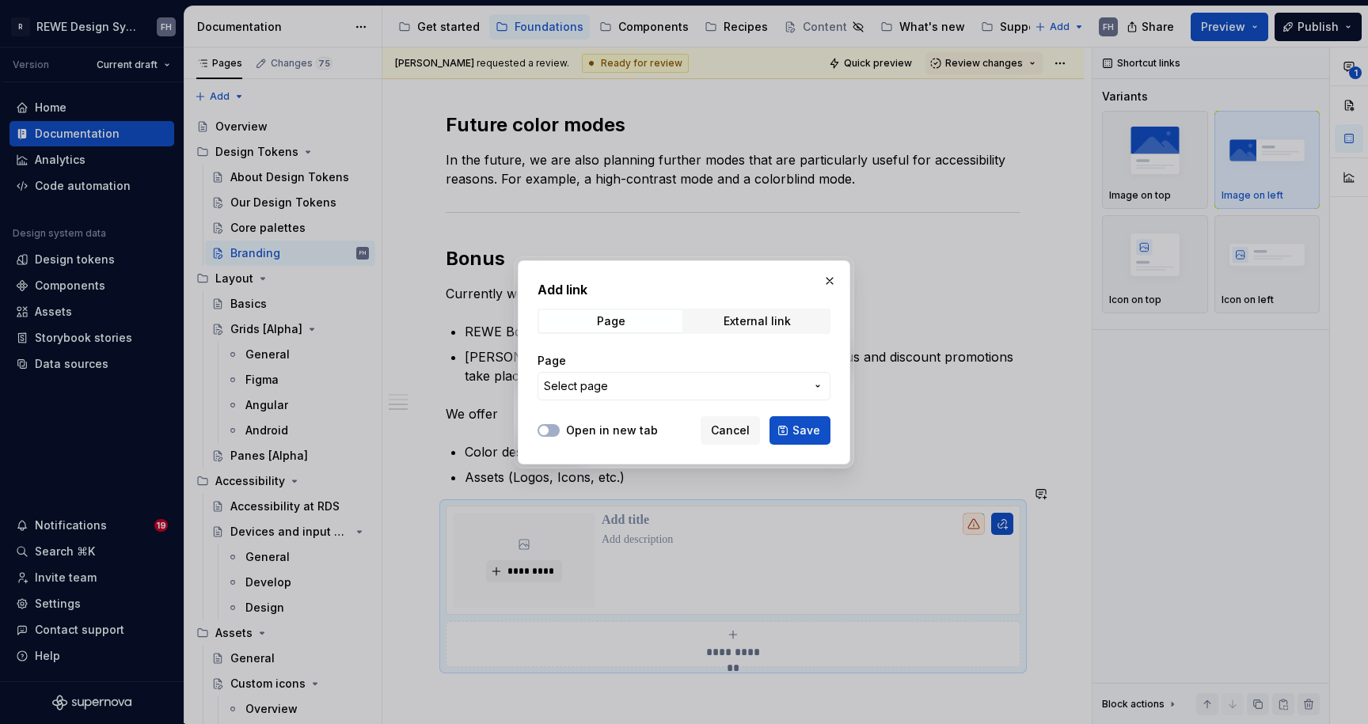
click at [585, 386] on span "Select page" at bounding box center [576, 386] width 64 height 16
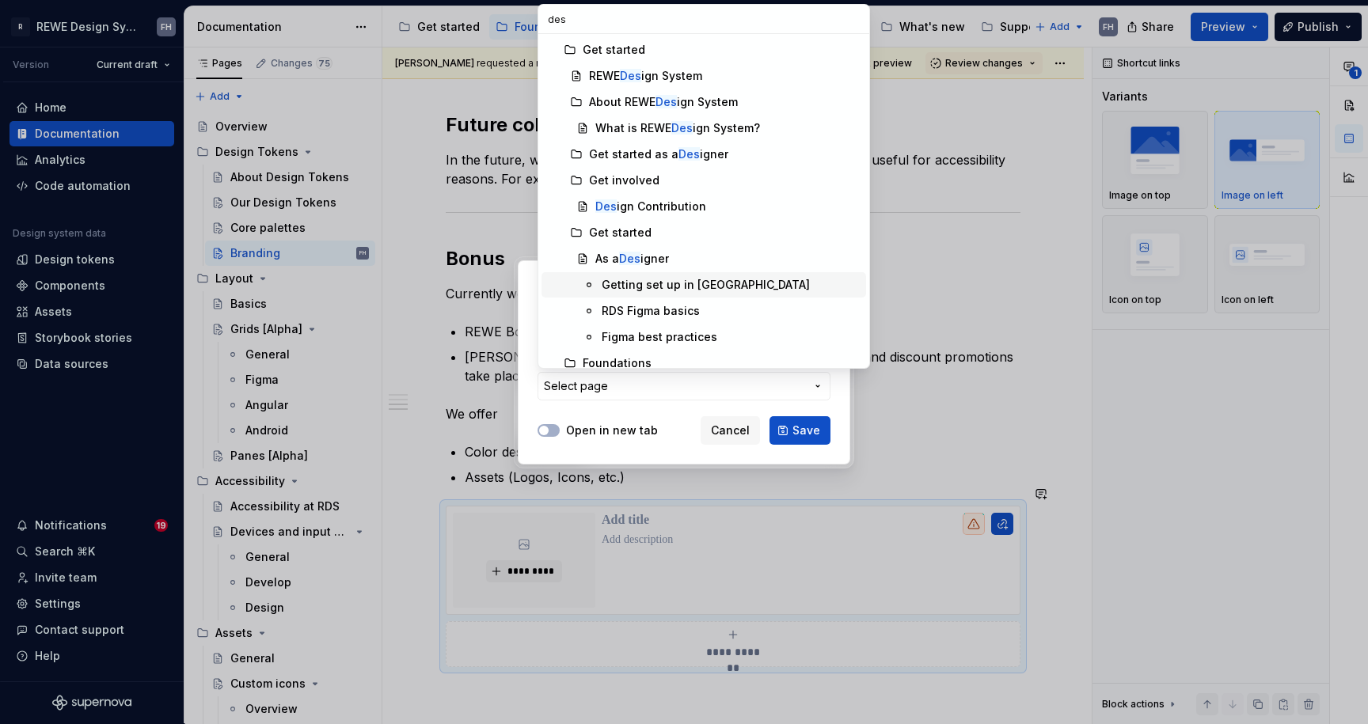
scroll to position [141, 0]
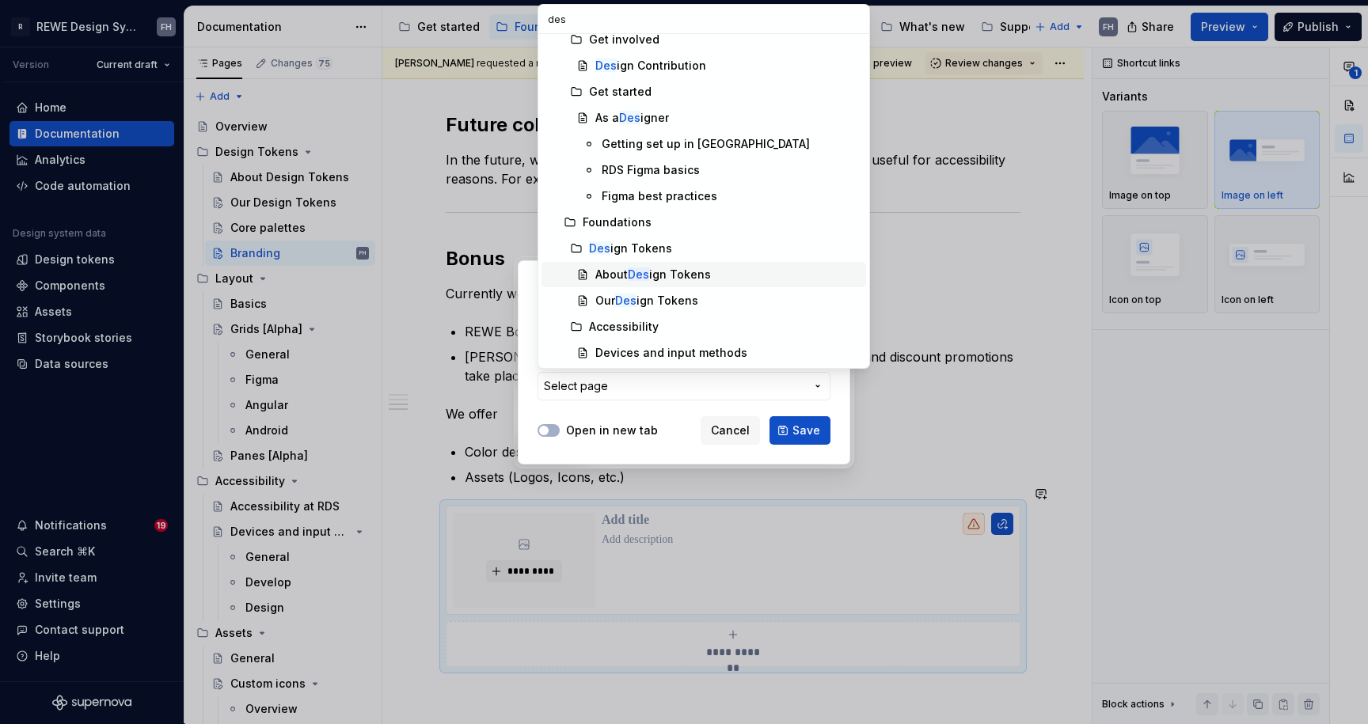
type input "des"
click at [684, 297] on div "Our Des ign Tokens" at bounding box center [646, 301] width 103 height 16
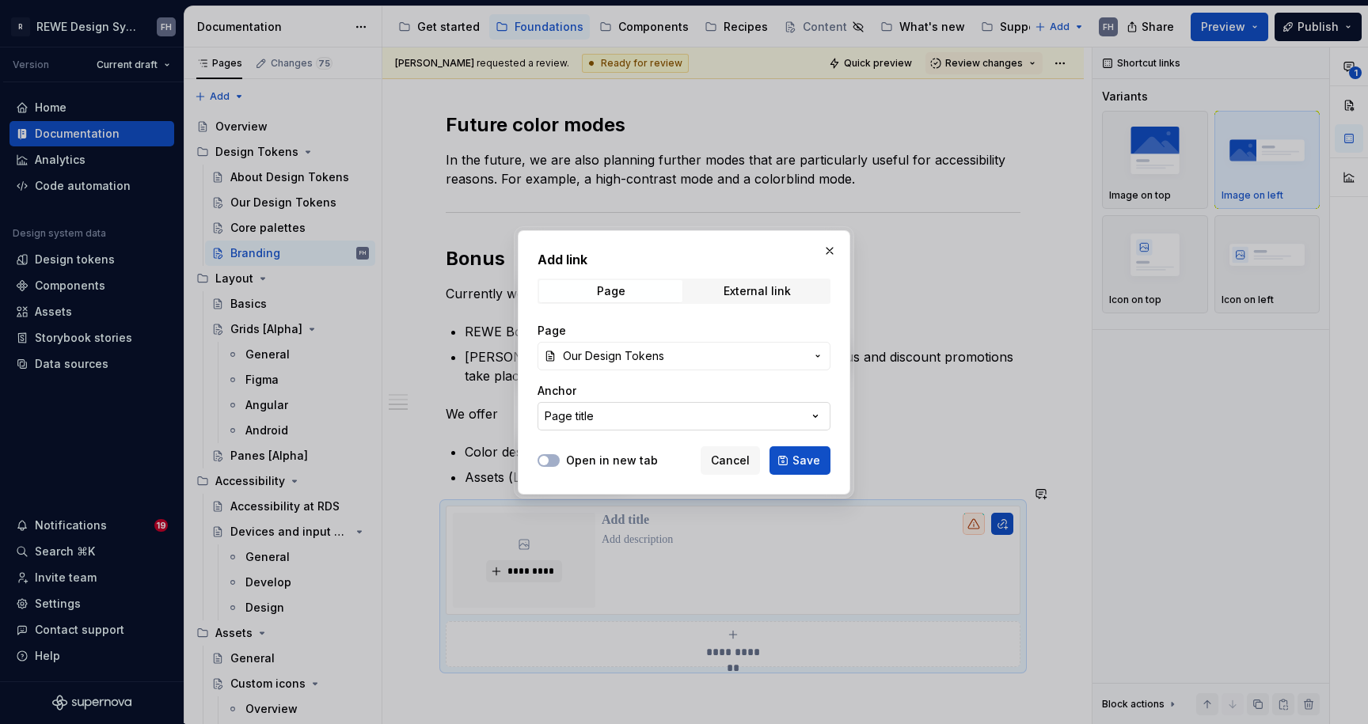
click at [611, 418] on button "Page title" at bounding box center [684, 416] width 293 height 28
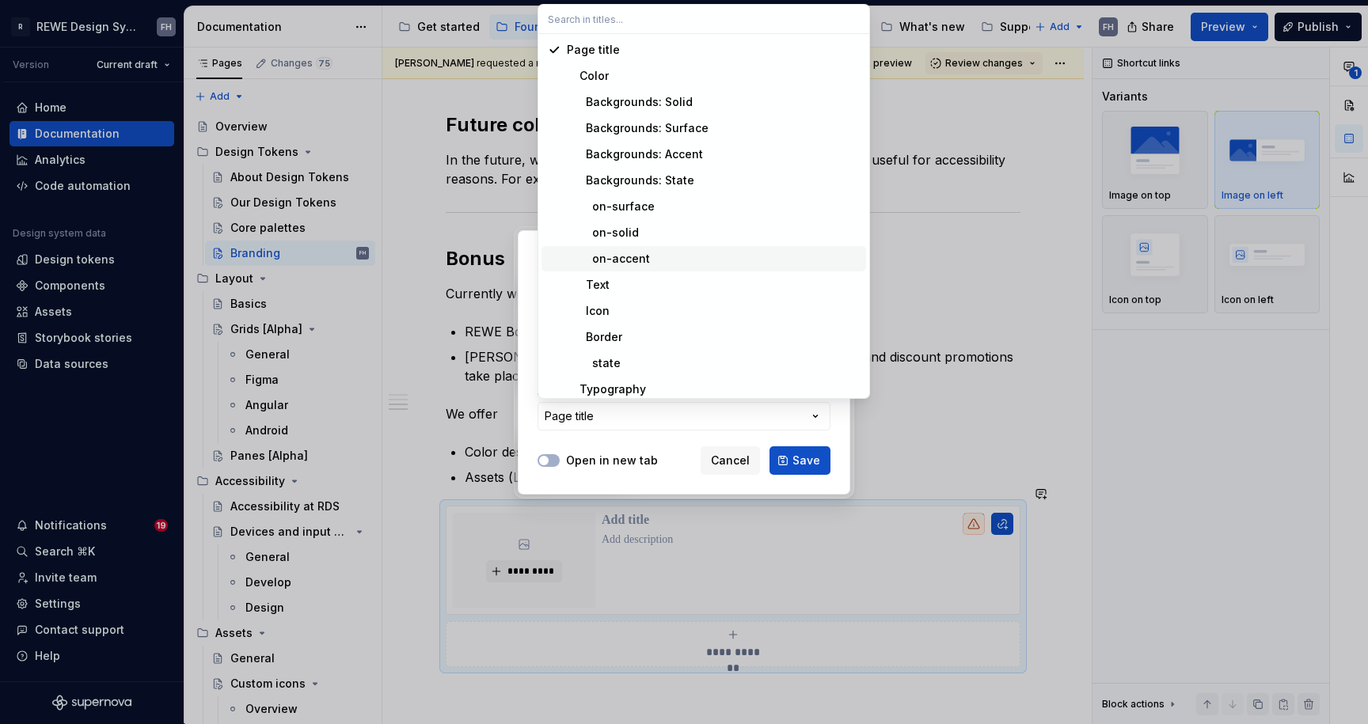
scroll to position [216, 0]
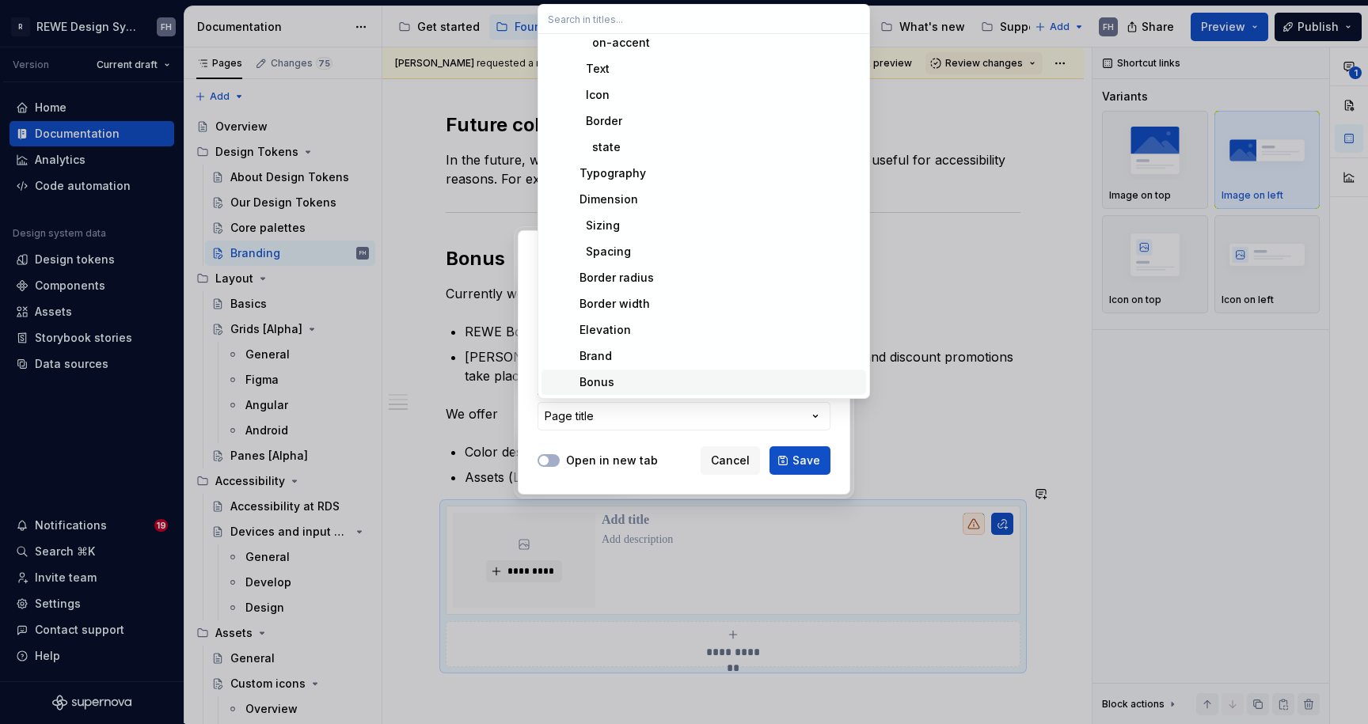
click at [628, 376] on div "Bonus" at bounding box center [713, 382] width 293 height 16
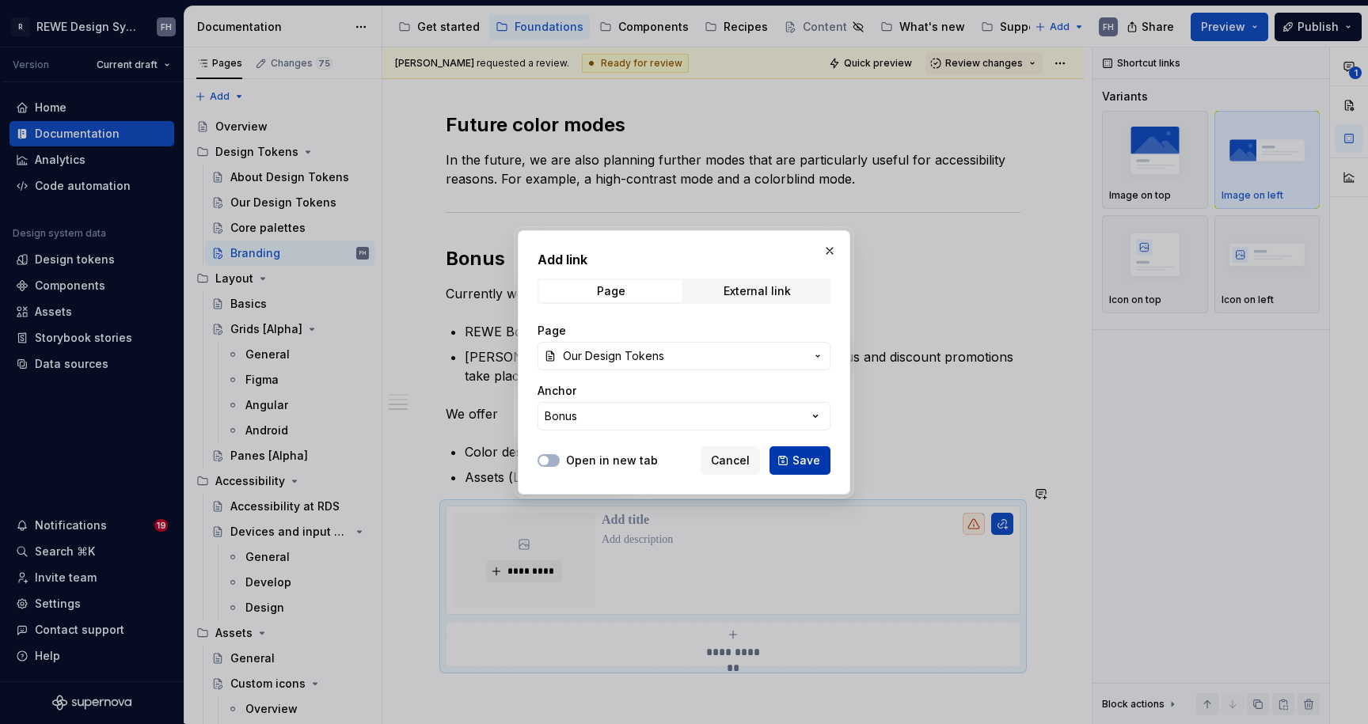
click at [795, 461] on span "Save" at bounding box center [806, 461] width 28 height 16
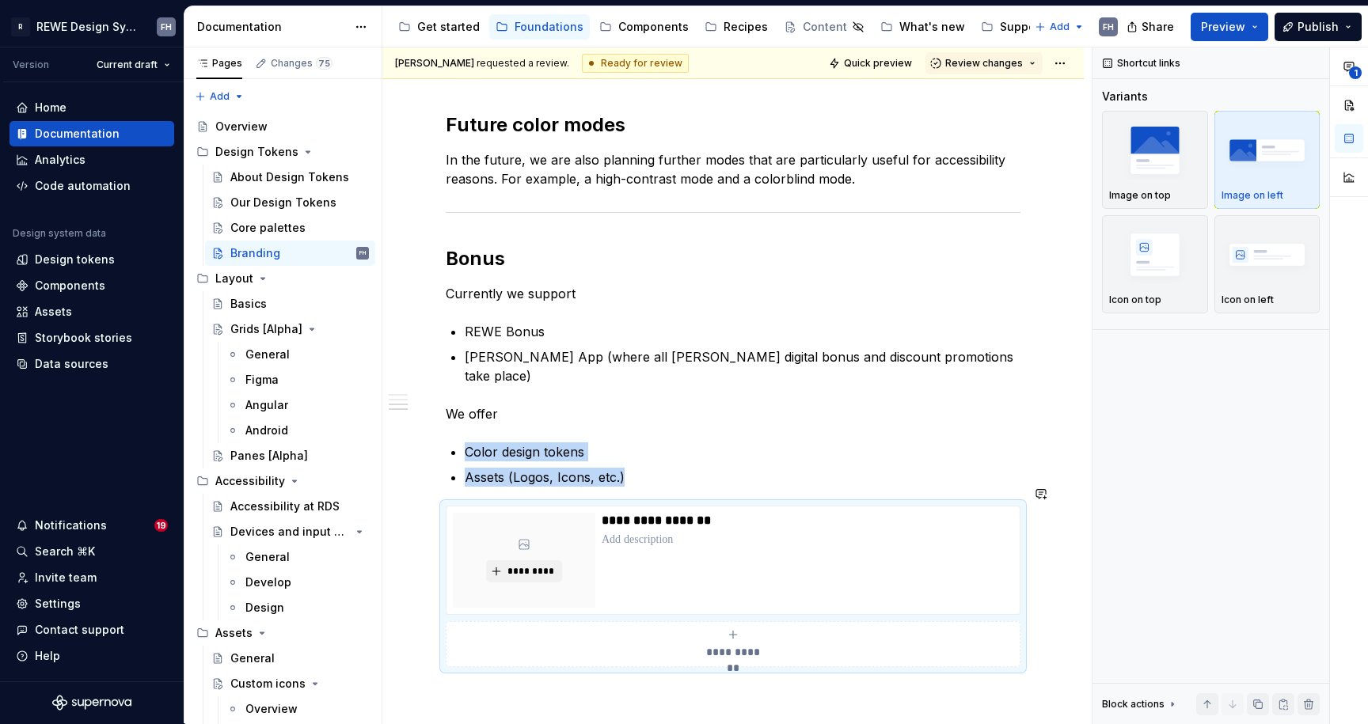
scroll to position [1199, 0]
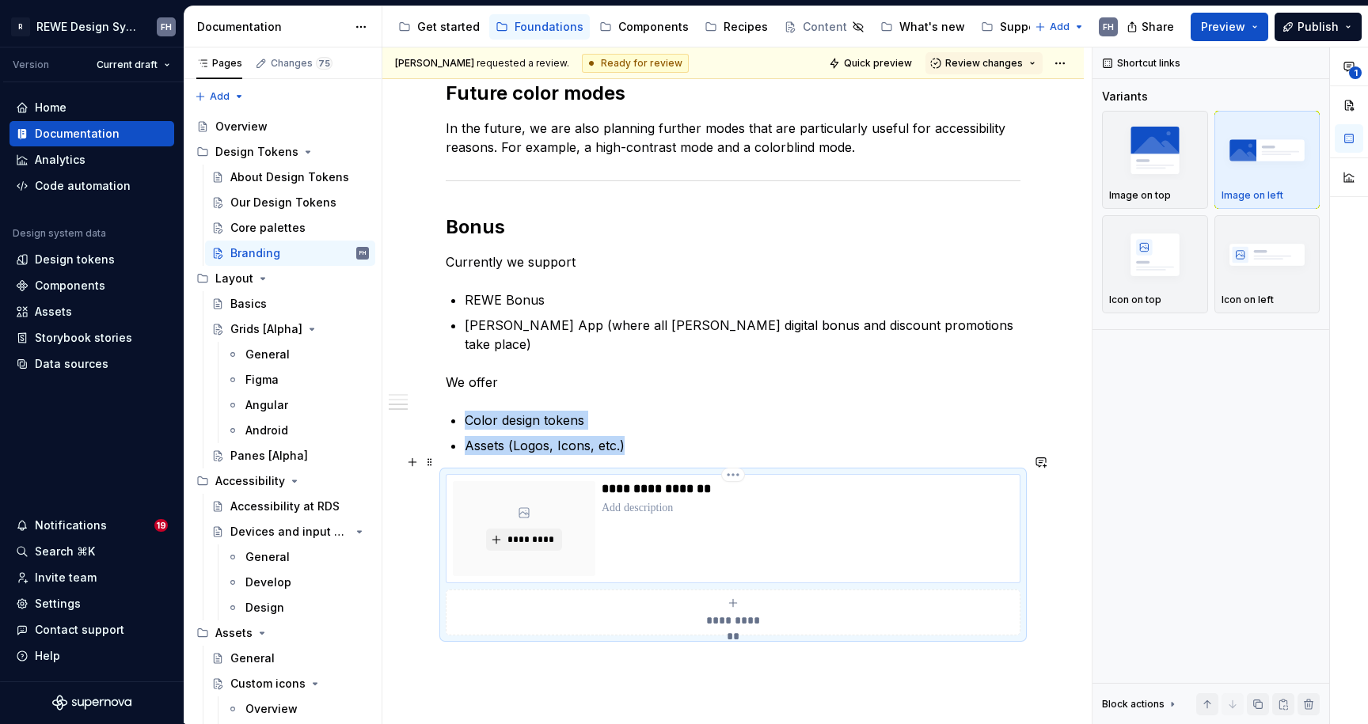
click at [681, 498] on div "**********" at bounding box center [808, 528] width 412 height 95
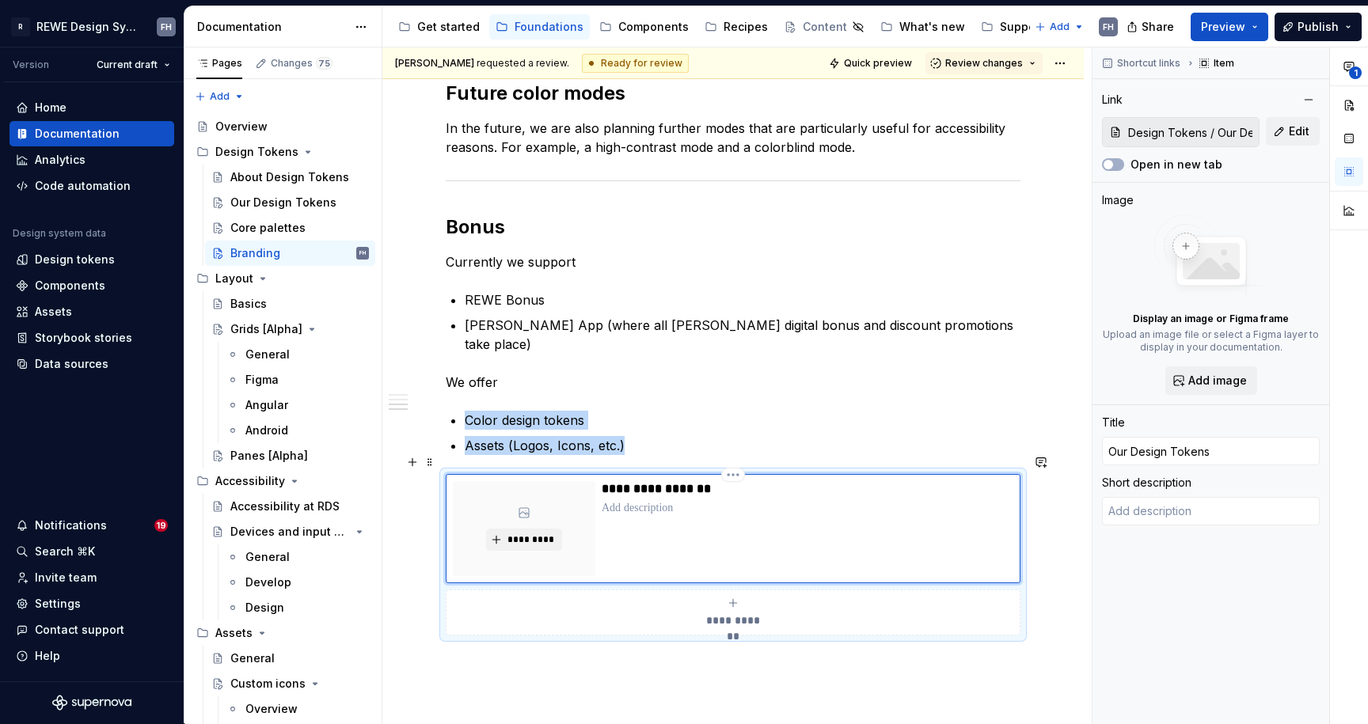
click at [615, 481] on p "**********" at bounding box center [807, 489] width 411 height 16
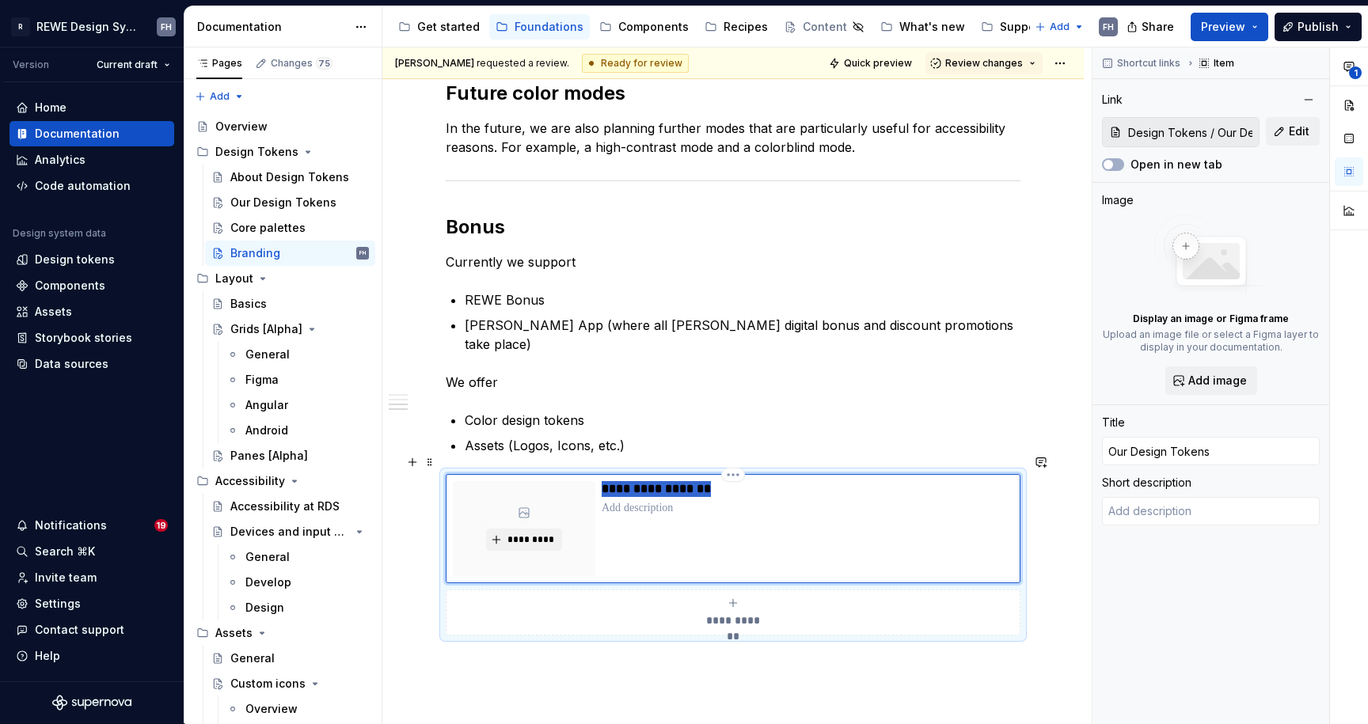
click at [615, 481] on p "**********" at bounding box center [807, 489] width 411 height 16
type textarea "*"
type input "B Design Tokens"
type textarea "*"
type input "Bo Design Tokens"
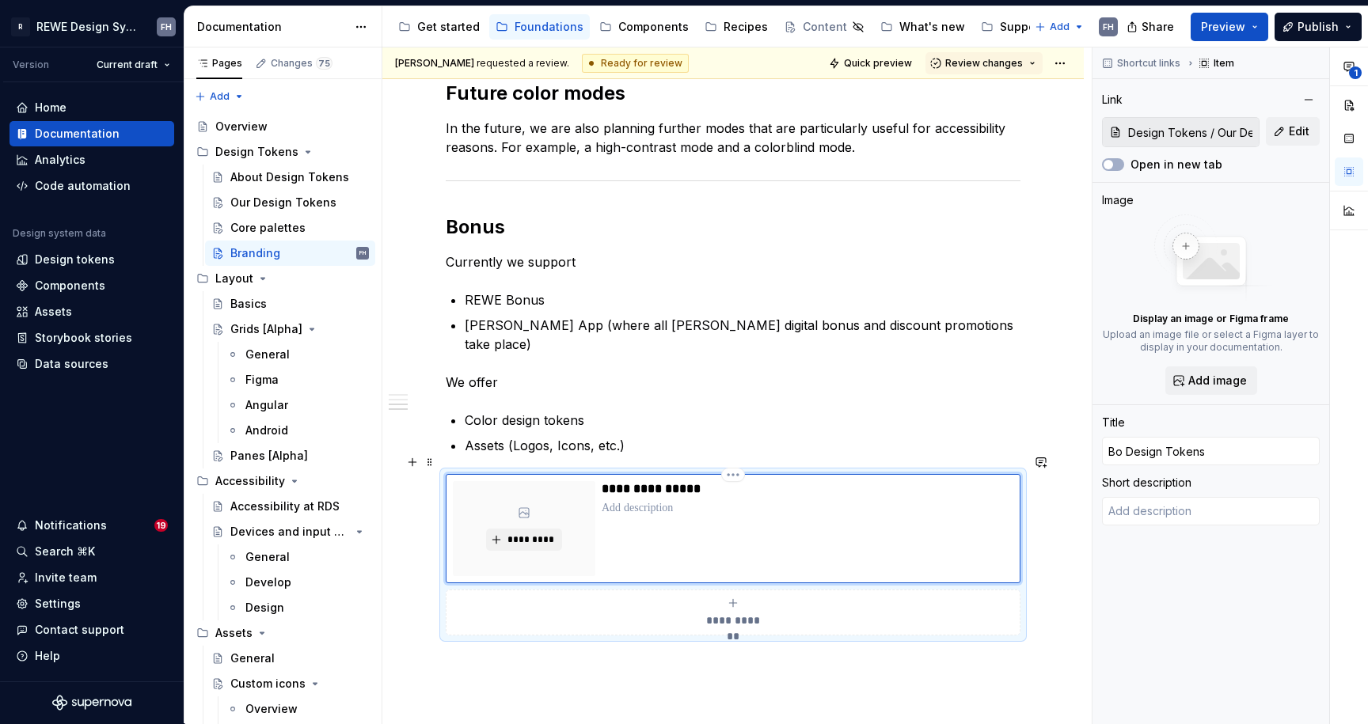
type textarea "*"
type input "Bon Design Tokens"
type textarea "*"
type input "Bonu Design Tokens"
type textarea "*"
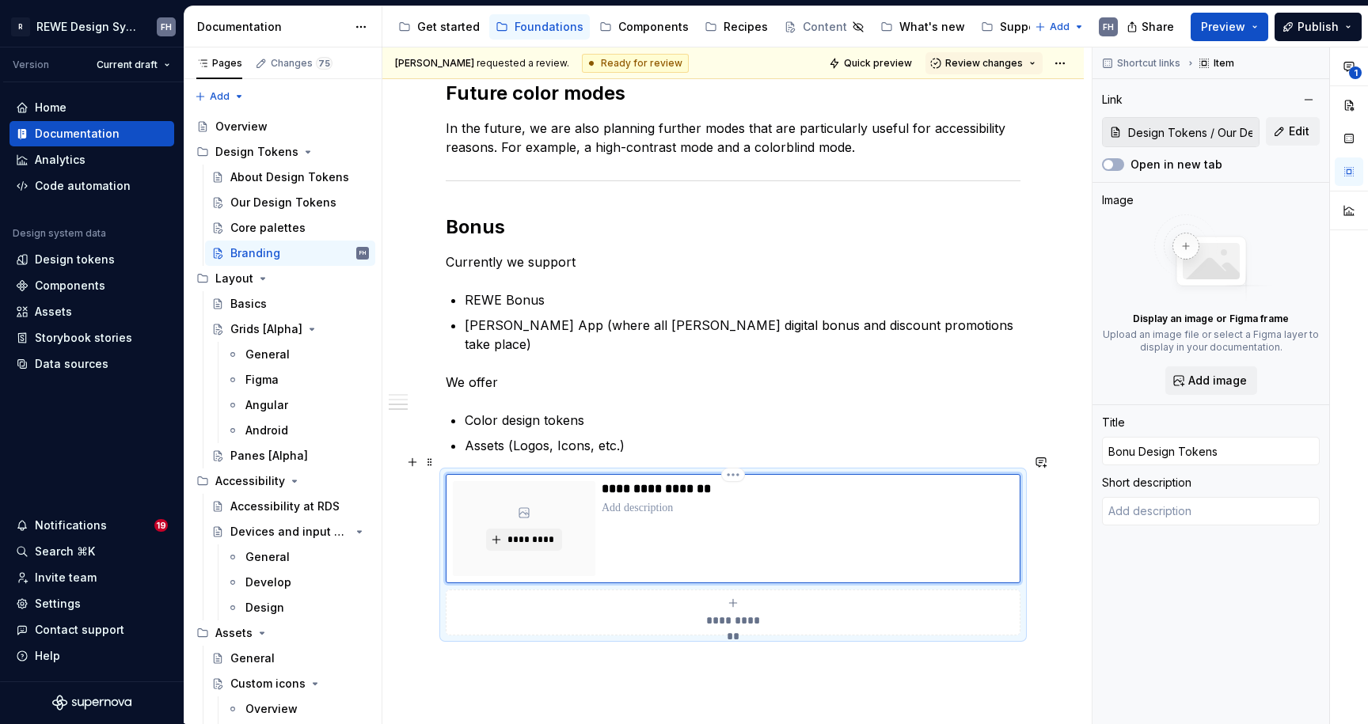
type input "Bonus Design Tokens"
click at [697, 500] on p at bounding box center [808, 508] width 412 height 16
click at [575, 489] on div "*********" at bounding box center [524, 528] width 142 height 95
click at [1230, 387] on span "Add image" at bounding box center [1217, 381] width 59 height 16
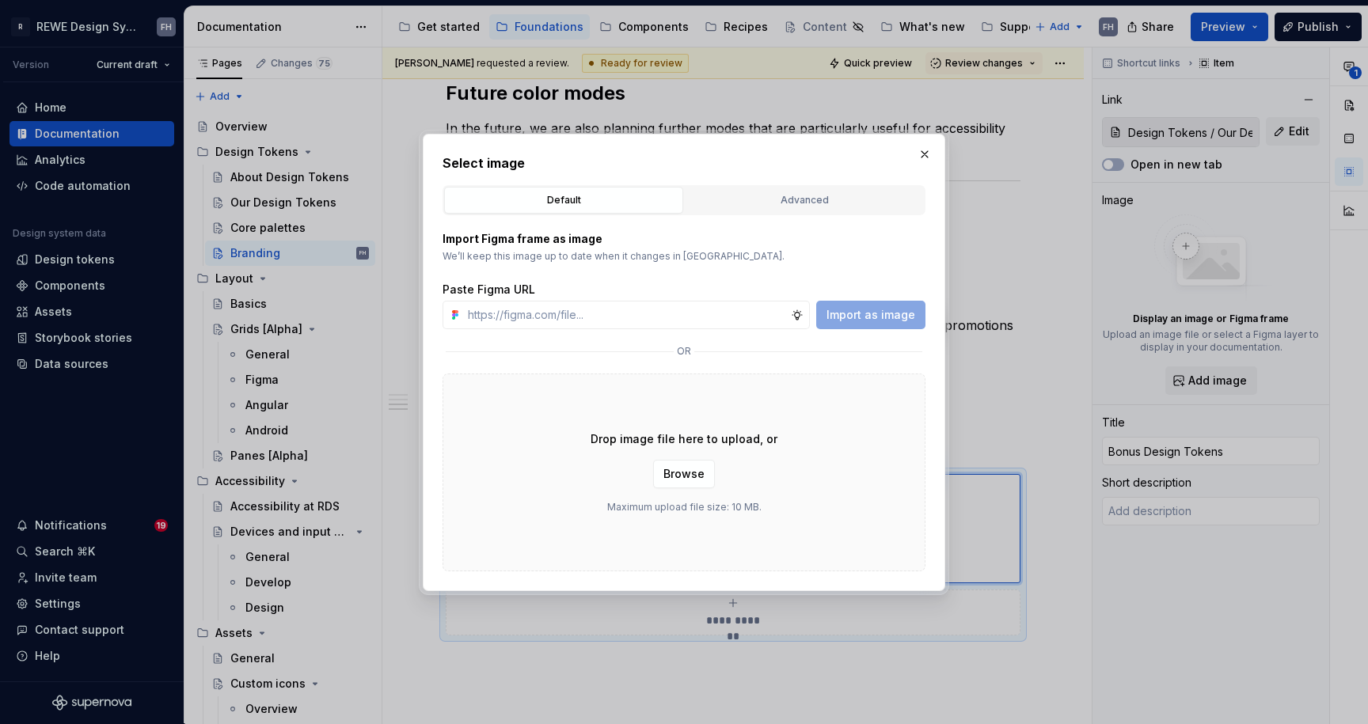
drag, startPoint x: 788, startPoint y: 201, endPoint x: 761, endPoint y: 196, distance: 27.5
click at [787, 200] on div "Advanced" at bounding box center [804, 200] width 228 height 16
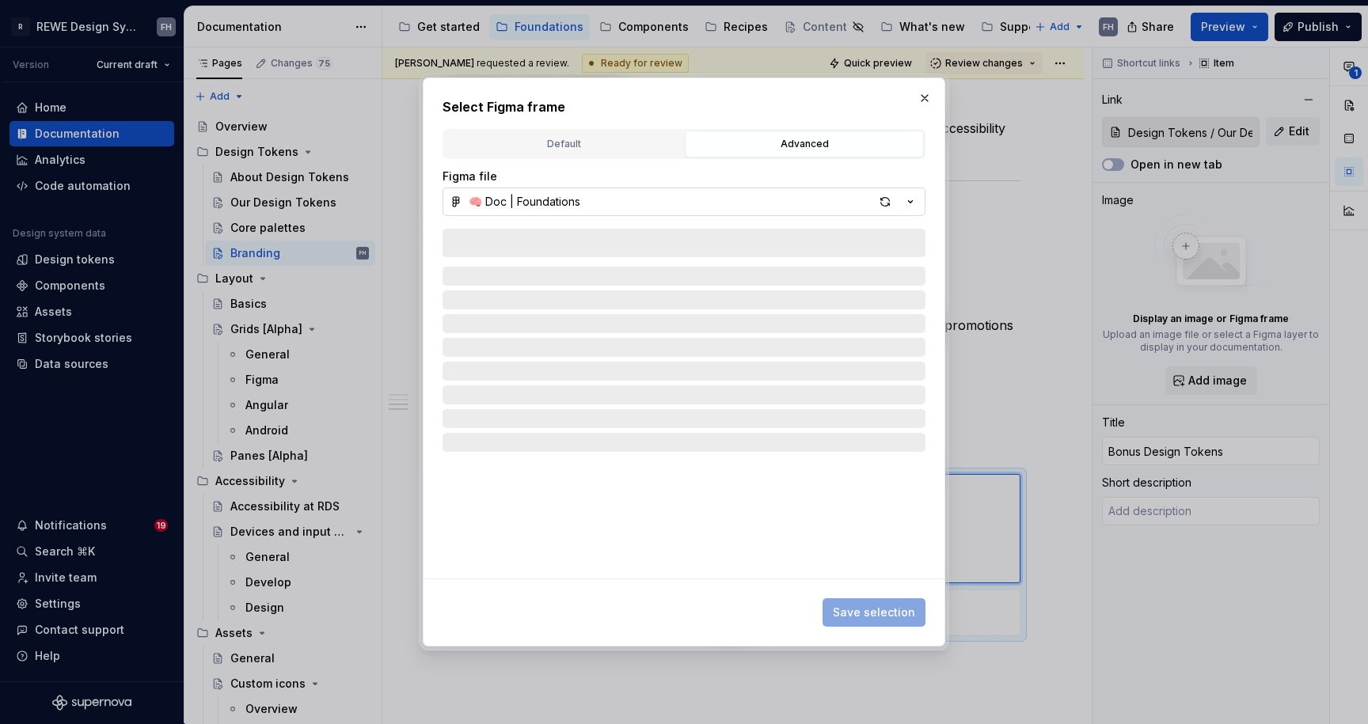
click at [567, 210] on button "🧠 Doc | Foundations" at bounding box center [684, 202] width 483 height 28
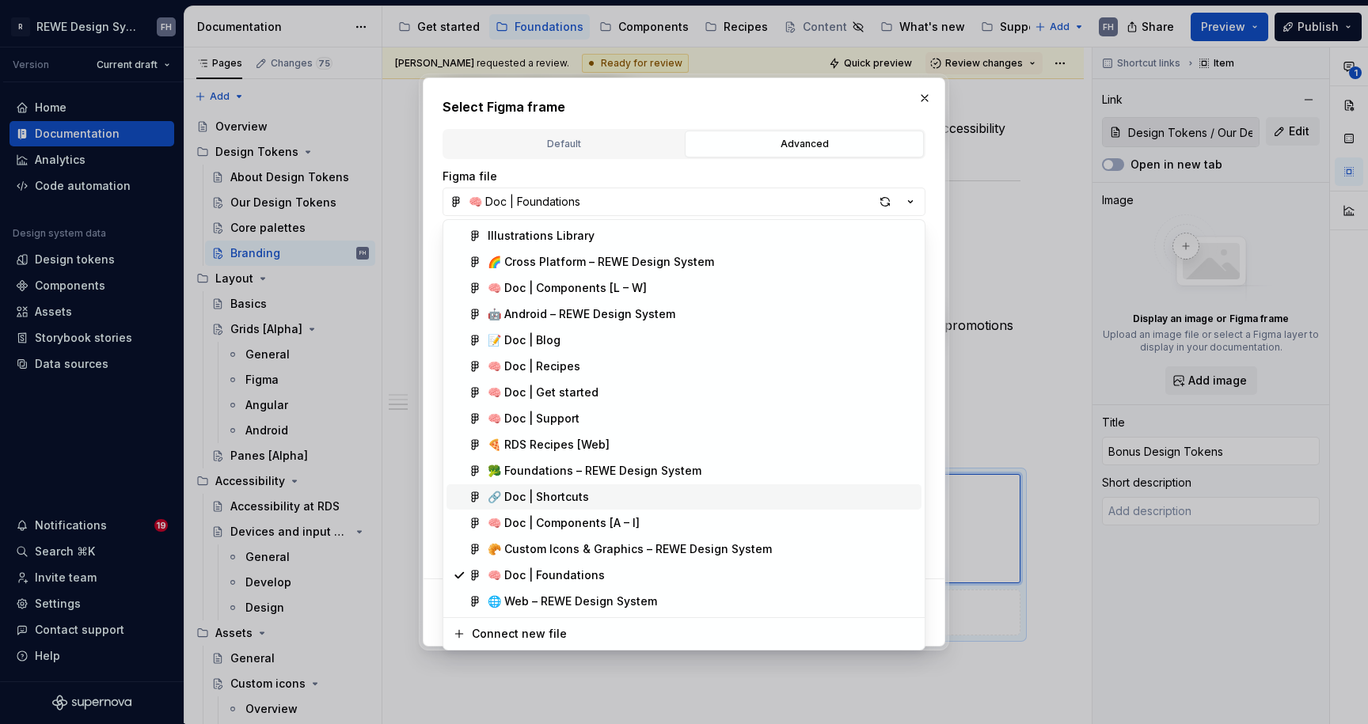
click at [593, 498] on div "🔗 Doc | Shortcuts" at bounding box center [701, 497] width 427 height 16
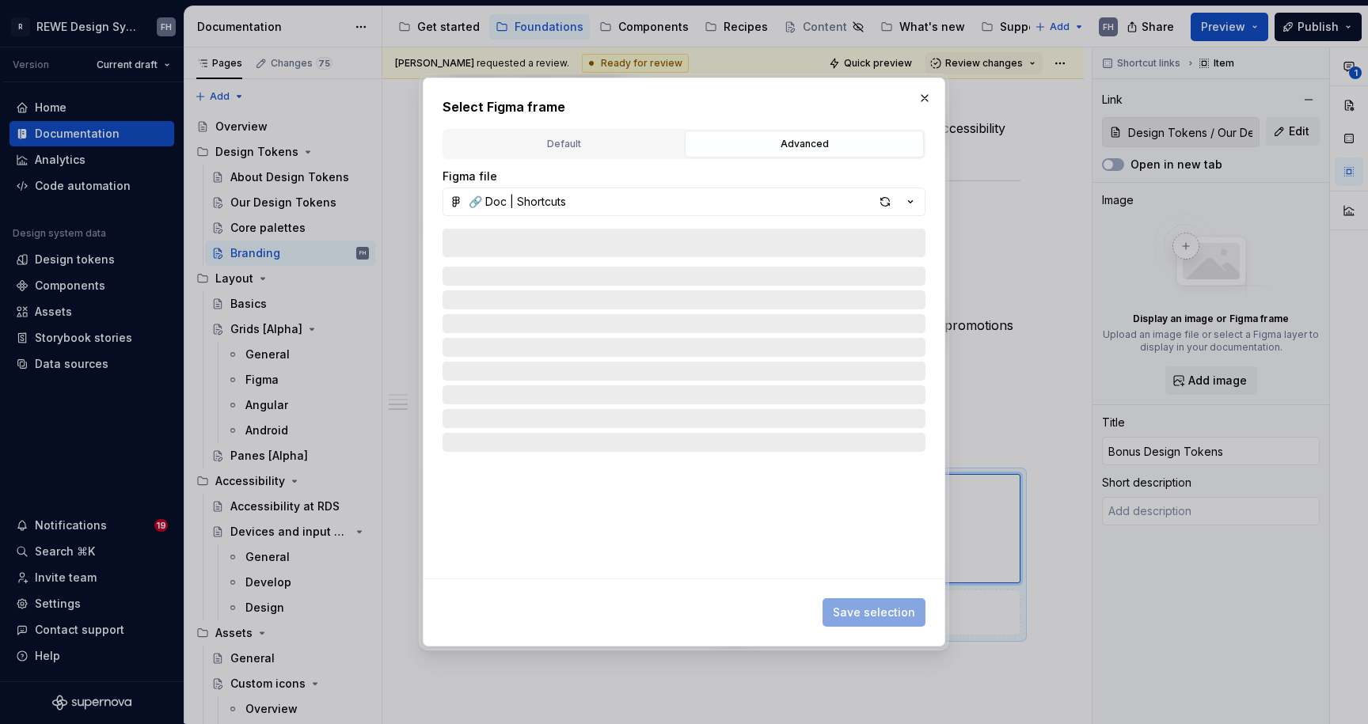
type textarea "*"
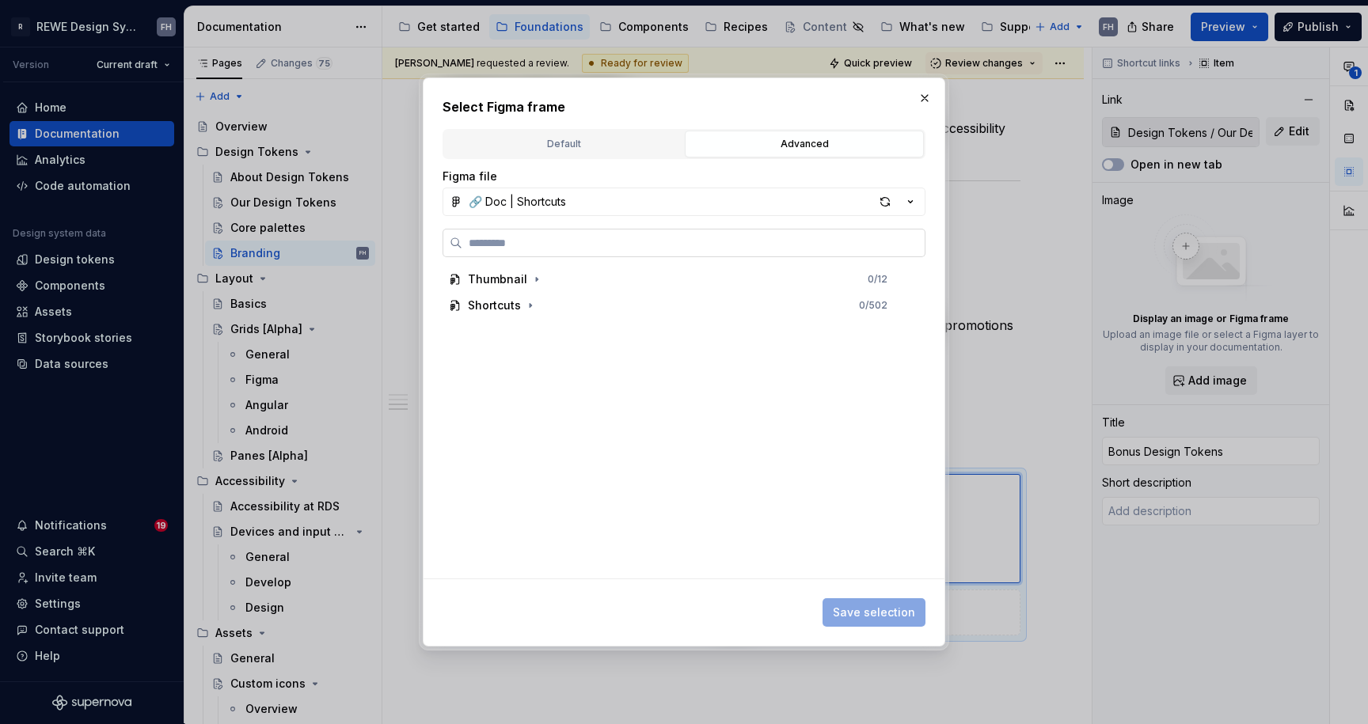
click at [534, 251] on input "search" at bounding box center [693, 243] width 462 height 16
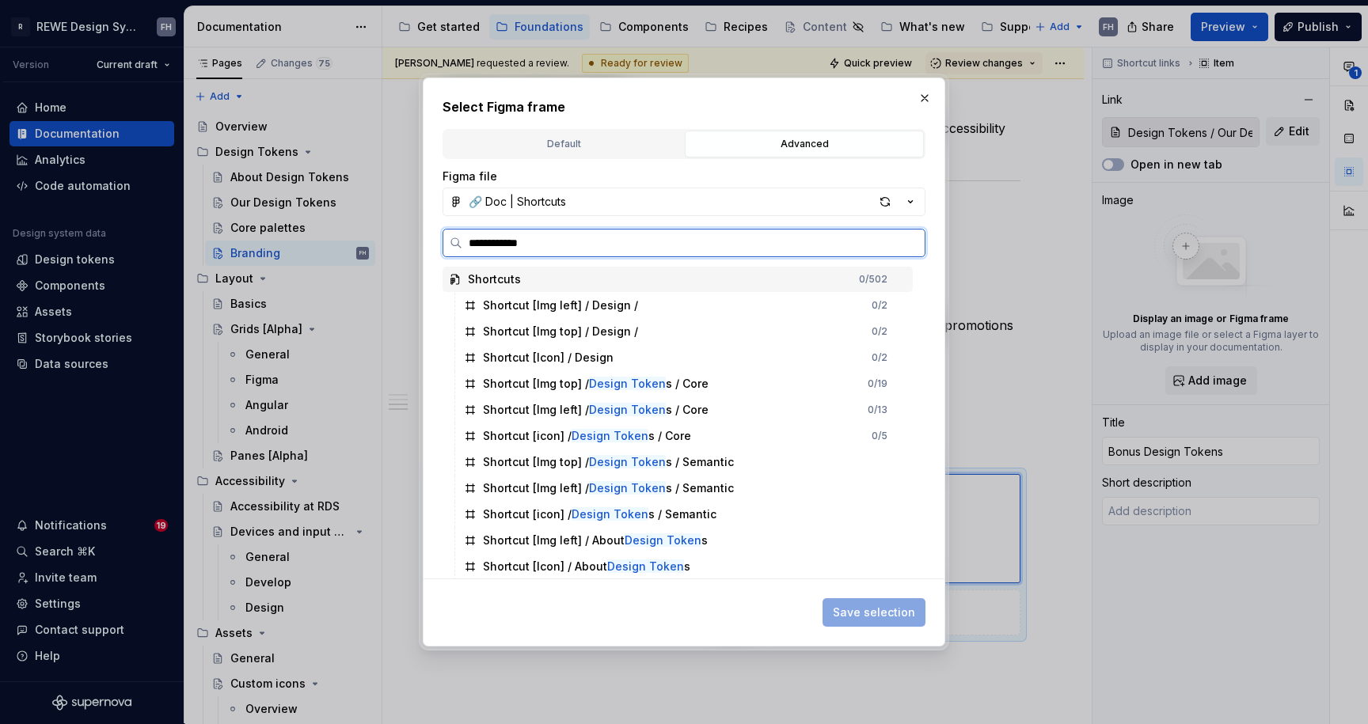
type input "**********"
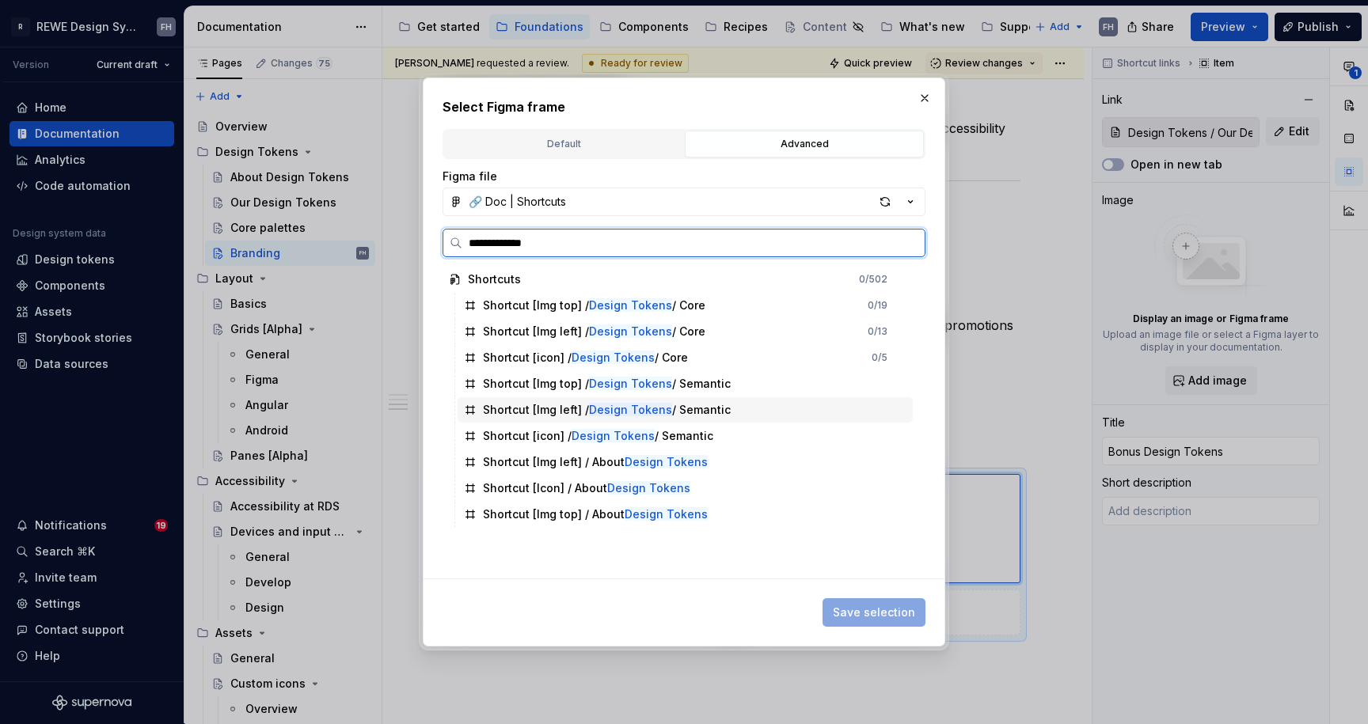
click at [718, 410] on div "Shortcut [Img left] / Design Tokens / Semantic" at bounding box center [607, 410] width 248 height 16
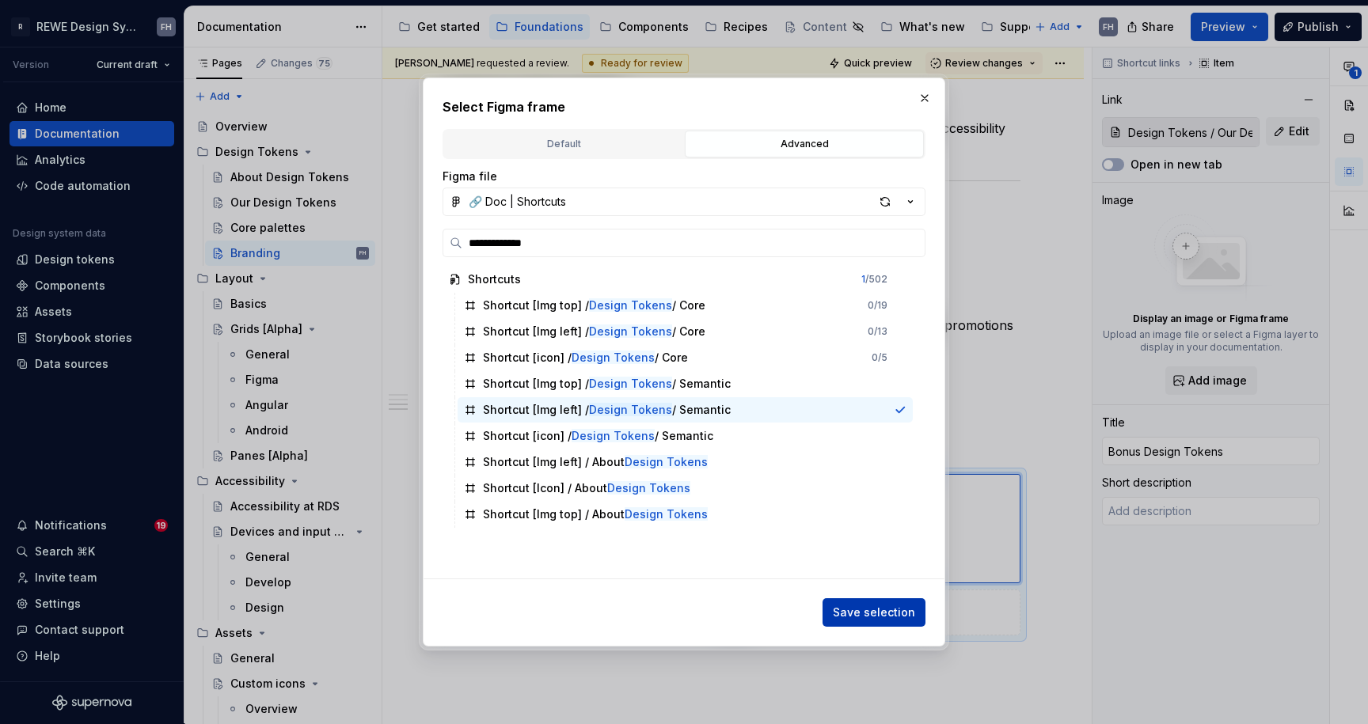
click at [862, 610] on span "Save selection" at bounding box center [874, 613] width 82 height 16
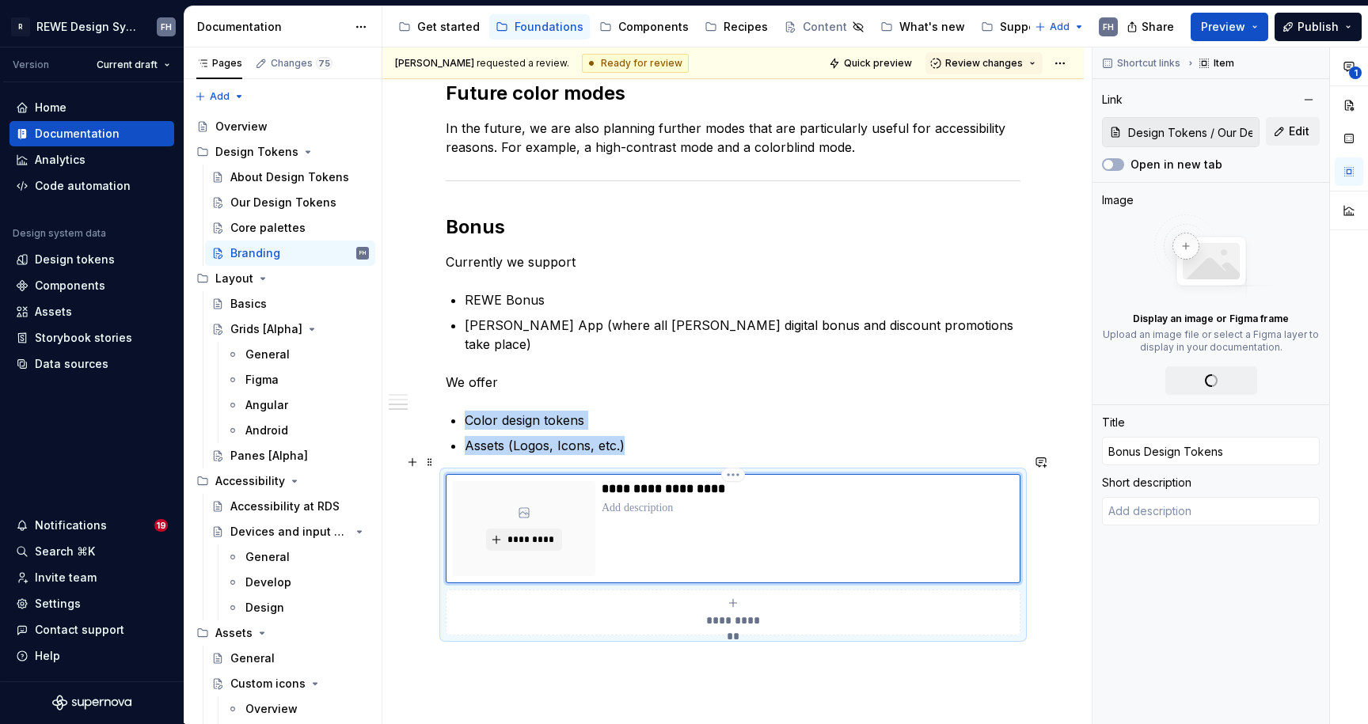
click at [572, 491] on div "*********" at bounding box center [524, 528] width 142 height 95
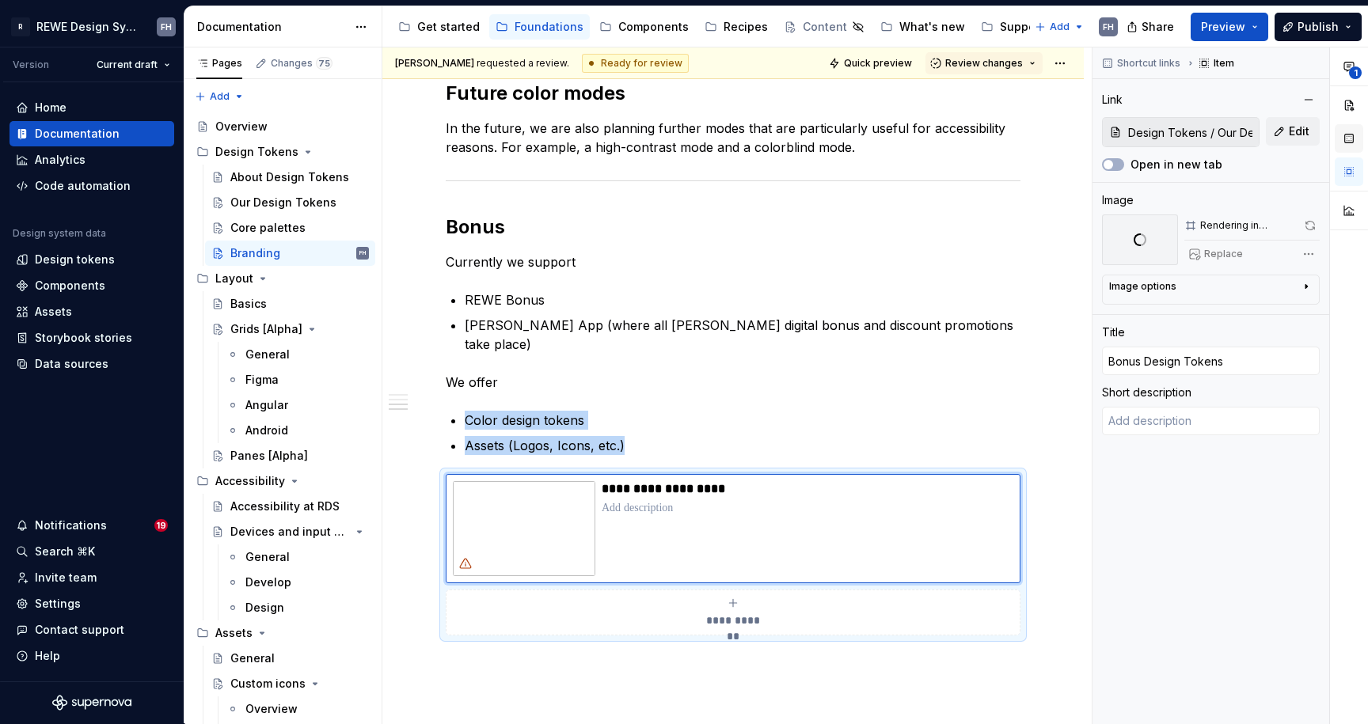
click at [1355, 139] on button "button" at bounding box center [1349, 138] width 28 height 28
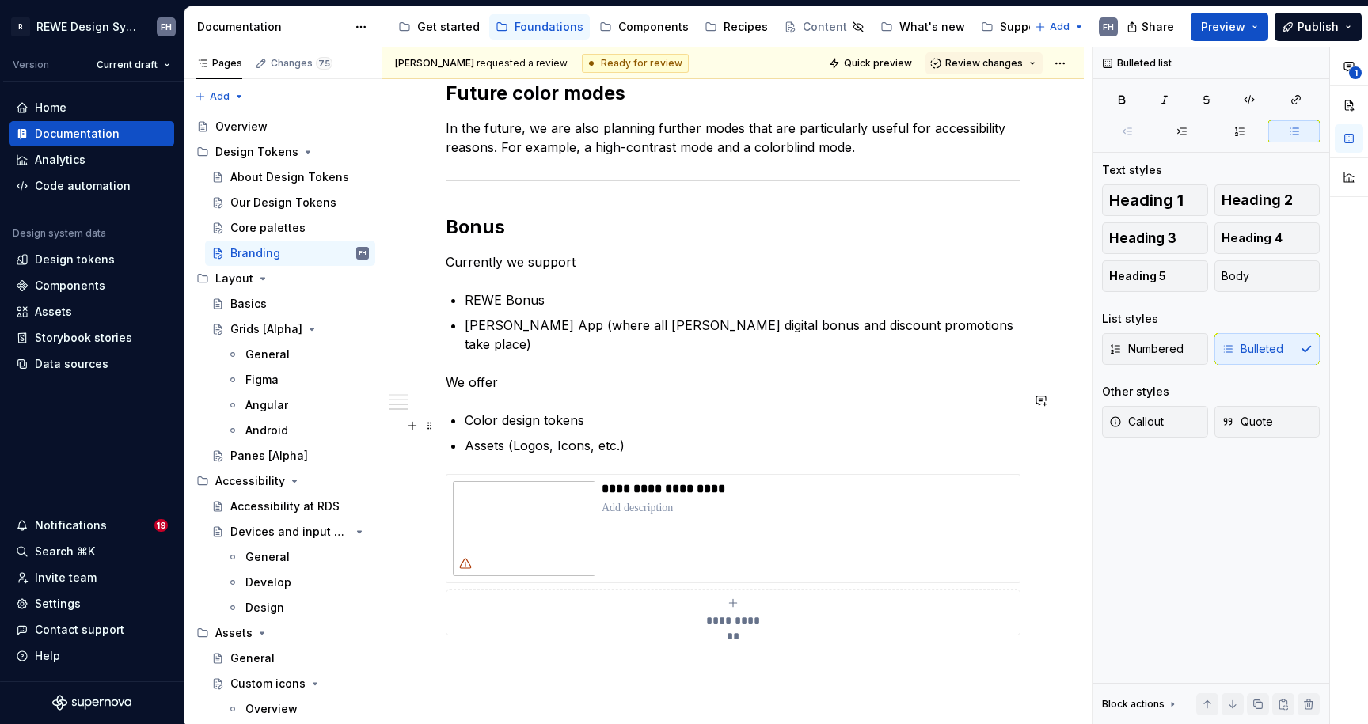
click at [686, 436] on p "Assets (Logos, Icons, etc.)" at bounding box center [743, 445] width 556 height 19
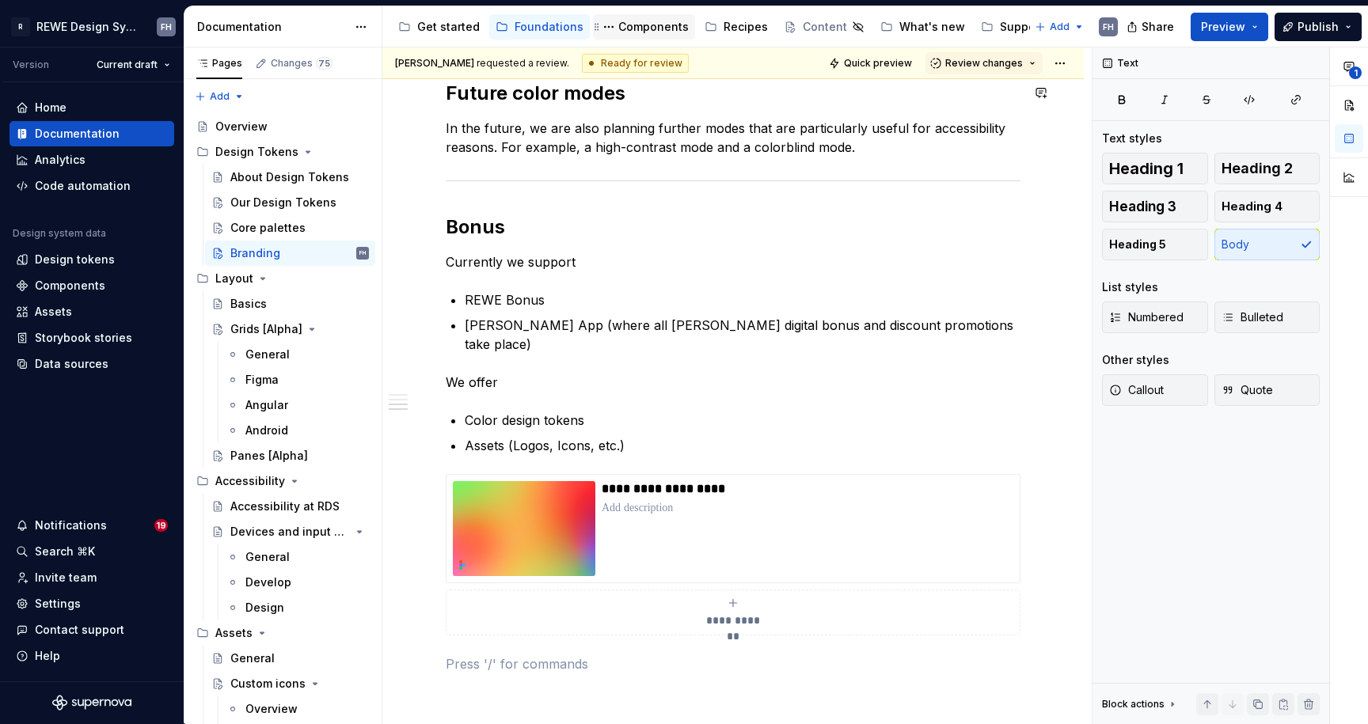
type textarea "*"
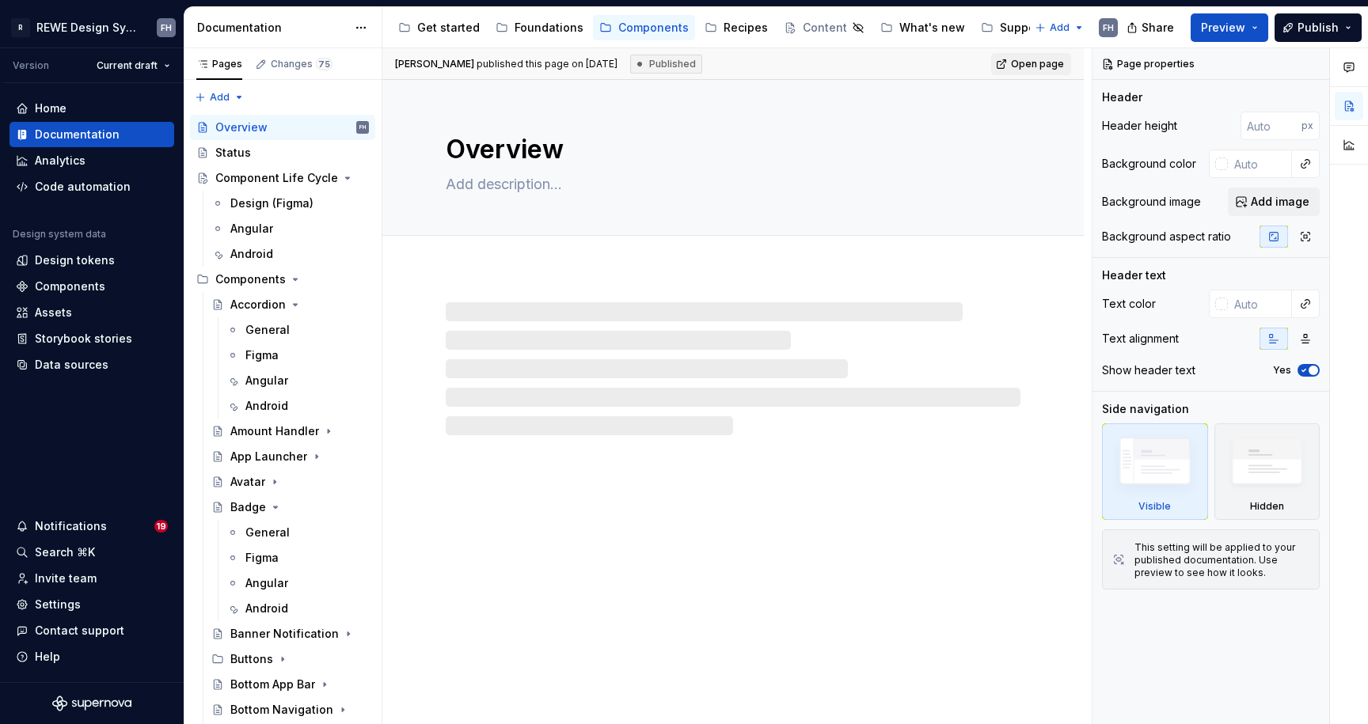
type textarea "*"
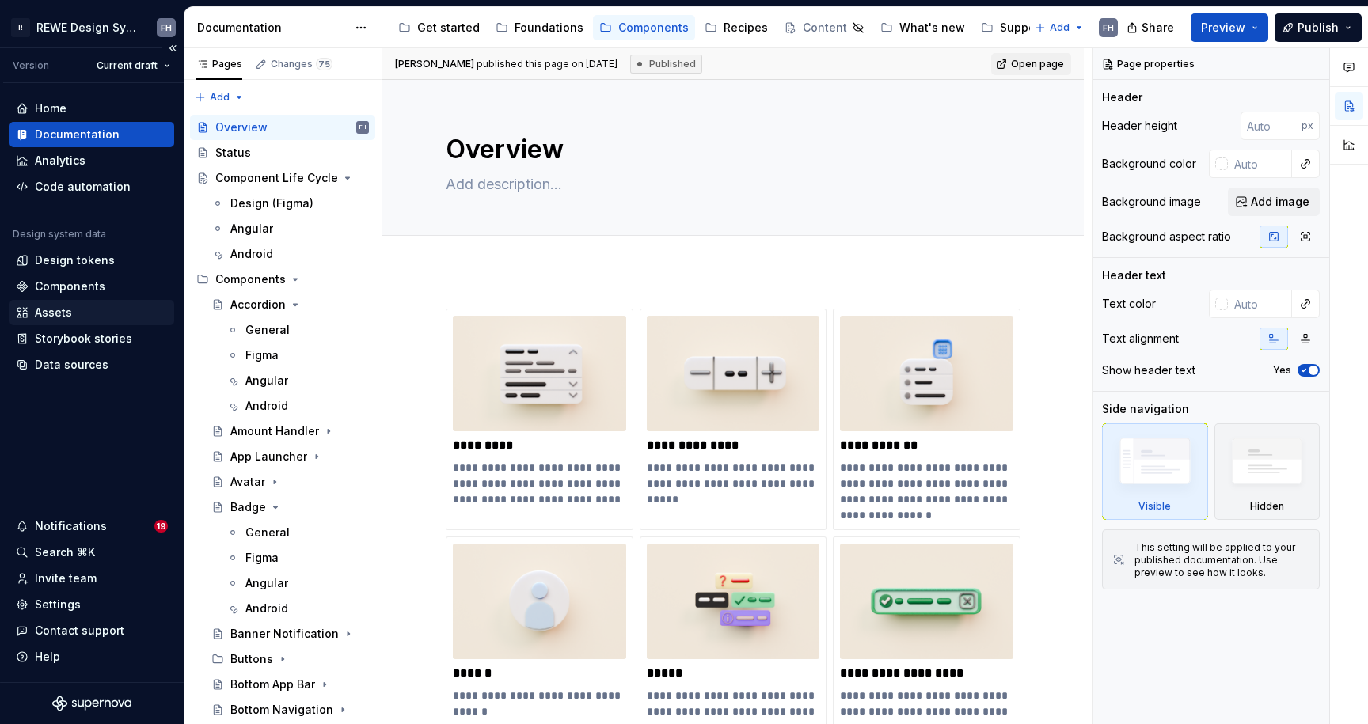
click at [97, 316] on div "Assets" at bounding box center [92, 313] width 152 height 16
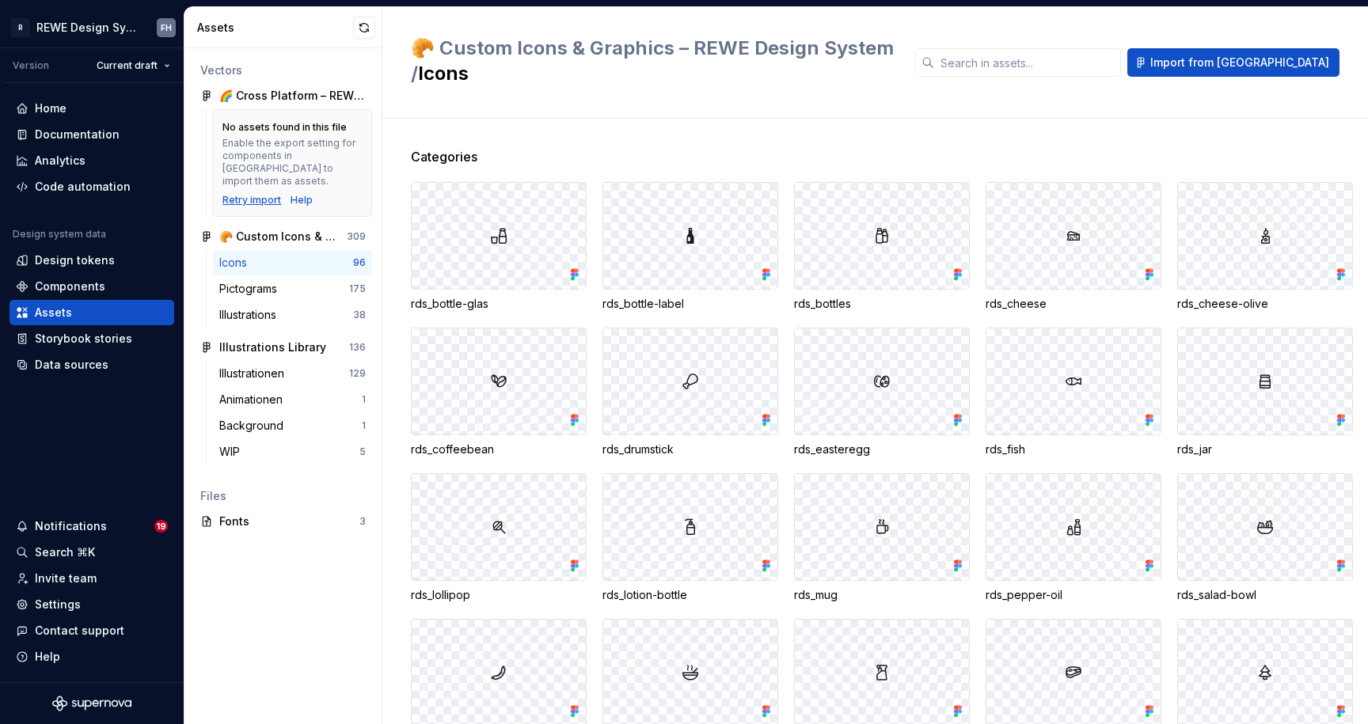
click at [259, 194] on div "Retry import" at bounding box center [251, 200] width 59 height 13
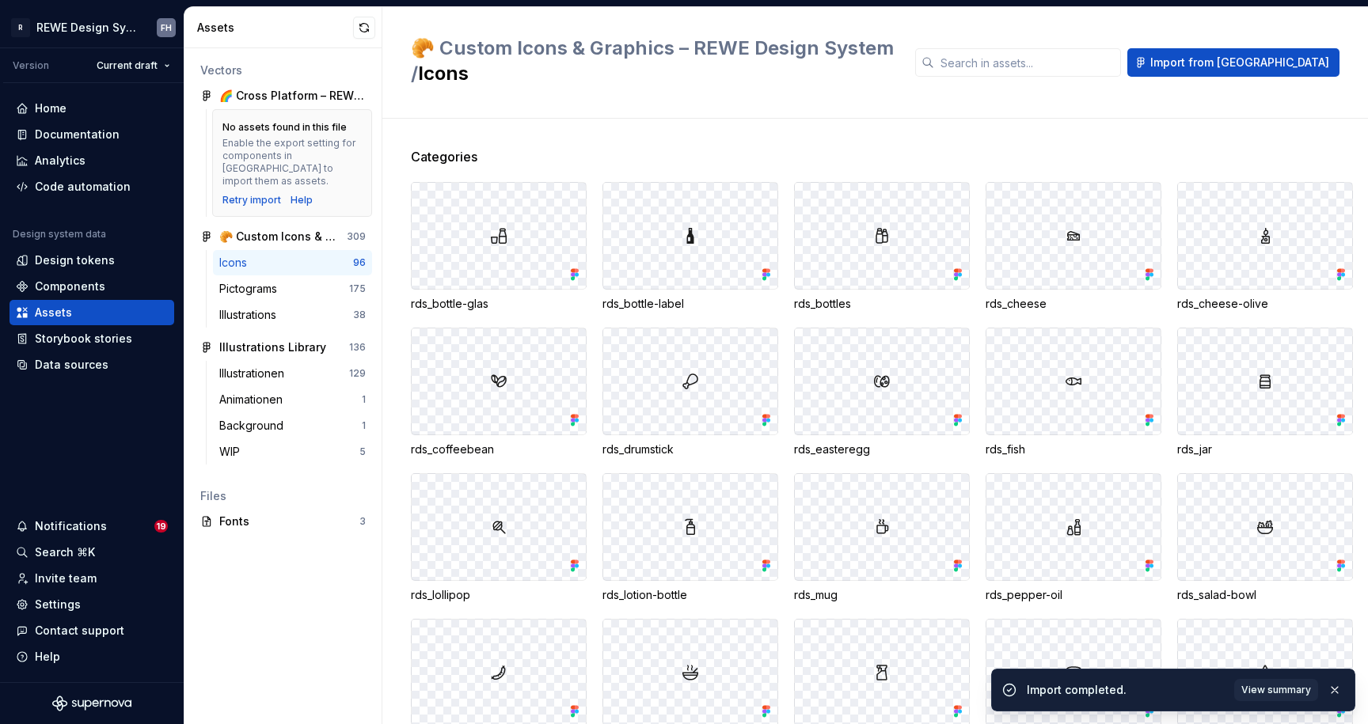
click at [298, 138] on div "Enable the export setting for components in [GEOGRAPHIC_DATA] to import them as…" at bounding box center [291, 162] width 139 height 51
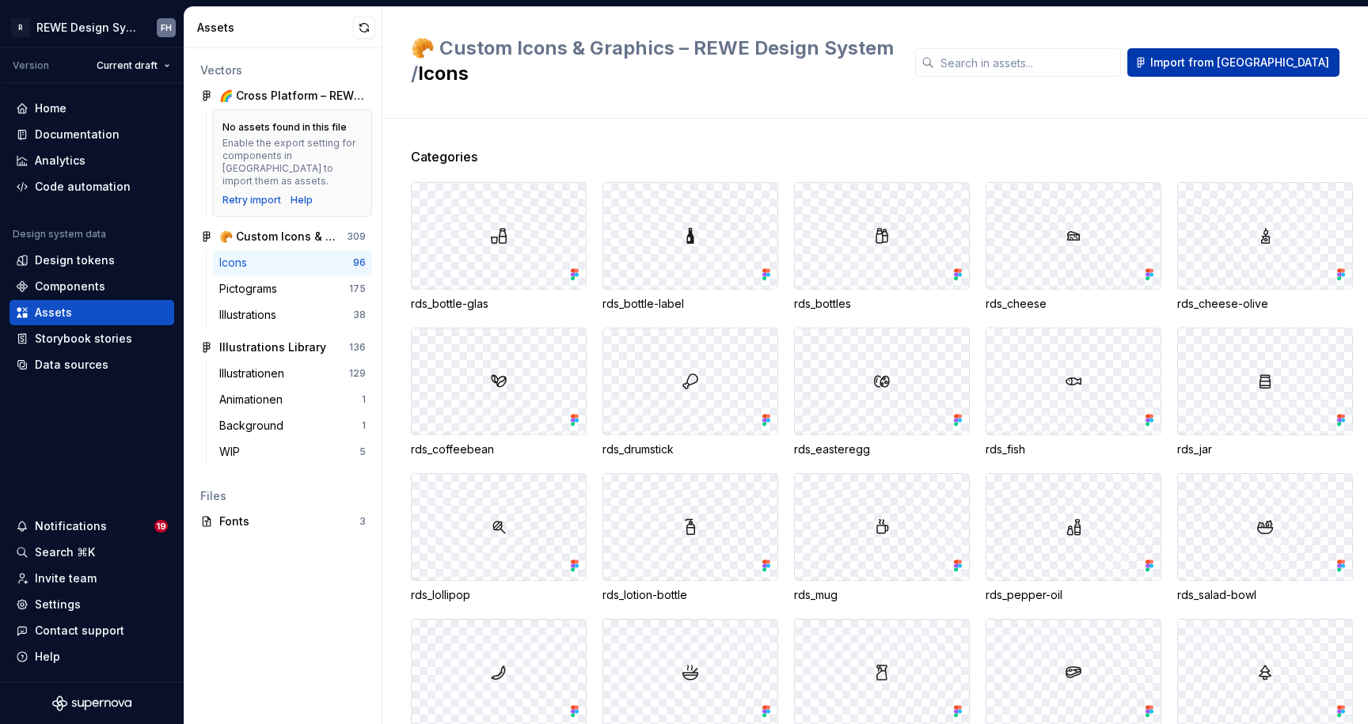
click at [1295, 55] on span "Import from [GEOGRAPHIC_DATA]" at bounding box center [1239, 63] width 179 height 16
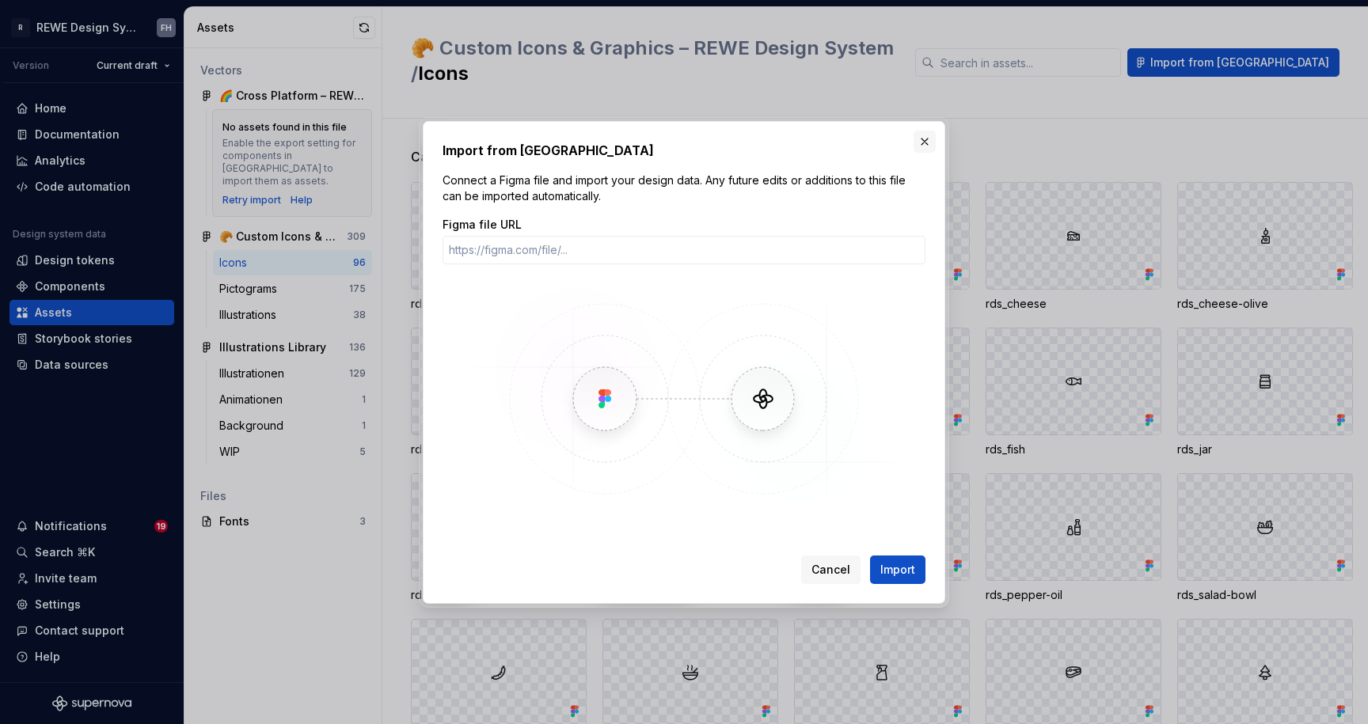
click at [927, 140] on button "button" at bounding box center [925, 142] width 22 height 22
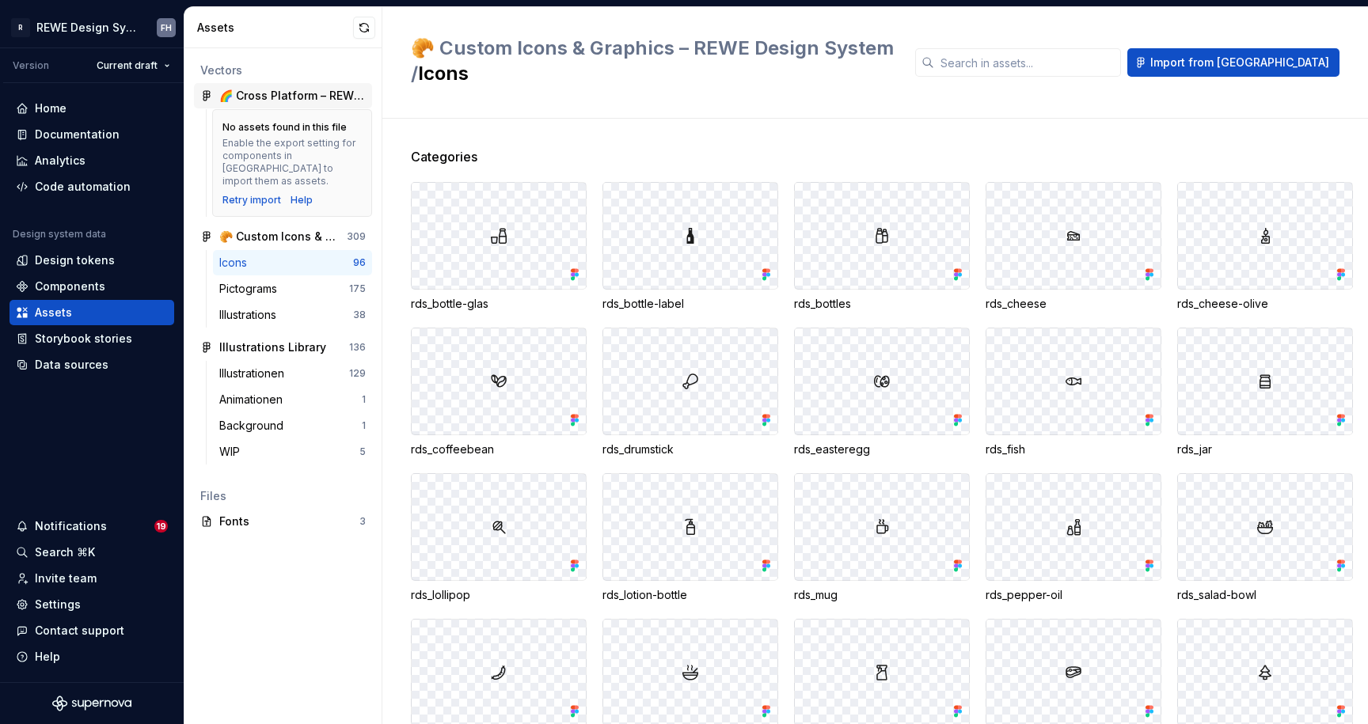
click at [306, 95] on div "🌈 Cross Platform – REWE Design System" at bounding box center [292, 96] width 146 height 16
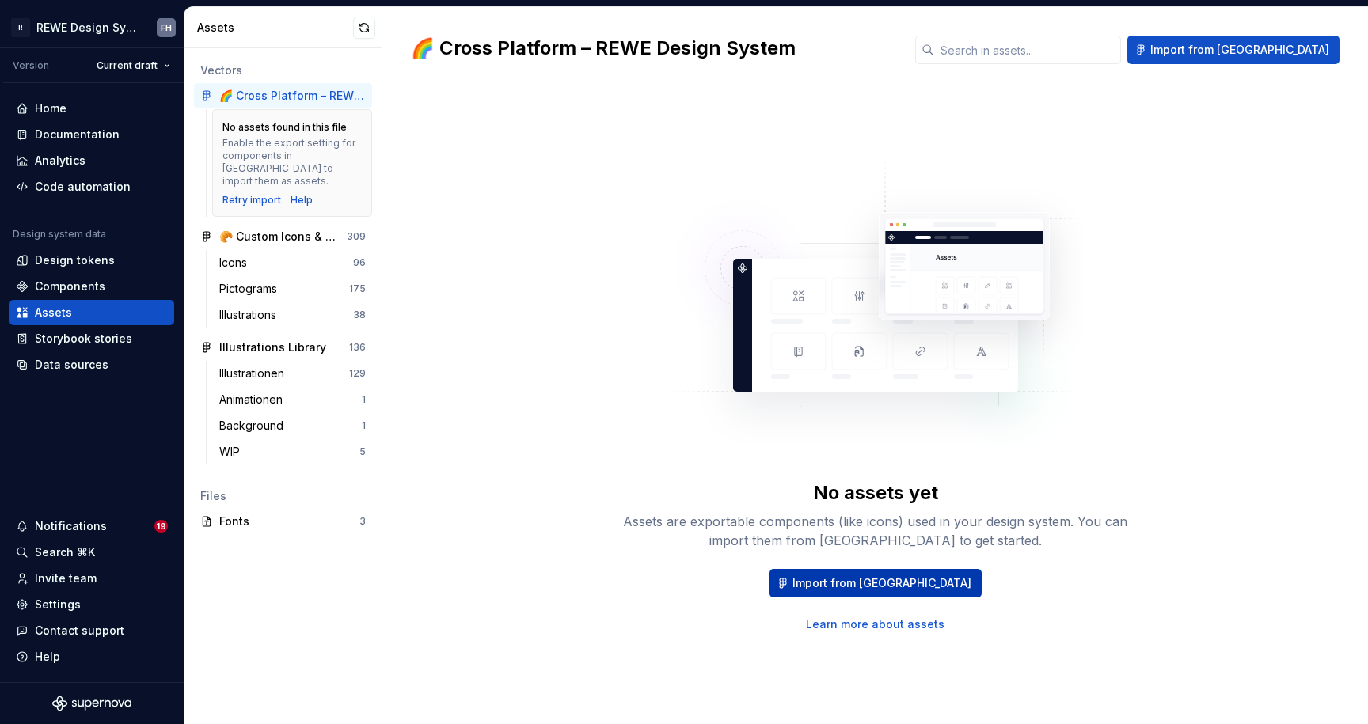
click at [887, 586] on span "Import from [GEOGRAPHIC_DATA]" at bounding box center [881, 584] width 179 height 16
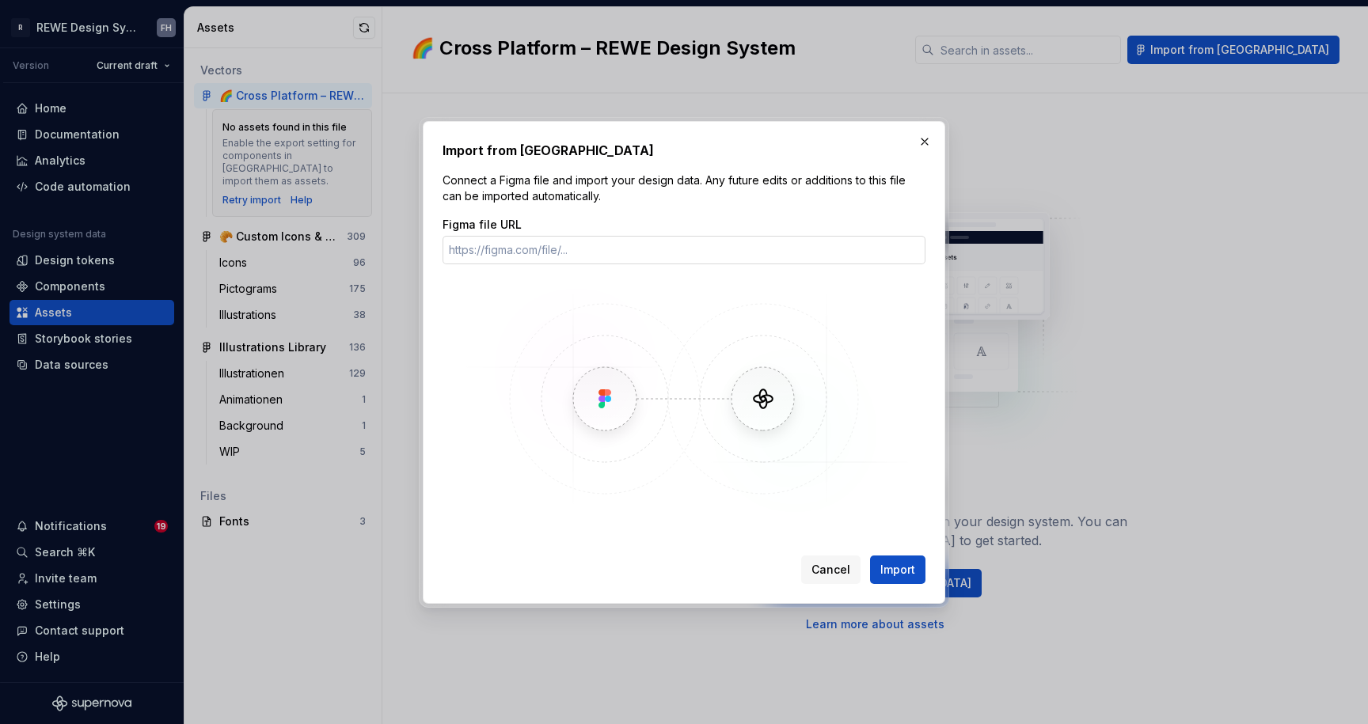
click at [580, 245] on input "Figma file URL" at bounding box center [684, 250] width 483 height 28
click at [549, 246] on input "Figma file URL" at bounding box center [684, 250] width 483 height 28
paste input "https://www.figma.com/design/plDbTua1L9jtCSFqtjjbpB/%F0%9F%8C%88-Cross-Platform…"
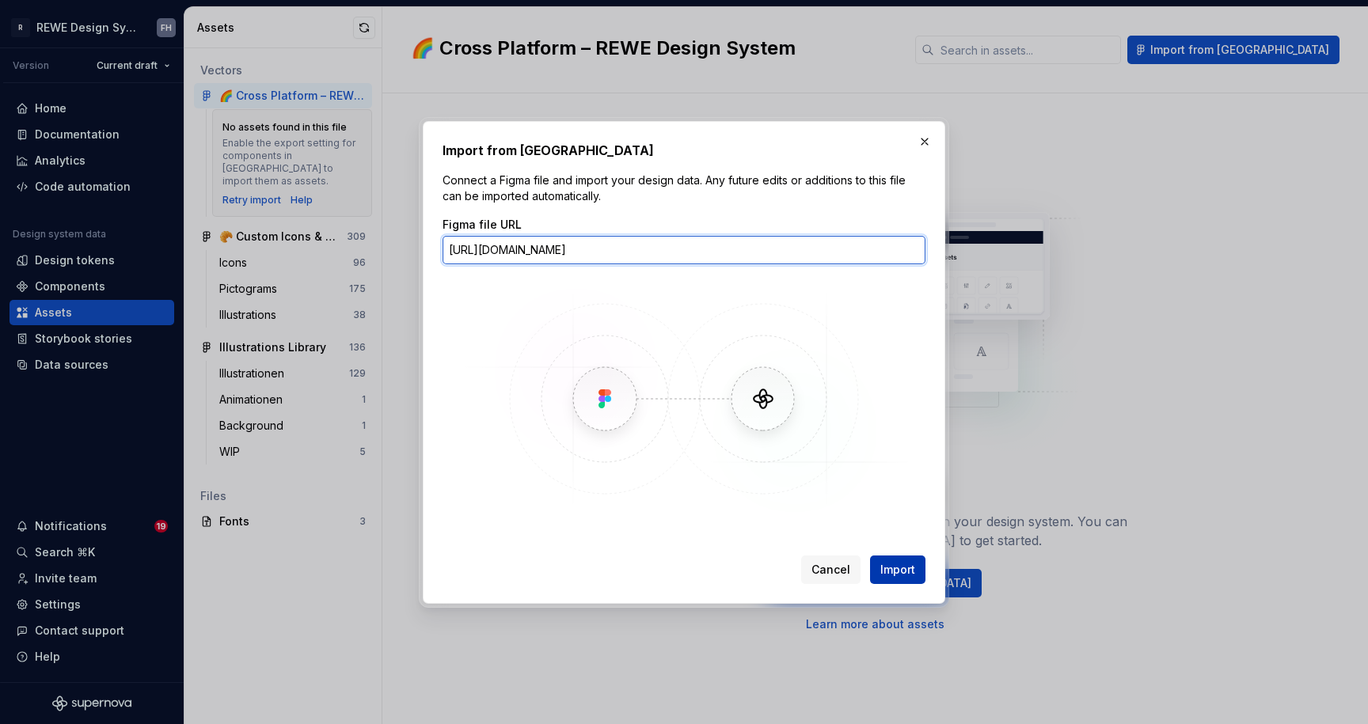
type input "https://www.figma.com/design/plDbTua1L9jtCSFqtjjbpB/%F0%9F%8C%88-Cross-Platform…"
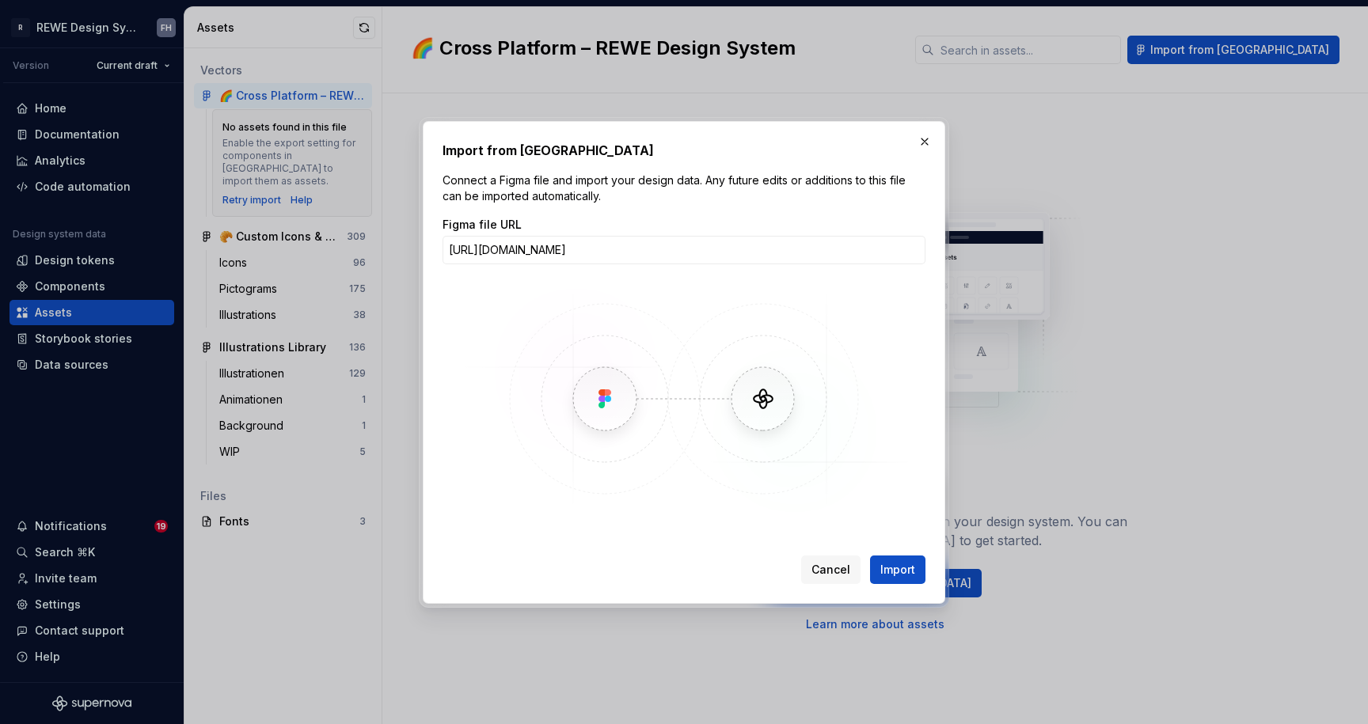
drag, startPoint x: 902, startPoint y: 572, endPoint x: 1052, endPoint y: 451, distance: 193.1
click at [902, 572] on span "Import" at bounding box center [897, 570] width 35 height 16
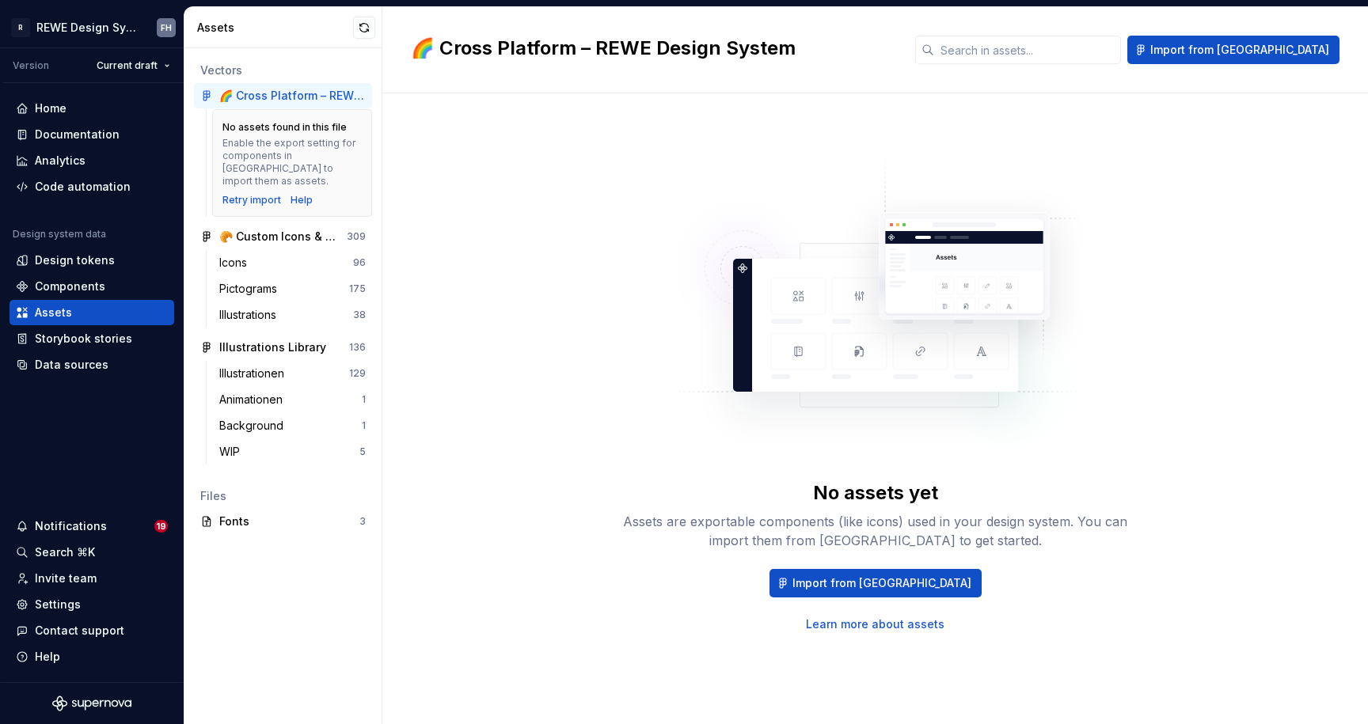
click at [579, 272] on div "No assets yet Assets are exportable components (like icons) used in your design…" at bounding box center [875, 393] width 929 height 542
click at [571, 296] on div "No assets yet Assets are exportable components (like icons) used in your design…" at bounding box center [875, 393] width 929 height 542
click at [289, 260] on div "Icons 96" at bounding box center [292, 262] width 159 height 25
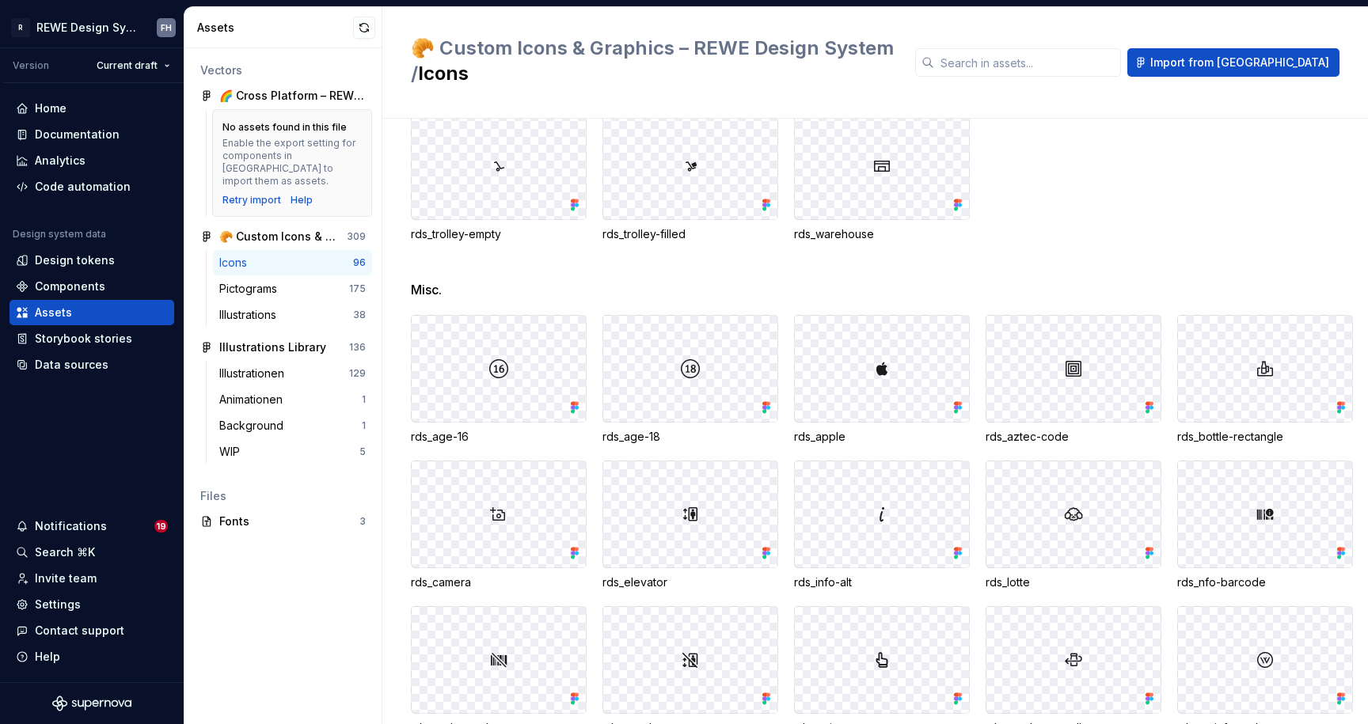
scroll to position [2855, 0]
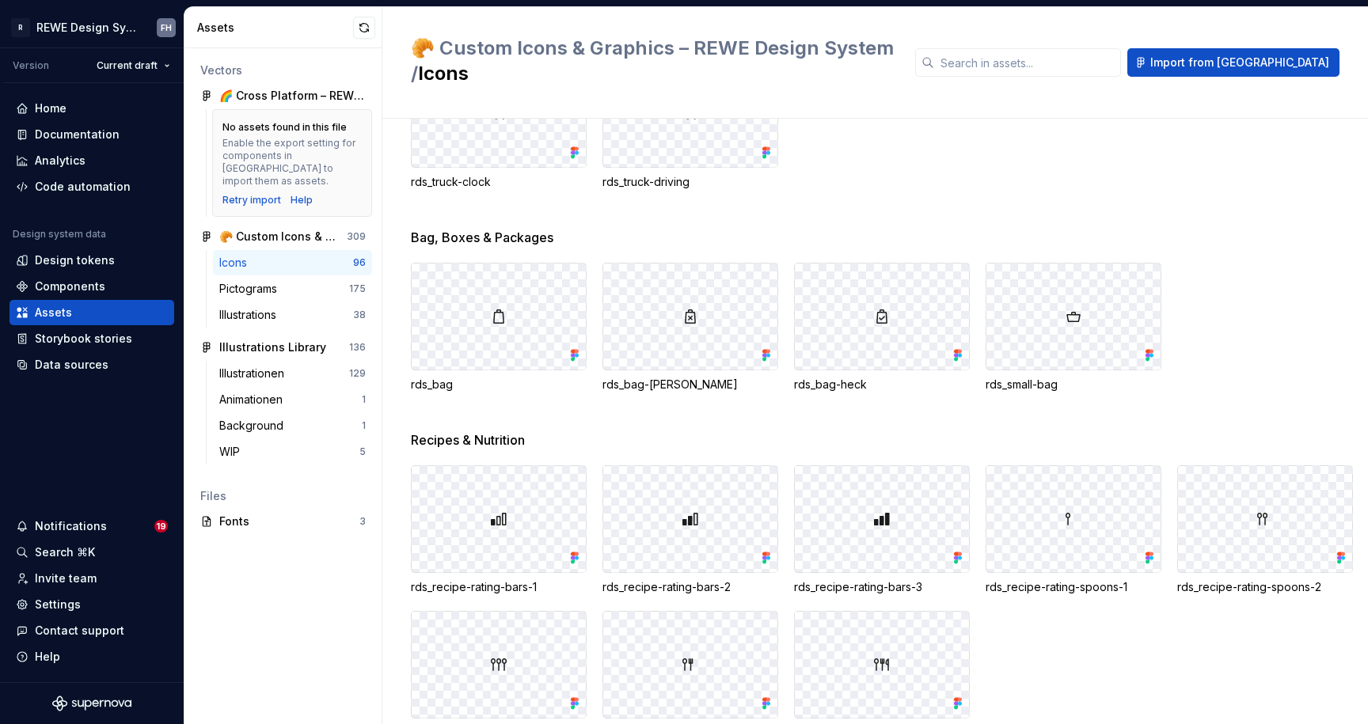
click at [739, 317] on div at bounding box center [690, 317] width 174 height 106
click at [720, 377] on div "rds_bag-[PERSON_NAME]" at bounding box center [690, 385] width 176 height 16
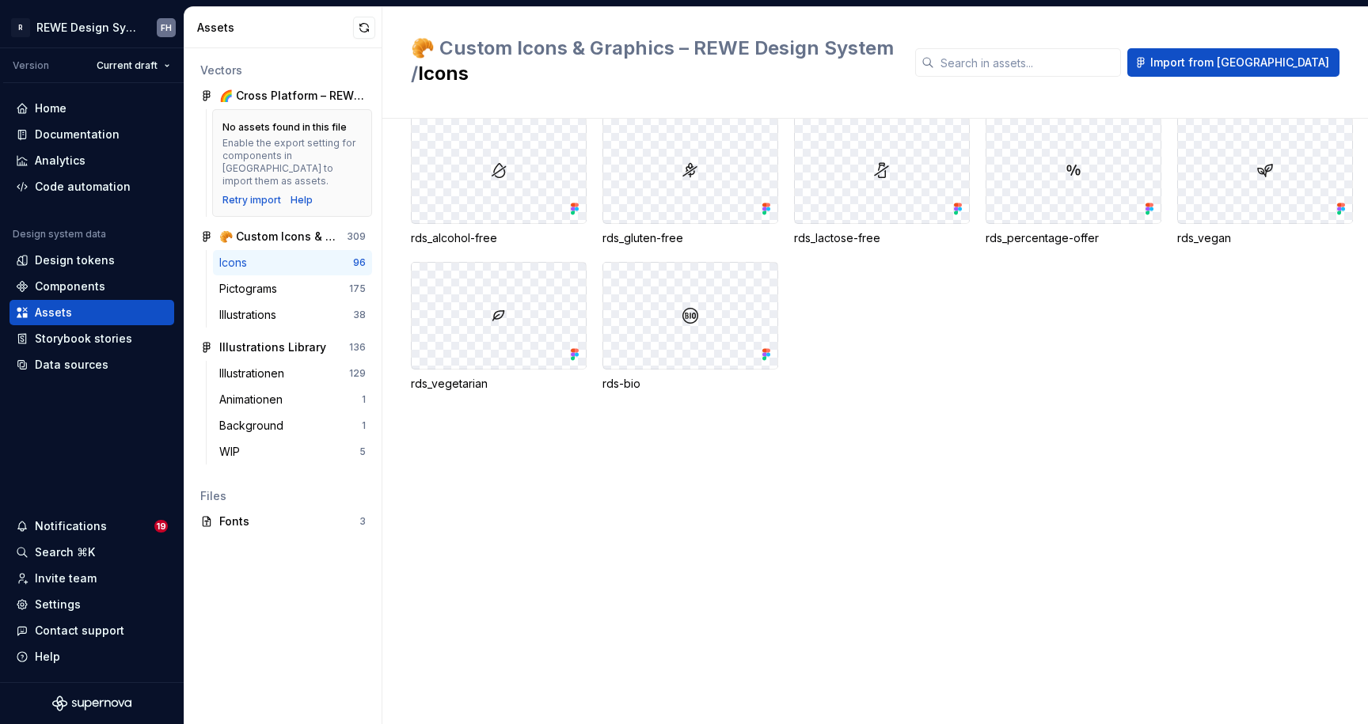
scroll to position [0, 0]
